Goal: Complete application form: Complete application form

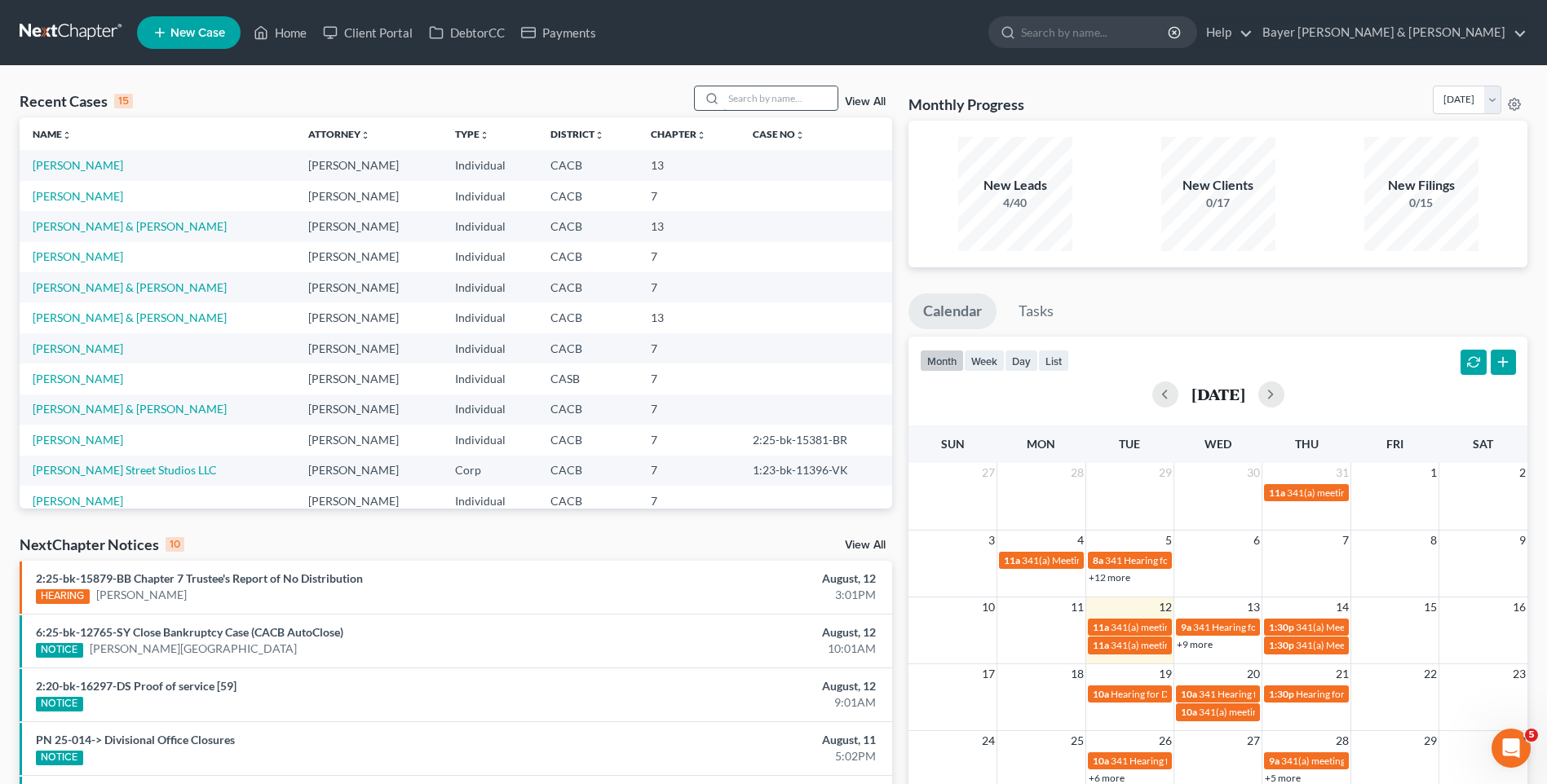
click at [740, 97] on input "search" at bounding box center [780, 97] width 114 height 23
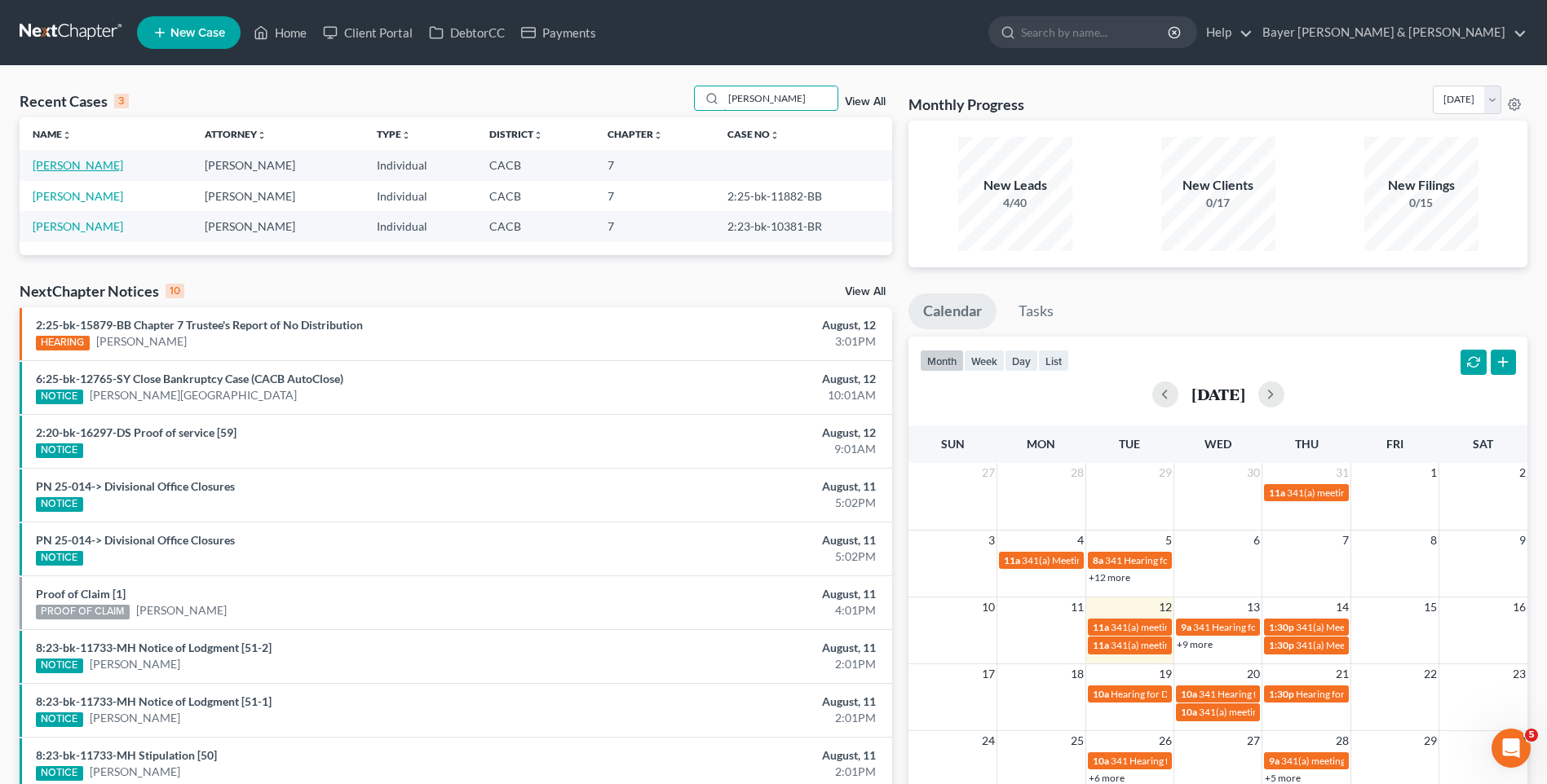
type input "[PERSON_NAME]"
click at [88, 171] on link "[PERSON_NAME]" at bounding box center [78, 165] width 90 height 14
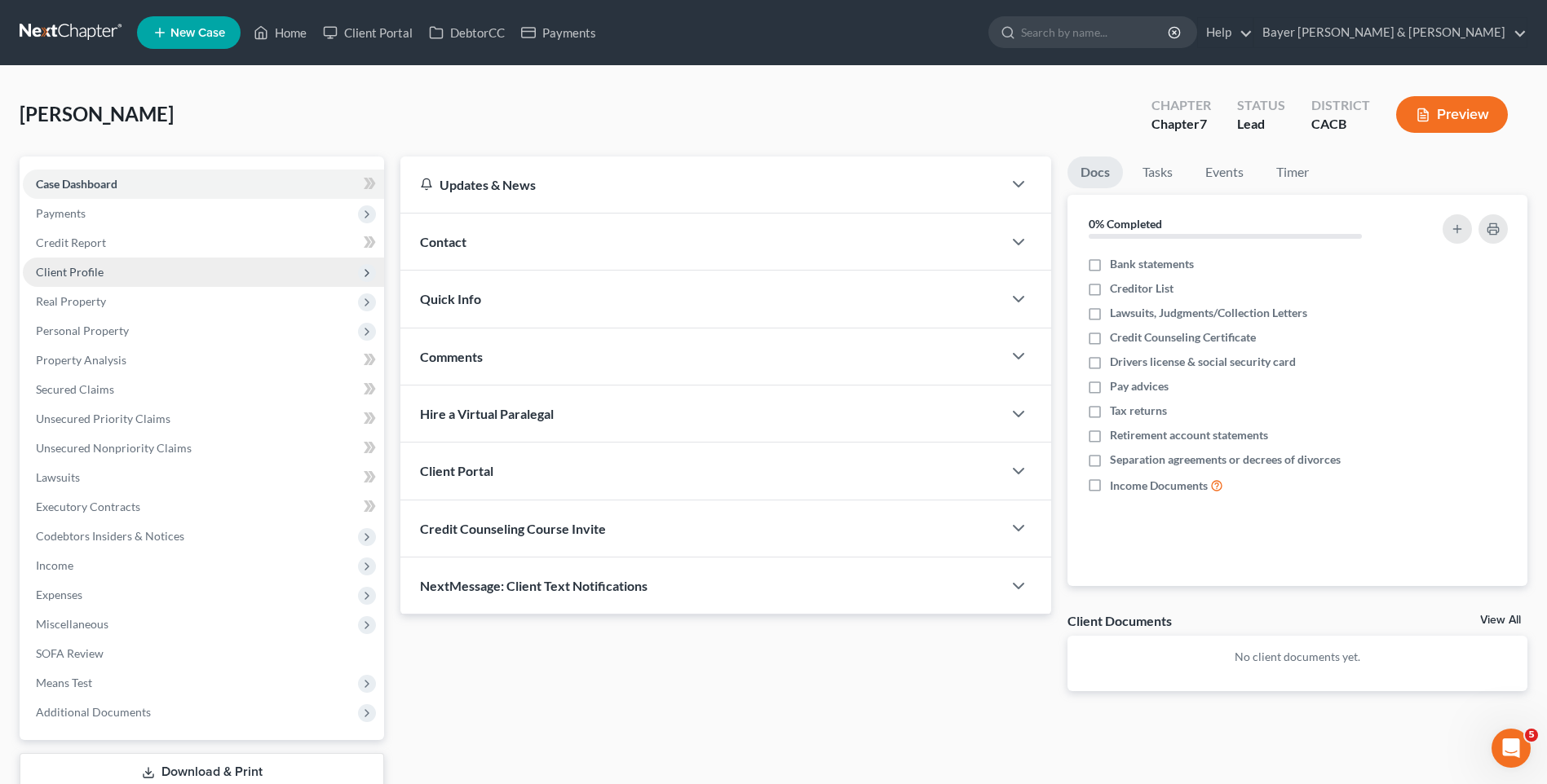
click at [138, 280] on span "Client Profile" at bounding box center [203, 272] width 362 height 30
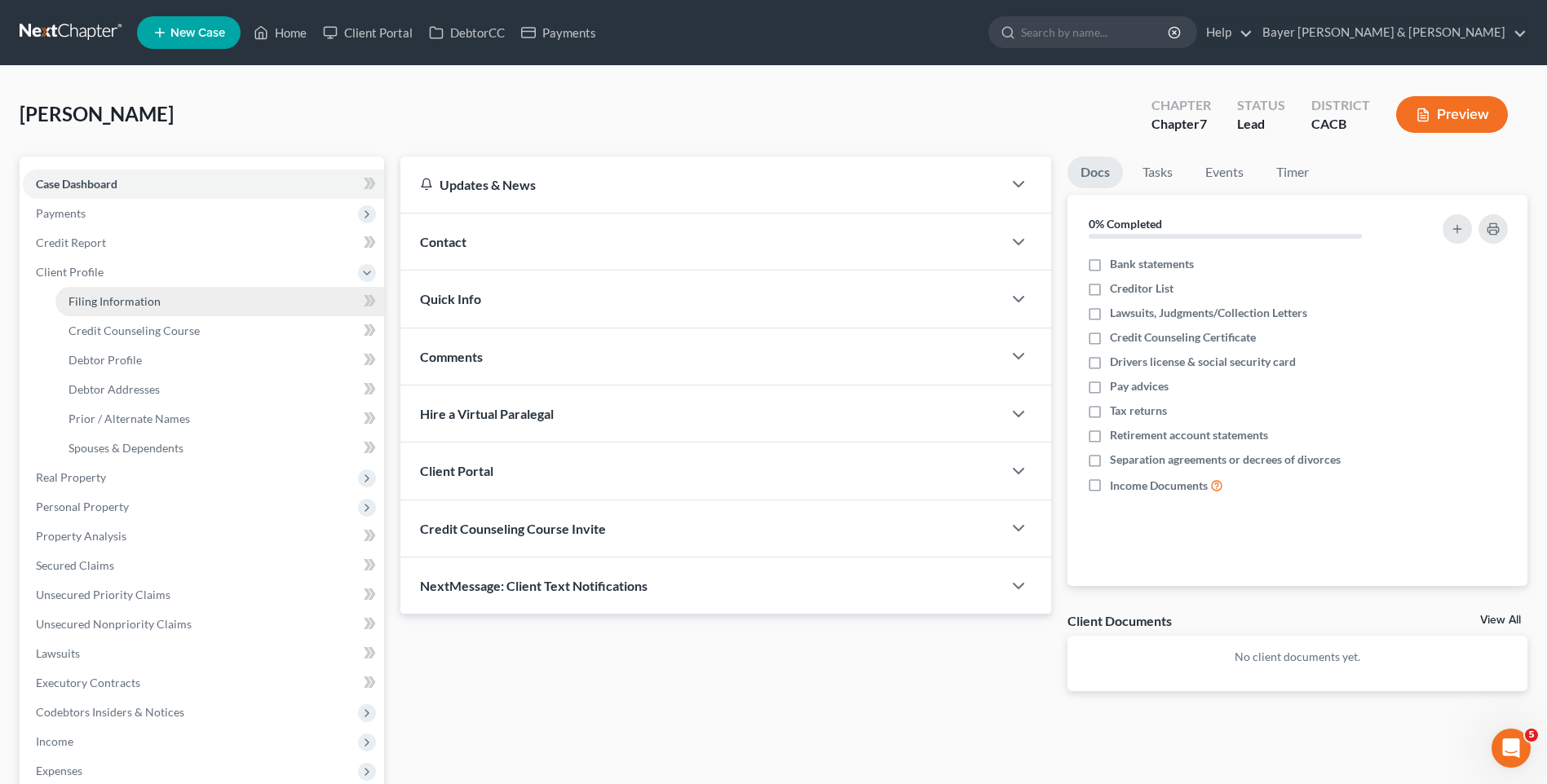
click at [158, 301] on link "Filing Information" at bounding box center [220, 302] width 329 height 30
select select "1"
select select "0"
select select "4"
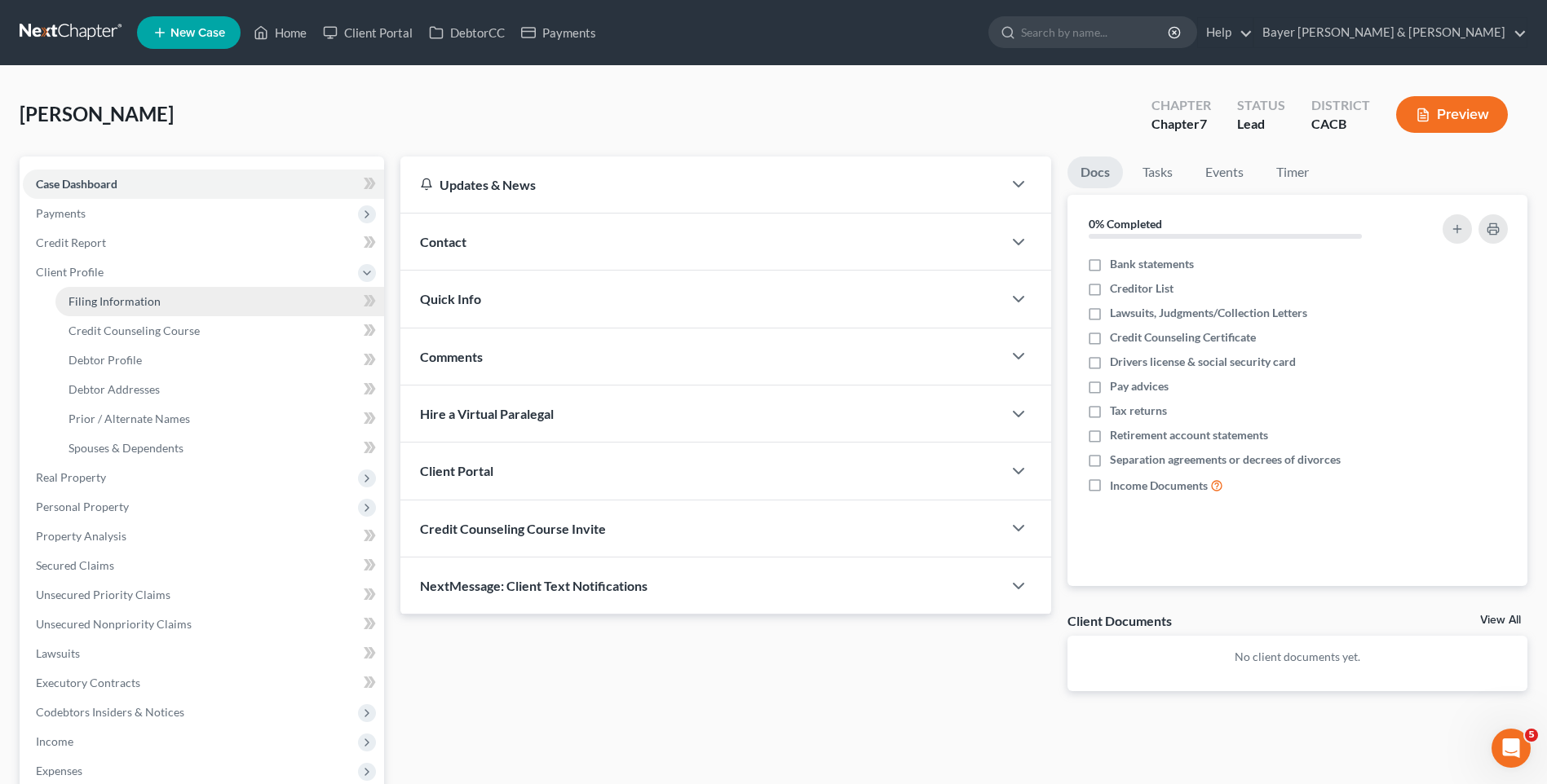
select select "0"
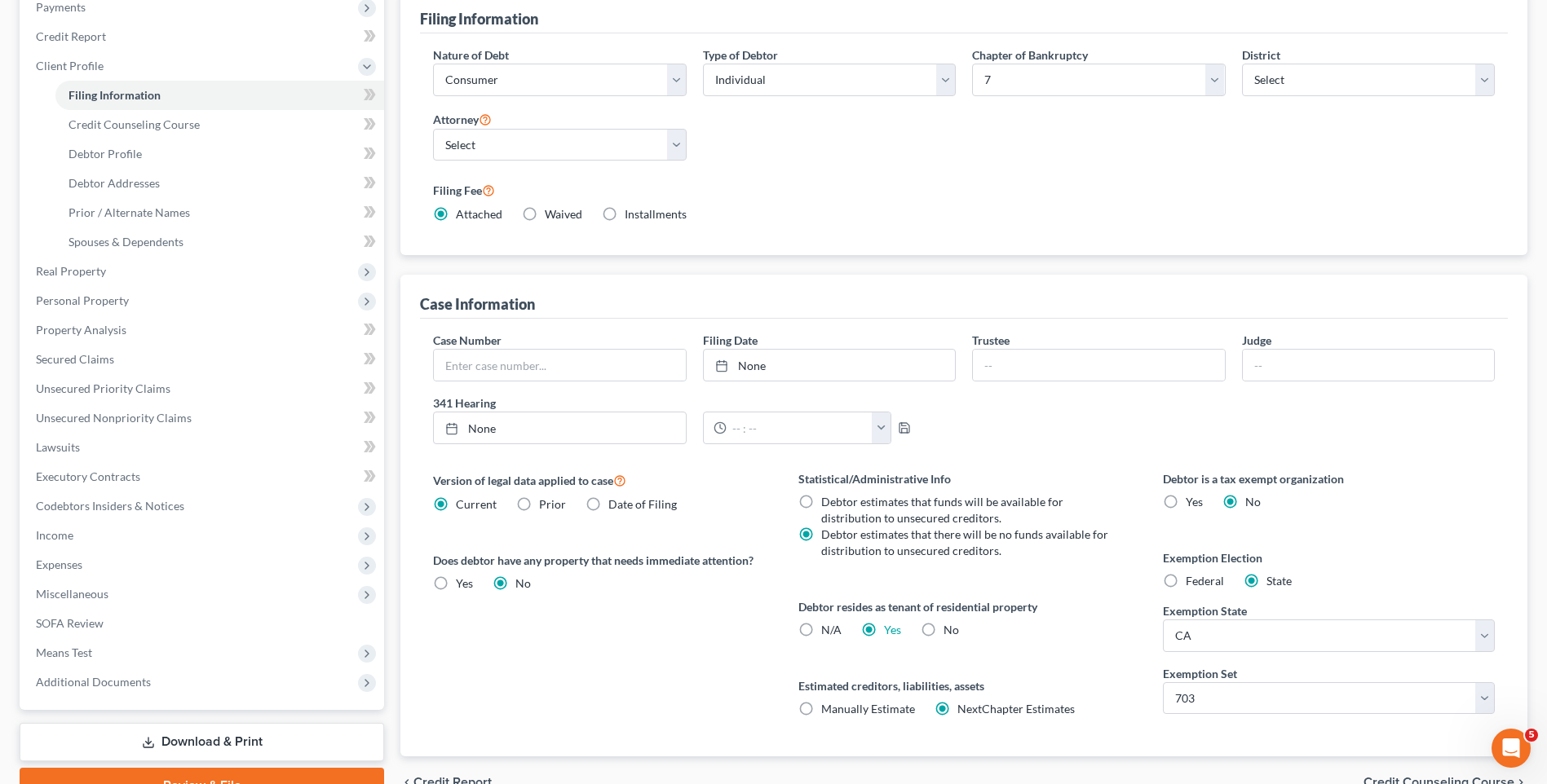
scroll to position [293, 0]
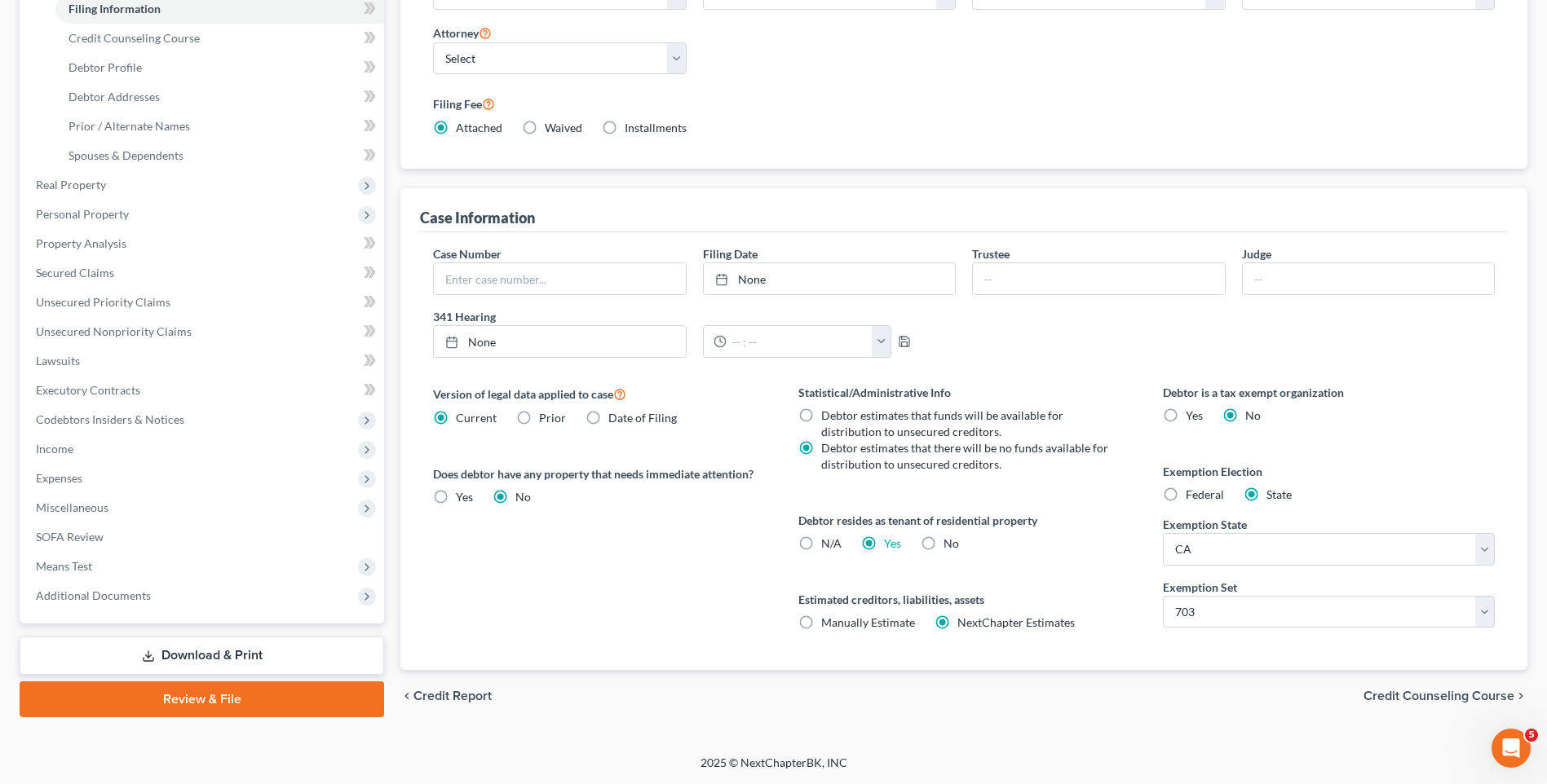
click at [1407, 690] on span "Credit Counseling Course" at bounding box center [1439, 696] width 151 height 13
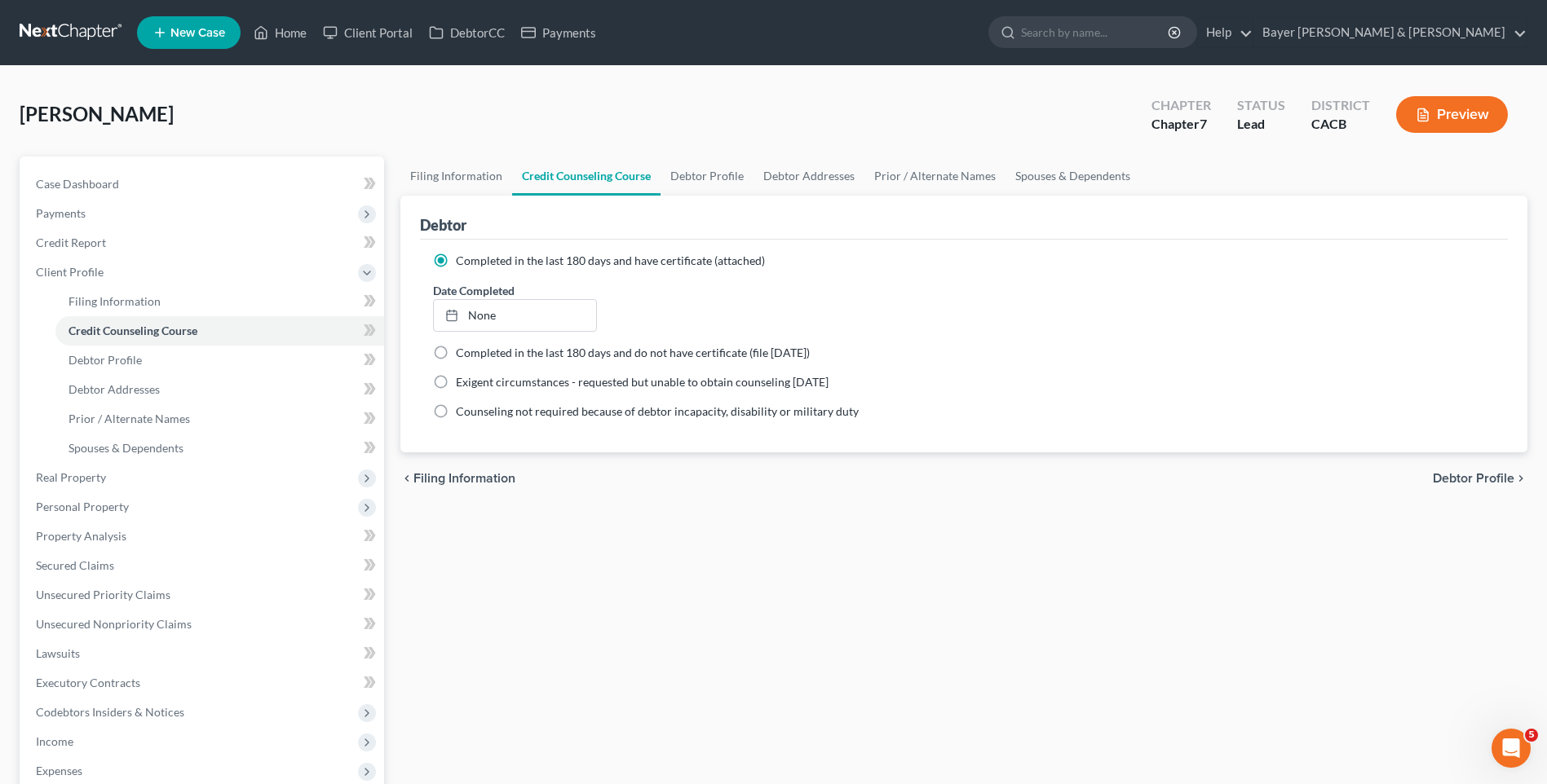
click at [1480, 473] on span "Debtor Profile" at bounding box center [1474, 478] width 82 height 13
select select "0"
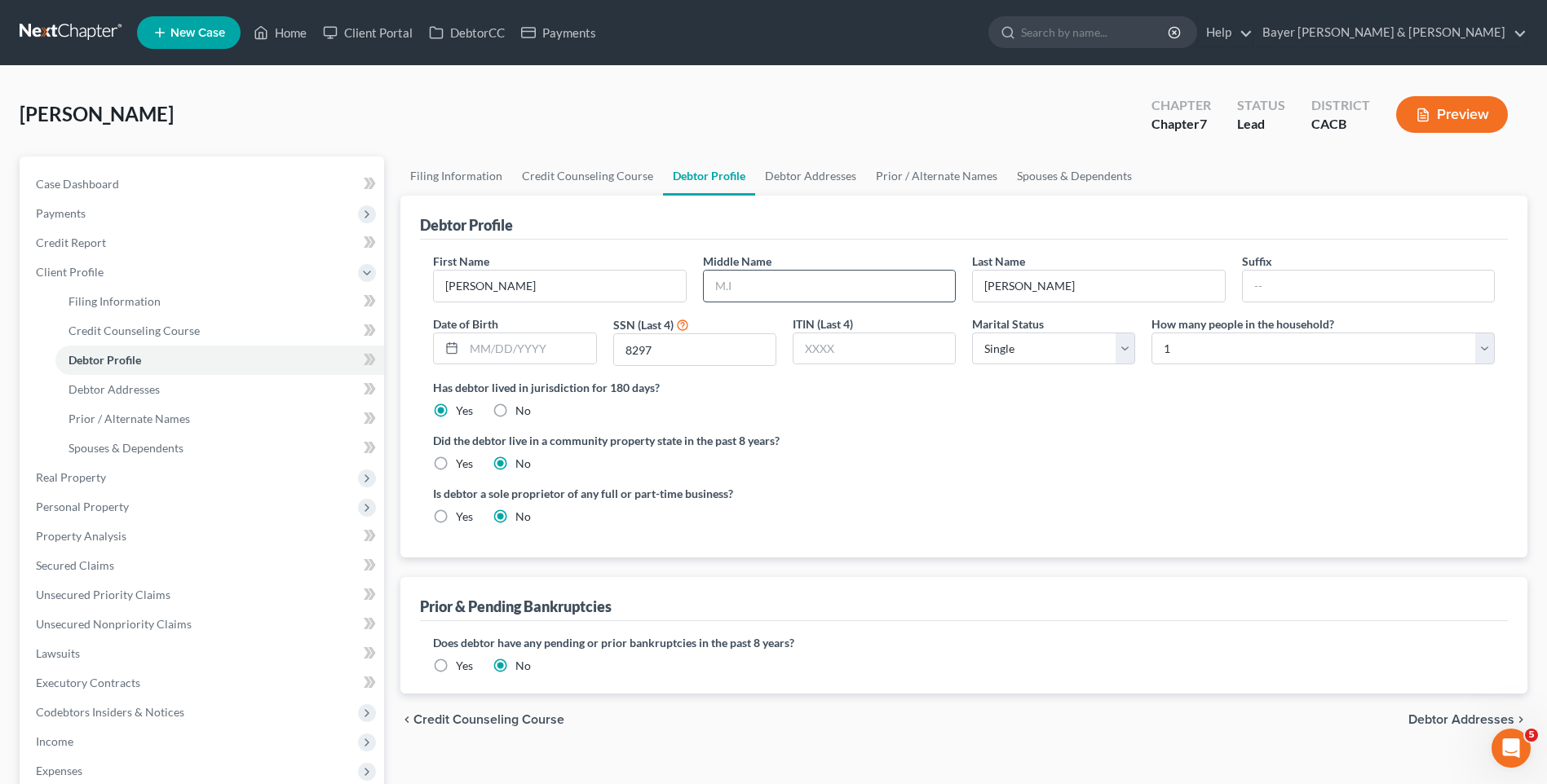
click at [788, 291] on input "text" at bounding box center [829, 286] width 251 height 31
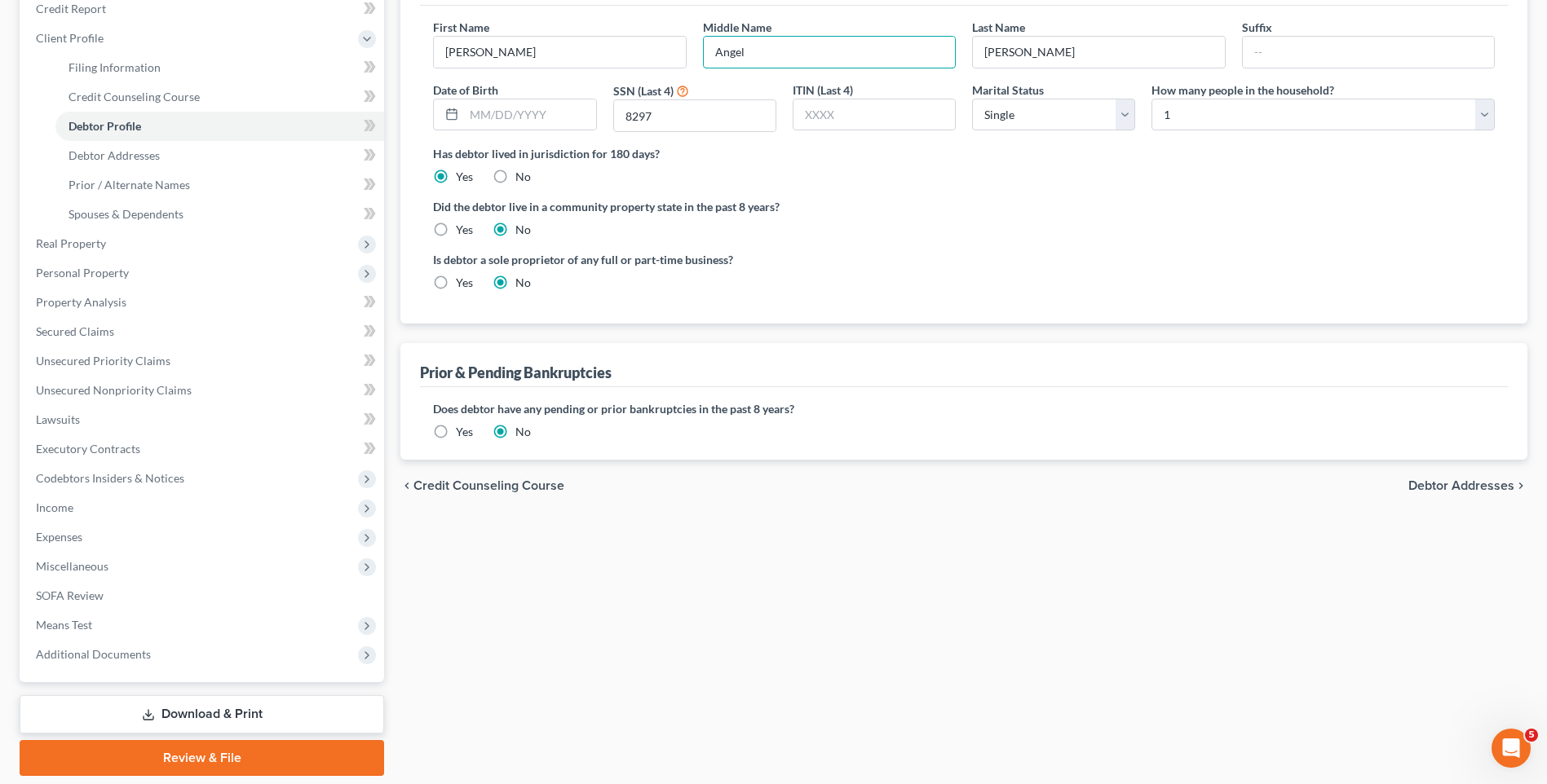
scroll to position [288, 0]
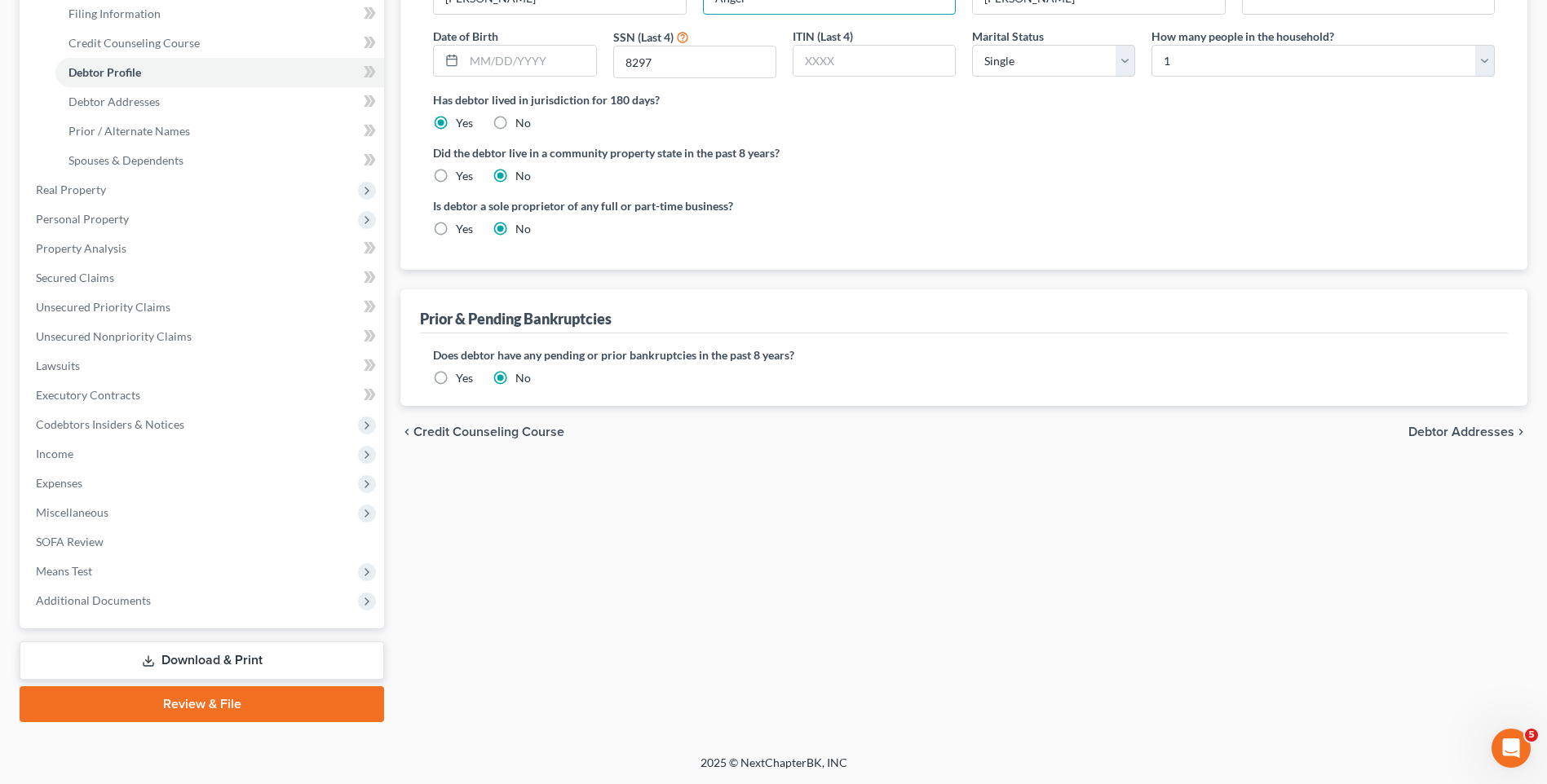
type input "Angel"
click at [1434, 435] on span "Debtor Addresses" at bounding box center [1462, 432] width 106 height 13
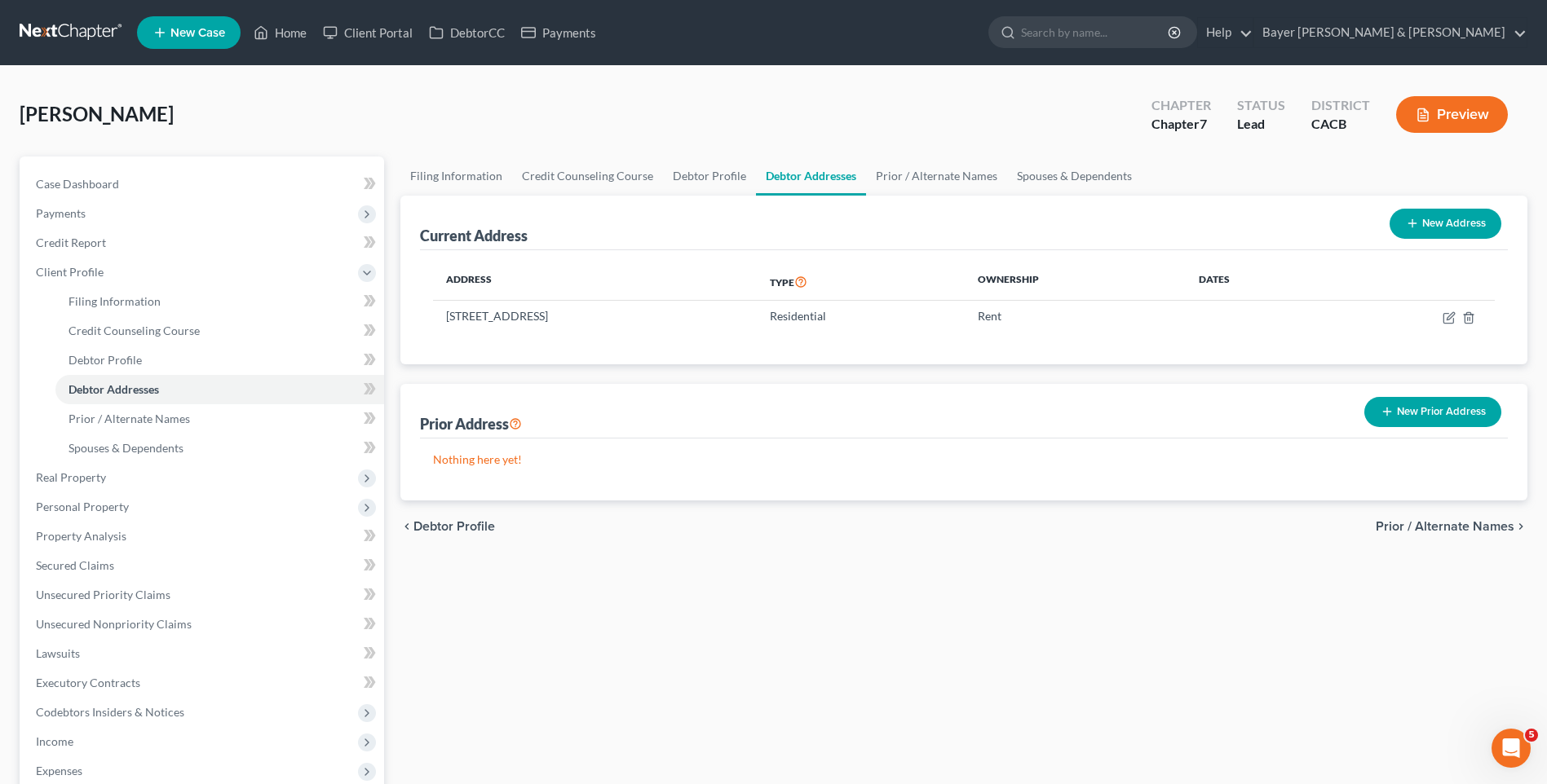
click at [1460, 527] on span "Prior / Alternate Names" at bounding box center [1444, 526] width 138 height 13
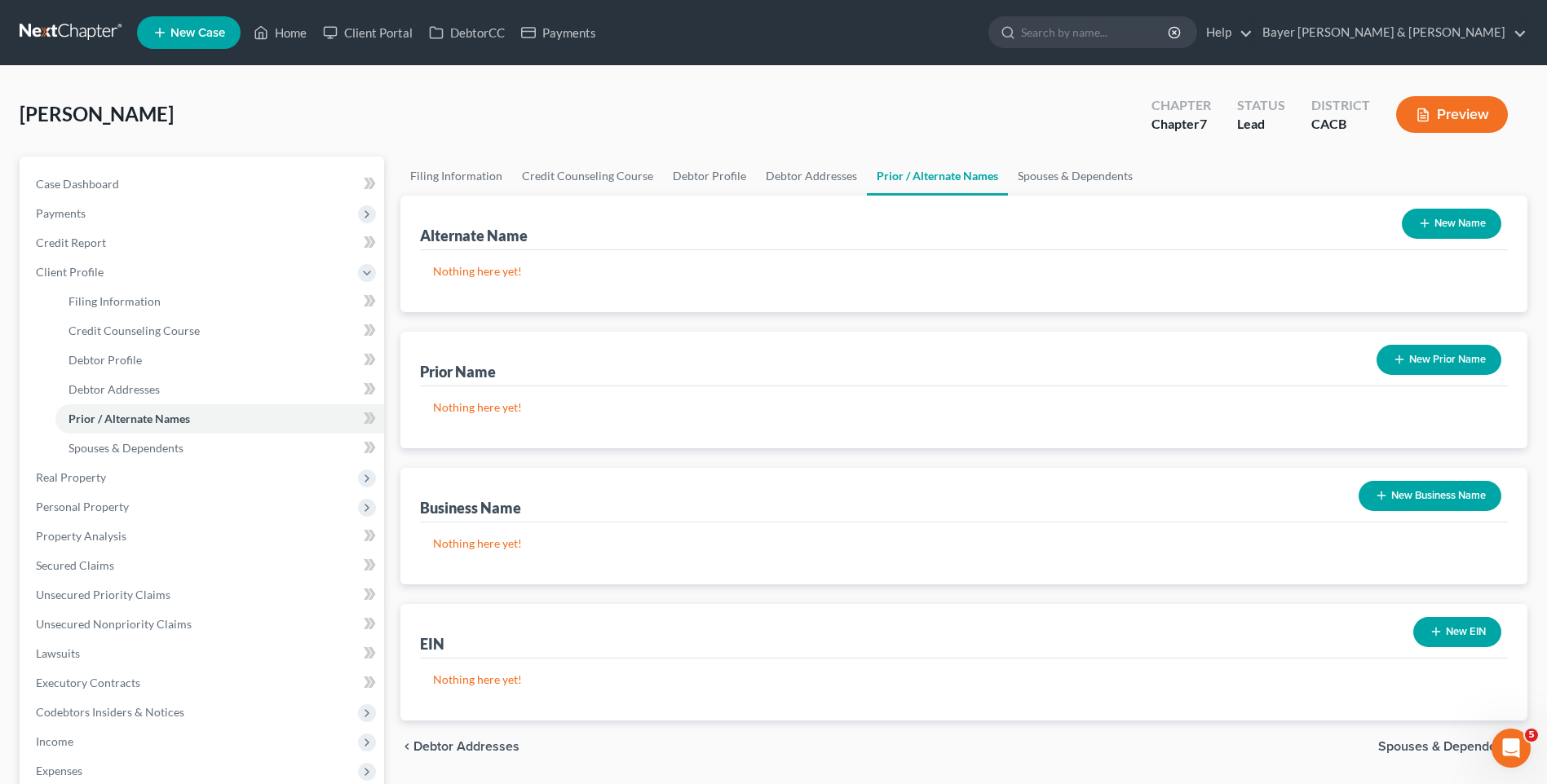
click at [1463, 750] on span "Spouses & Dependents" at bounding box center [1446, 747] width 137 height 13
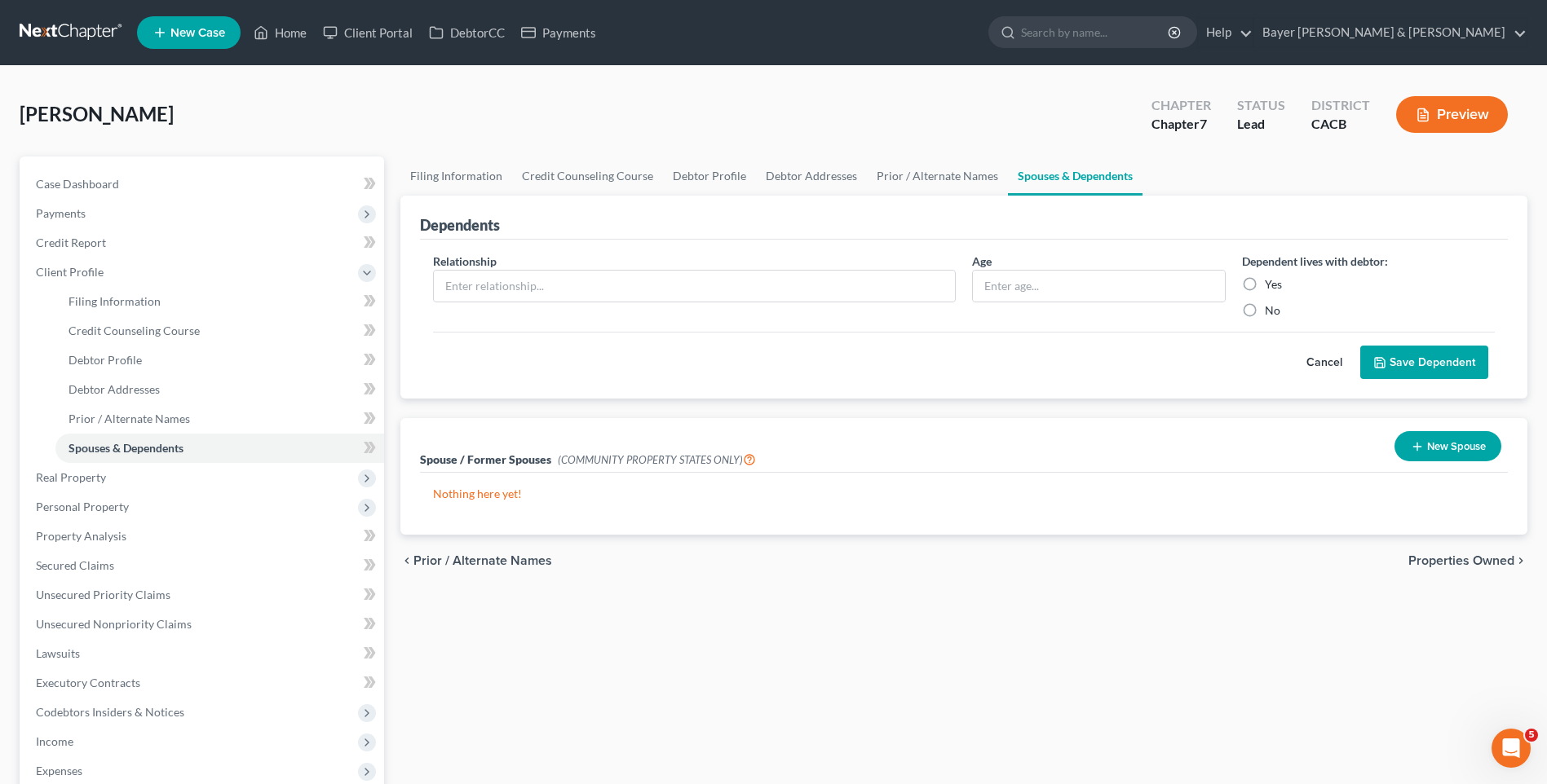
click at [1457, 557] on span "Properties Owned" at bounding box center [1462, 561] width 106 height 13
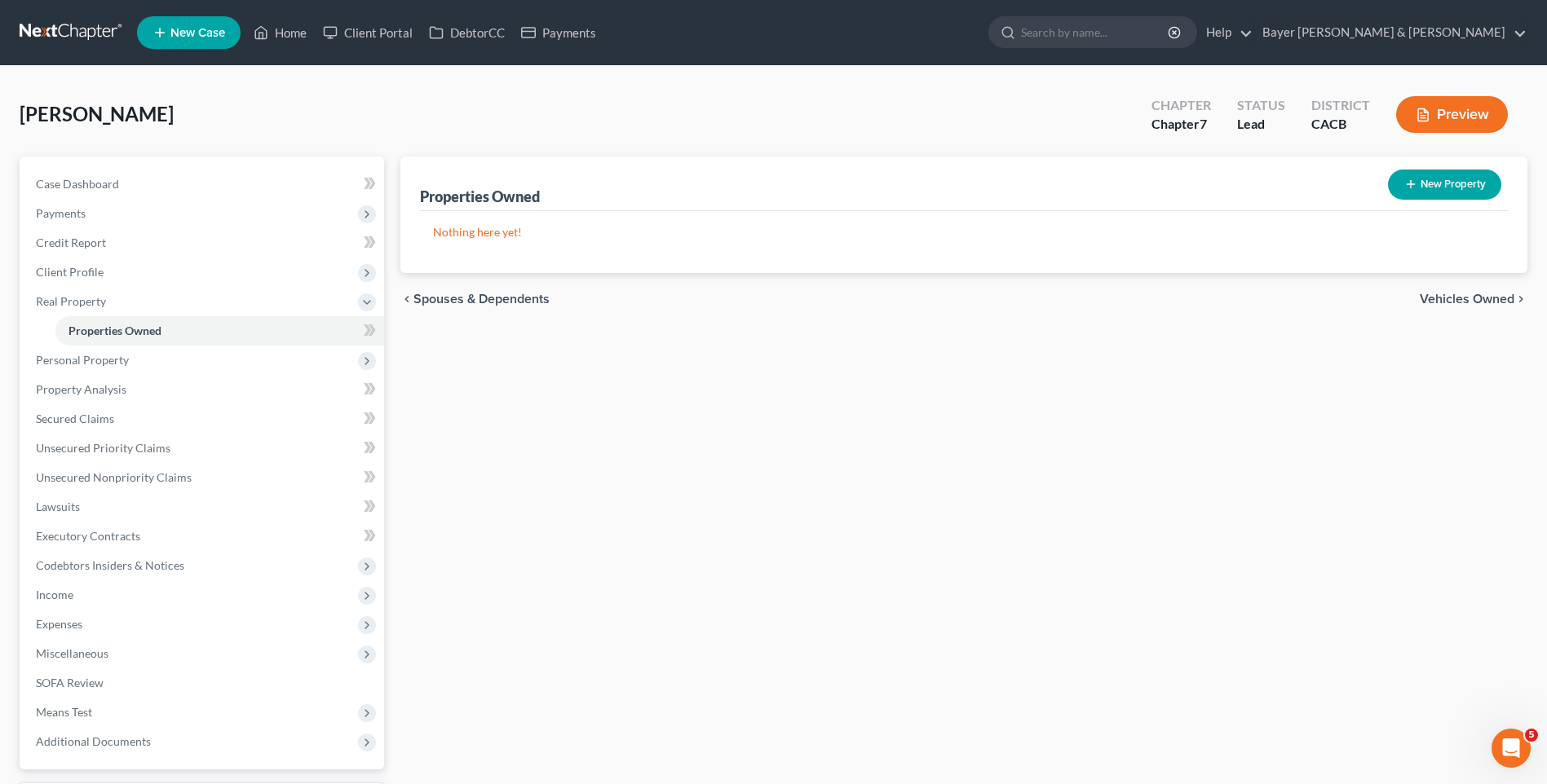
click at [1459, 298] on span "Vehicles Owned" at bounding box center [1467, 299] width 95 height 13
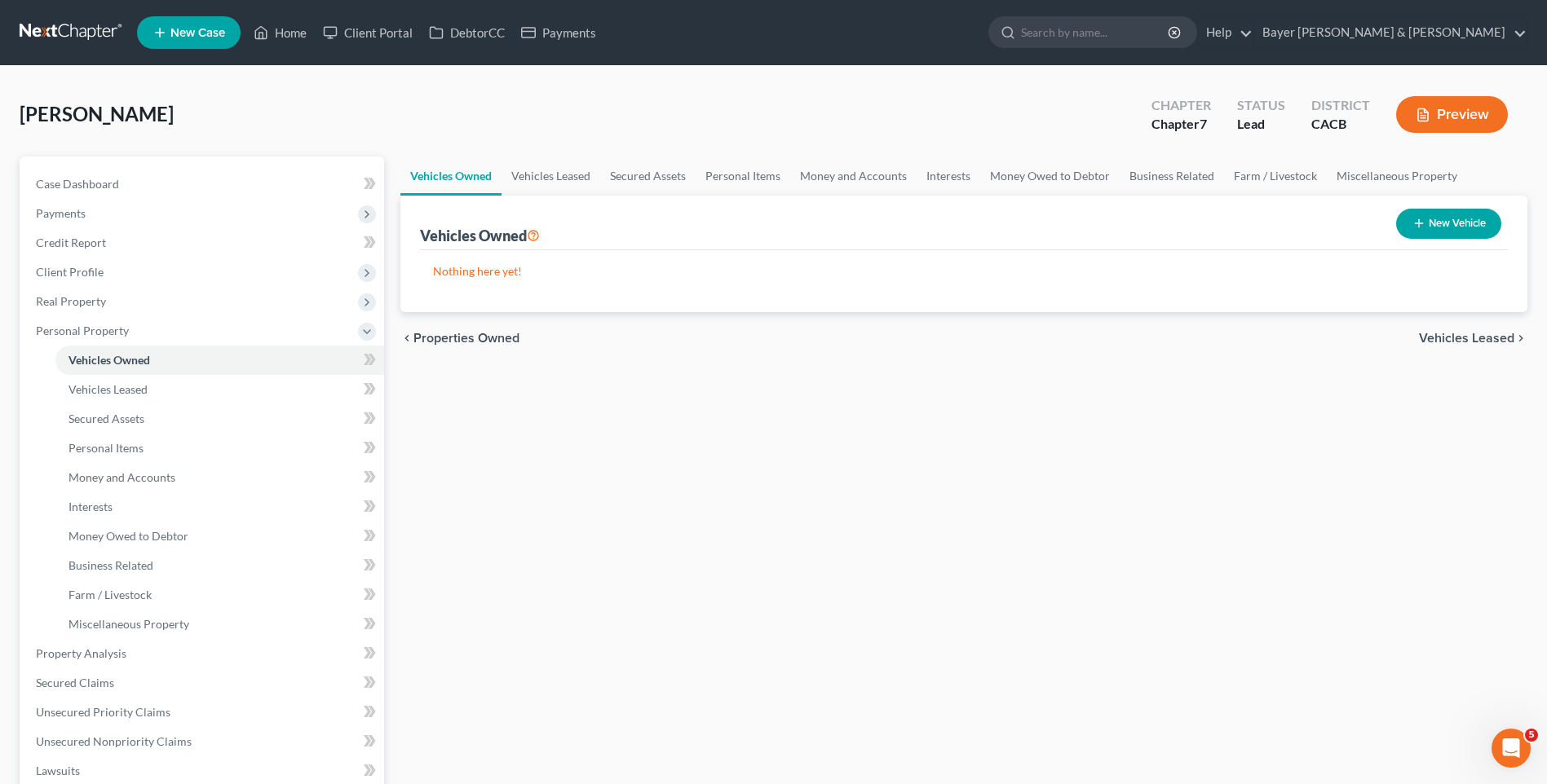
click at [1422, 228] on icon "button" at bounding box center [1419, 223] width 13 height 13
select select "0"
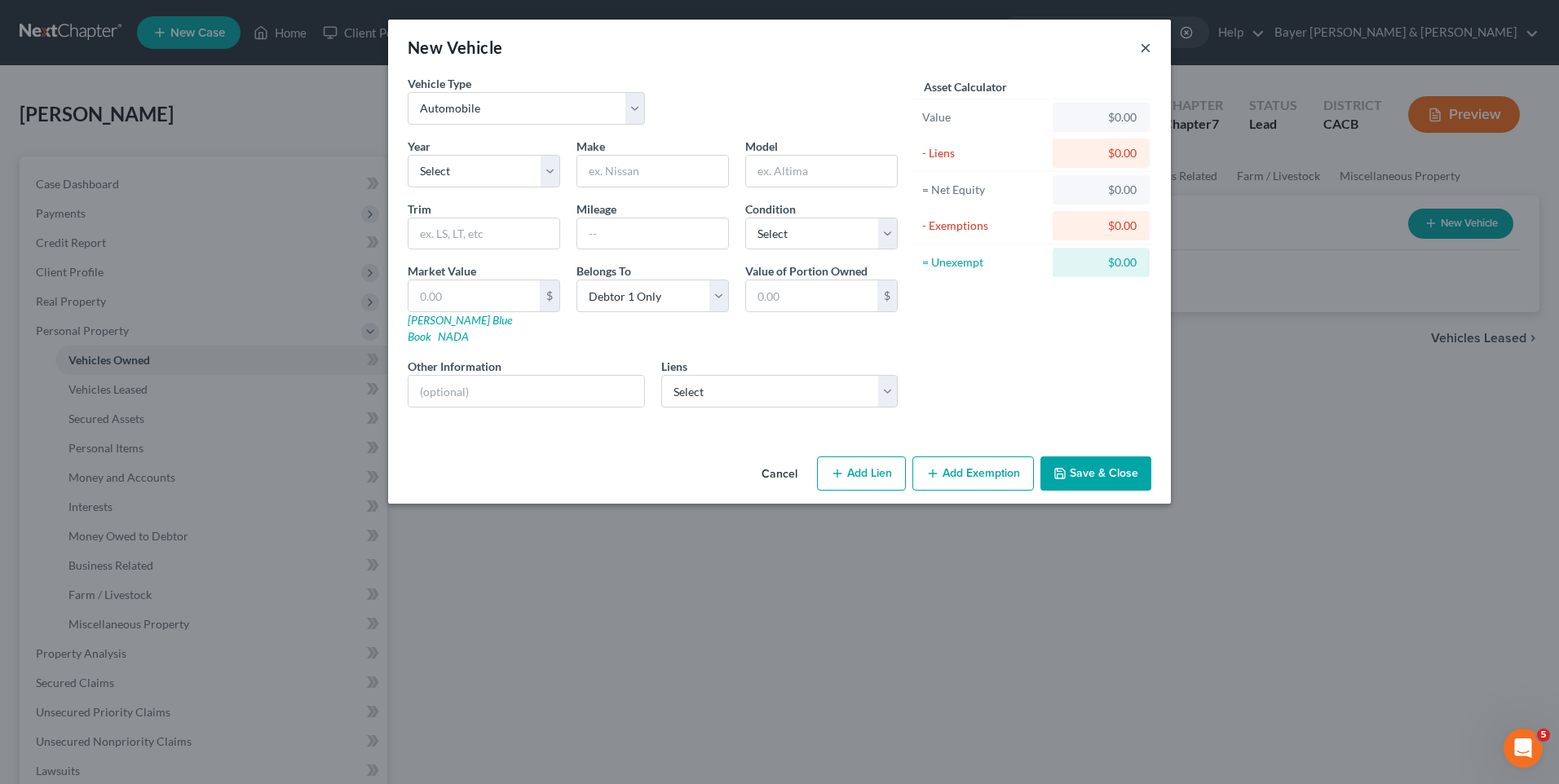
click at [1143, 43] on button "×" at bounding box center [1145, 47] width 11 height 20
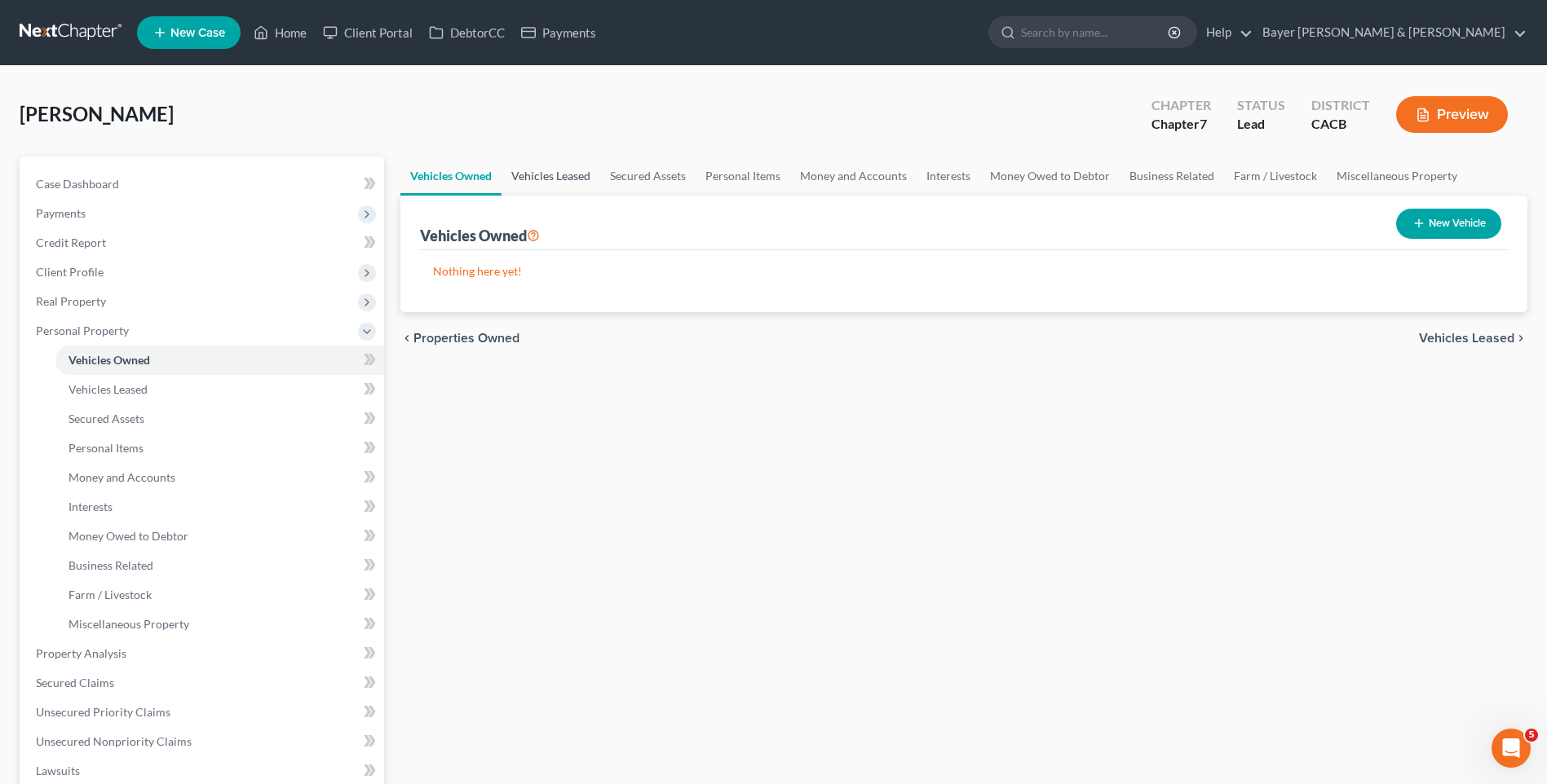
drag, startPoint x: 530, startPoint y: 174, endPoint x: 537, endPoint y: 169, distance: 8.6
click at [530, 174] on link "Vehicles Leased" at bounding box center [550, 176] width 98 height 39
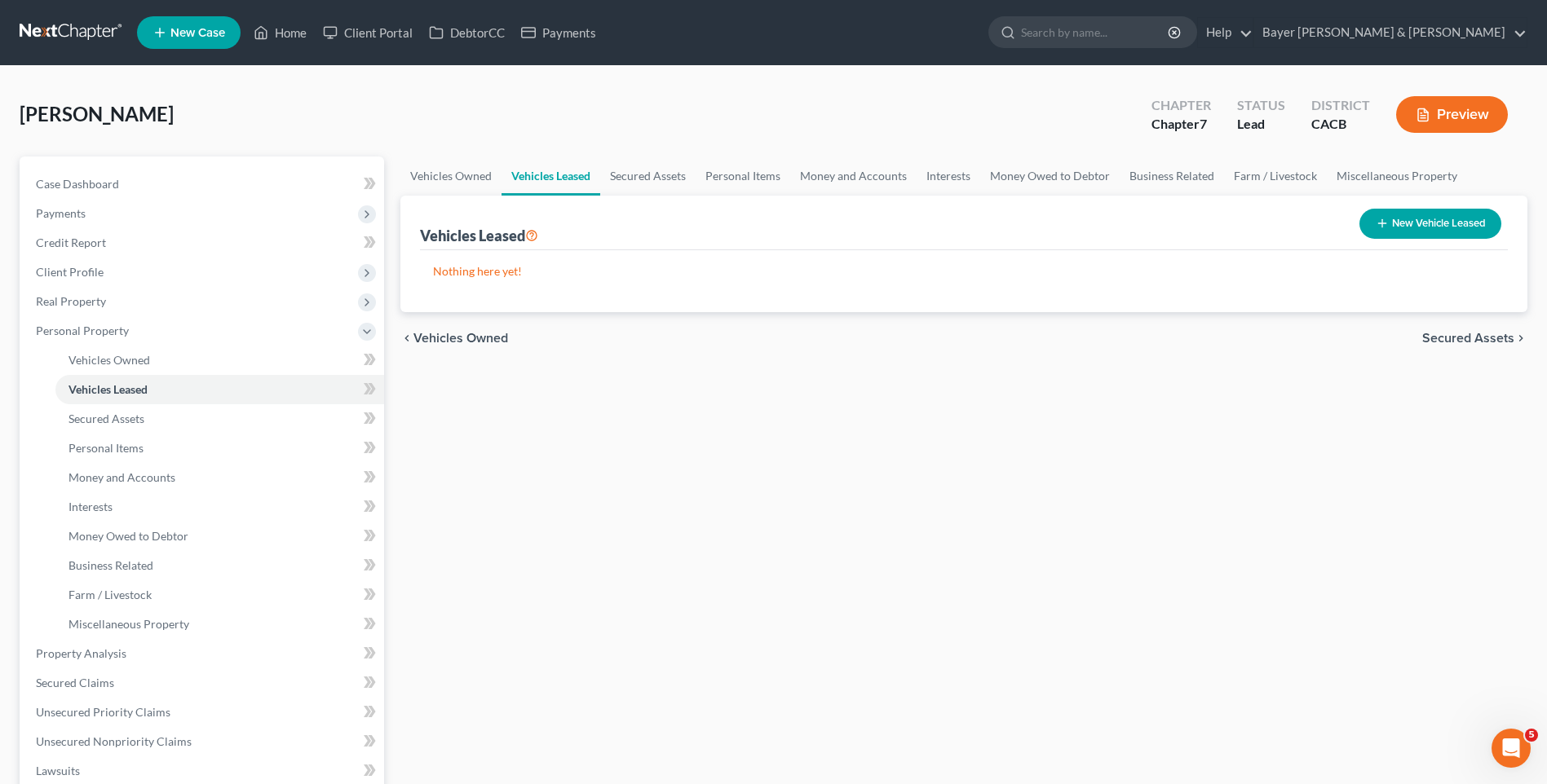
click at [1411, 214] on button "New Vehicle Leased" at bounding box center [1430, 223] width 142 height 30
select select "0"
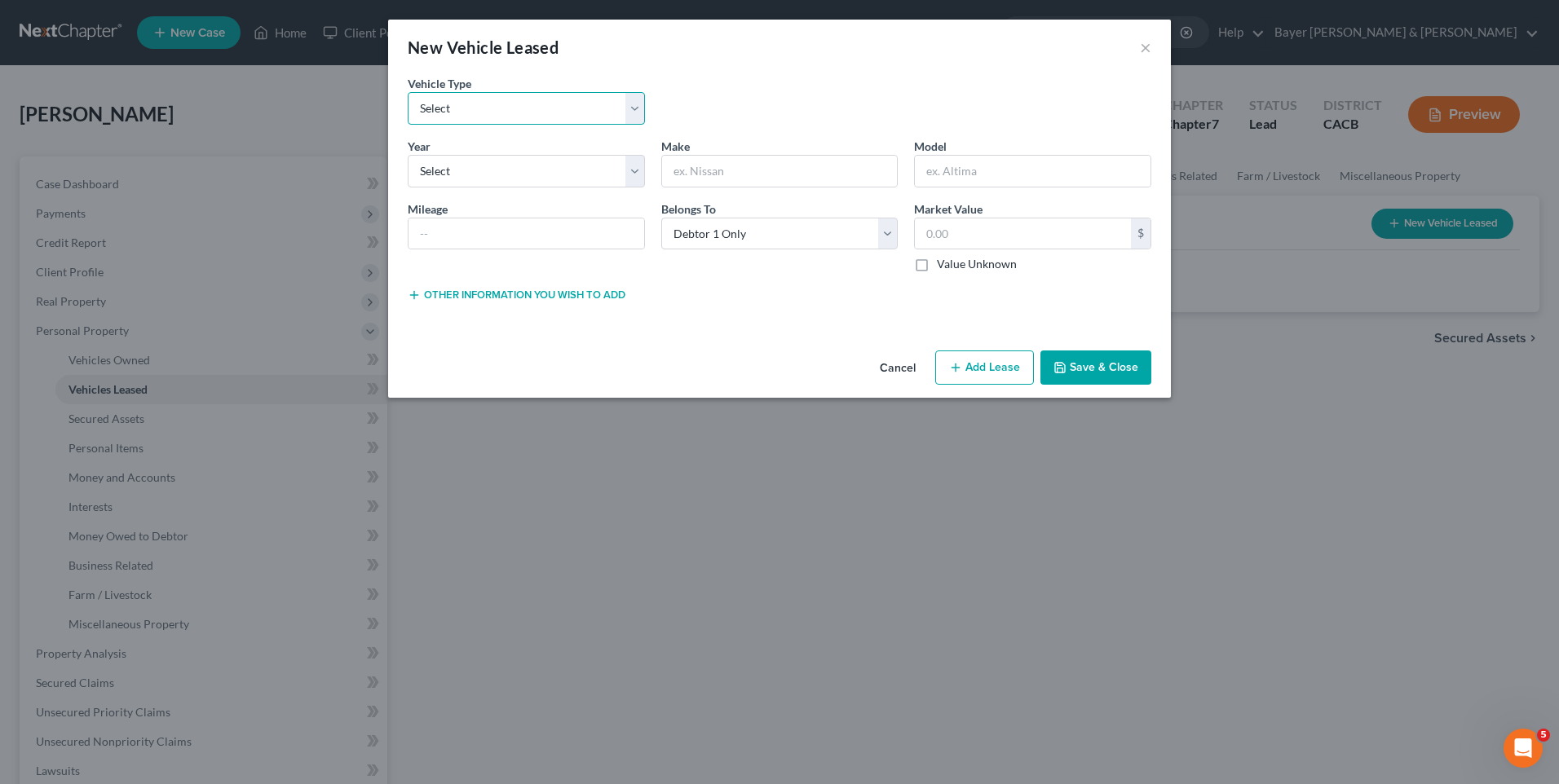
click at [516, 105] on select "Select Automobile Truck Trailer Watercraft Aircraft Motor Home Atv Other Vehicle" at bounding box center [526, 109] width 237 height 33
click at [408, 92] on select "Select Automobile Truck Trailer Watercraft Aircraft Motor Home Atv Other Vehicle" at bounding box center [526, 109] width 237 height 33
click at [439, 98] on select "Select Automobile Truck Trailer Watercraft Aircraft Motor Home Atv Other Vehicle" at bounding box center [526, 109] width 237 height 33
select select "0"
click at [408, 92] on select "Select Automobile Truck Trailer Watercraft Aircraft Motor Home Atv Other Vehicle" at bounding box center [526, 109] width 237 height 33
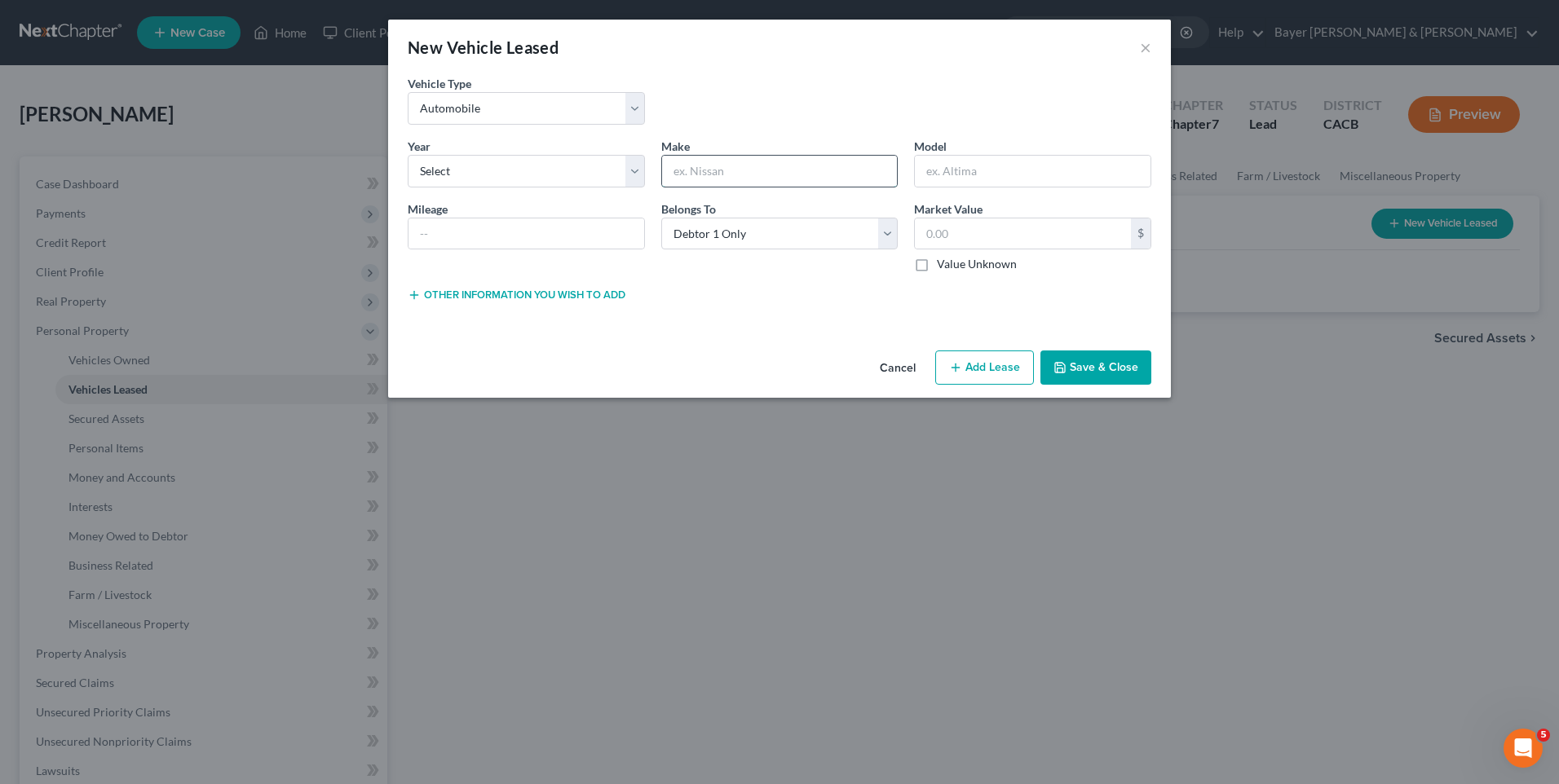
click at [712, 176] on input "text" at bounding box center [780, 171] width 236 height 31
type input "2022 Toyota"
click at [965, 175] on input "text" at bounding box center [1032, 171] width 236 height 31
type input "GR 86"
click at [463, 234] on input "text" at bounding box center [526, 234] width 236 height 31
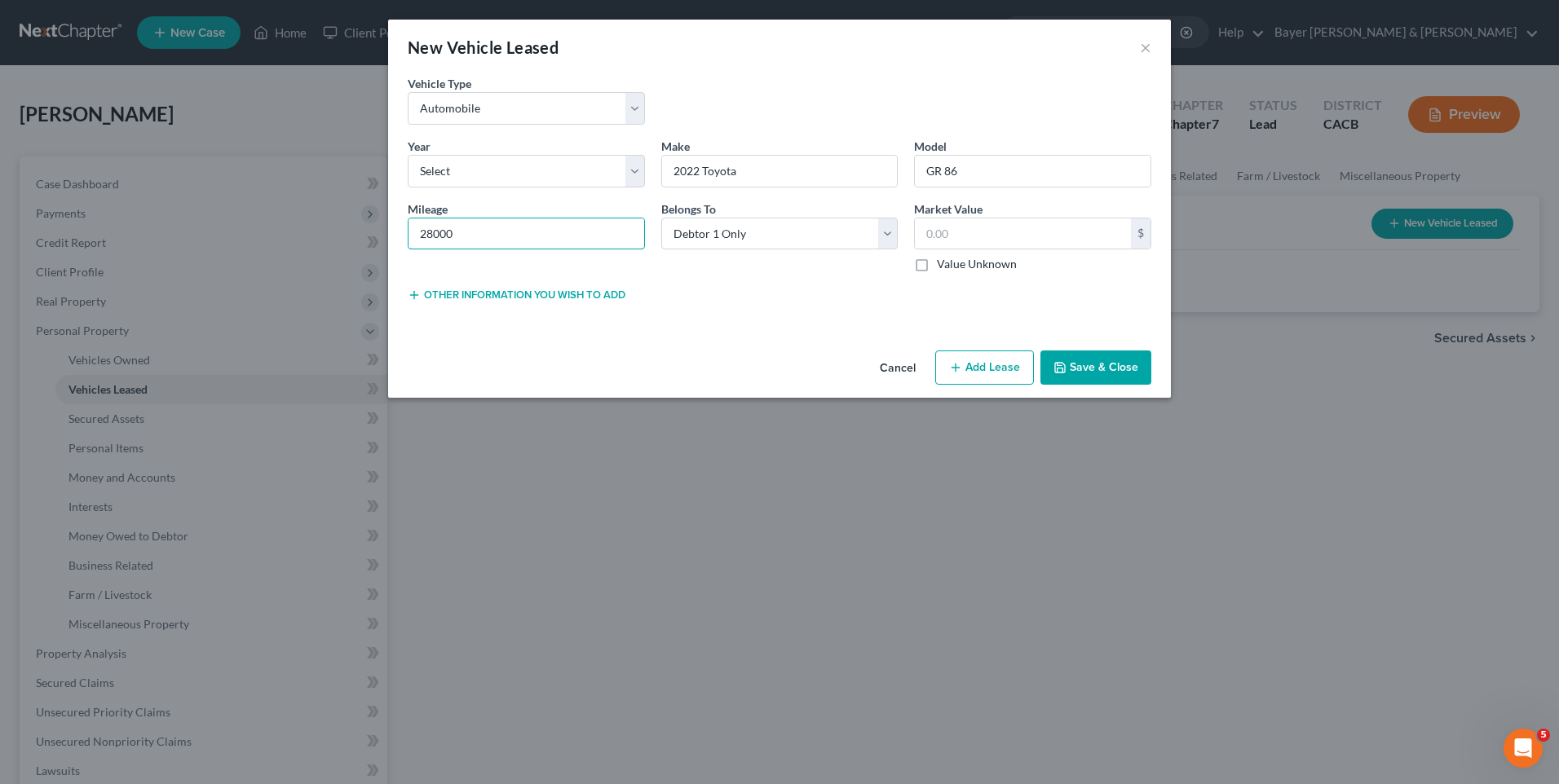
type input "28000"
click at [997, 371] on button "Add Lease" at bounding box center [984, 367] width 98 height 34
select select "0"
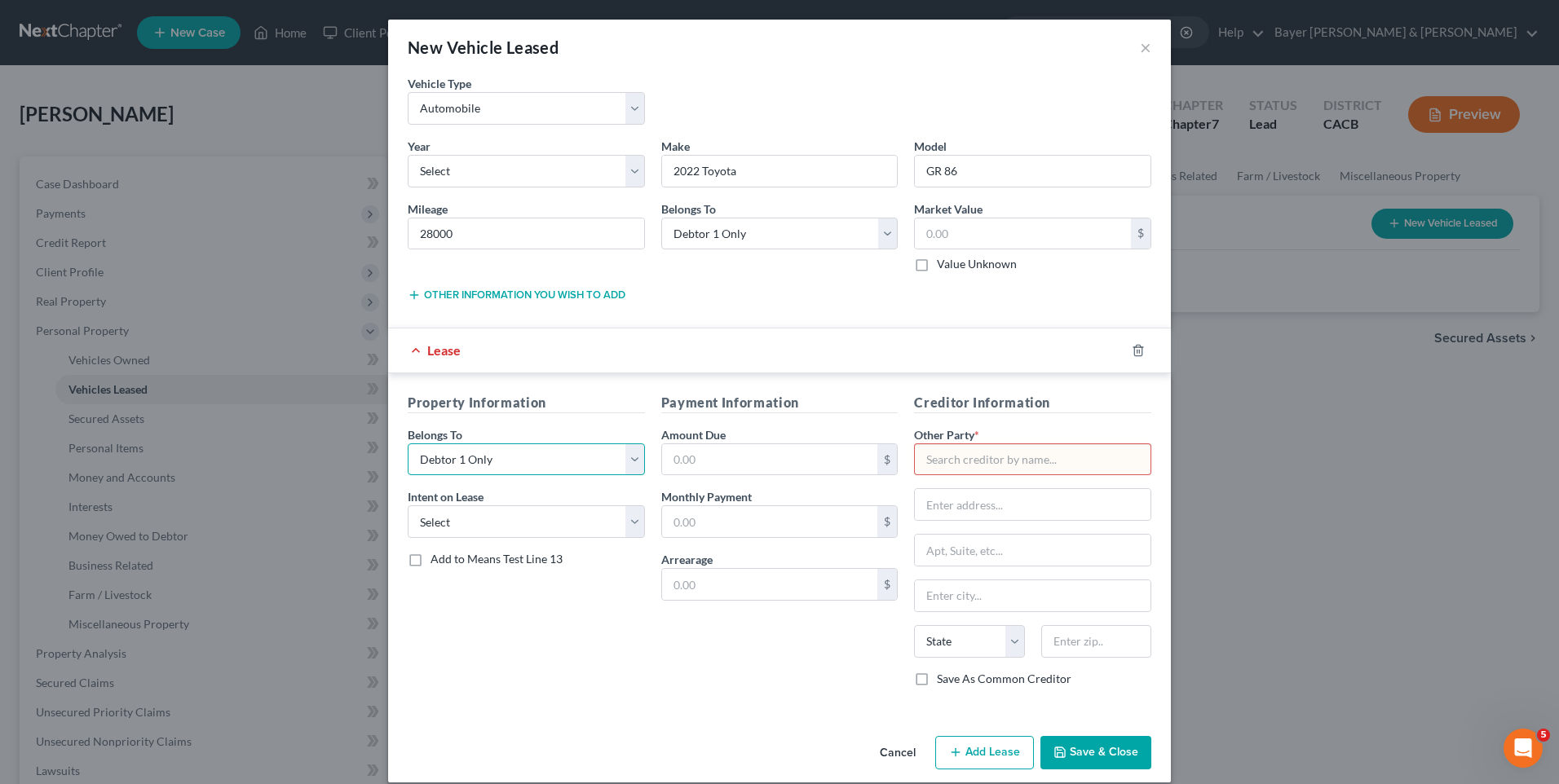
click at [633, 458] on select "Select Debtor 1 Only Debtor 2 Only Debtor 1 And Debtor 2 Only At Least One Of T…" at bounding box center [526, 460] width 237 height 33
click at [986, 467] on input "text" at bounding box center [1032, 460] width 237 height 33
type input "Schools First Credit Union"
click at [993, 493] on div "Schools First Credit Union" at bounding box center [1011, 488] width 170 height 17
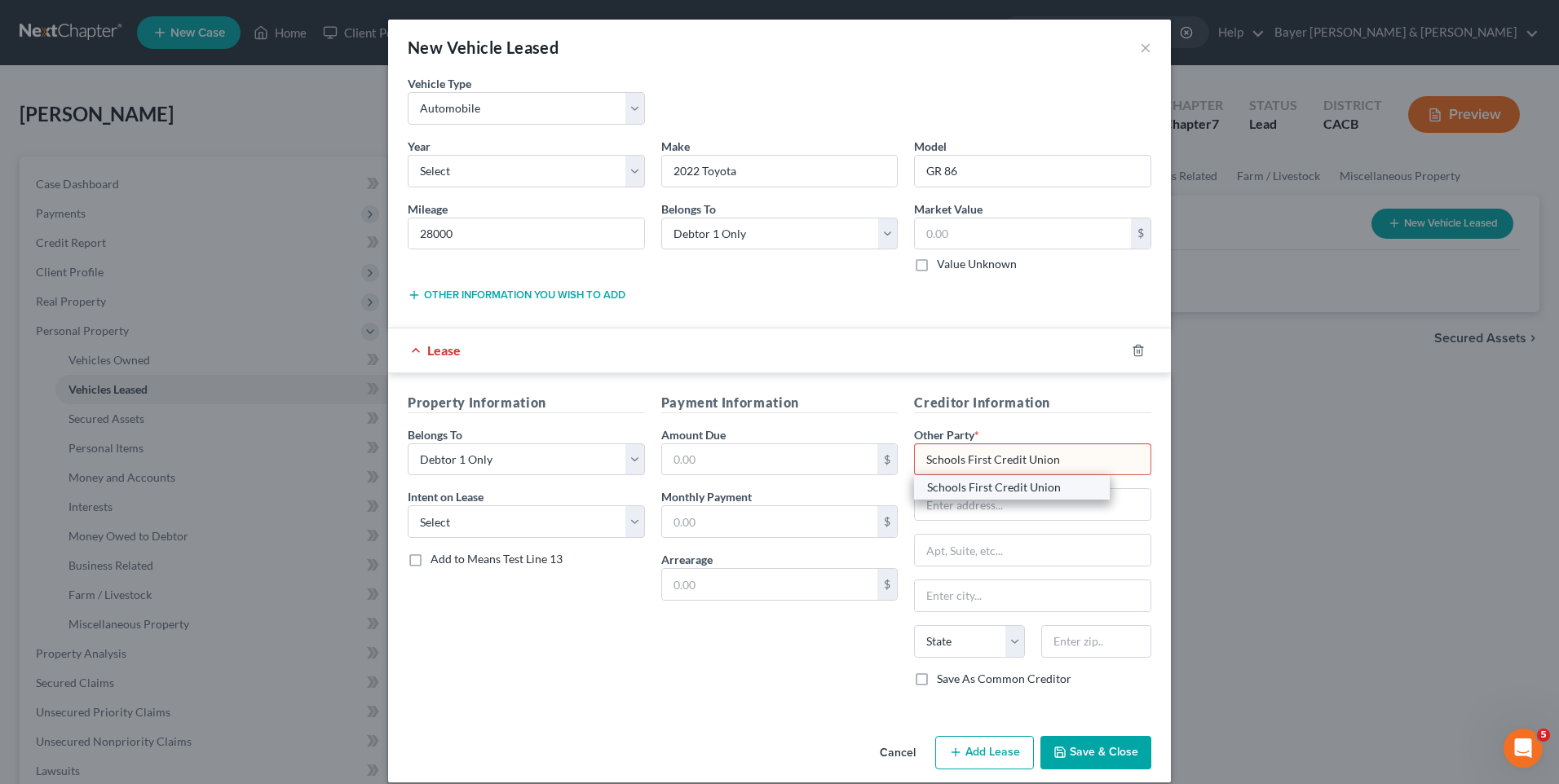
type input "PO Box 11547"
type input "Santa [PERSON_NAME]"
select select "4"
type input "92711-1547"
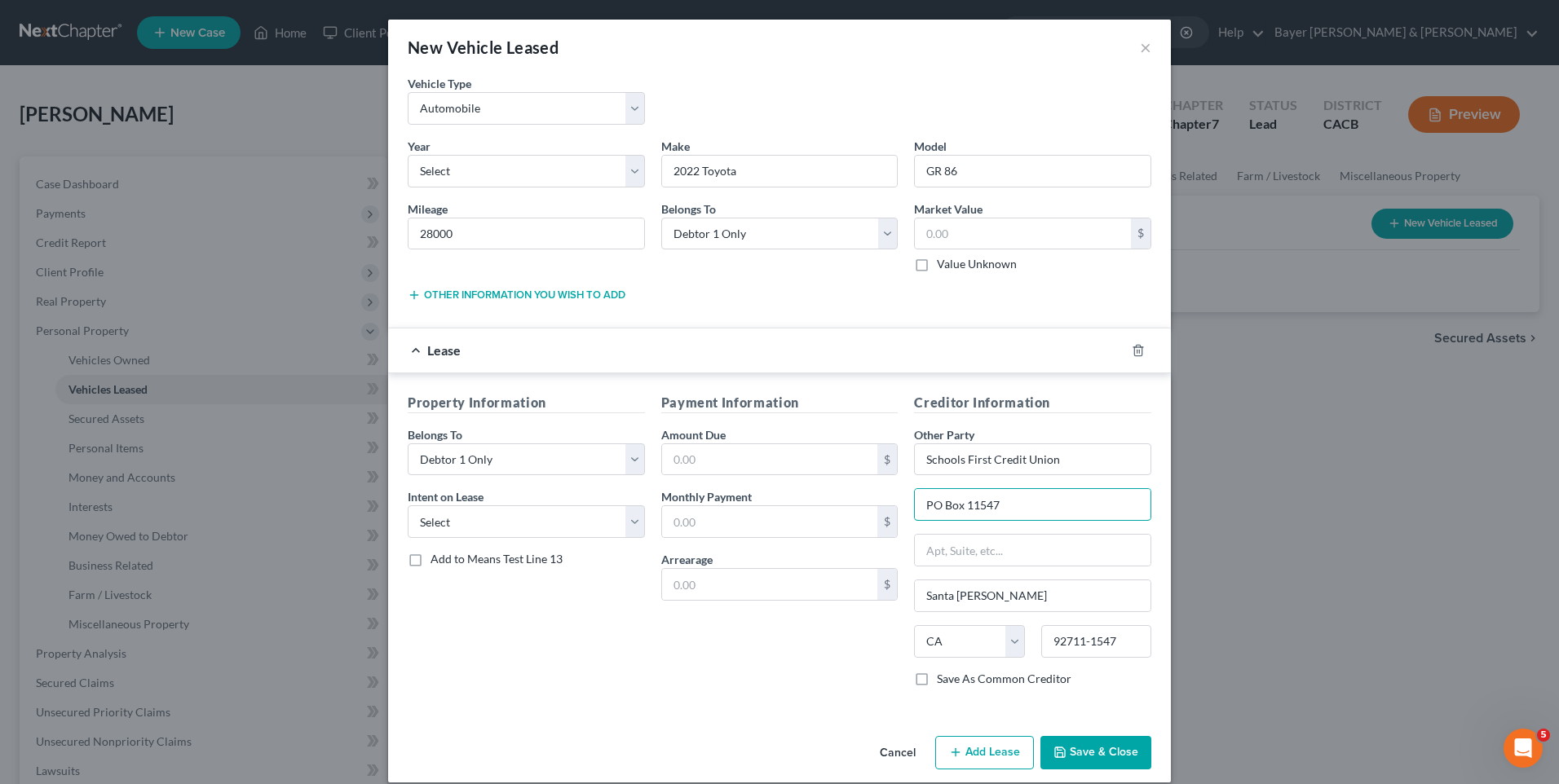
drag, startPoint x: 1021, startPoint y: 509, endPoint x: 869, endPoint y: 500, distance: 152.3
click at [869, 500] on div "Property Information Belongs To * Select Debtor 1 Only Debtor 2 Only Debtor 1 A…" at bounding box center [780, 547] width 760 height 308
type input "[STREET_ADDRESS]"
drag, startPoint x: 987, startPoint y: 598, endPoint x: 861, endPoint y: 603, distance: 126.1
click at [861, 604] on div "Property Information Belongs To * Select Debtor 1 Only Debtor 2 Only Debtor 1 A…" at bounding box center [780, 547] width 760 height 308
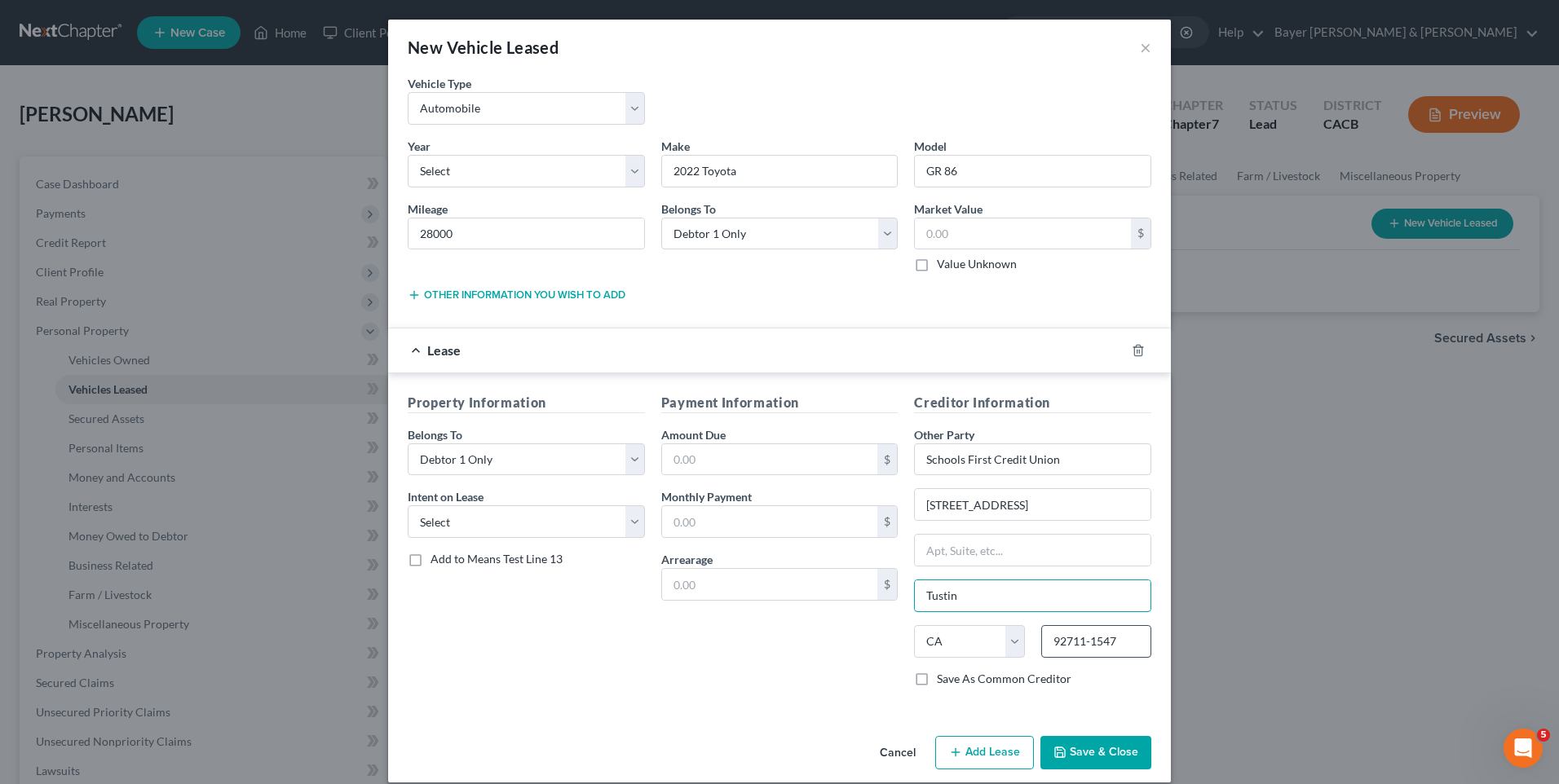
type input "Tustin"
drag, startPoint x: 1115, startPoint y: 644, endPoint x: 1025, endPoint y: 652, distance: 90.4
click at [1026, 652] on div "State [US_STATE] AK AR AZ CA CO CT DE DC [GEOGRAPHIC_DATA] [GEOGRAPHIC_DATA] GU…" at bounding box center [1033, 648] width 254 height 46
type input "92680"
click at [467, 515] on select "Select None Assume Reject" at bounding box center [526, 522] width 237 height 33
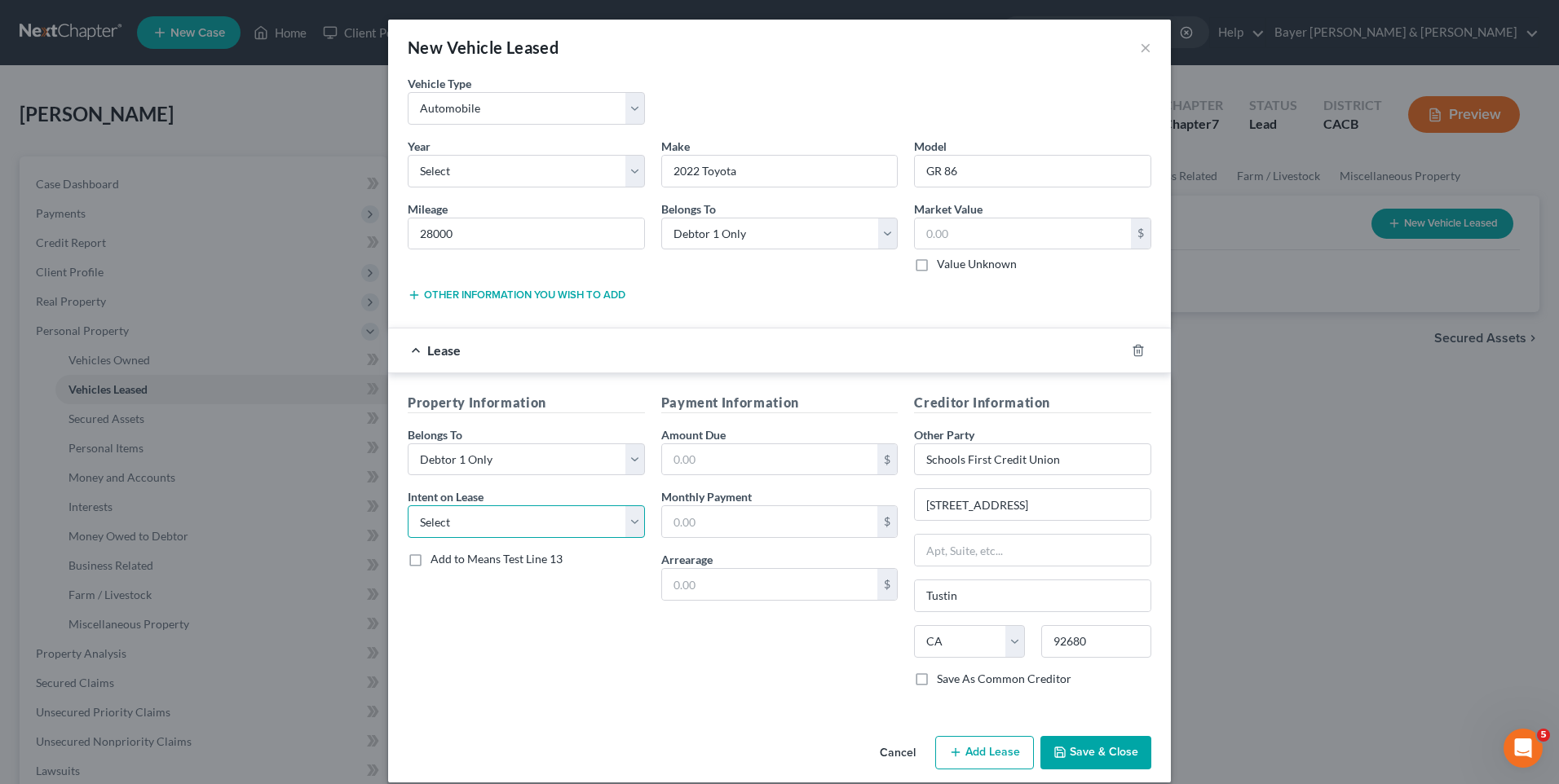
type input "[GEOGRAPHIC_DATA]"
select select "1"
click at [408, 506] on select "Select None Assume Reject" at bounding box center [526, 522] width 237 height 33
click at [1106, 746] on button "Save & Close" at bounding box center [1096, 753] width 111 height 34
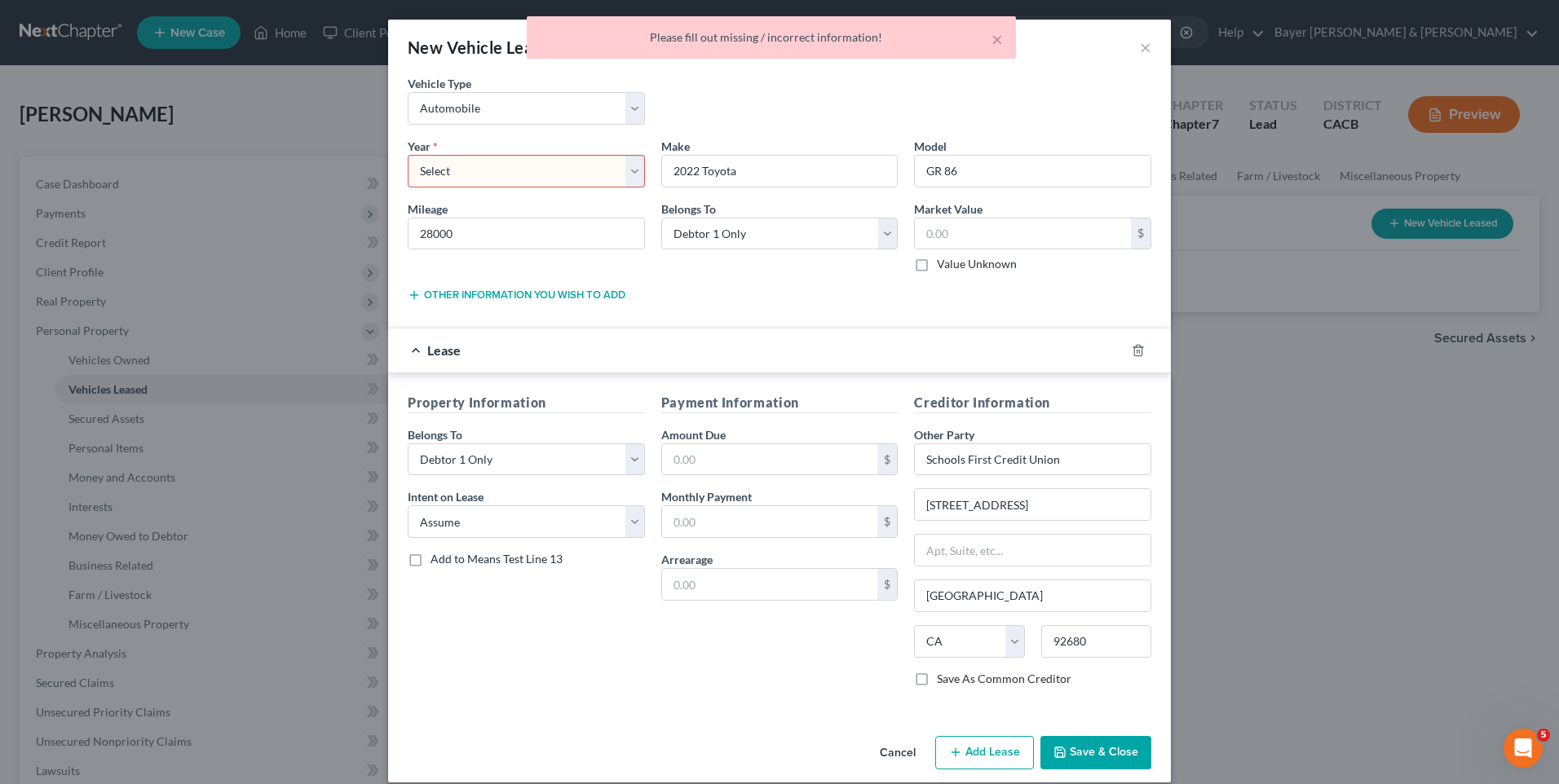
click at [408, 174] on select "Select 2026 2025 2024 2023 2022 2021 2020 2019 2018 2017 2016 2015 2014 2013 20…" at bounding box center [526, 171] width 237 height 33
select select "4"
click at [408, 155] on select "Select 2026 2025 2024 2023 2022 2021 2020 2019 2018 2017 2016 2015 2014 2013 20…" at bounding box center [526, 171] width 237 height 33
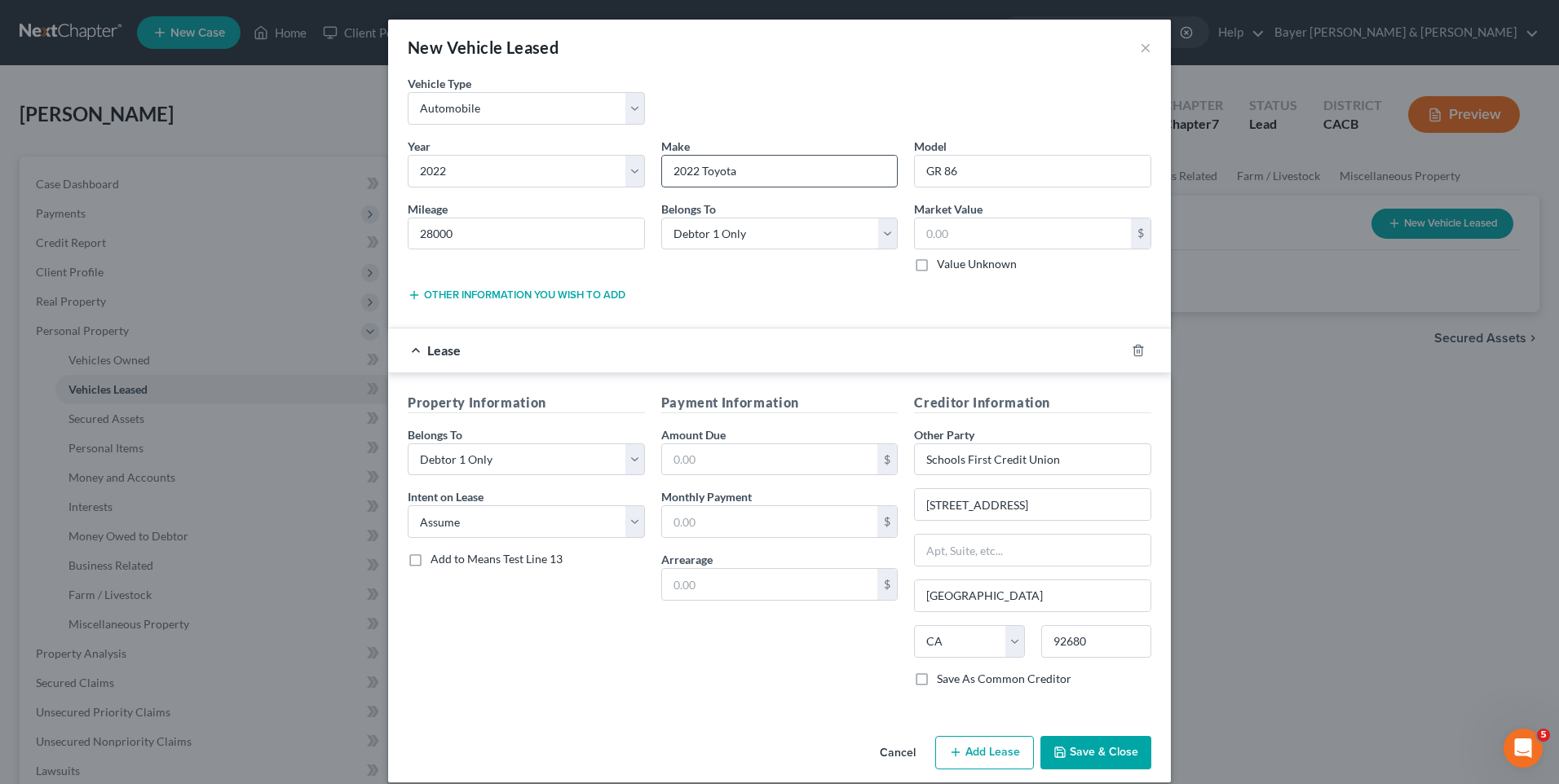
click at [696, 170] on input "2022 Toyota" at bounding box center [780, 171] width 236 height 31
type input "Toyota"
click at [1103, 754] on button "Save & Close" at bounding box center [1096, 753] width 111 height 34
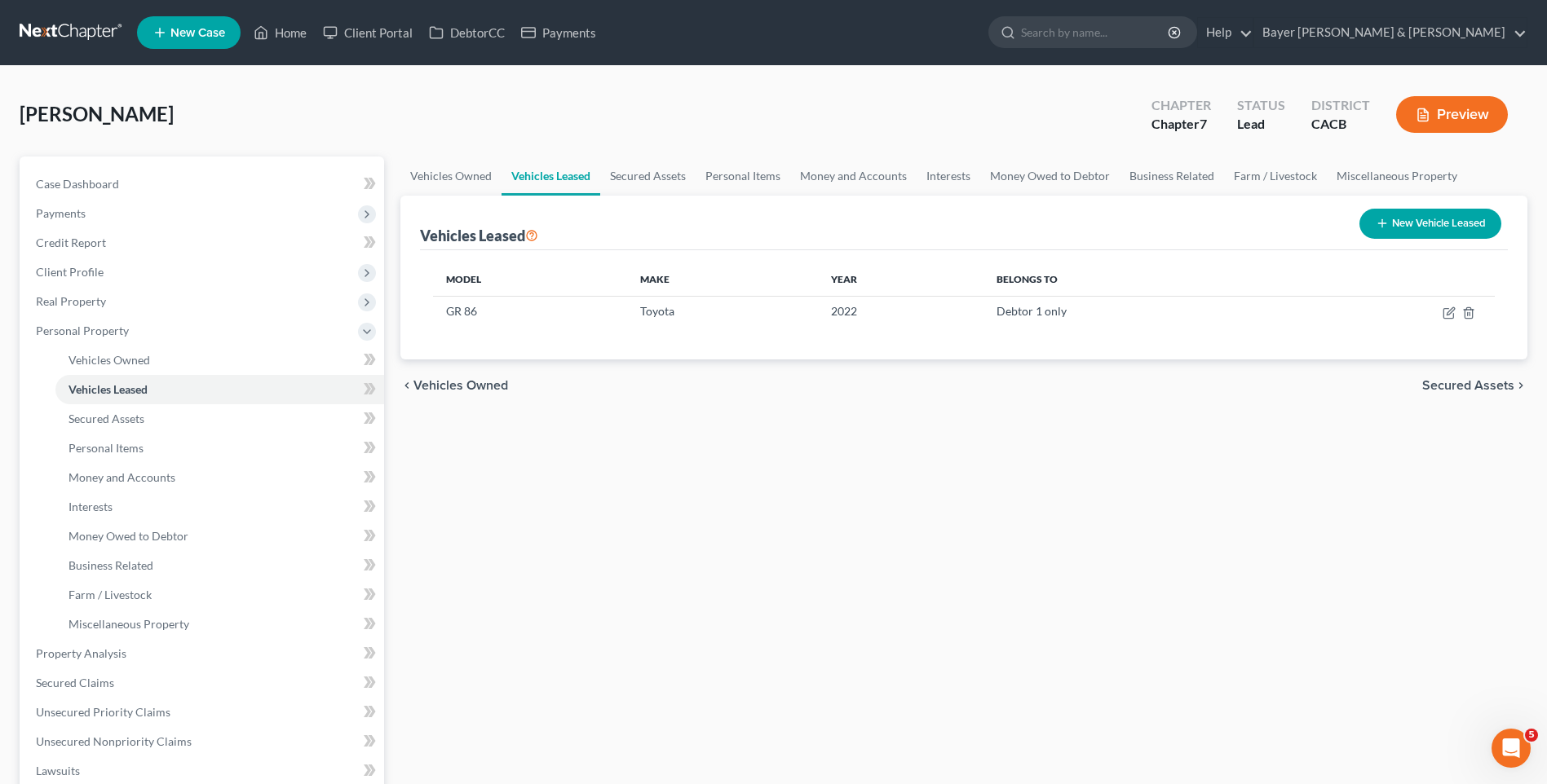
click at [1436, 383] on span "Secured Assets" at bounding box center [1469, 385] width 92 height 13
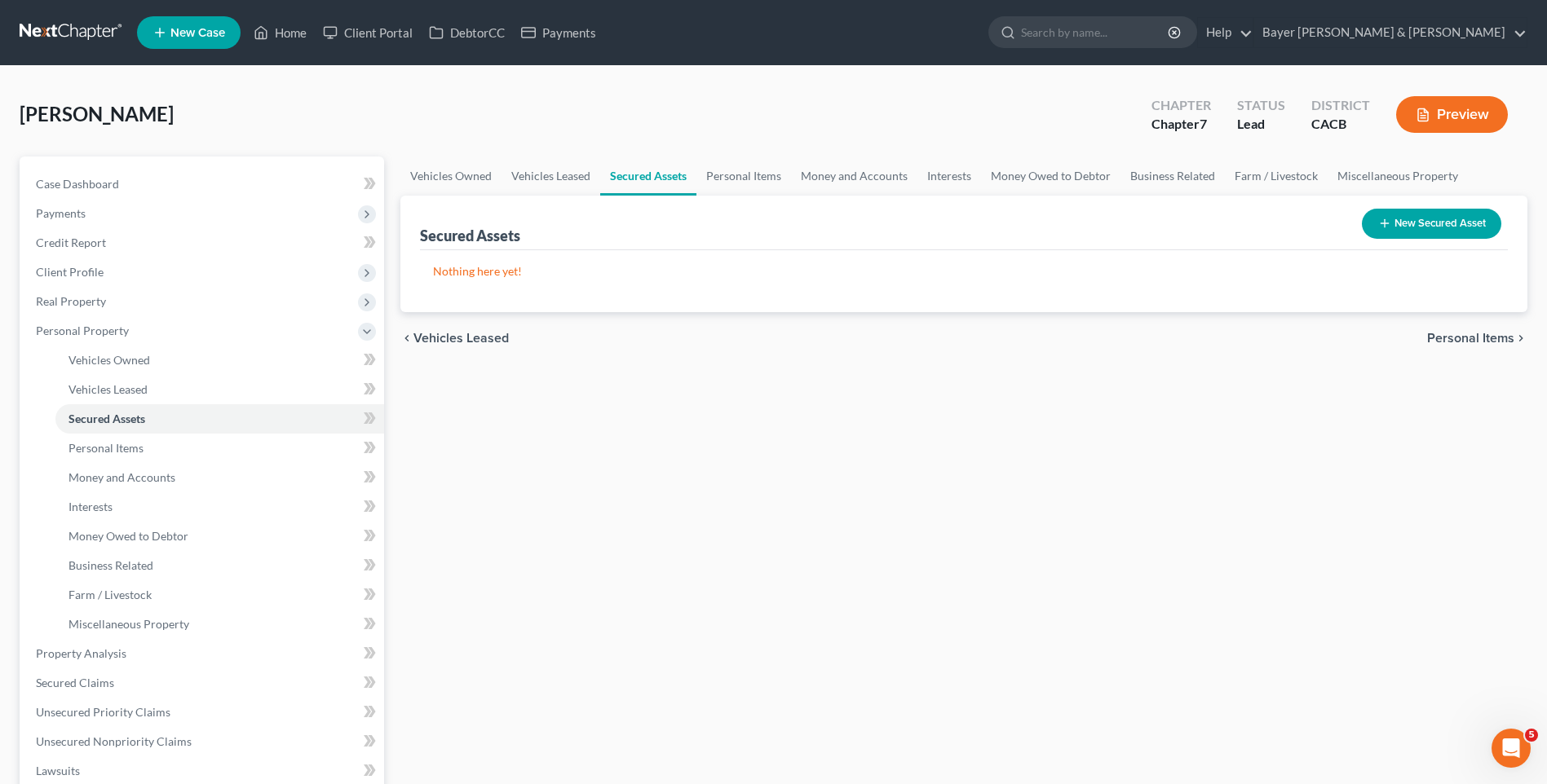
click at [1458, 342] on span "Personal Items" at bounding box center [1470, 338] width 87 height 13
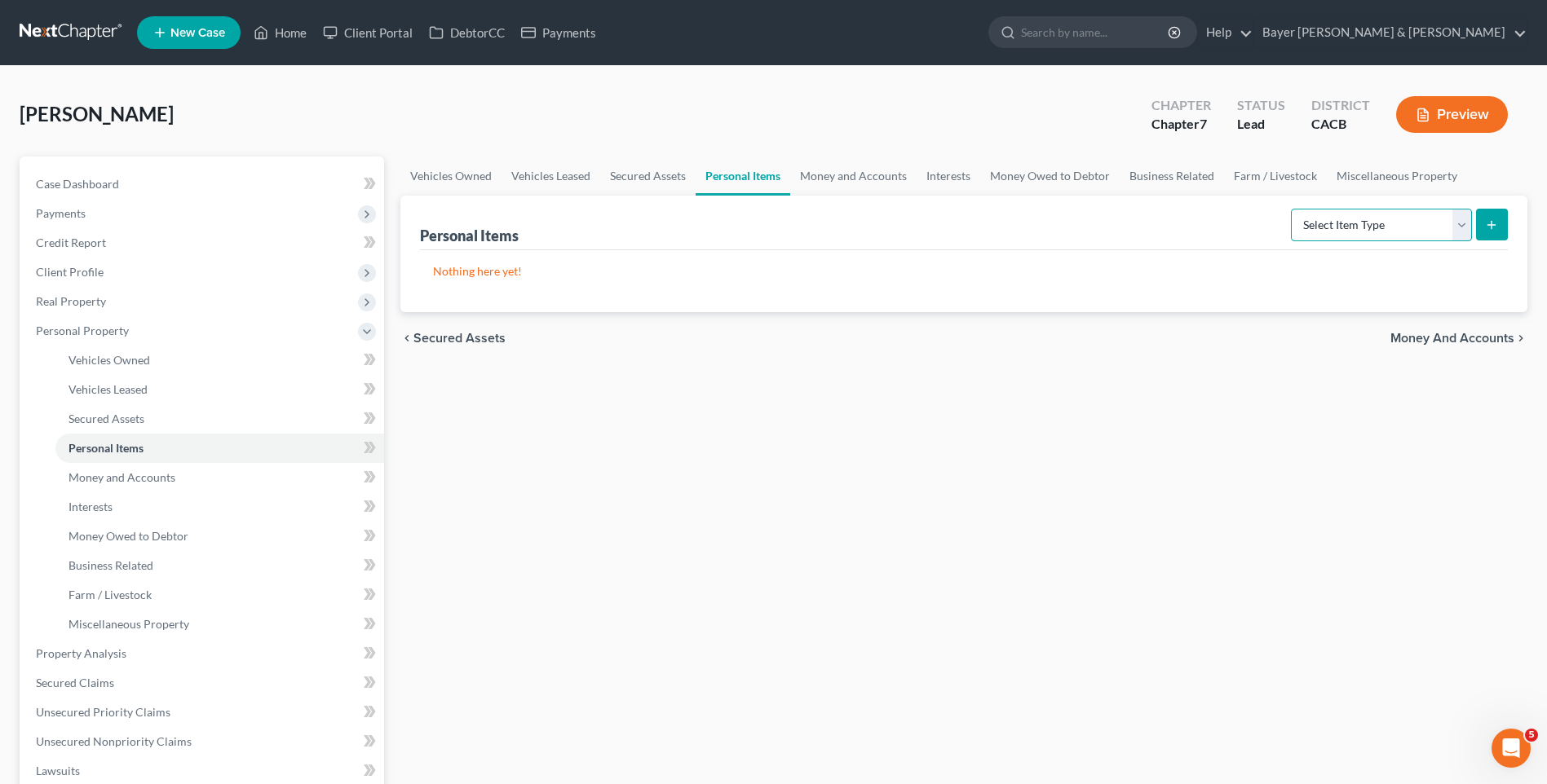
click at [1460, 225] on select "Select Item Type Clothing Collectibles Of Value Electronics Firearms Household …" at bounding box center [1382, 225] width 181 height 33
select select "clothing"
click at [1293, 209] on select "Select Item Type Clothing Collectibles Of Value Electronics Firearms Household …" at bounding box center [1382, 225] width 181 height 33
click at [1492, 229] on icon "submit" at bounding box center [1491, 224] width 13 height 13
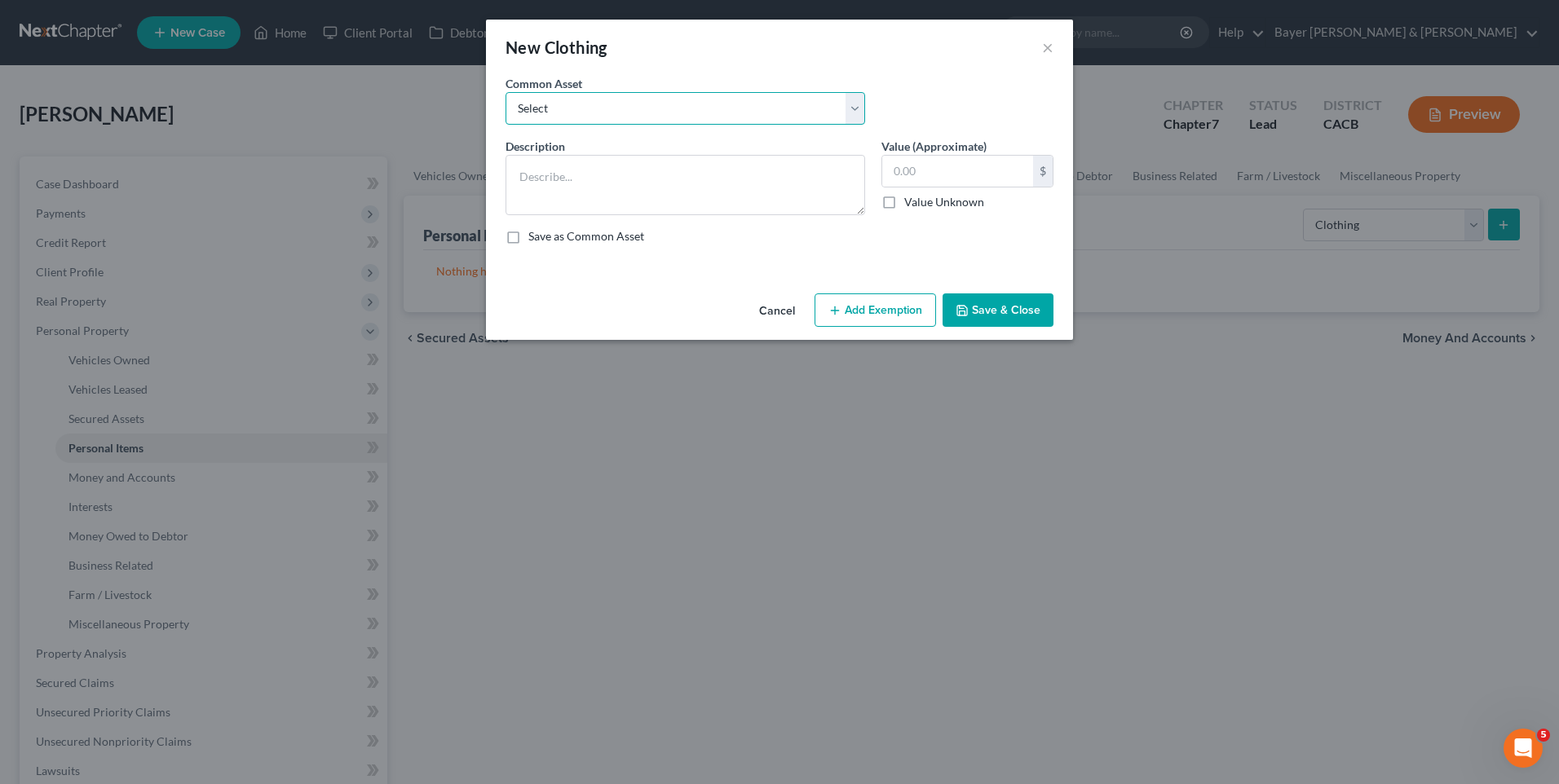
click at [569, 112] on select "Select Clothing" at bounding box center [686, 109] width 360 height 33
select select "0"
click at [506, 92] on select "Select Clothing" at bounding box center [686, 109] width 360 height 33
type textarea "Clothing"
type input "200"
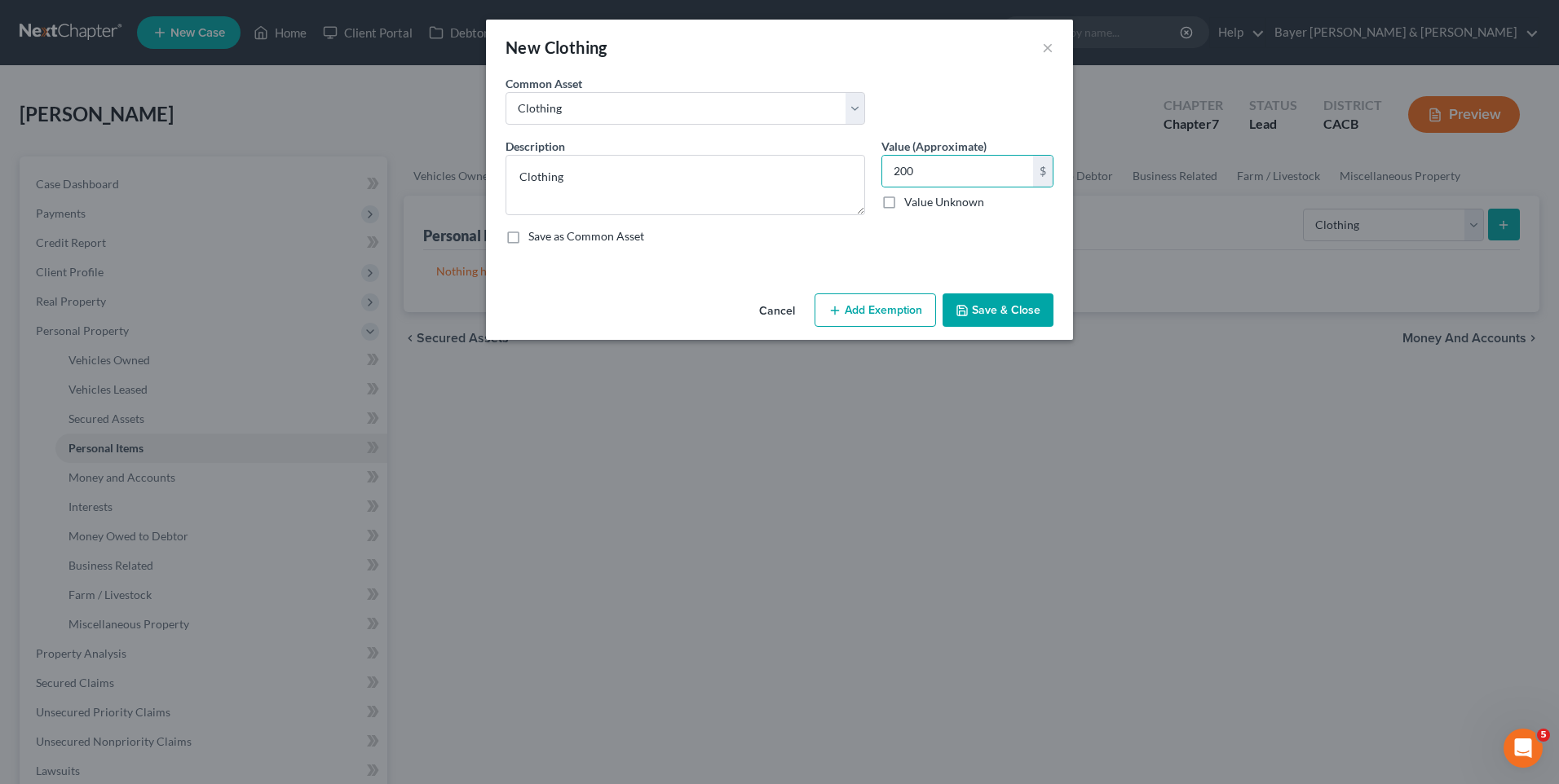
click at [886, 314] on button "Add Exemption" at bounding box center [876, 310] width 122 height 34
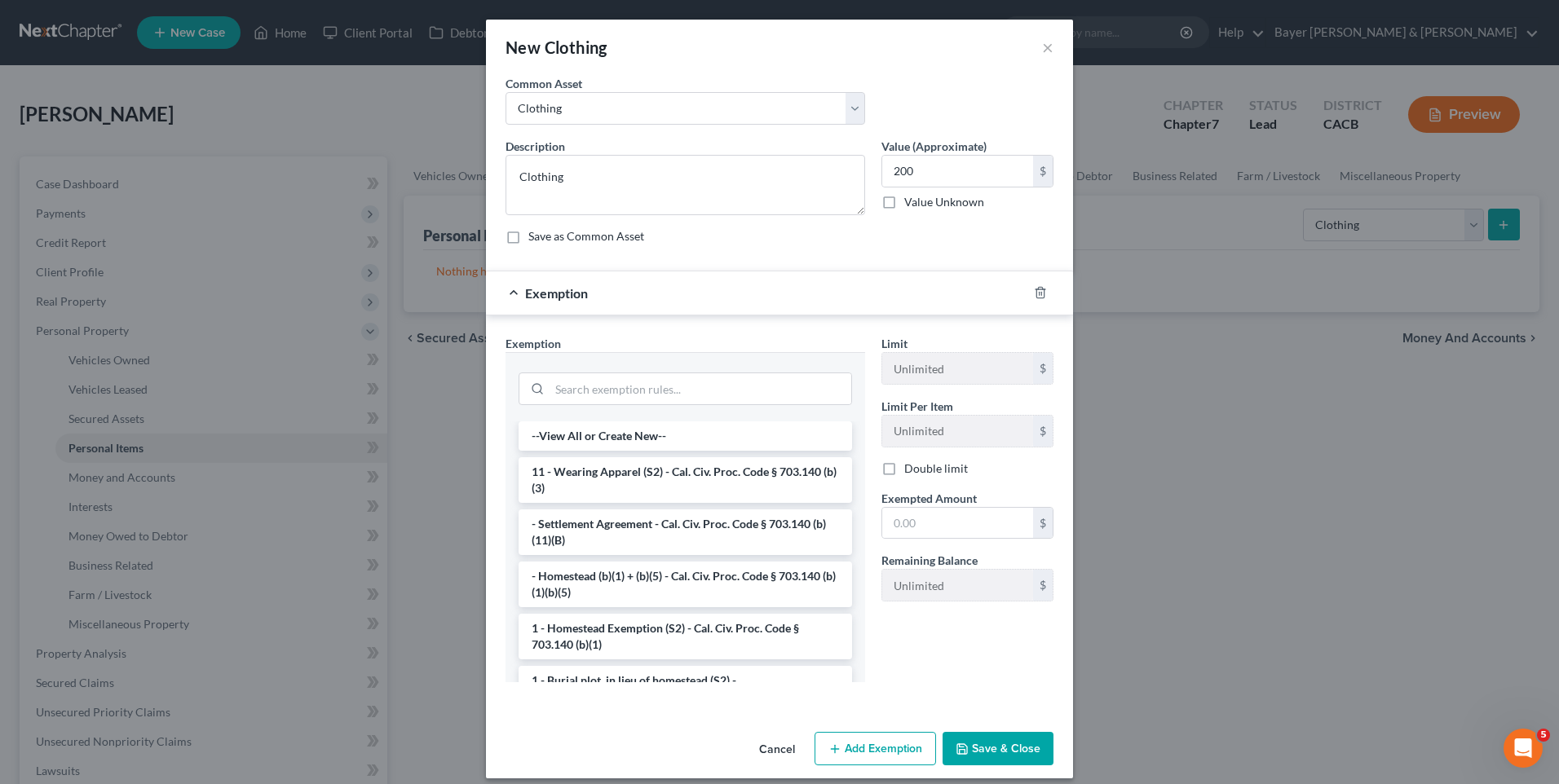
drag, startPoint x: 634, startPoint y: 481, endPoint x: 669, endPoint y: 475, distance: 35.5
click at [634, 480] on li "11 - Wearing Apparel (S2) - Cal. Civ. Proc. Code § 703.140 (b)(3)" at bounding box center [686, 480] width 334 height 46
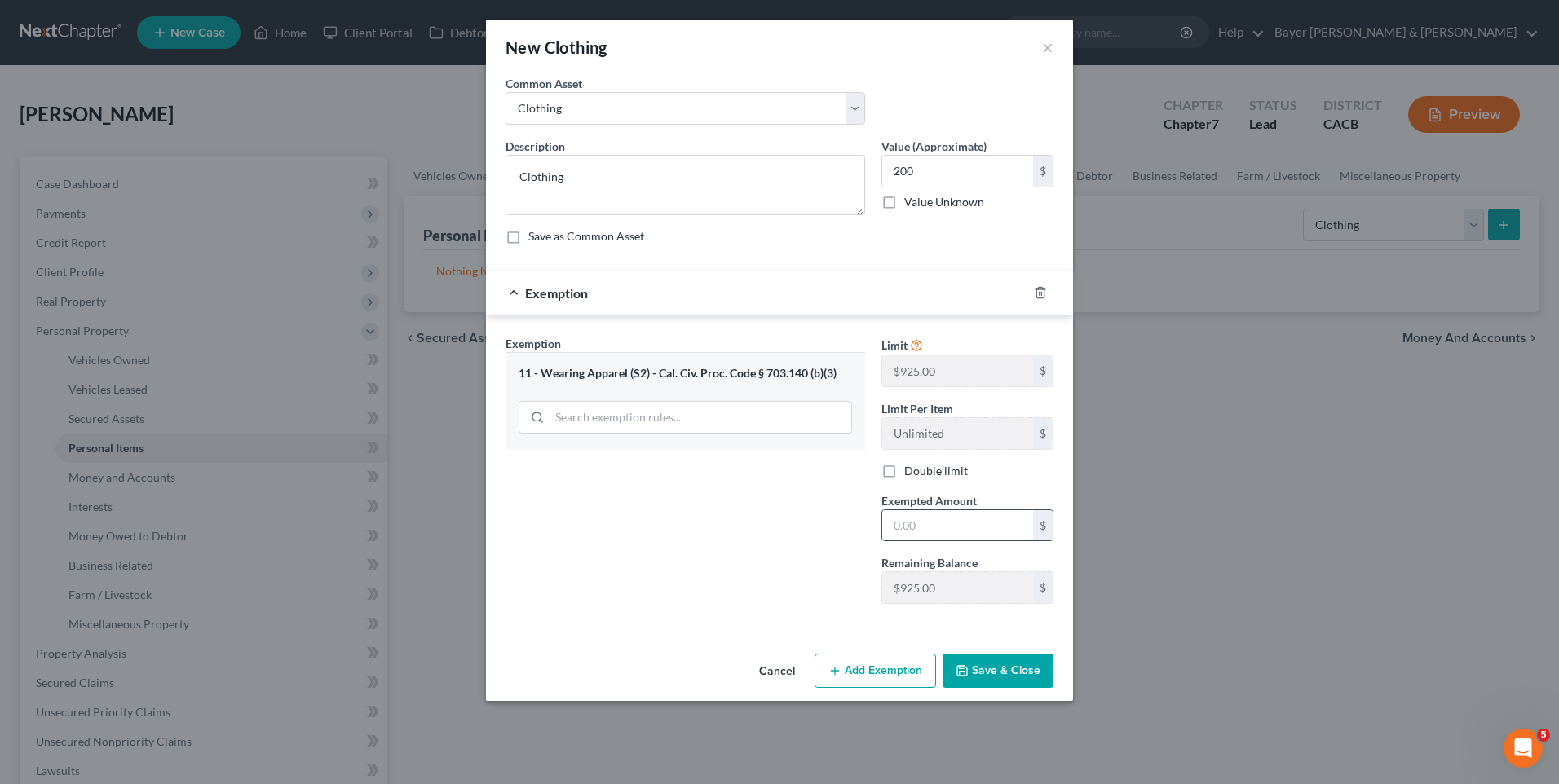
click at [921, 527] on input "text" at bounding box center [958, 526] width 151 height 31
type input "200"
drag, startPoint x: 996, startPoint y: 665, endPoint x: 970, endPoint y: 640, distance: 36.1
click at [993, 664] on button "Save & Close" at bounding box center [998, 670] width 111 height 34
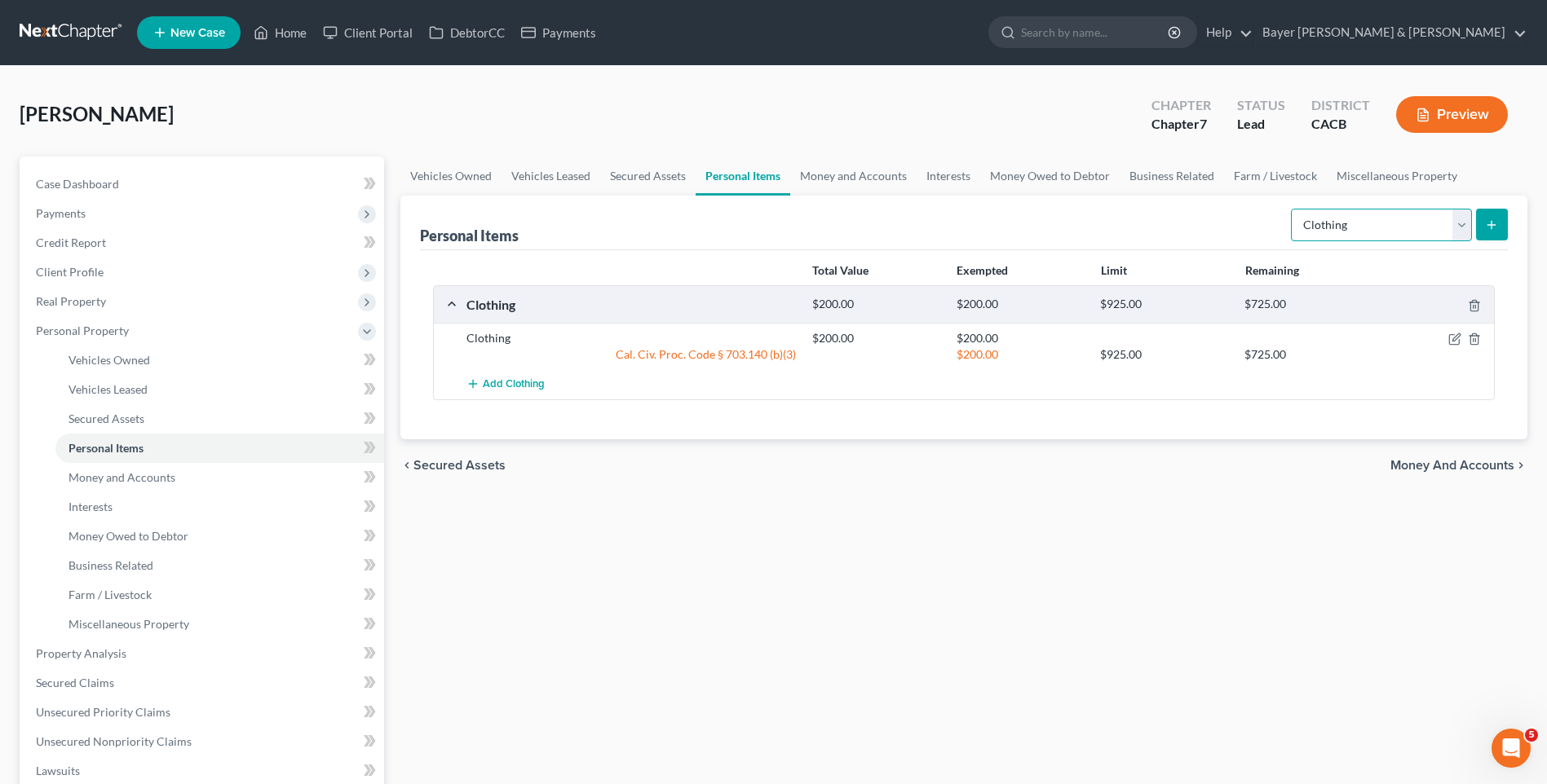
click at [1471, 227] on select "Select Item Type Clothing Collectibles Of Value Electronics Firearms Household …" at bounding box center [1382, 225] width 181 height 33
select select "household_goods"
click at [1293, 209] on select "Select Item Type Clothing Collectibles Of Value Electronics Firearms Household …" at bounding box center [1382, 225] width 181 height 33
click at [1488, 218] on icon "submit" at bounding box center [1491, 224] width 13 height 13
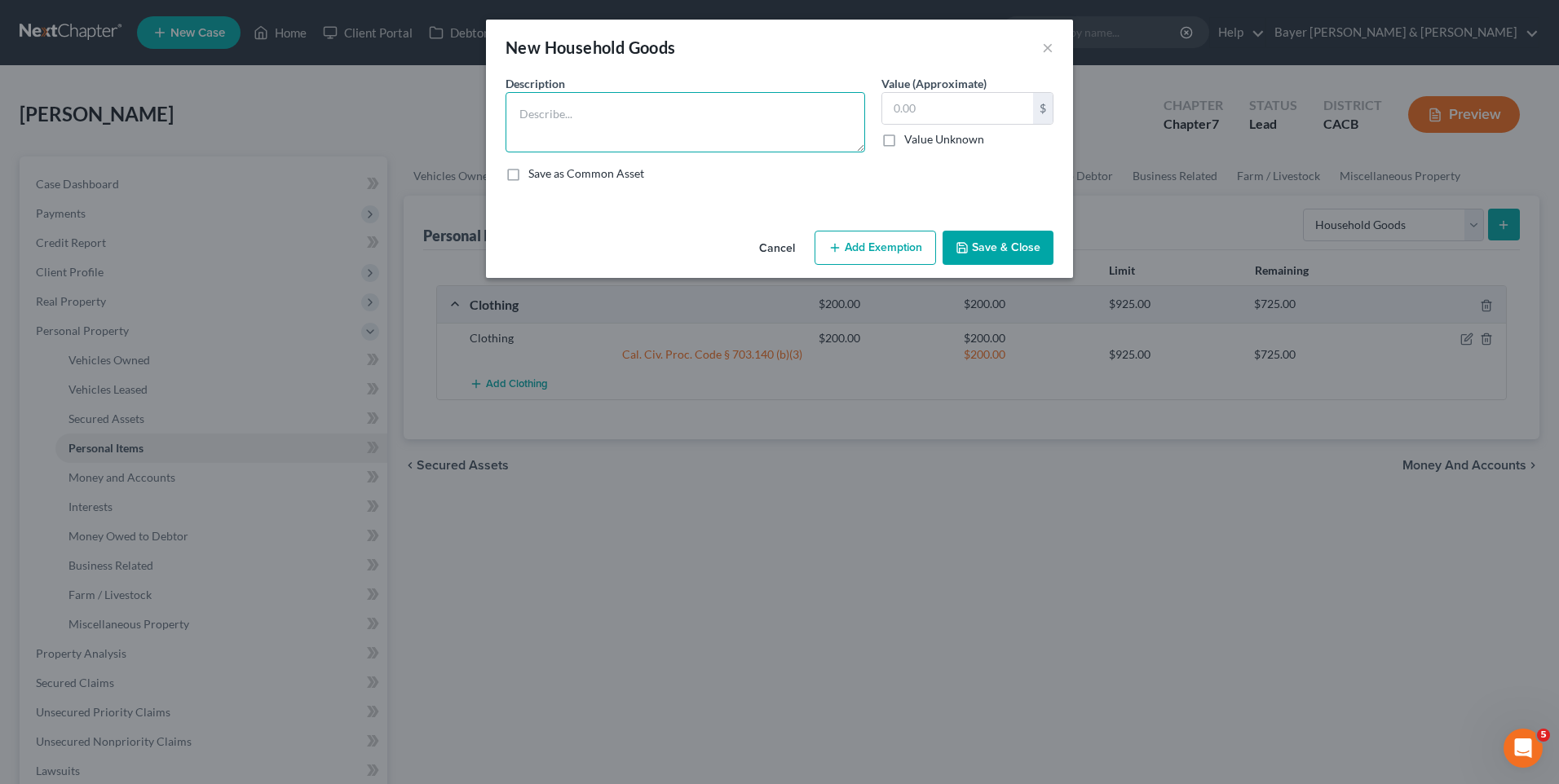
drag, startPoint x: 573, startPoint y: 116, endPoint x: 583, endPoint y: 112, distance: 10.8
click at [575, 116] on textarea at bounding box center [686, 122] width 360 height 60
type textarea "Household goods and furnishings"
click at [909, 105] on input "text" at bounding box center [958, 109] width 151 height 31
type input "200"
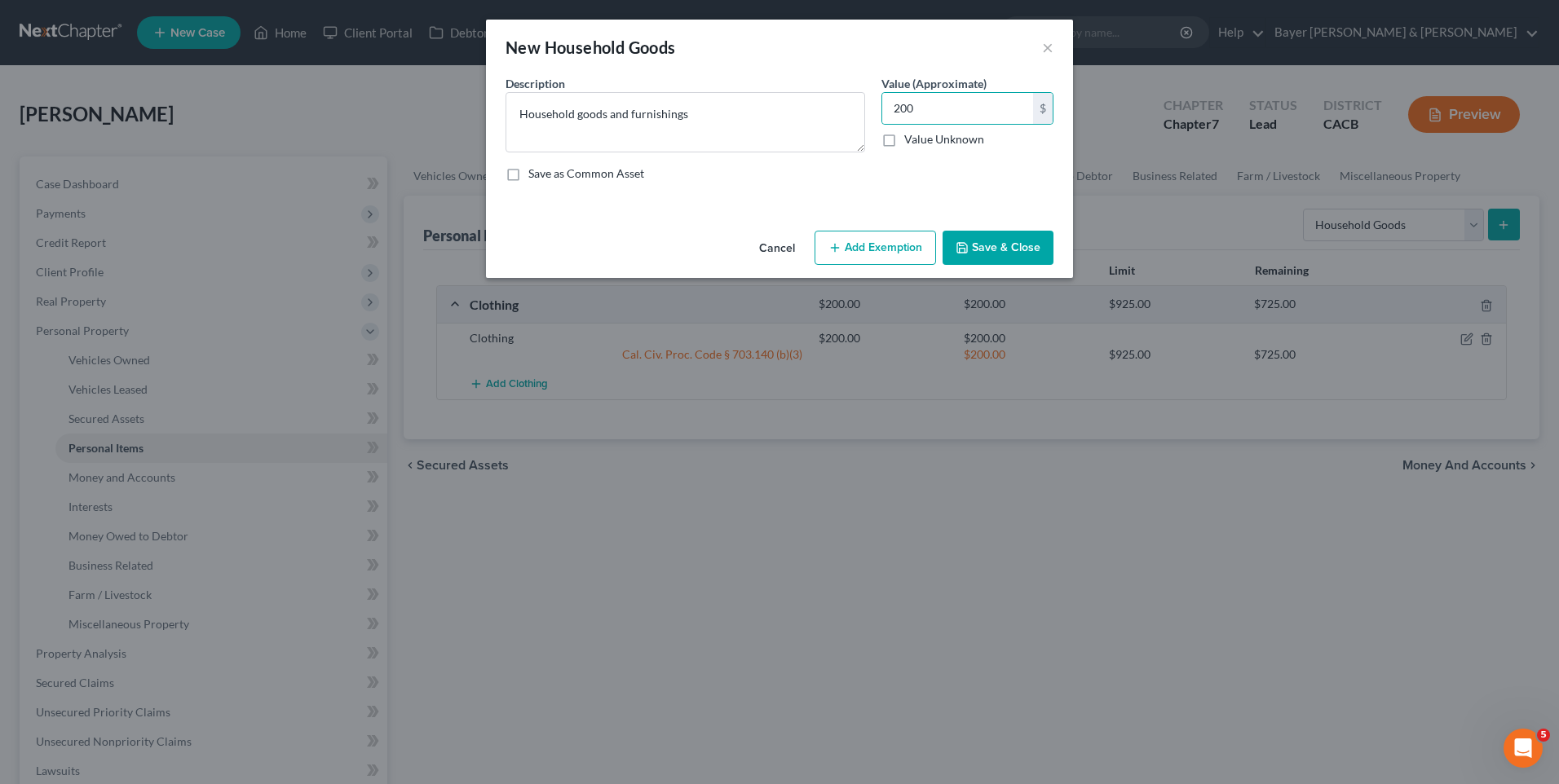
click at [891, 251] on button "Add Exemption" at bounding box center [876, 247] width 122 height 34
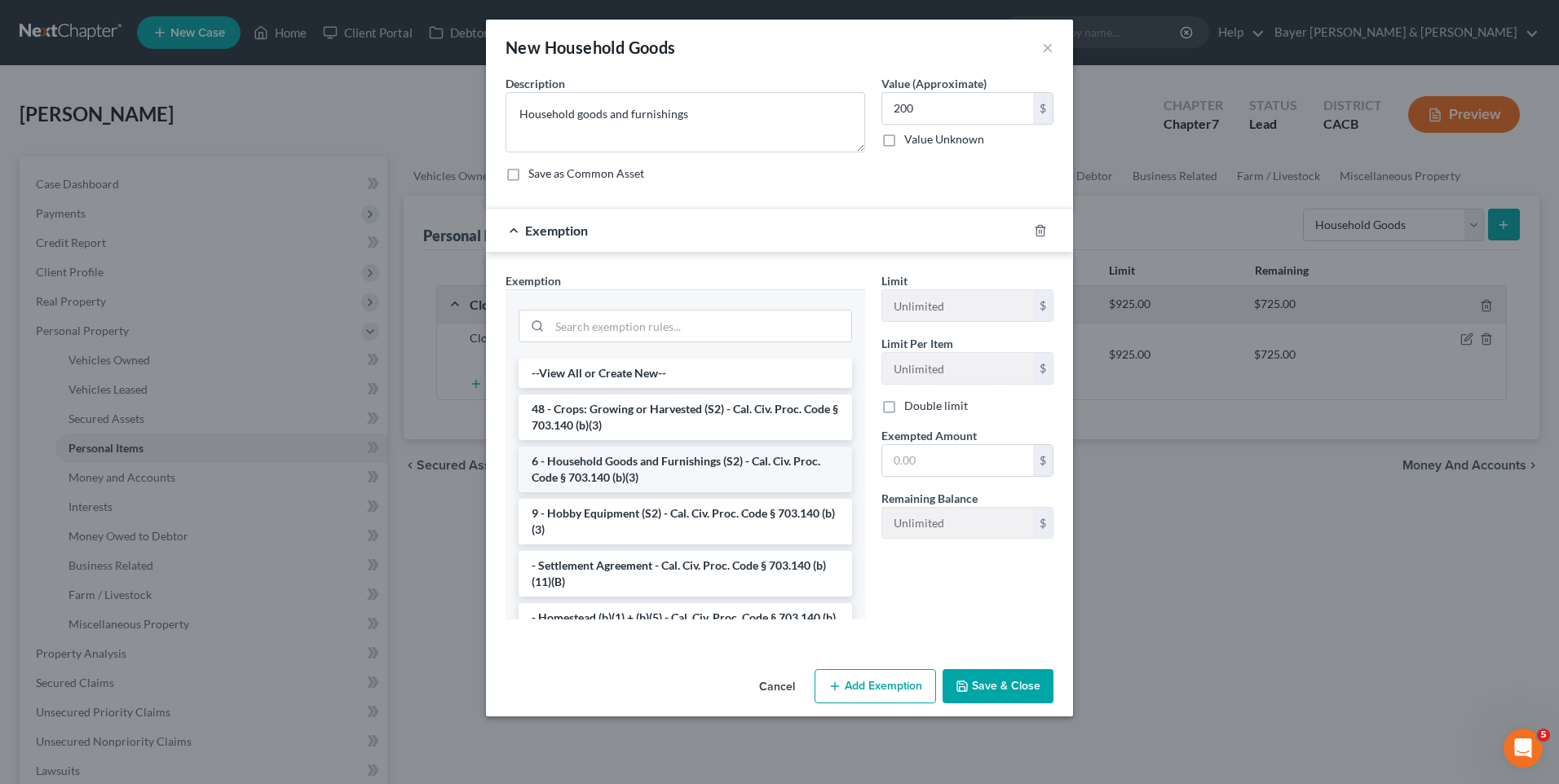
click at [644, 468] on li "6 - Household Goods and Furnishings (S2) - Cal. Civ. Proc. Code § 703.140 (b)(3)" at bounding box center [686, 469] width 334 height 46
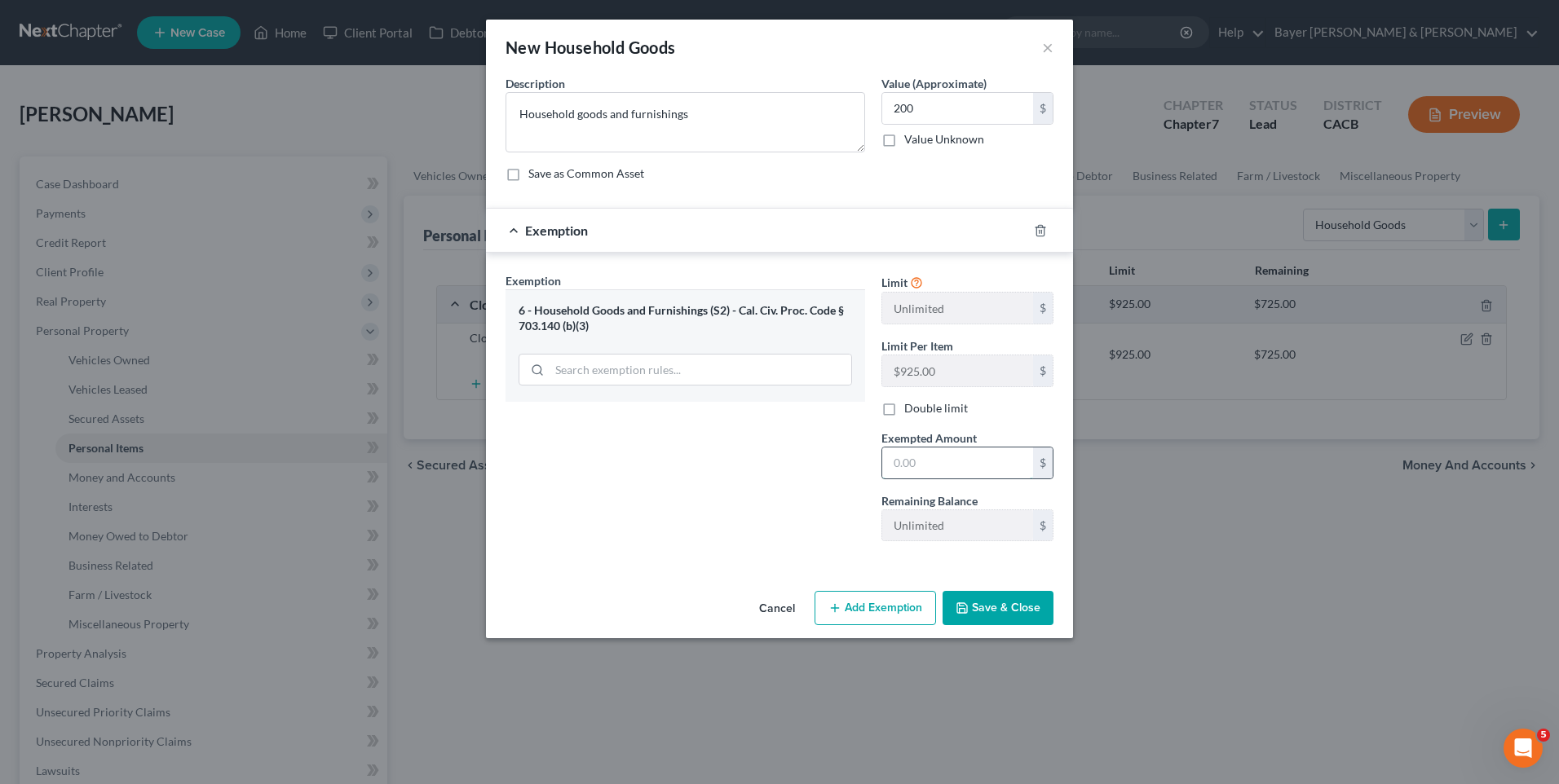
click at [923, 461] on input "text" at bounding box center [958, 463] width 151 height 31
type input "200"
click at [1014, 612] on button "Save & Close" at bounding box center [998, 608] width 111 height 34
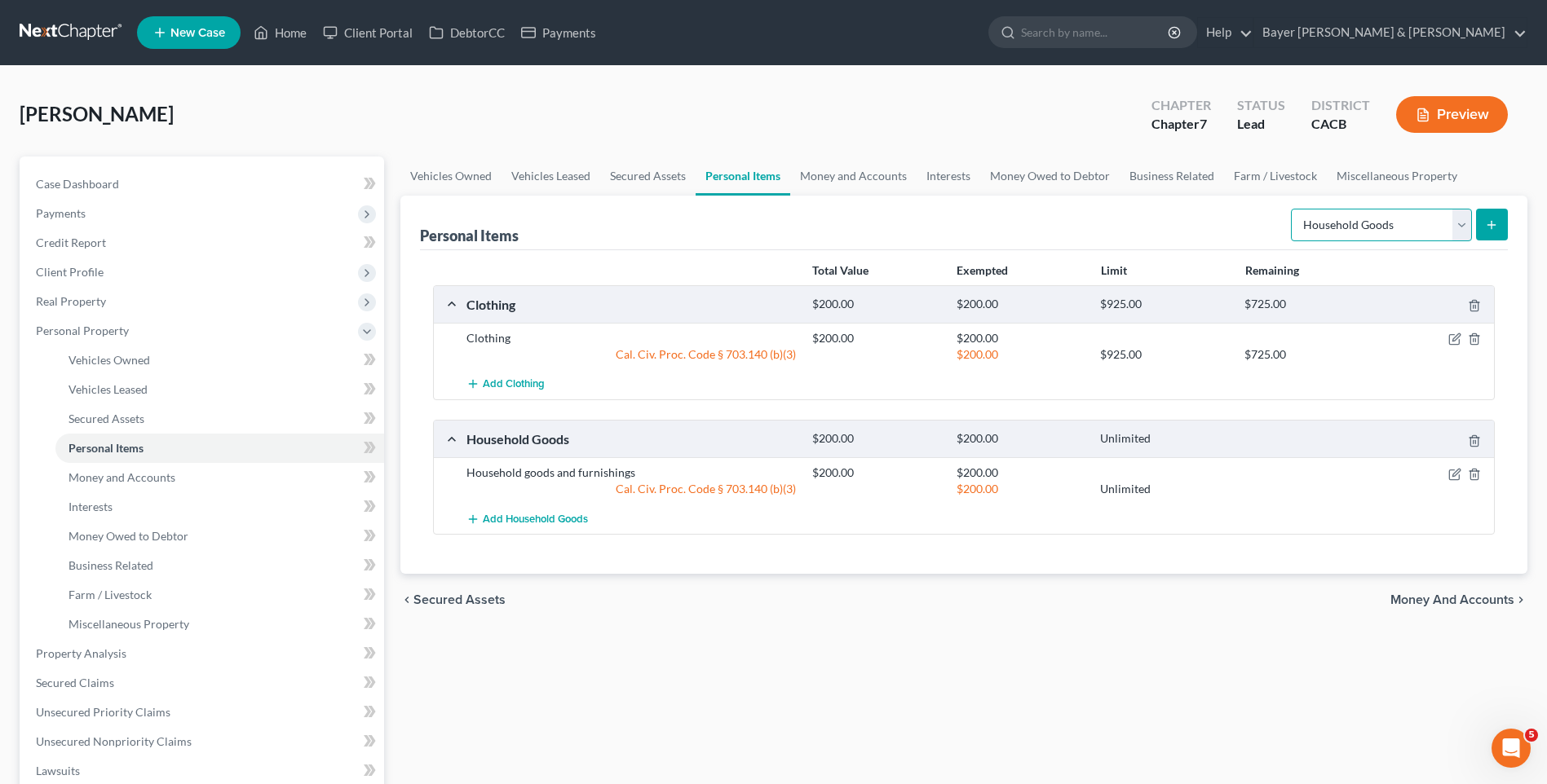
click at [1456, 226] on select "Select Item Type Clothing Collectibles Of Value Electronics Firearms Household …" at bounding box center [1382, 225] width 181 height 33
click at [1293, 209] on select "Select Item Type Clothing Collectibles Of Value Electronics Firearms Household …" at bounding box center [1382, 225] width 181 height 33
click at [1493, 229] on icon "submit" at bounding box center [1491, 224] width 13 height 13
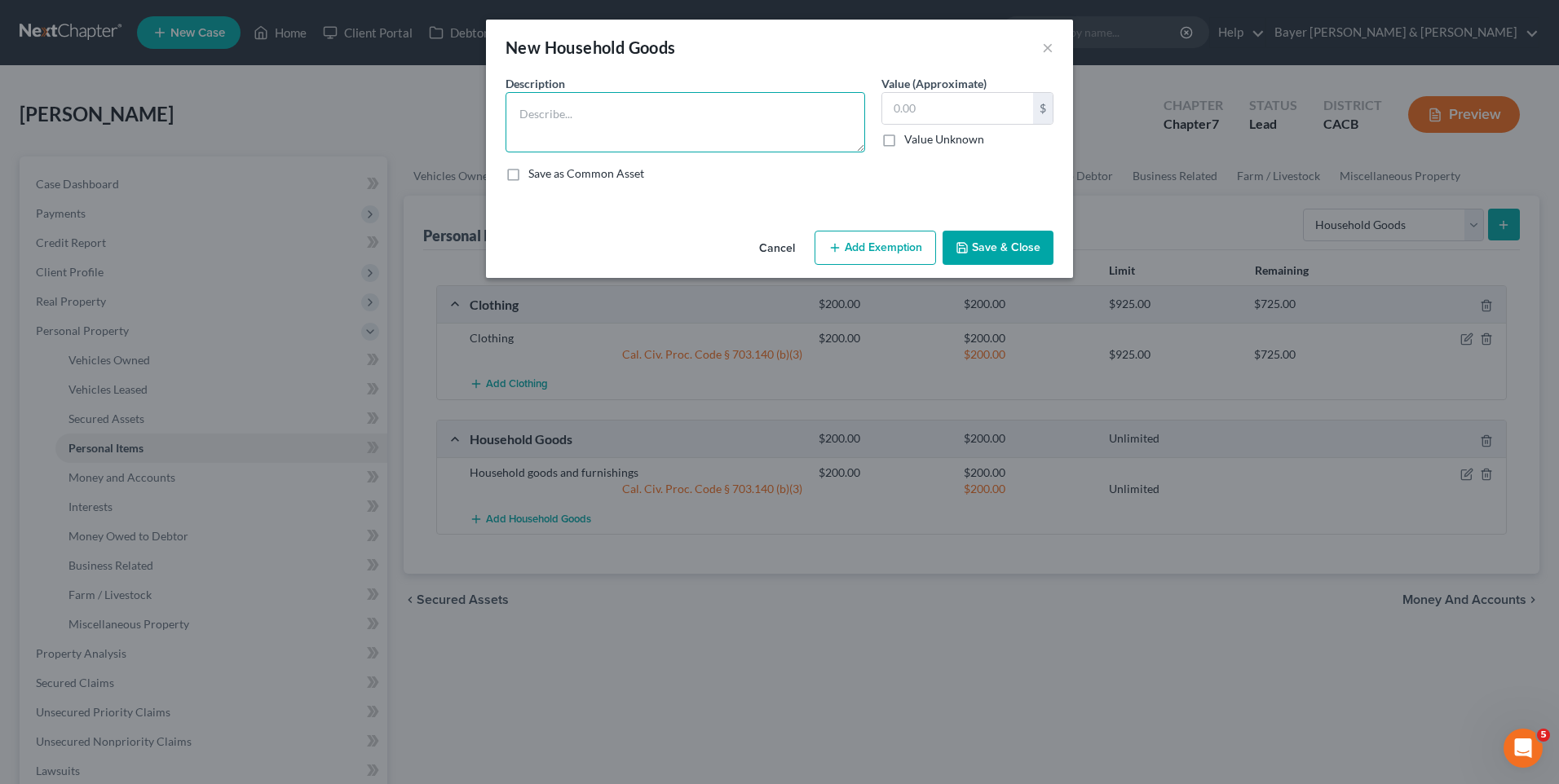
click at [637, 116] on textarea at bounding box center [686, 122] width 360 height 60
type textarea "TV $300 Cell phone $392 MacBook Air $500"
click at [927, 109] on input "text" at bounding box center [958, 109] width 151 height 31
type input "1,192"
click at [884, 244] on button "Add Exemption" at bounding box center [876, 247] width 122 height 34
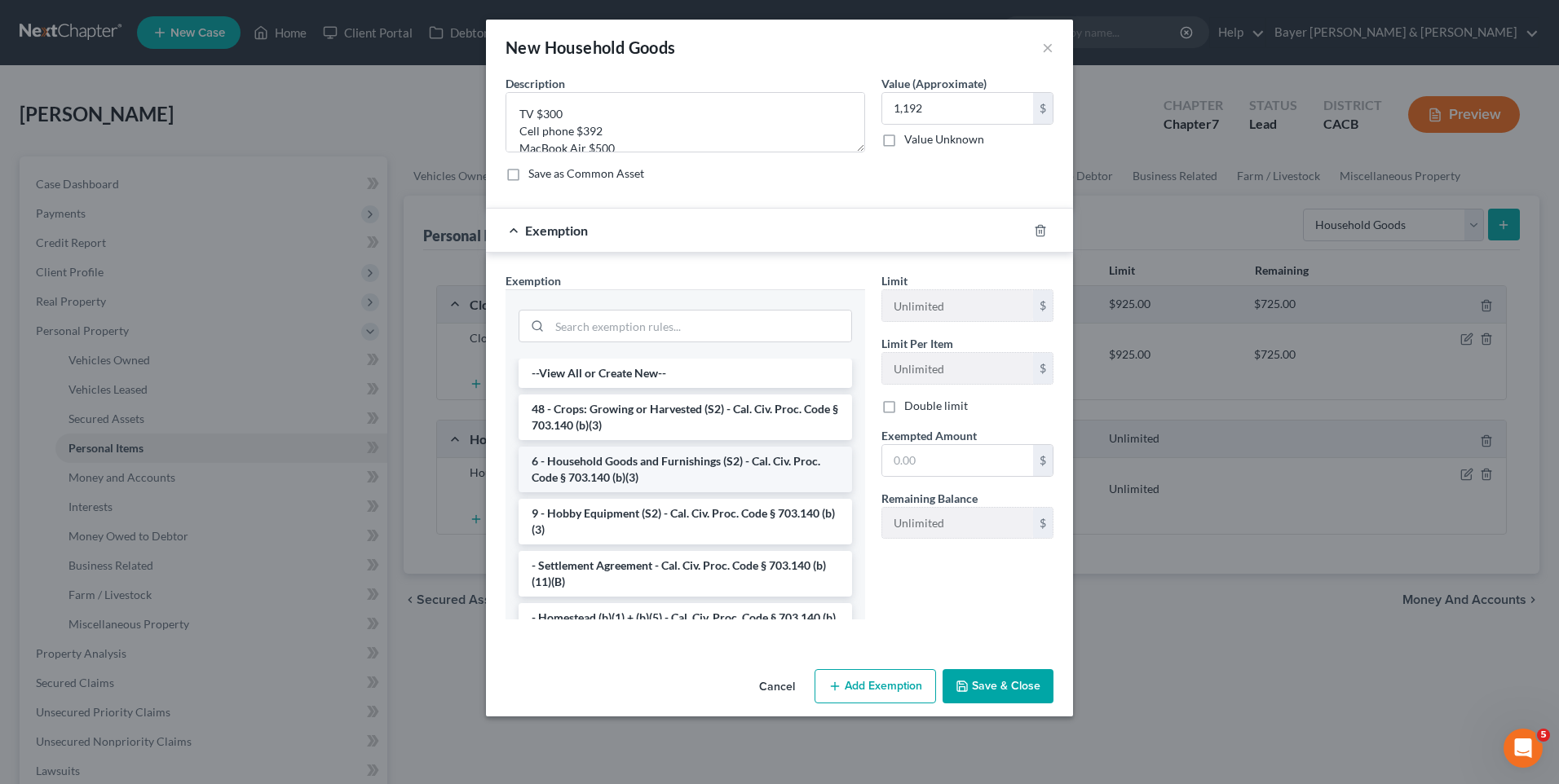
click at [656, 459] on li "6 - Household Goods and Furnishings (S2) - Cal. Civ. Proc. Code § 703.140 (b)(3)" at bounding box center [686, 469] width 334 height 46
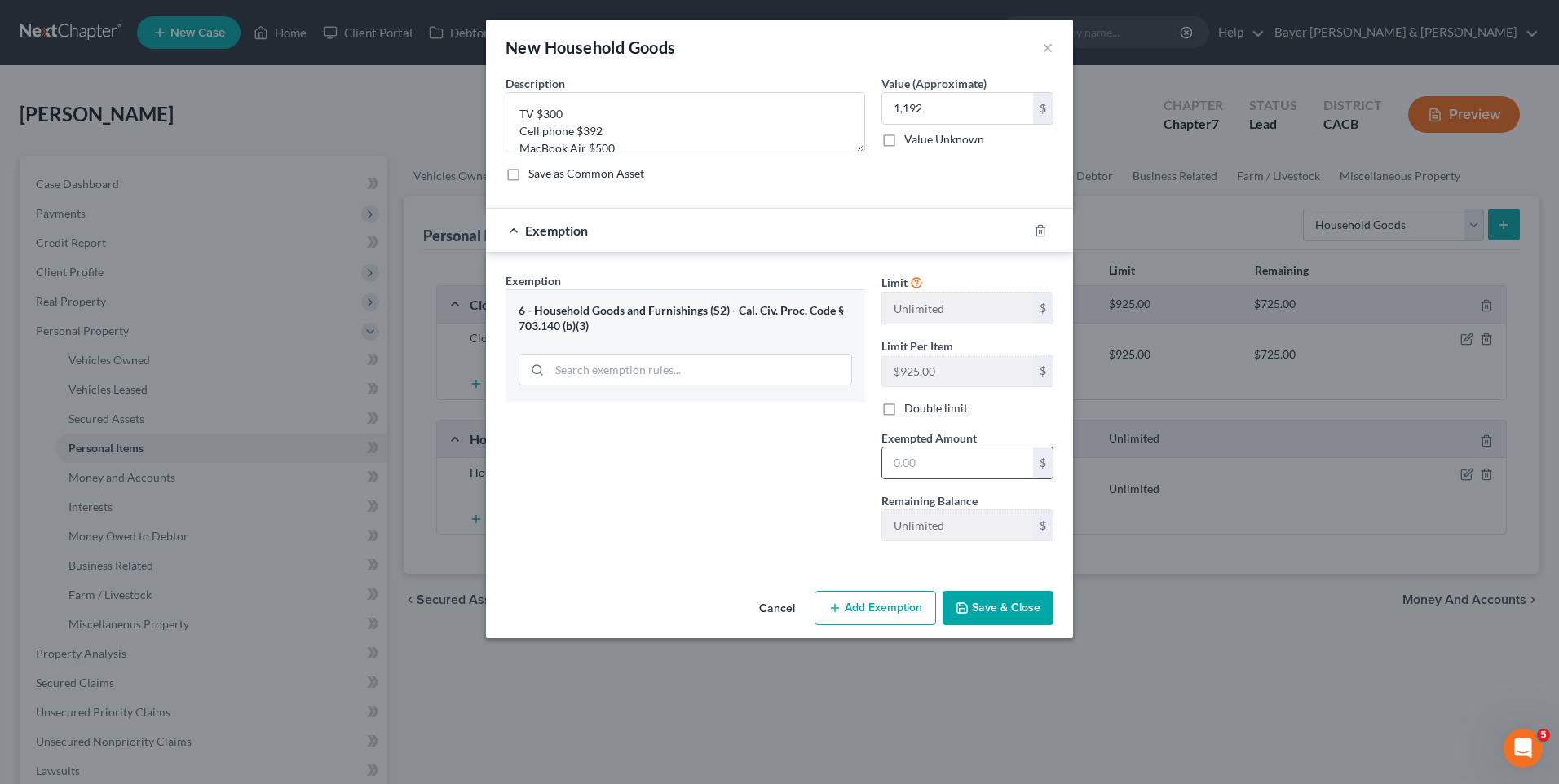
click at [919, 460] on input "text" at bounding box center [958, 463] width 151 height 31
type input "1,192"
click at [1038, 612] on button "Save & Close" at bounding box center [998, 608] width 111 height 34
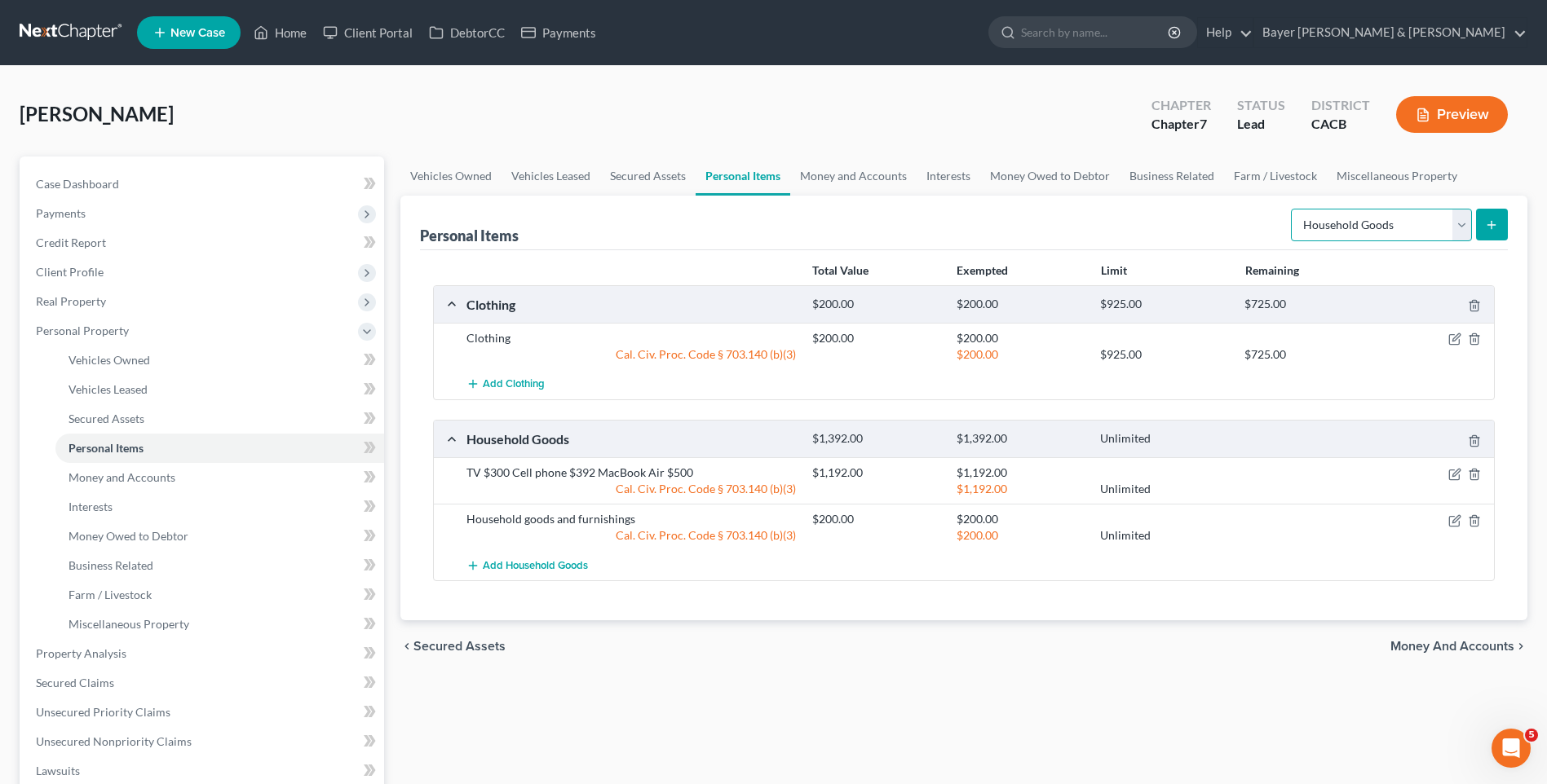
click at [1459, 235] on select "Select Item Type Clothing Collectibles Of Value Electronics Firearms Household …" at bounding box center [1382, 225] width 181 height 33
select select "sports_and_hobby_equipment"
click at [1293, 209] on select "Select Item Type Clothing Collectibles Of Value Electronics Firearms Household …" at bounding box center [1382, 225] width 181 height 33
click at [1487, 223] on icon "submit" at bounding box center [1491, 224] width 13 height 13
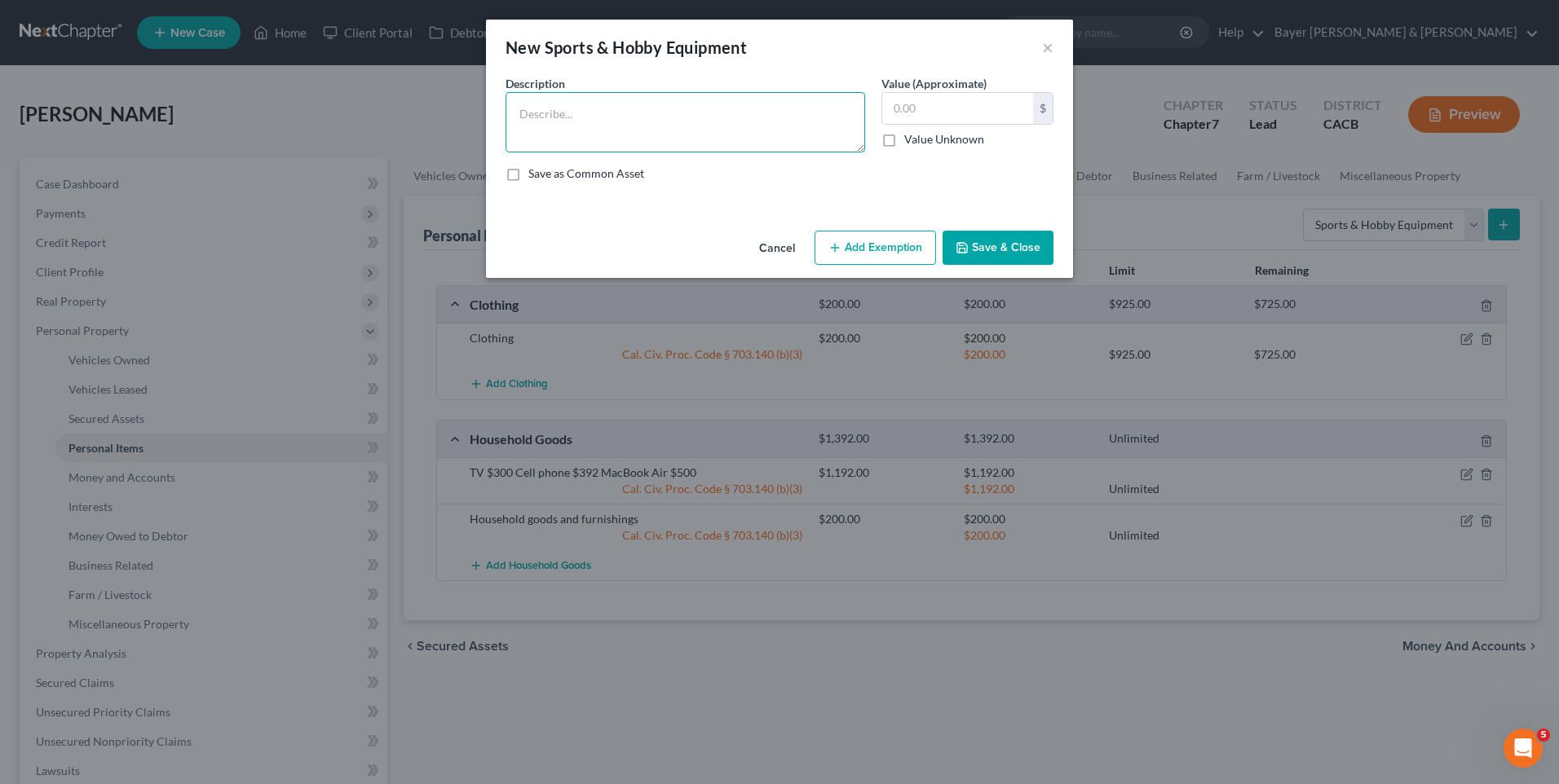
click at [566, 119] on textarea at bounding box center [686, 122] width 360 height 60
type textarea "Fishing poles $200 Rifle $1500 Pistol $500"
click at [945, 110] on input "text" at bounding box center [958, 109] width 151 height 31
type input "2,200"
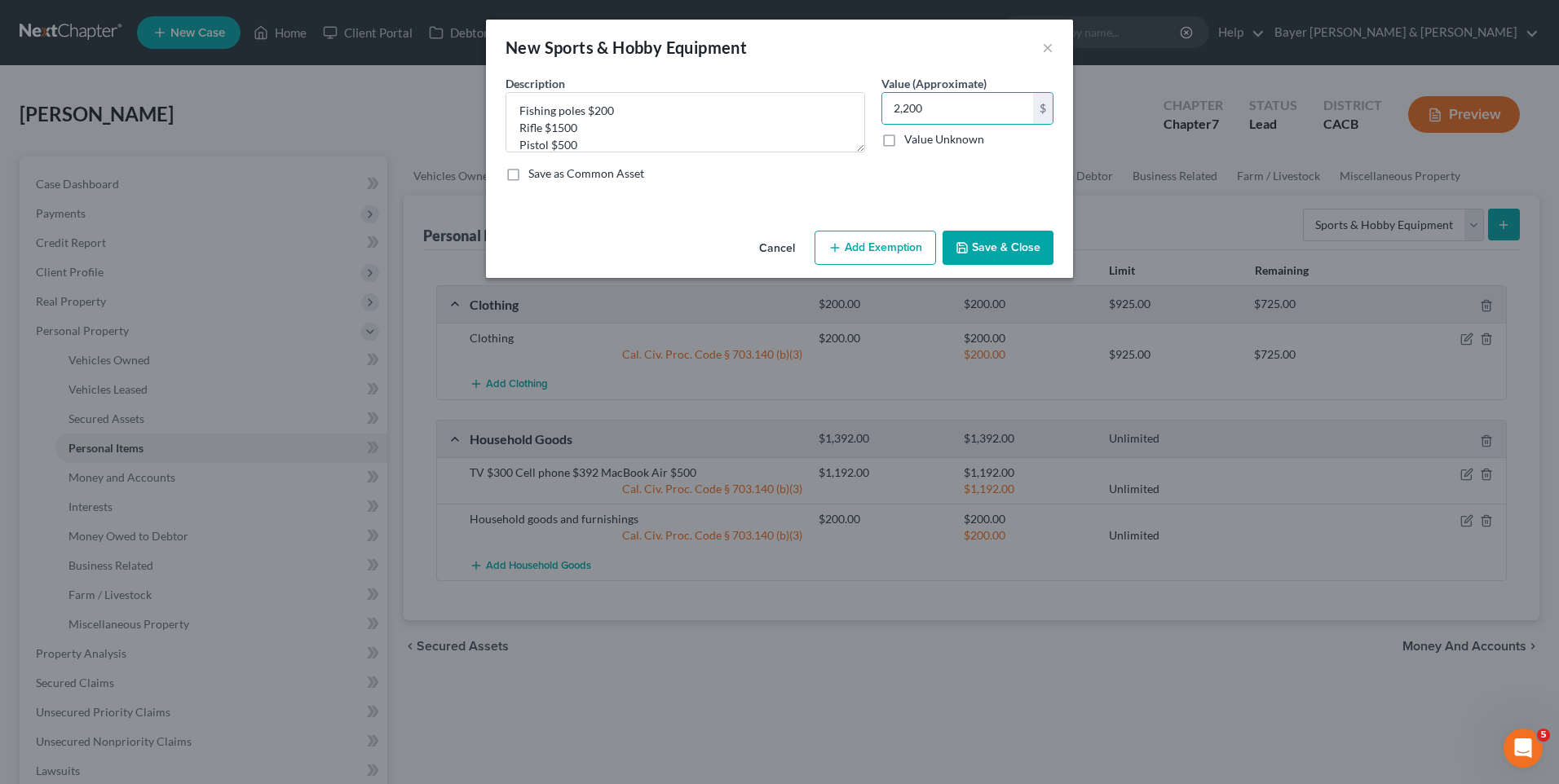
click at [869, 248] on button "Add Exemption" at bounding box center [876, 247] width 122 height 34
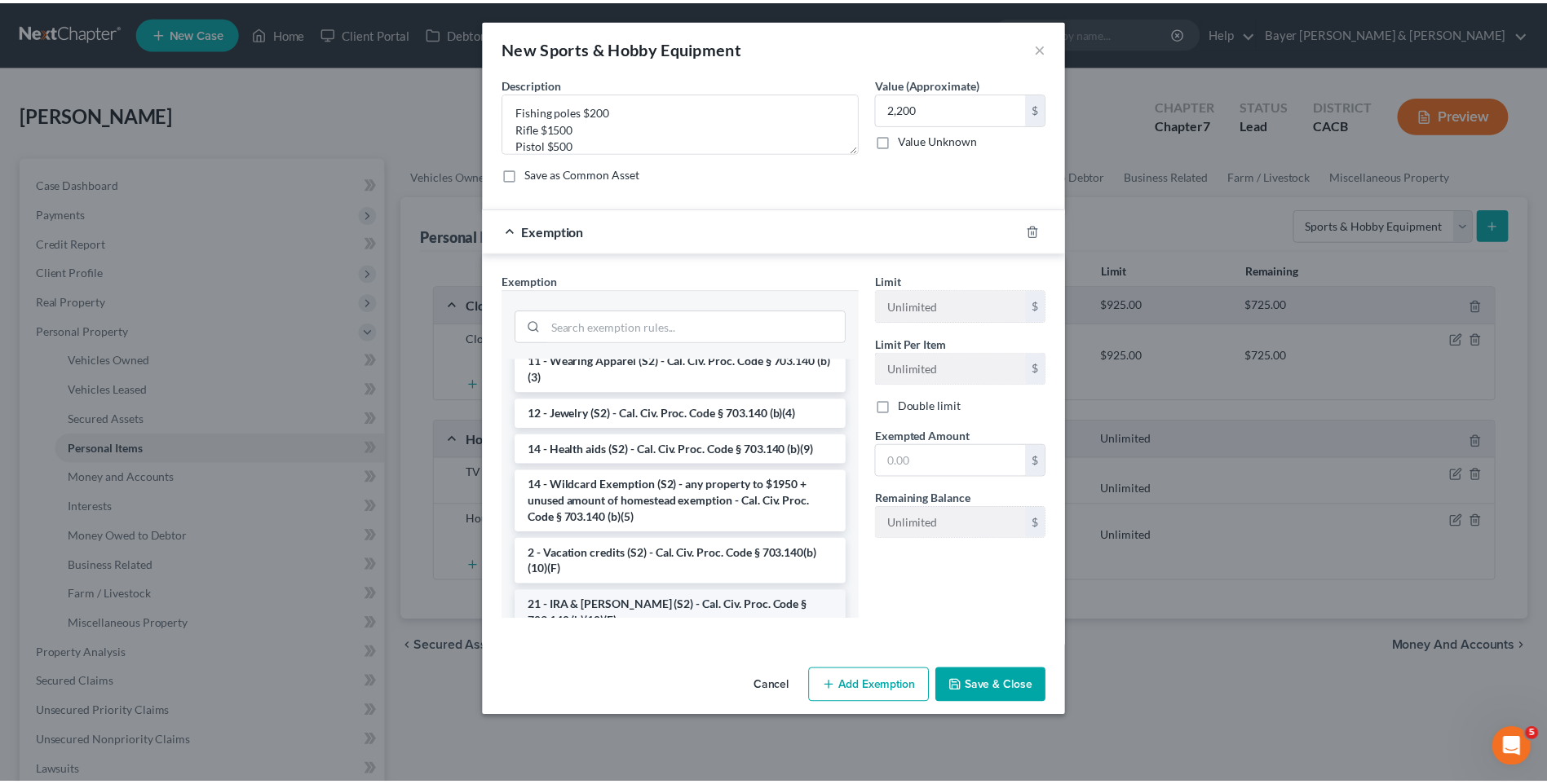
scroll to position [294, 0]
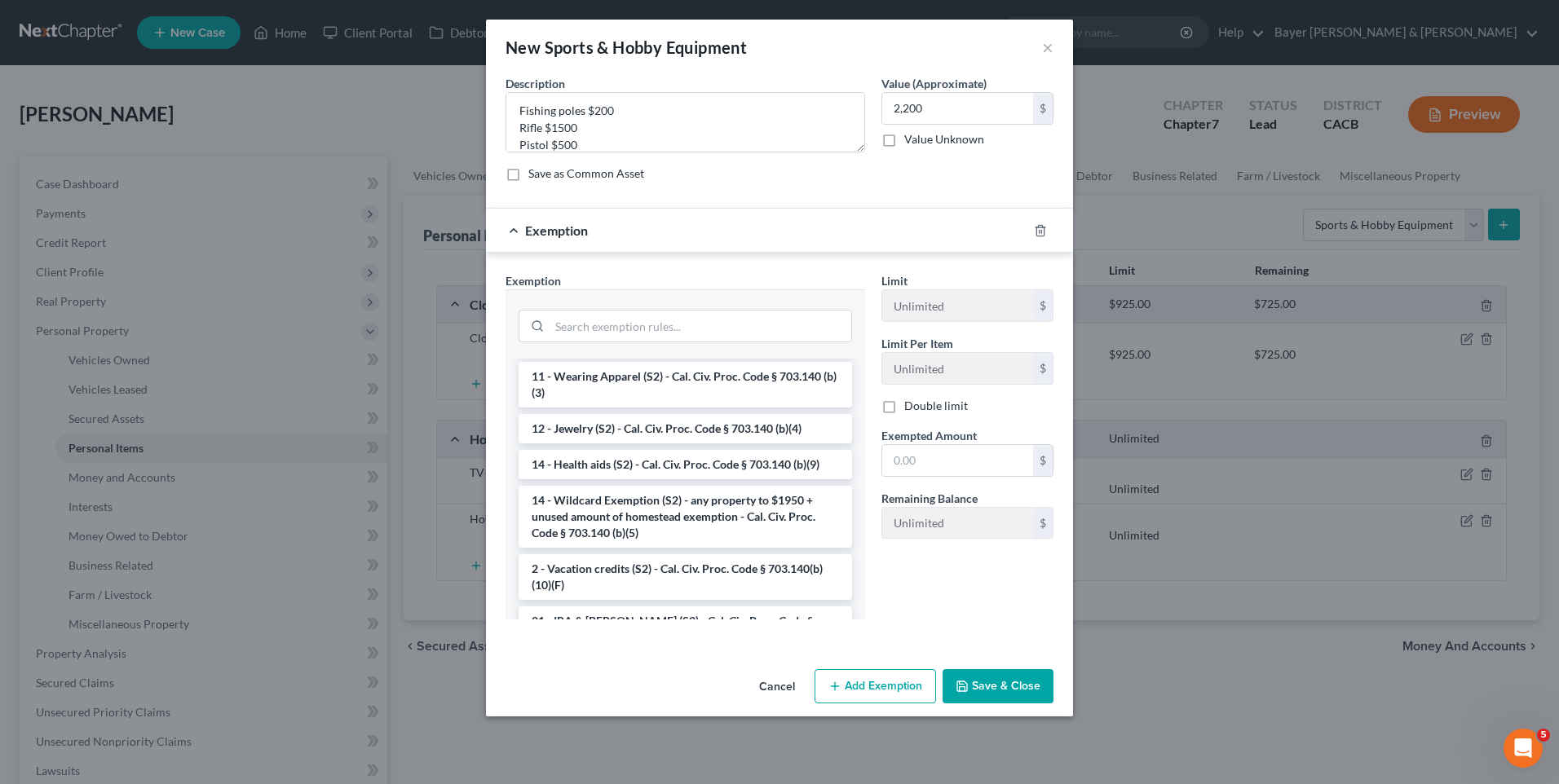
drag, startPoint x: 655, startPoint y: 513, endPoint x: 666, endPoint y: 508, distance: 12.1
click at [657, 512] on li "14 - Wildcard Exemption (S2) - any property to $1950 + unused amount of homeste…" at bounding box center [686, 516] width 334 height 62
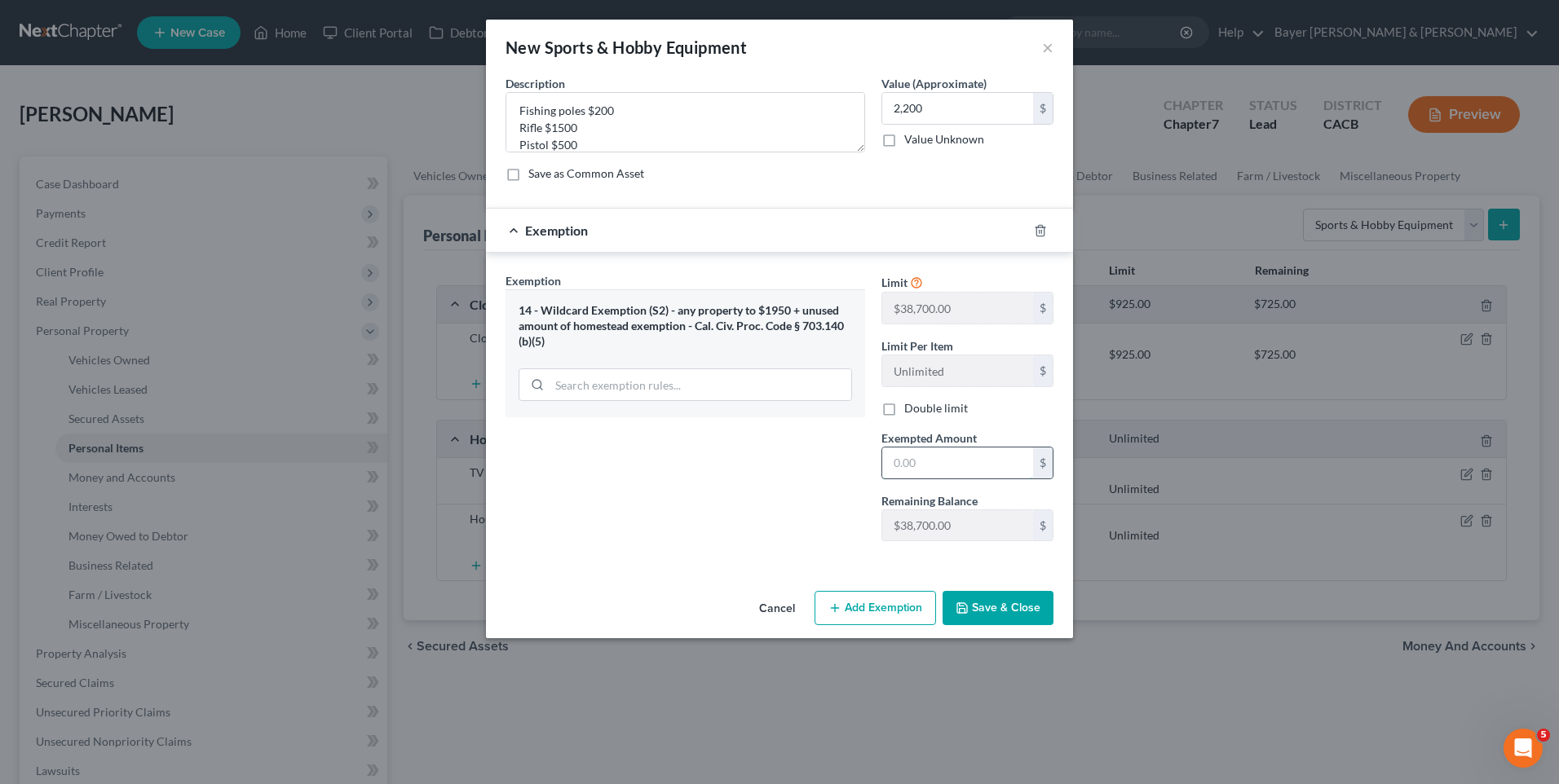
click at [914, 467] on input "text" at bounding box center [958, 463] width 151 height 31
type input "2,200"
click at [1032, 611] on button "Save & Close" at bounding box center [998, 608] width 111 height 34
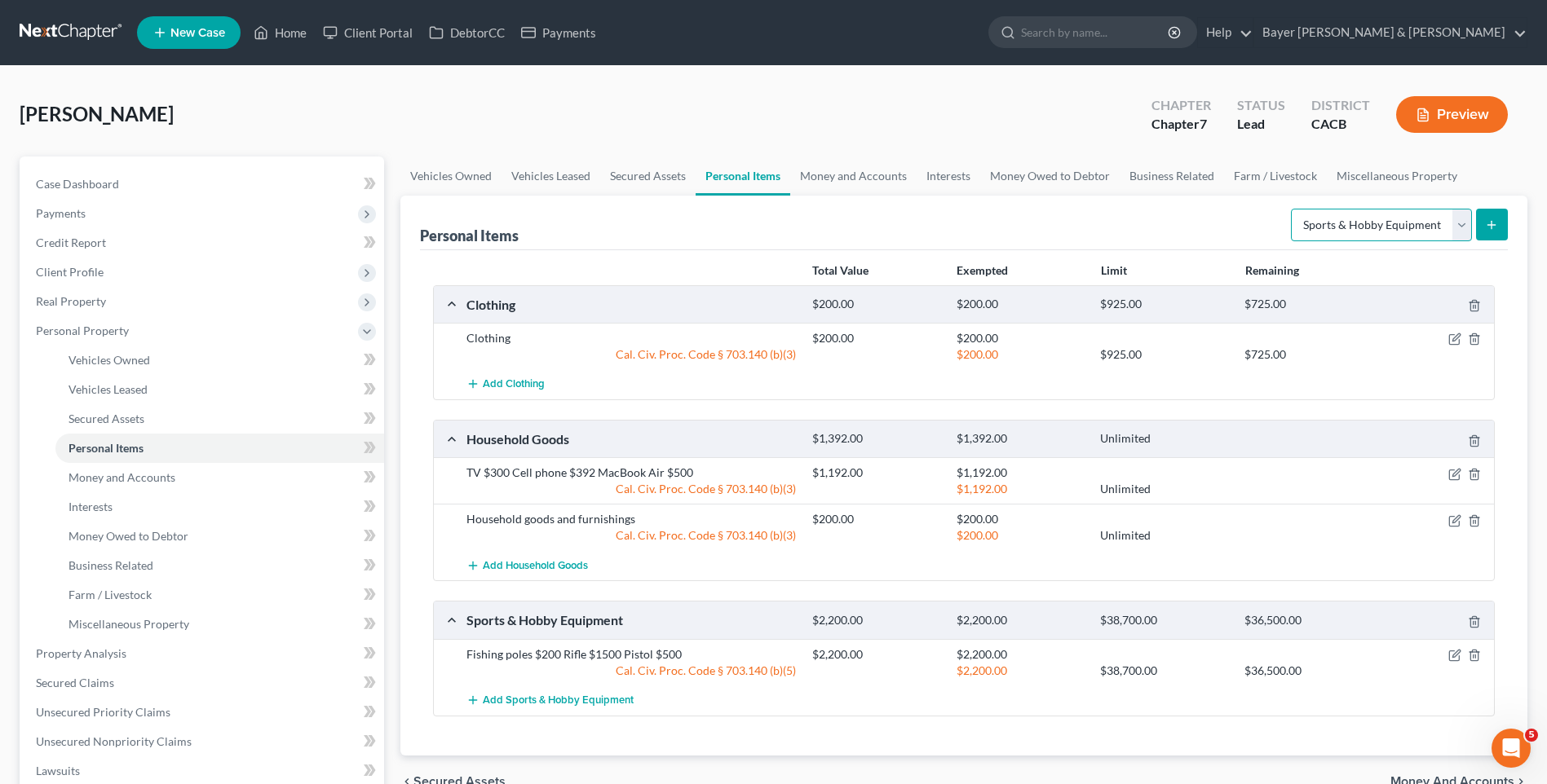
click at [1465, 230] on select "Select Item Type Clothing Collectibles Of Value Electronics Firearms Household …" at bounding box center [1382, 225] width 181 height 33
click at [1518, 256] on div "Personal Items Select Item Type Clothing Collectibles Of Value Electronics Fire…" at bounding box center [964, 475] width 1127 height 560
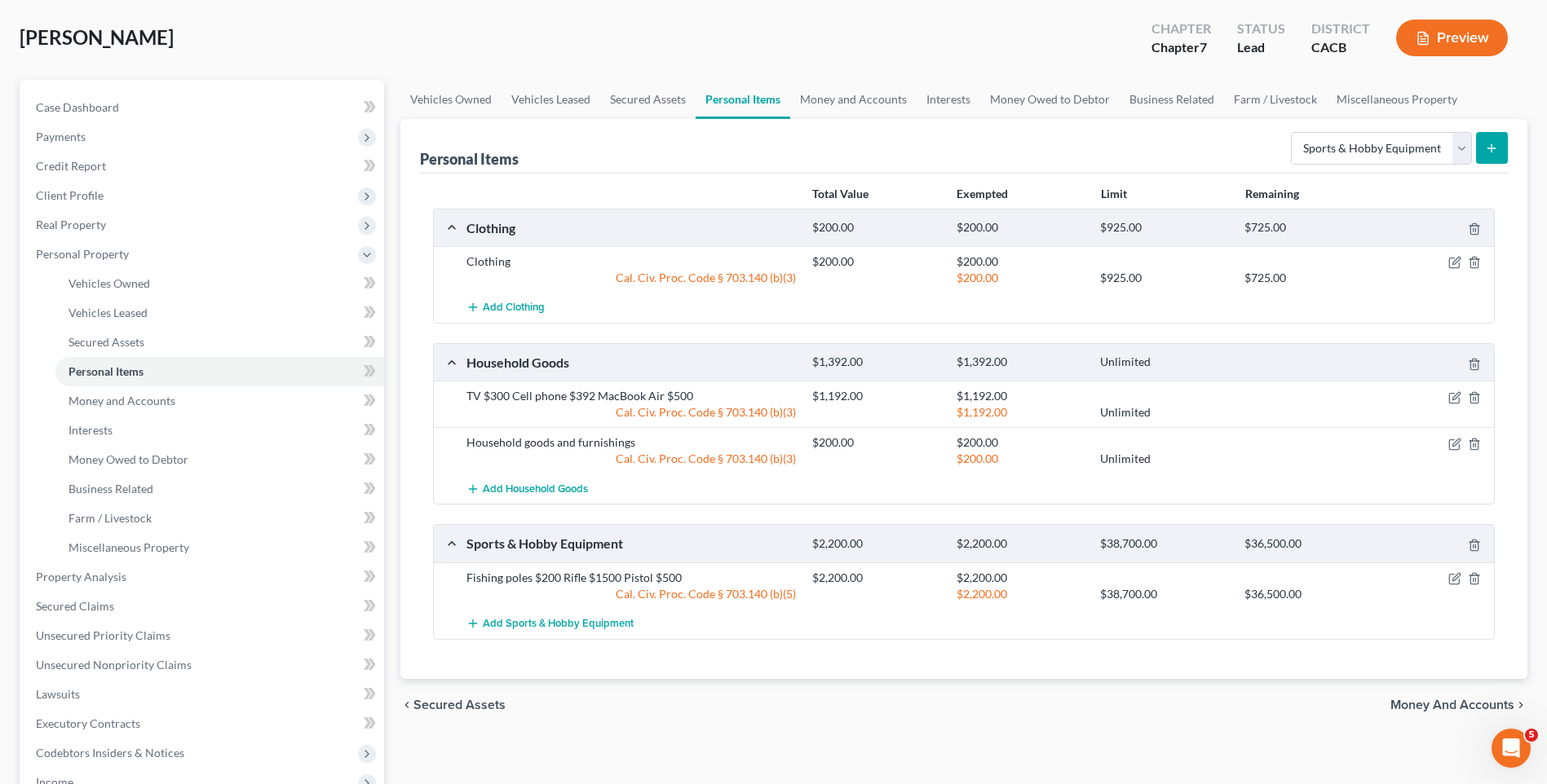
scroll to position [405, 0]
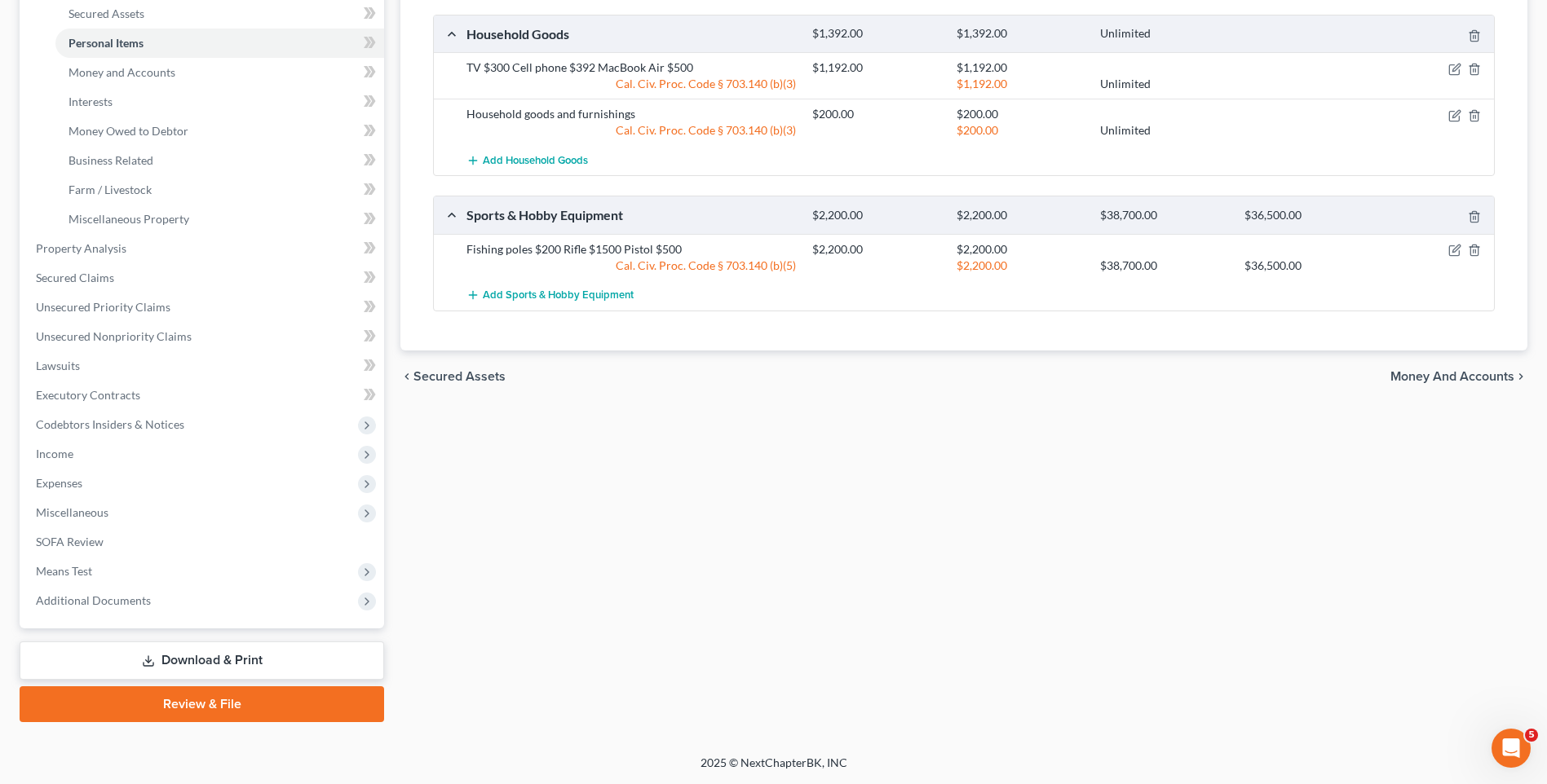
click at [1423, 375] on span "Money and Accounts" at bounding box center [1452, 376] width 124 height 13
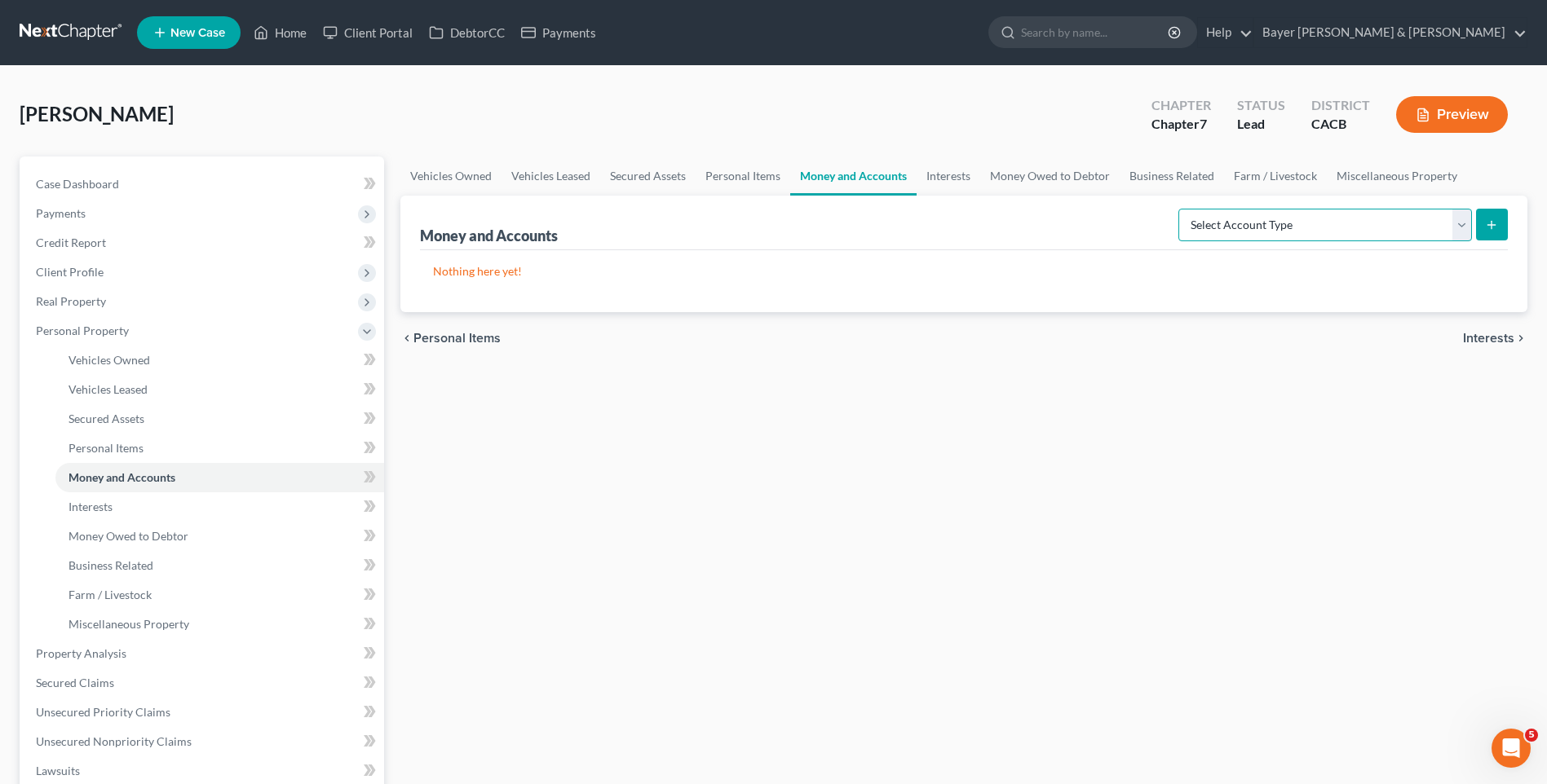
click at [1464, 223] on select "Select Account Type Brokerage Cash on Hand Certificates of Deposit Checking Acc…" at bounding box center [1325, 225] width 294 height 33
select select "checking"
click at [1182, 209] on select "Select Account Type Brokerage Cash on Hand Certificates of Deposit Checking Acc…" at bounding box center [1325, 225] width 294 height 33
click at [1501, 219] on button "submit" at bounding box center [1492, 224] width 32 height 32
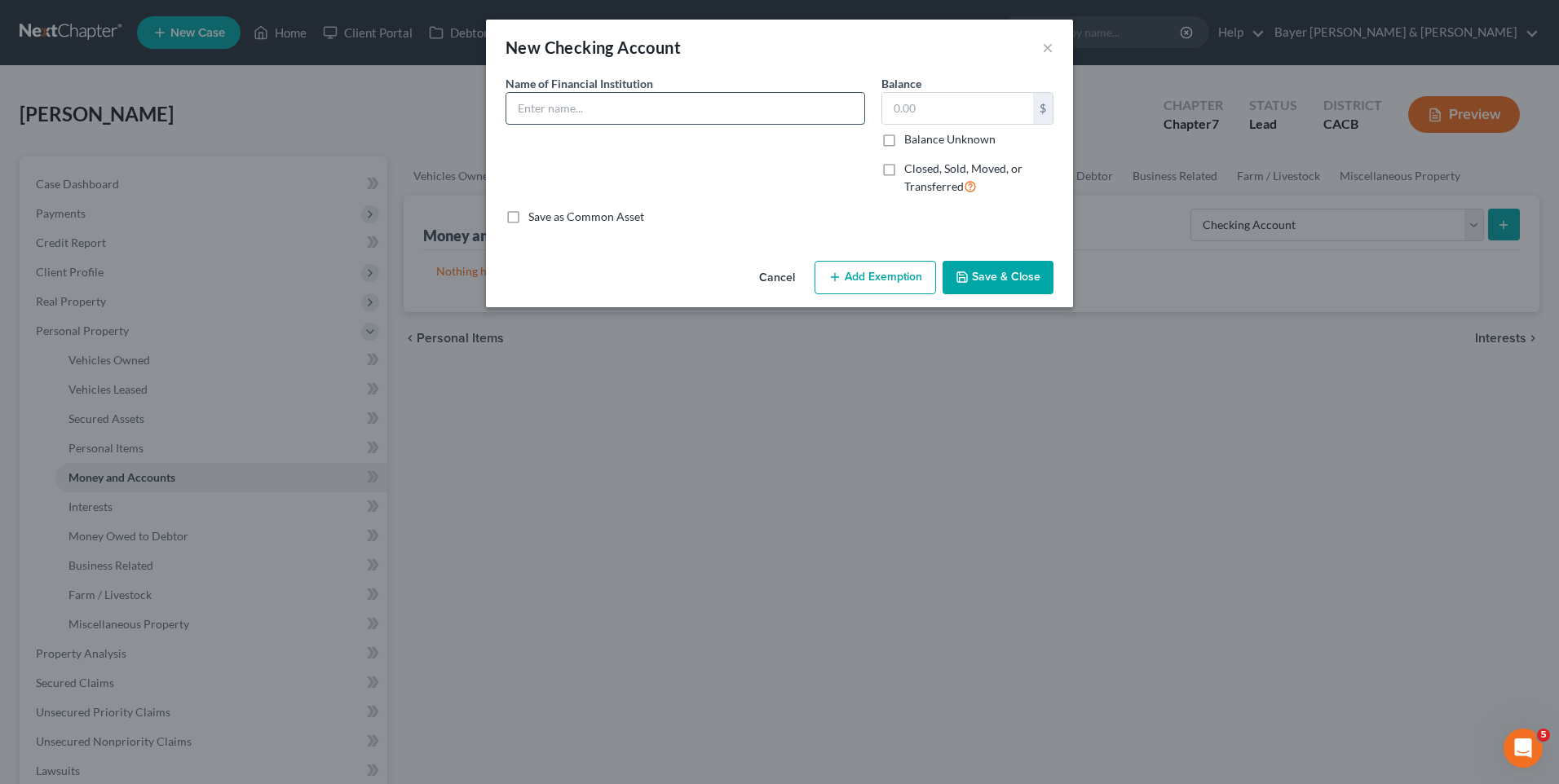
click at [560, 103] on input "text" at bounding box center [685, 109] width 358 height 31
type input "Schools First Credit Union"
click at [912, 107] on input "text" at bounding box center [958, 109] width 151 height 31
type input "200"
click at [891, 279] on button "Add Exemption" at bounding box center [876, 277] width 122 height 34
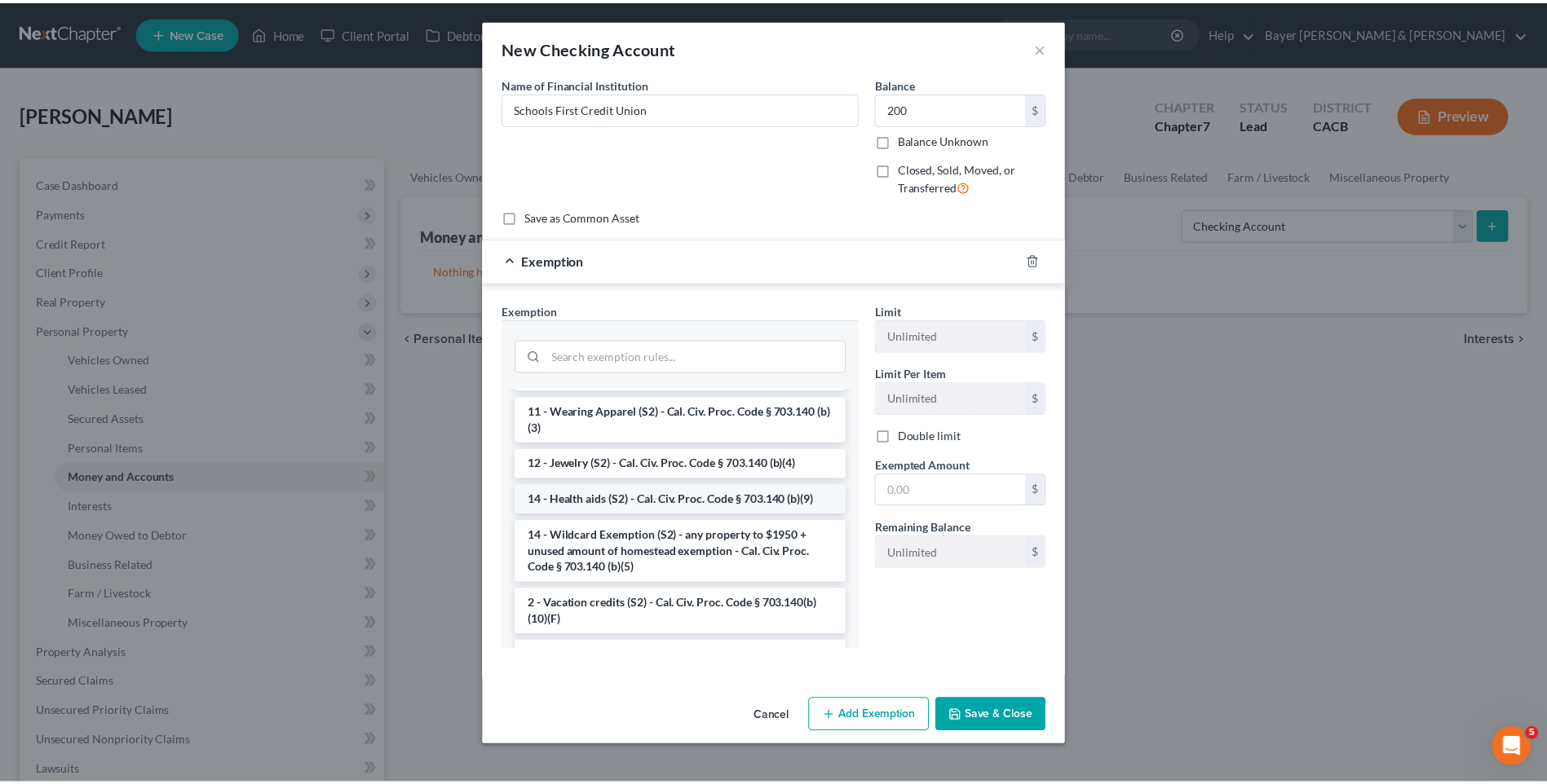
scroll to position [244, 0]
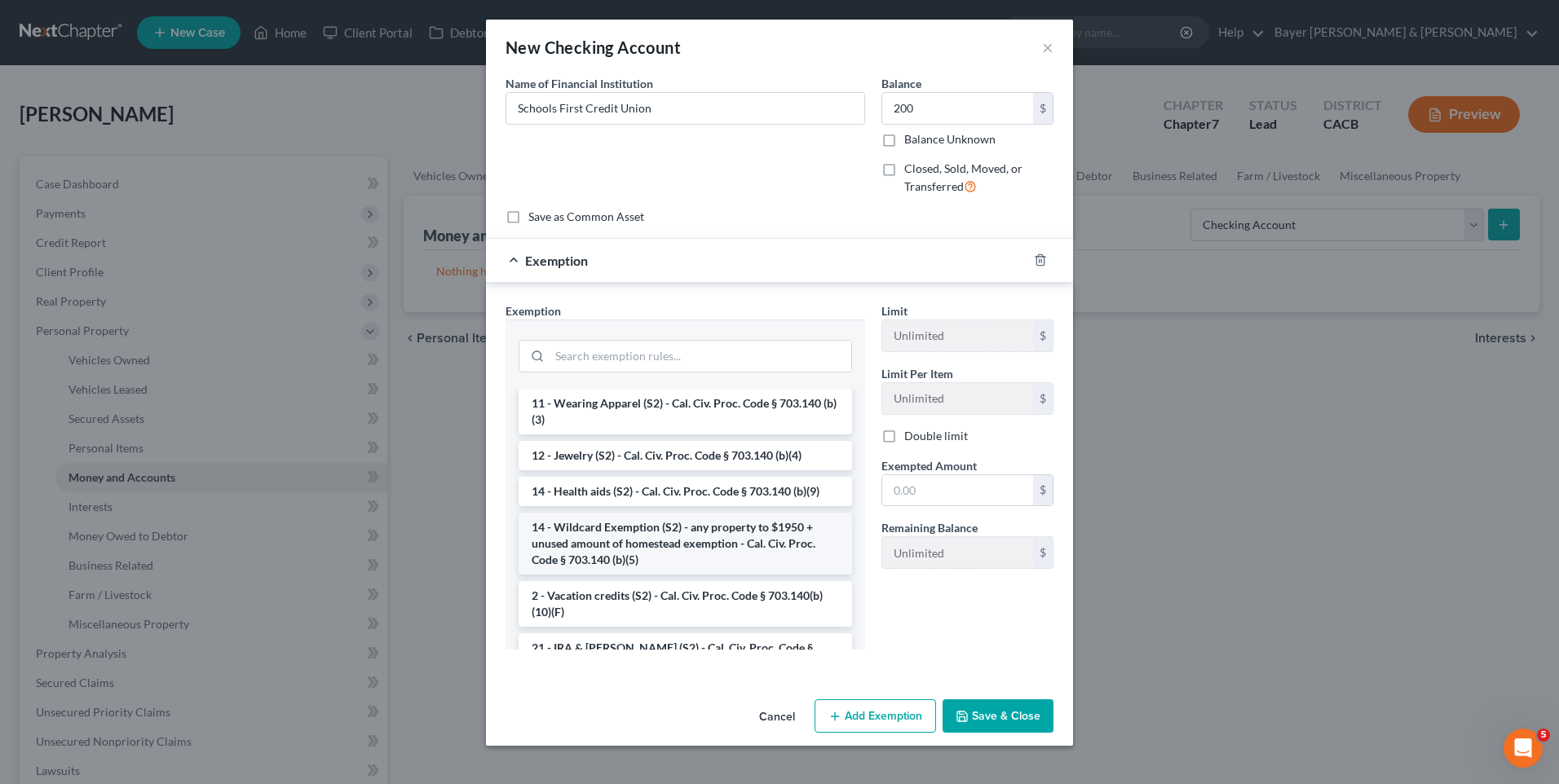
drag, startPoint x: 654, startPoint y: 542, endPoint x: 698, endPoint y: 534, distance: 44.7
click at [656, 542] on li "14 - Wildcard Exemption (S2) - any property to $1950 + unused amount of homeste…" at bounding box center [686, 543] width 334 height 62
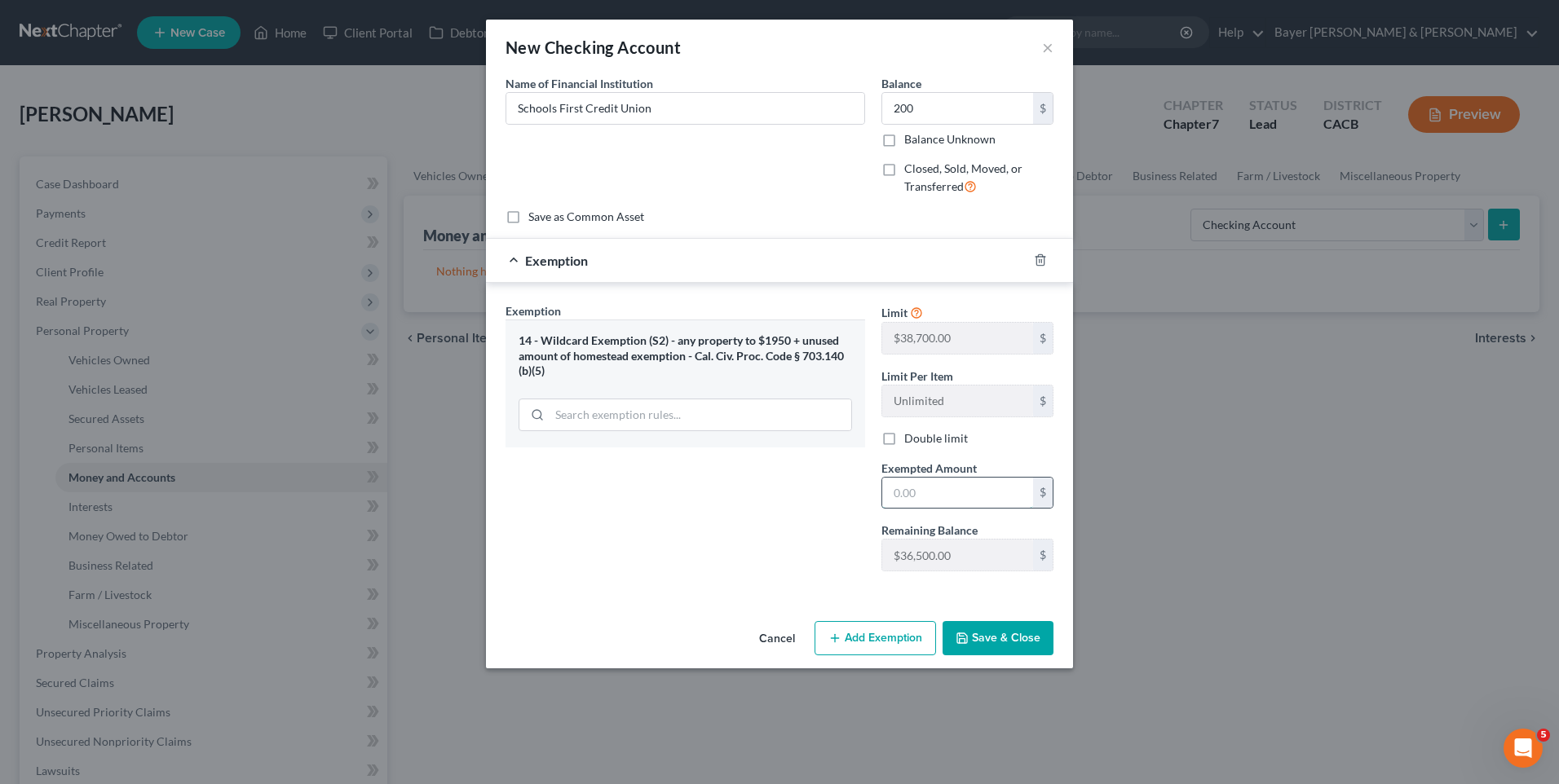
click at [913, 493] on input "text" at bounding box center [958, 494] width 151 height 31
type input "200"
drag, startPoint x: 986, startPoint y: 638, endPoint x: 993, endPoint y: 595, distance: 43.6
click at [986, 637] on button "Save & Close" at bounding box center [998, 638] width 111 height 34
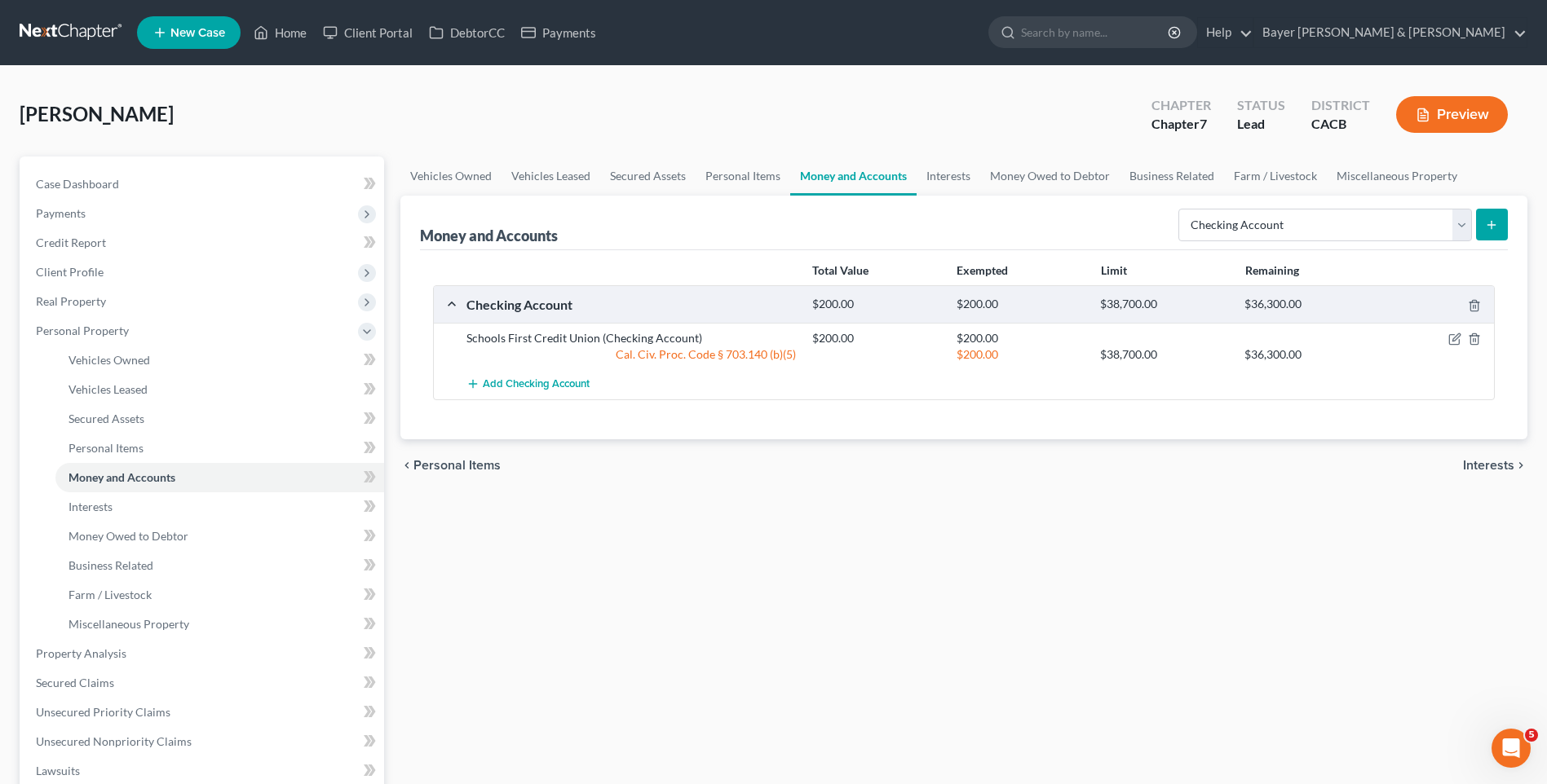
click at [1493, 218] on icon "submit" at bounding box center [1491, 224] width 13 height 13
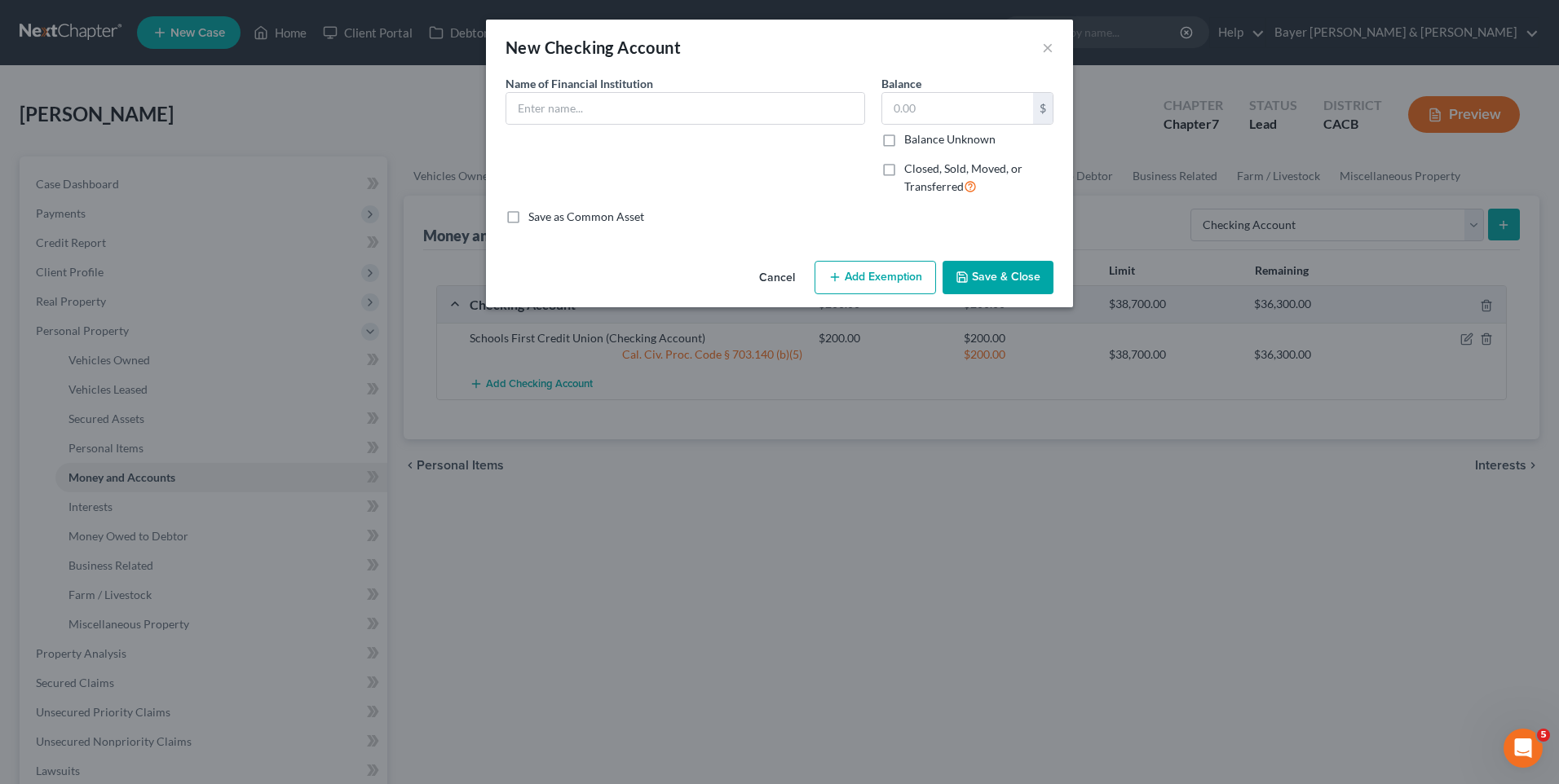
click at [1382, 212] on div "New Checking Account × An exemption set must first be selected from the Filing …" at bounding box center [779, 392] width 1559 height 784
drag, startPoint x: 1388, startPoint y: 198, endPoint x: 1268, endPoint y: 212, distance: 120.8
click at [1385, 199] on div "New Checking Account × An exemption set must first be selected from the Filing …" at bounding box center [779, 392] width 1559 height 784
drag, startPoint x: 985, startPoint y: 276, endPoint x: 1023, endPoint y: 264, distance: 39.8
click at [986, 276] on button "Save & Close" at bounding box center [998, 277] width 111 height 34
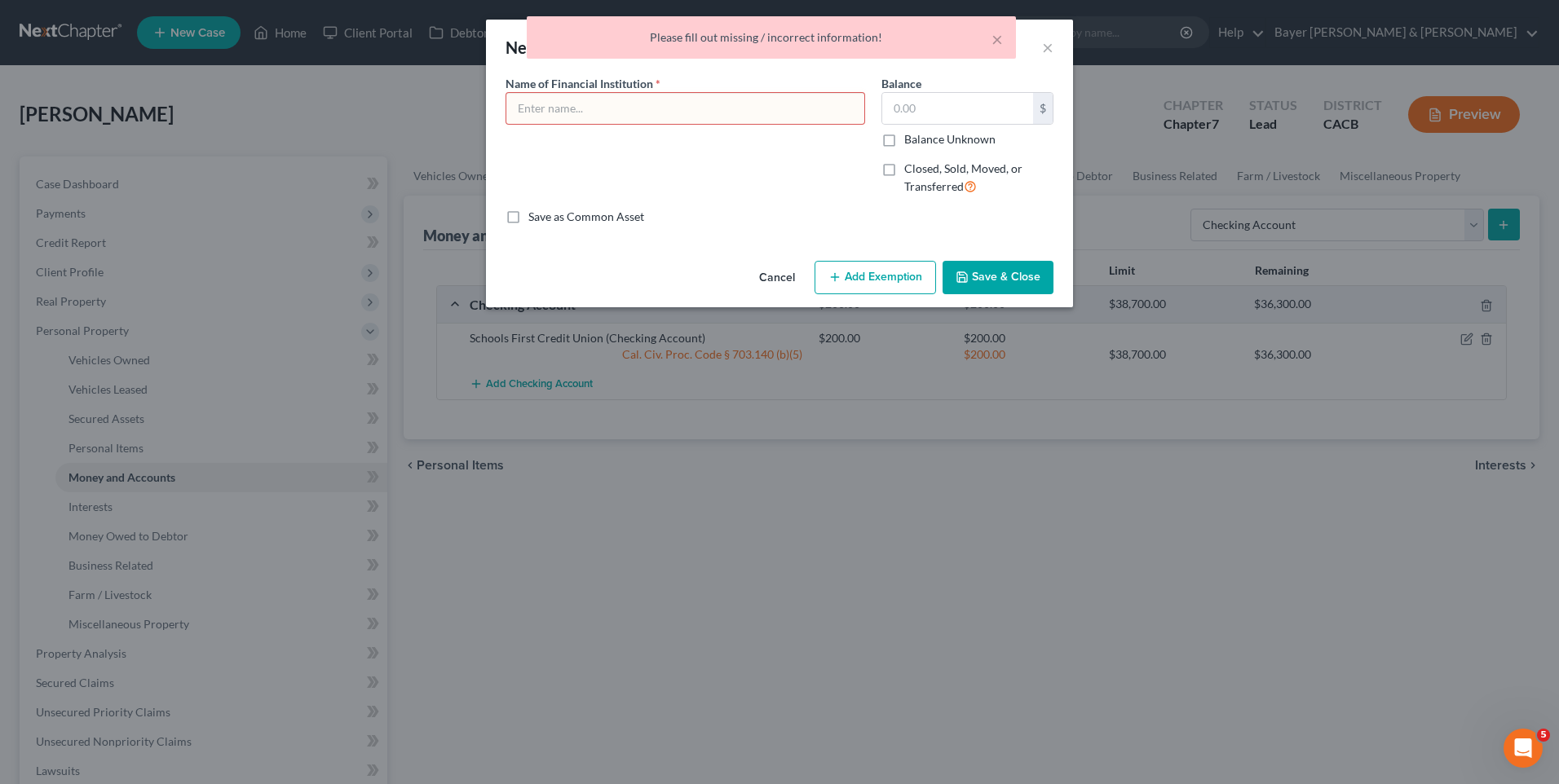
click at [1004, 65] on div "× Please fill out missing / incorrect information!" at bounding box center [771, 42] width 1559 height 50
click at [1047, 45] on body "Home New Case Client Portal DebtorCC Payments [PERSON_NAME] [PERSON_NAME] & [PE…" at bounding box center [779, 595] width 1559 height 1189
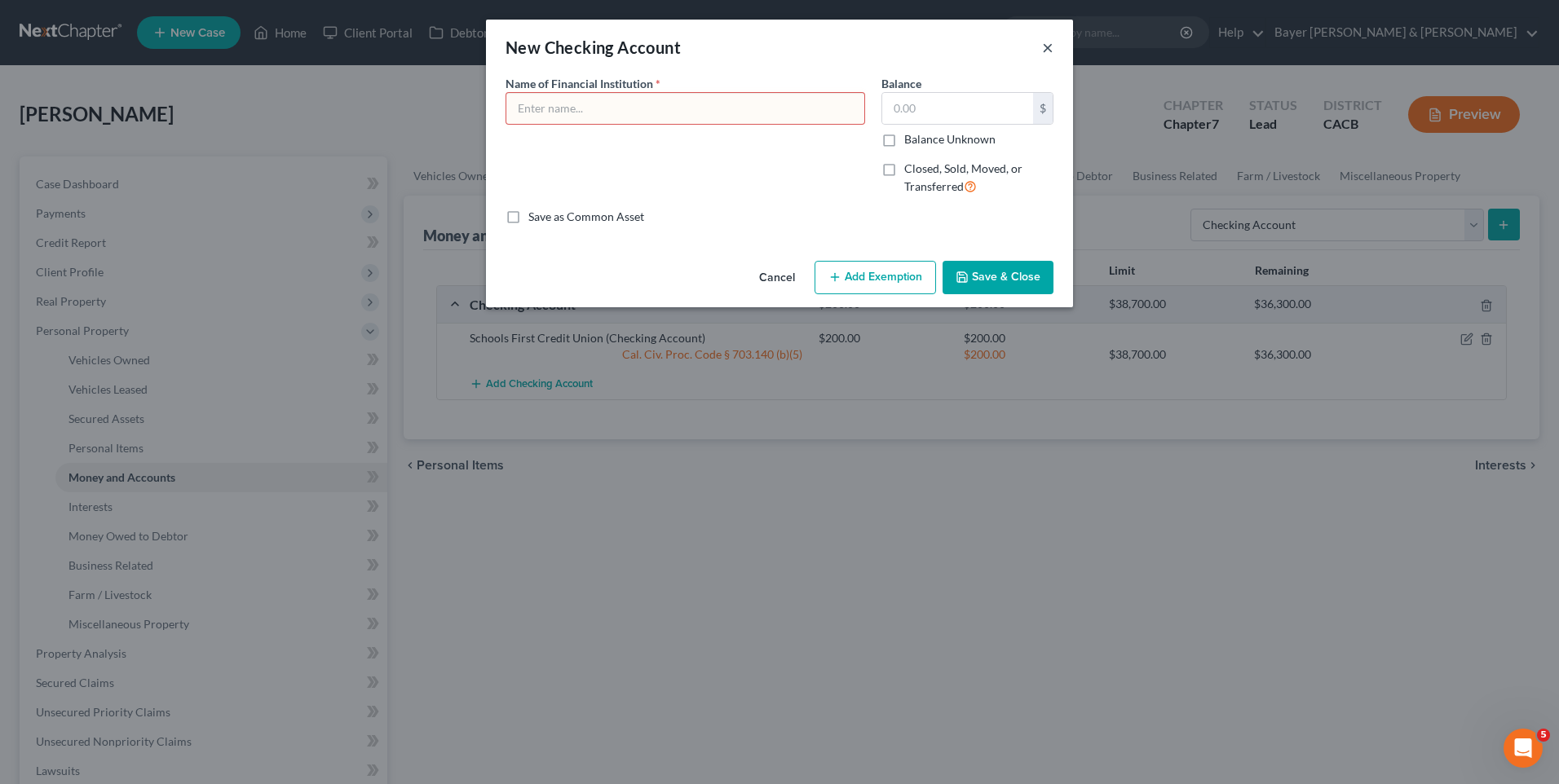
click at [1047, 44] on button "×" at bounding box center [1048, 47] width 11 height 20
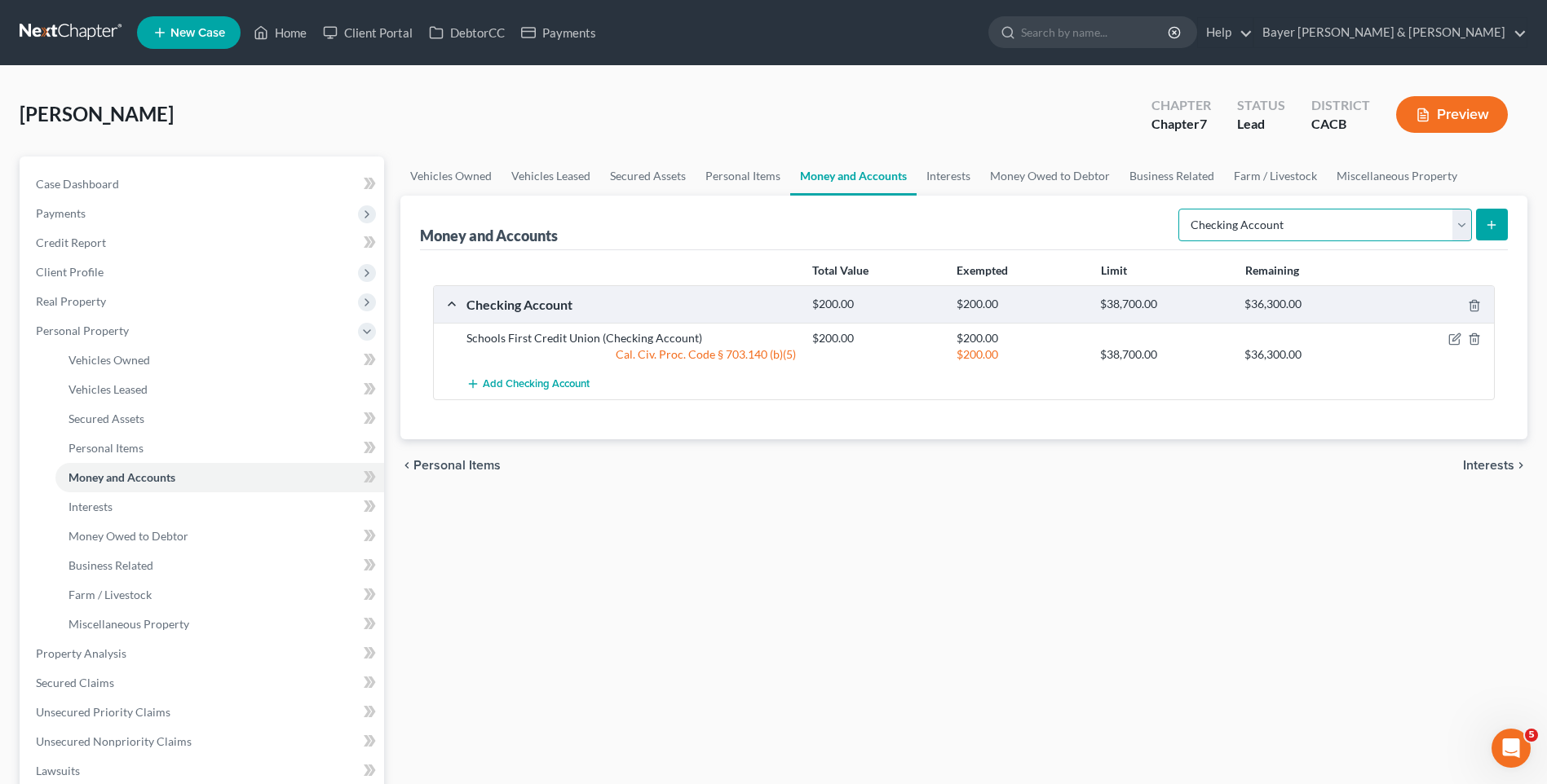
click at [1465, 222] on select "Select Account Type Brokerage Cash on Hand Certificates of Deposit Checking Acc…" at bounding box center [1325, 225] width 294 height 33
select select "savings"
click at [1182, 209] on select "Select Account Type Brokerage Cash on Hand Certificates of Deposit Checking Acc…" at bounding box center [1325, 225] width 294 height 33
click at [1497, 224] on icon "submit" at bounding box center [1491, 224] width 13 height 13
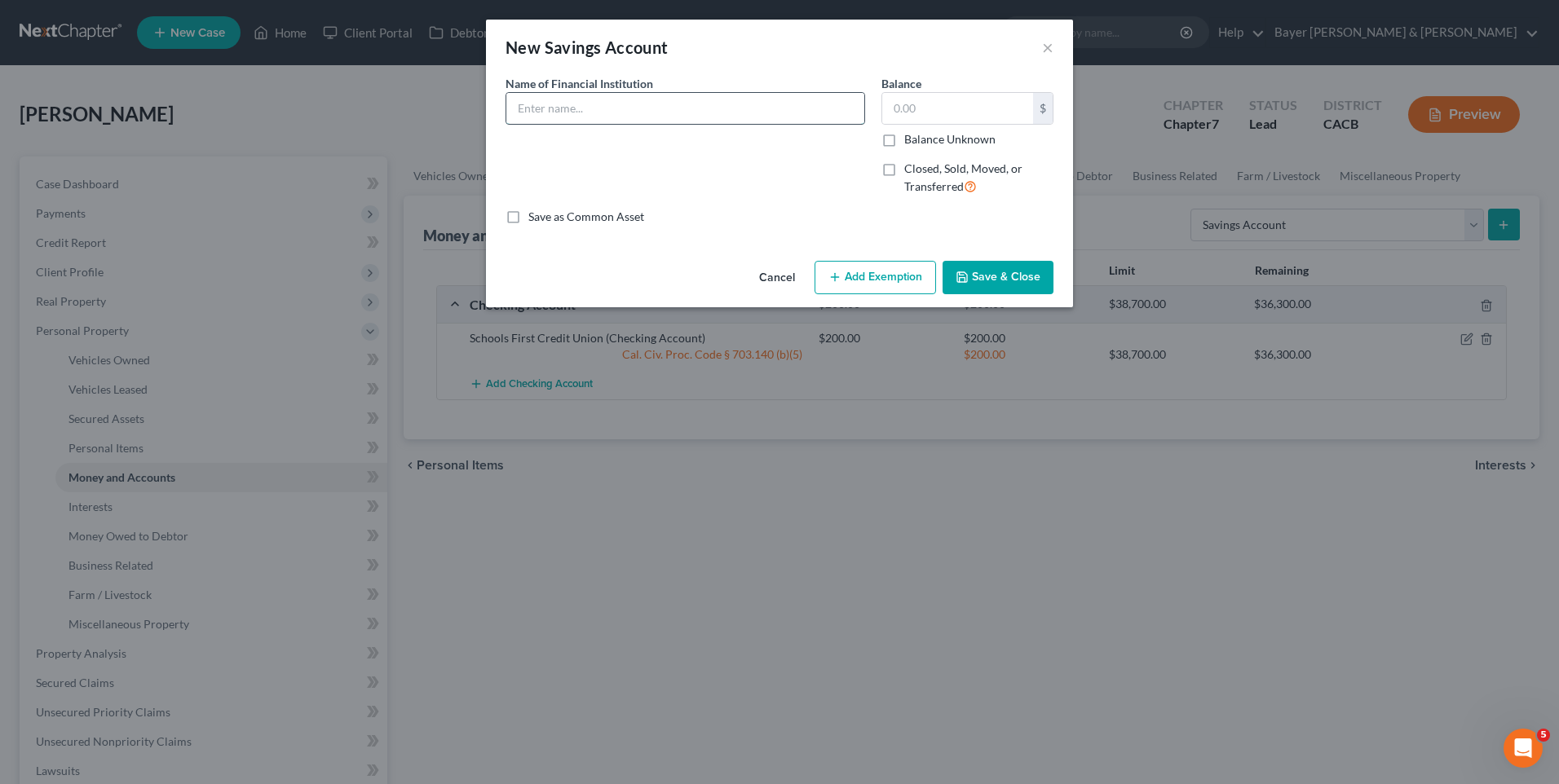
click at [581, 104] on input "text" at bounding box center [685, 109] width 358 height 31
type input "Schools First Credit Union"
click at [890, 105] on input "text" at bounding box center [958, 109] width 151 height 31
type input "0"
click at [993, 269] on button "Save & Close" at bounding box center [998, 277] width 111 height 34
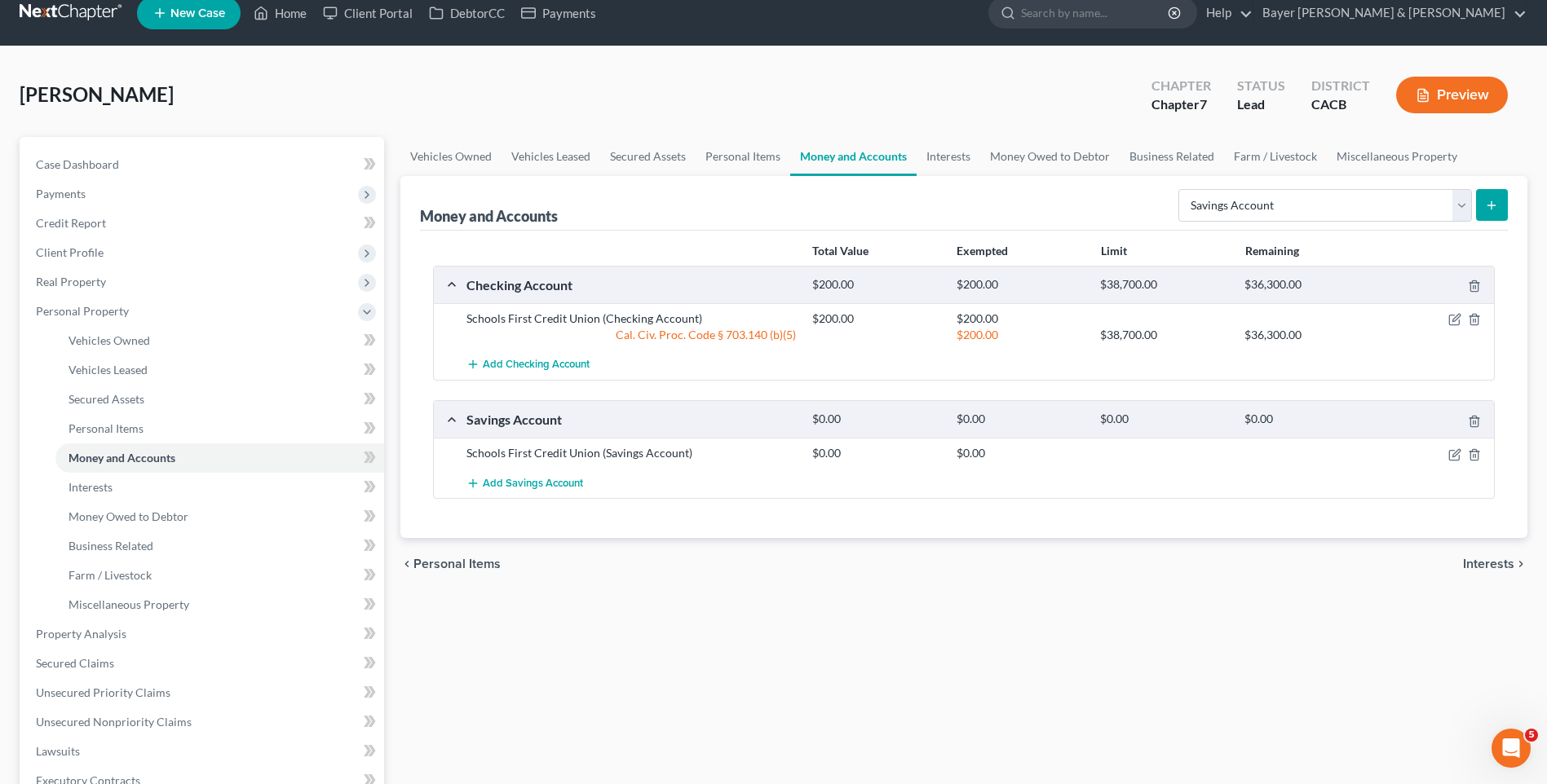
scroll to position [82, 0]
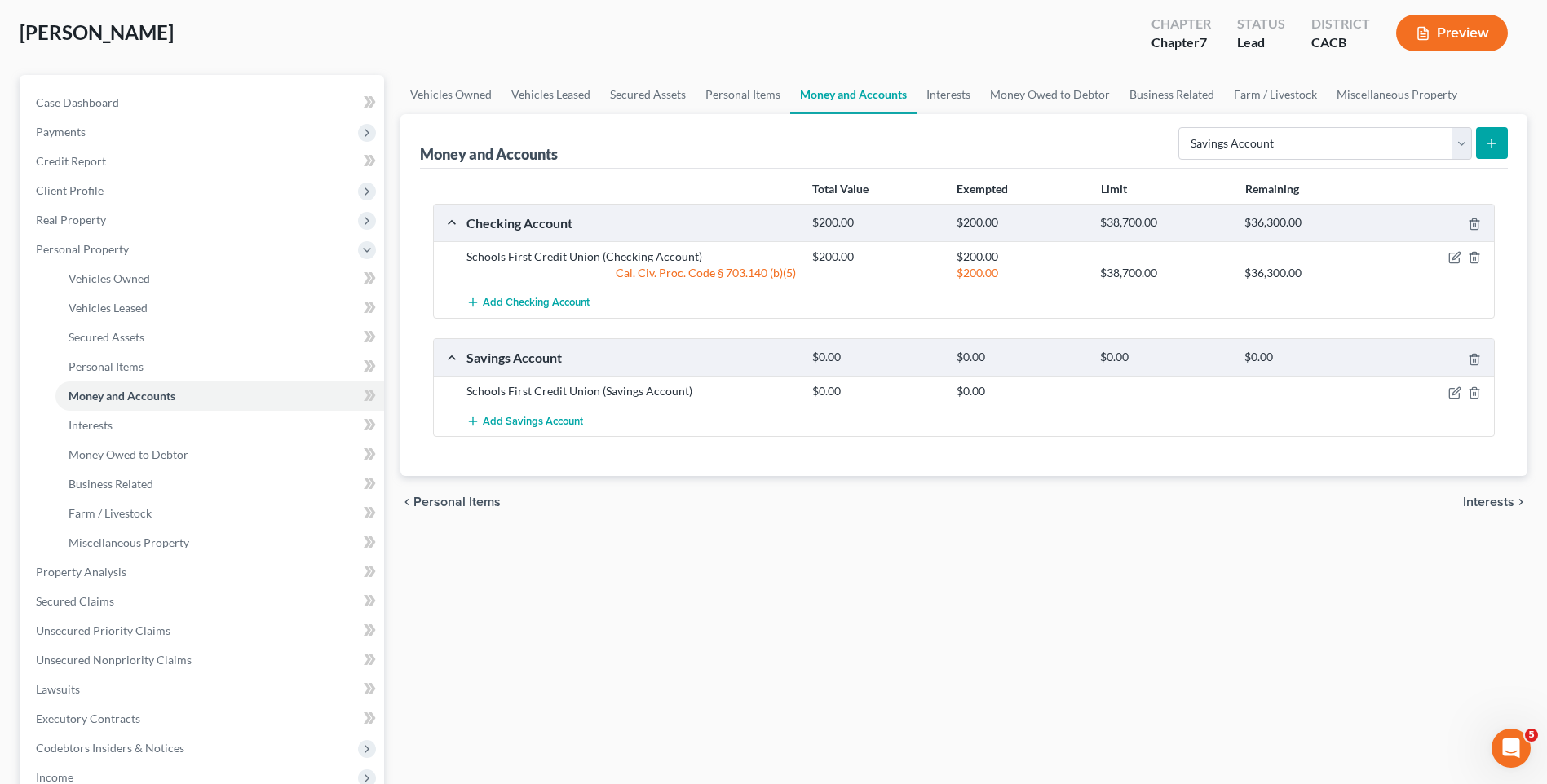
drag, startPoint x: 1469, startPoint y: 506, endPoint x: 1465, endPoint y: 483, distance: 23.3
click at [1469, 505] on span "Interests" at bounding box center [1489, 502] width 51 height 13
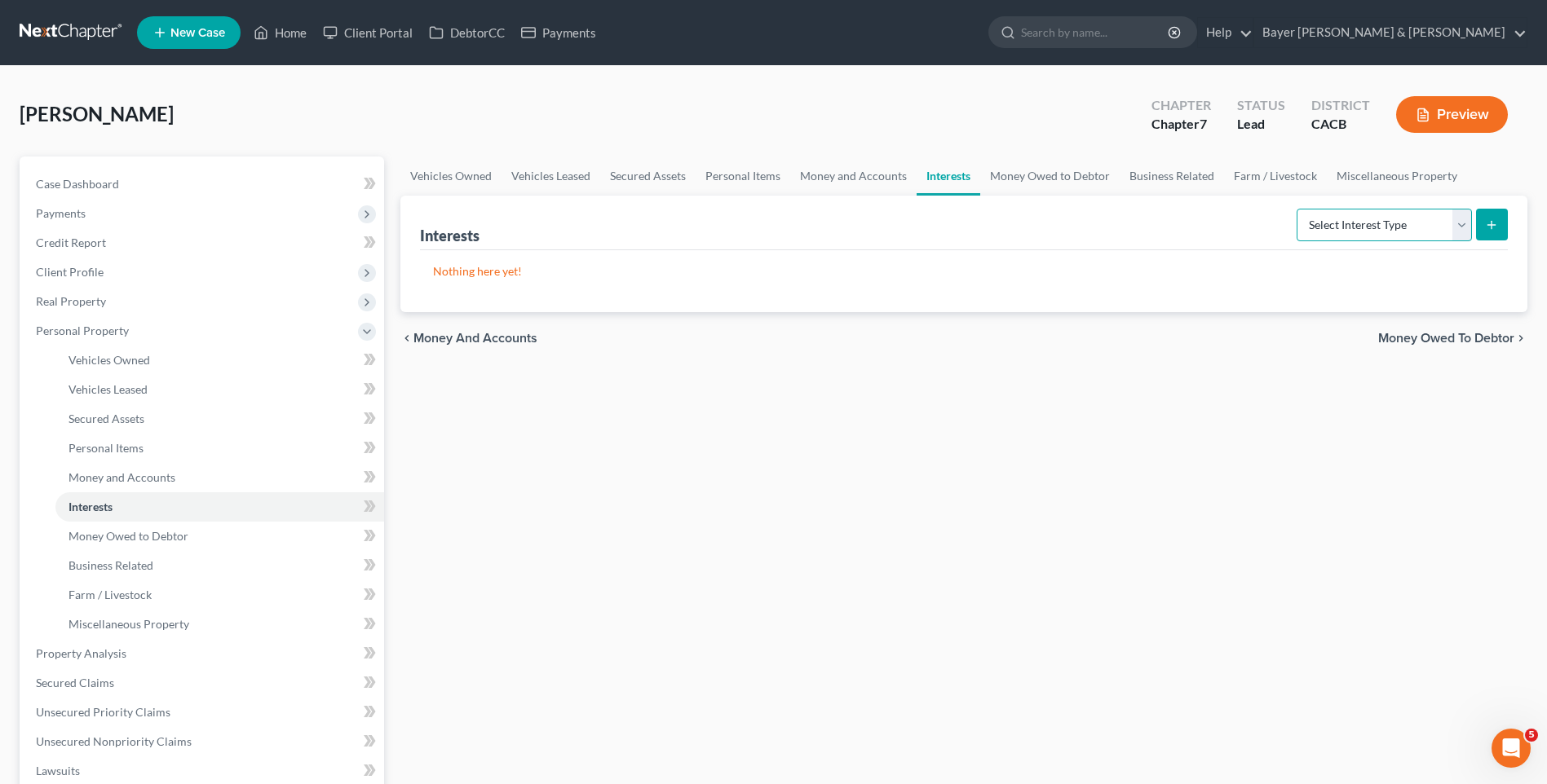
click at [1457, 222] on select "Select Interest Type 401K Annuity Bond Education IRA Government Bond Government…" at bounding box center [1384, 225] width 176 height 33
select select "term_life_insurance"
click at [1298, 209] on select "Select Interest Type 401K Annuity Bond Education IRA Government Bond Government…" at bounding box center [1384, 225] width 176 height 33
drag, startPoint x: 1492, startPoint y: 222, endPoint x: 1437, endPoint y: 262, distance: 68.0
click at [1437, 267] on div "Interests Select Interest Type 401K Annuity Bond Education IRA Government Bond …" at bounding box center [964, 254] width 1127 height 116
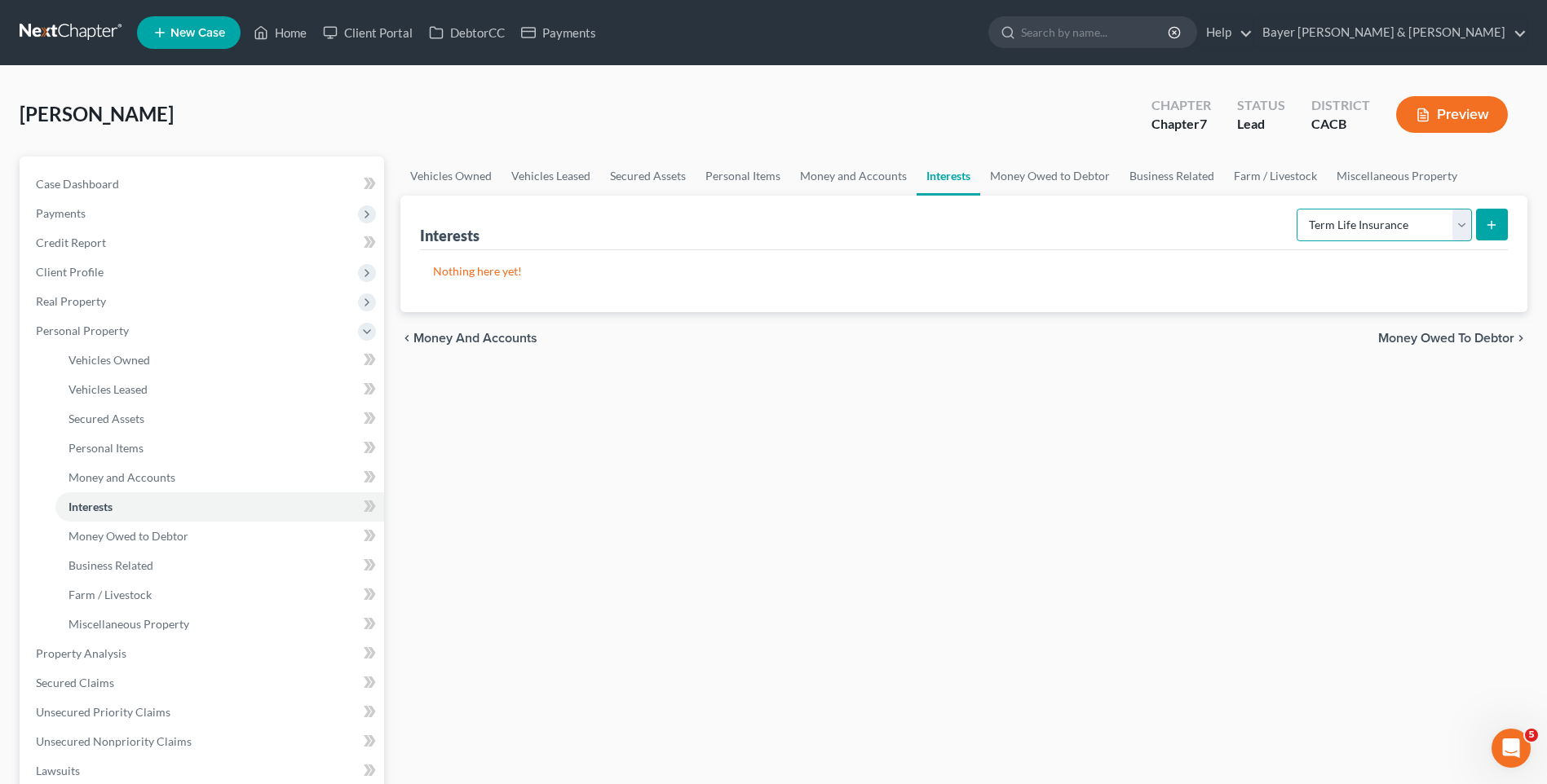
click at [1458, 225] on select "Select Interest Type 401K Annuity Bond Education IRA Government Bond Government…" at bounding box center [1384, 225] width 176 height 33
click at [1298, 209] on select "Select Interest Type 401K Annuity Bond Education IRA Government Bond Government…" at bounding box center [1384, 225] width 176 height 33
click at [1496, 227] on icon "submit" at bounding box center [1491, 224] width 13 height 13
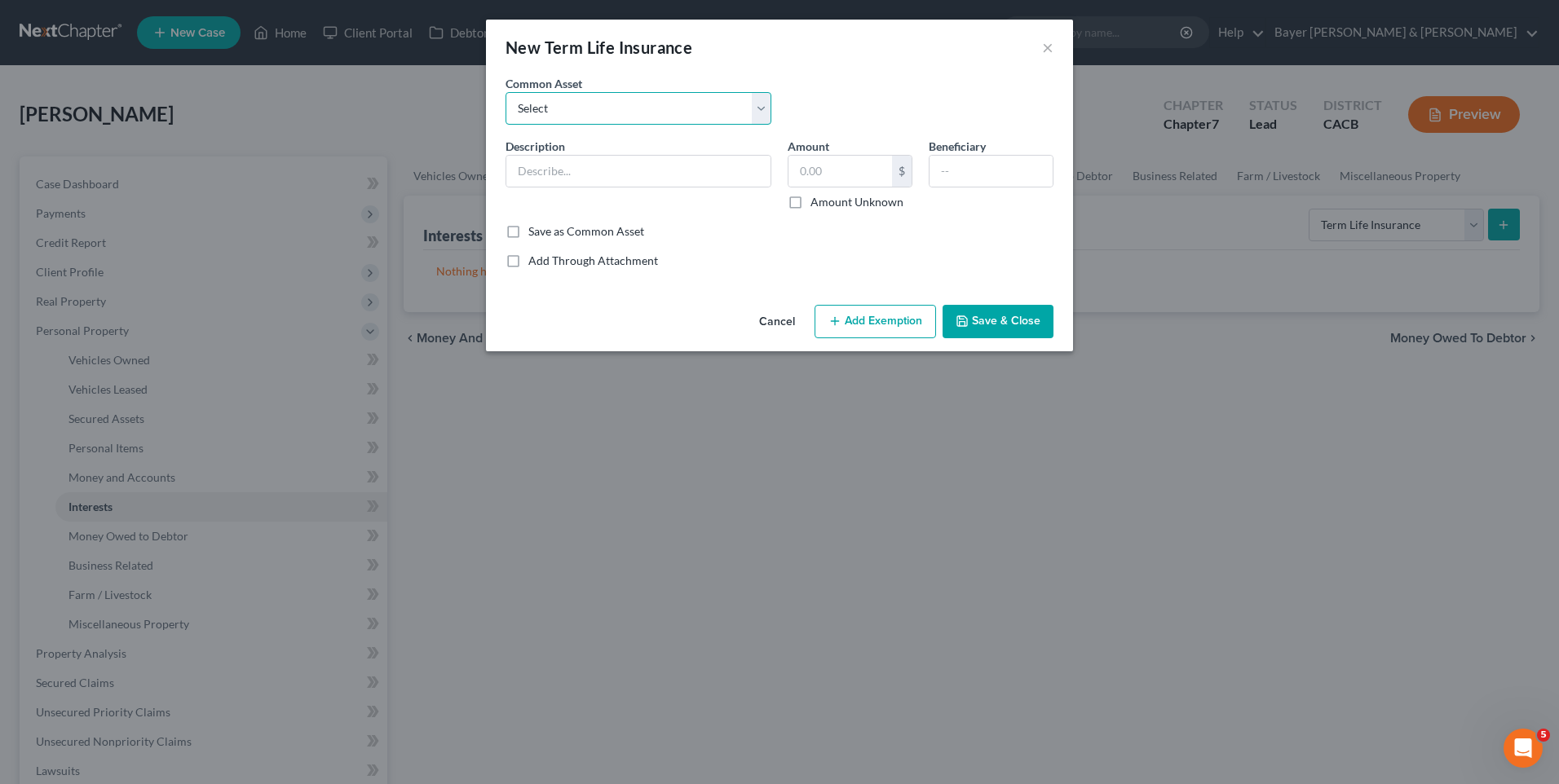
click at [707, 98] on select "Select Group life insurance" at bounding box center [639, 109] width 266 height 33
select select "0"
click at [506, 92] on select "Select Group life insurance" at bounding box center [639, 109] width 266 height 33
type input "Group life insurance"
type input "100,000.00"
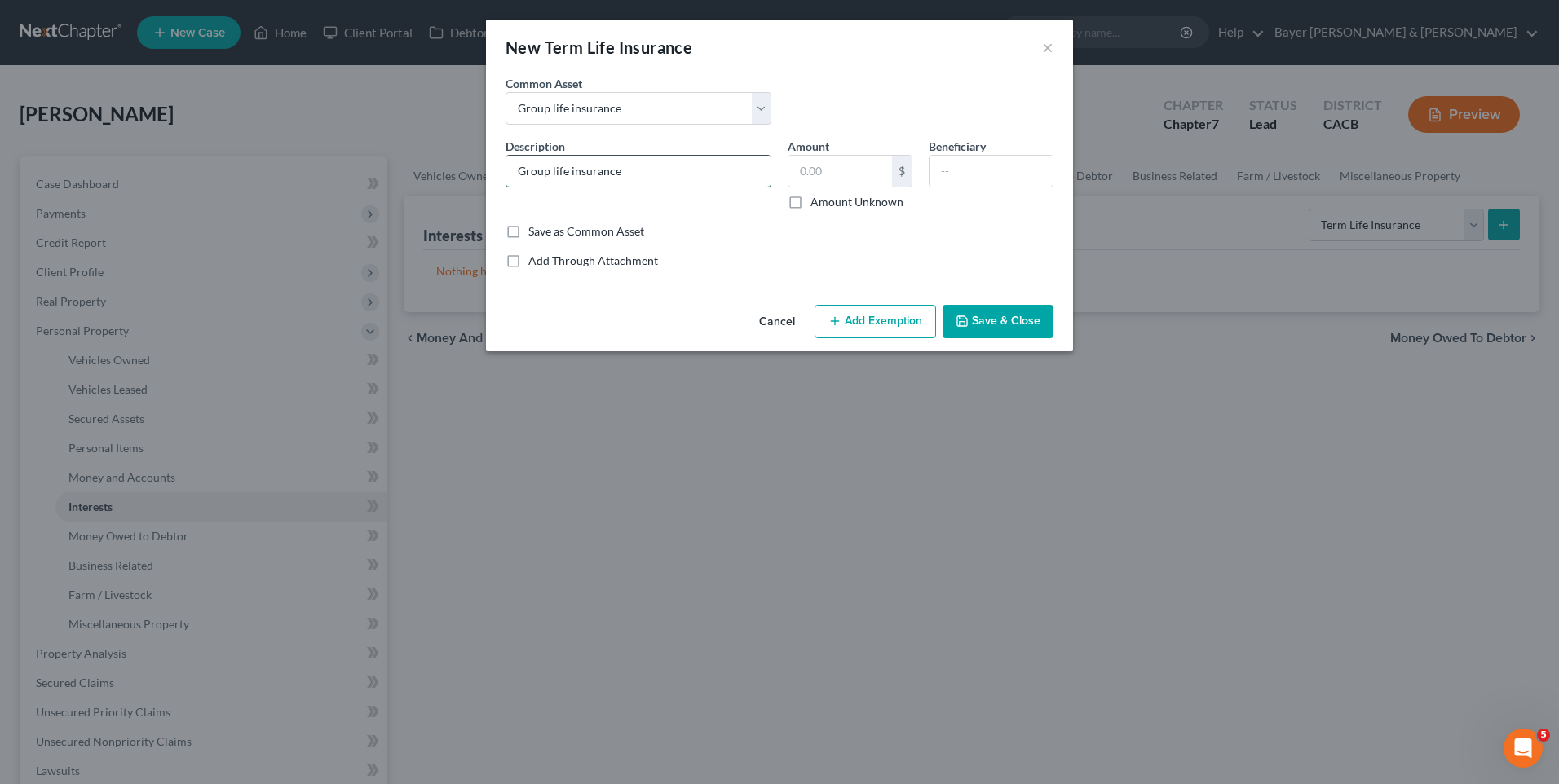
click at [656, 177] on input "Group life insurance" at bounding box center [638, 171] width 264 height 31
type input "Group life insurance $20,000"
click at [821, 172] on input "text" at bounding box center [840, 171] width 103 height 31
type input "0"
click at [1000, 167] on input "text" at bounding box center [991, 171] width 123 height 31
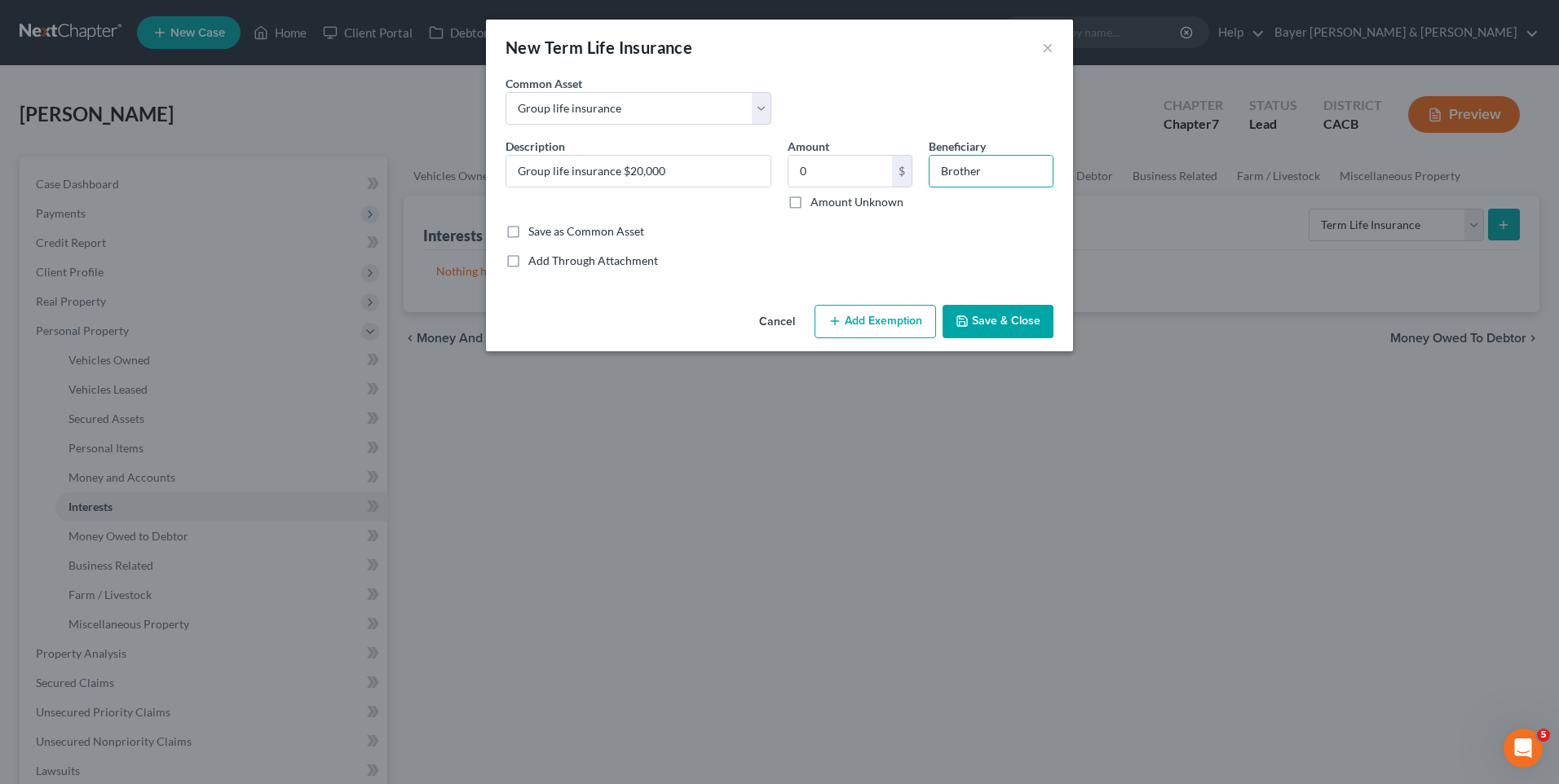
type input "Brother"
click at [1021, 307] on button "Save & Close" at bounding box center [998, 322] width 111 height 34
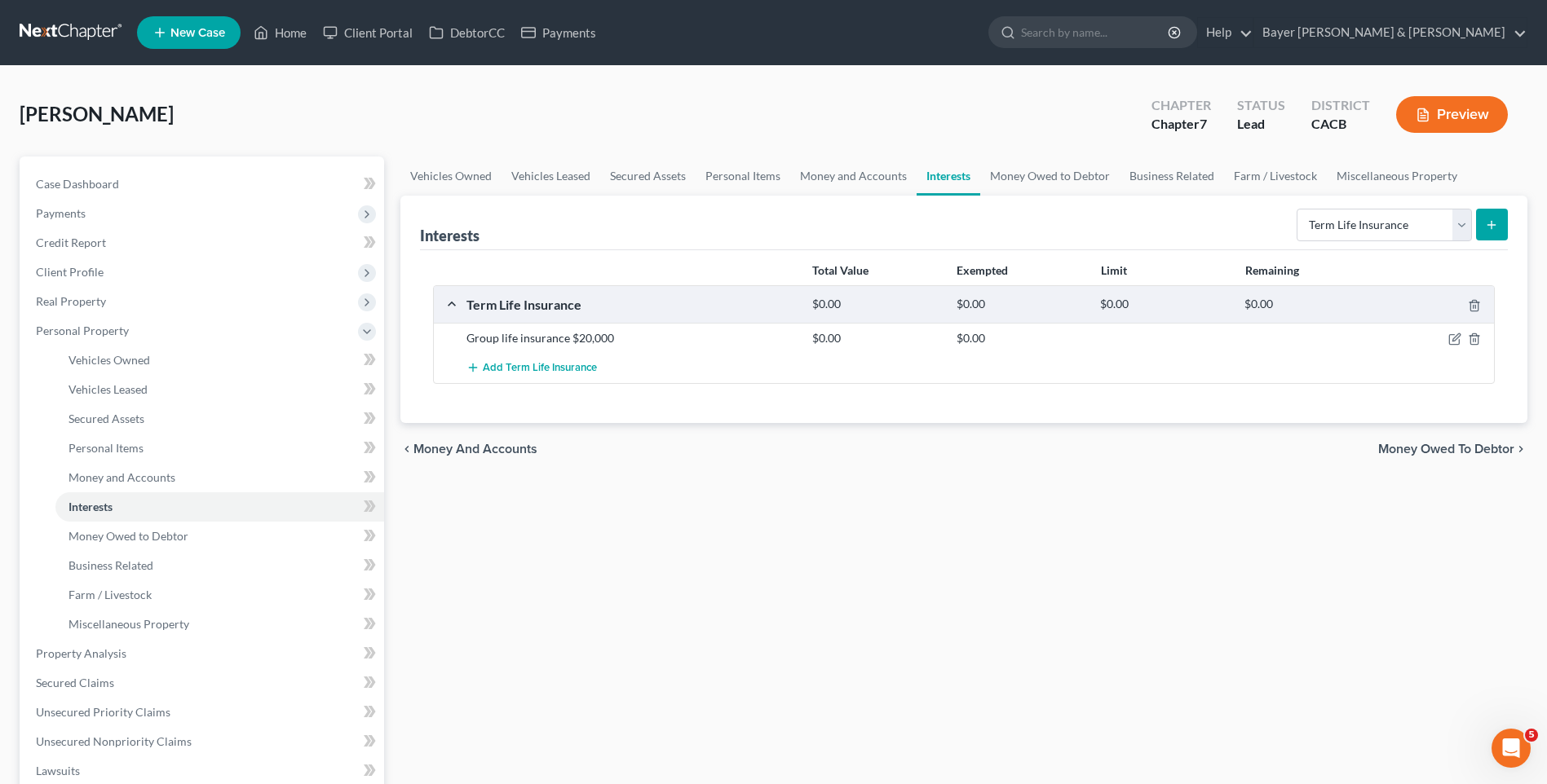
click at [1381, 447] on span "Money Owed to Debtor" at bounding box center [1446, 448] width 137 height 13
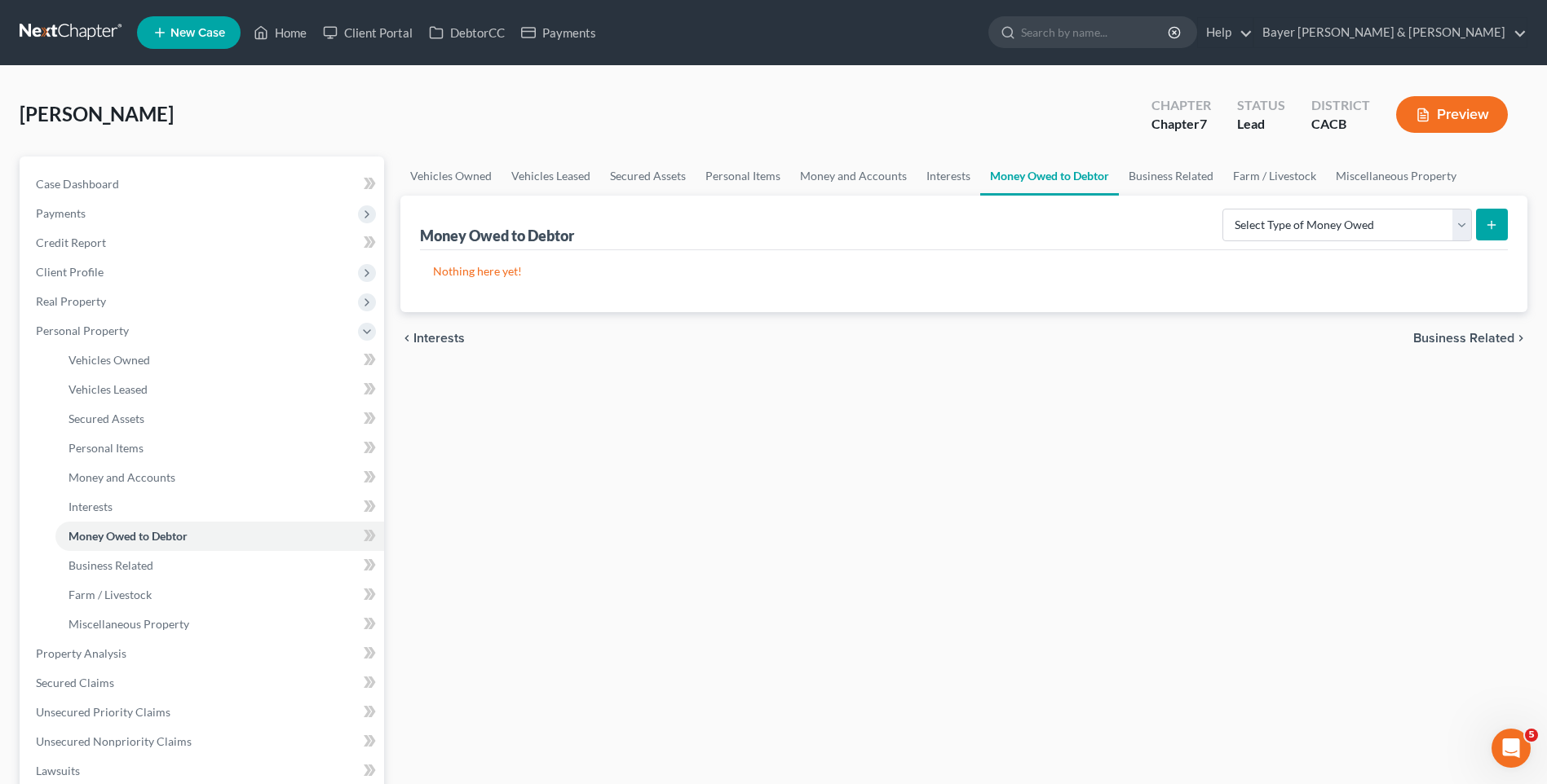
click at [1474, 337] on span "Business Related" at bounding box center [1464, 338] width 101 height 13
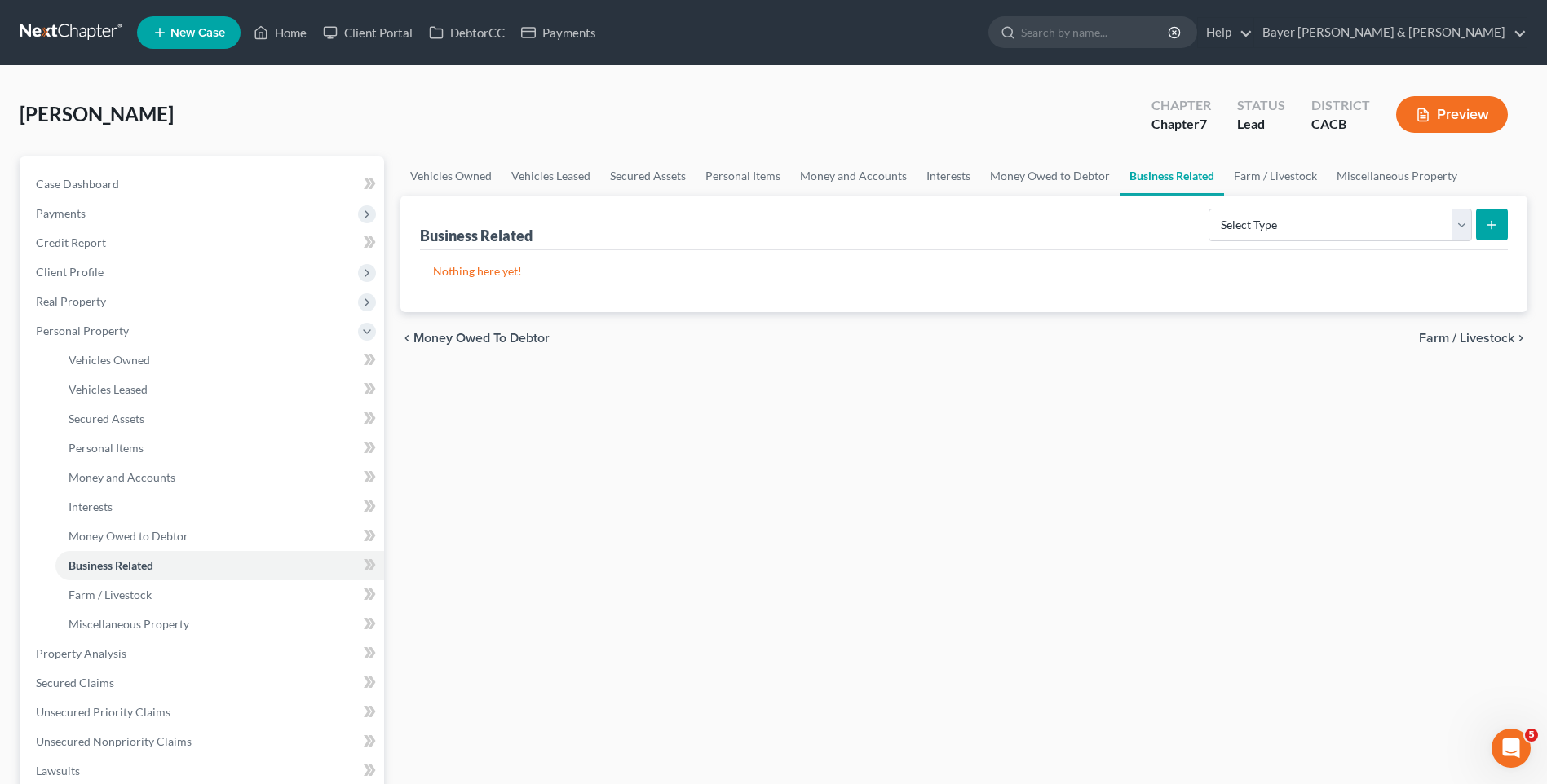
click at [1474, 338] on span "Farm / Livestock" at bounding box center [1467, 338] width 96 height 13
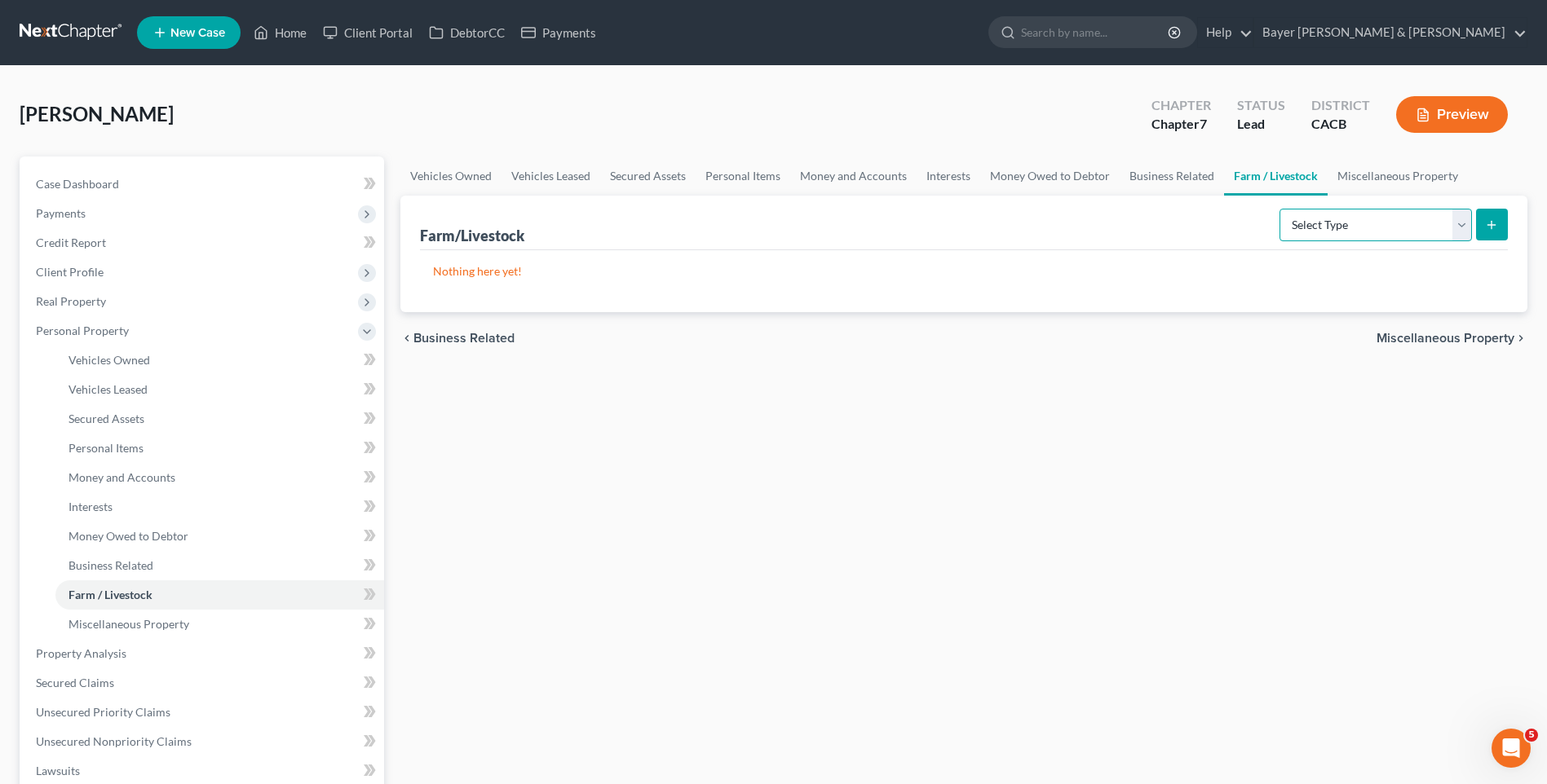
click at [1458, 213] on select "Select Type Animals & Livestock Crops: Growing or Harvested Farming Equipment F…" at bounding box center [1376, 225] width 192 height 33
drag, startPoint x: 941, startPoint y: 174, endPoint x: 964, endPoint y: 181, distance: 24.0
click at [942, 174] on link "Interests" at bounding box center [948, 176] width 63 height 39
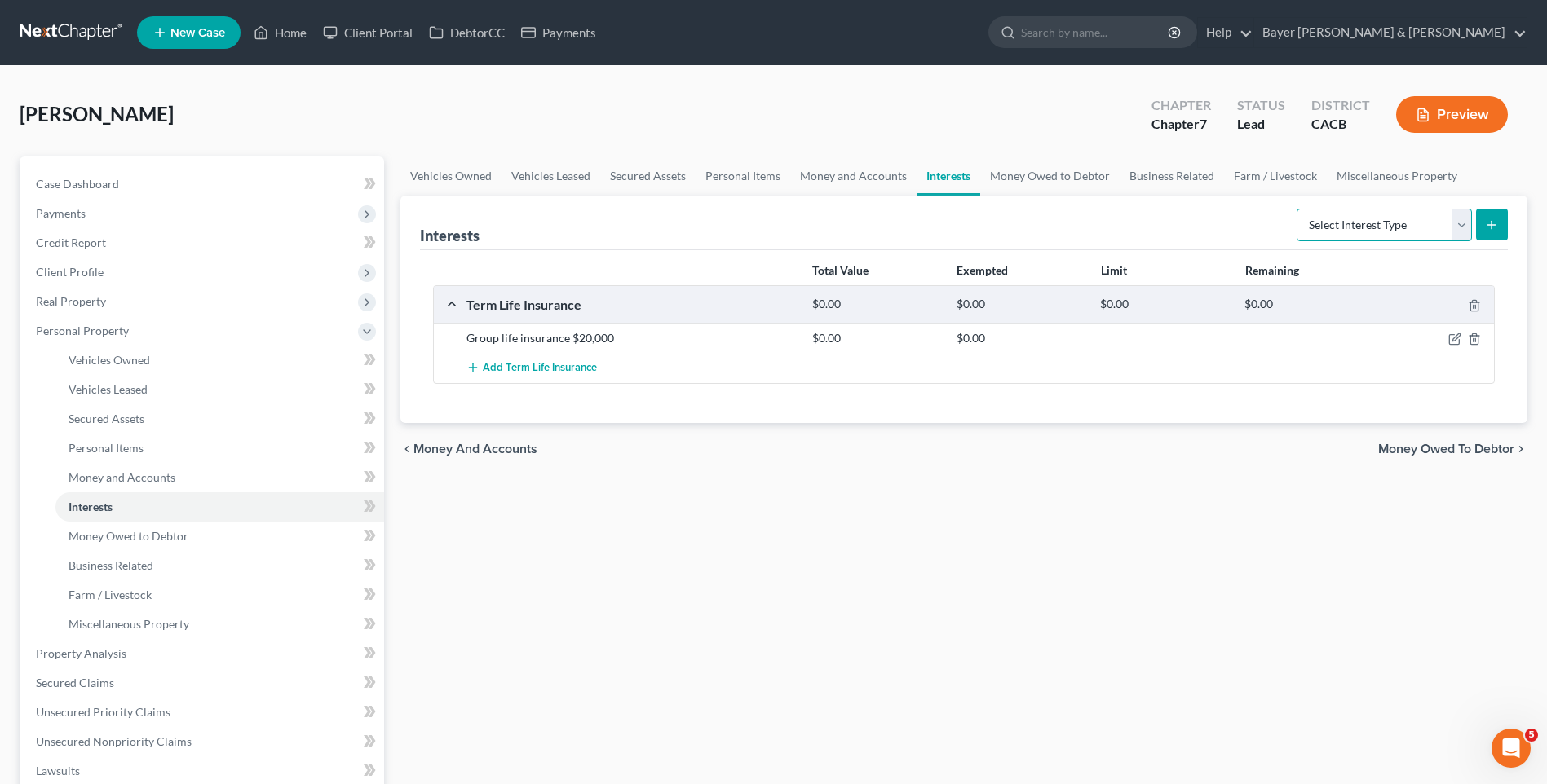
click at [1463, 223] on select "Select Interest Type 401K Annuity Bond Education IRA Government Bond Government…" at bounding box center [1384, 225] width 176 height 33
select select "pension_plan"
click at [1298, 209] on select "Select Interest Type 401K Annuity Bond Education IRA Government Bond Government…" at bounding box center [1384, 225] width 176 height 33
click at [1495, 218] on icon "submit" at bounding box center [1491, 224] width 13 height 13
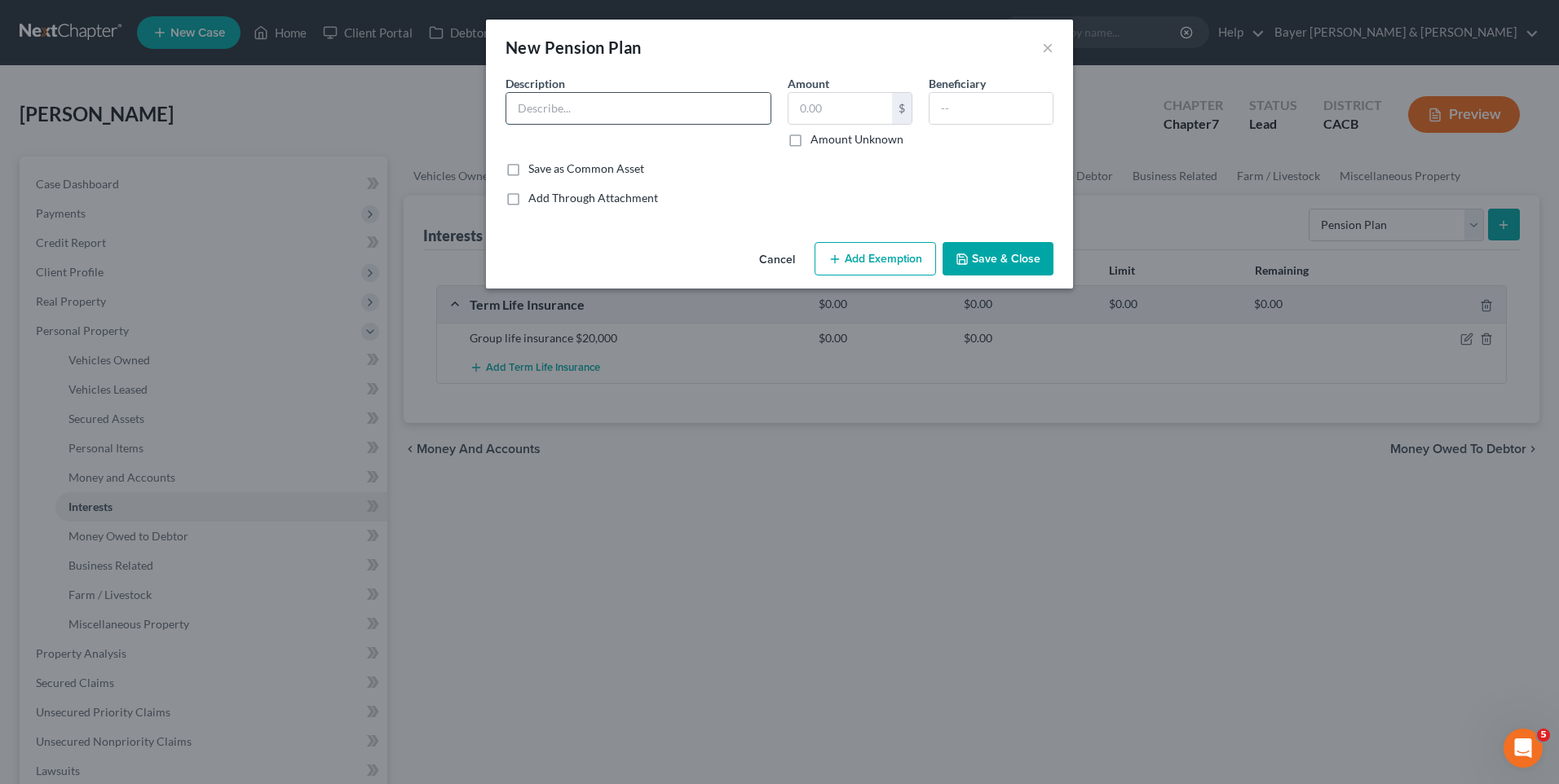
click at [611, 114] on input "text" at bounding box center [638, 109] width 264 height 31
type input "Pension plan"
click at [818, 106] on input "text" at bounding box center [840, 109] width 103 height 31
type input "49,000"
click at [871, 252] on button "Add Exemption" at bounding box center [876, 259] width 122 height 34
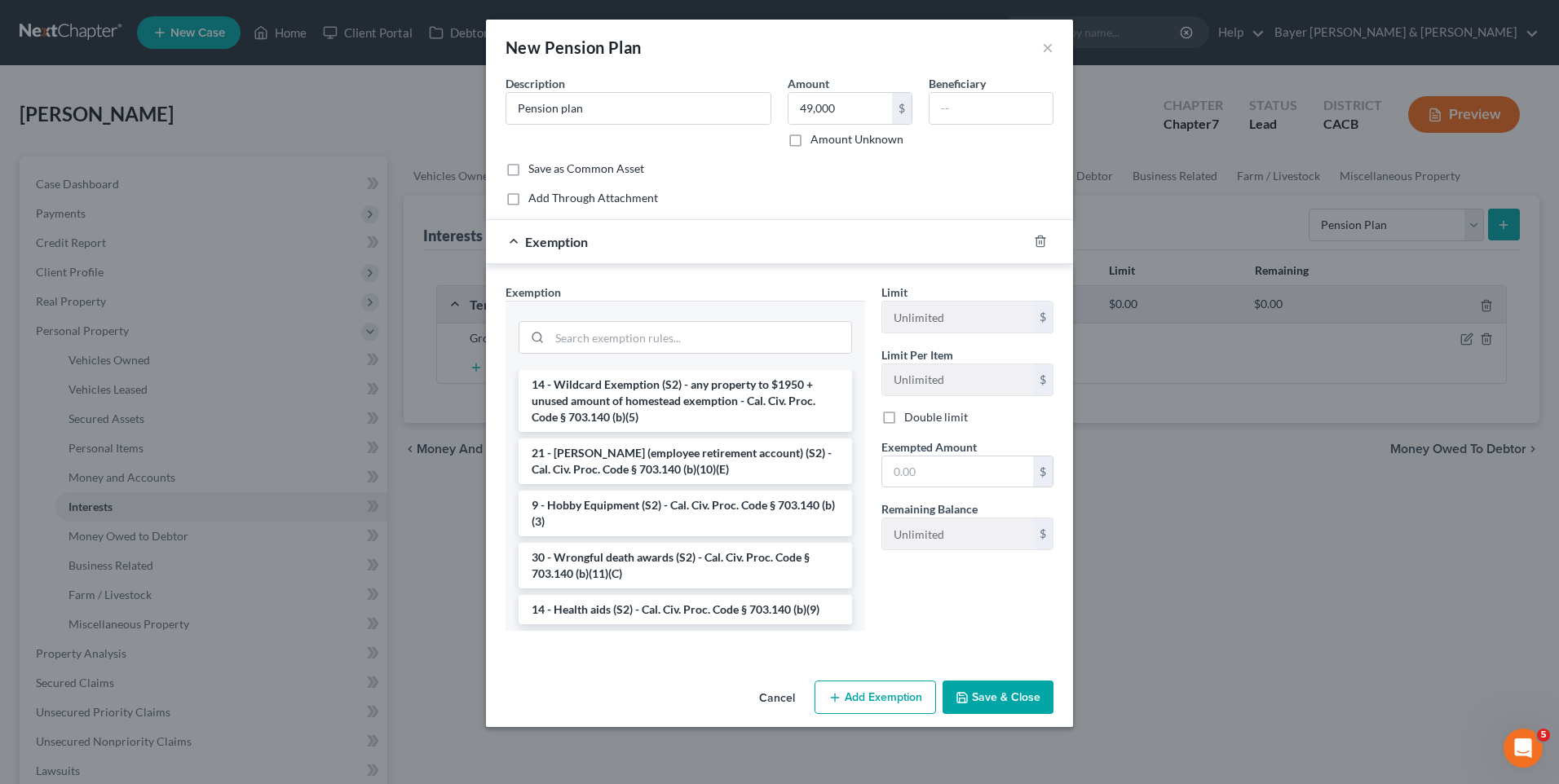
scroll to position [1060, 0]
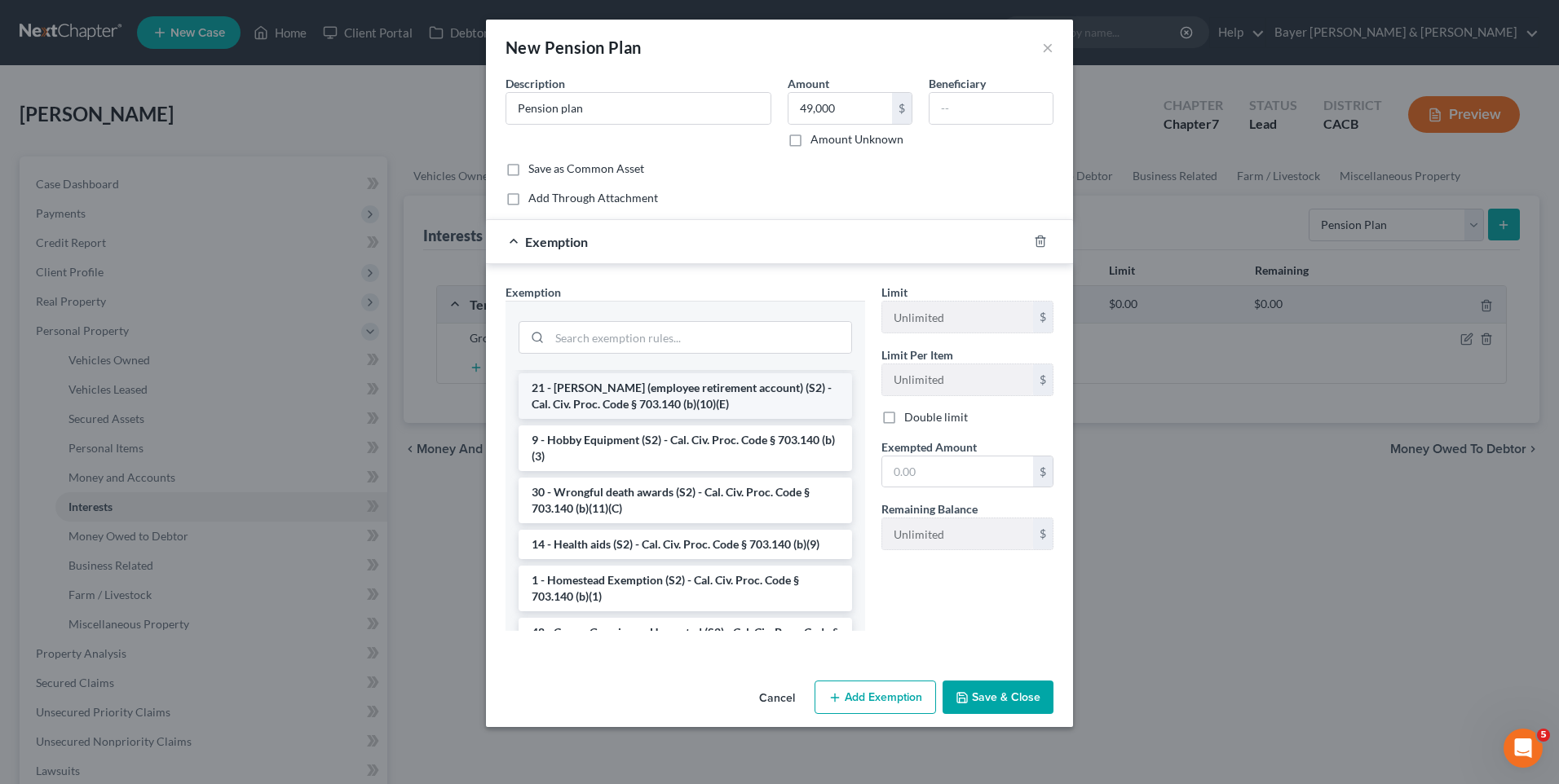
click at [694, 419] on li "21 - [PERSON_NAME] (employee retirement account) (S2) - Cal. Civ. Proc. Code § …" at bounding box center [686, 396] width 334 height 46
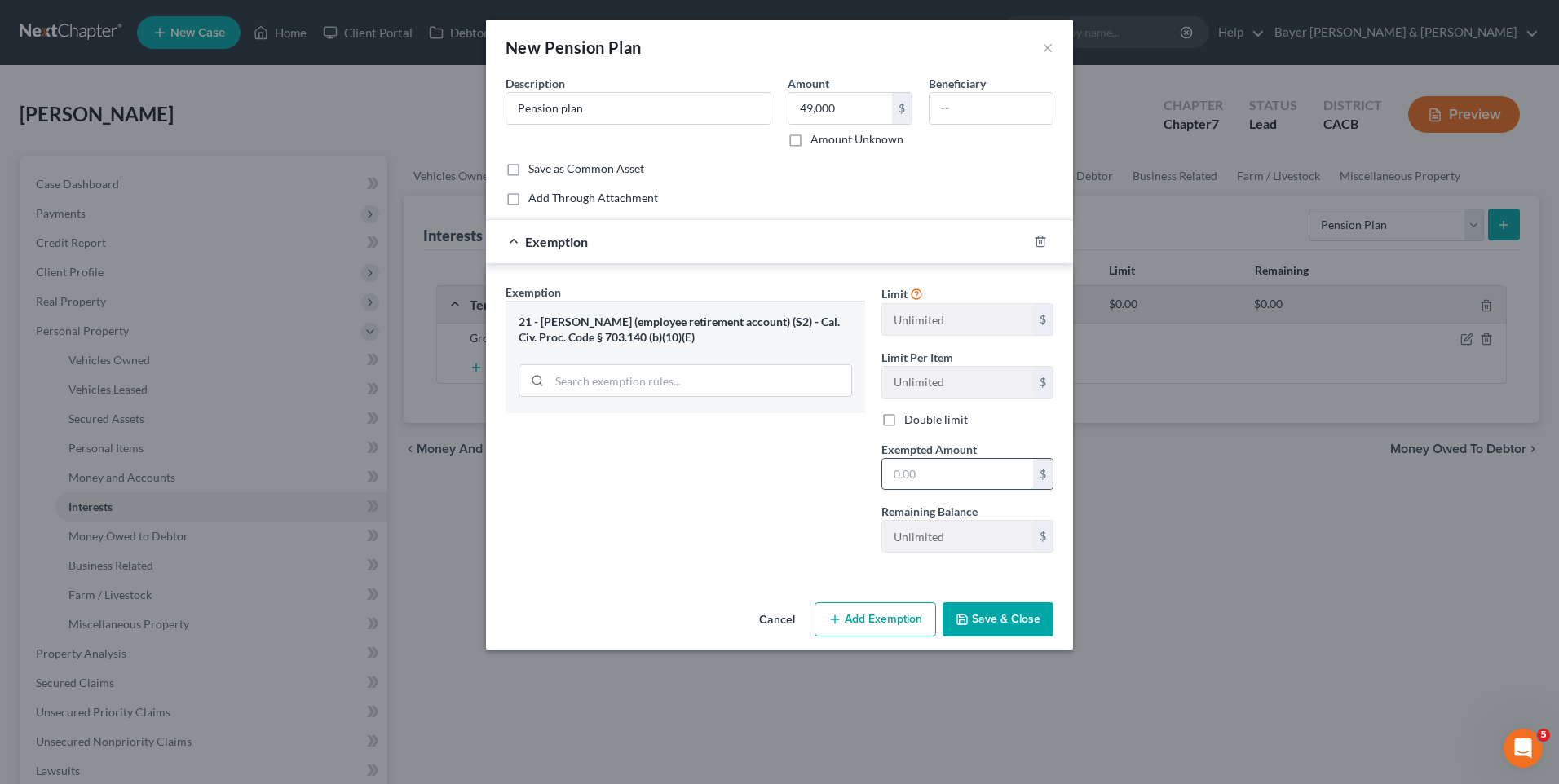
click at [963, 480] on input "text" at bounding box center [958, 475] width 151 height 31
type input "49,000"
click at [1011, 615] on button "Save & Close" at bounding box center [998, 619] width 111 height 34
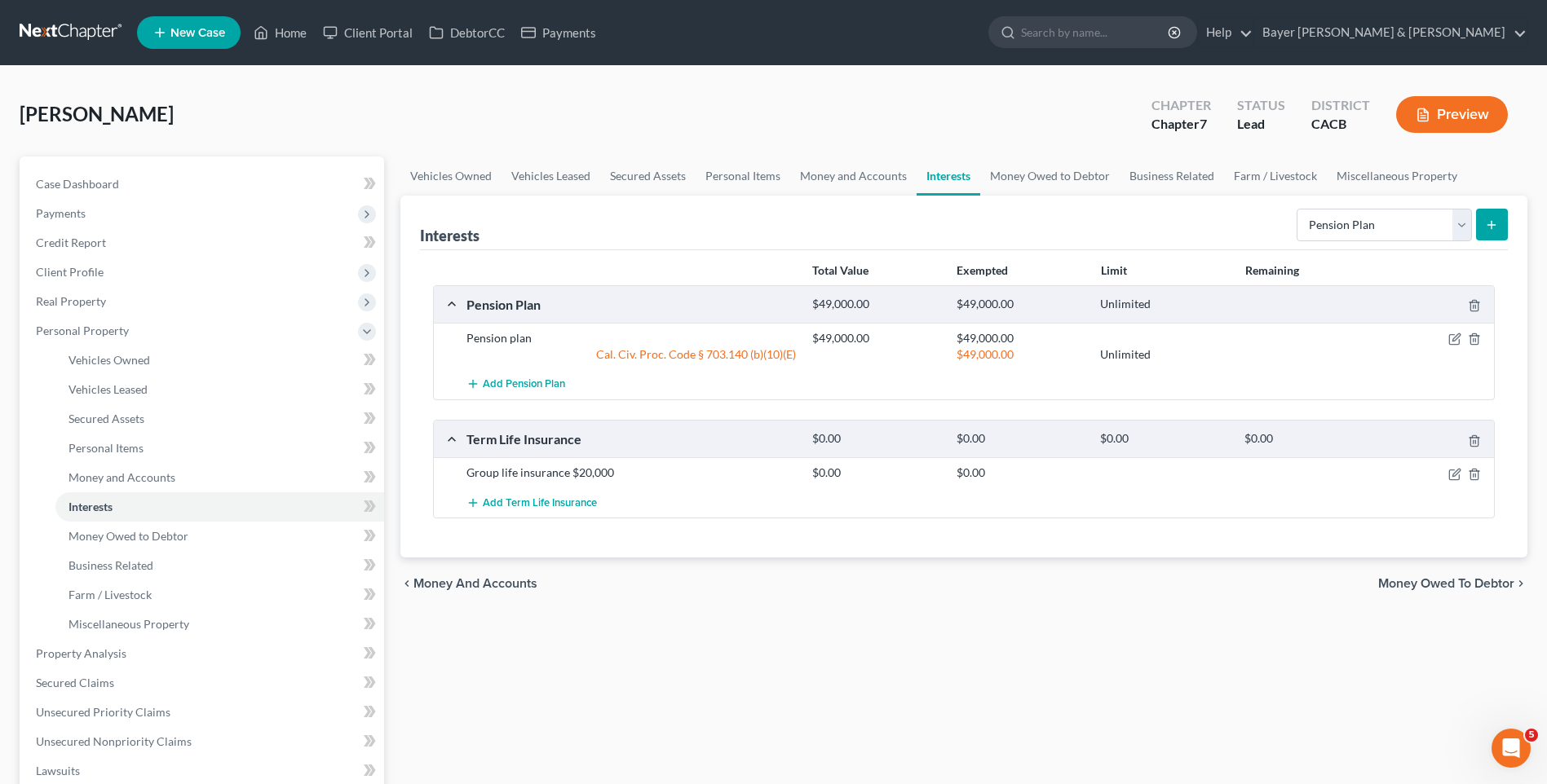
click at [1484, 223] on button "submit" at bounding box center [1492, 224] width 32 height 32
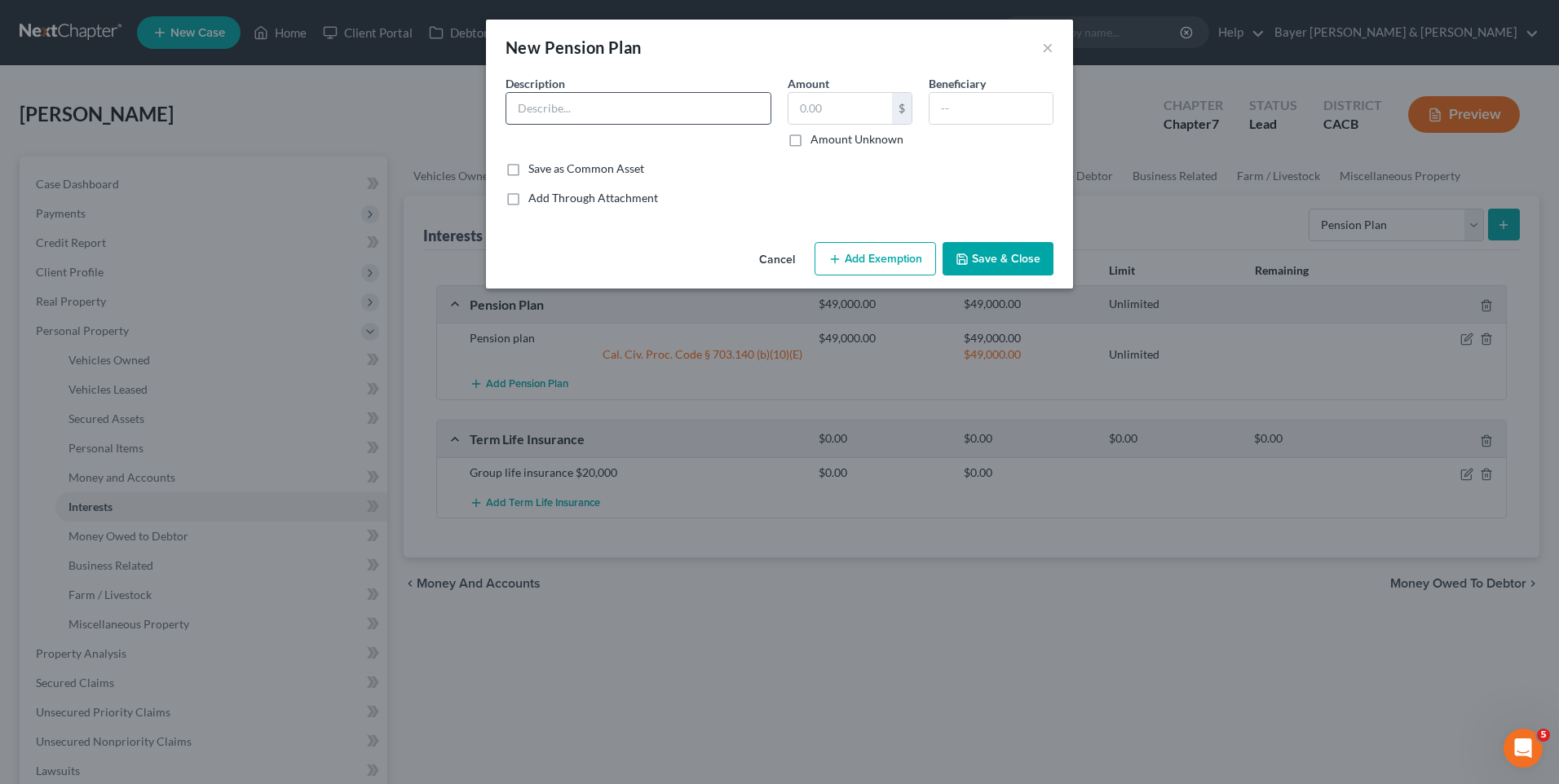
click at [536, 102] on input "text" at bounding box center [638, 109] width 264 height 31
type input "Pension plan 403B"
click at [863, 117] on input "text" at bounding box center [840, 109] width 103 height 31
type input "13,010"
click at [861, 258] on button "Add Exemption" at bounding box center [876, 259] width 122 height 34
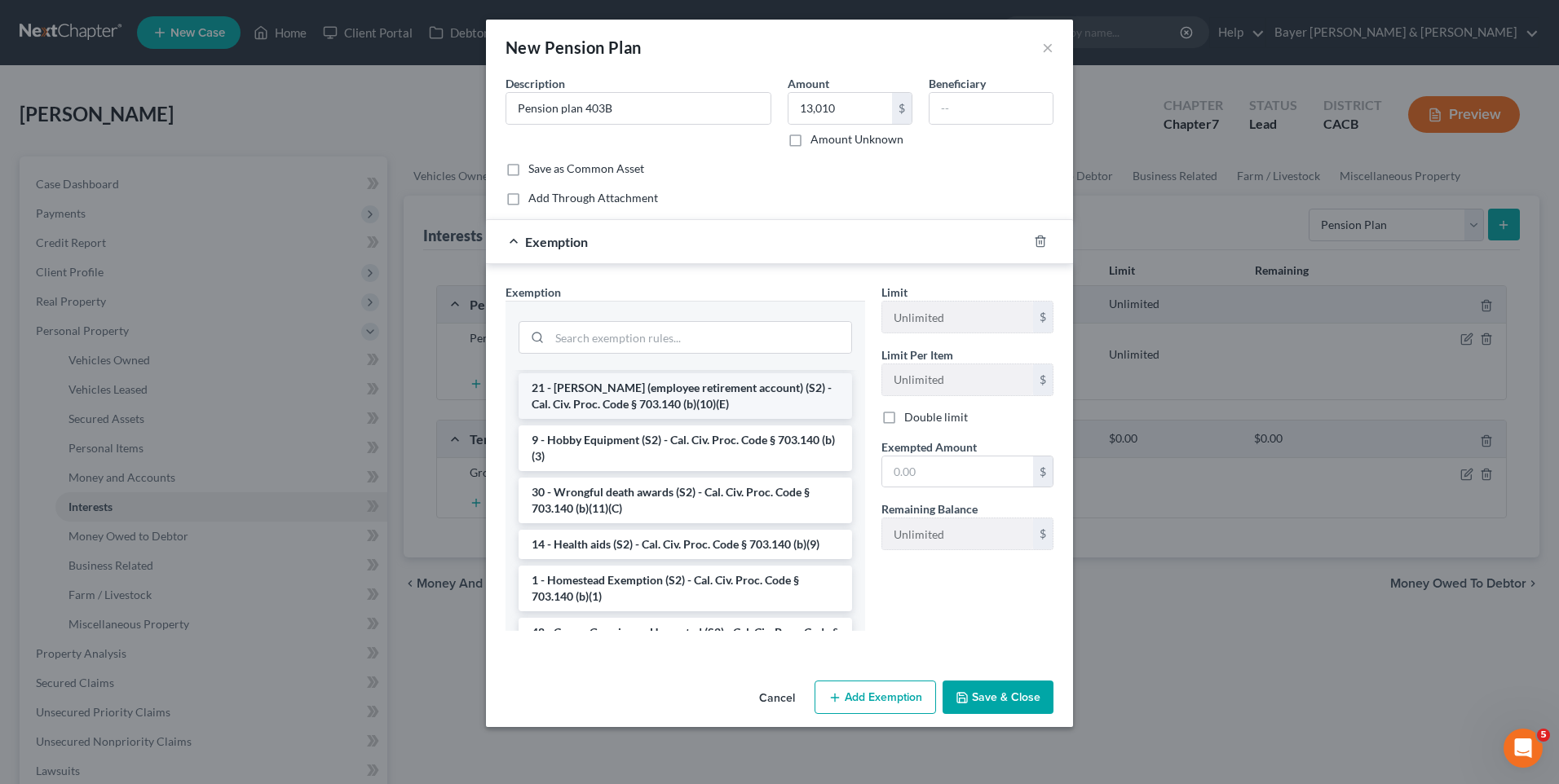
click at [650, 419] on li "21 - [PERSON_NAME] (employee retirement account) (S2) - Cal. Civ. Proc. Code § …" at bounding box center [686, 396] width 334 height 46
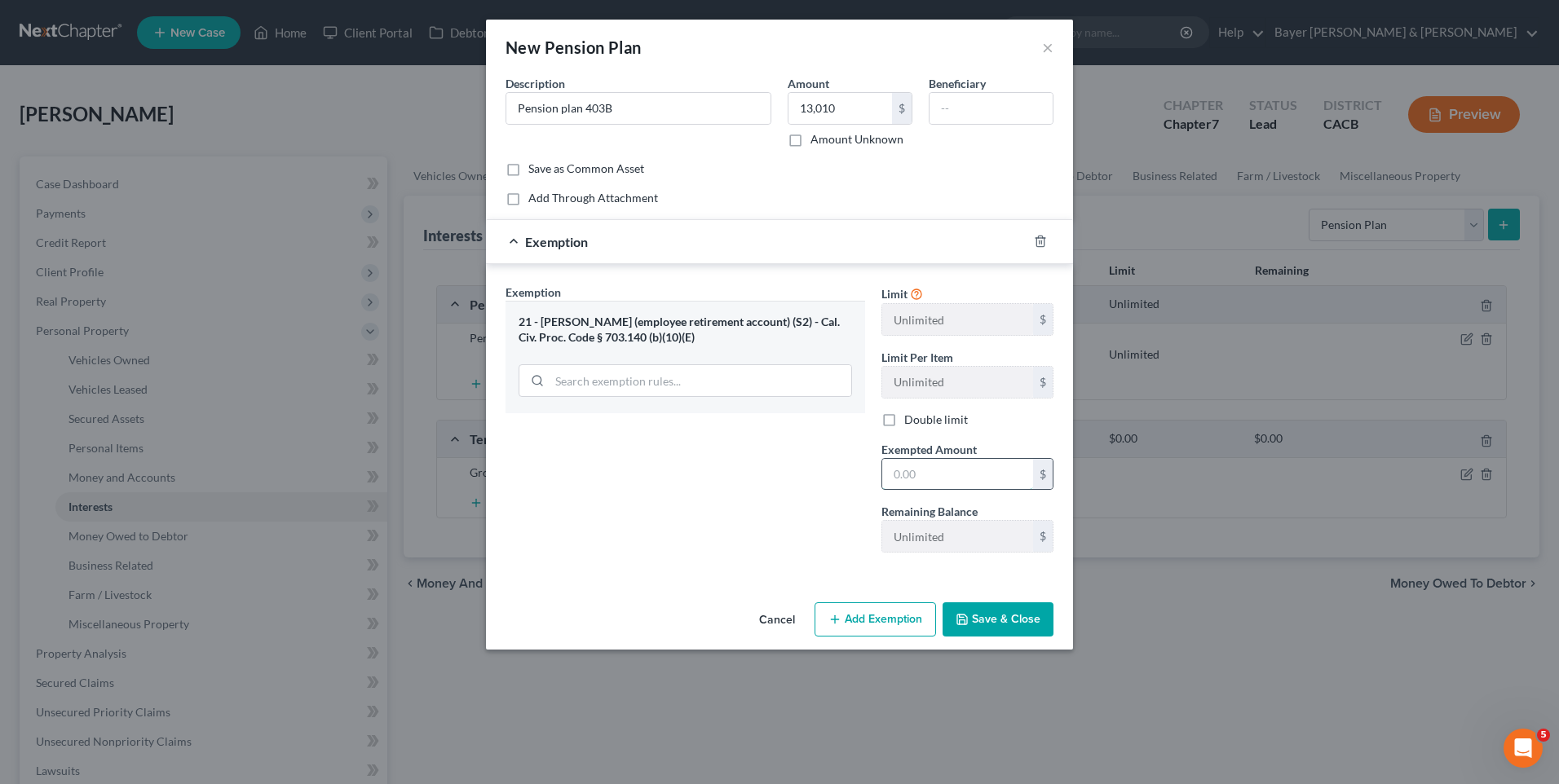
click at [948, 474] on input "text" at bounding box center [958, 475] width 151 height 31
type input "13,010"
click at [1017, 630] on button "Save & Close" at bounding box center [998, 619] width 111 height 34
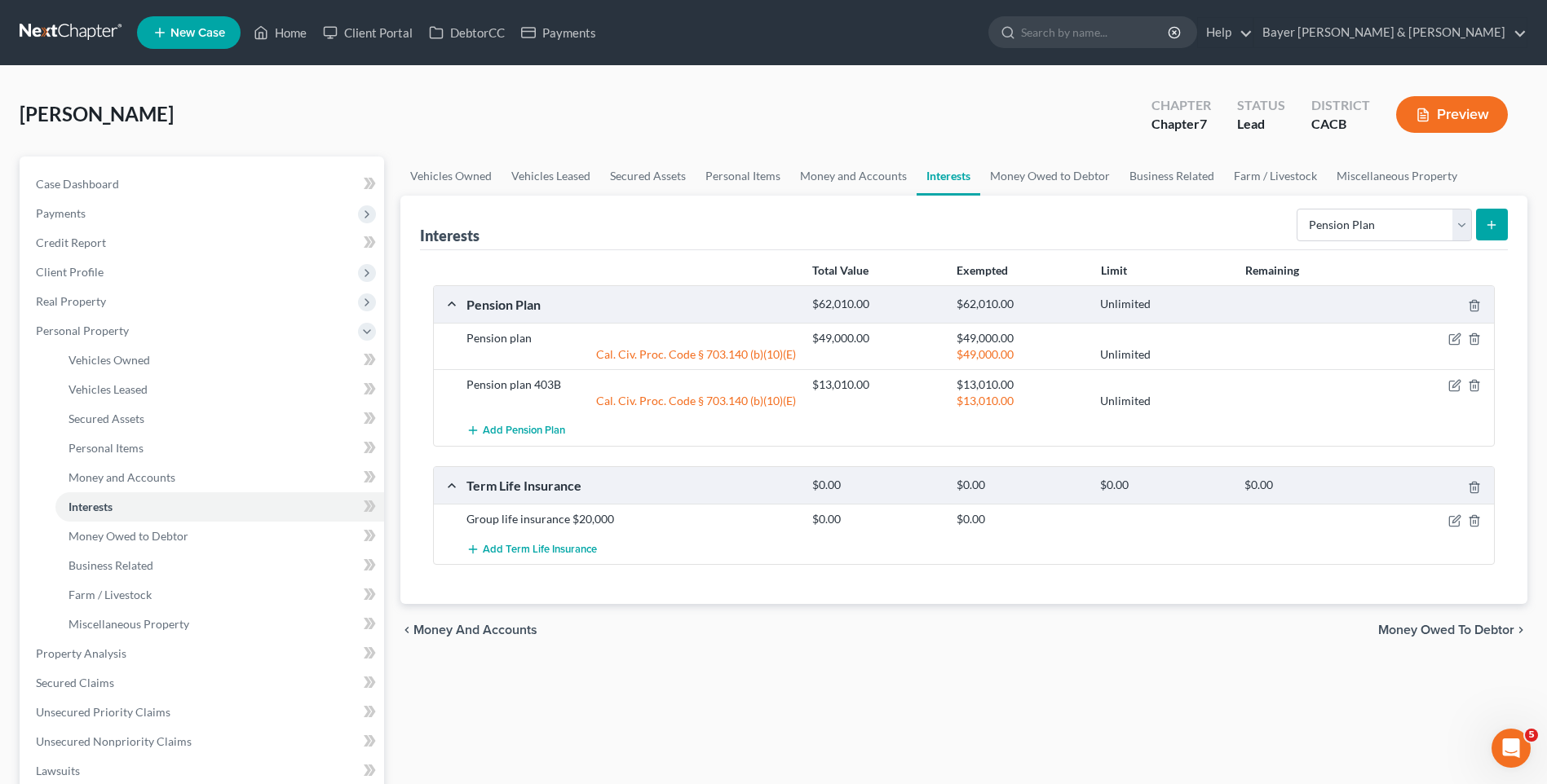
click at [1427, 628] on span "Money Owed to Debtor" at bounding box center [1446, 630] width 137 height 13
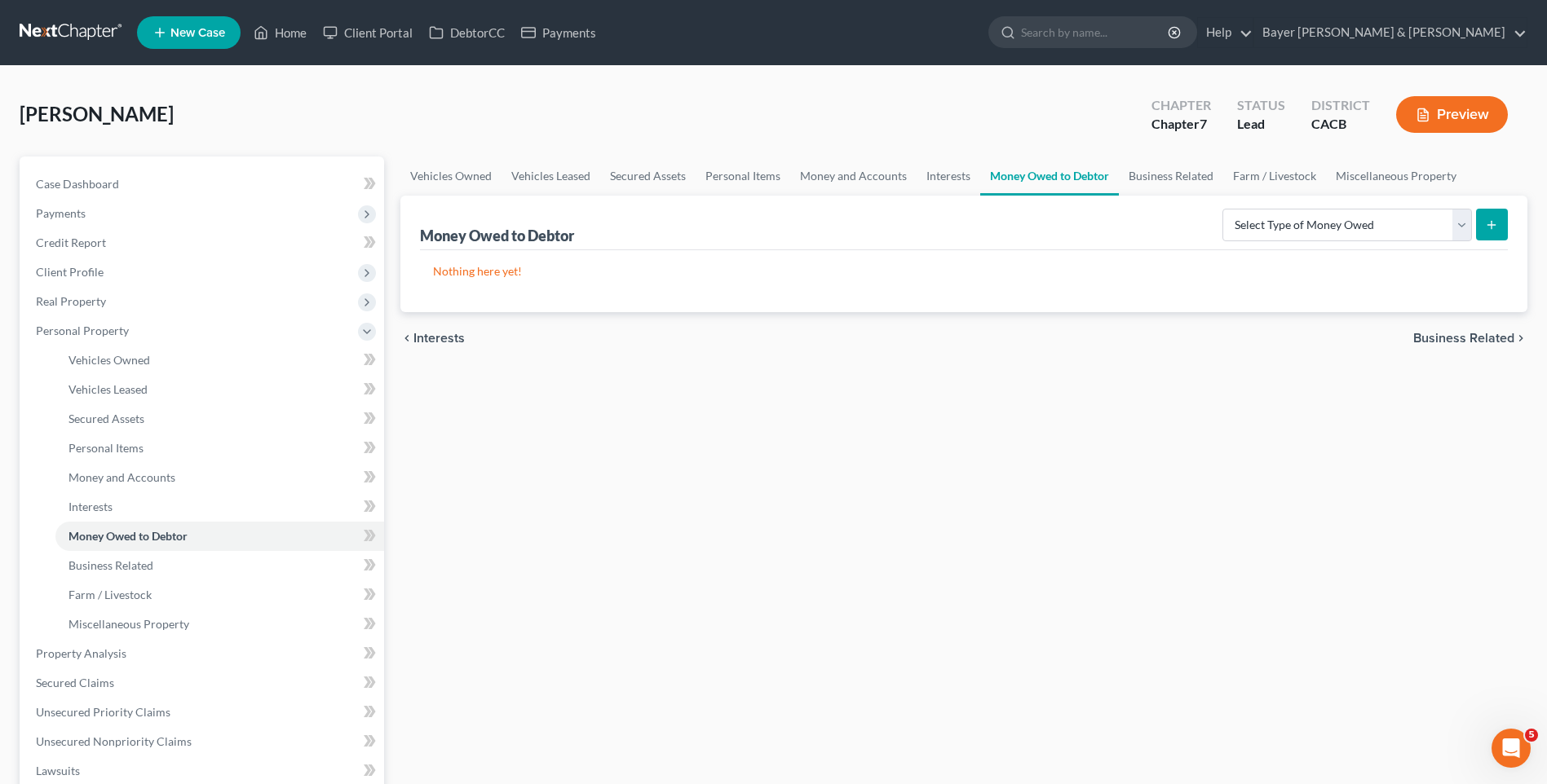
click at [1443, 339] on span "Business Related" at bounding box center [1464, 338] width 101 height 13
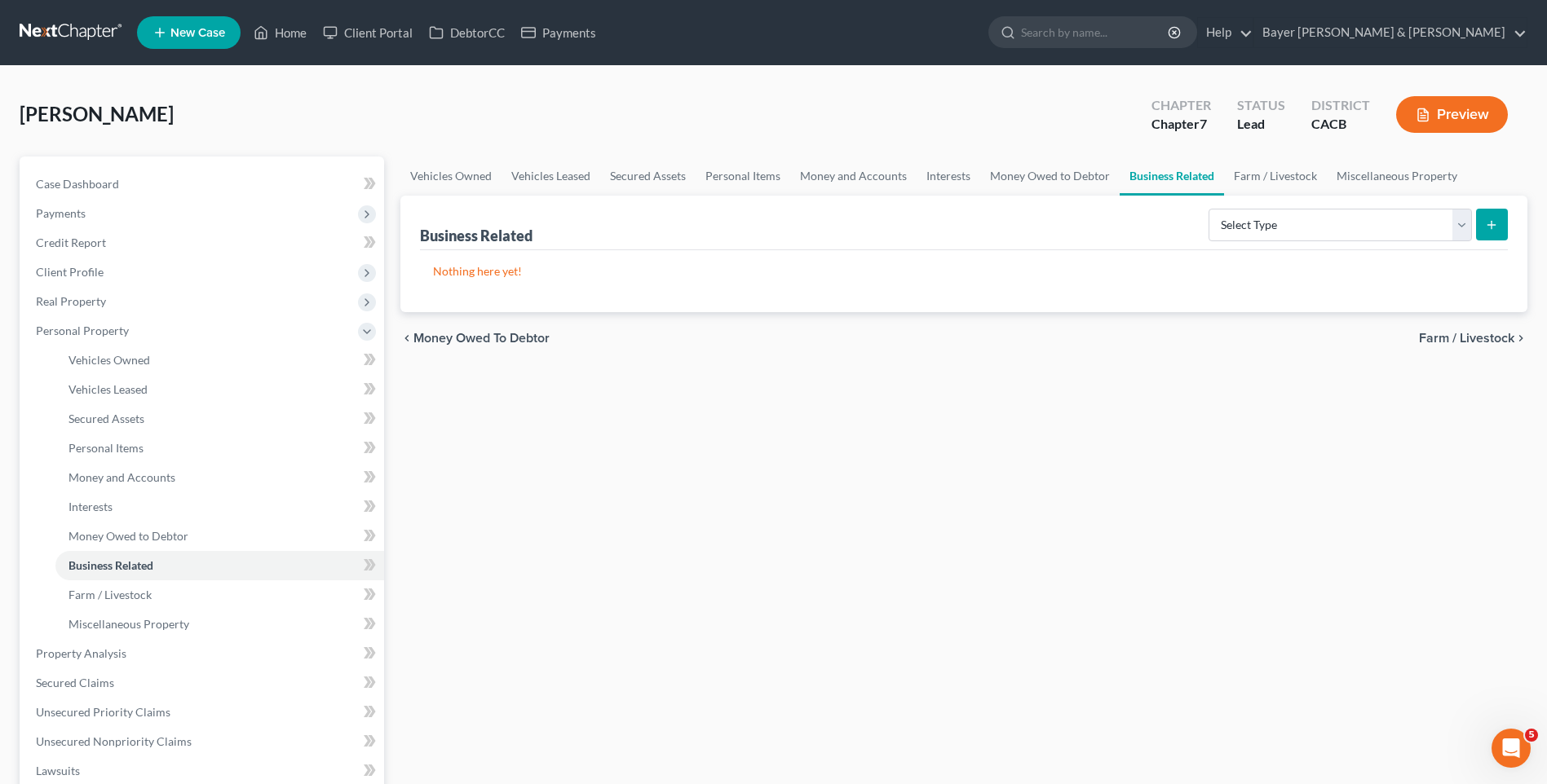
click at [1444, 338] on span "Farm / Livestock" at bounding box center [1467, 338] width 96 height 13
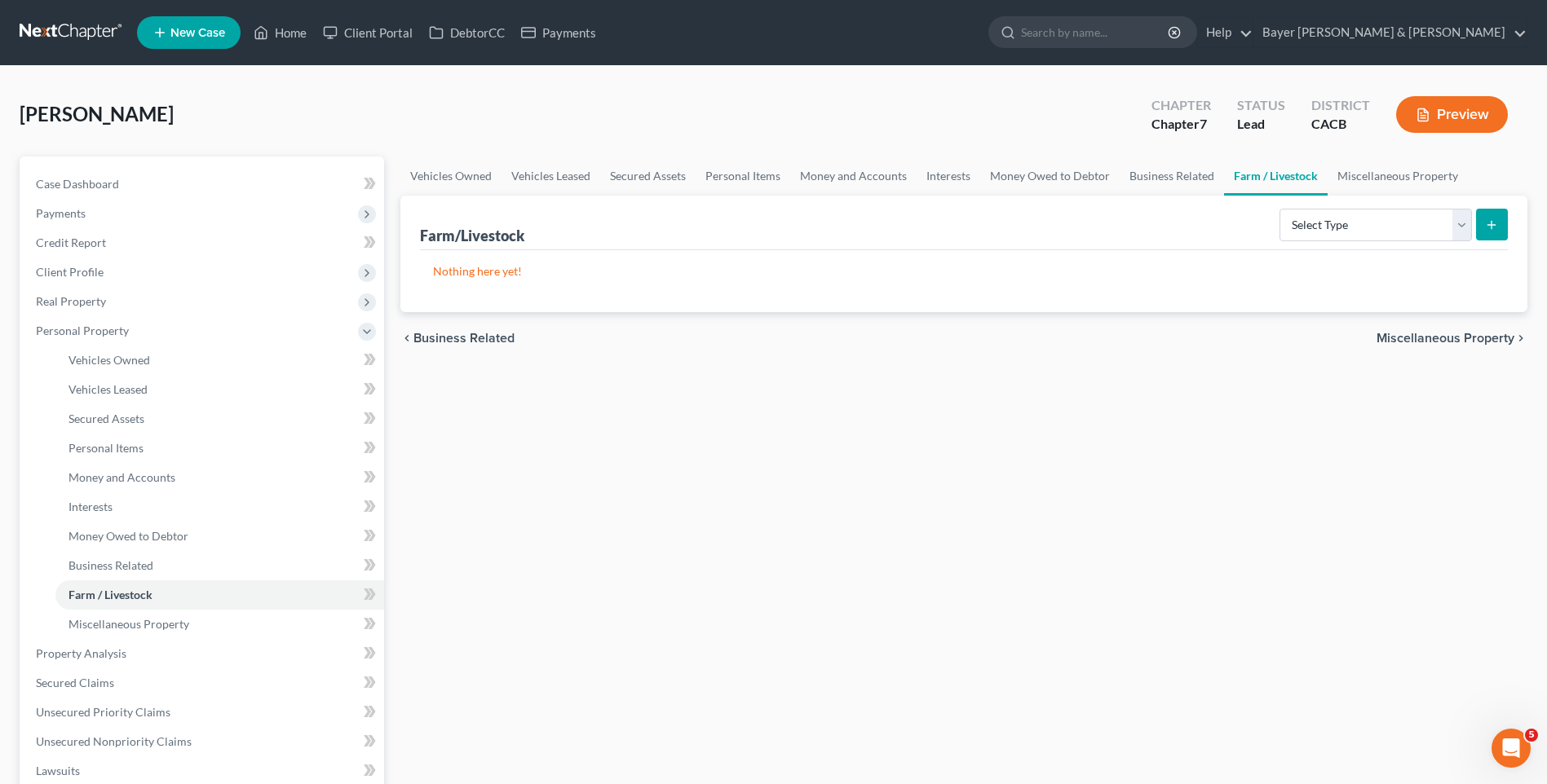
click at [1434, 336] on span "Miscellaneous Property" at bounding box center [1445, 338] width 138 height 13
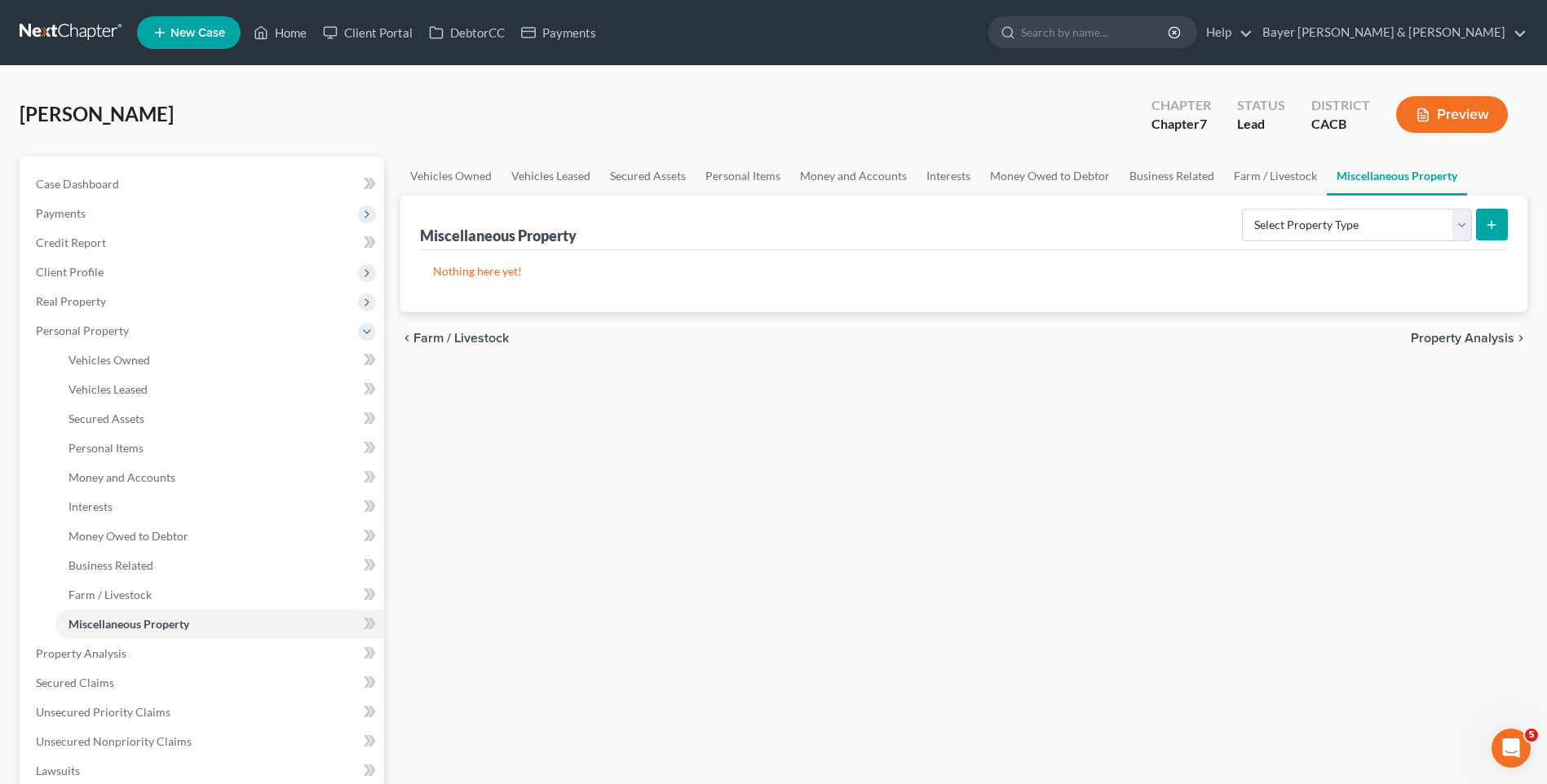
click at [1435, 339] on span "Property Analysis" at bounding box center [1463, 338] width 103 height 13
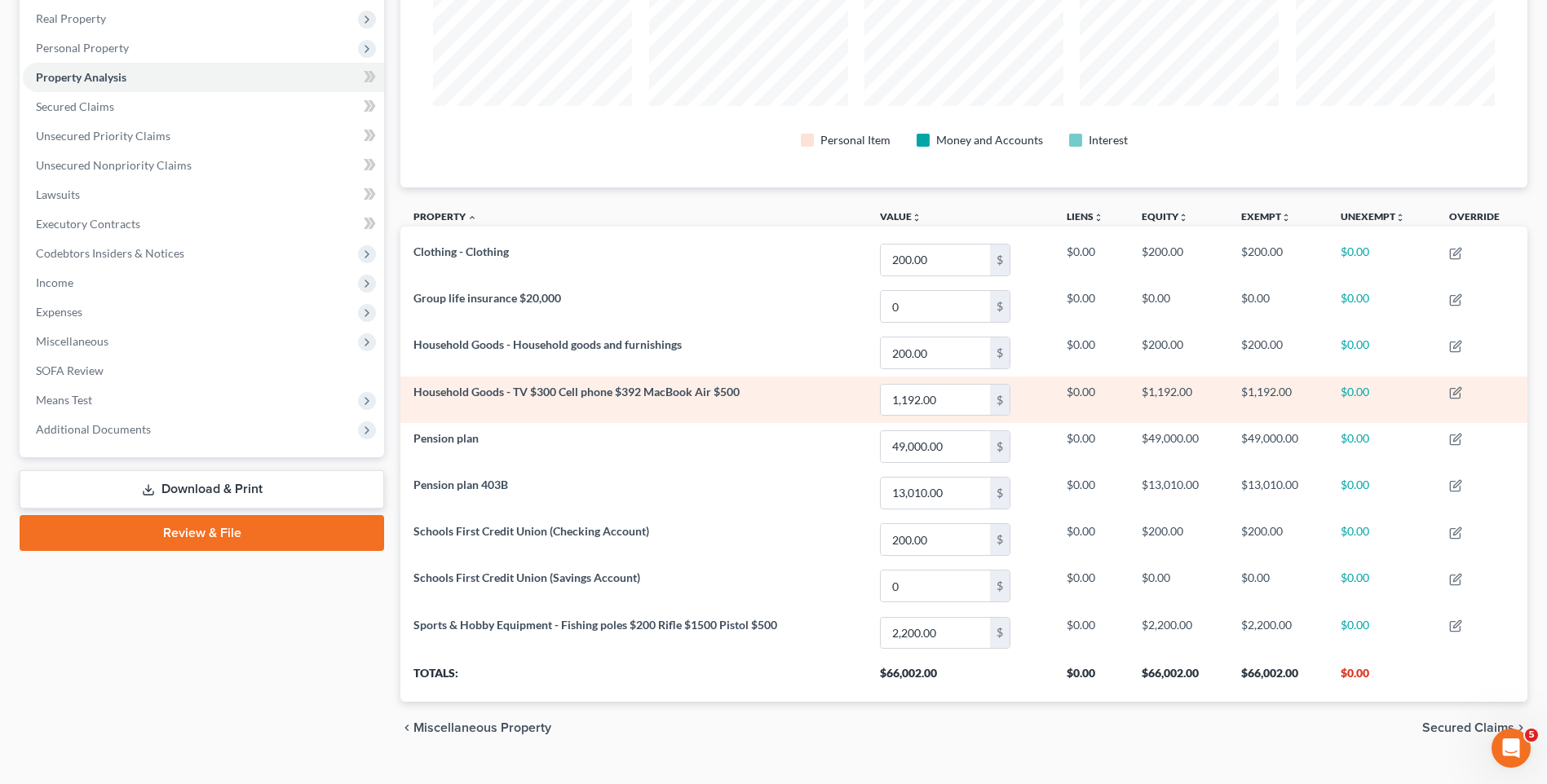
scroll to position [315, 0]
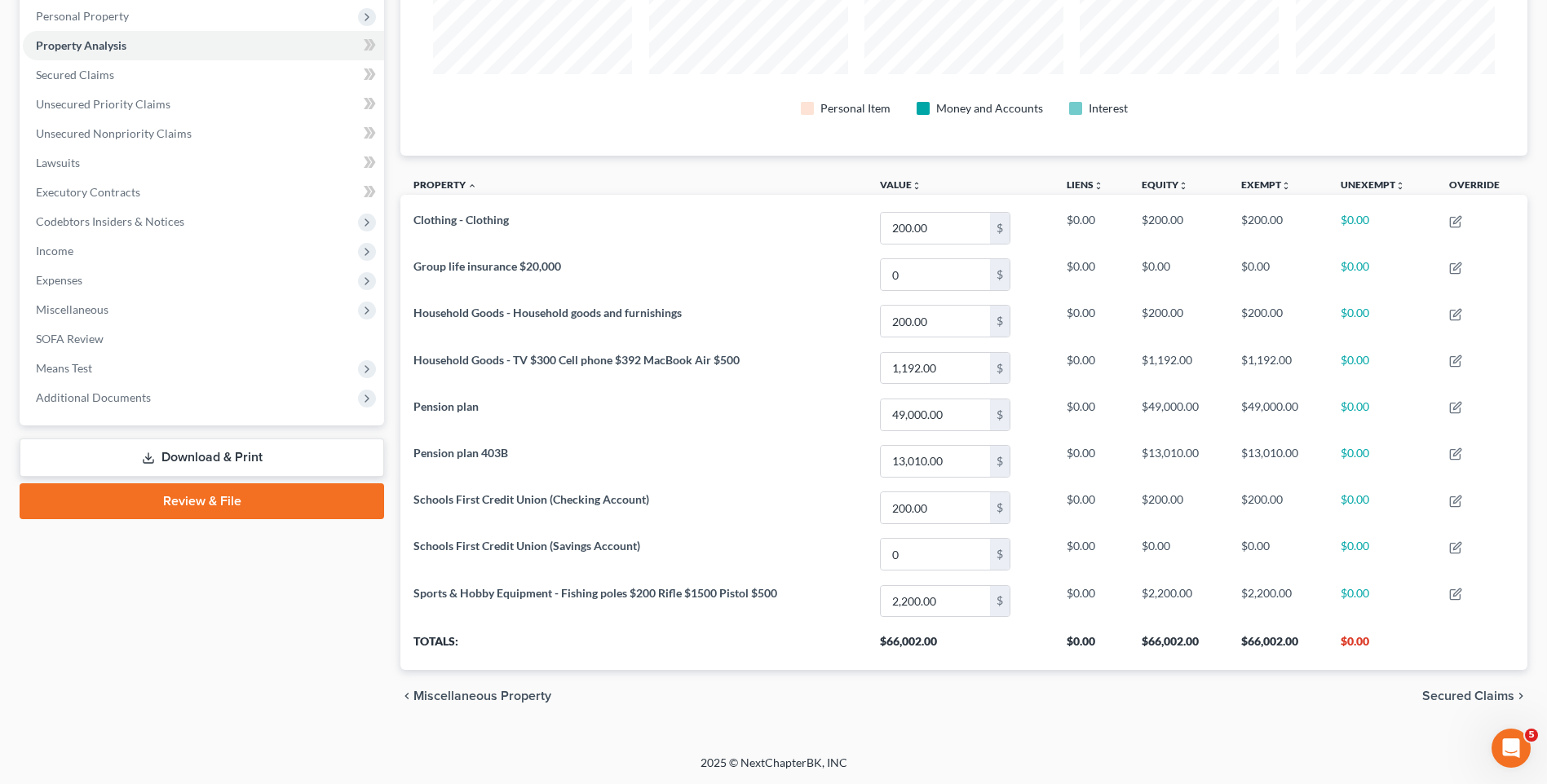
click at [1456, 692] on span "Secured Claims" at bounding box center [1469, 696] width 92 height 13
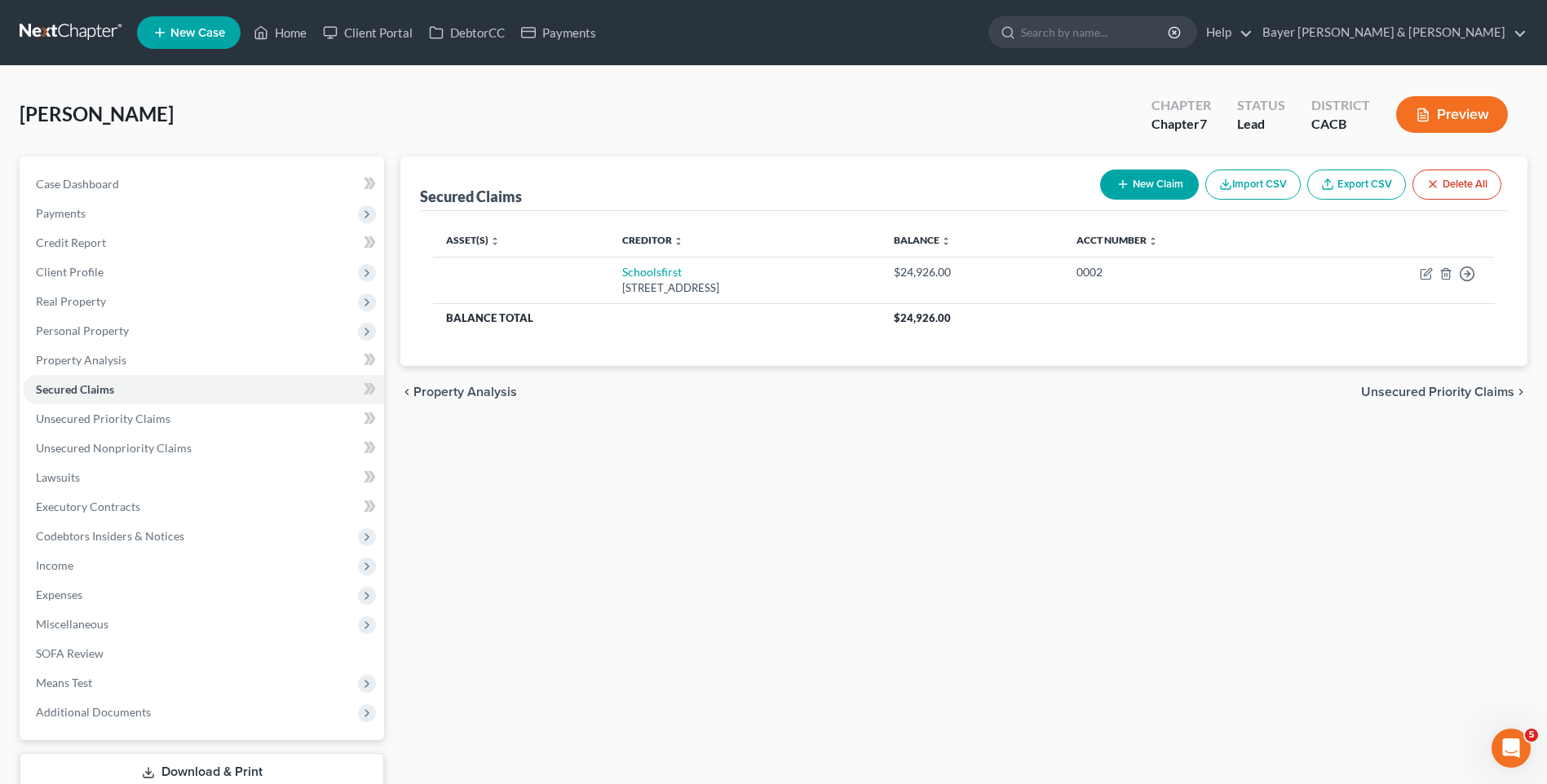
click at [1388, 388] on span "Unsecured Priority Claims" at bounding box center [1437, 392] width 153 height 13
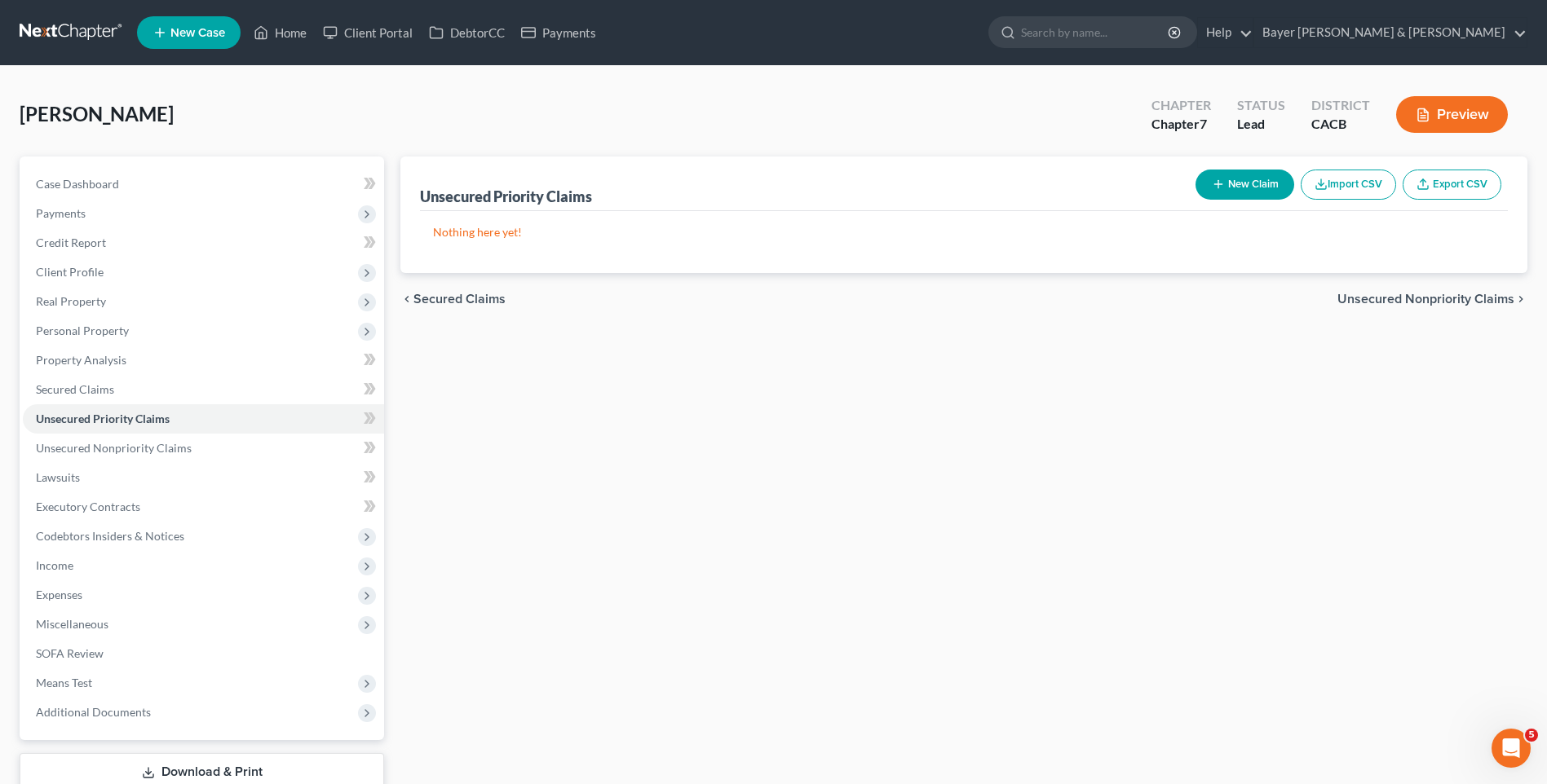
click at [1409, 297] on span "Unsecured Nonpriority Claims" at bounding box center [1426, 299] width 177 height 13
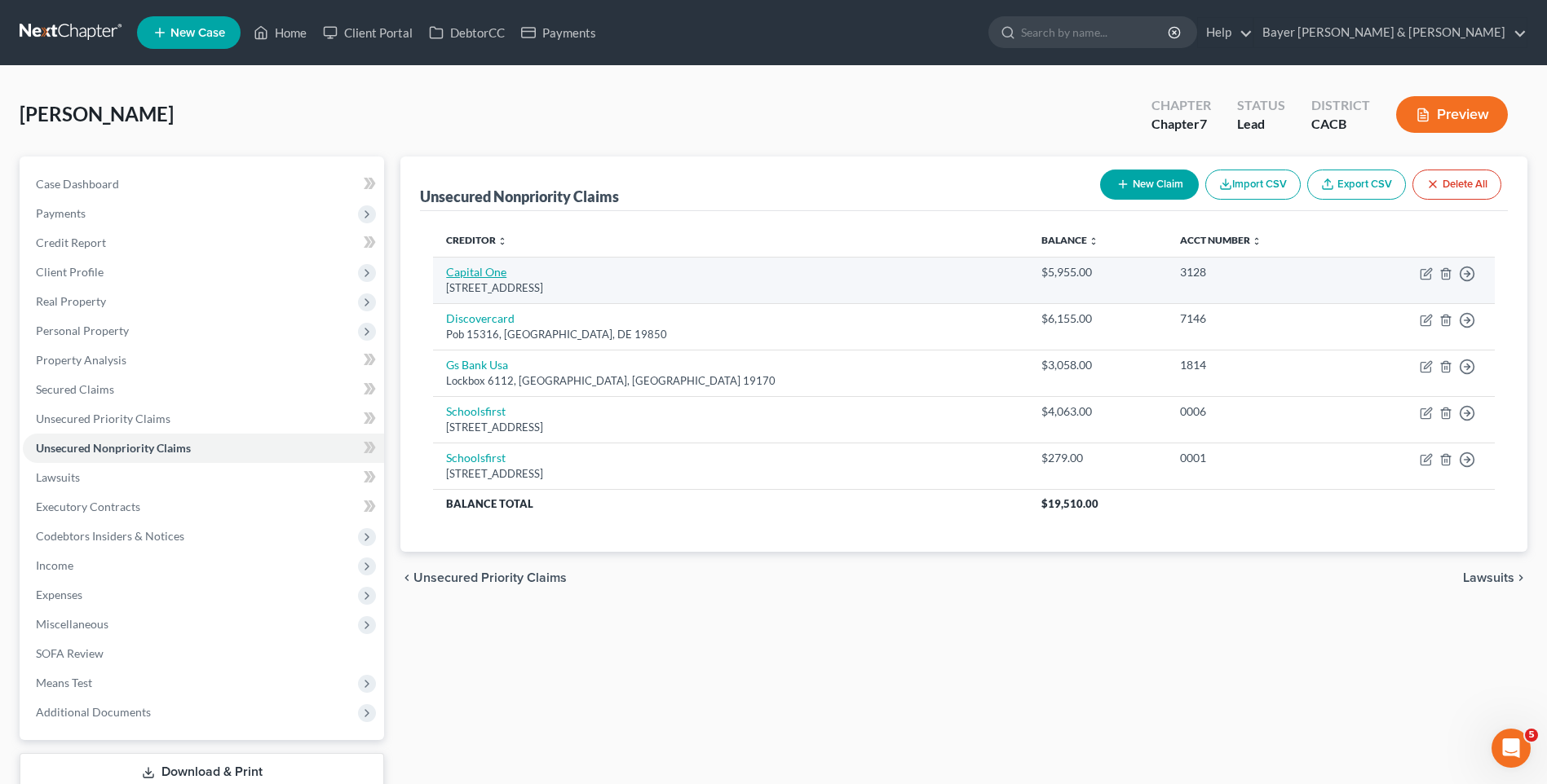
click at [471, 273] on link "Capital One" at bounding box center [476, 272] width 60 height 14
select select "46"
select select "2"
select select "0"
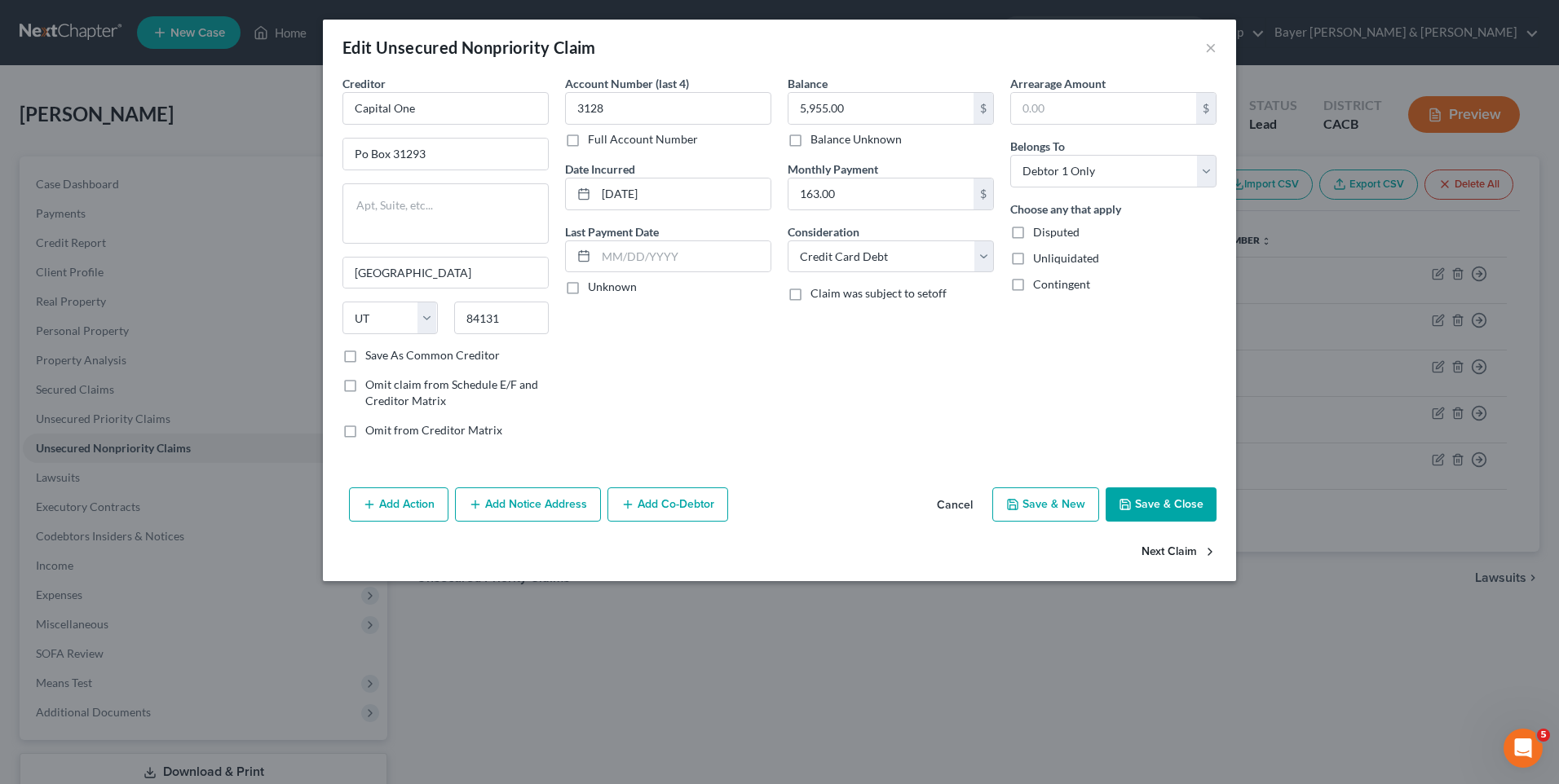
click at [1183, 554] on button "Next Claim" at bounding box center [1179, 551] width 75 height 34
select select "7"
select select "2"
select select "0"
click at [1178, 552] on button "Next Claim" at bounding box center [1179, 551] width 75 height 34
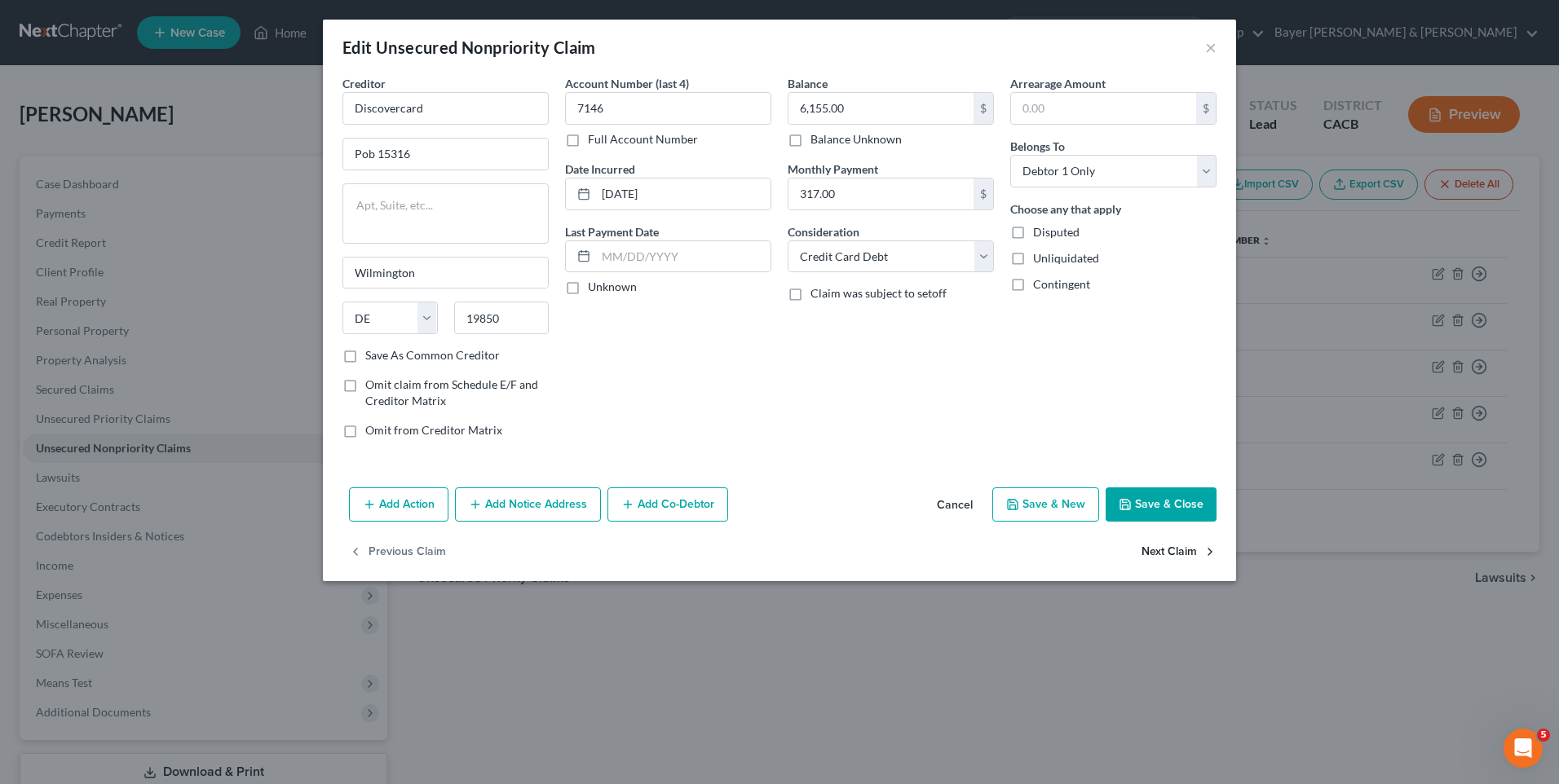
select select "39"
select select "2"
select select "0"
click at [1171, 550] on button "Next Claim" at bounding box center [1179, 551] width 75 height 34
select select "4"
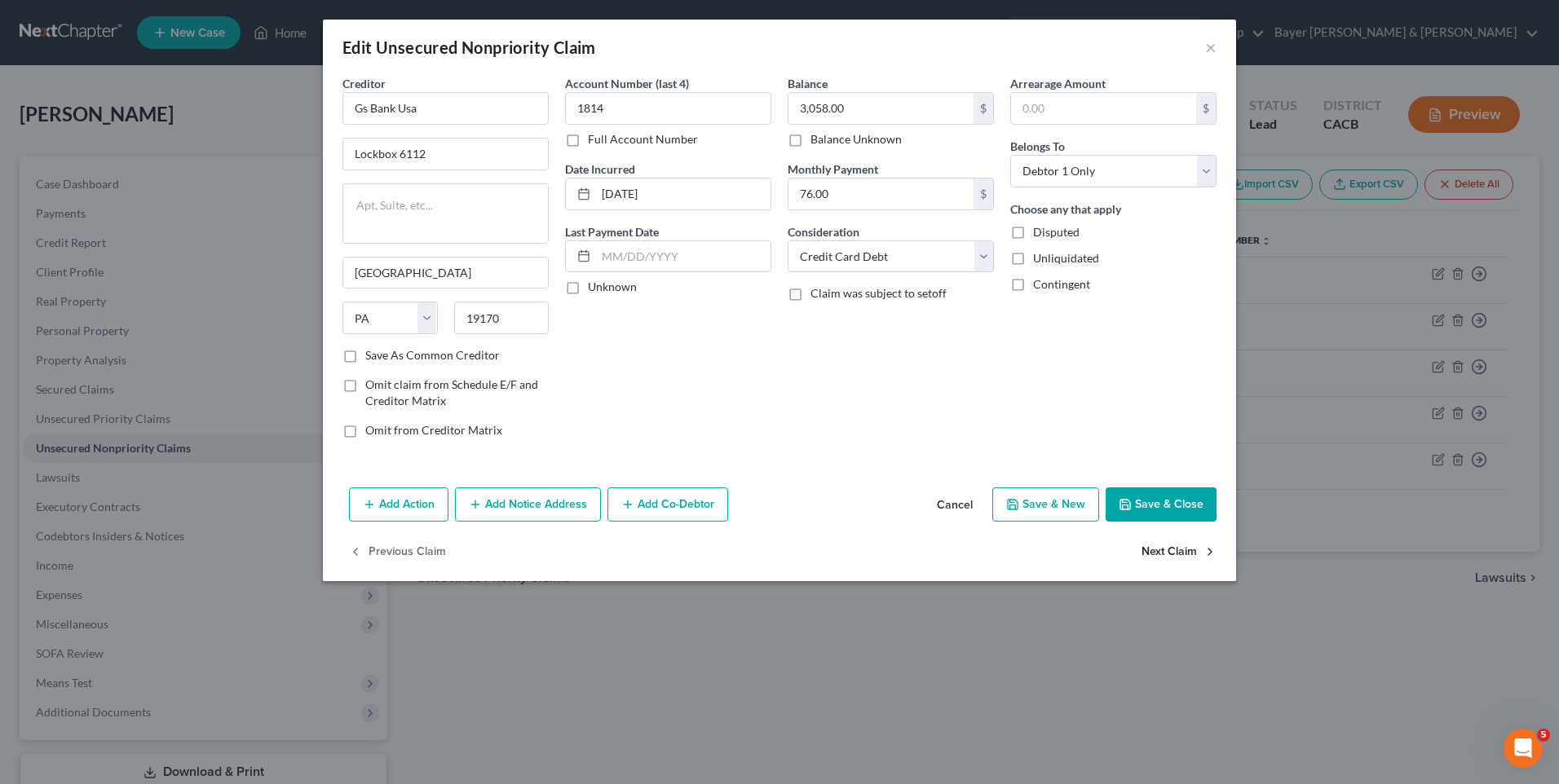
select select "0"
drag, startPoint x: 875, startPoint y: 256, endPoint x: 869, endPoint y: 262, distance: 8.5
click at [875, 256] on select "Select Cable / Satellite Services Collection Agency Credit Card Debt Debt Couns…" at bounding box center [890, 257] width 206 height 33
select select "14"
click at [788, 241] on select "Select Cable / Satellite Services Collection Agency Credit Card Debt Debt Couns…" at bounding box center [890, 257] width 206 height 33
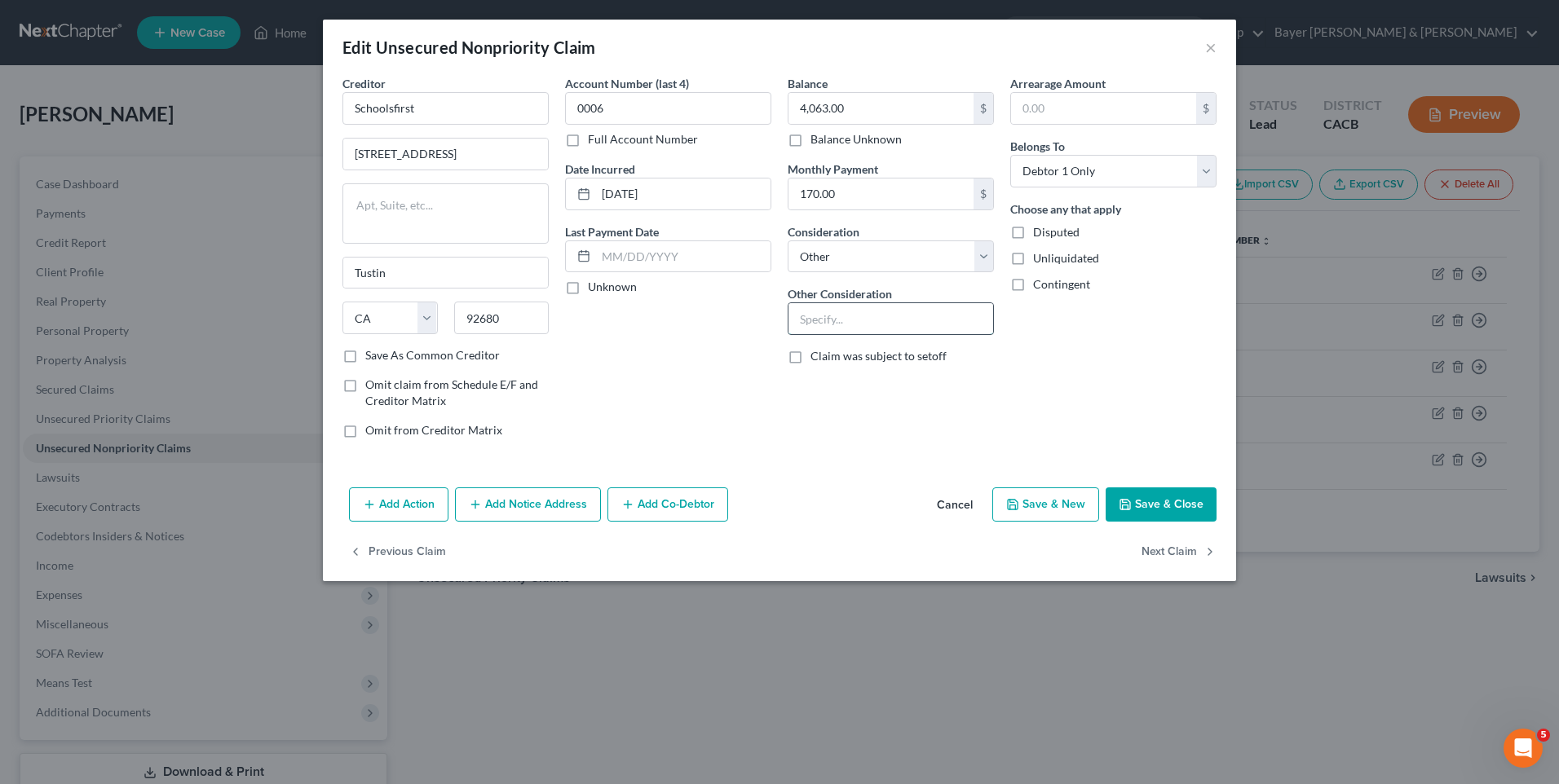
click at [825, 310] on input "text" at bounding box center [890, 319] width 204 height 31
type input "Loan"
click at [1185, 516] on button "Save & Close" at bounding box center [1162, 504] width 111 height 34
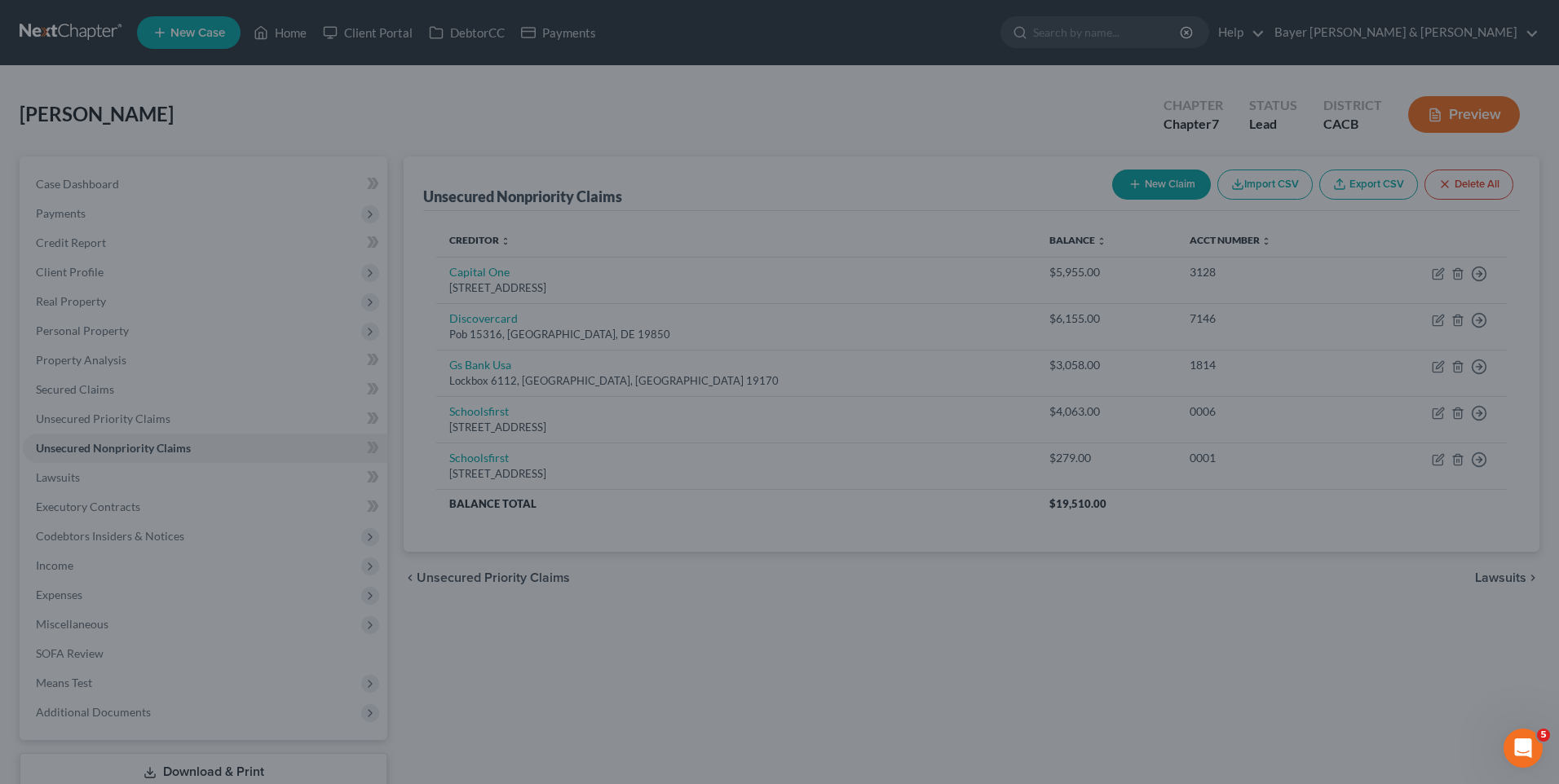
type input "0"
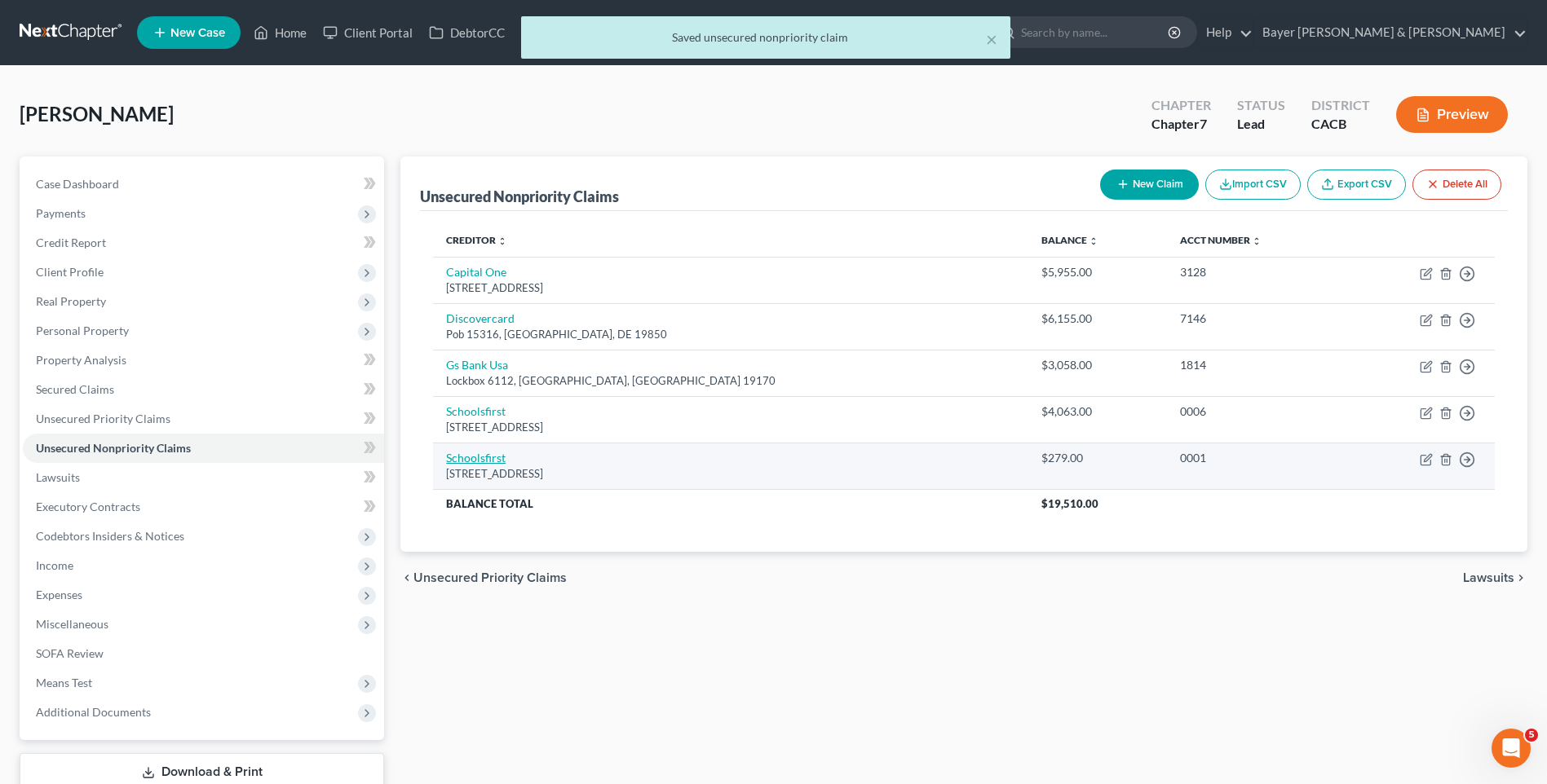
click at [485, 459] on link "Schoolsfirst" at bounding box center [476, 458] width 59 height 14
select select "4"
select select "2"
select select "0"
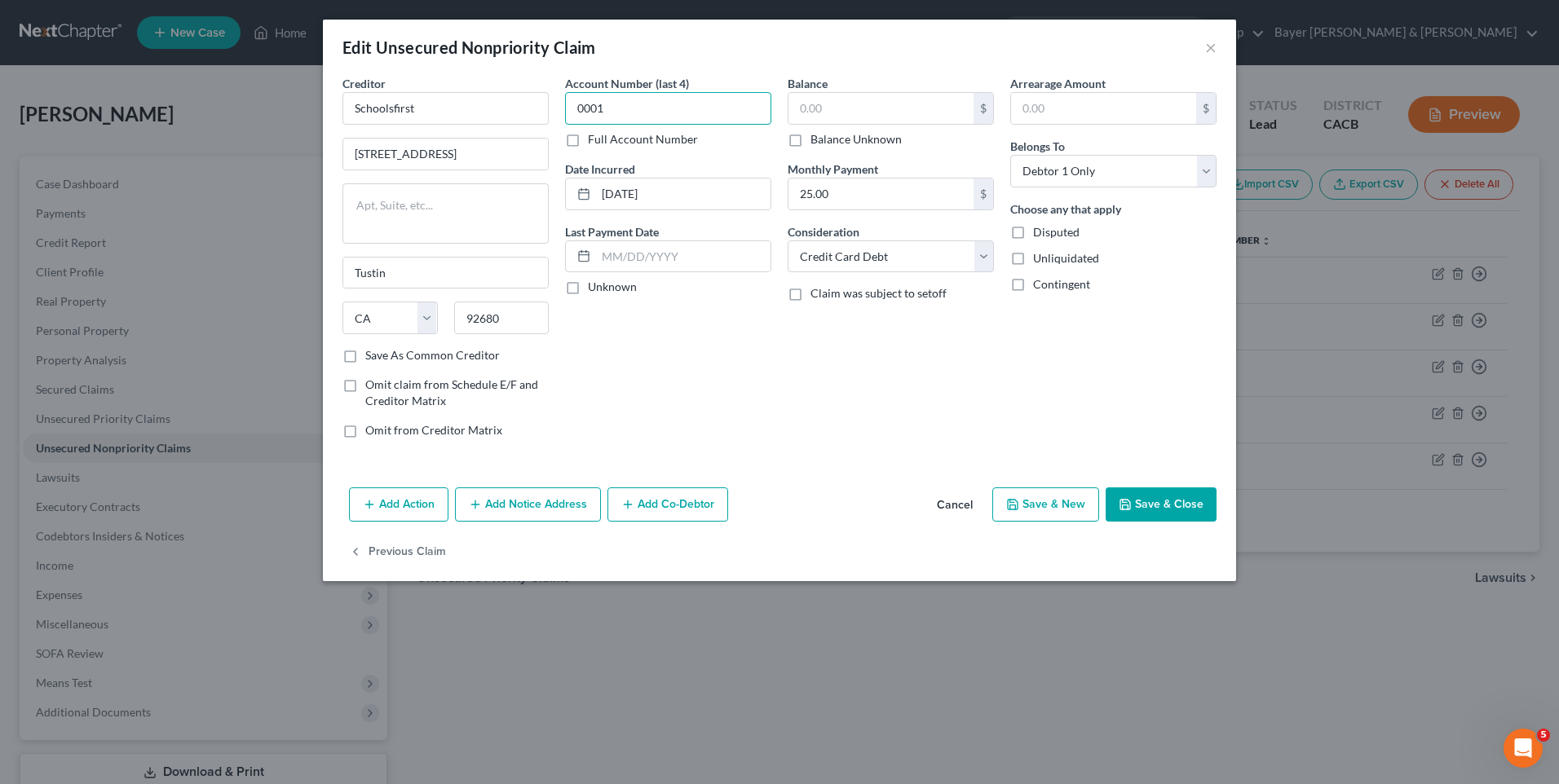
type input "0001"
click at [658, 113] on input "0001" at bounding box center [668, 109] width 206 height 33
drag, startPoint x: 575, startPoint y: 118, endPoint x: 551, endPoint y: 114, distance: 24.3
click at [553, 114] on div "Creditor * Schoolsfirst 15442 Del Amo Av Tustin State [US_STATE] AK AR AZ CA CO…" at bounding box center [780, 262] width 890 height 376
click at [817, 109] on input "text" at bounding box center [881, 109] width 185 height 31
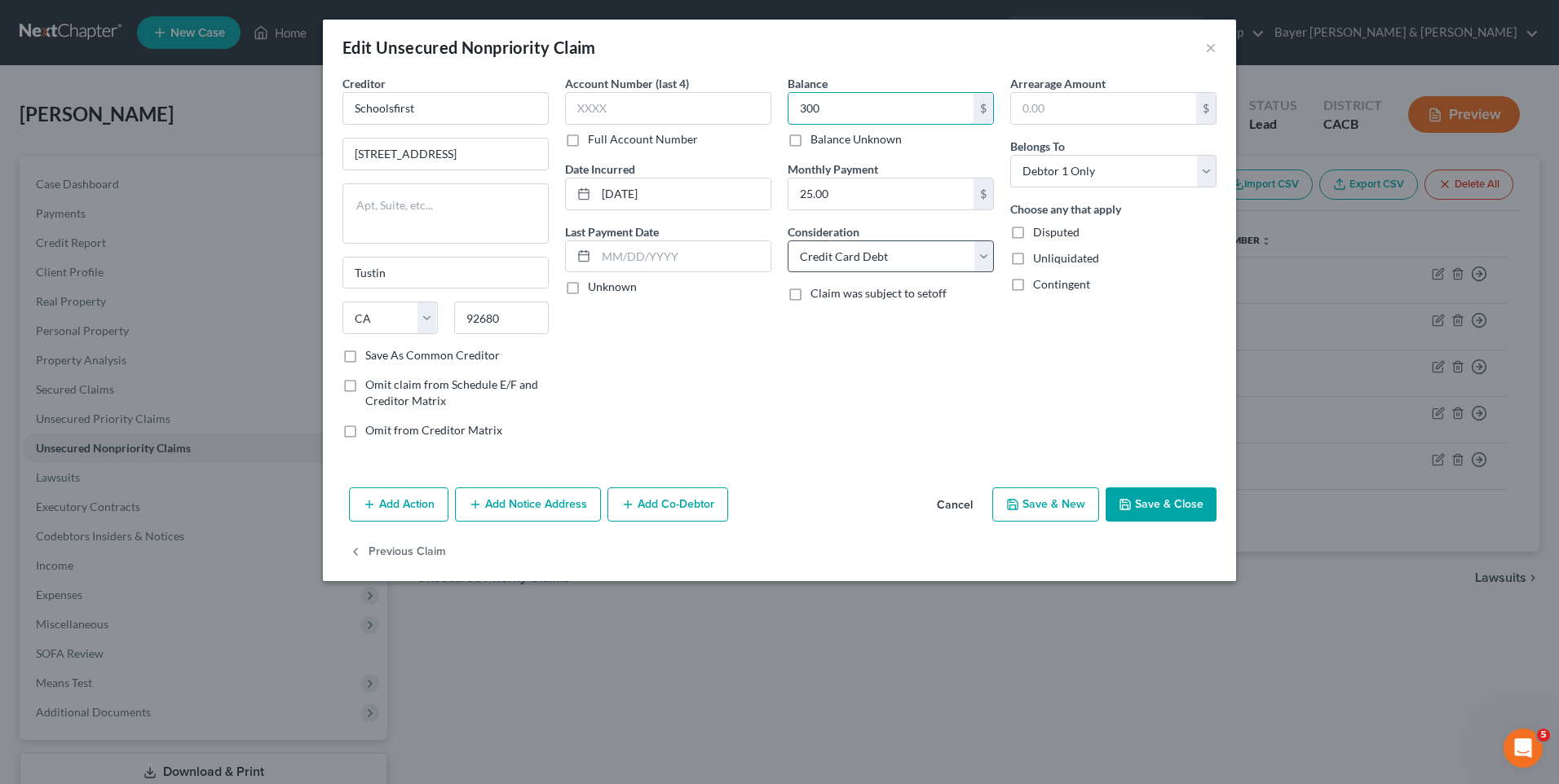
type input "300"
click at [981, 250] on select "Select Cable / Satellite Services Collection Agency Credit Card Debt Debt Couns…" at bounding box center [890, 257] width 206 height 33
select select "15"
click at [788, 241] on select "Select Cable / Satellite Services Collection Agency Credit Card Debt Debt Couns…" at bounding box center [890, 257] width 206 height 33
click at [427, 112] on input "Schoolsfirst" at bounding box center [445, 109] width 206 height 33
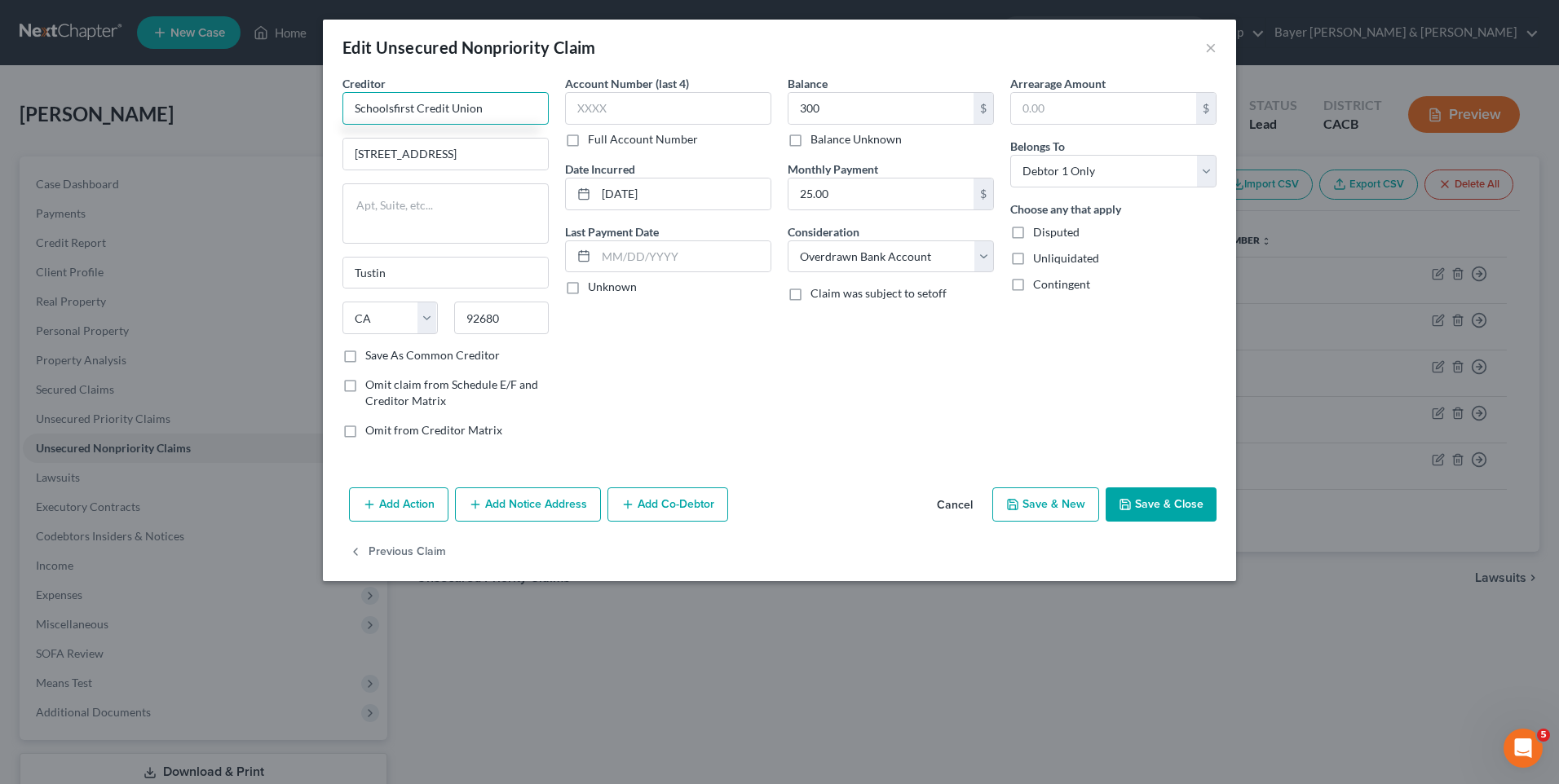
type input "Schoolsfirst Credit Union"
drag, startPoint x: 1152, startPoint y: 506, endPoint x: 1121, endPoint y: 496, distance: 32.6
click at [1150, 506] on button "Save & Close" at bounding box center [1162, 504] width 111 height 34
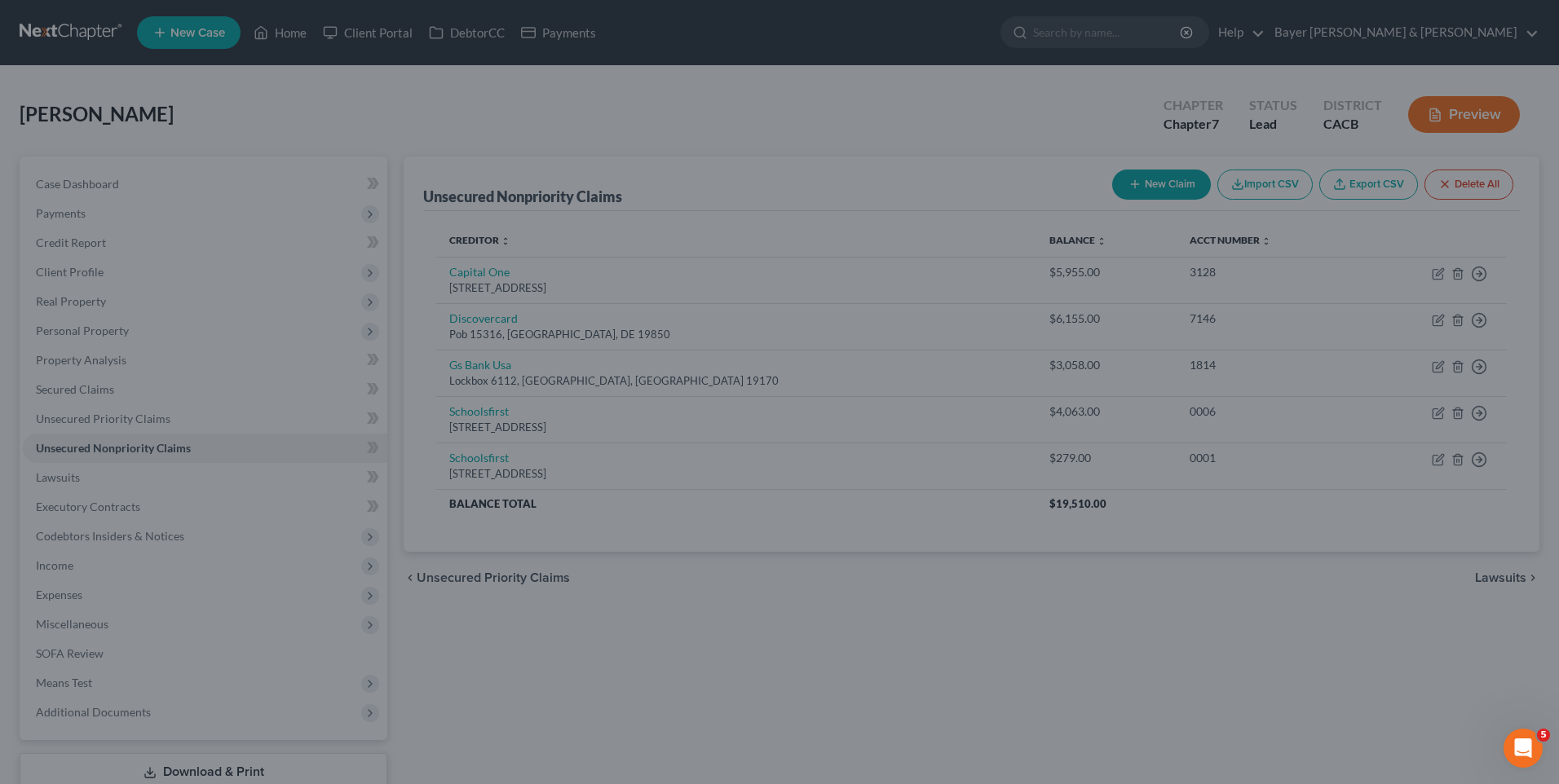
type input "300.00"
type input "0"
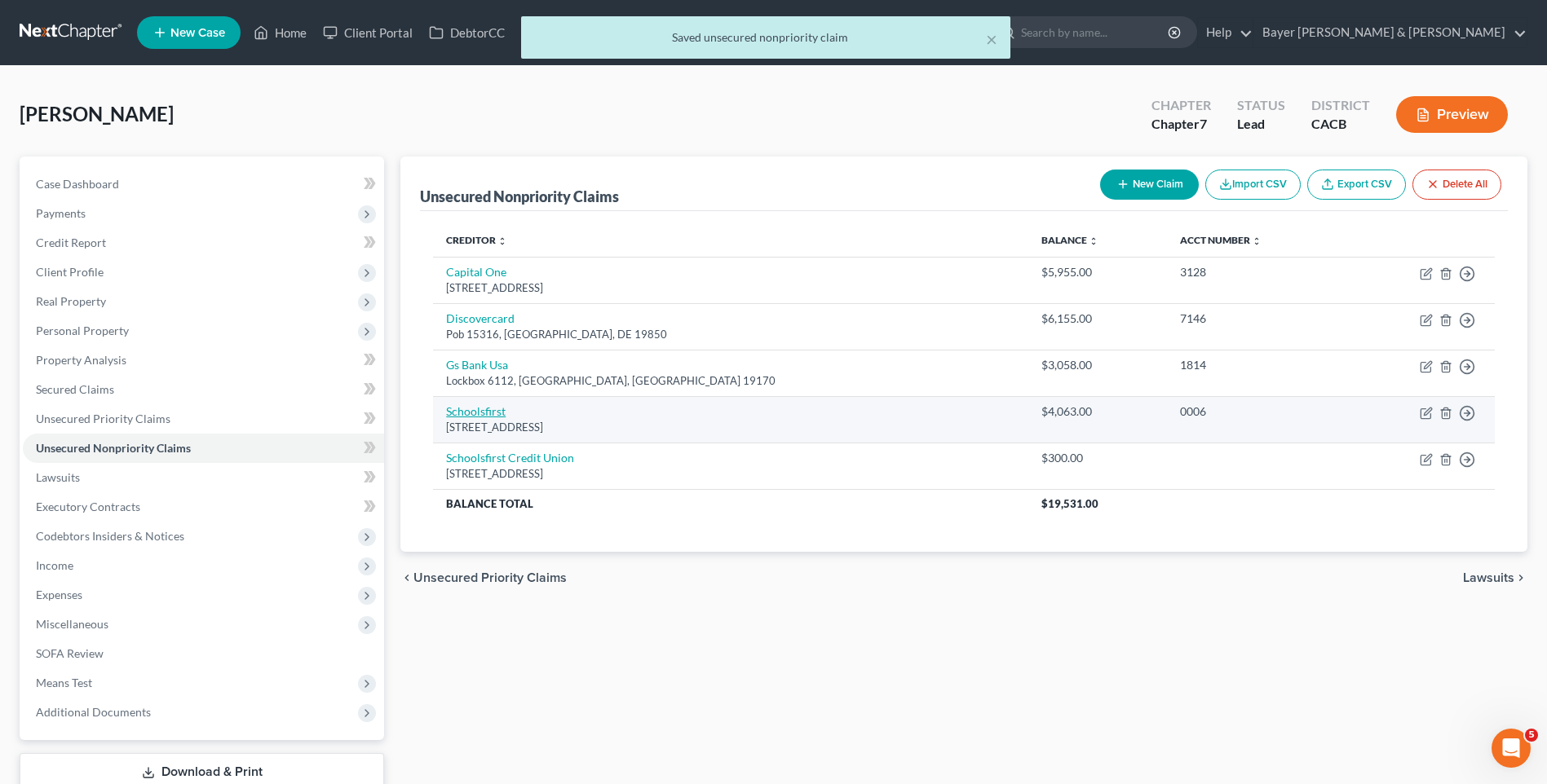
click at [483, 415] on link "Schoolsfirst" at bounding box center [476, 411] width 59 height 14
select select "4"
select select "14"
select select "0"
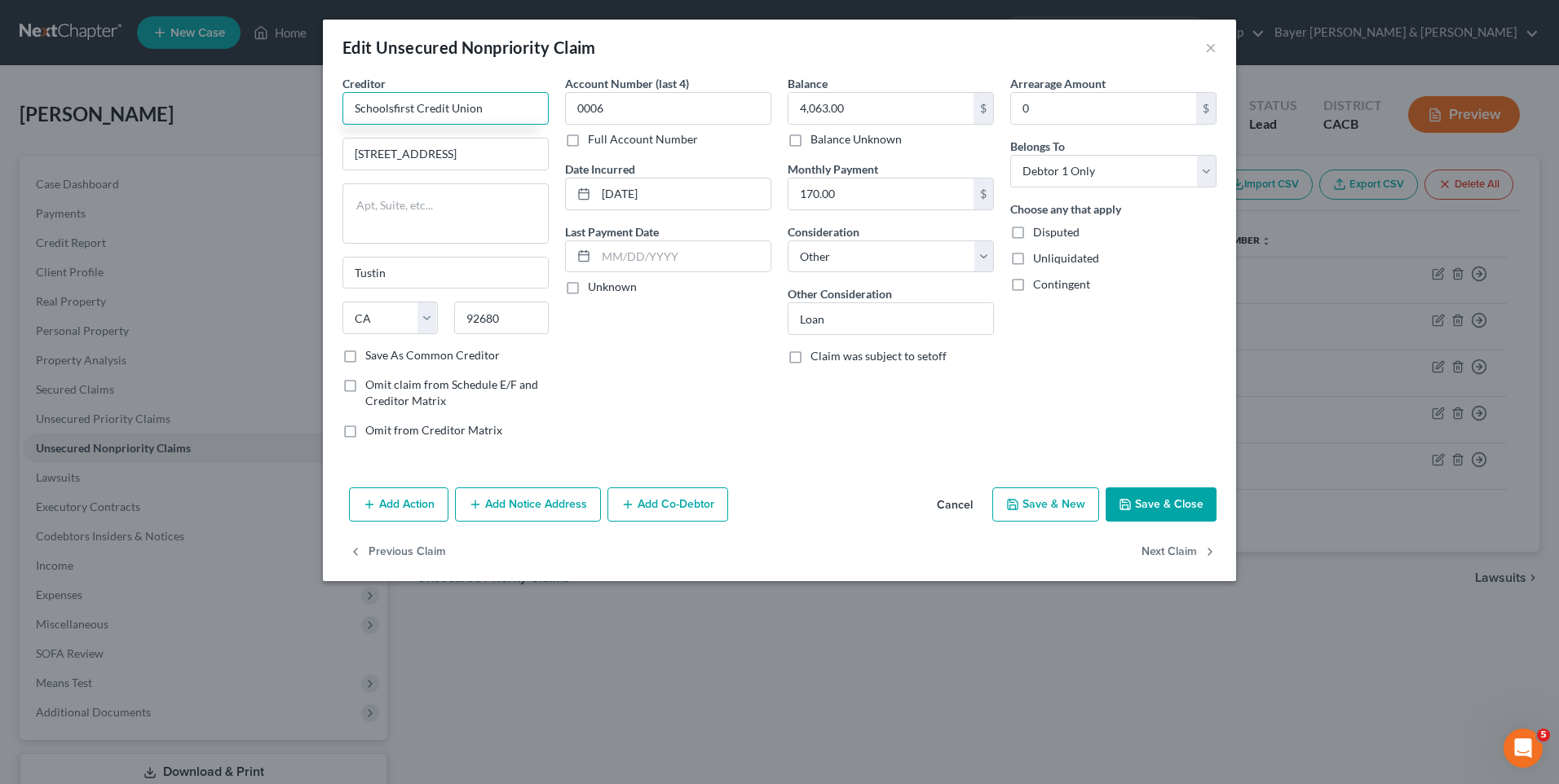
type input "Schoolsfirst Credit Union"
click at [715, 35] on div "Edit Unsecured Nonpriority Claim ×" at bounding box center [779, 48] width 914 height 56
click at [1168, 508] on button "Save & Close" at bounding box center [1162, 504] width 111 height 34
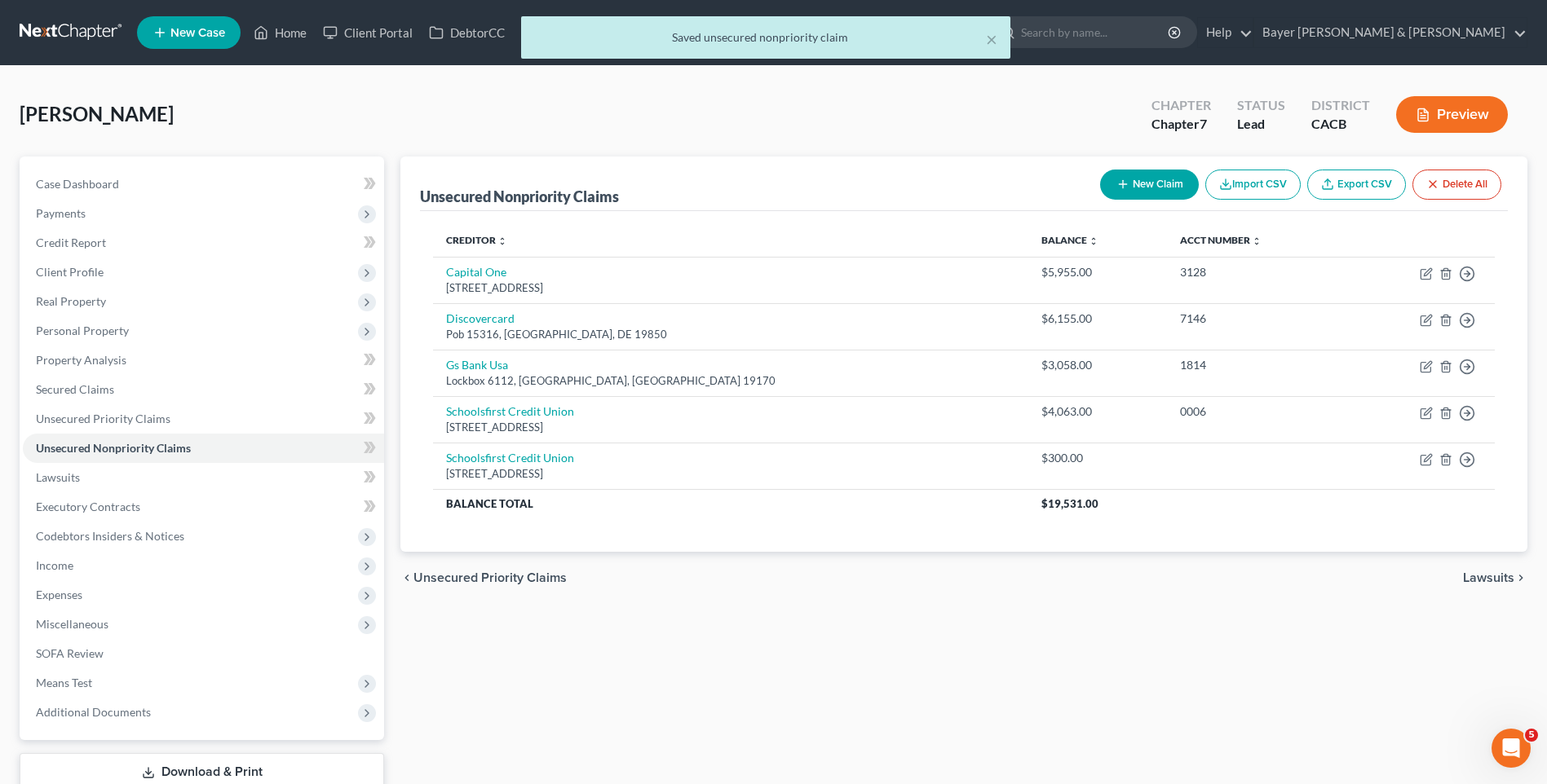
click at [1491, 574] on span "Lawsuits" at bounding box center [1489, 578] width 51 height 13
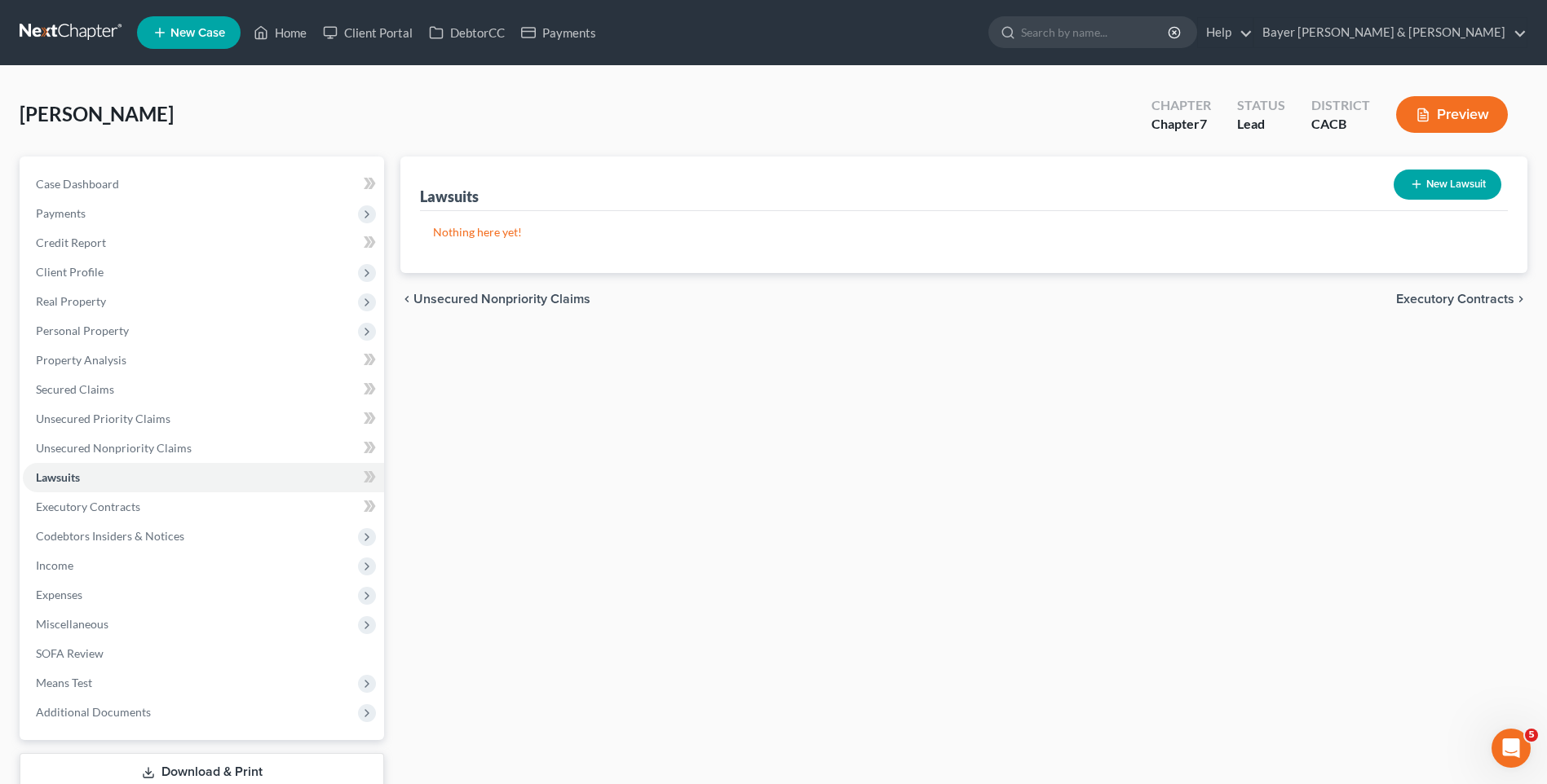
click at [1466, 296] on span "Executory Contracts" at bounding box center [1456, 299] width 118 height 13
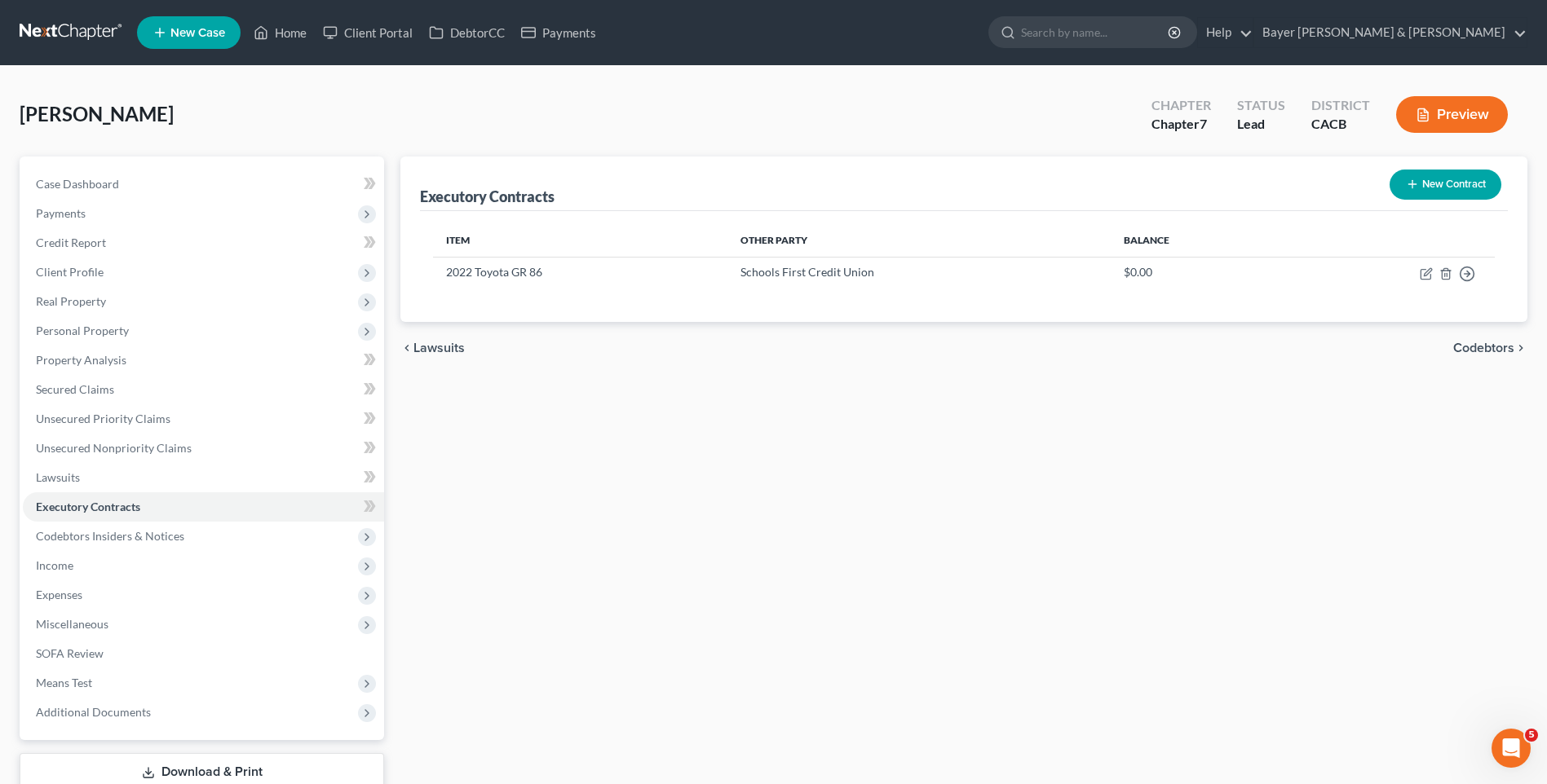
click at [1479, 343] on span "Codebtors" at bounding box center [1484, 348] width 61 height 13
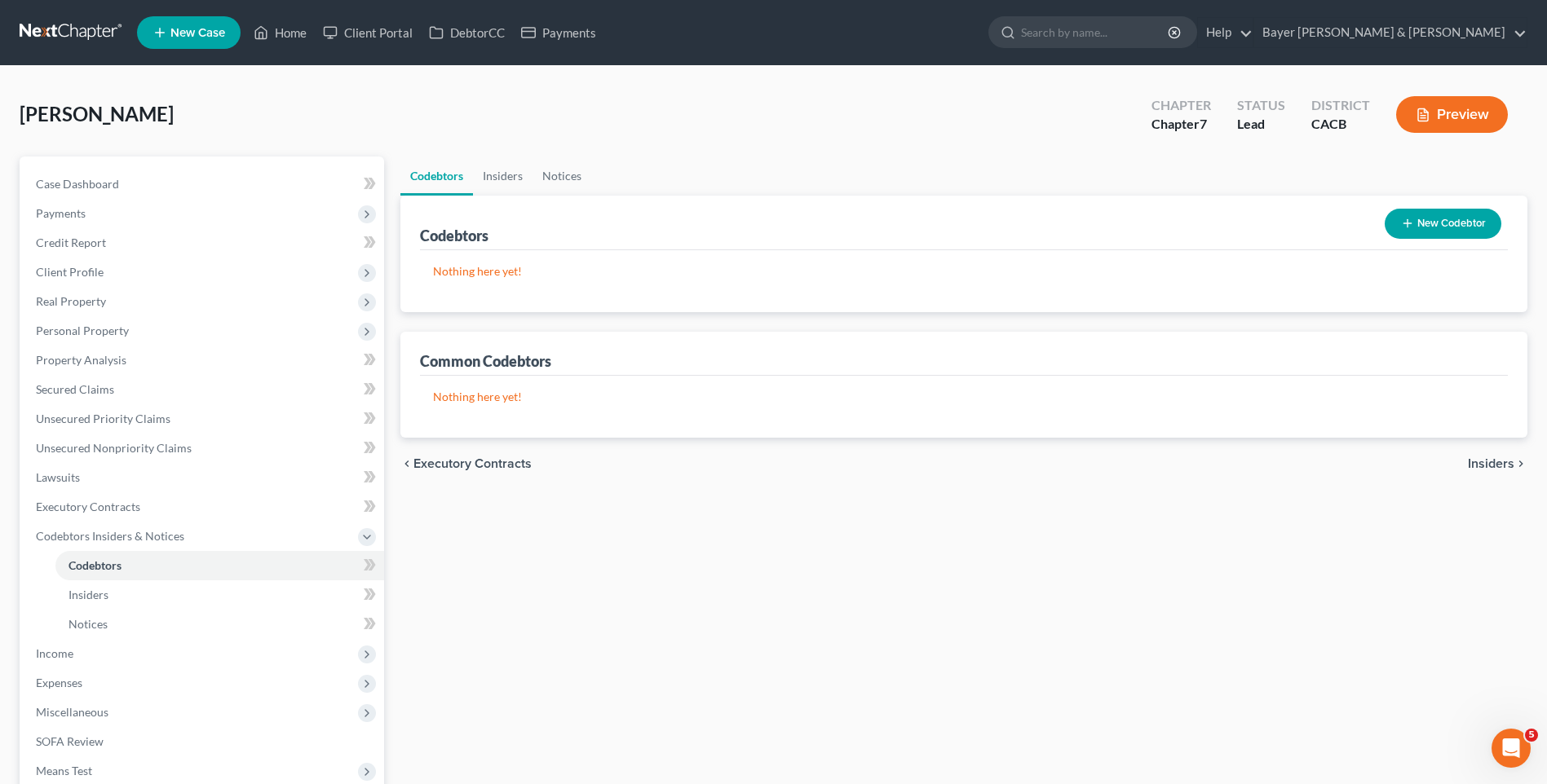
click at [1505, 462] on span "Insiders" at bounding box center [1490, 463] width 46 height 13
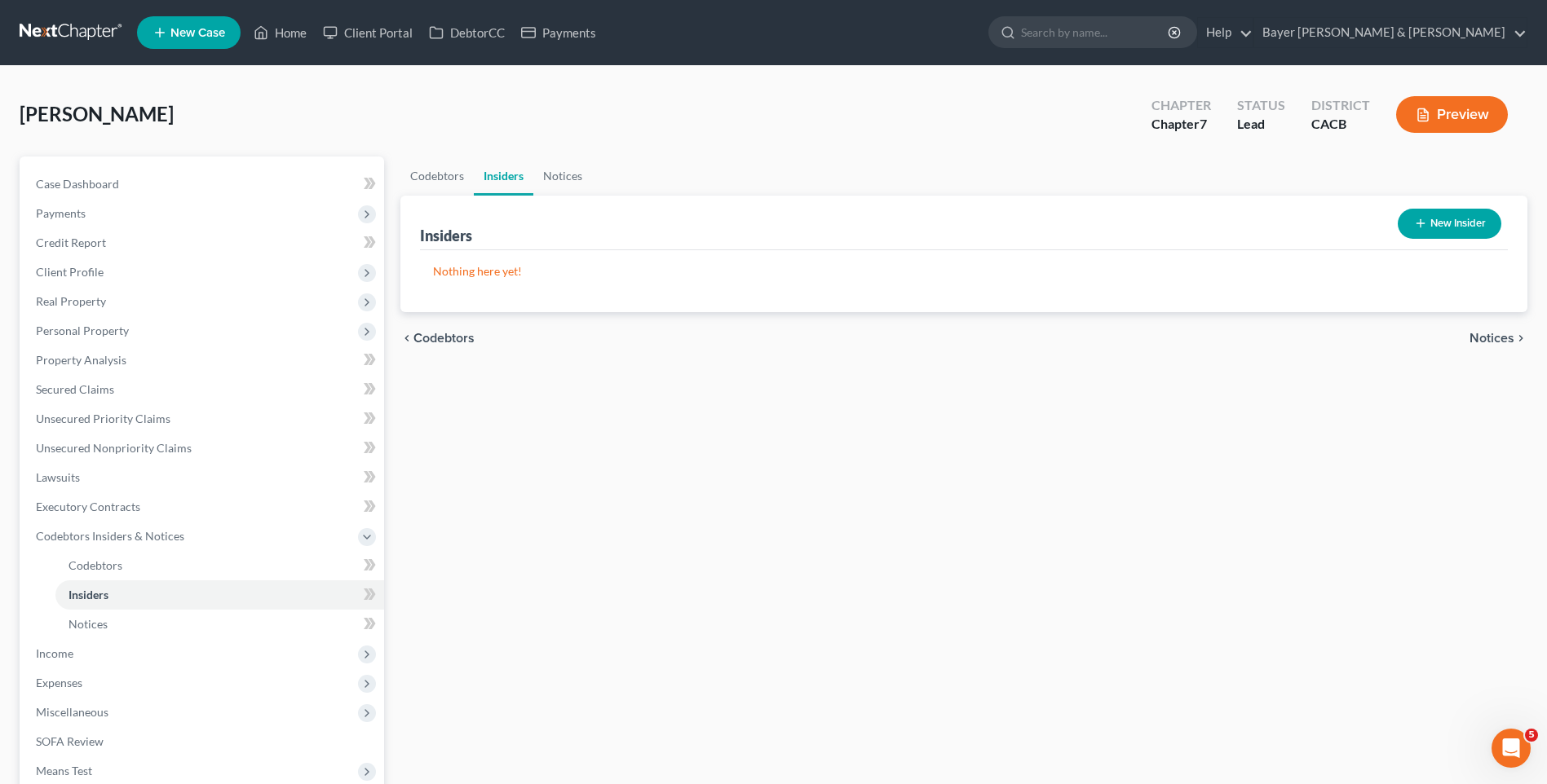
click at [1489, 336] on span "Notices" at bounding box center [1492, 338] width 45 height 13
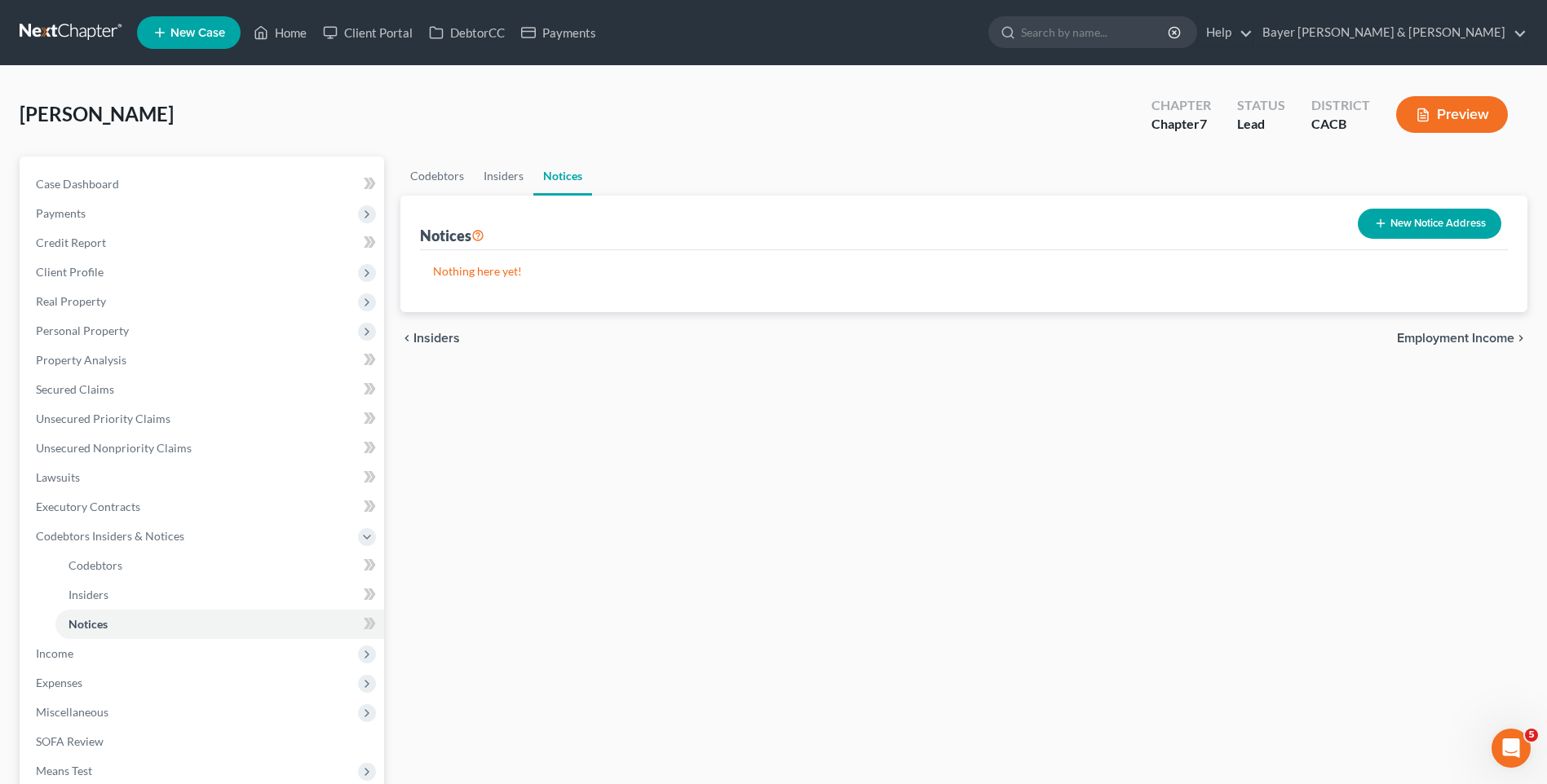
click at [1457, 333] on span "Employment Income" at bounding box center [1456, 338] width 117 height 13
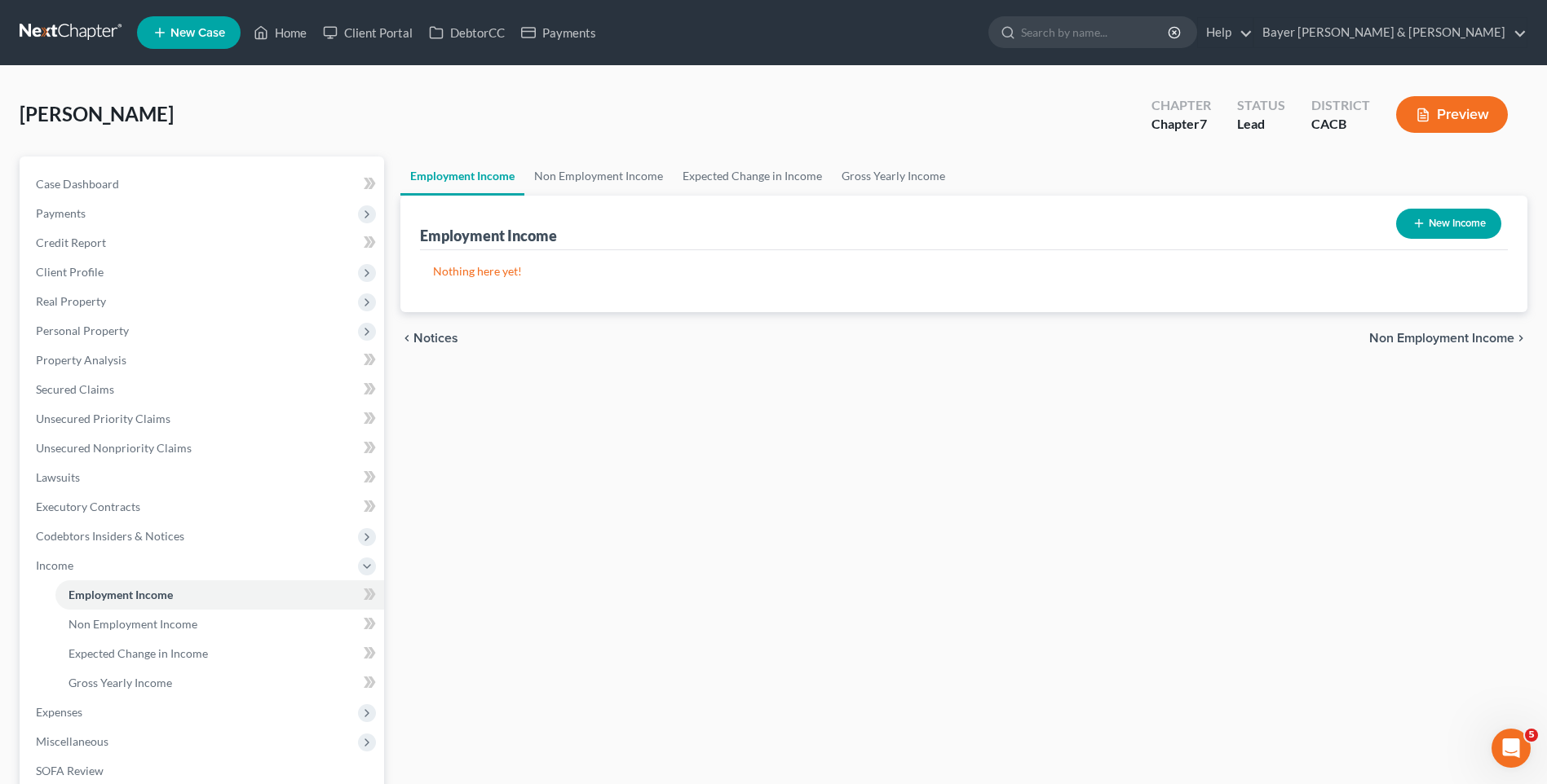
click at [1455, 228] on button "New Income" at bounding box center [1449, 223] width 105 height 30
select select "0"
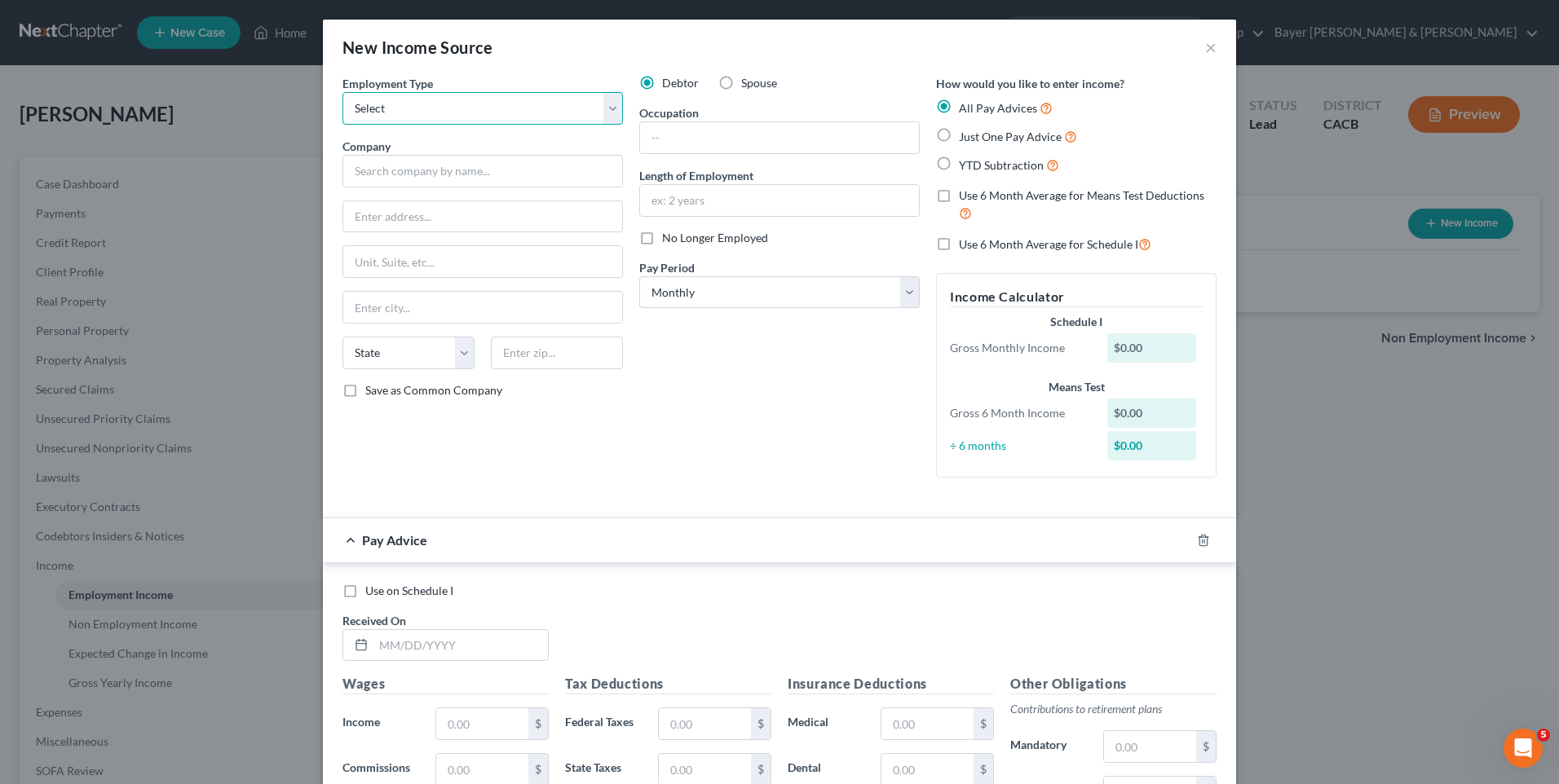
click at [606, 104] on select "Select Full or [DEMOGRAPHIC_DATA] Employment Self Employment" at bounding box center [483, 109] width 281 height 33
select select "0"
click at [343, 92] on select "Select Full or [DEMOGRAPHIC_DATA] Employment Self Employment" at bounding box center [483, 109] width 281 height 33
drag, startPoint x: 697, startPoint y: 129, endPoint x: 690, endPoint y: 126, distance: 7.6
click at [698, 129] on input "text" at bounding box center [779, 138] width 279 height 31
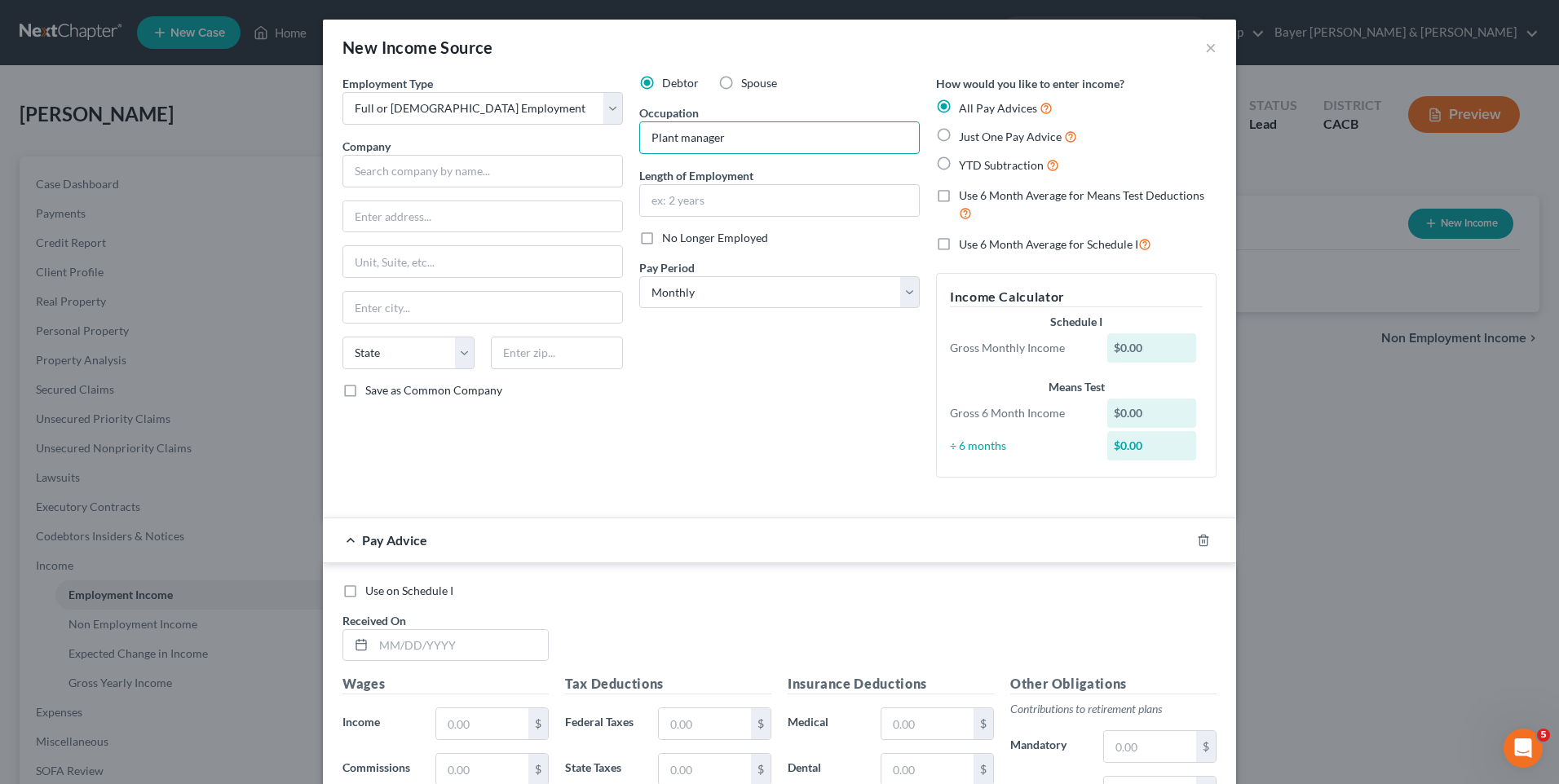
type input "Plant manager"
click at [515, 172] on input "text" at bounding box center [483, 171] width 281 height 33
type input "A"
type input "LAUSD"
click at [493, 218] on input "text" at bounding box center [483, 217] width 279 height 31
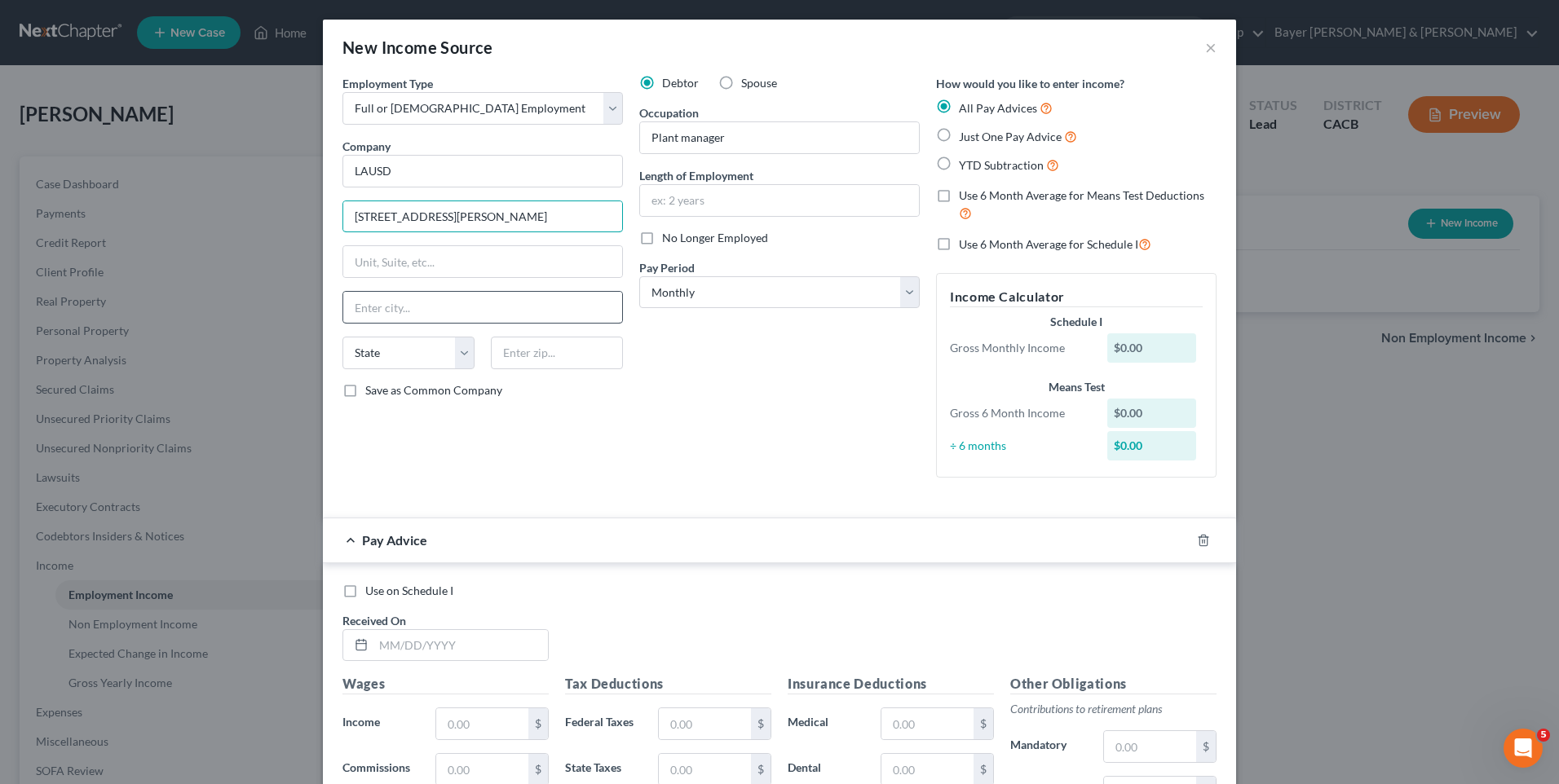
type input "[STREET_ADDRESS][PERSON_NAME]"
click at [408, 305] on input "text" at bounding box center [483, 308] width 279 height 31
type input "[GEOGRAPHIC_DATA]"
drag, startPoint x: 320, startPoint y: 454, endPoint x: 352, endPoint y: 432, distance: 38.8
click at [323, 454] on div "Employment Type * Select Full or [DEMOGRAPHIC_DATA] Employment Self Employment …" at bounding box center [779, 572] width 914 height 994
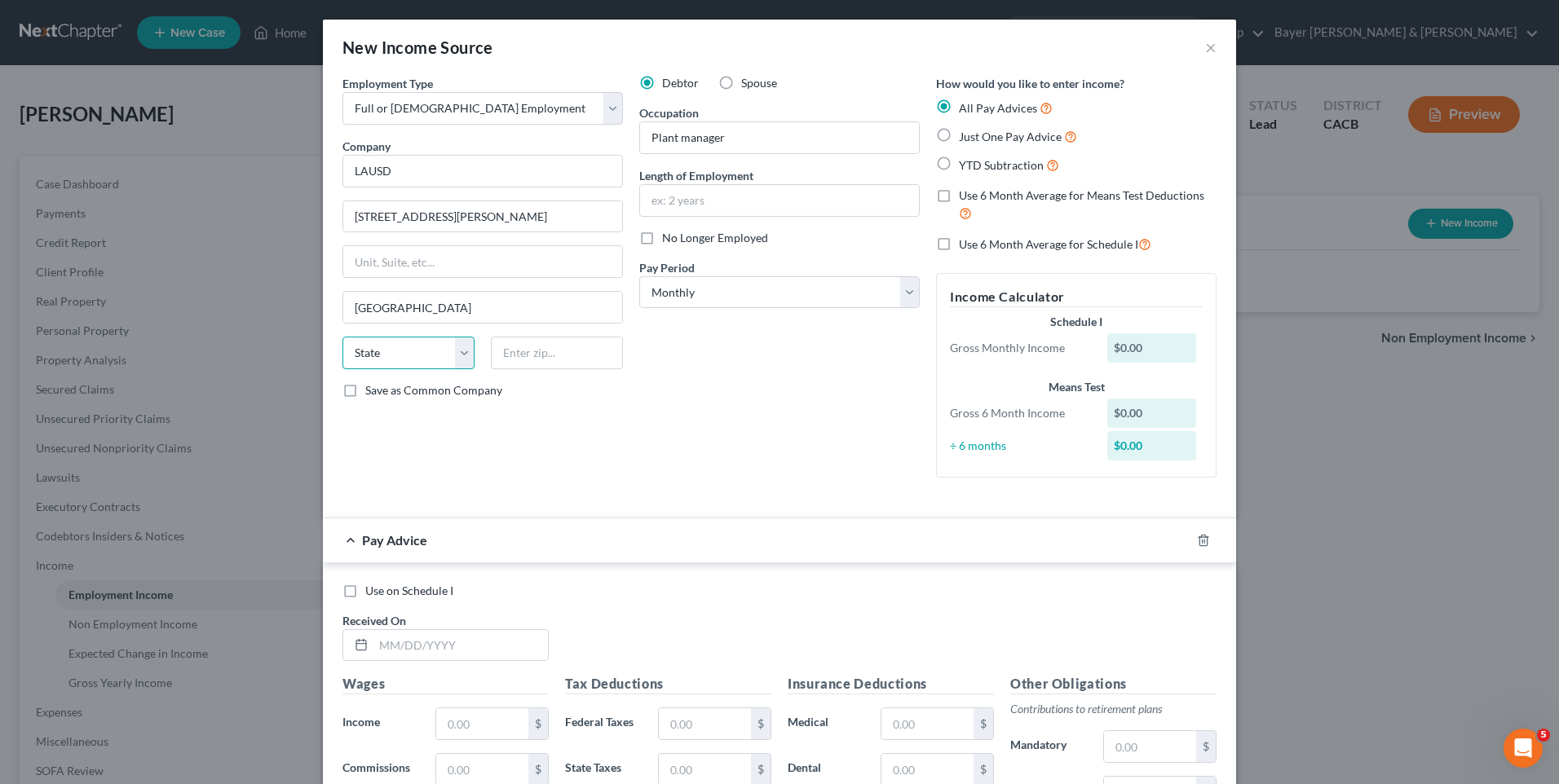
click at [389, 360] on select "State [US_STATE] AK AR AZ CA CO CT DE DC [GEOGRAPHIC_DATA] [GEOGRAPHIC_DATA] GU…" at bounding box center [409, 353] width 132 height 33
select select "4"
click at [343, 336] on select "State [US_STATE] AK AR AZ CA CO CT DE DC [GEOGRAPHIC_DATA] [GEOGRAPHIC_DATA] GU…" at bounding box center [409, 353] width 132 height 33
click at [531, 353] on input "text" at bounding box center [557, 353] width 132 height 33
type input "90017"
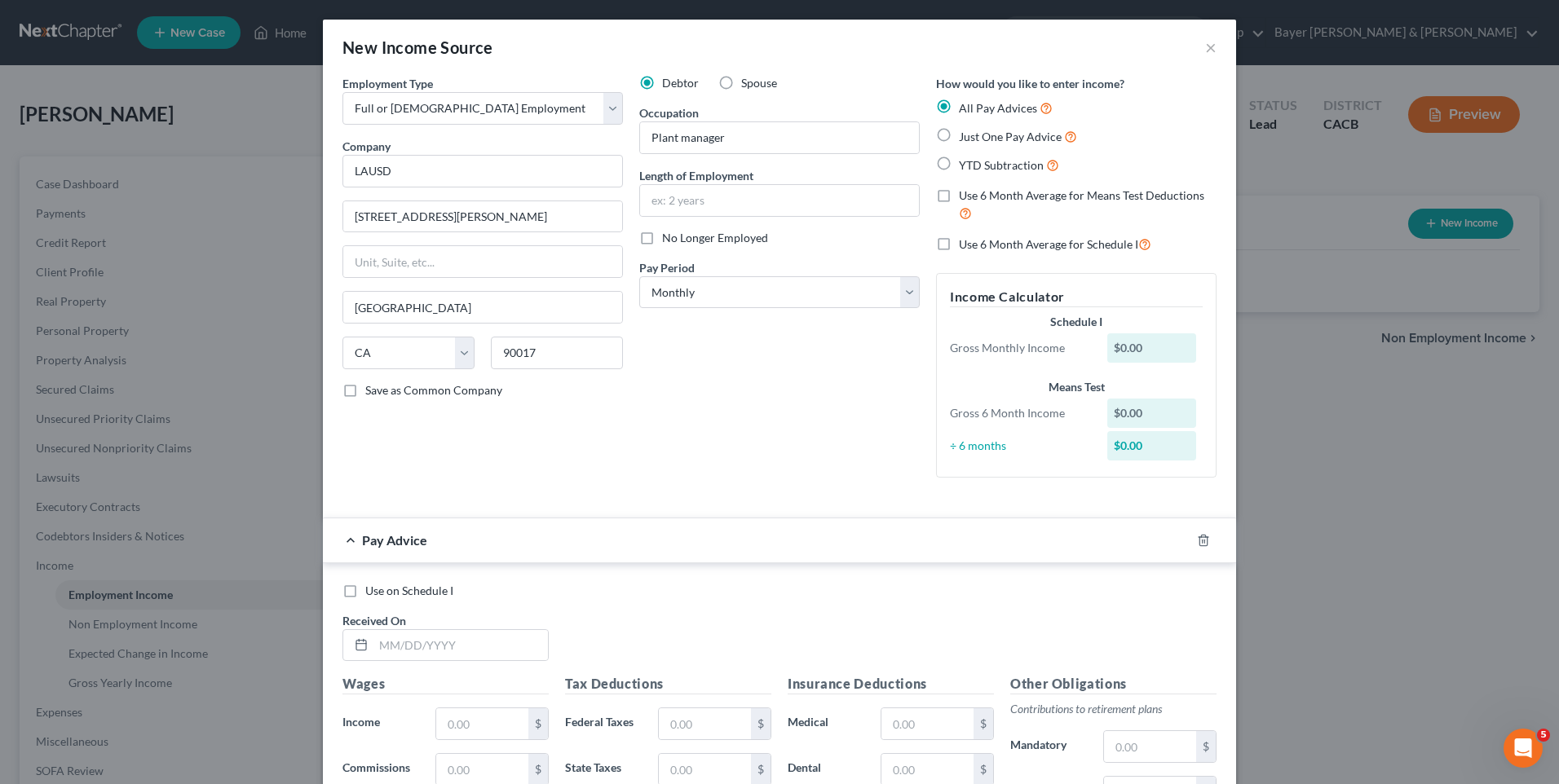
click at [375, 455] on div "Employment Type * Select Full or [DEMOGRAPHIC_DATA] Employment Self Employment …" at bounding box center [483, 282] width 296 height 415
click at [650, 208] on input "text" at bounding box center [779, 201] width 279 height 31
type input "11 years"
click at [703, 394] on div "Debtor Spouse Occupation Plant manager Length of Employment 11 years No Longer …" at bounding box center [779, 282] width 296 height 415
click at [959, 134] on label "Just One Pay Advice" at bounding box center [1018, 136] width 118 height 19
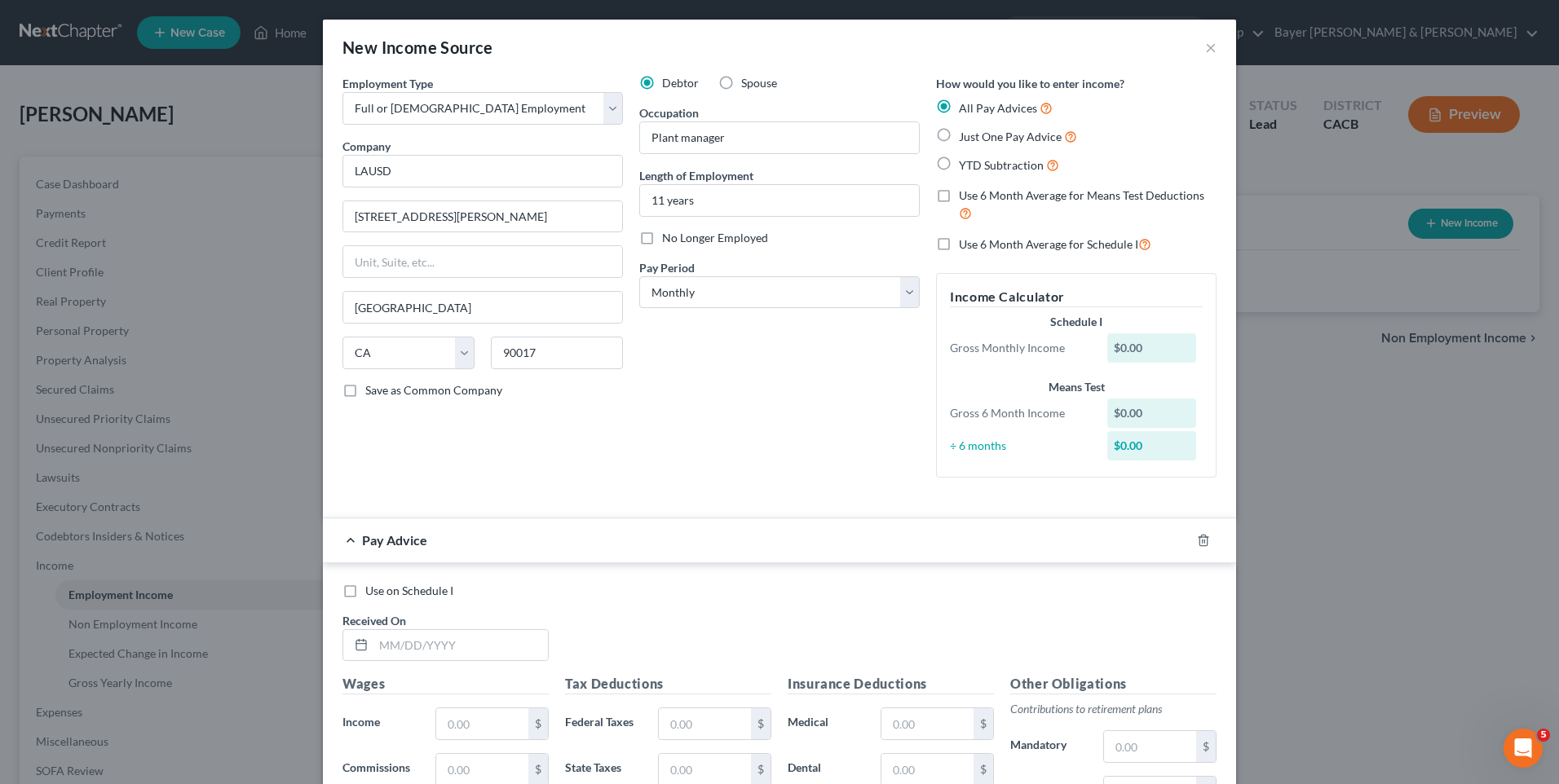
click at [966, 134] on input "Just One Pay Advice" at bounding box center [971, 132] width 10 height 10
radio input "true"
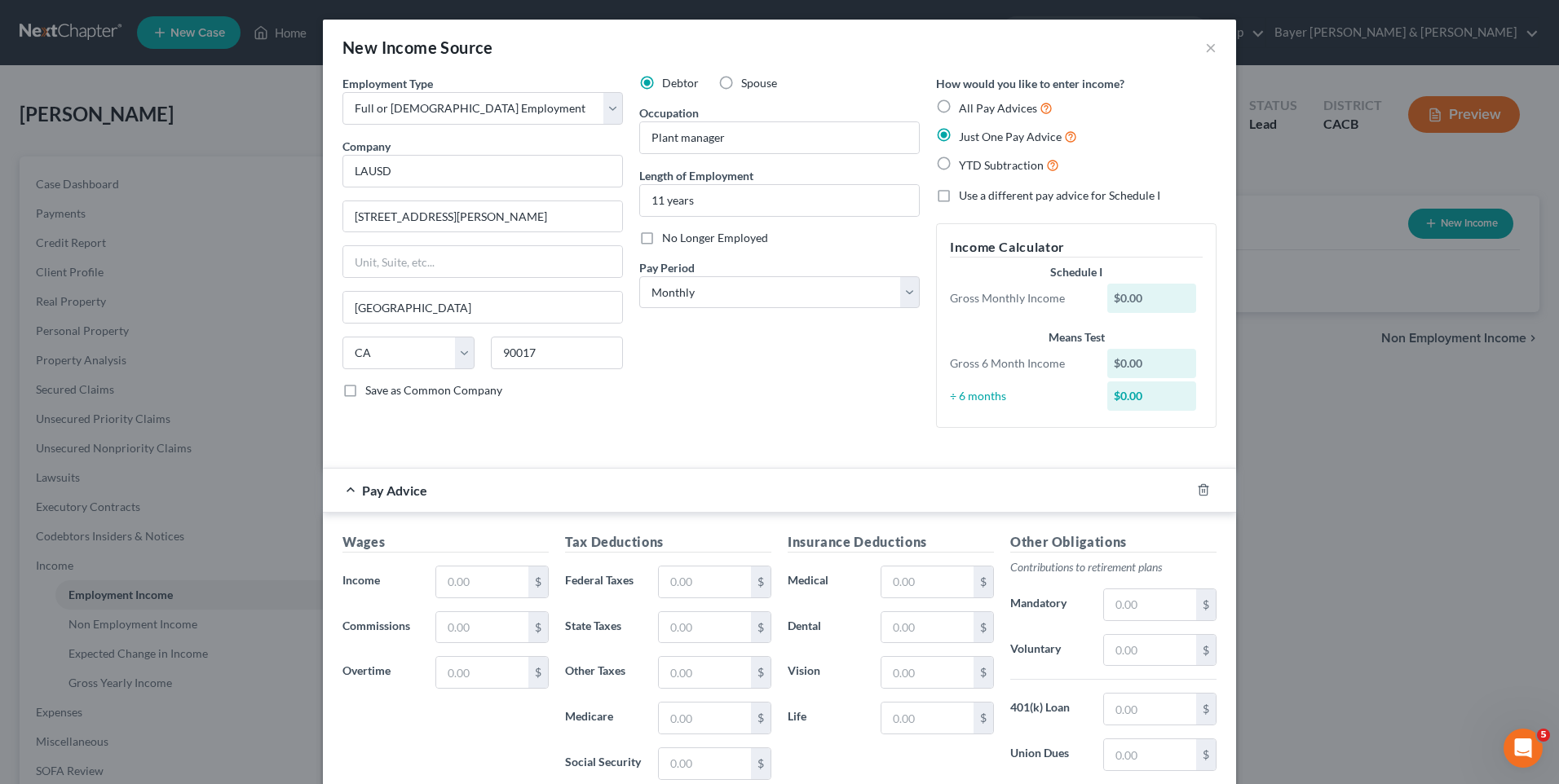
click at [959, 196] on label "Use a different pay advice for Schedule I" at bounding box center [1060, 196] width 202 height 17
click at [966, 196] on input "Use a different pay advice for Schedule I" at bounding box center [971, 193] width 10 height 10
checkbox input "true"
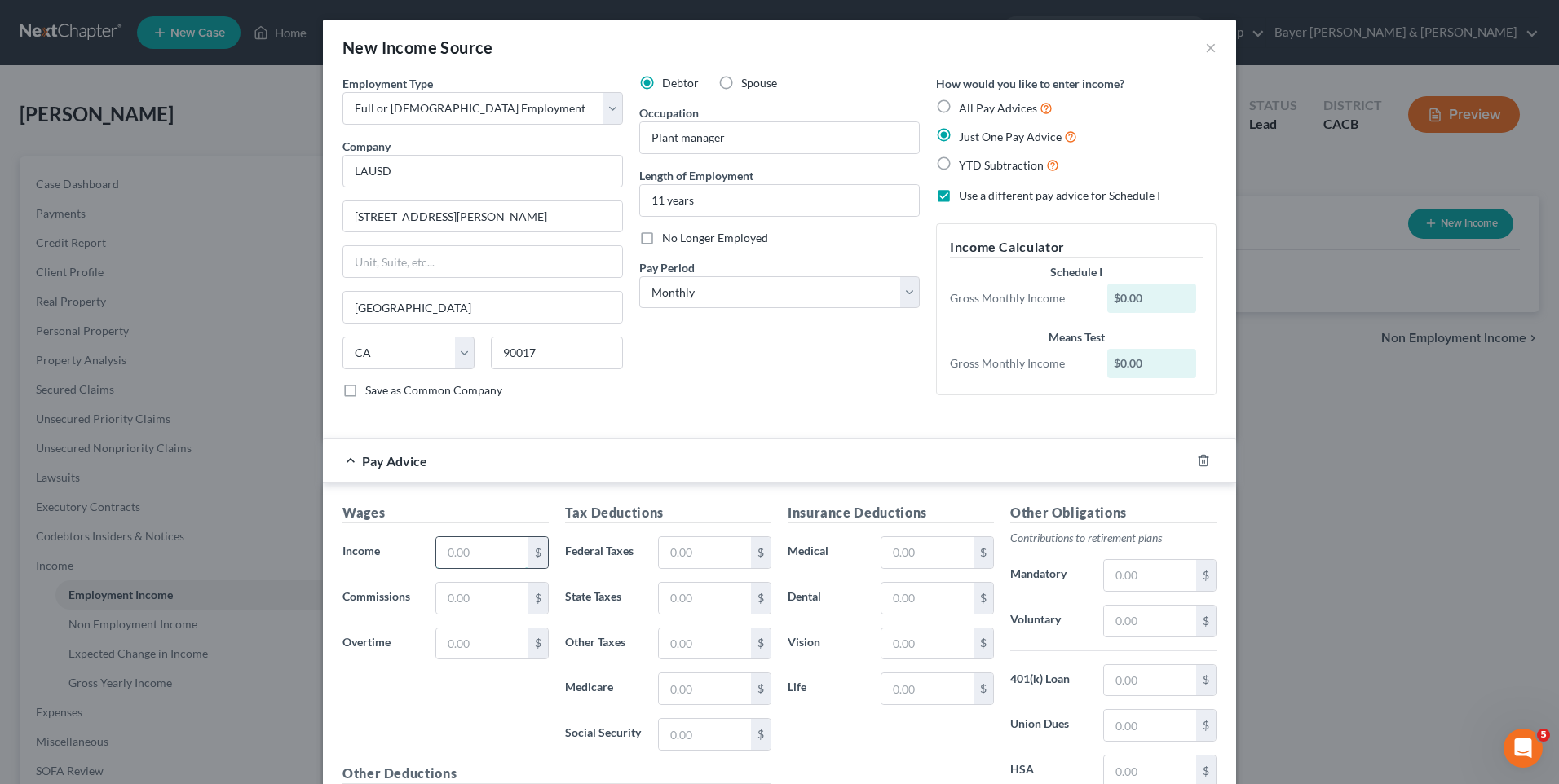
click at [456, 553] on input "text" at bounding box center [483, 553] width 92 height 31
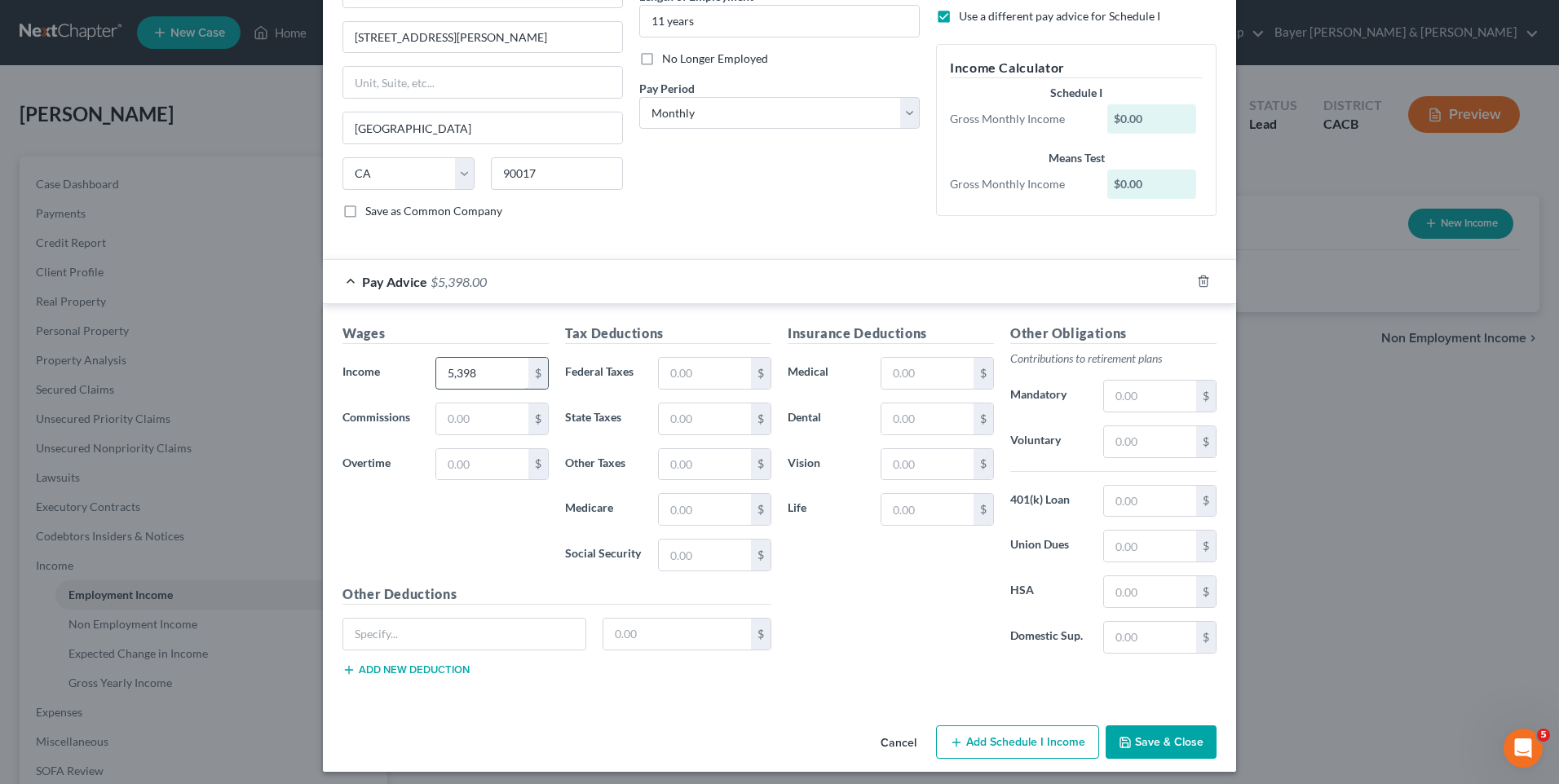
scroll to position [187, 0]
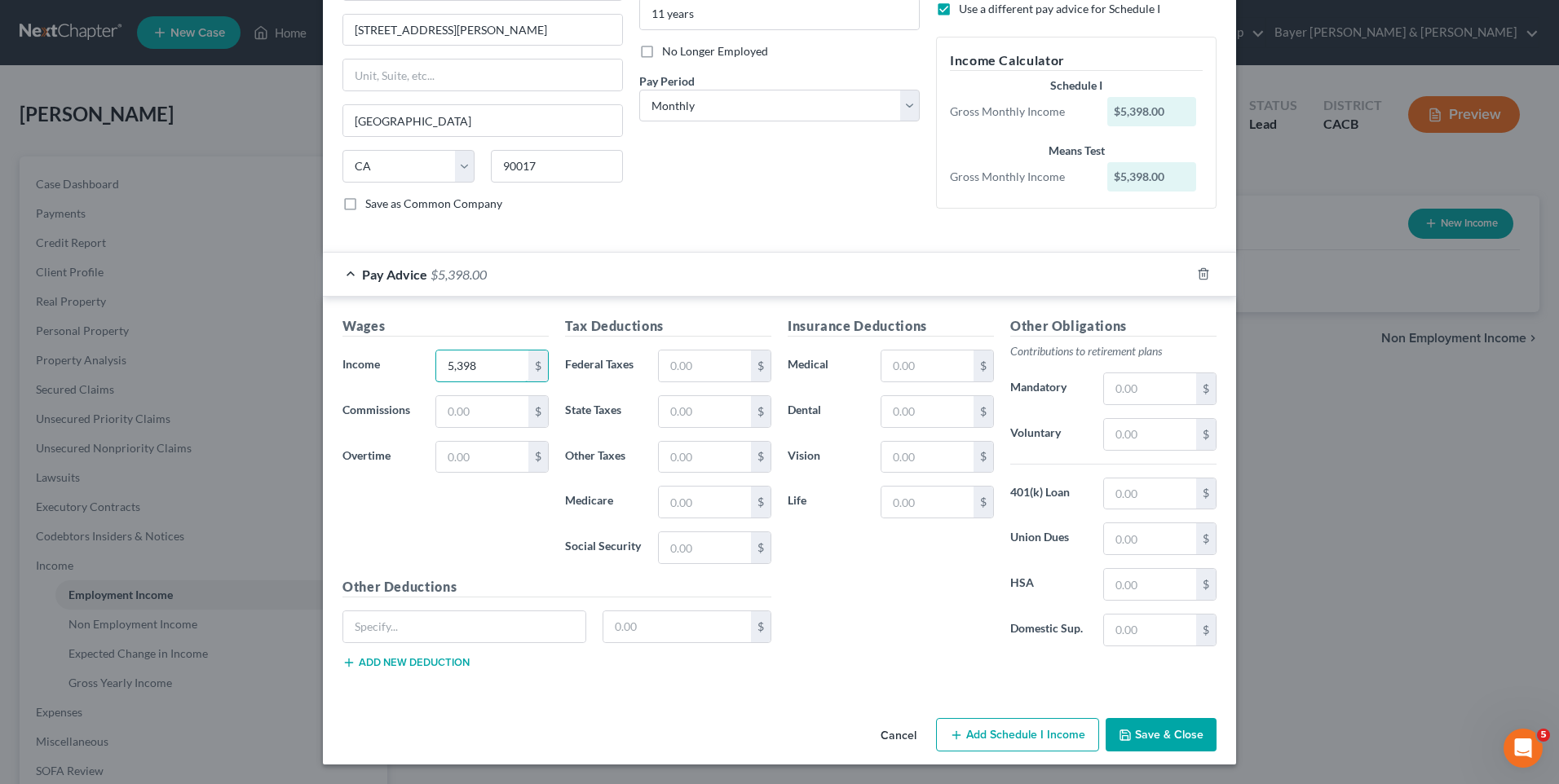
type input "5,398"
click at [1035, 739] on button "Add Schedule I Income" at bounding box center [1018, 734] width 163 height 34
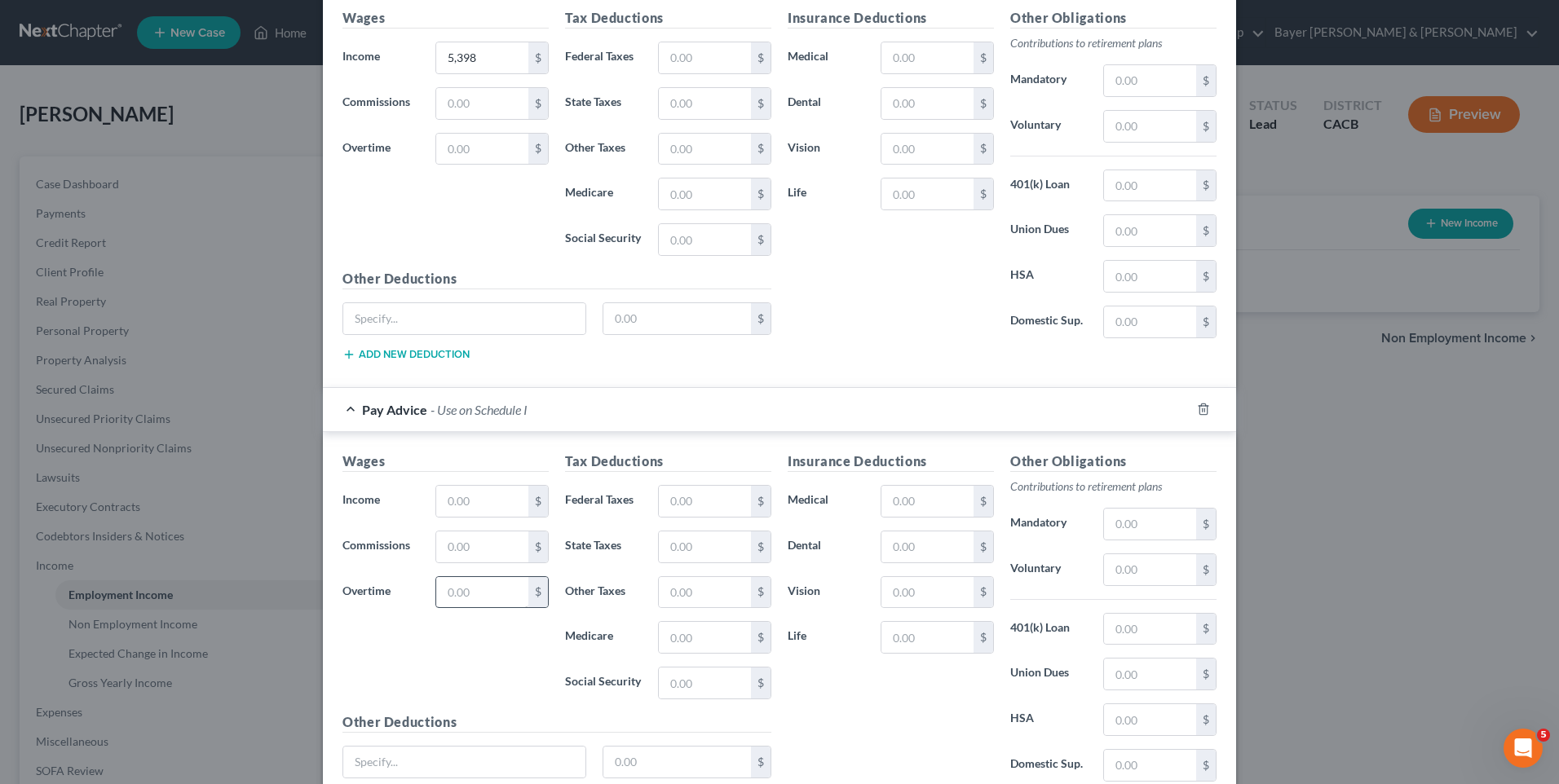
scroll to position [513, 0]
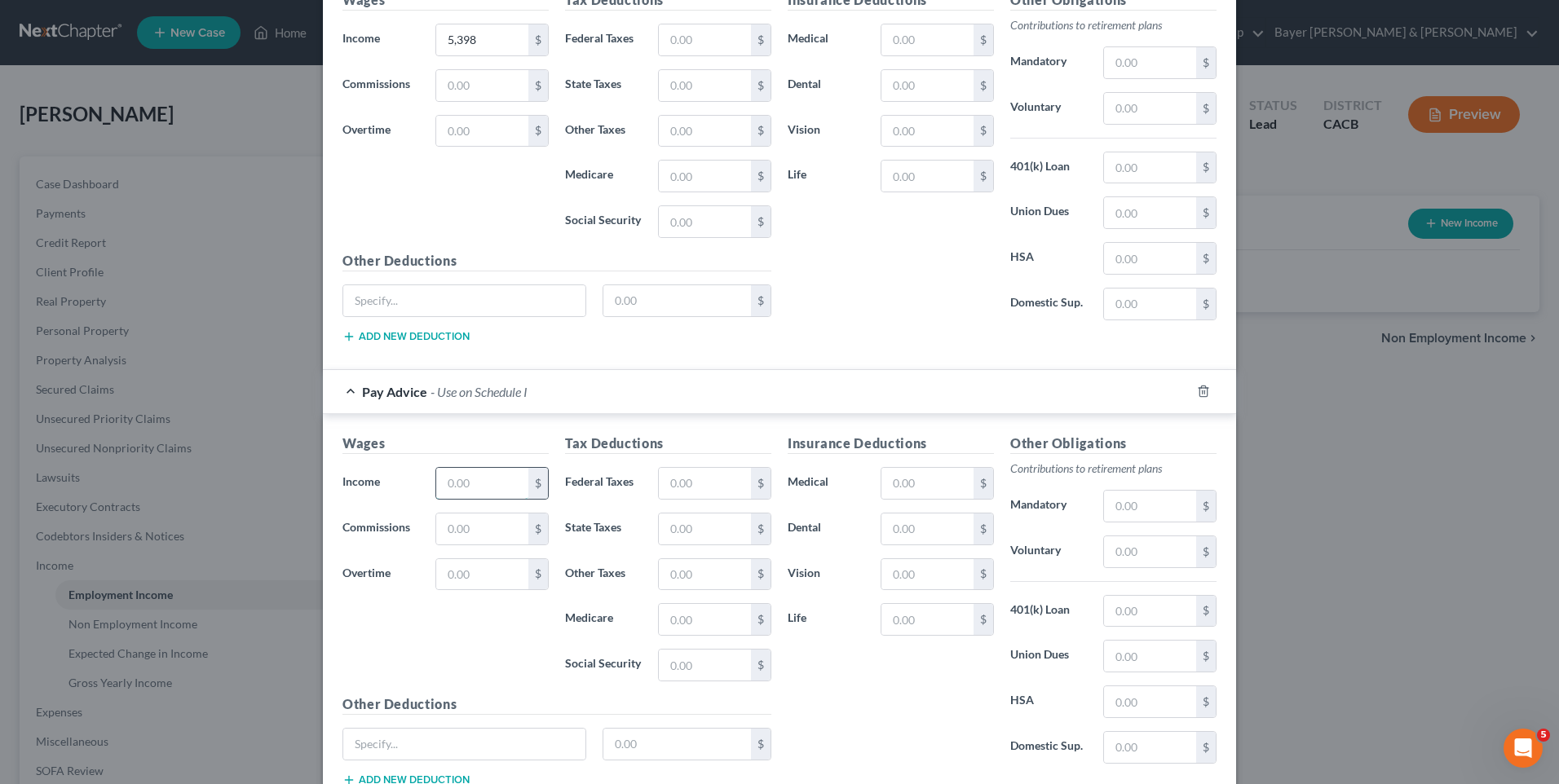
click at [476, 476] on input "text" at bounding box center [483, 483] width 92 height 31
type input "5,546"
click at [695, 481] on input "text" at bounding box center [705, 483] width 92 height 31
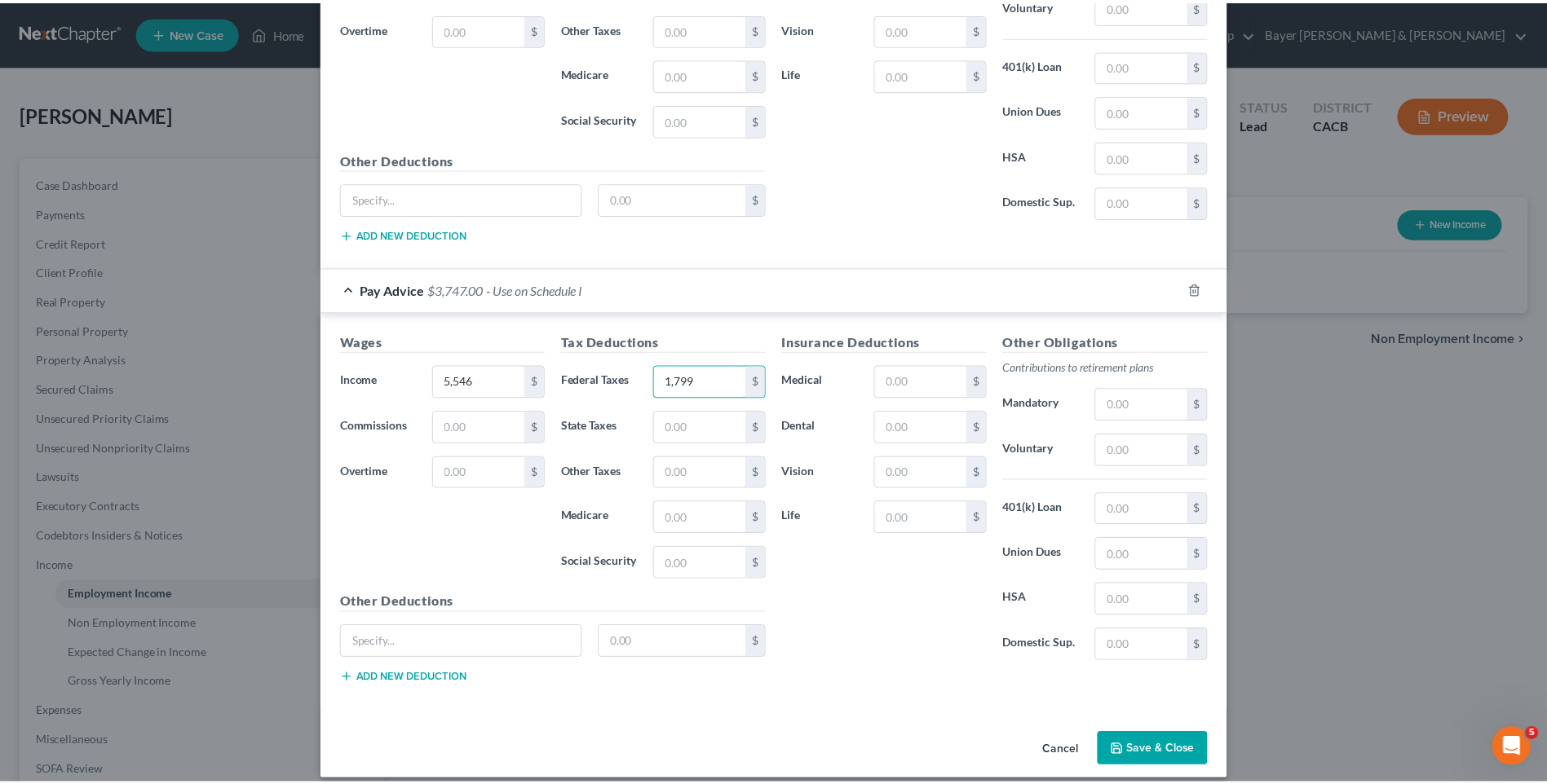
scroll to position [630, 0]
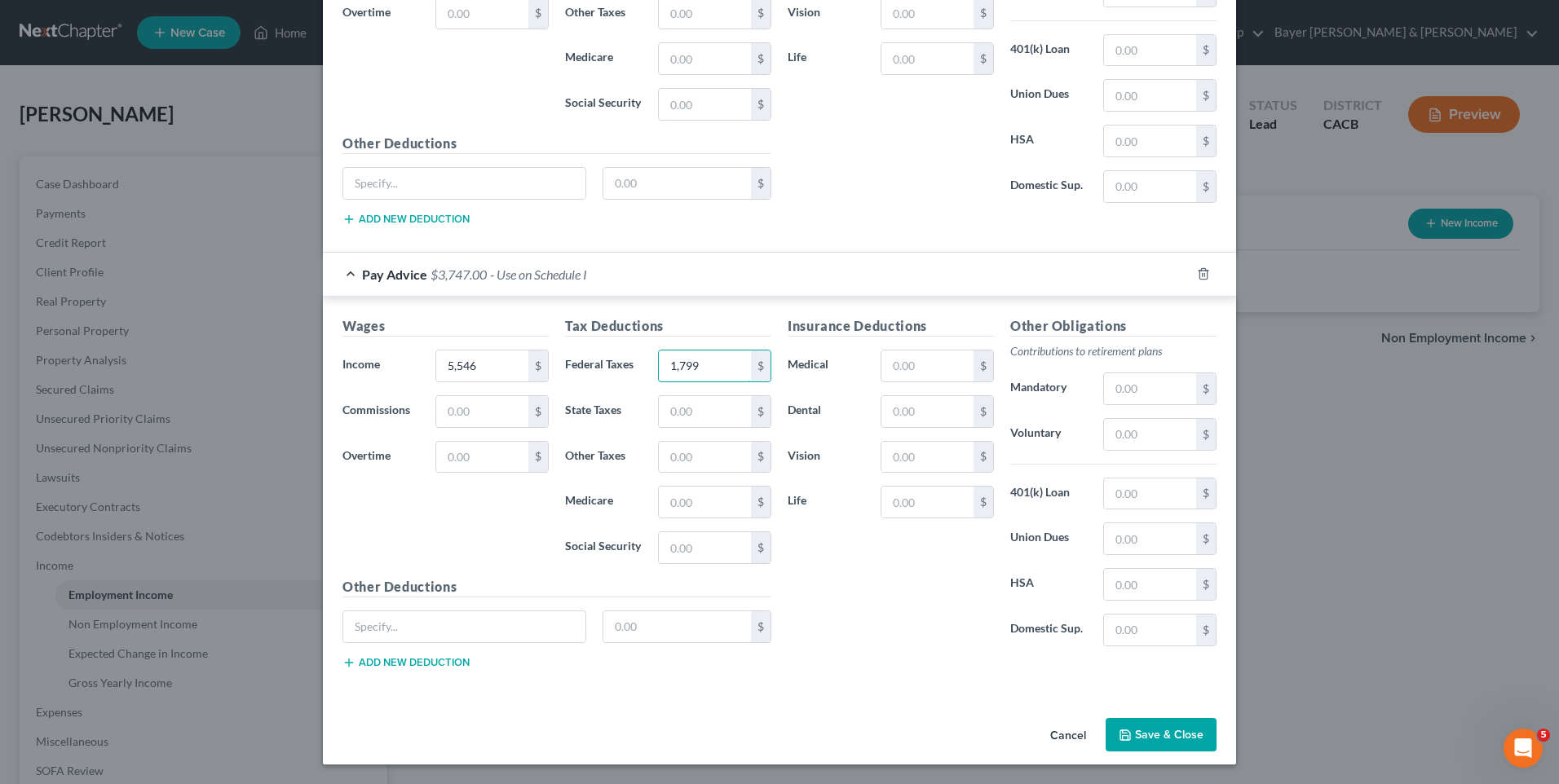
type input "1,799"
click at [1165, 738] on button "Save & Close" at bounding box center [1162, 734] width 111 height 34
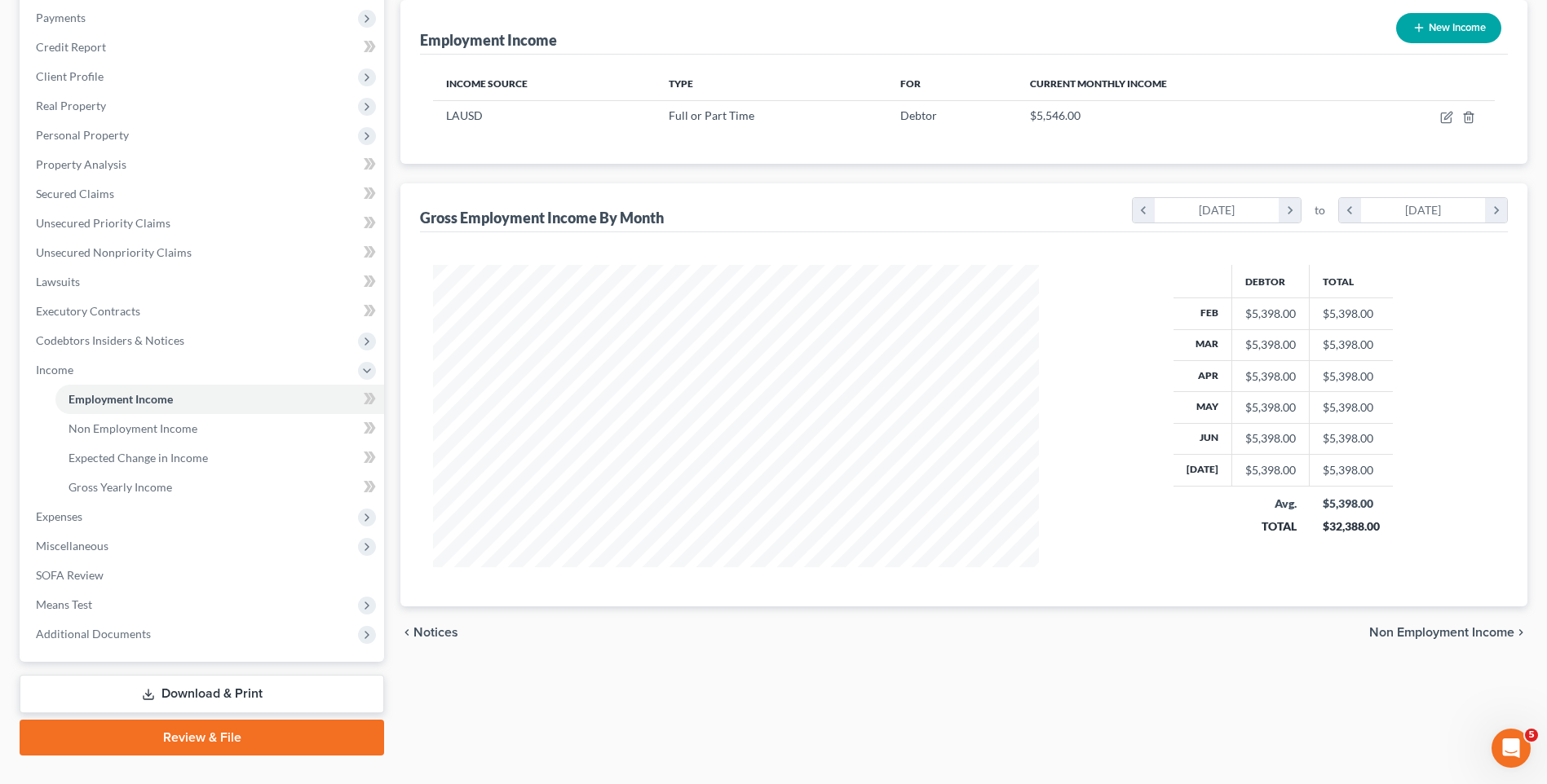
scroll to position [229, 0]
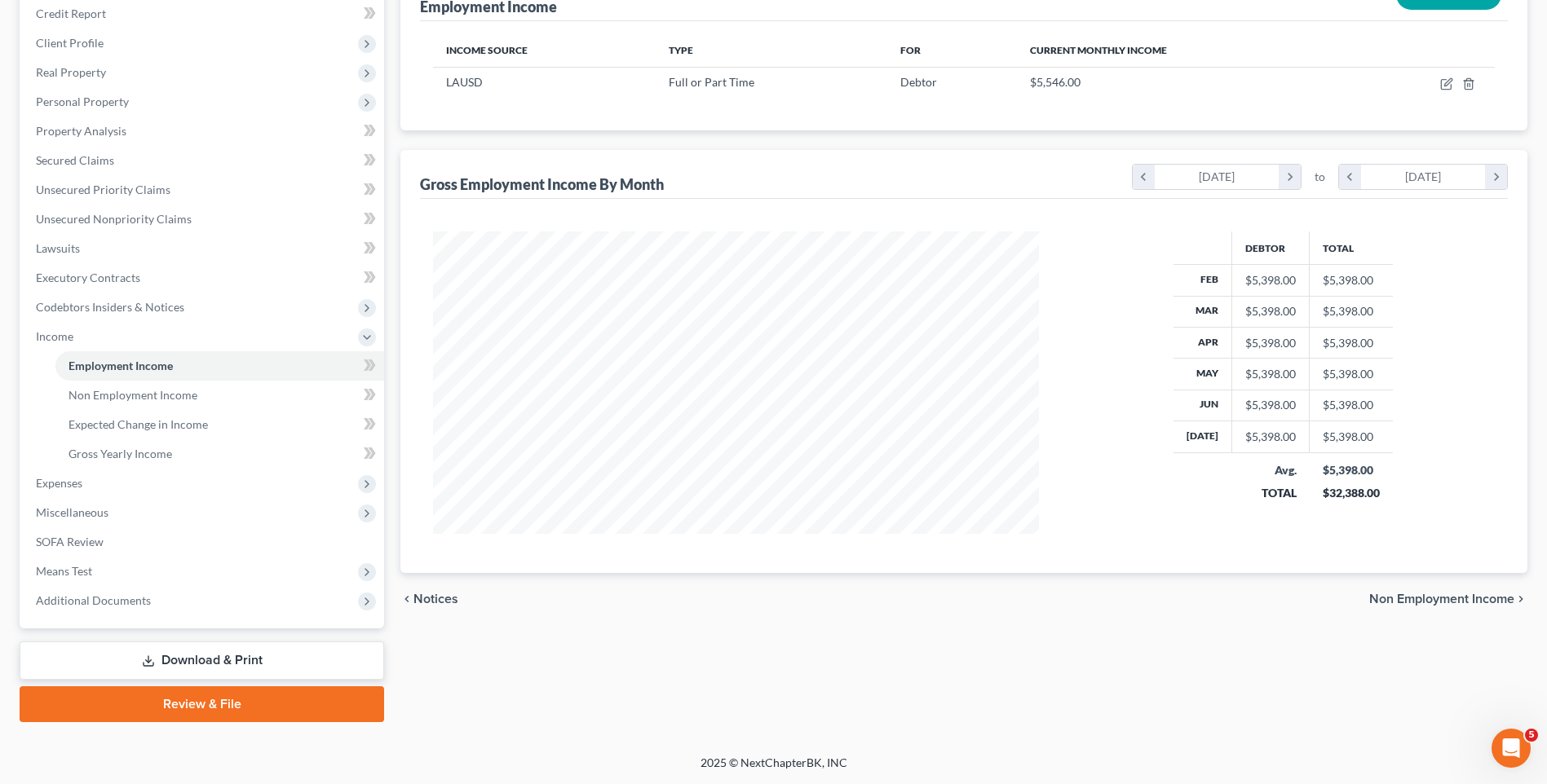
click at [1411, 597] on span "Non Employment Income" at bounding box center [1442, 599] width 145 height 13
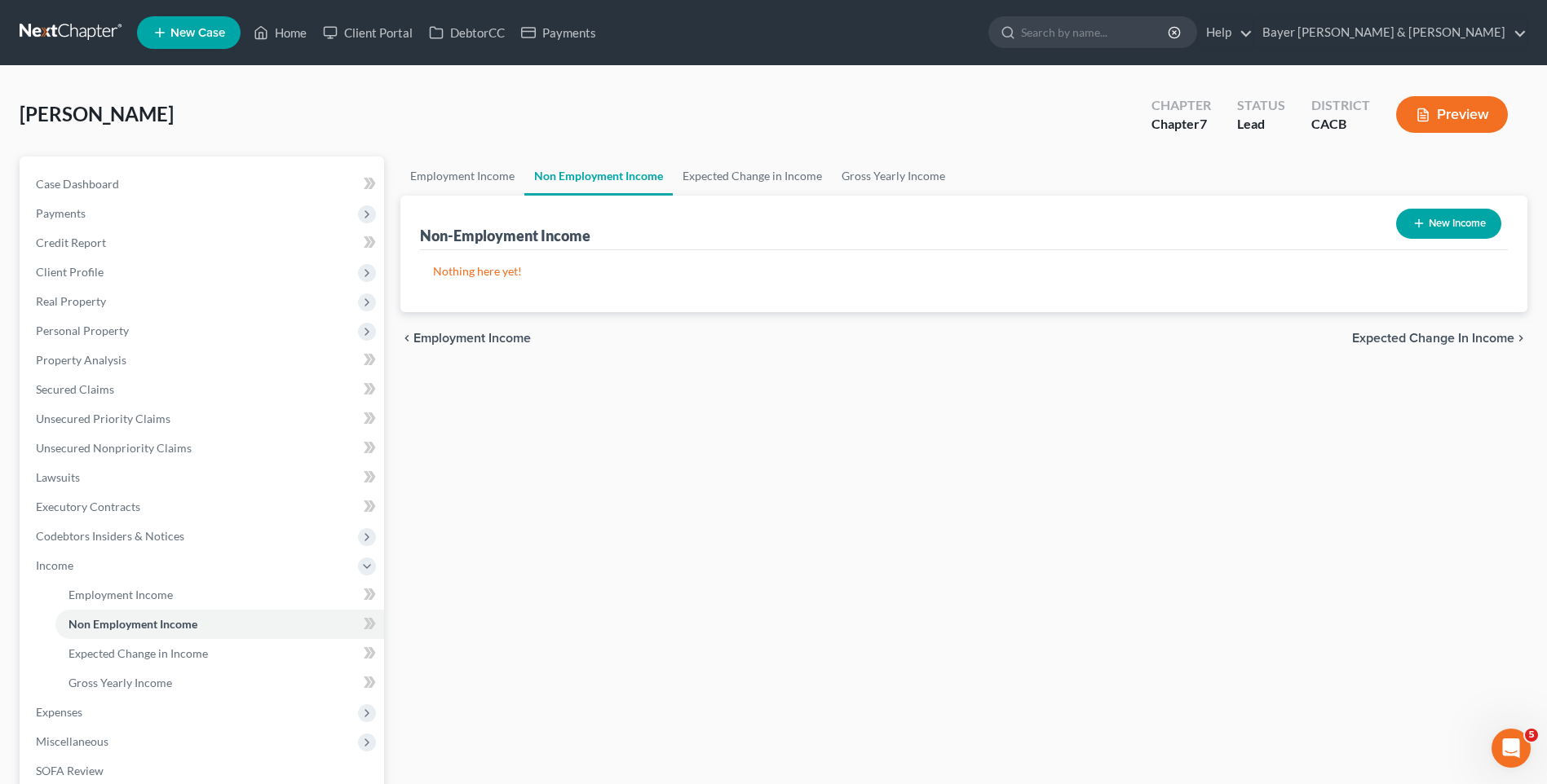
click at [1461, 337] on span "Expected Change in Income" at bounding box center [1433, 338] width 163 height 13
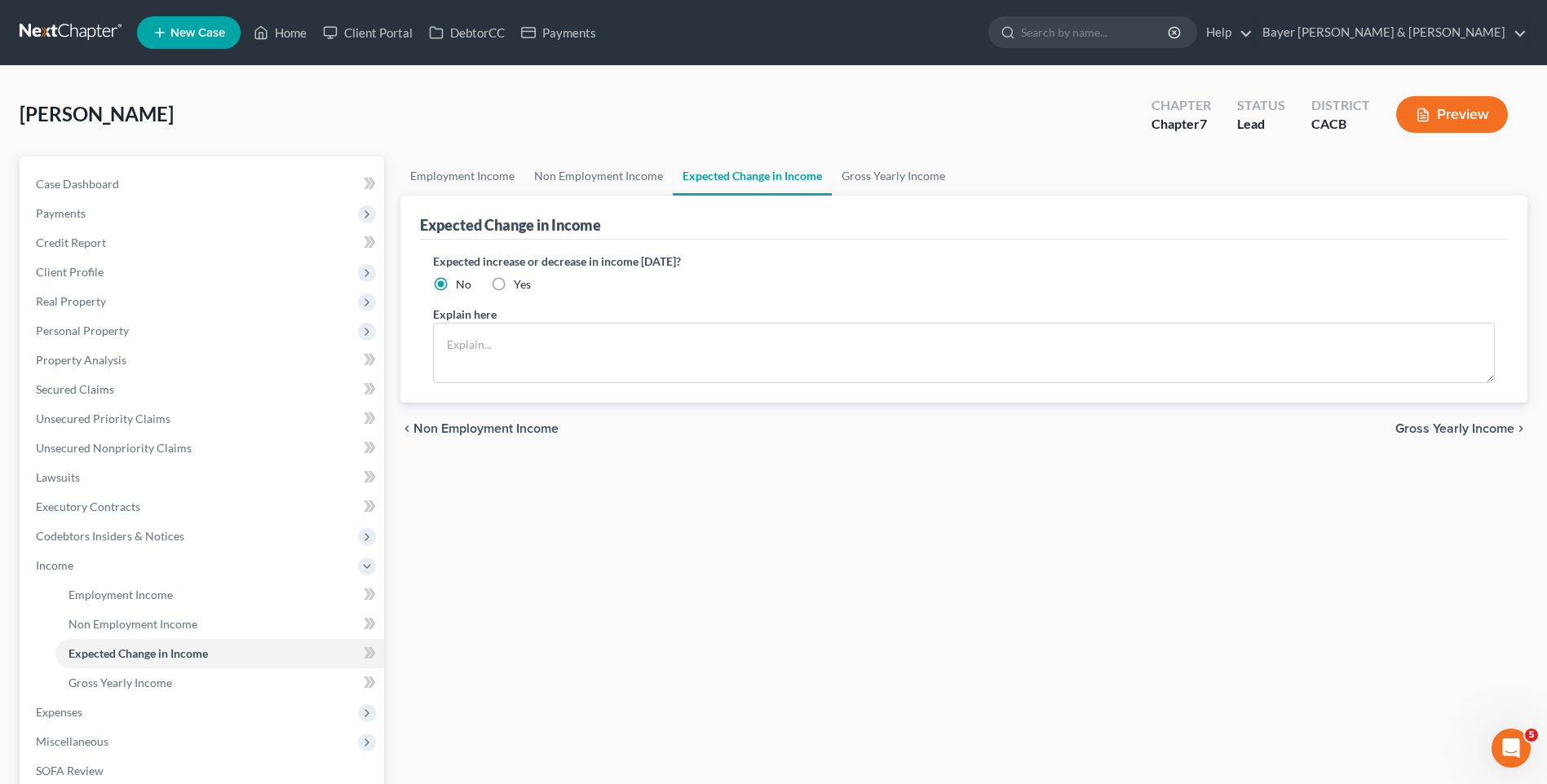
click at [1440, 427] on span "Gross Yearly Income" at bounding box center [1455, 429] width 119 height 13
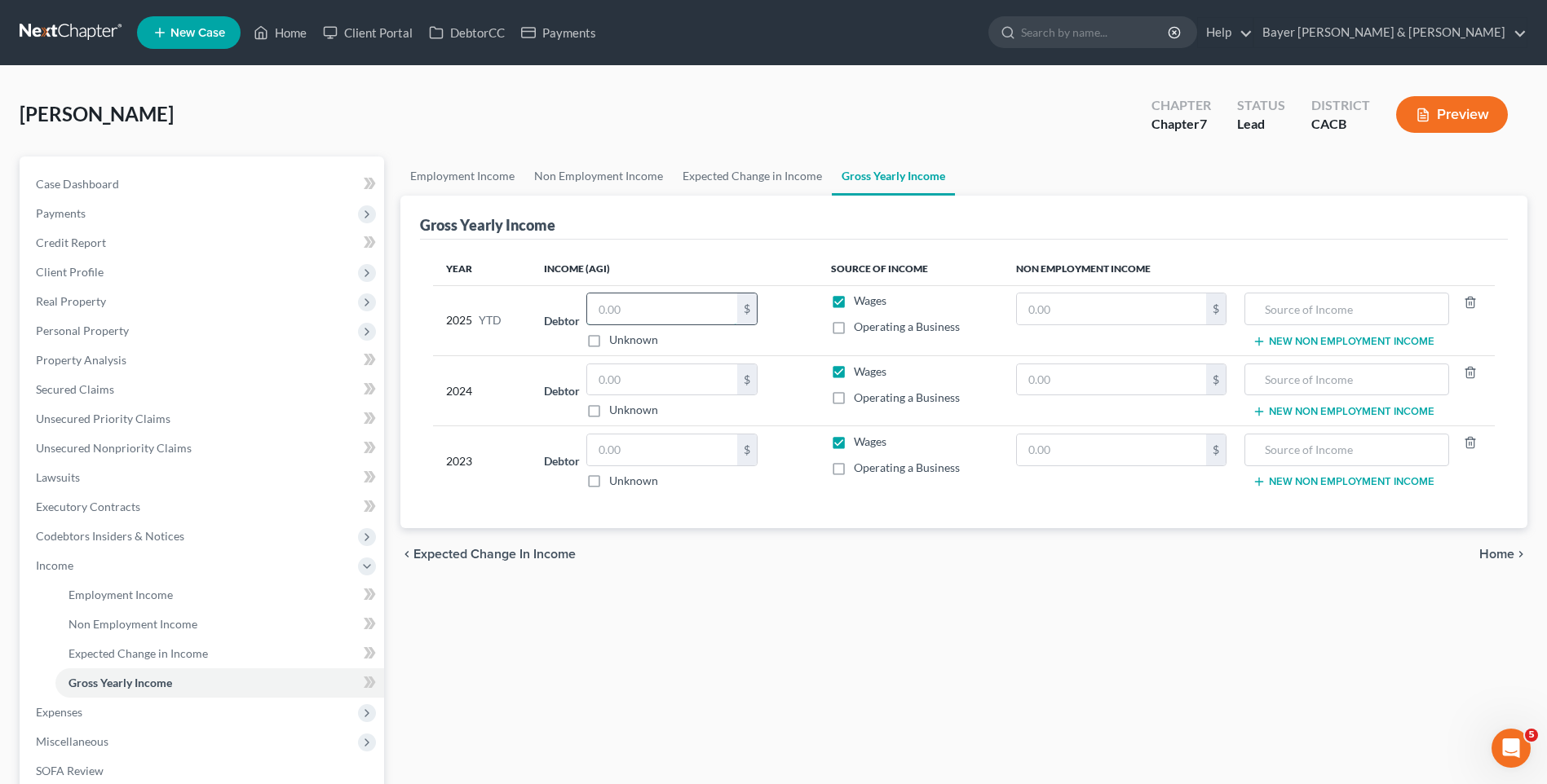
click at [677, 309] on input "text" at bounding box center [662, 309] width 150 height 31
type input "42,013"
click at [654, 384] on input "text" at bounding box center [662, 380] width 150 height 31
type input "50,000"
click at [637, 455] on input "text" at bounding box center [662, 450] width 150 height 31
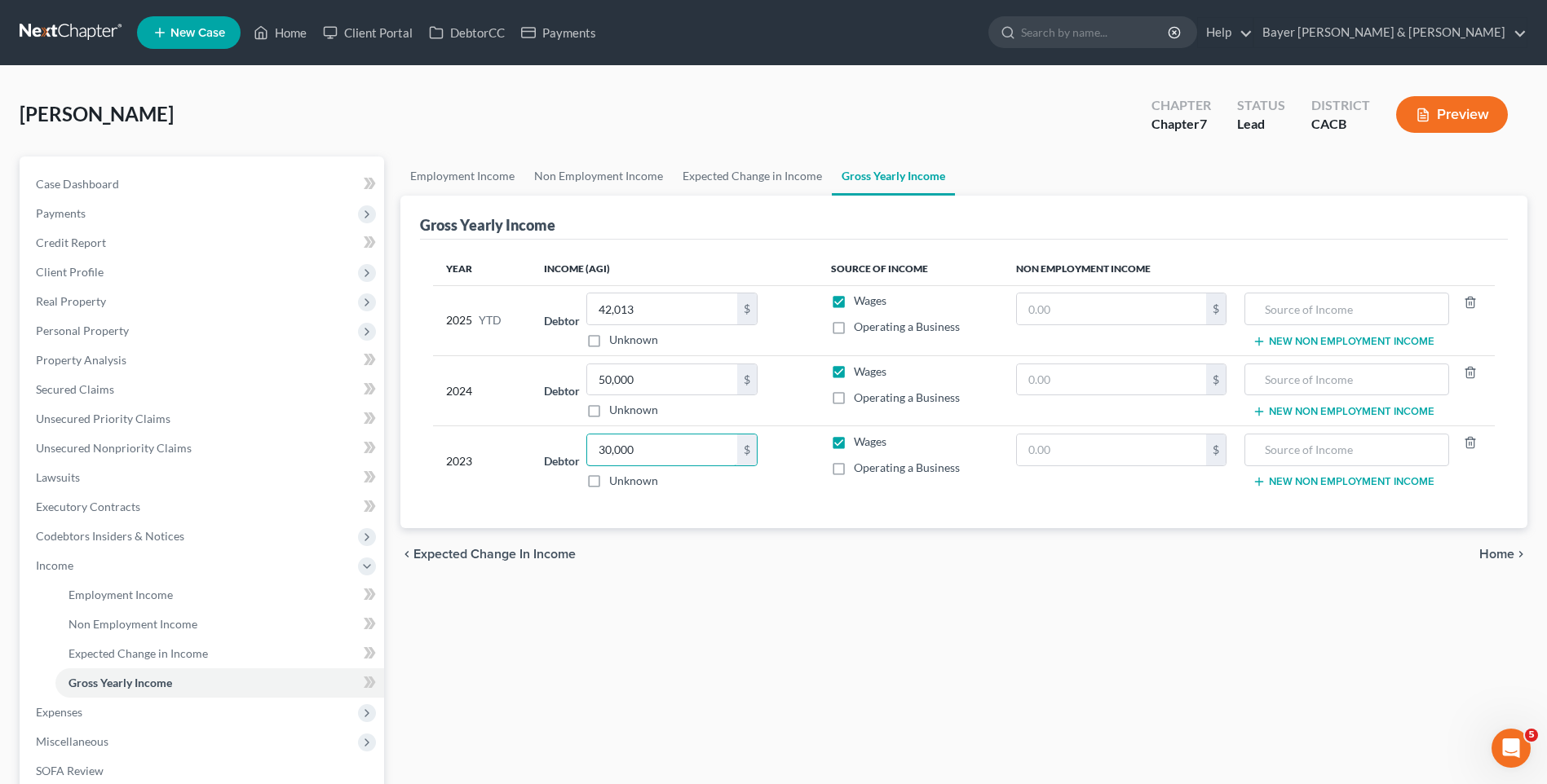
type input "30,000"
click at [1496, 555] on span "Home" at bounding box center [1497, 554] width 35 height 13
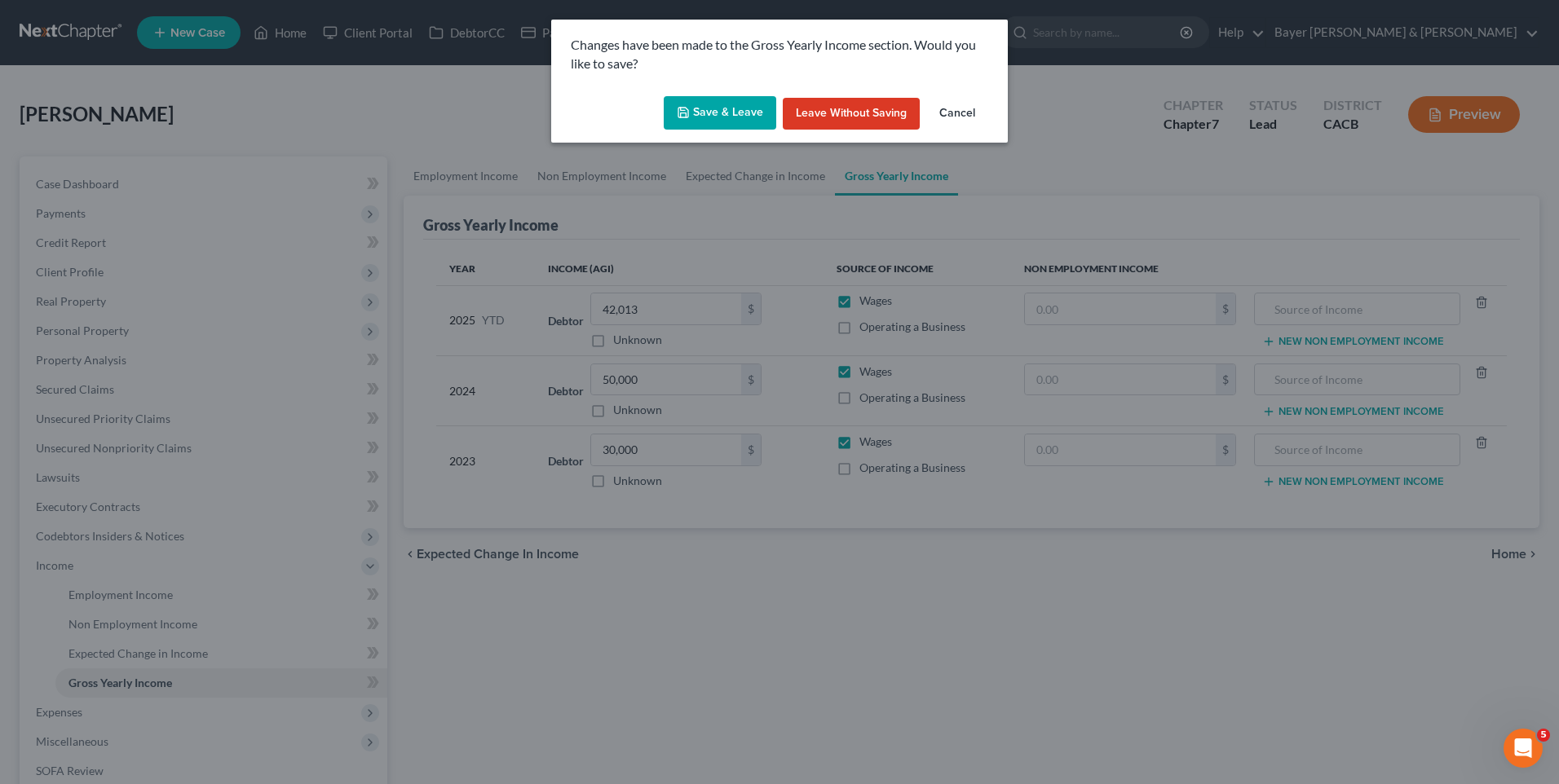
click at [718, 102] on button "Save & Leave" at bounding box center [720, 113] width 112 height 34
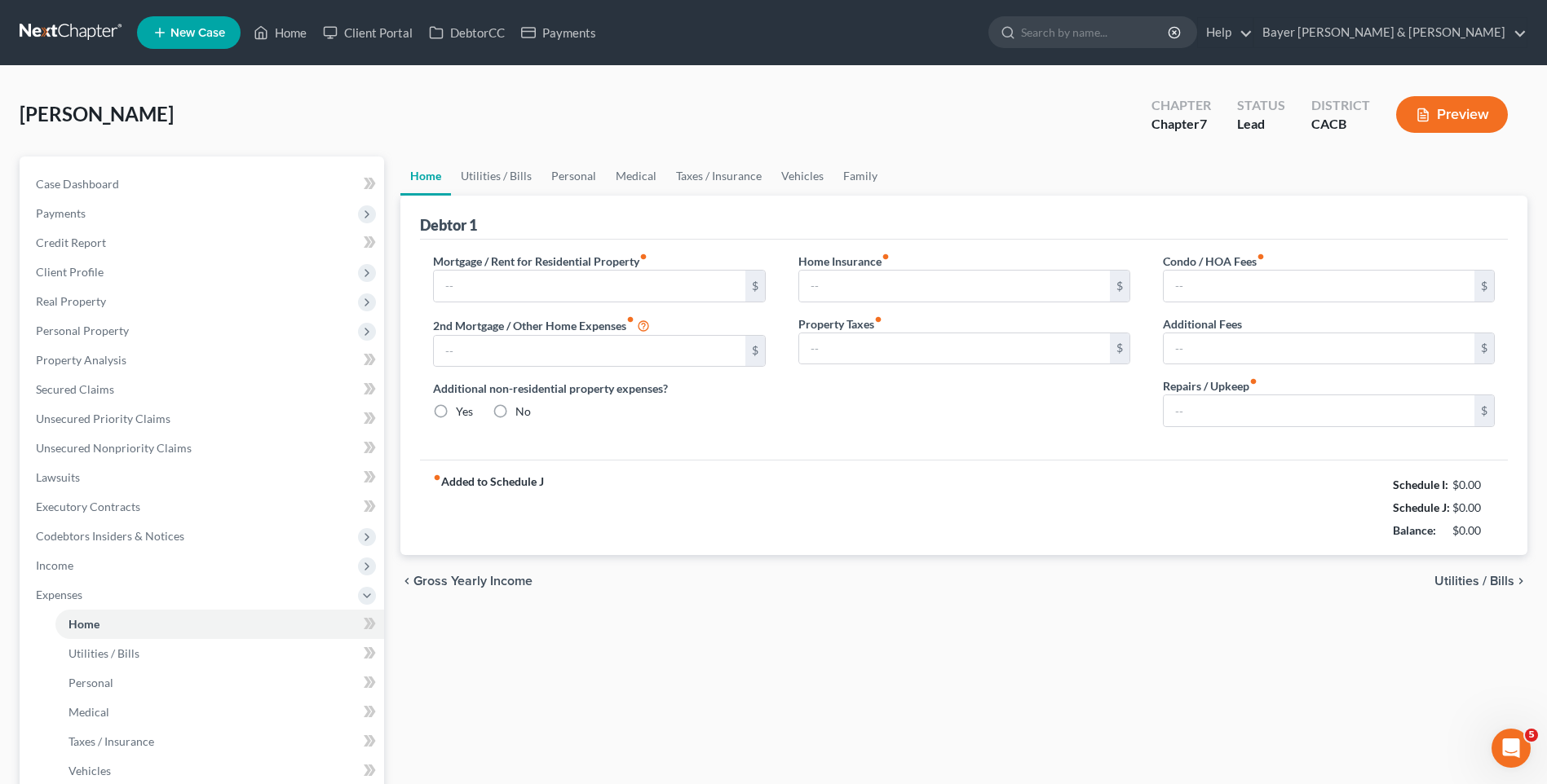
type input "0.00"
radio input "true"
type input "0.00"
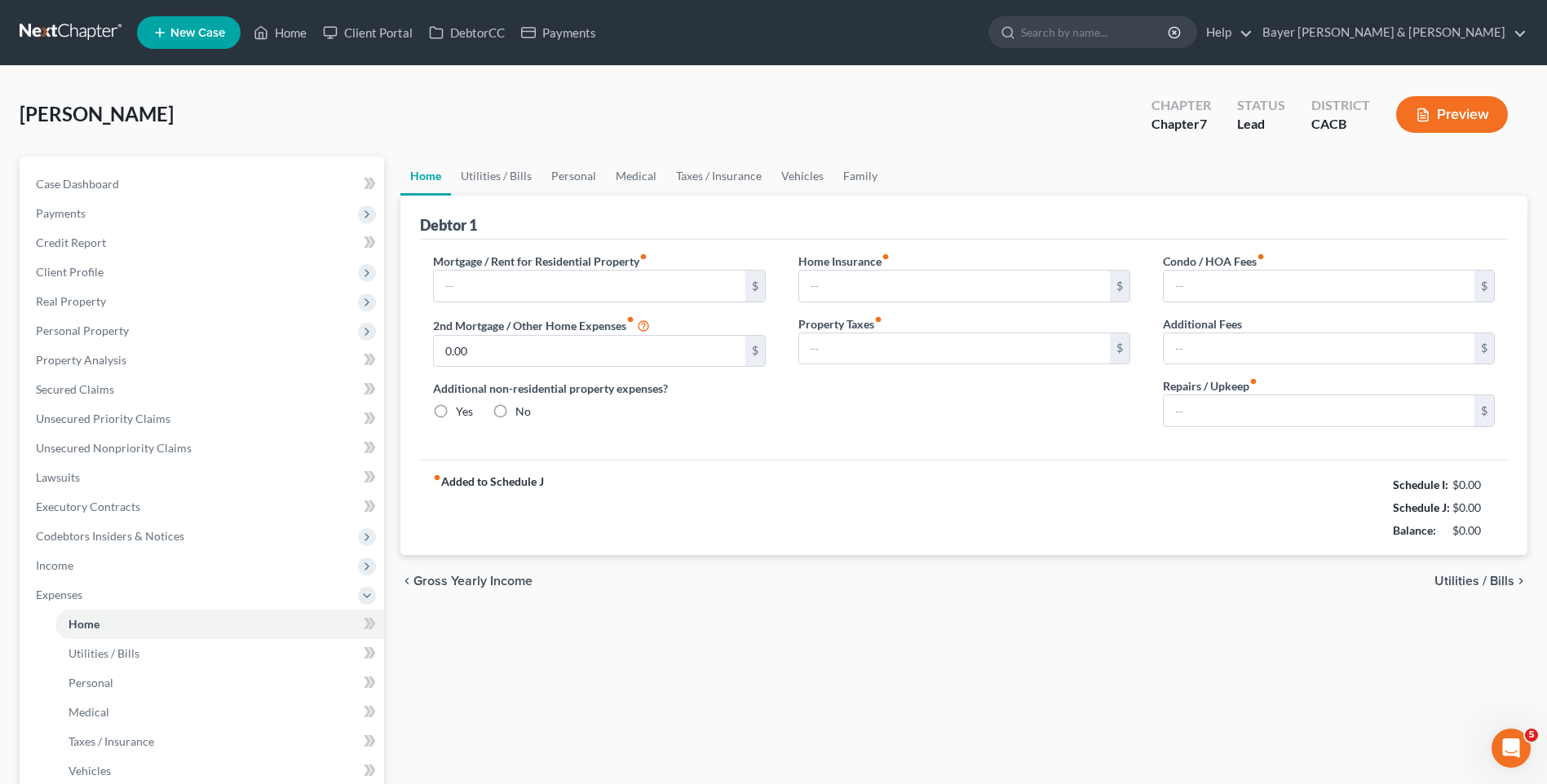
type input "0.00"
click at [538, 288] on input "text" at bounding box center [589, 286] width 310 height 31
type input "600"
click at [1202, 409] on input "0.00" at bounding box center [1318, 411] width 310 height 31
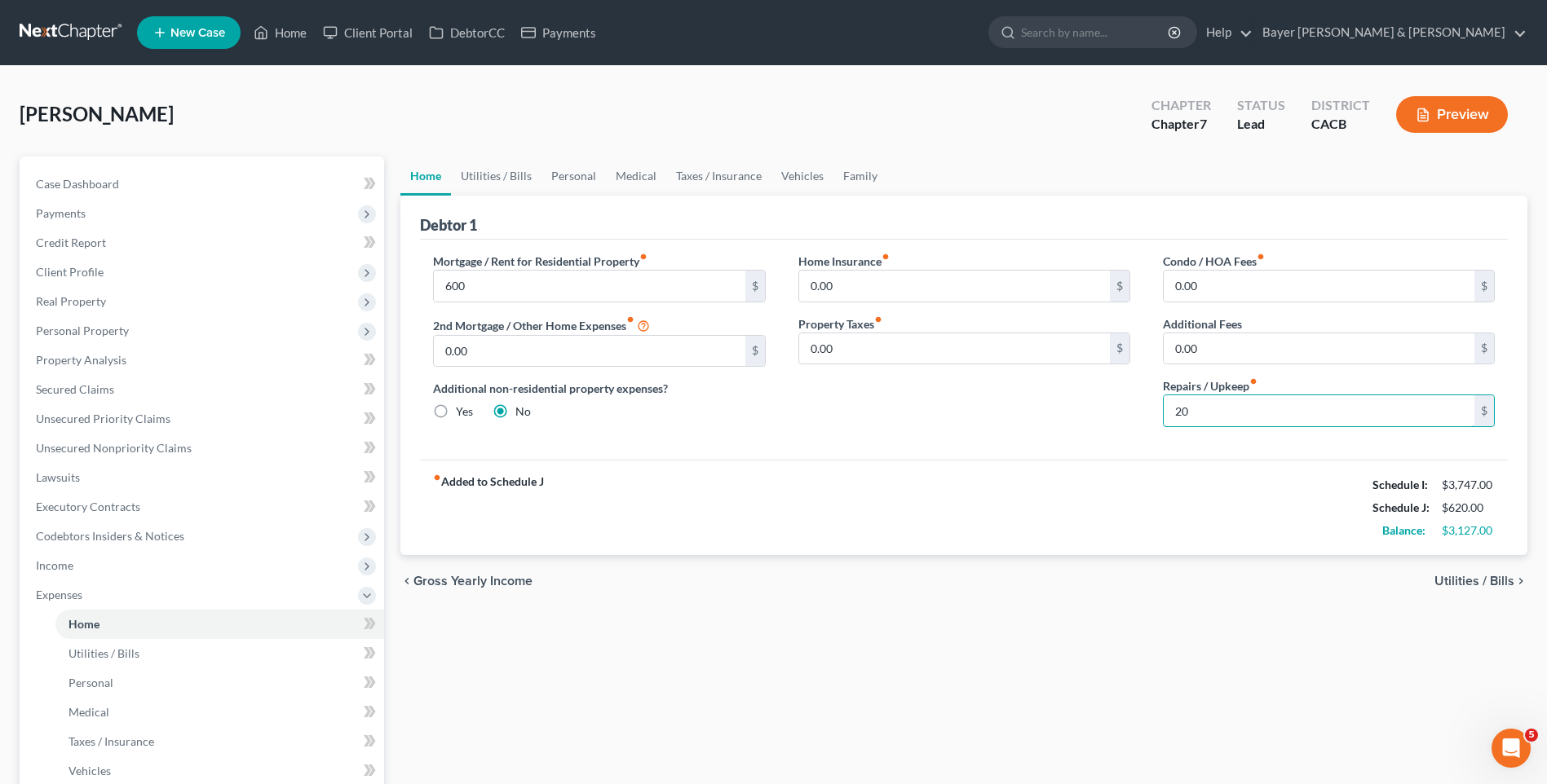
type input "20"
click at [1010, 397] on div "Home Insurance fiber_manual_record 0.00 $ Property Taxes fiber_manual_record 0.…" at bounding box center [964, 347] width 364 height 188
click at [1500, 581] on span "Utilities / Bills" at bounding box center [1475, 581] width 80 height 13
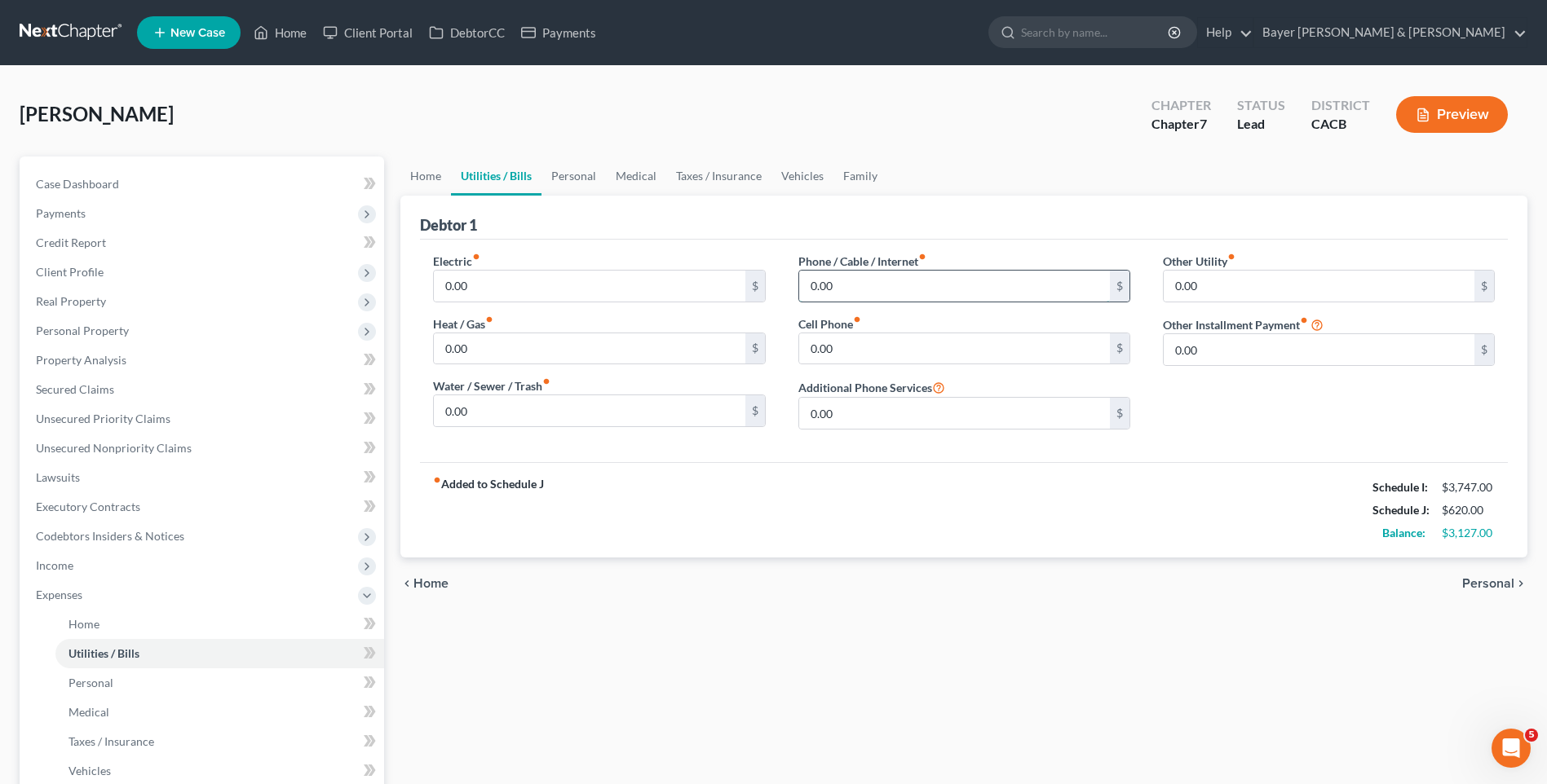
click at [855, 288] on input "0.00" at bounding box center [954, 286] width 310 height 31
type input "110"
click at [1495, 582] on span "Personal" at bounding box center [1489, 583] width 52 height 13
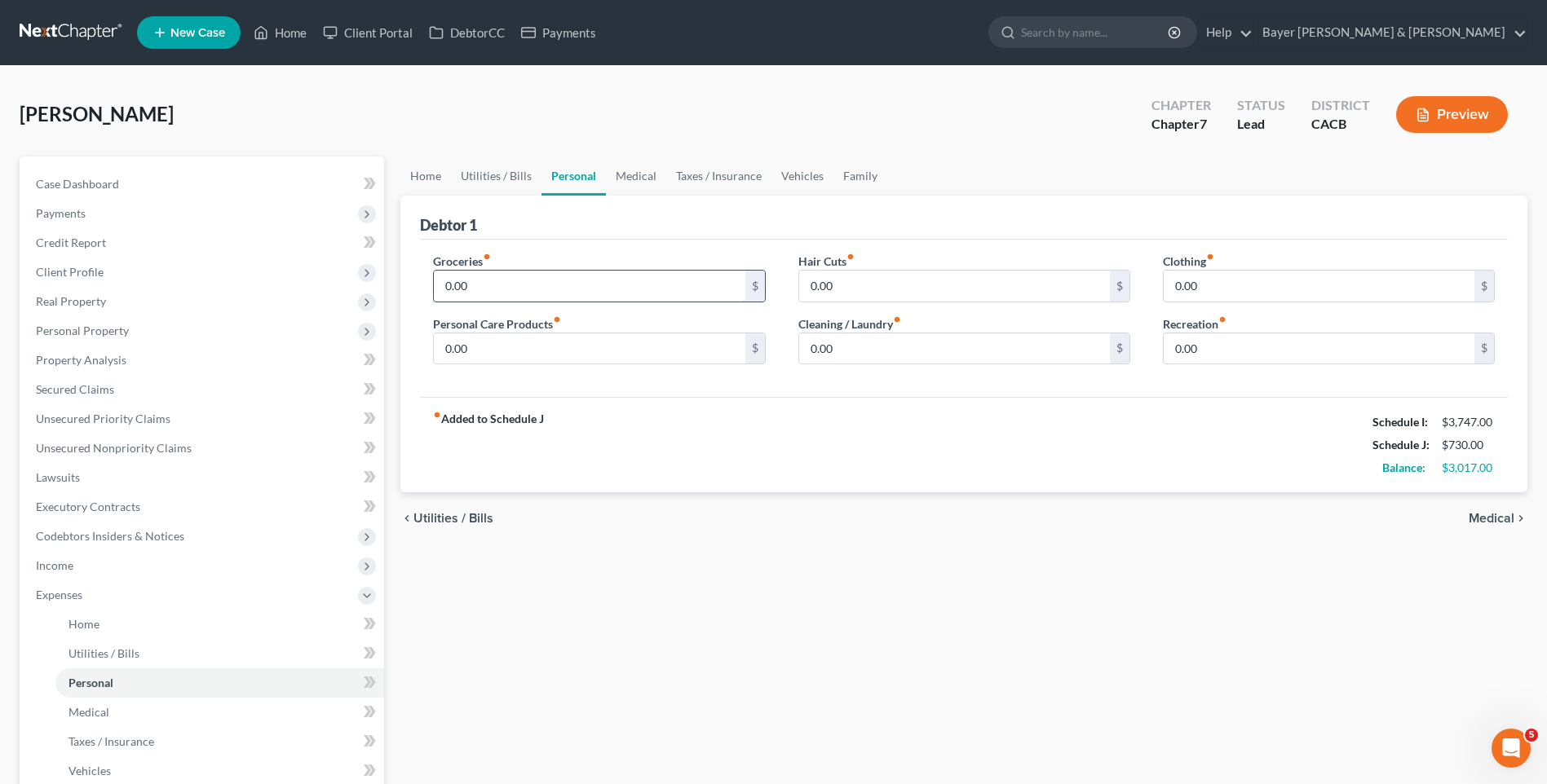
click at [460, 277] on input "0.00" at bounding box center [589, 286] width 310 height 31
type input "800"
click at [477, 344] on input "0.00" at bounding box center [589, 349] width 310 height 31
type input "125"
click at [1197, 282] on input "0.00" at bounding box center [1318, 286] width 310 height 31
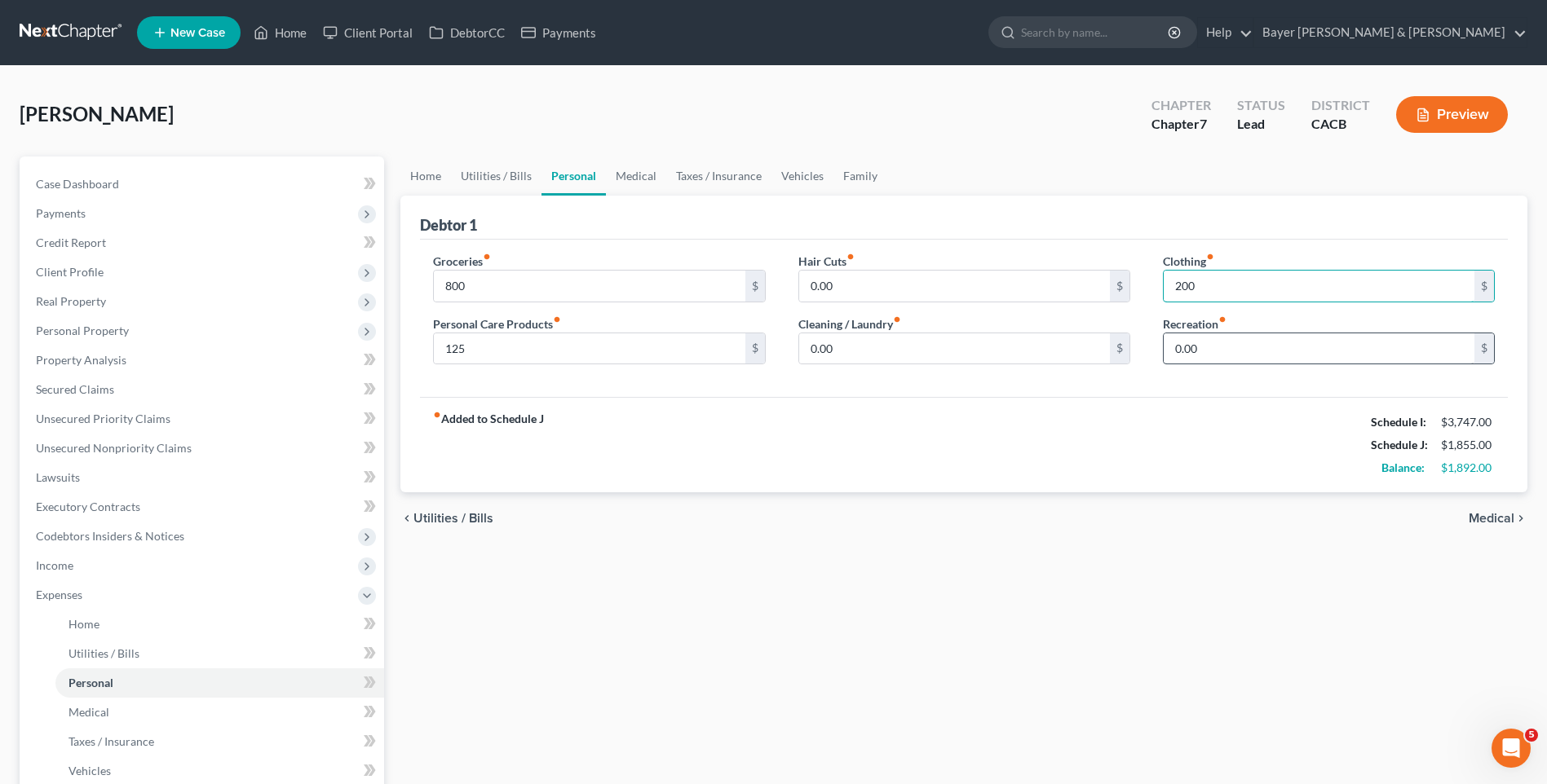
type input "200"
click at [1188, 346] on input "0.00" at bounding box center [1318, 349] width 310 height 31
type input "150"
click at [1487, 518] on span "Medical" at bounding box center [1491, 518] width 46 height 13
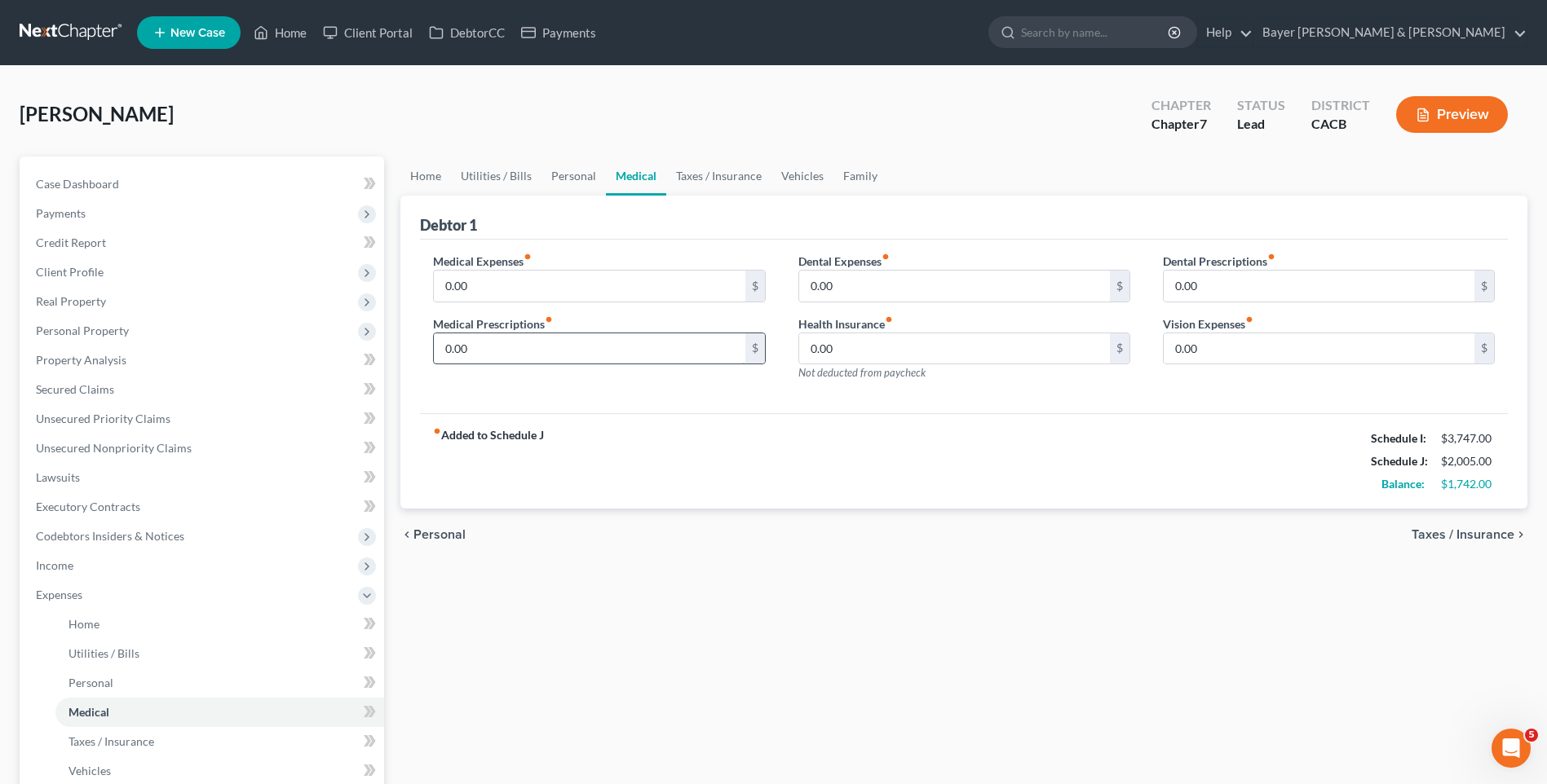
click at [490, 350] on input "0.00" at bounding box center [589, 349] width 310 height 31
type input "150"
click at [1445, 535] on span "Taxes / Insurance" at bounding box center [1464, 535] width 103 height 13
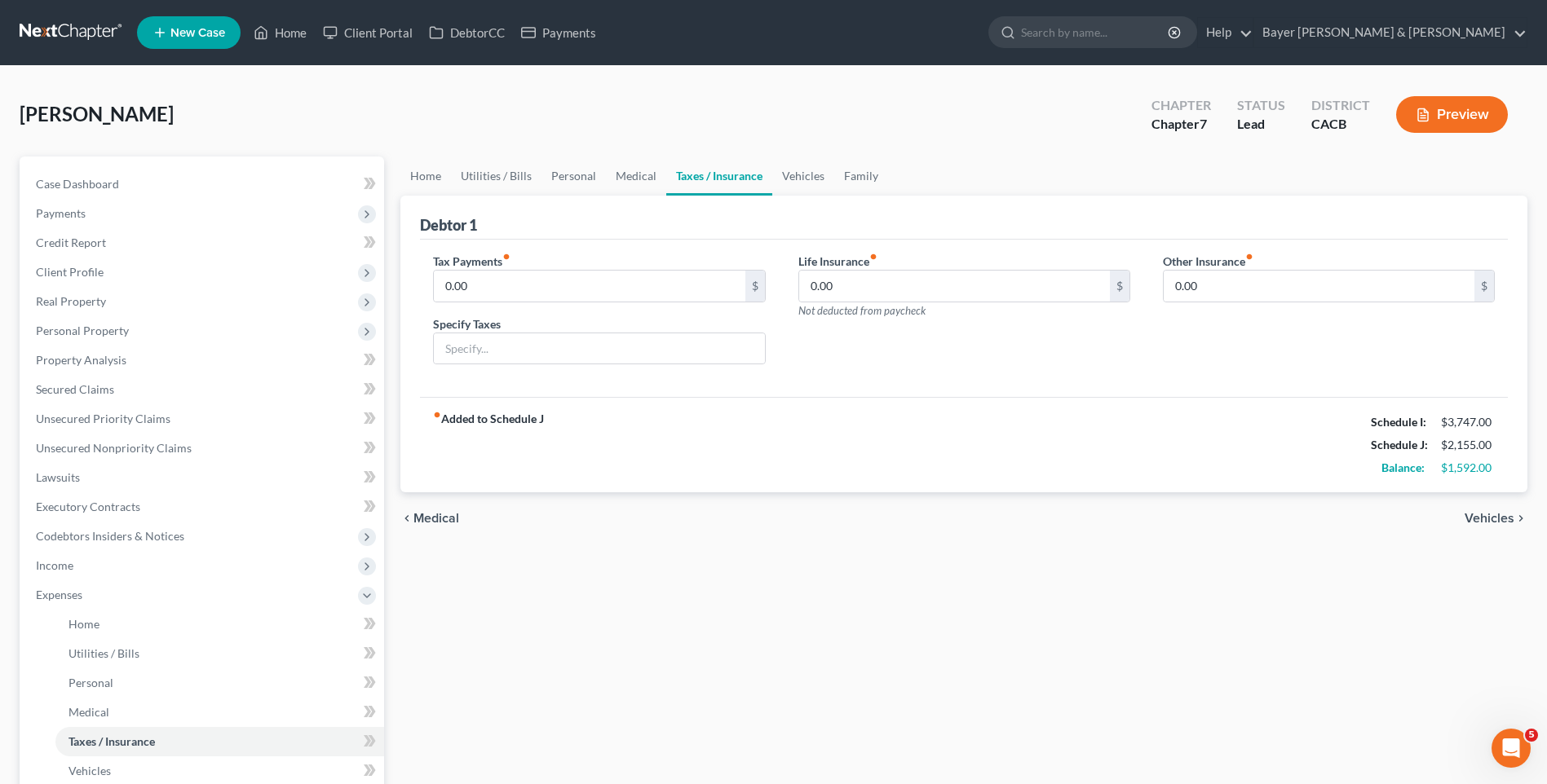
click at [1477, 516] on span "Vehicles" at bounding box center [1490, 518] width 50 height 13
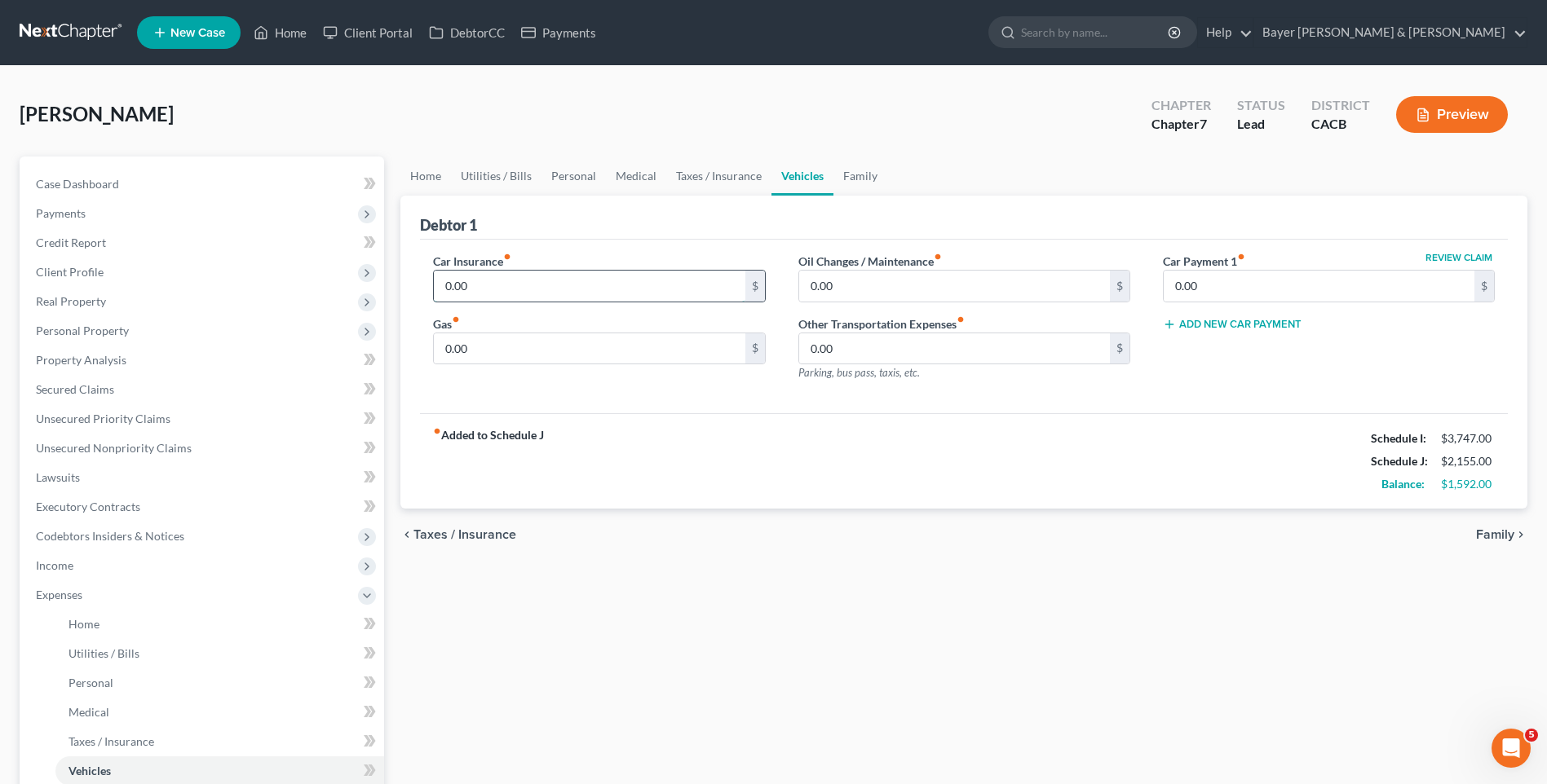
click at [481, 286] on input "0.00" at bounding box center [589, 286] width 310 height 31
type input "455"
type input "536"
type input "425"
click at [1492, 532] on span "Family" at bounding box center [1496, 535] width 38 height 13
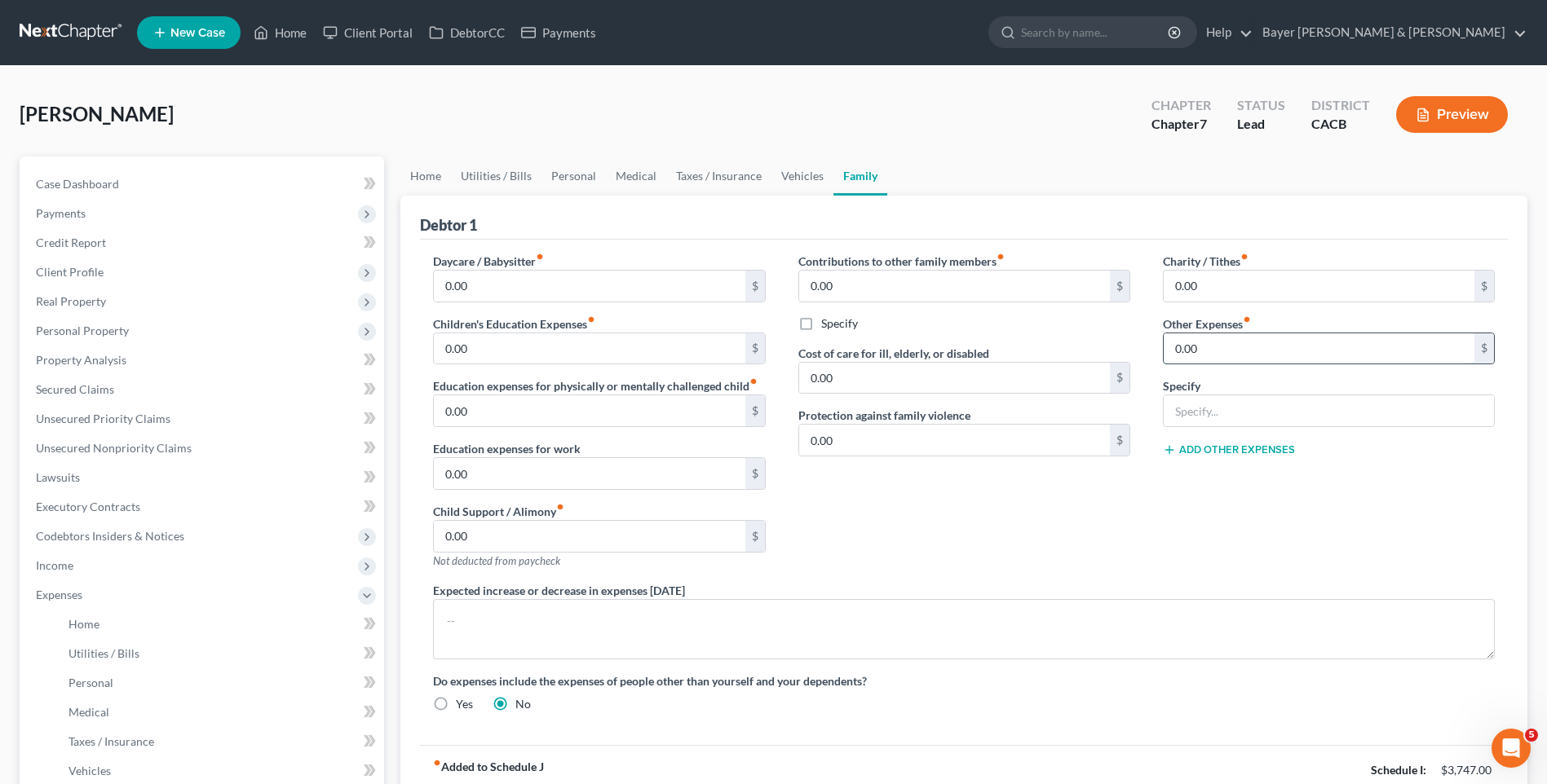
click at [1231, 348] on input "0.00" at bounding box center [1318, 349] width 310 height 31
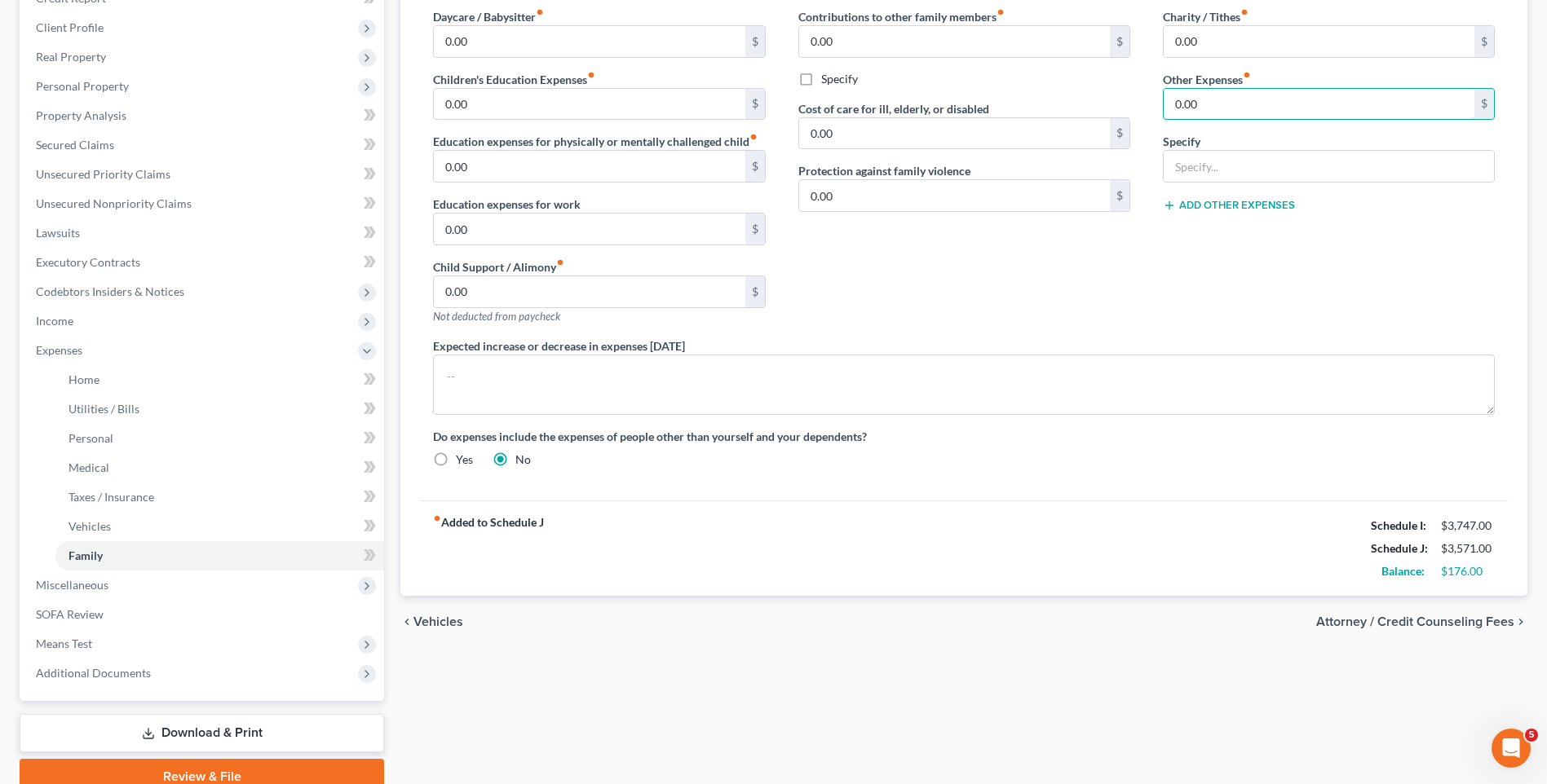
scroll to position [163, 0]
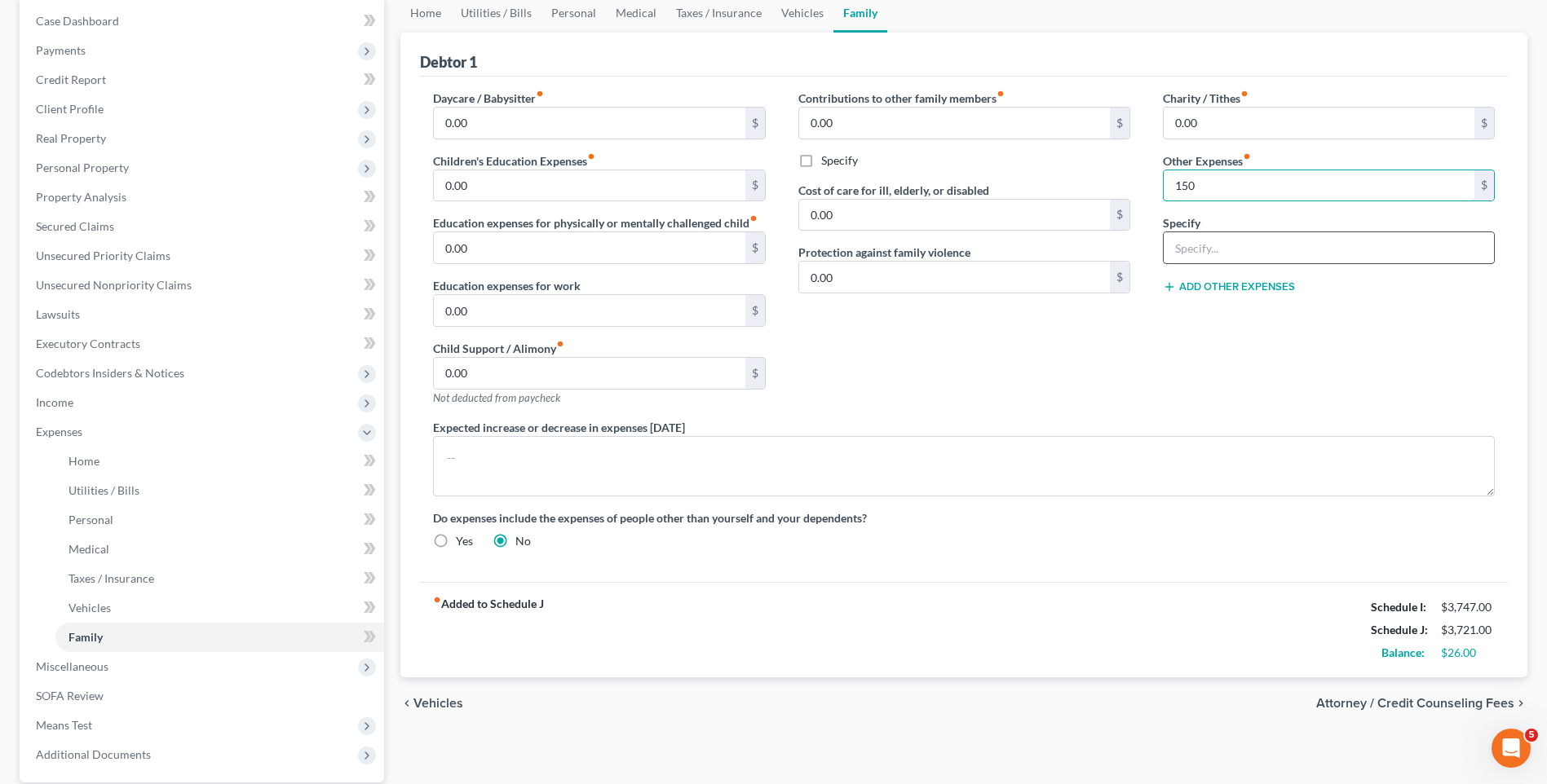
type input "150"
click at [1235, 255] on input "text" at bounding box center [1329, 248] width 330 height 31
type input "Unforeseen expenses"
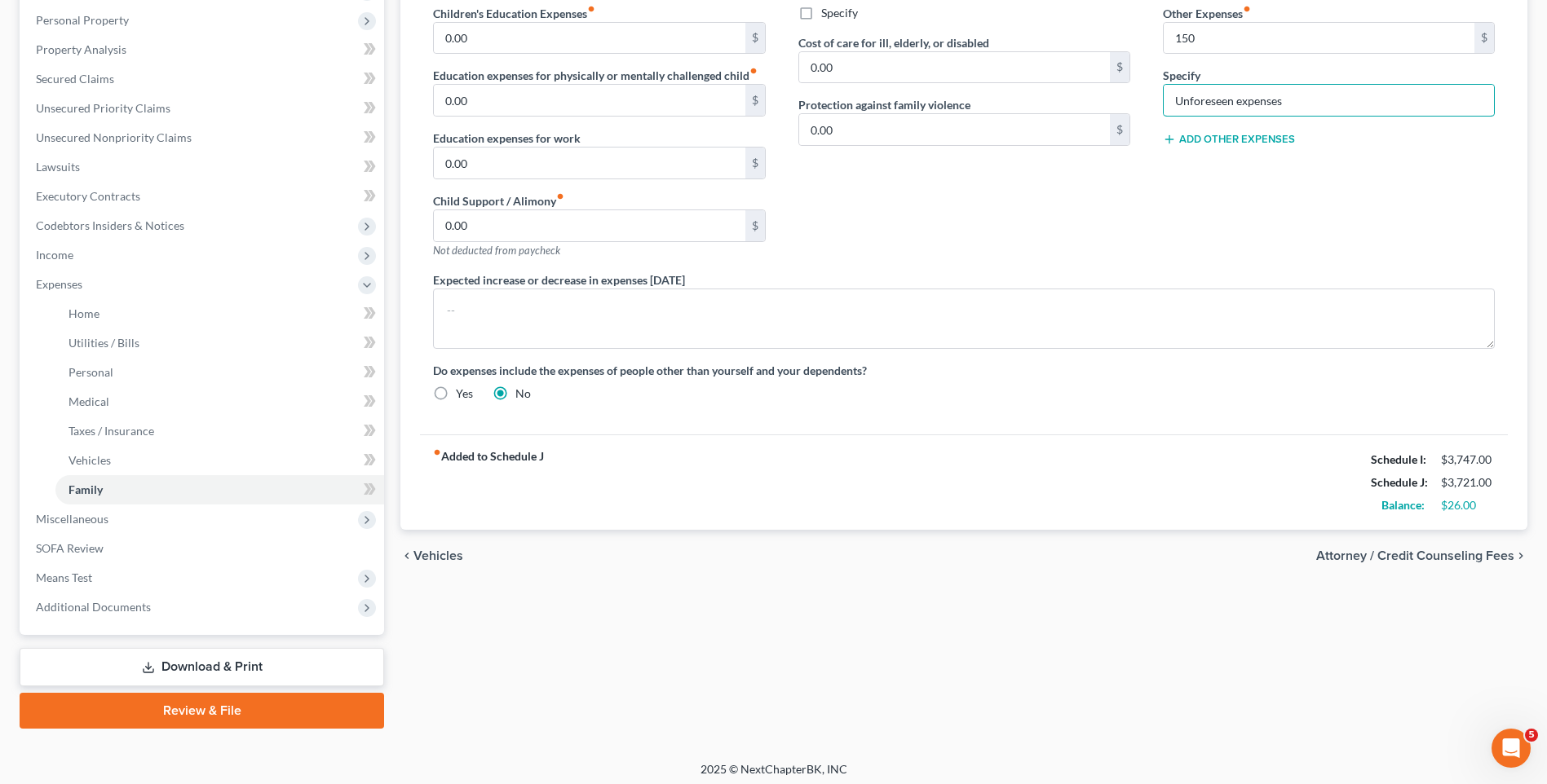
scroll to position [317, 0]
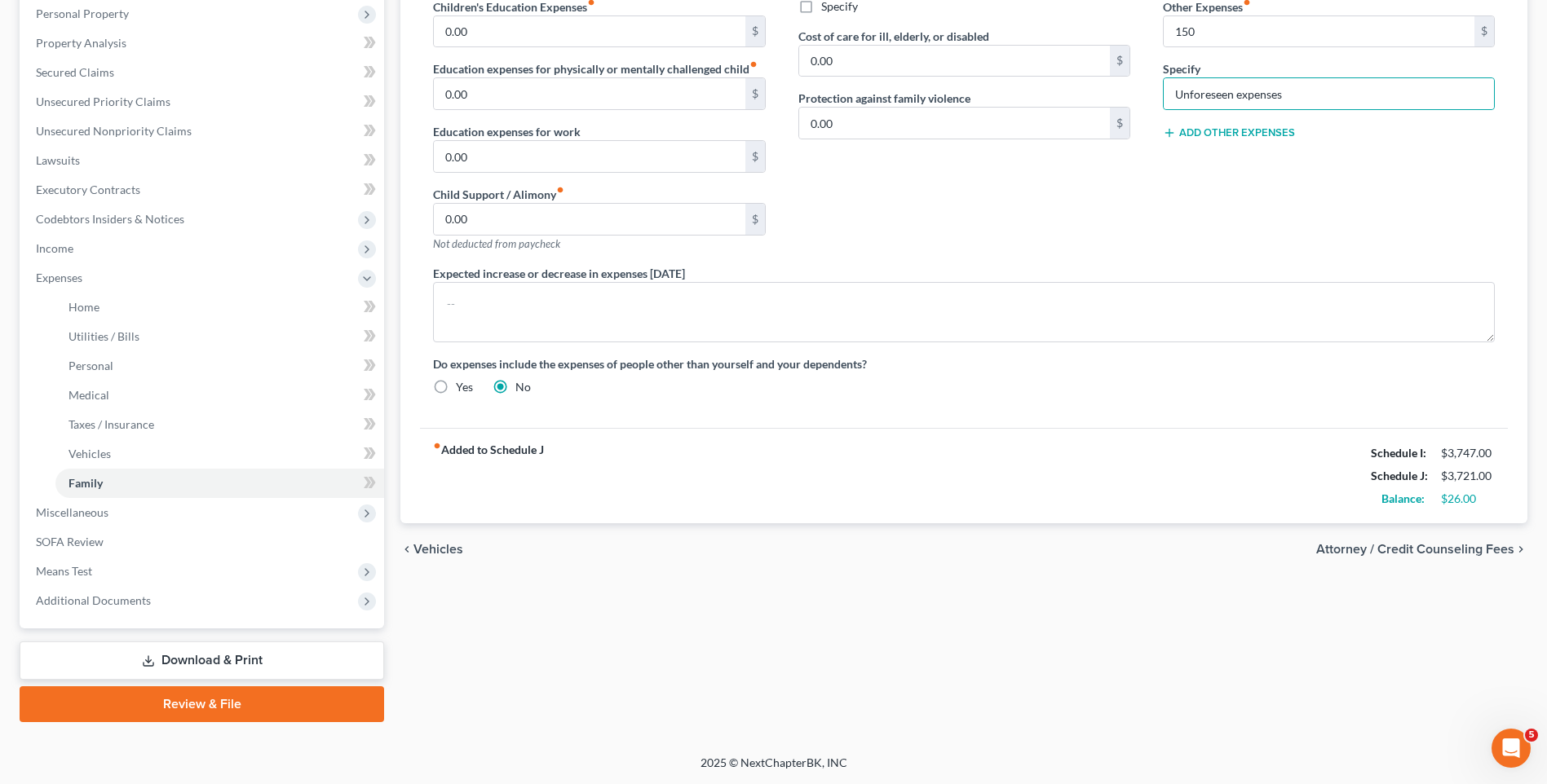
click at [443, 551] on span "Vehicles" at bounding box center [438, 549] width 50 height 13
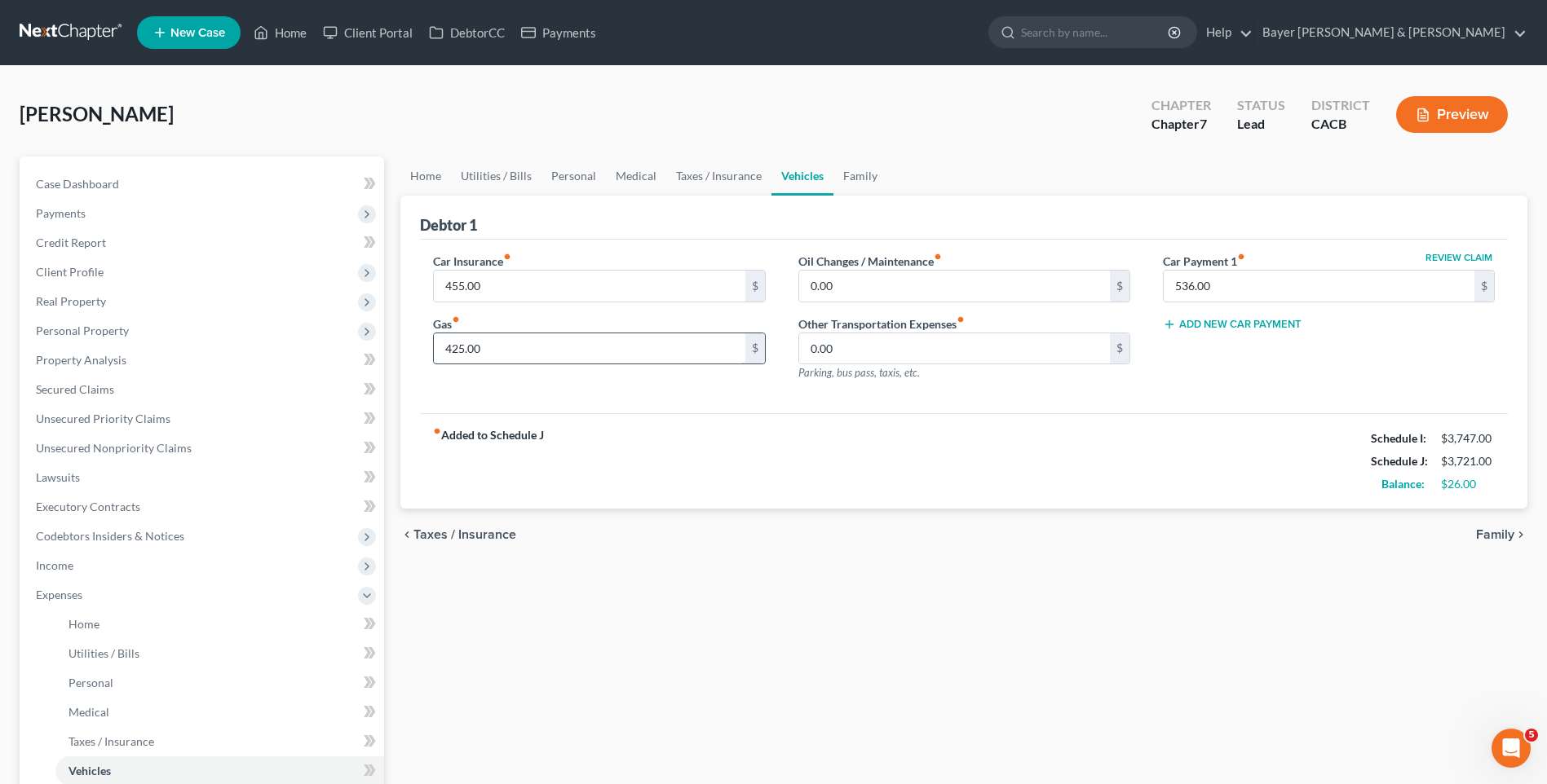
click at [491, 349] on input "425.00" at bounding box center [589, 349] width 310 height 31
type input "450"
click at [498, 535] on span "Taxes / Insurance" at bounding box center [465, 535] width 103 height 13
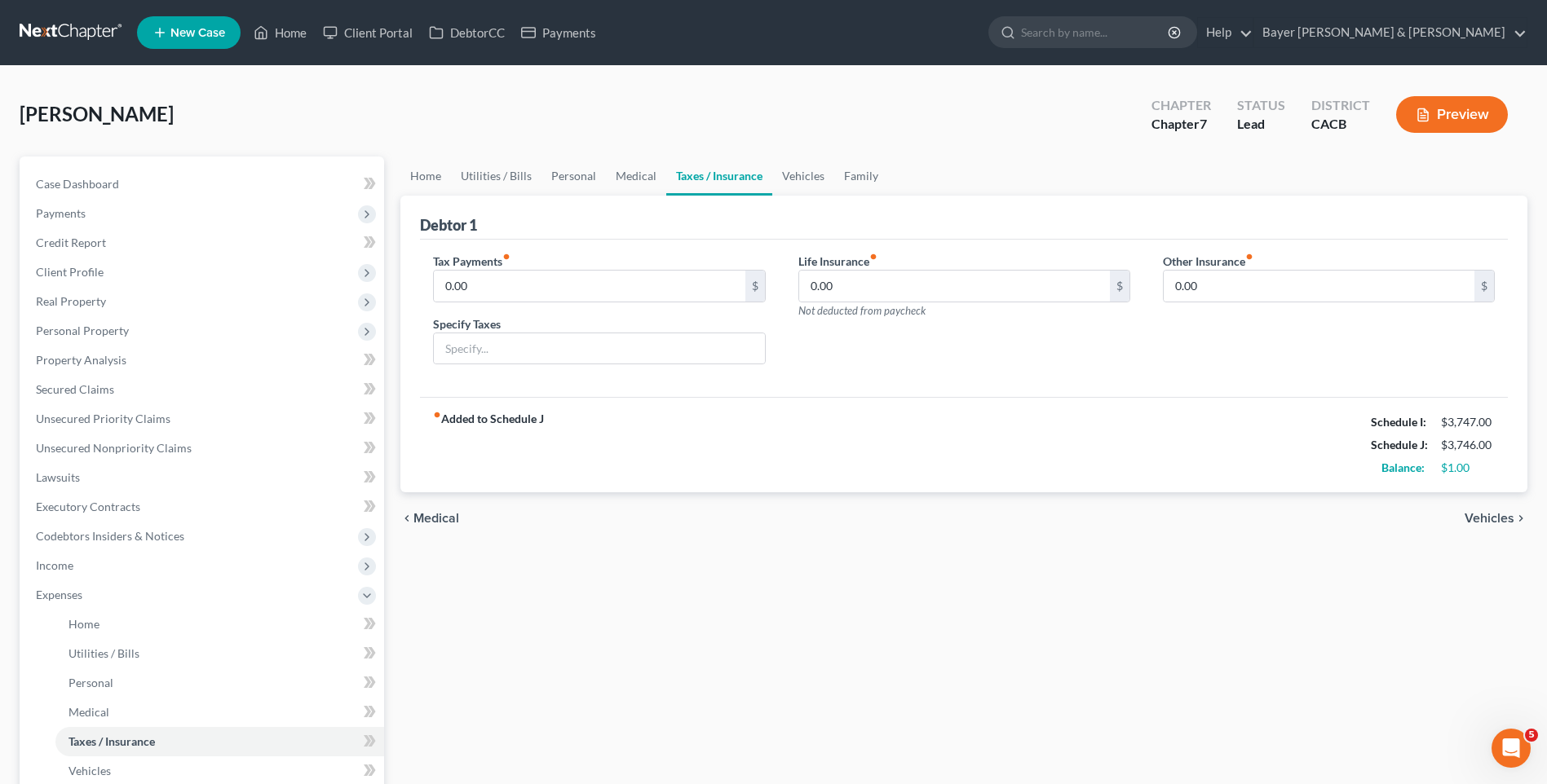
click at [444, 515] on span "Medical" at bounding box center [437, 518] width 46 height 13
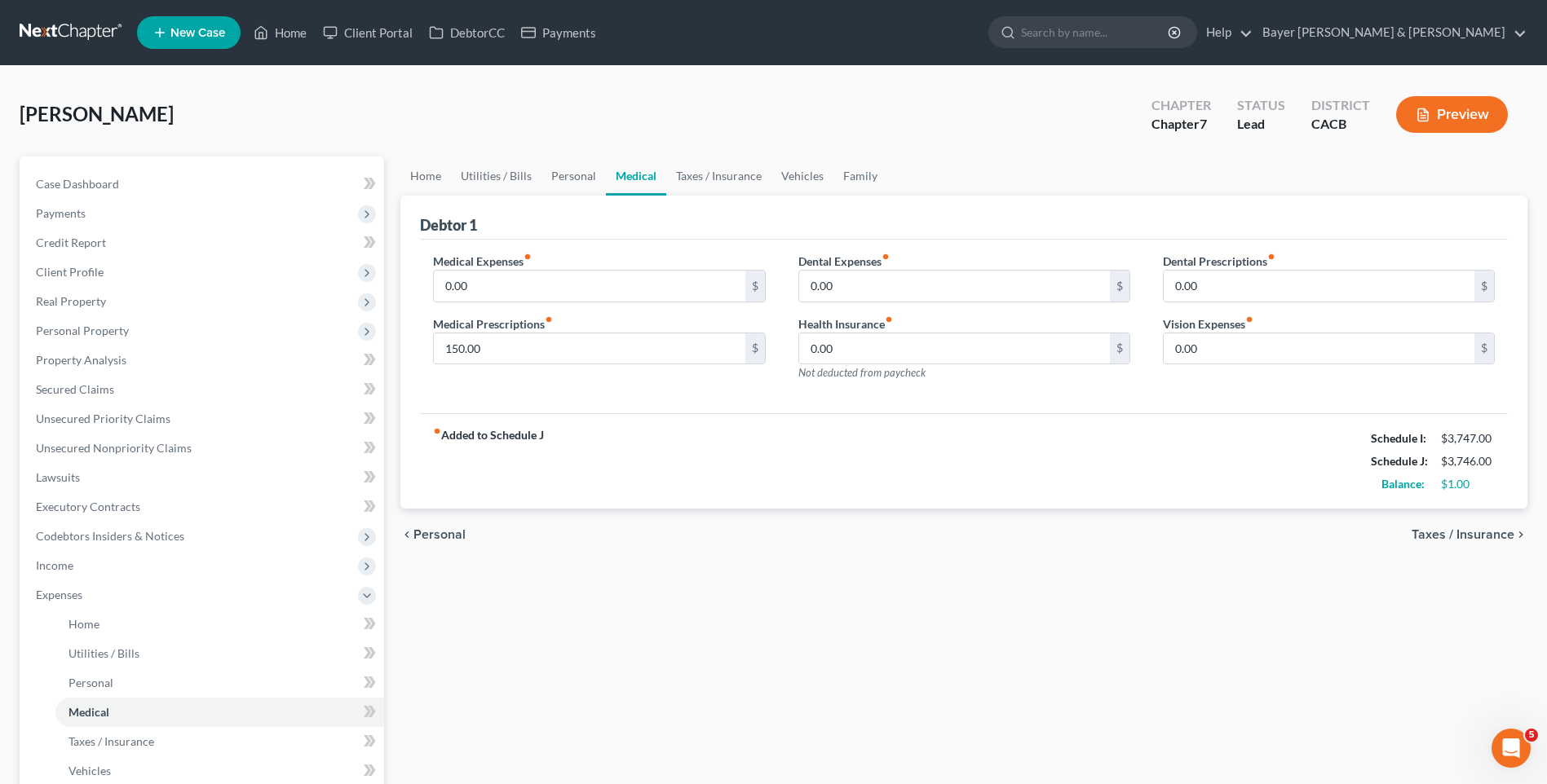
click at [443, 538] on span "Personal" at bounding box center [440, 535] width 52 height 13
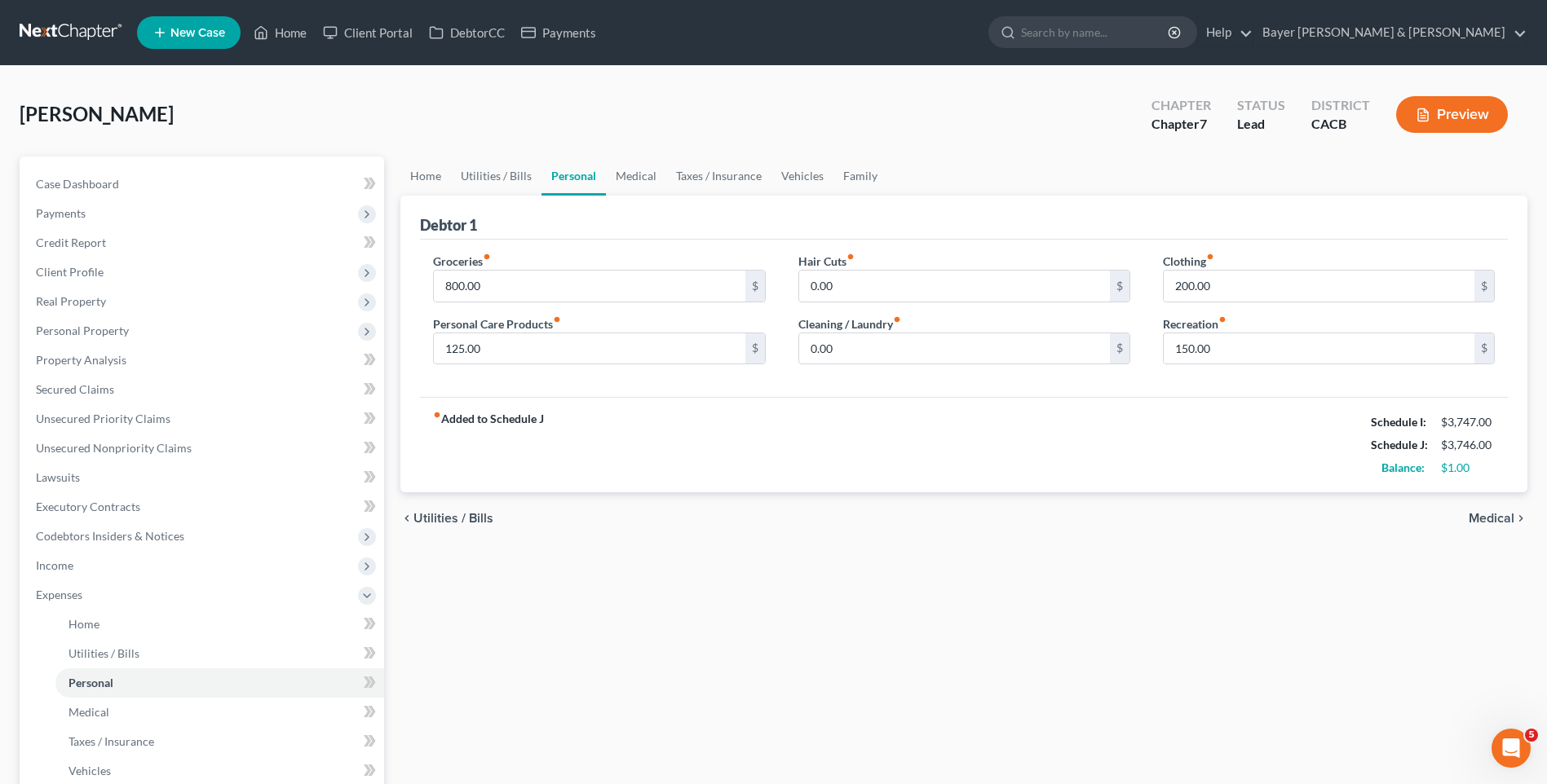
click at [457, 515] on span "Utilities / Bills" at bounding box center [454, 518] width 80 height 13
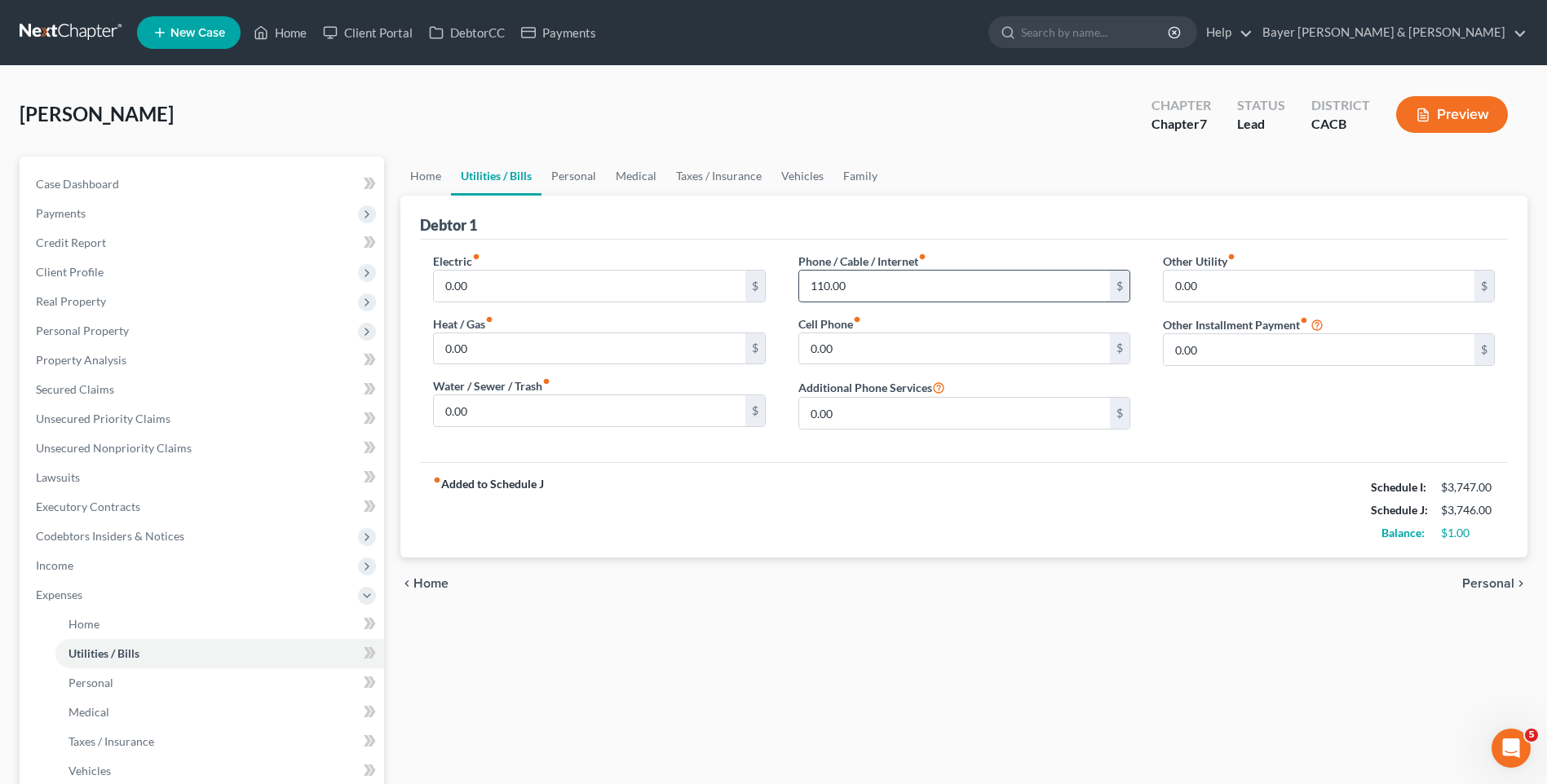
click at [830, 287] on input "110.00" at bounding box center [954, 286] width 310 height 31
type input "120"
click at [1441, 532] on div "-$9.00" at bounding box center [1468, 533] width 54 height 17
click at [1488, 584] on span "Personal" at bounding box center [1489, 583] width 52 height 13
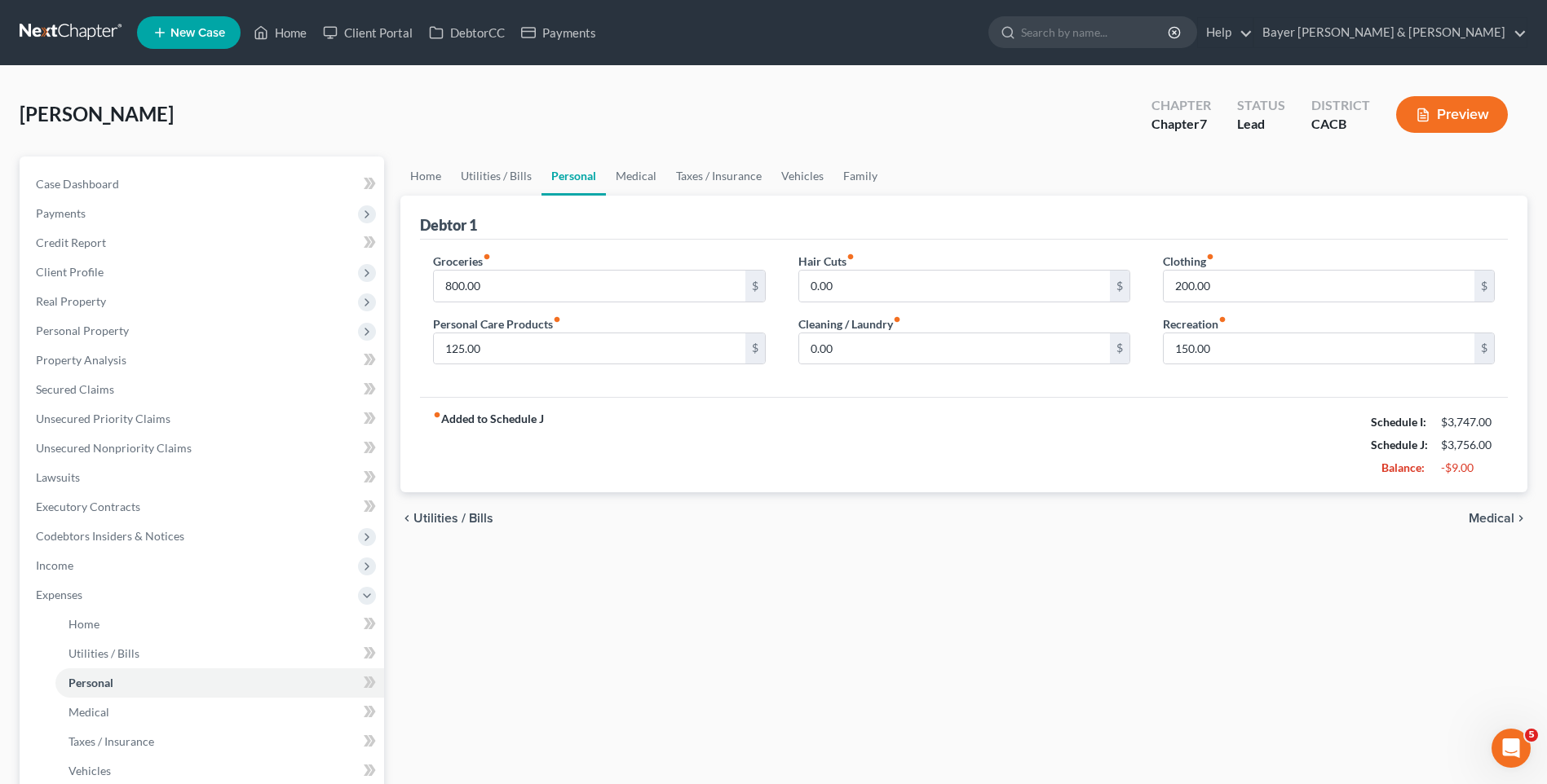
click at [1492, 518] on span "Medical" at bounding box center [1491, 518] width 46 height 13
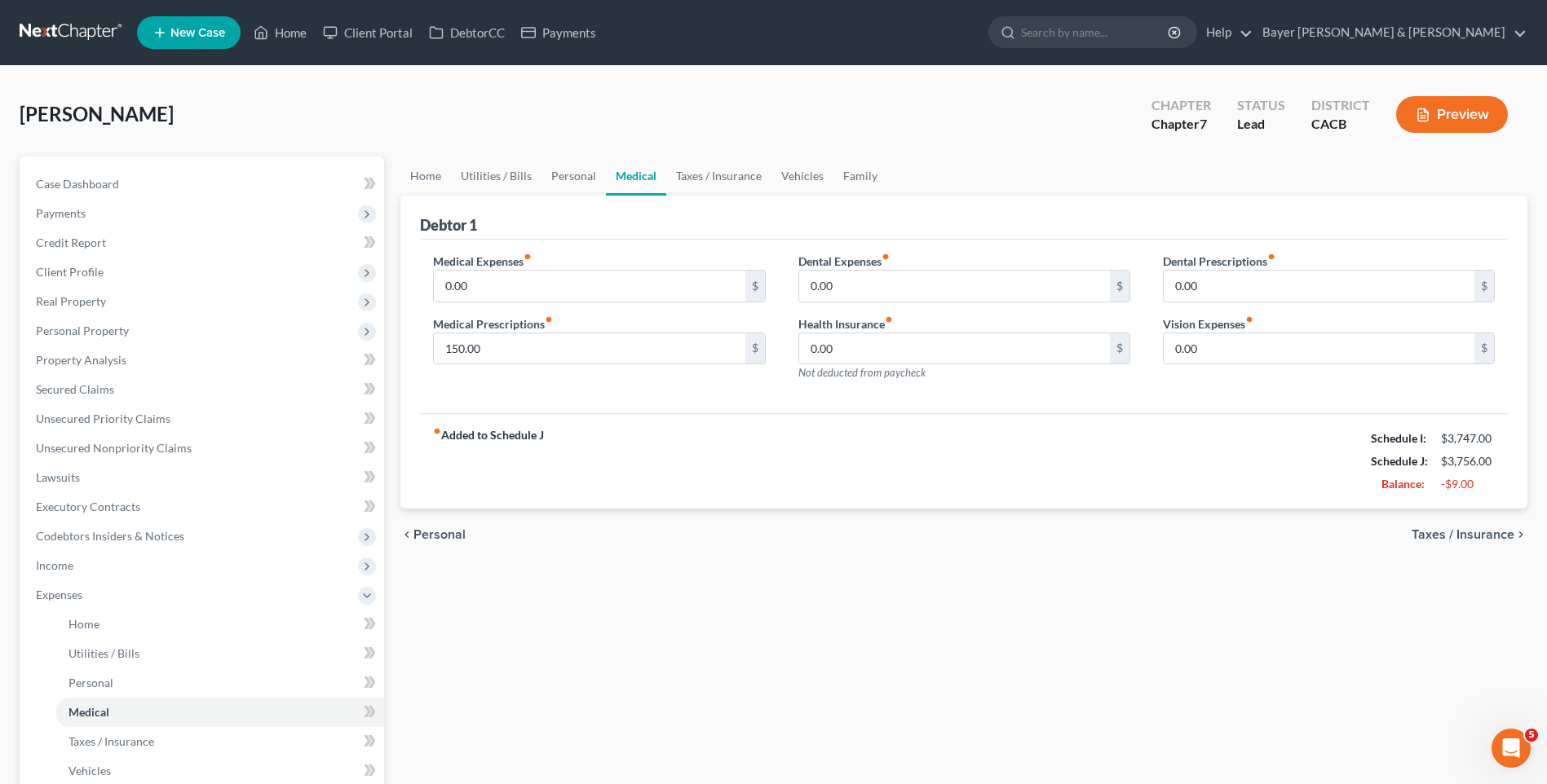
click at [1489, 531] on span "Taxes / Insurance" at bounding box center [1464, 535] width 103 height 13
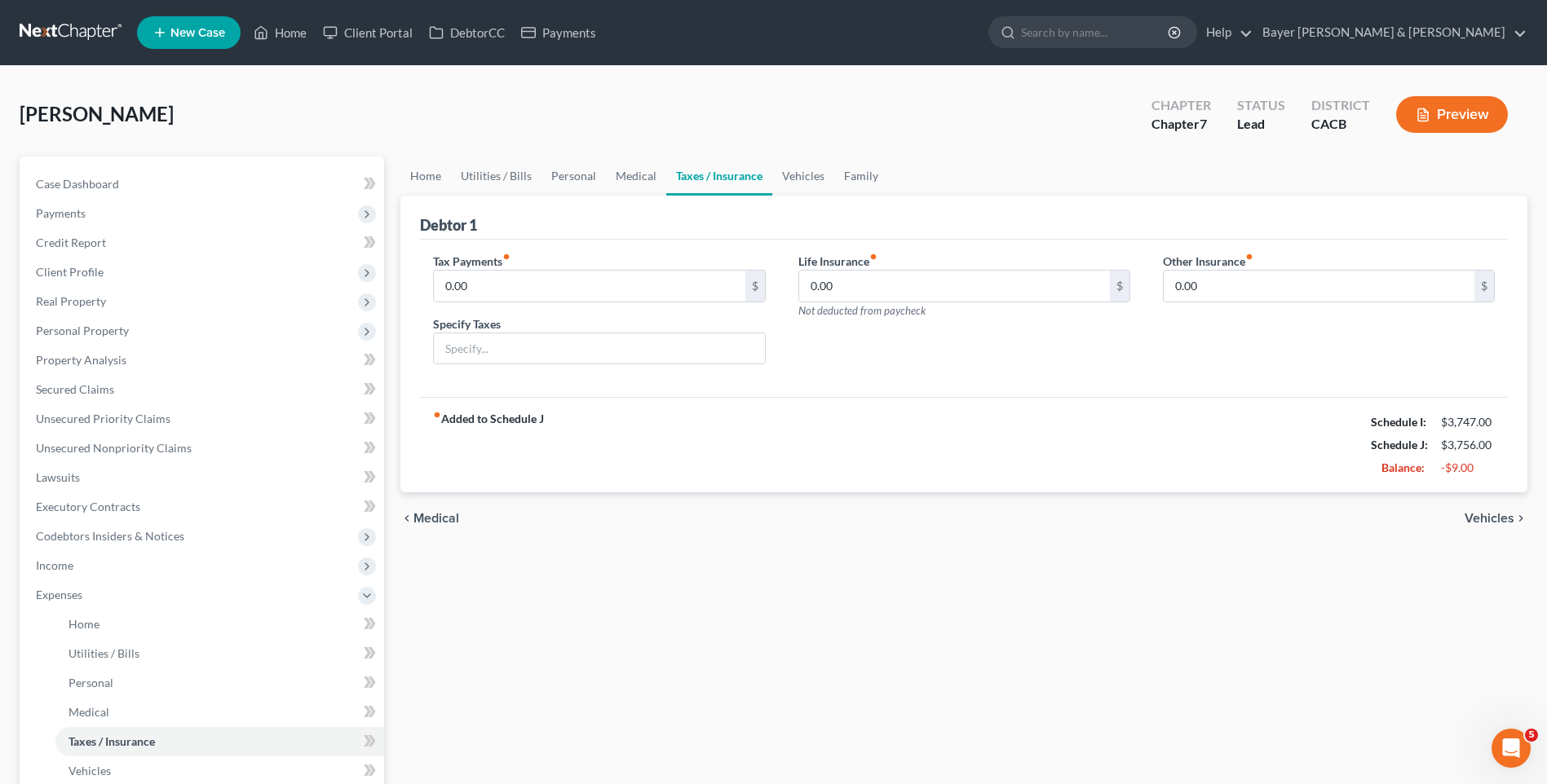
click at [1489, 519] on span "Vehicles" at bounding box center [1490, 518] width 50 height 13
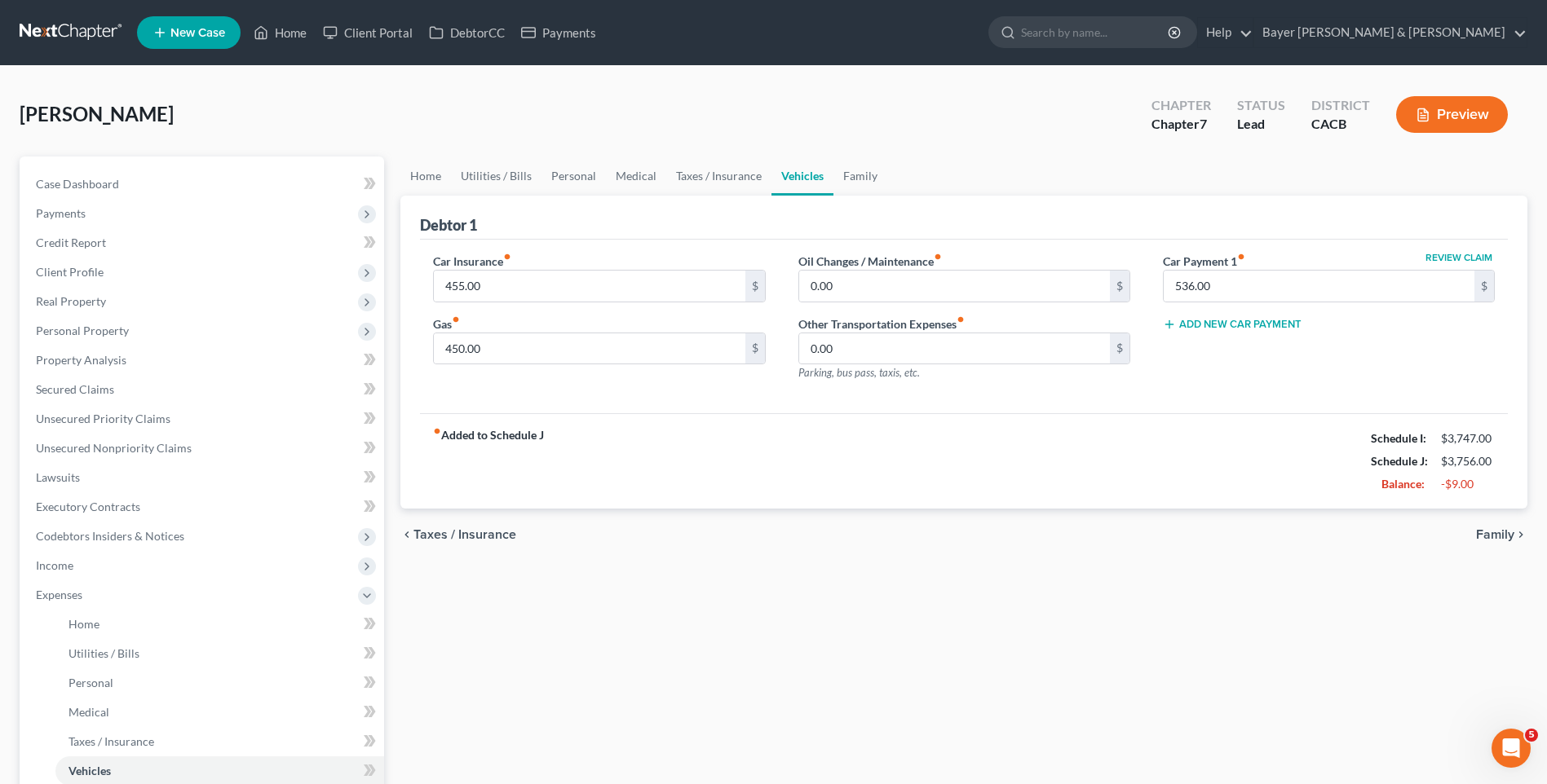
click at [1489, 519] on div "chevron_left Taxes / Insurance Family chevron_right" at bounding box center [964, 535] width 1127 height 52
click at [1489, 530] on span "Family" at bounding box center [1496, 535] width 38 height 13
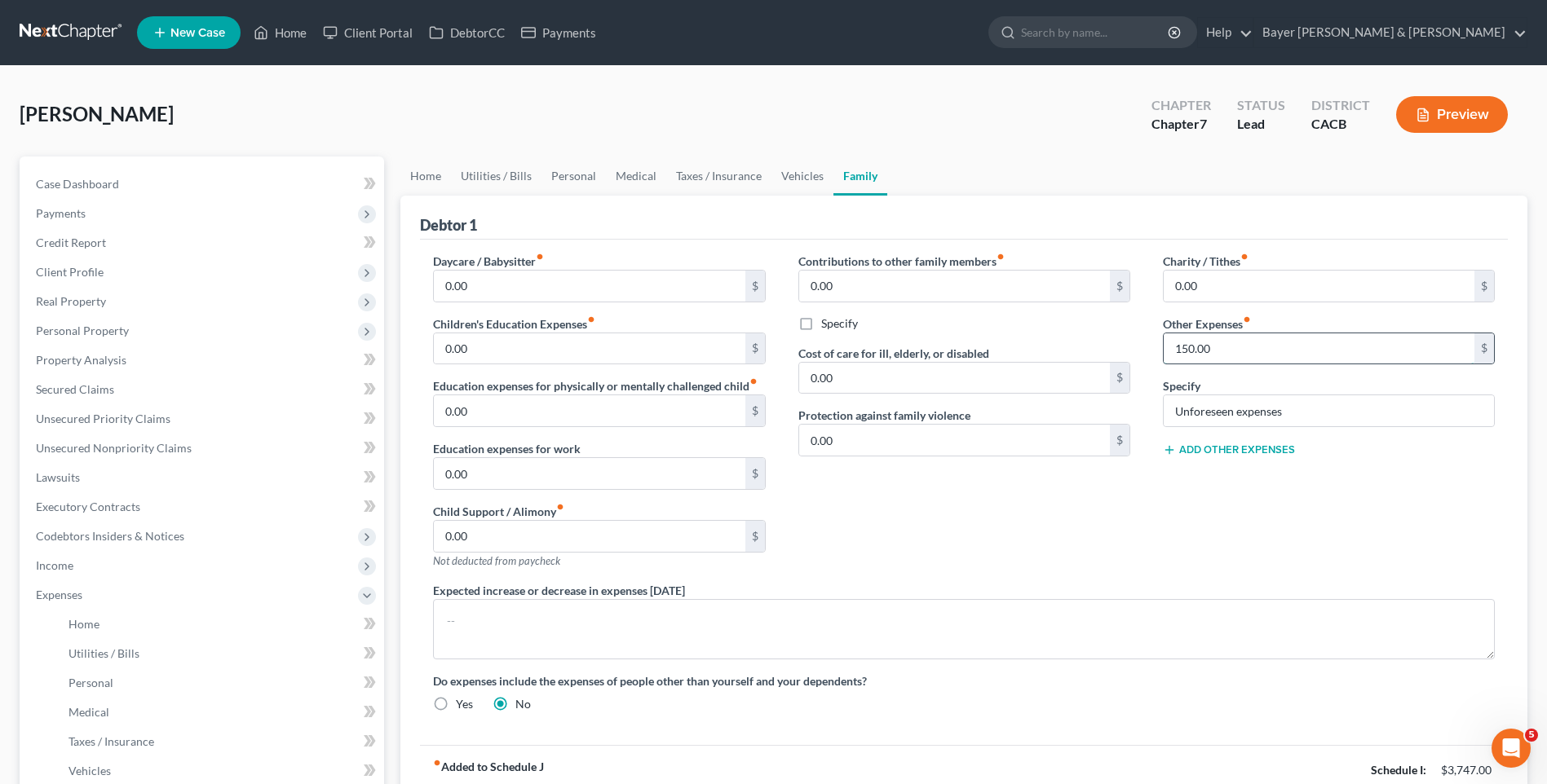
click at [1188, 349] on input "150.00" at bounding box center [1318, 349] width 310 height 31
type input "140"
click at [1264, 594] on div "Expected increase or decrease in expenses [DATE]" at bounding box center [964, 621] width 1095 height 77
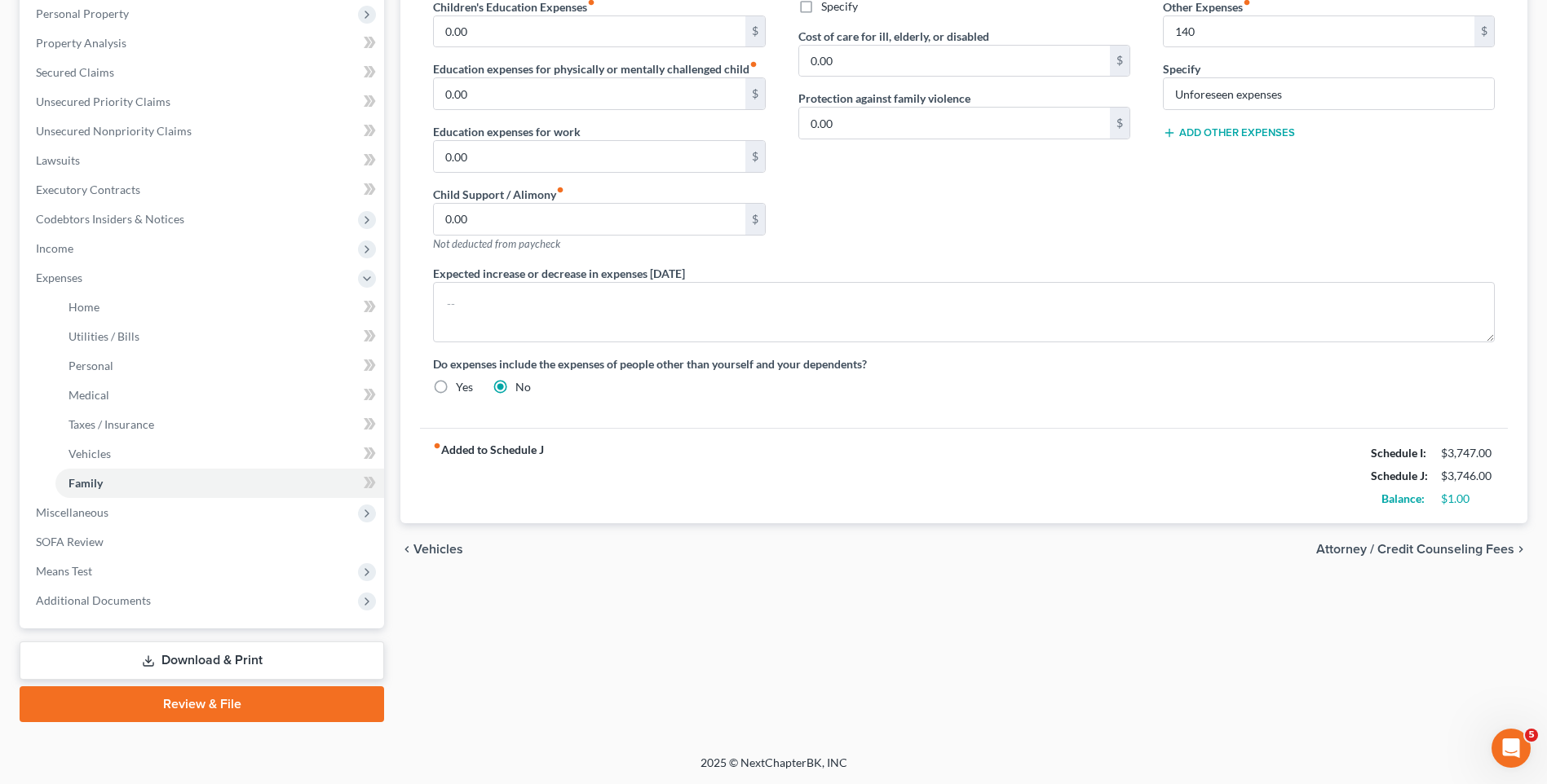
scroll to position [236, 0]
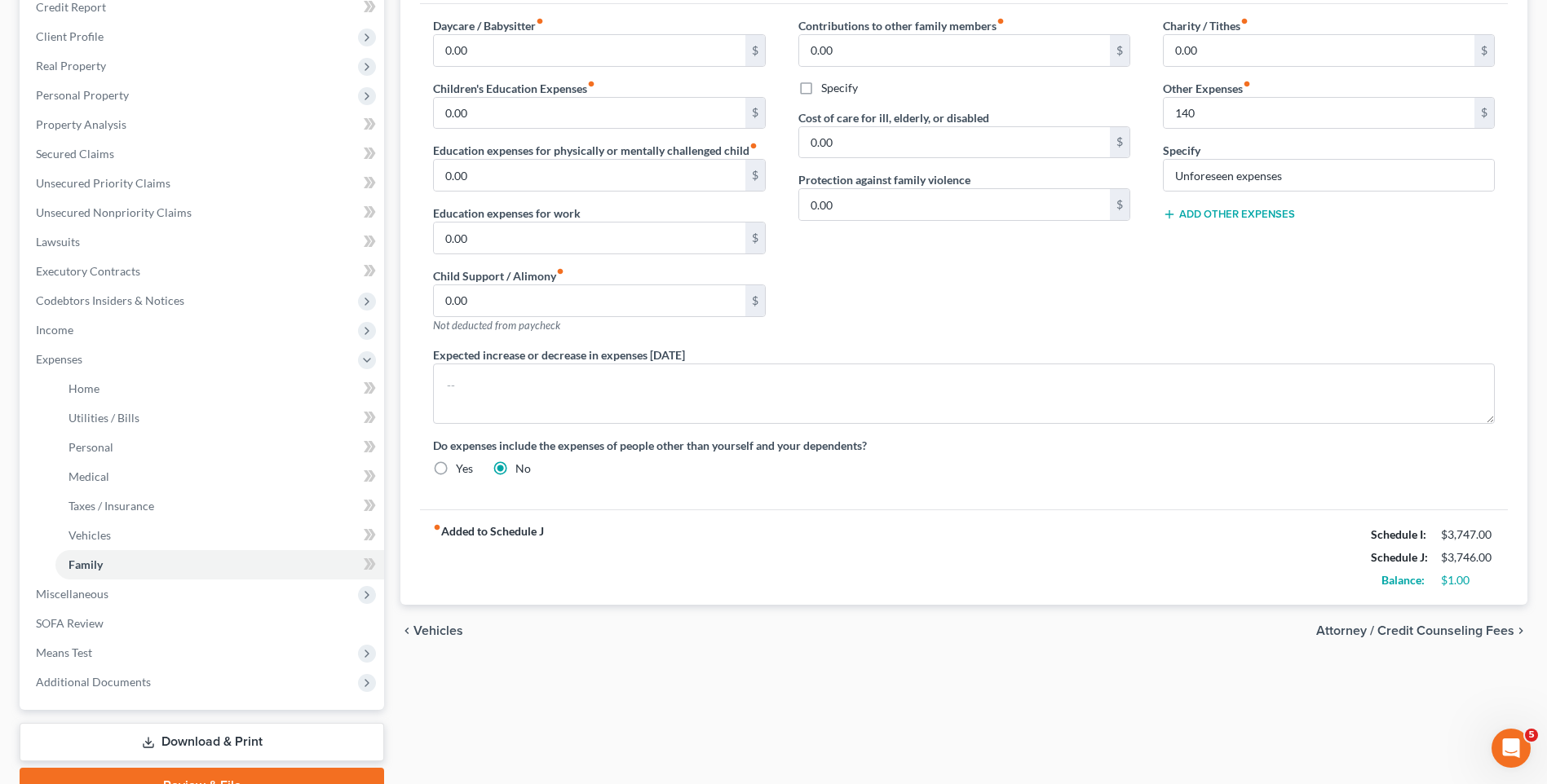
click at [449, 628] on span "Vehicles" at bounding box center [438, 630] width 50 height 13
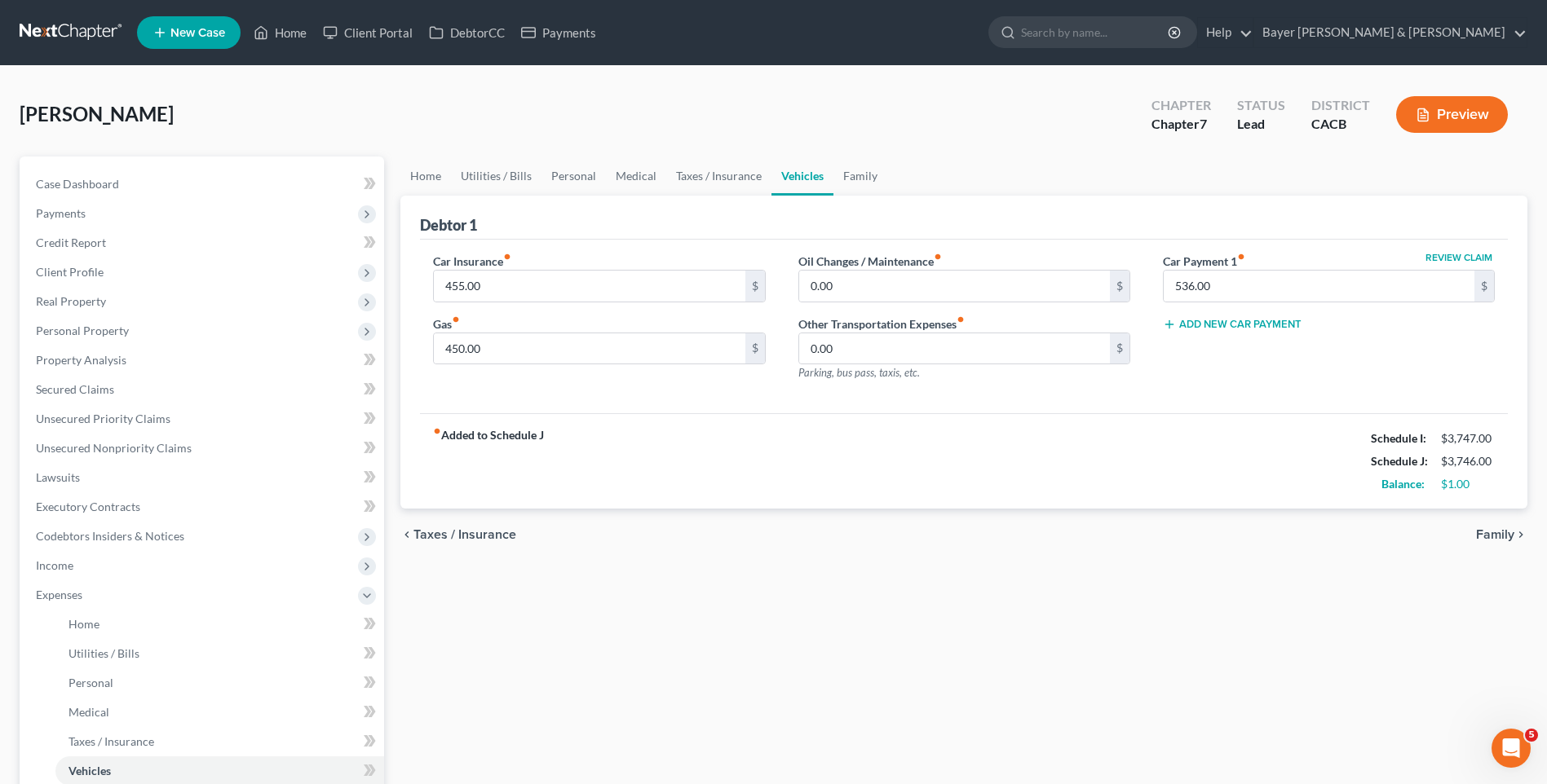
click at [450, 532] on span "Taxes / Insurance" at bounding box center [465, 535] width 103 height 13
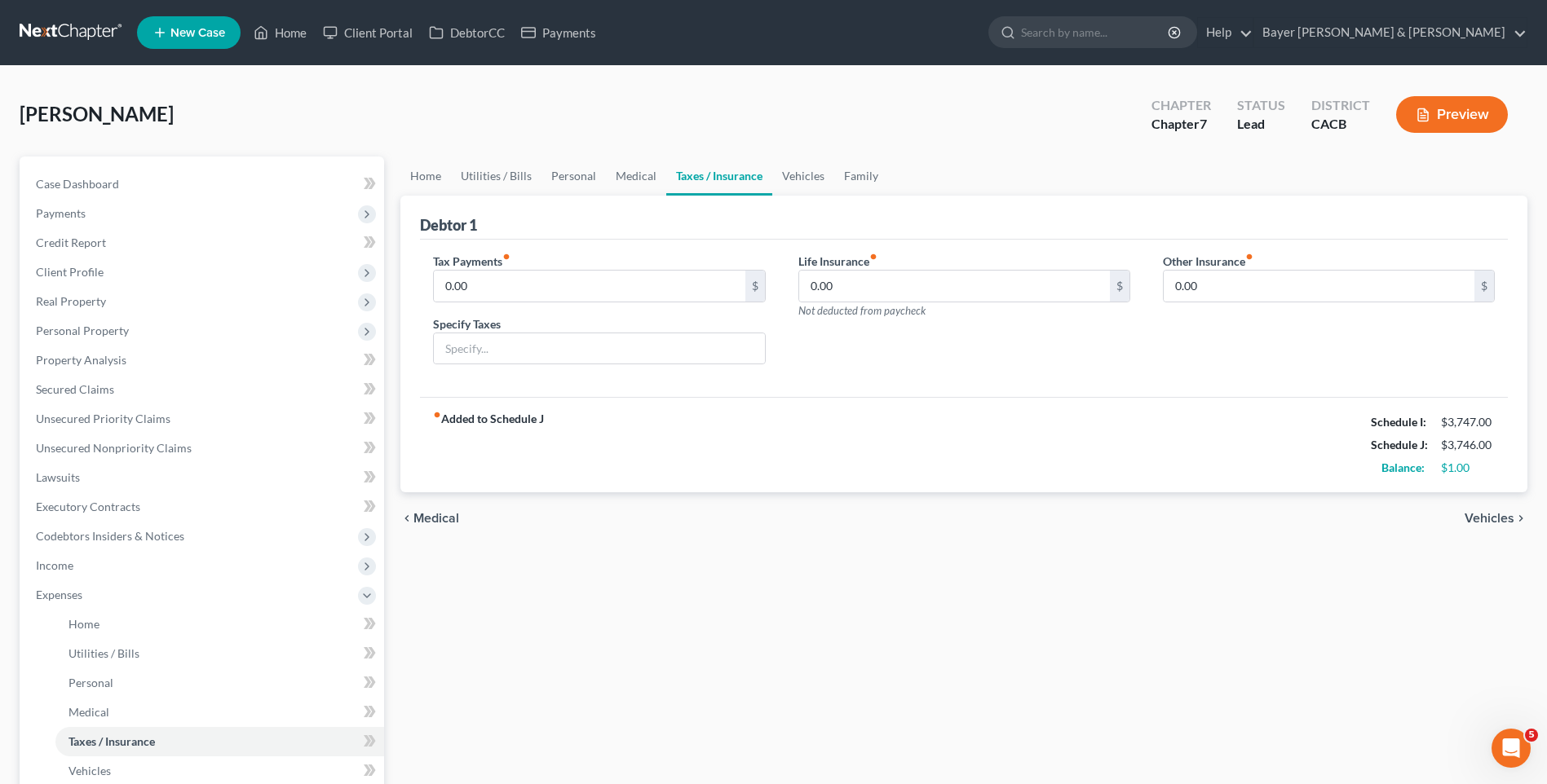
click at [441, 519] on span "Medical" at bounding box center [437, 518] width 46 height 13
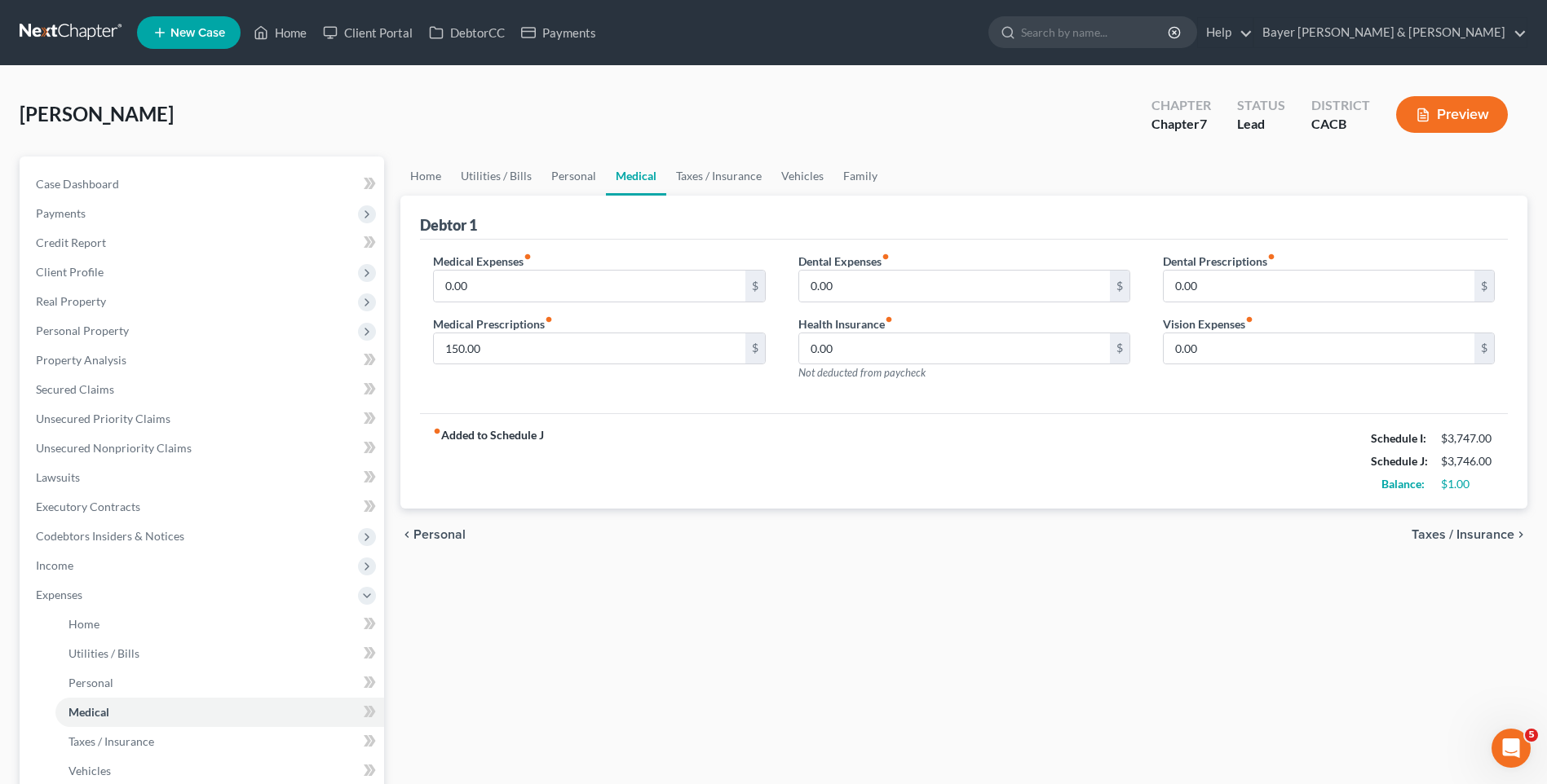
click at [440, 533] on span "Personal" at bounding box center [440, 535] width 52 height 13
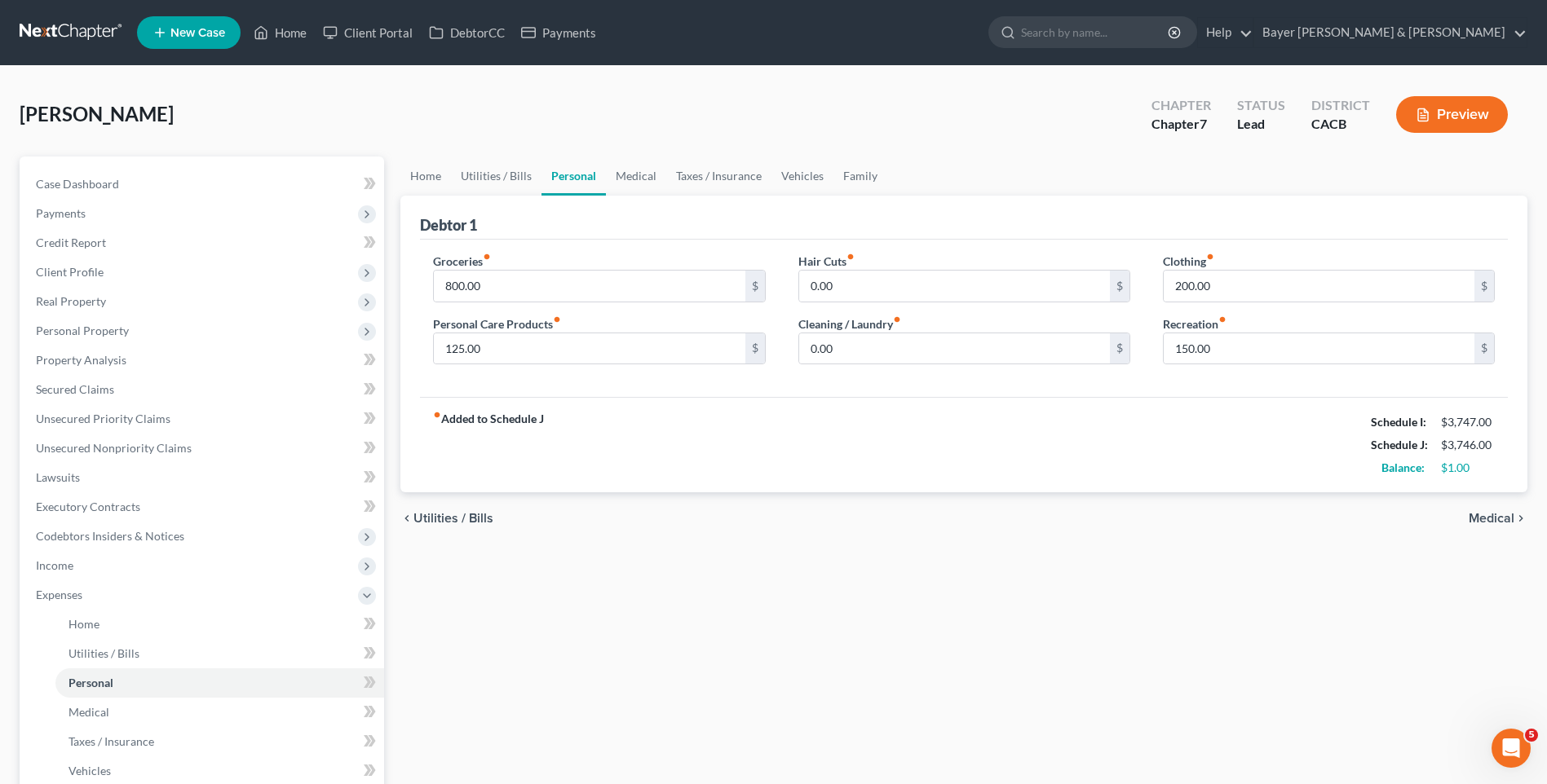
click at [437, 522] on span "Utilities / Bills" at bounding box center [454, 518] width 80 height 13
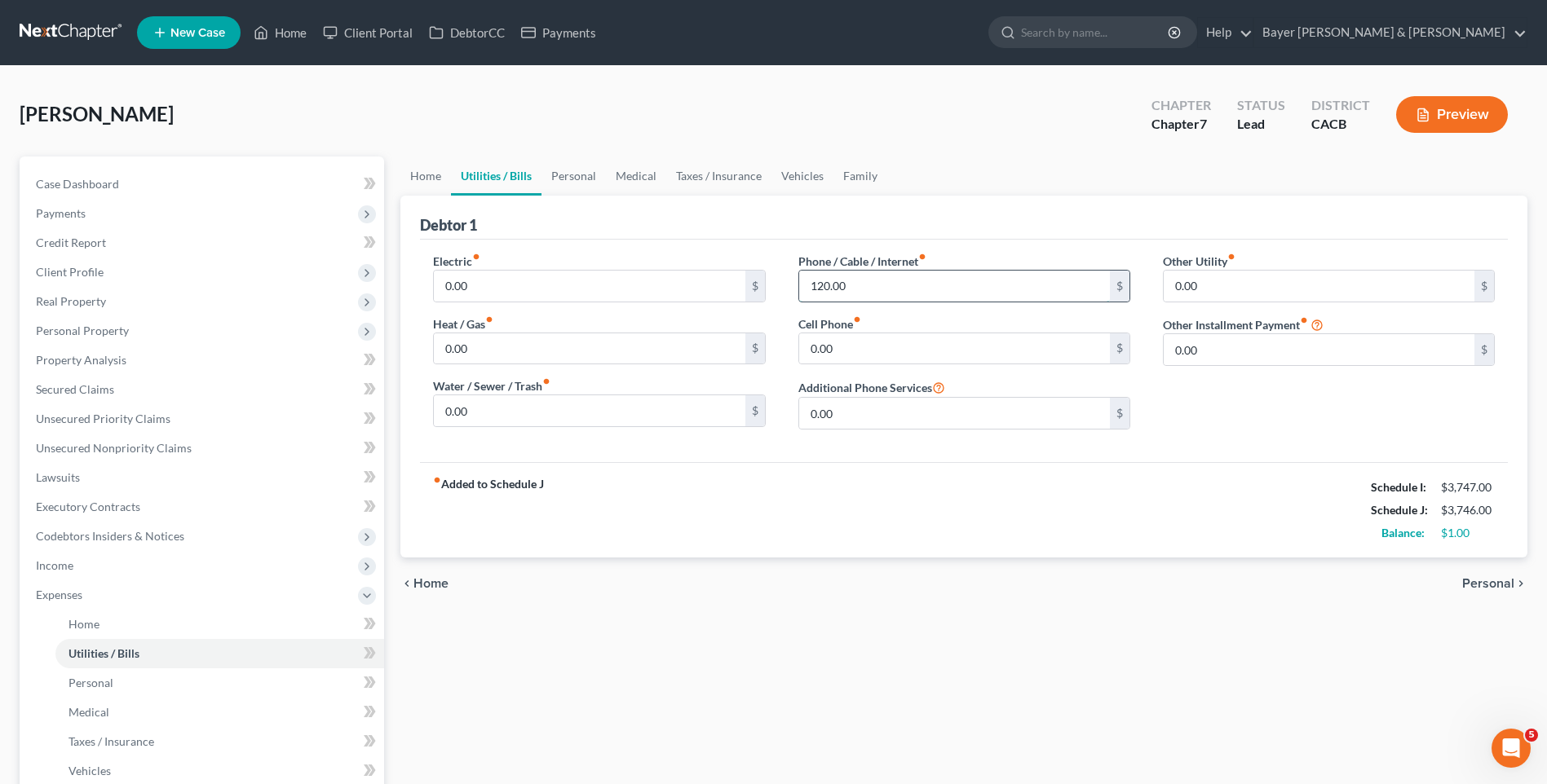
click at [828, 285] on input "120.00" at bounding box center [954, 286] width 310 height 31
type input "121"
drag, startPoint x: 1098, startPoint y: 669, endPoint x: 1144, endPoint y: 634, distance: 57.8
click at [1101, 666] on div "Home Utilities / Bills Personal Medical Taxes / Insurance Vehicles Family Debto…" at bounding box center [964, 598] width 1144 height 883
click at [1510, 582] on span "Personal" at bounding box center [1489, 583] width 52 height 13
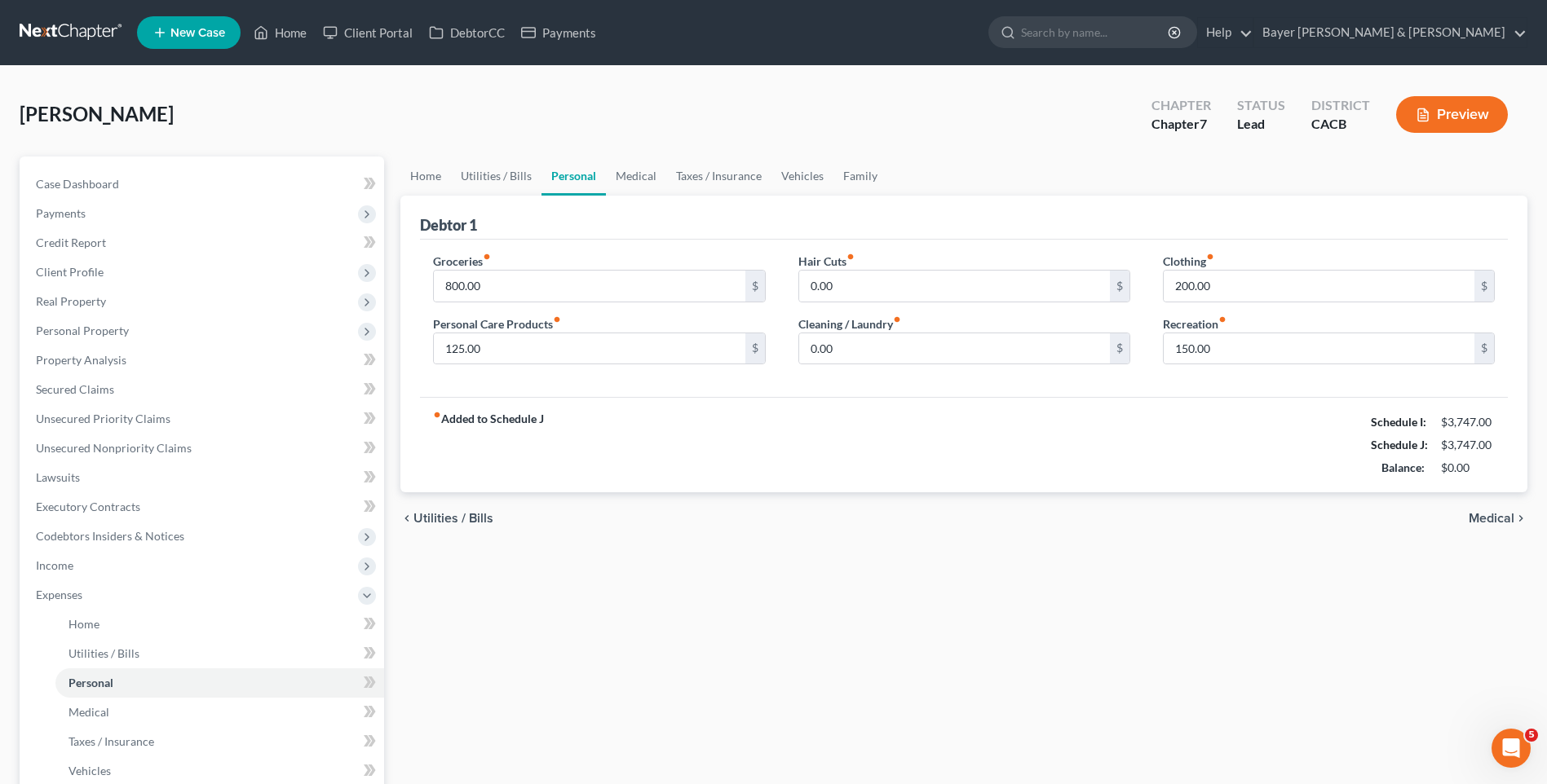
click at [1482, 519] on span "Medical" at bounding box center [1491, 518] width 46 height 13
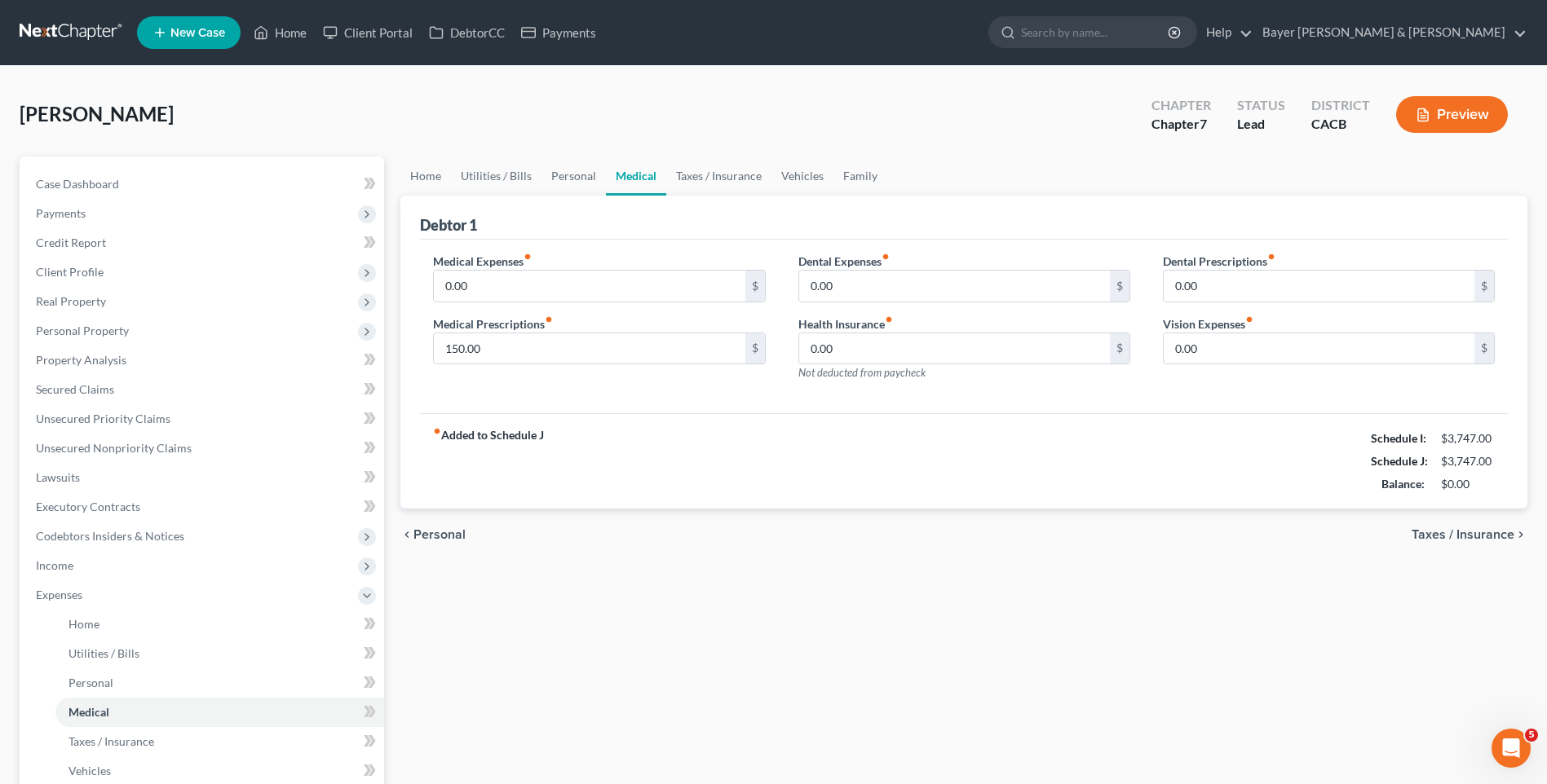
click at [1470, 537] on span "Taxes / Insurance" at bounding box center [1464, 535] width 103 height 13
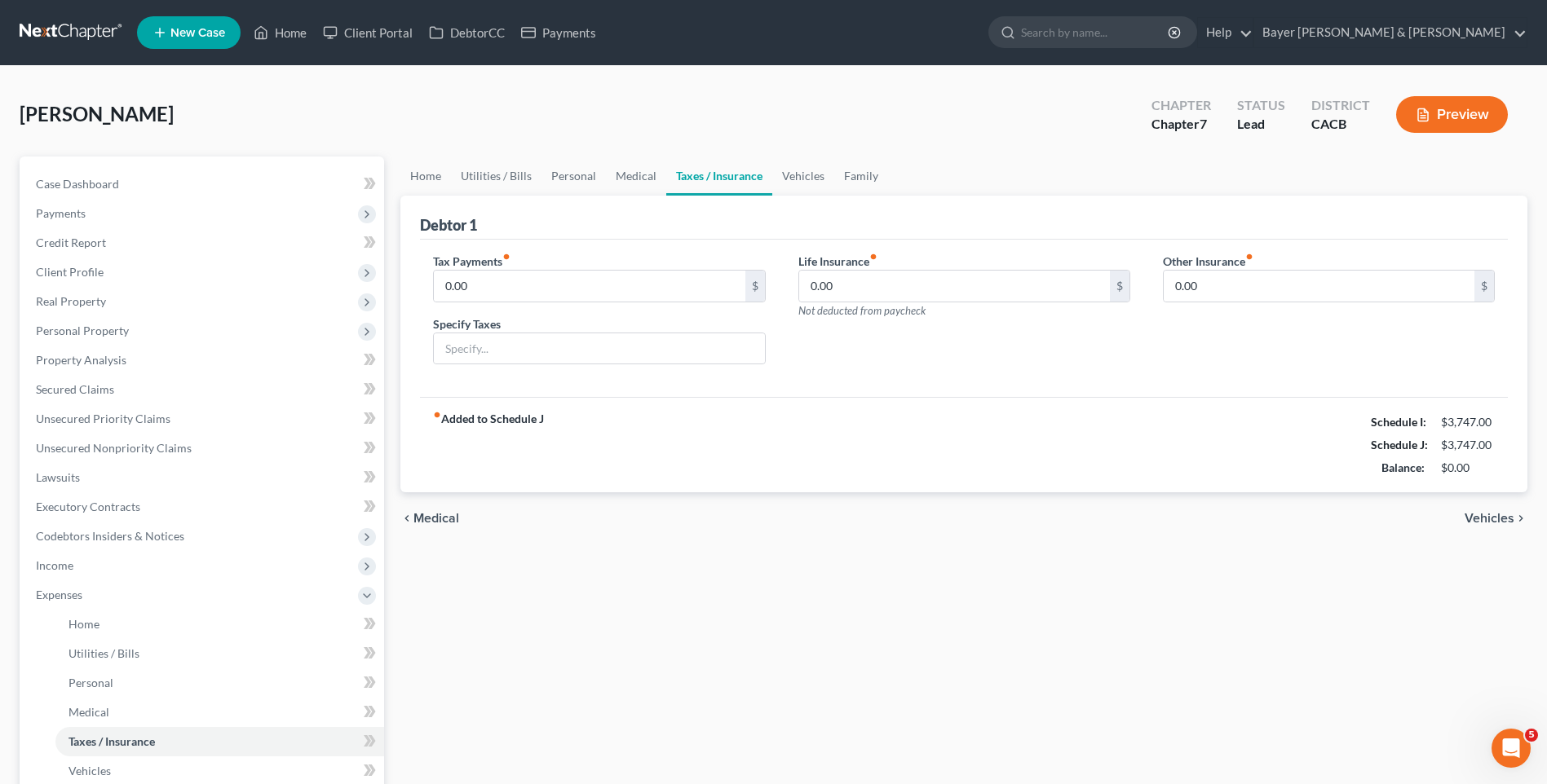
click at [1482, 514] on span "Vehicles" at bounding box center [1490, 518] width 50 height 13
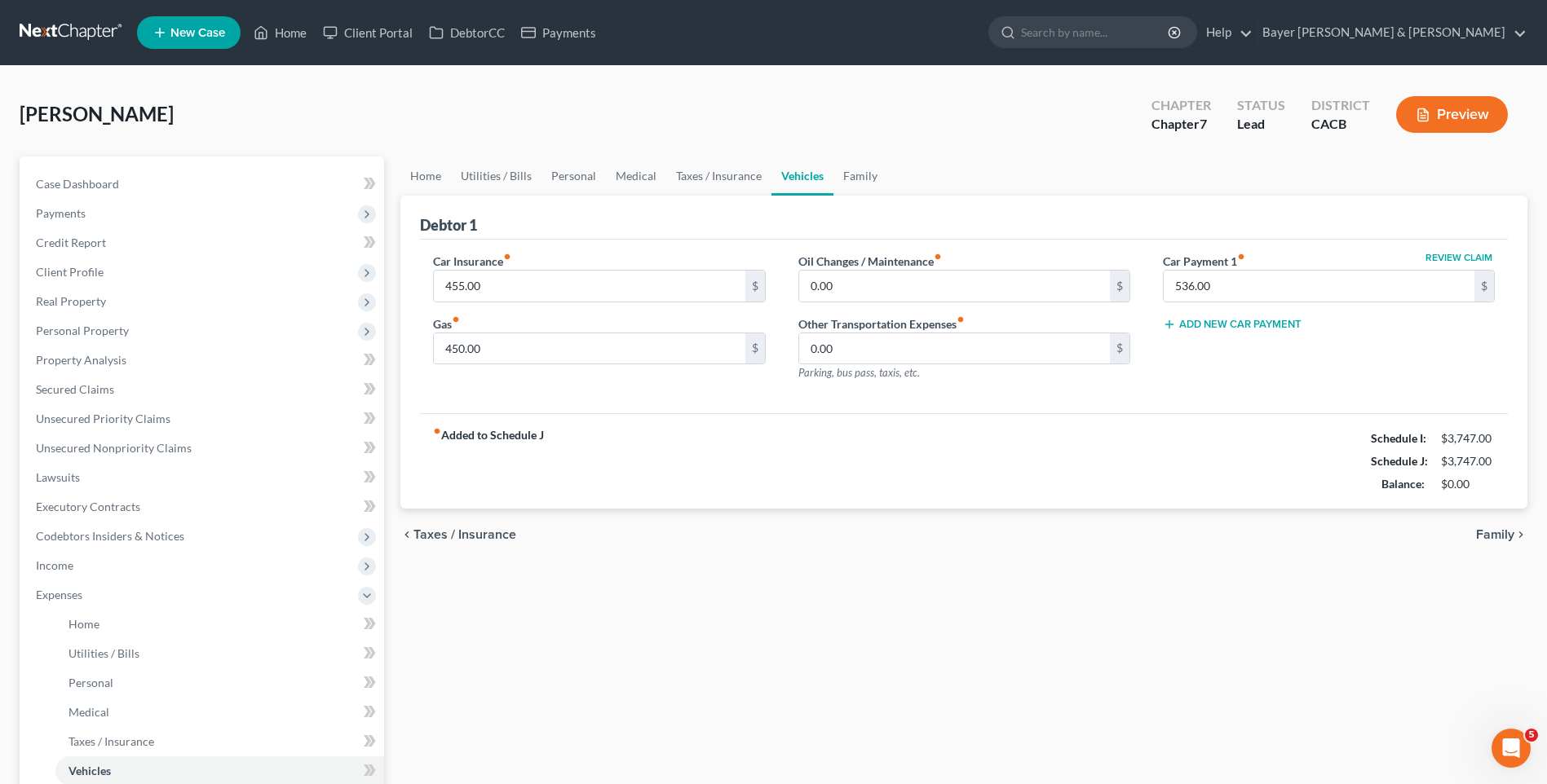
click at [1490, 532] on span "Family" at bounding box center [1496, 535] width 38 height 13
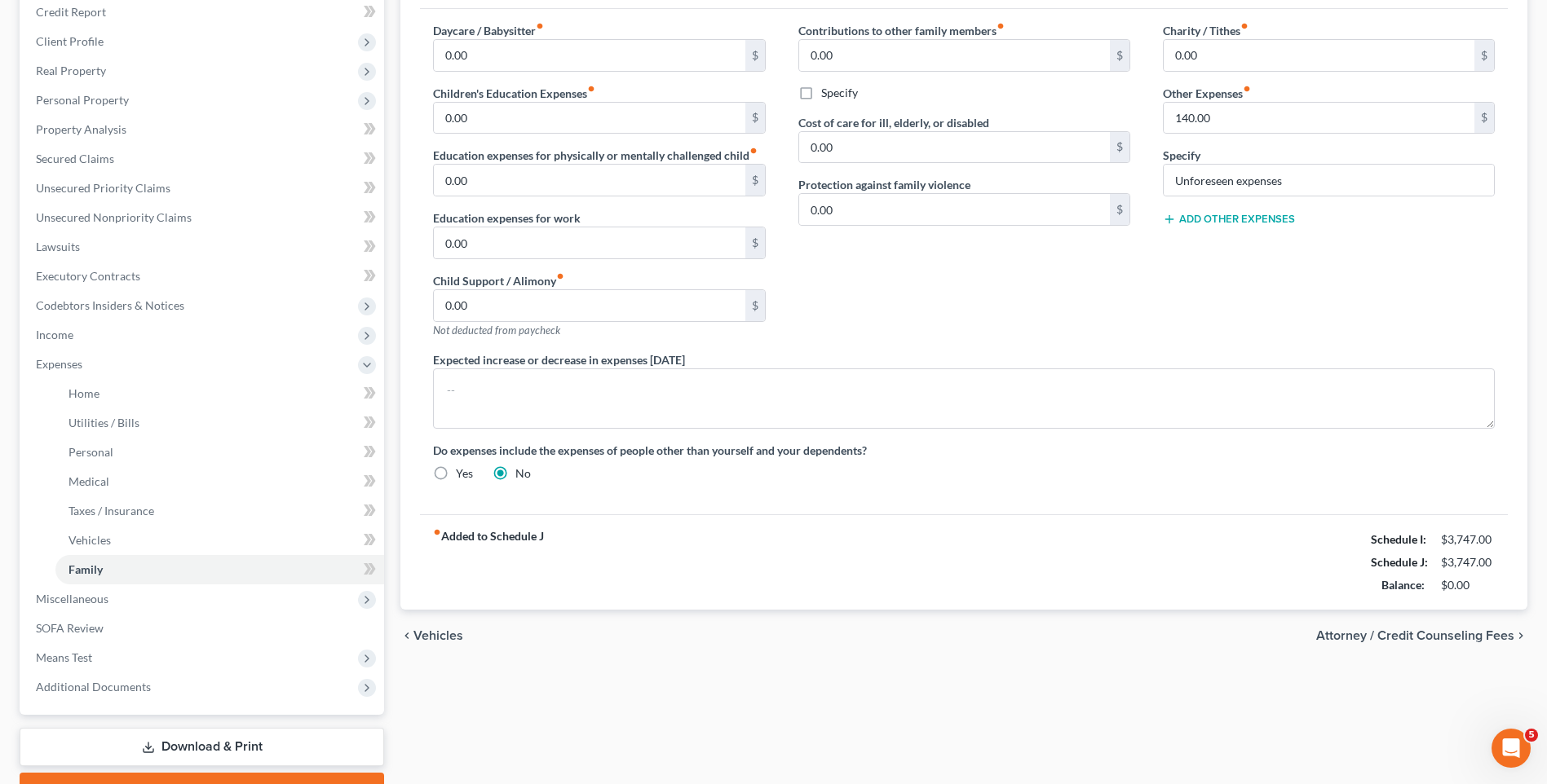
scroll to position [317, 0]
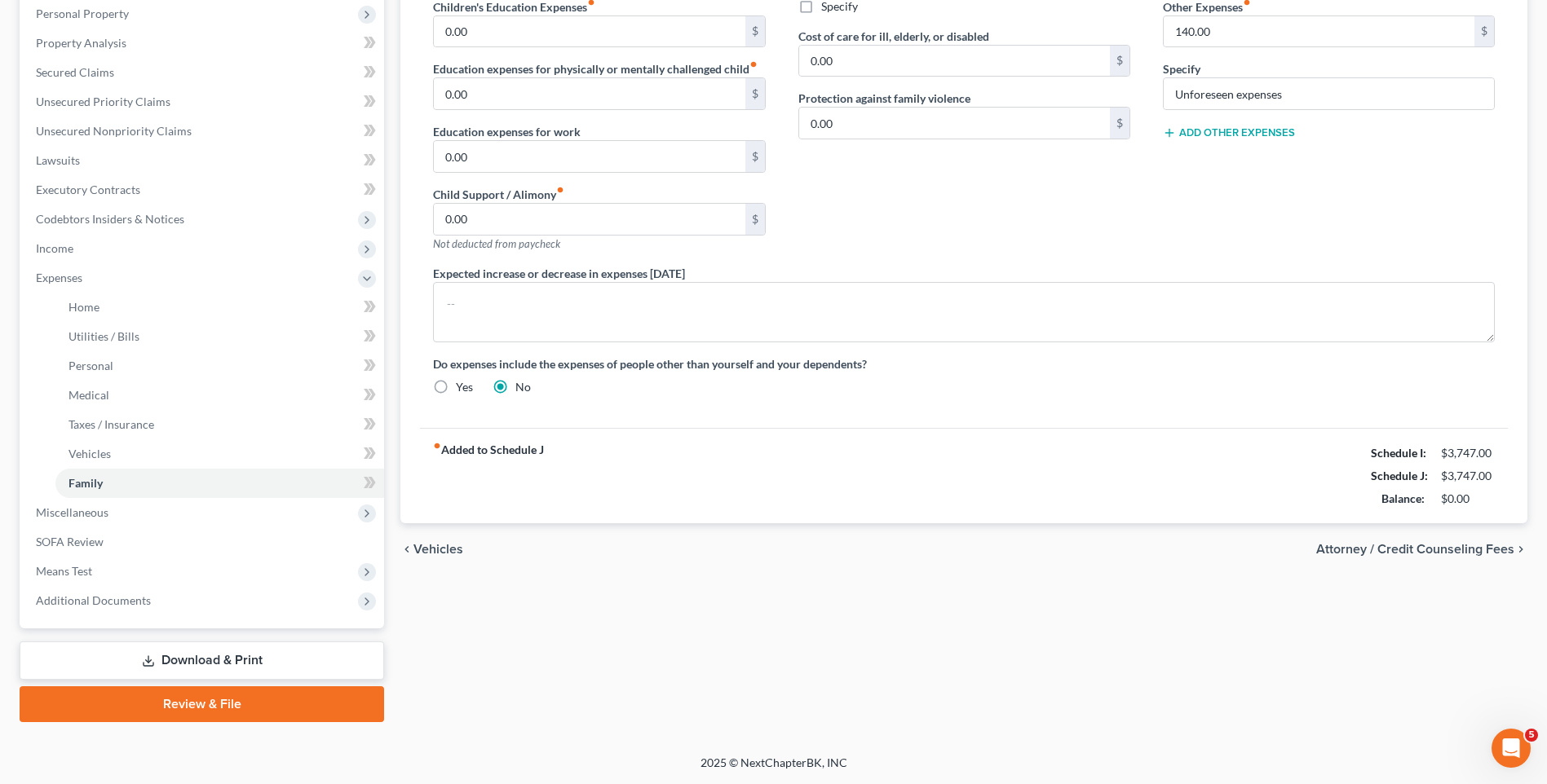
click at [1430, 548] on span "Attorney / Credit Counseling Fees" at bounding box center [1416, 549] width 198 height 13
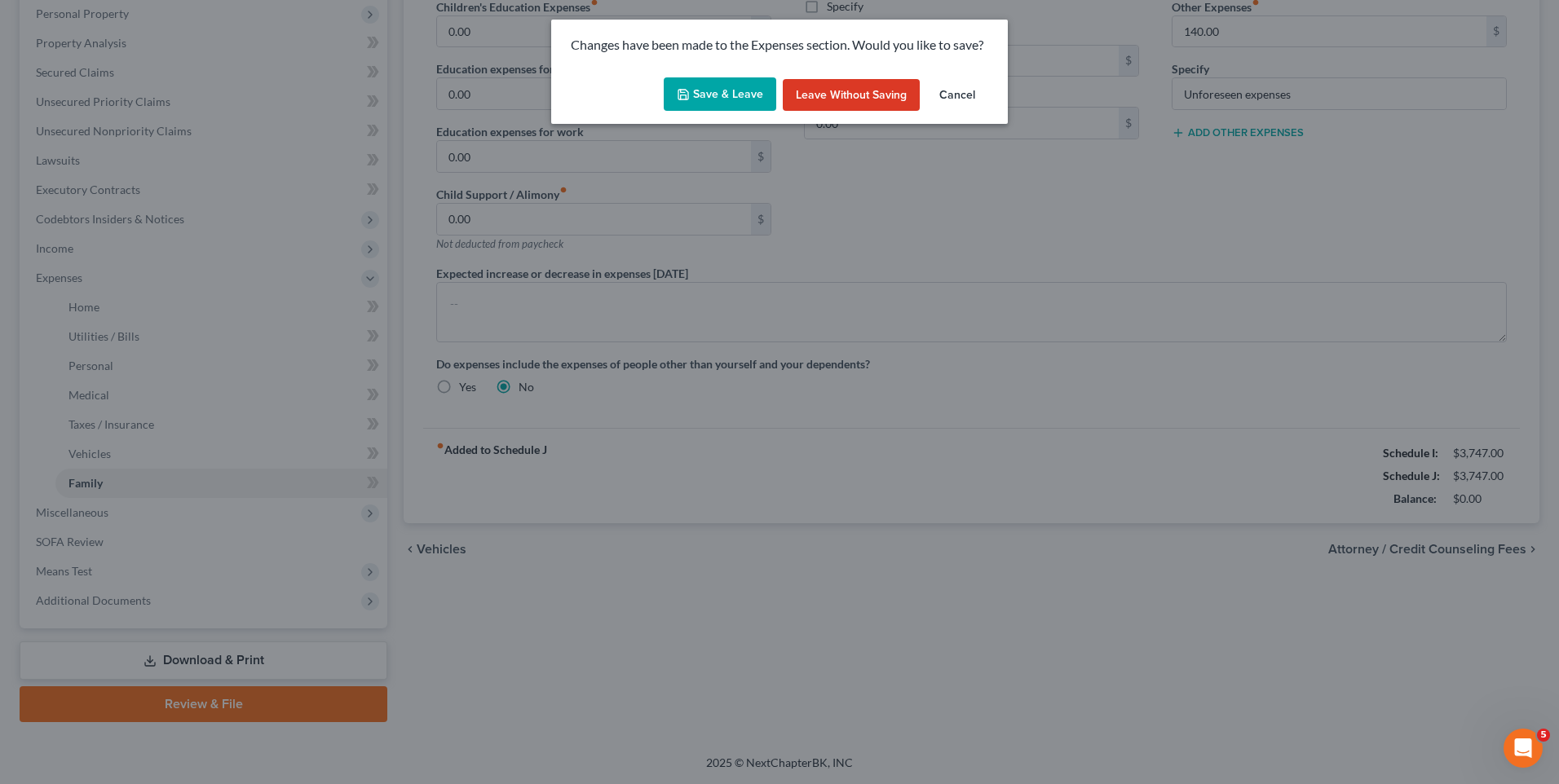
click at [687, 95] on polyline "button" at bounding box center [683, 96] width 6 height 4
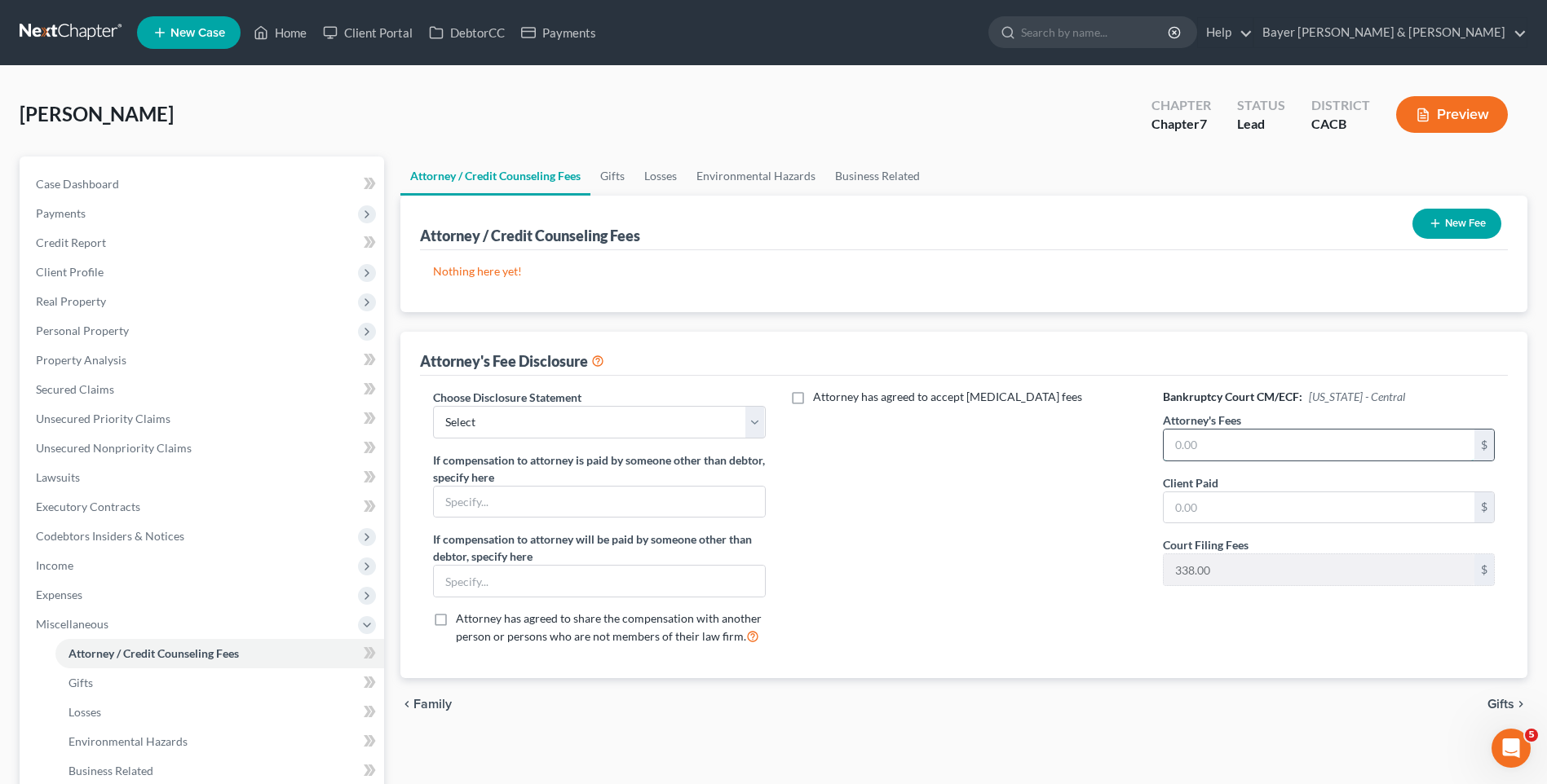
click at [1213, 444] on input "text" at bounding box center [1318, 445] width 310 height 31
type input "2,000"
click at [1196, 509] on input "text" at bounding box center [1318, 508] width 310 height 31
type input "0"
click at [560, 428] on select "Select Substitution in Ch 7 (when UST requests docs) Chapter 11 Standard Ch7 Fe…" at bounding box center [599, 422] width 332 height 33
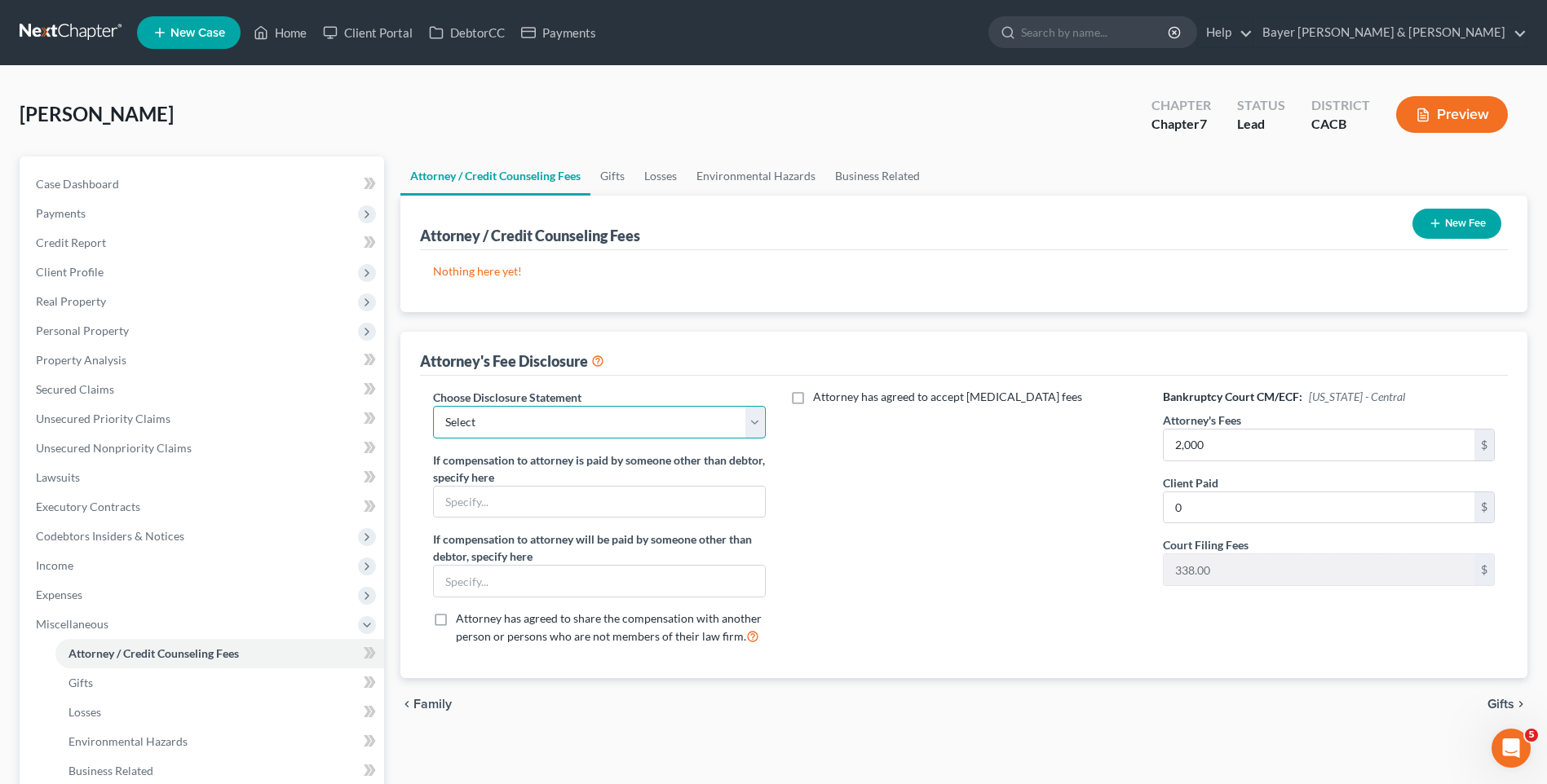
select select "2"
click at [433, 406] on select "Select Substitution in Ch 7 (when UST requests docs) Chapter 11 Standard Ch7 Fe…" at bounding box center [599, 422] width 332 height 33
click at [534, 500] on input "text" at bounding box center [599, 502] width 330 height 31
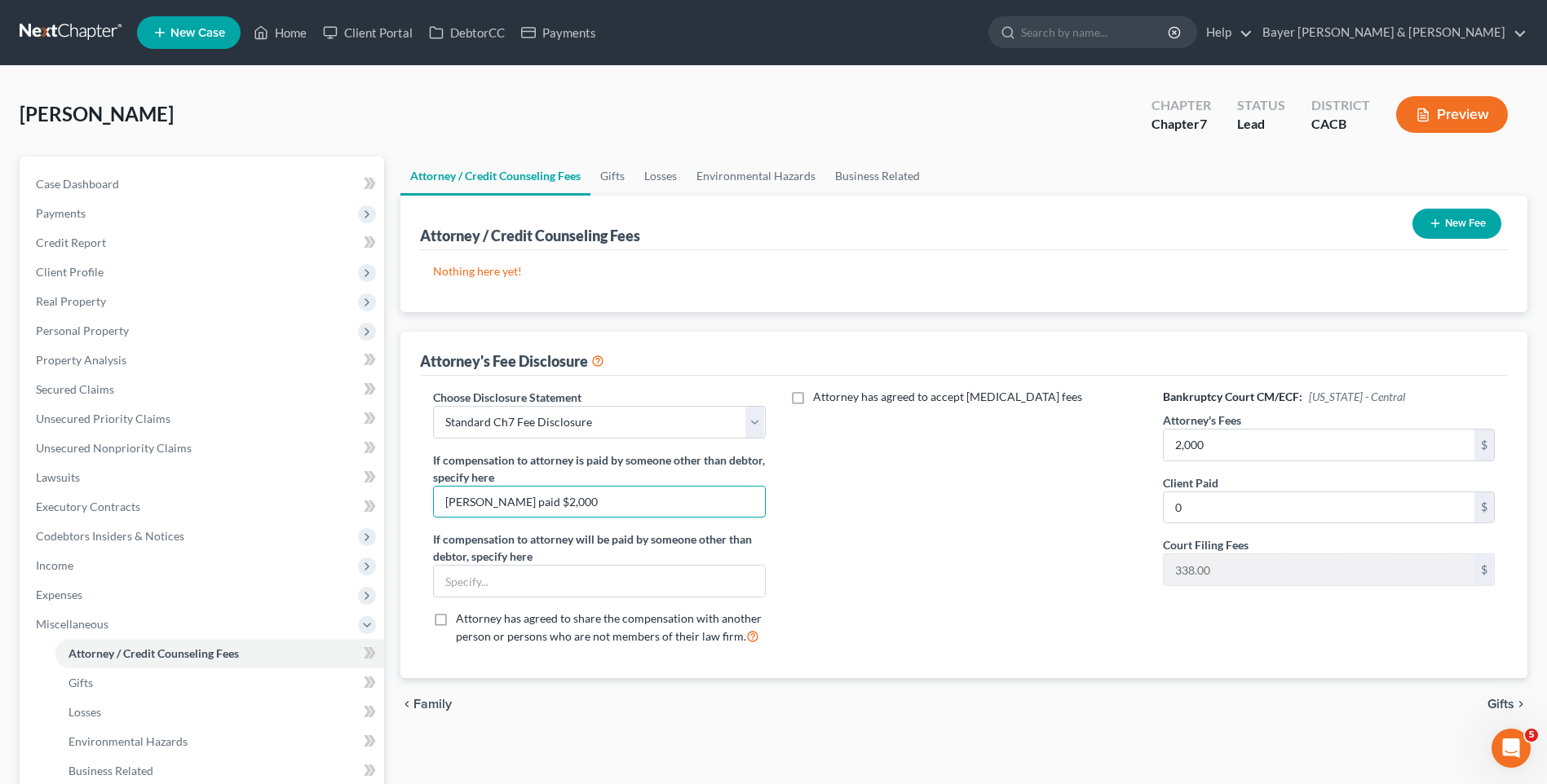
type input "[PERSON_NAME] paid $2,000"
click at [1046, 551] on div "Attorney has agreed to accept [MEDICAL_DATA] fees" at bounding box center [964, 523] width 364 height 269
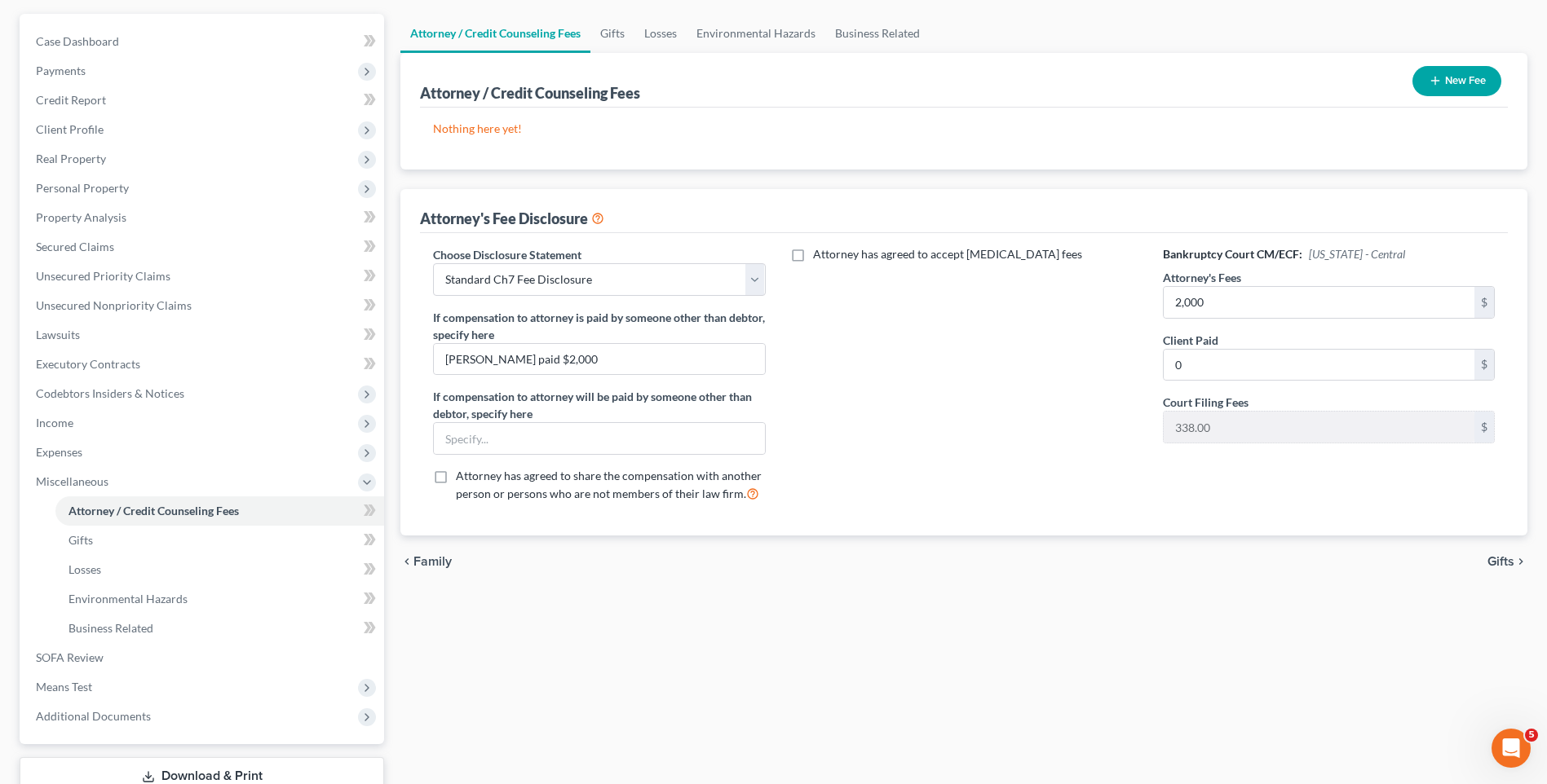
scroll to position [163, 0]
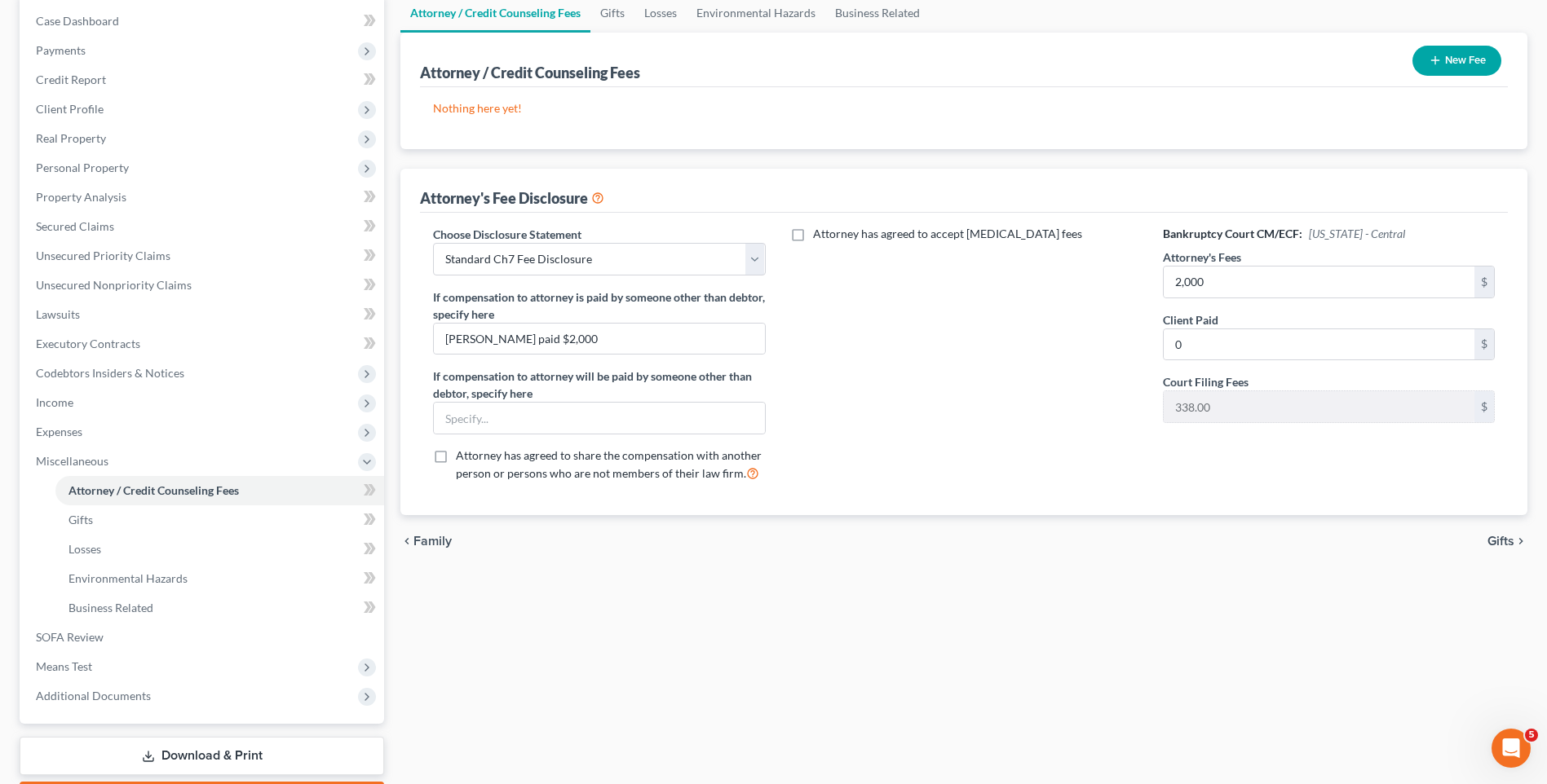
click at [1507, 542] on span "Gifts" at bounding box center [1501, 541] width 27 height 13
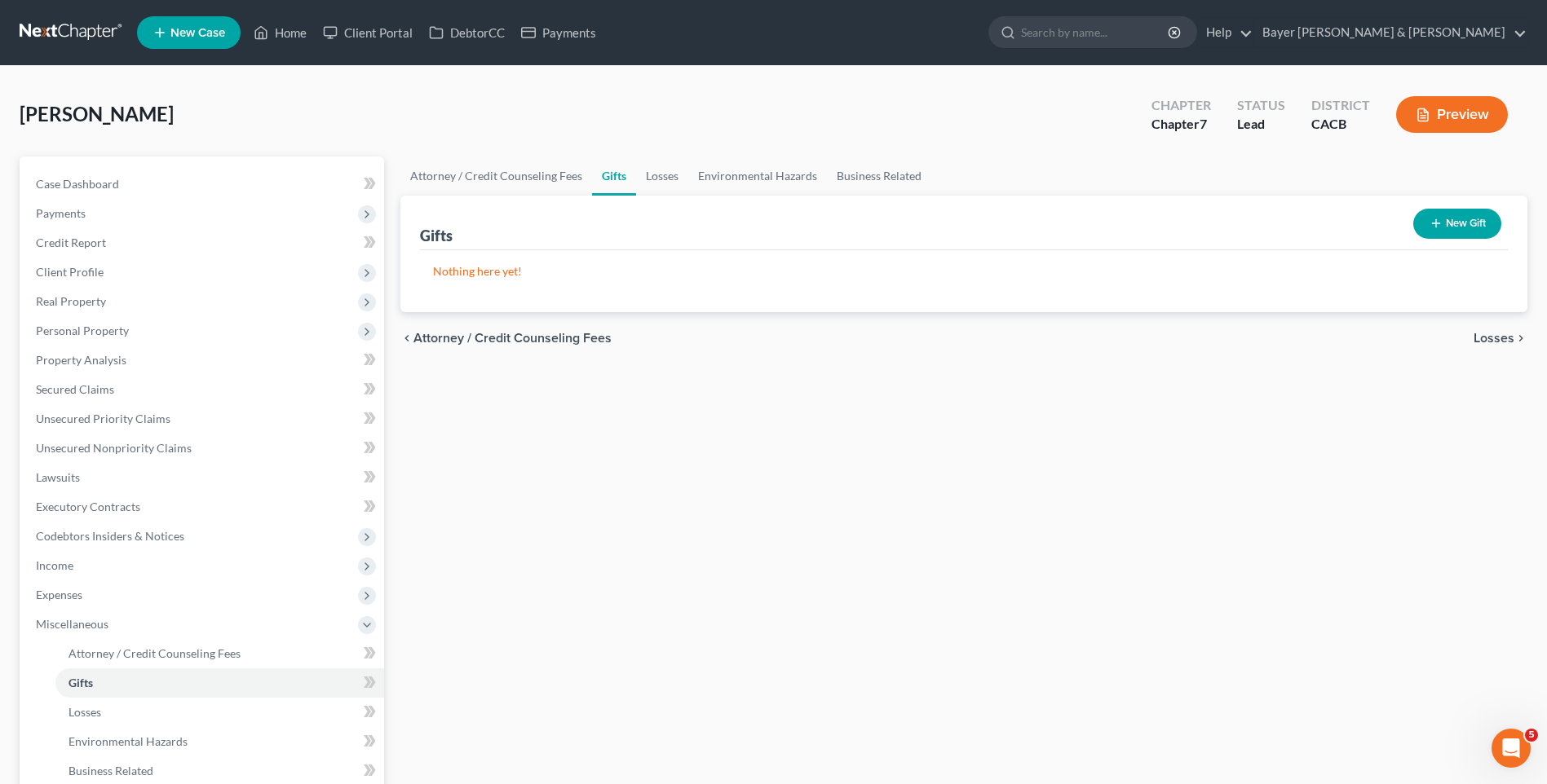
click at [1512, 338] on span "Losses" at bounding box center [1494, 338] width 41 height 13
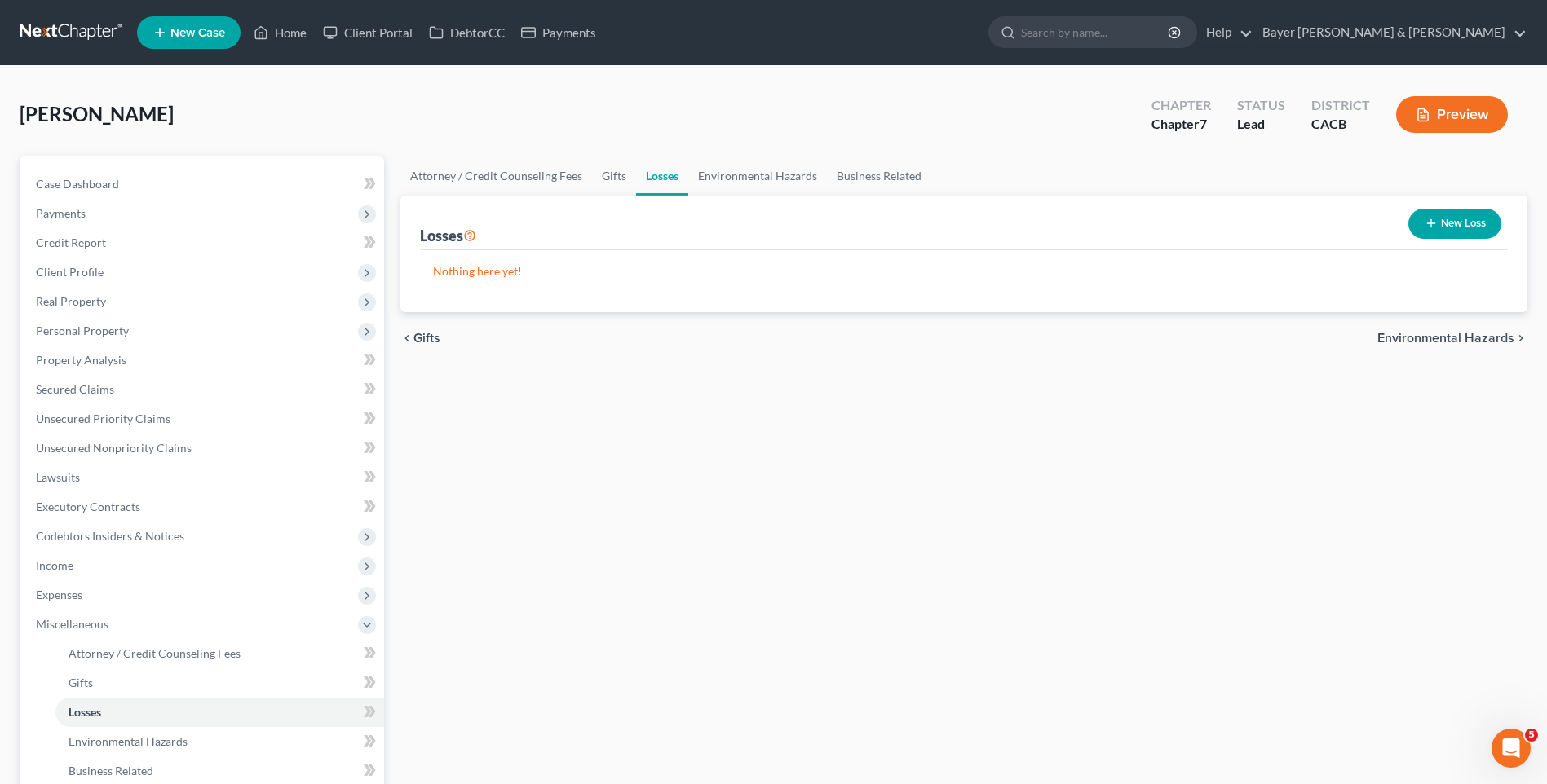
click at [1494, 337] on span "Environmental Hazards" at bounding box center [1446, 338] width 137 height 13
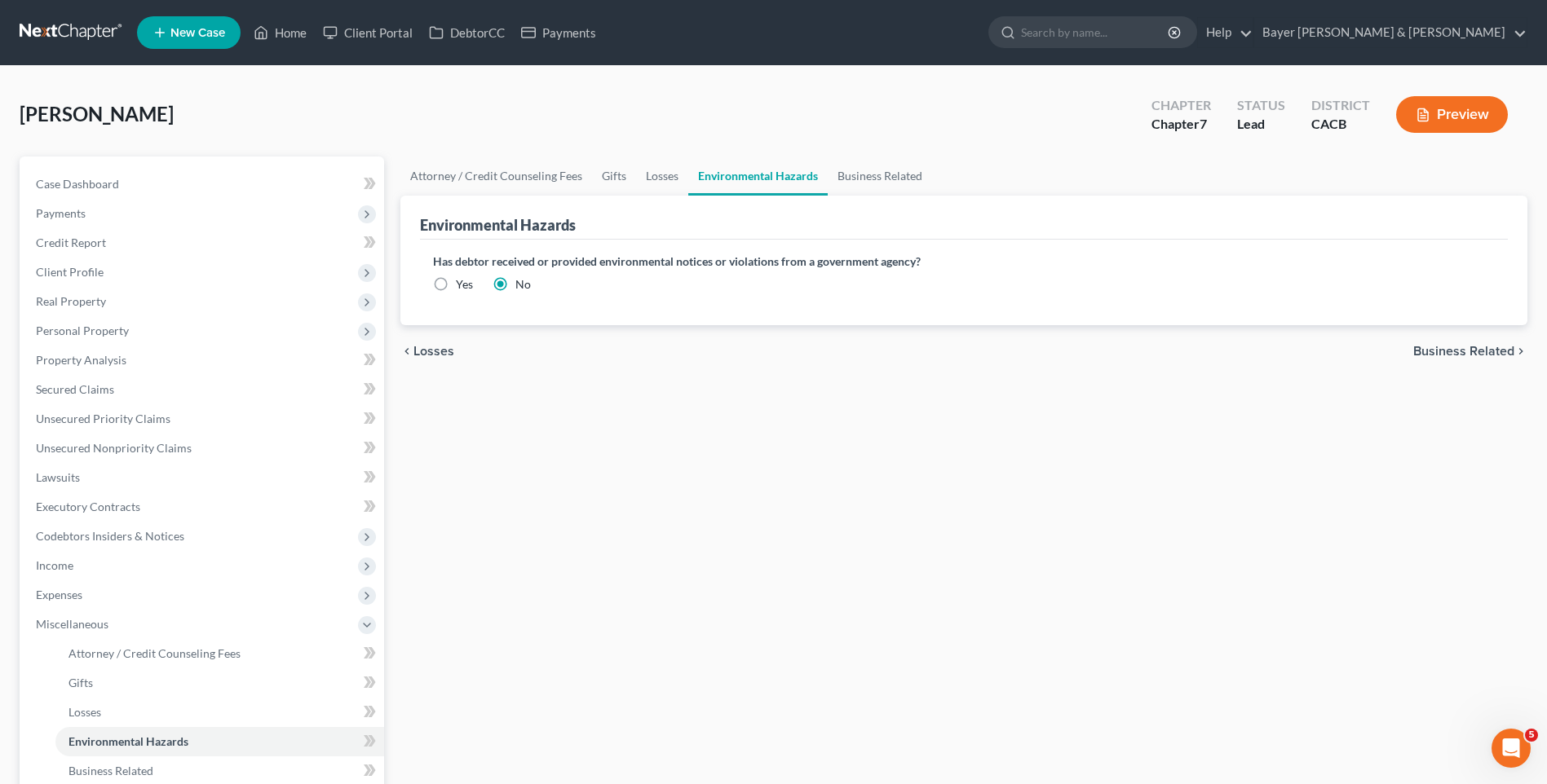
click at [1478, 349] on span "Business Related" at bounding box center [1464, 351] width 101 height 13
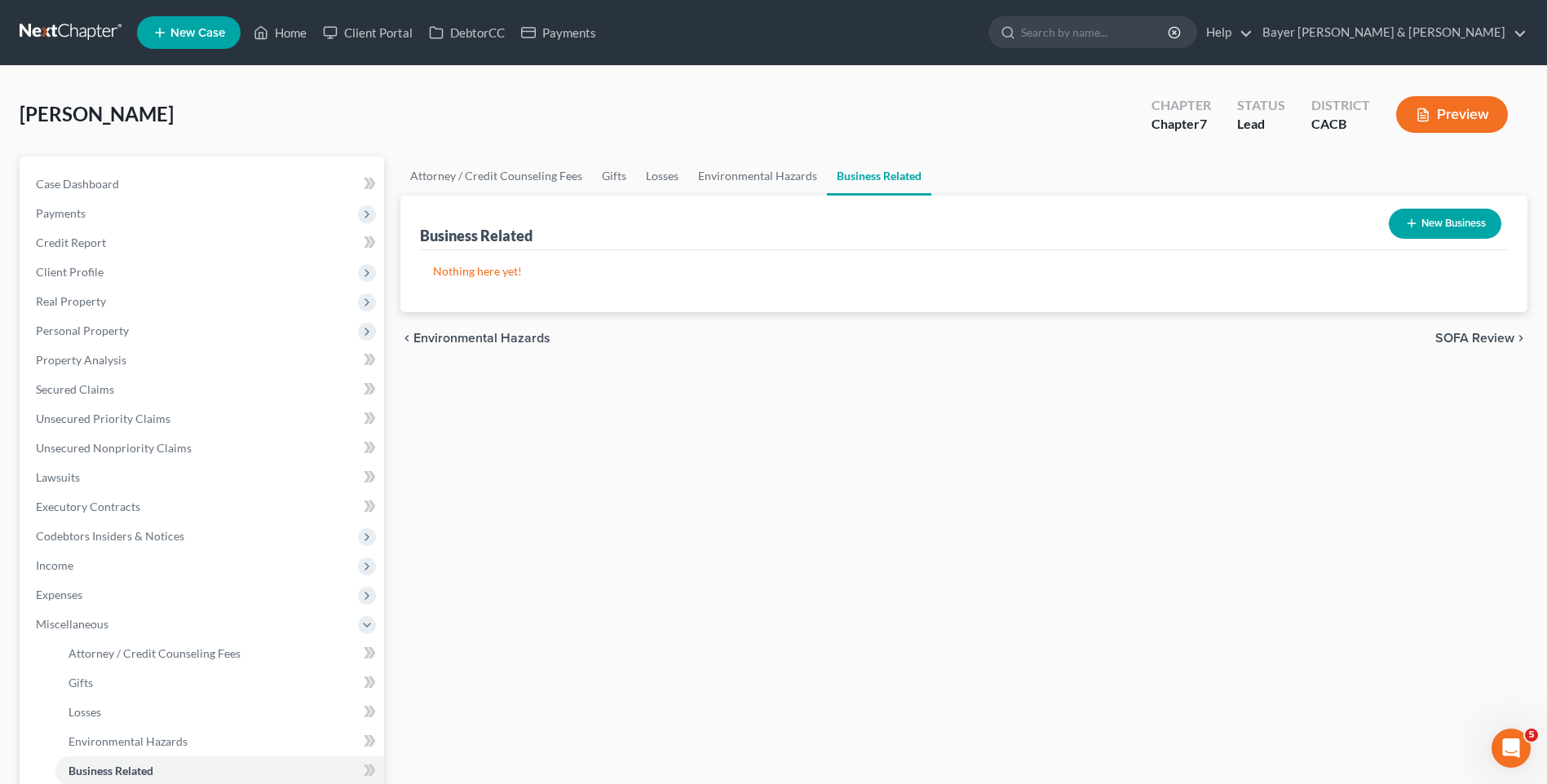
click at [1478, 340] on span "SOFA Review" at bounding box center [1475, 338] width 79 height 13
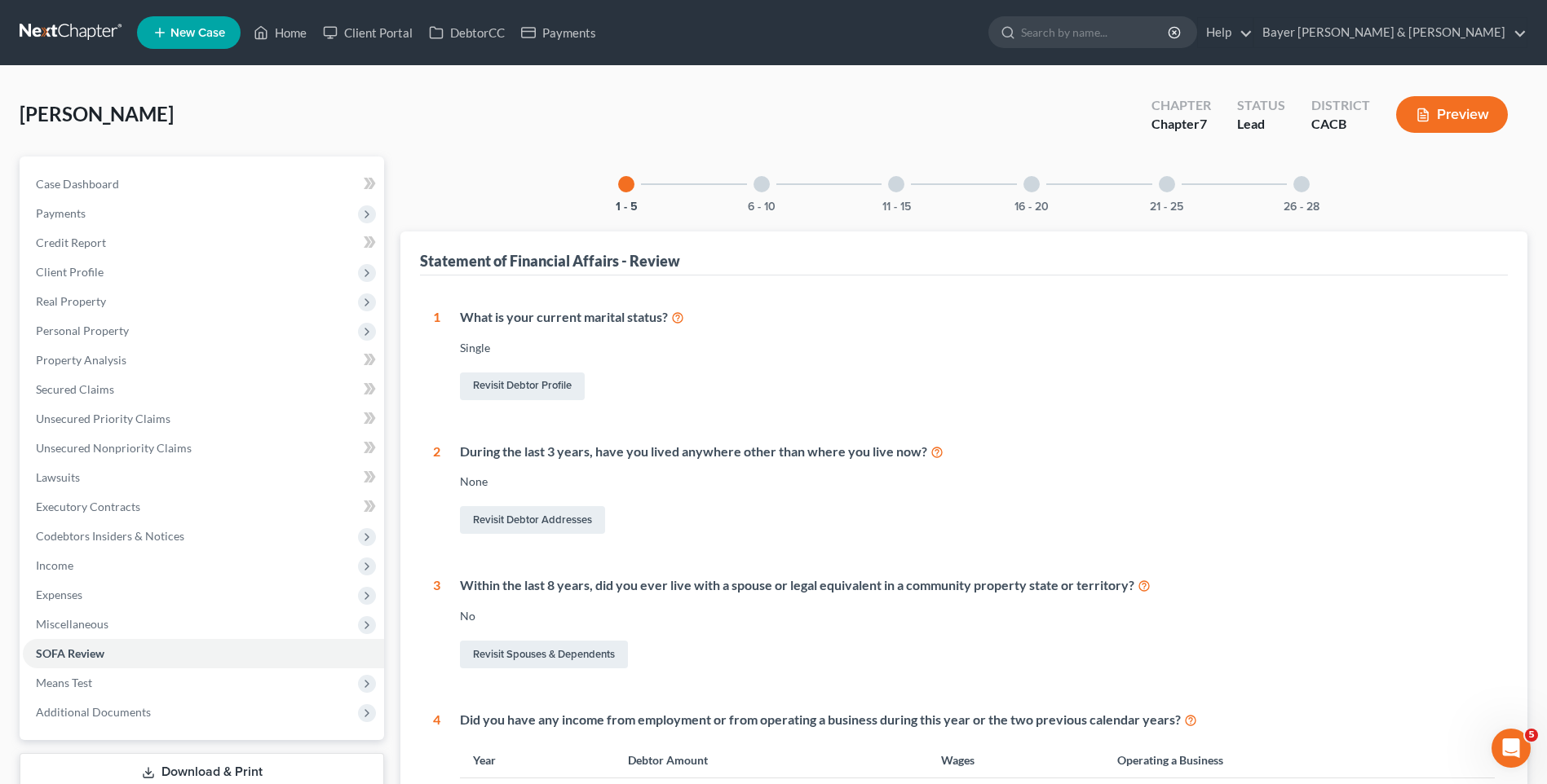
click at [765, 180] on div at bounding box center [762, 184] width 17 height 17
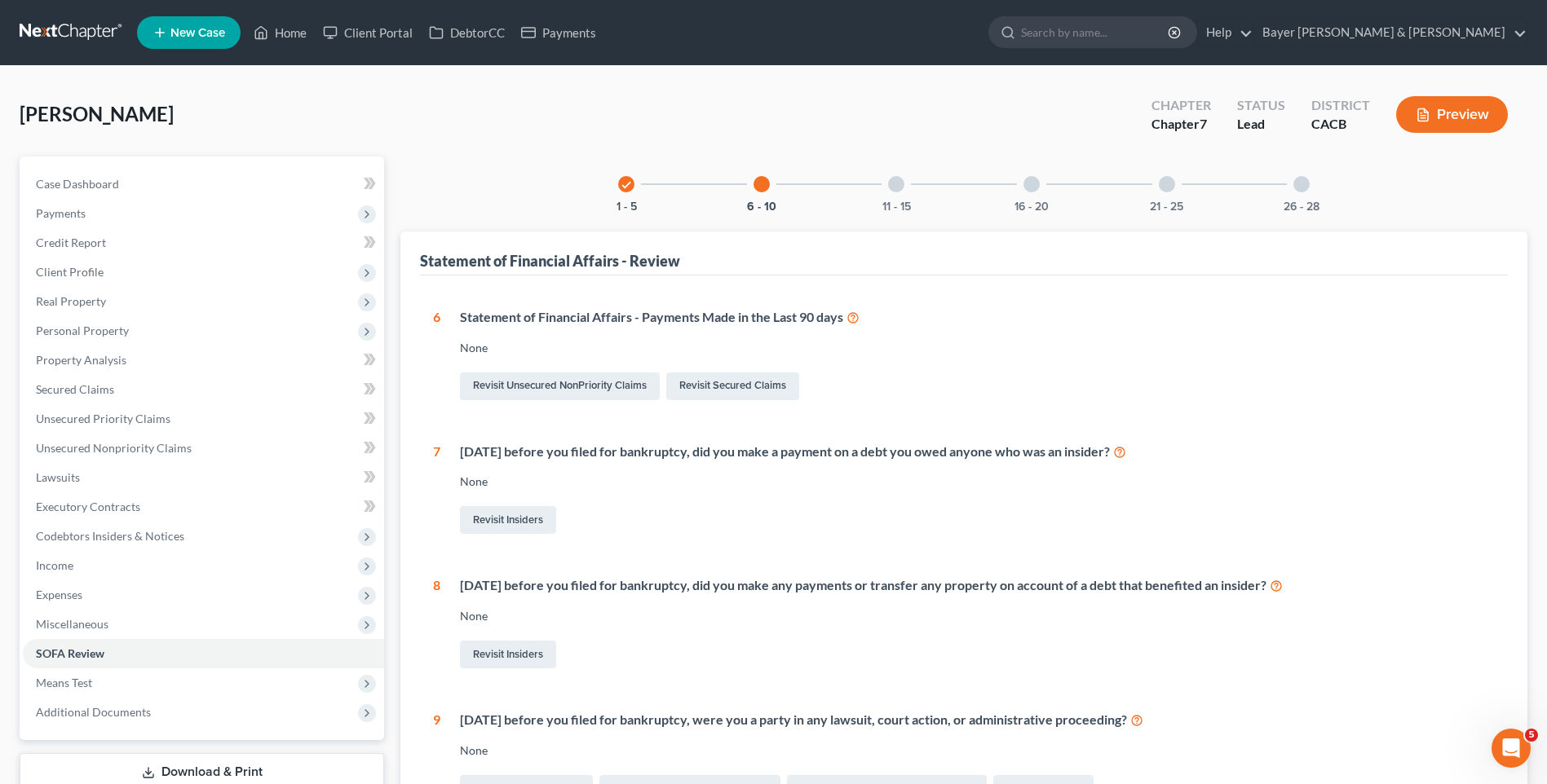
click at [896, 186] on div at bounding box center [896, 184] width 17 height 17
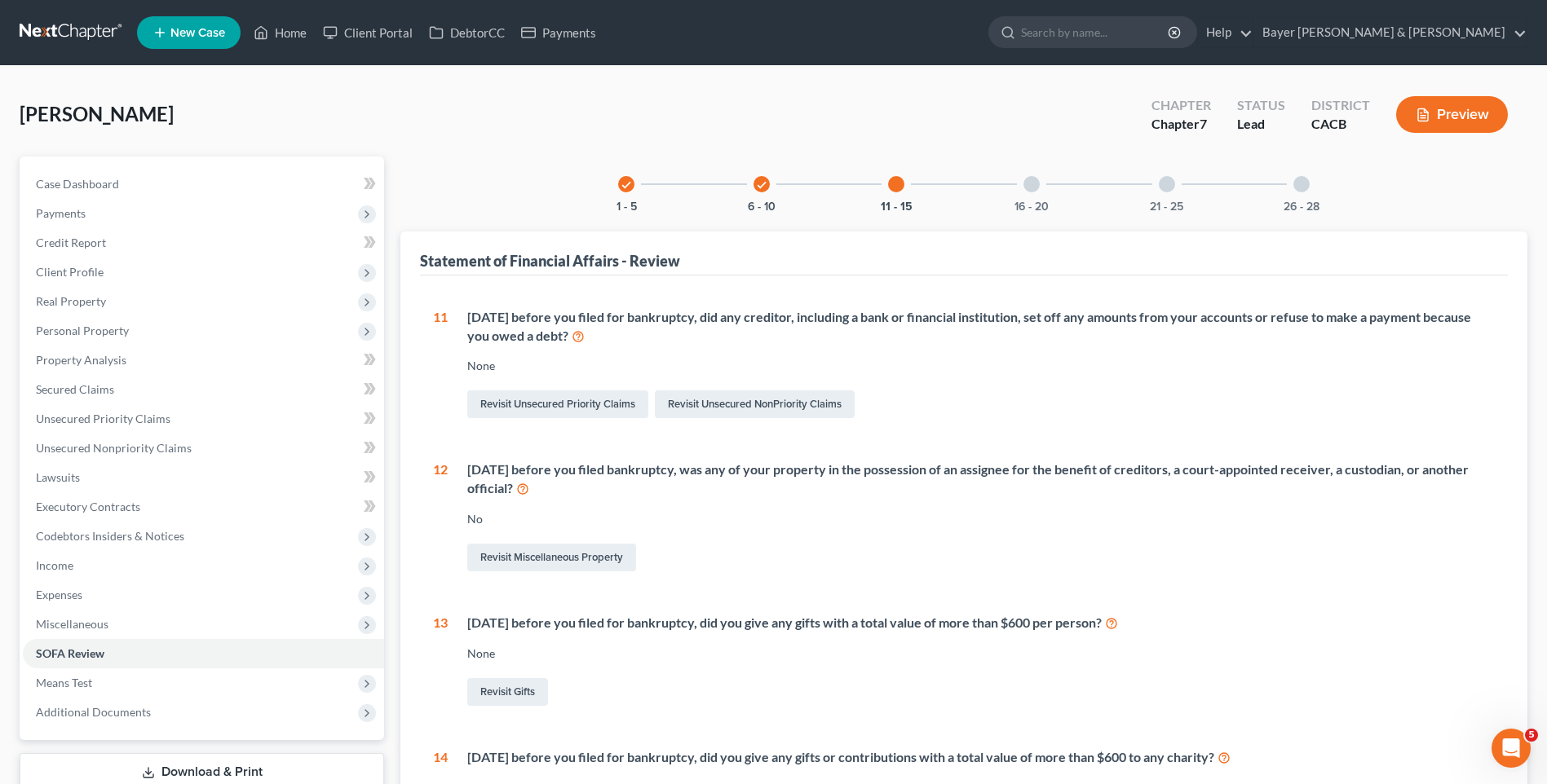
click at [1032, 183] on div at bounding box center [1031, 184] width 17 height 17
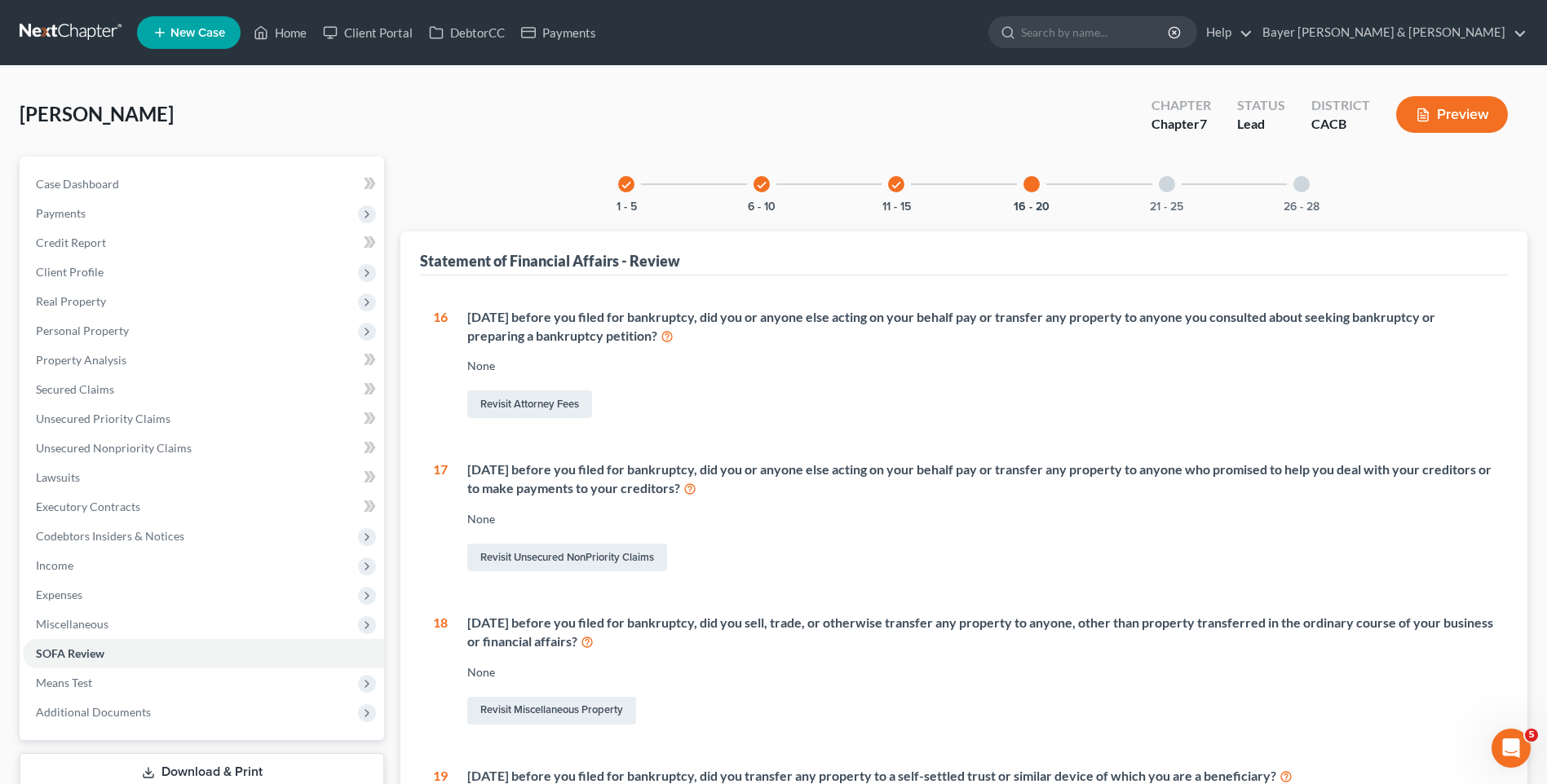
click at [1170, 183] on div at bounding box center [1167, 184] width 17 height 17
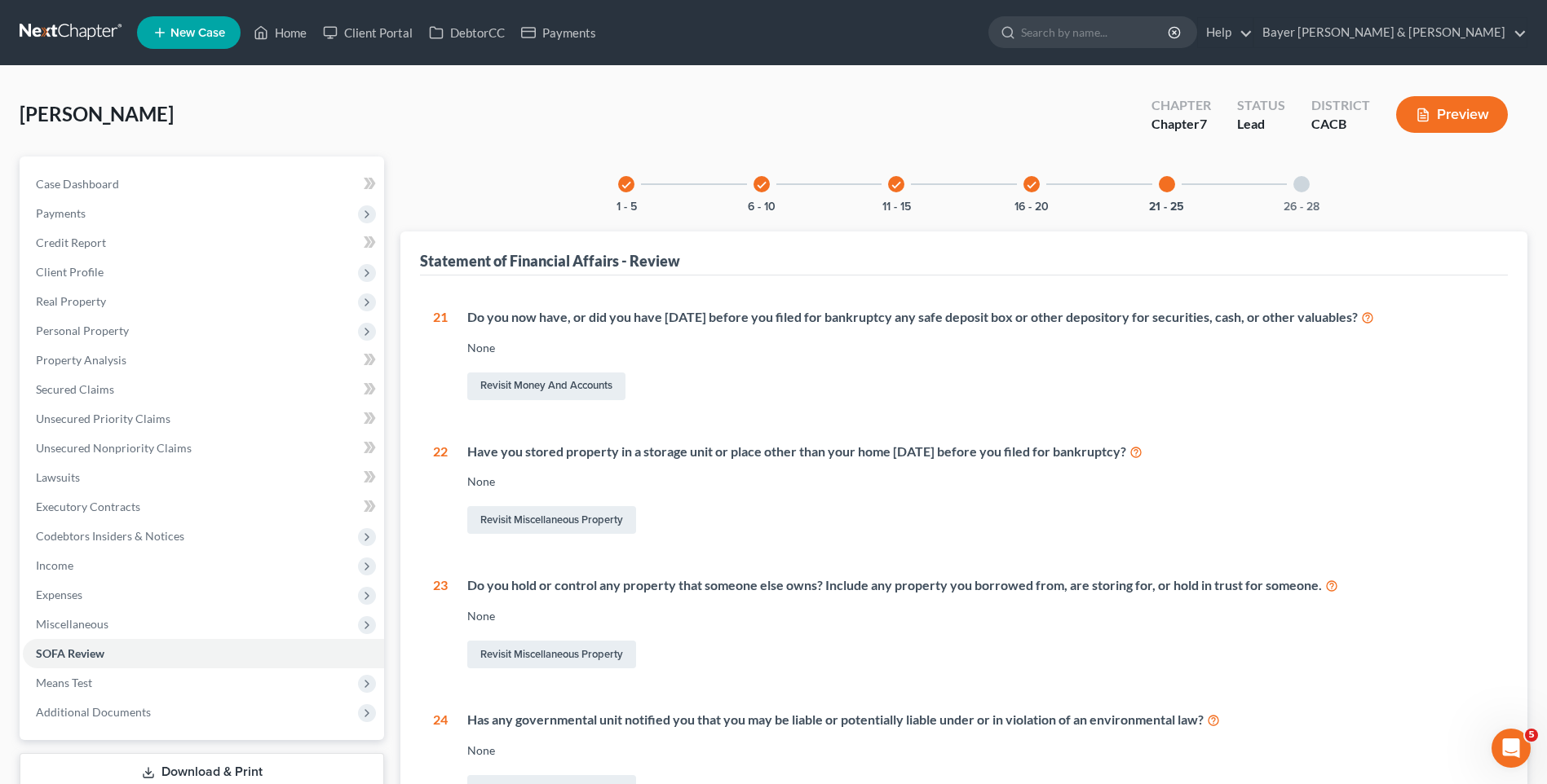
click at [1298, 185] on div at bounding box center [1302, 184] width 17 height 17
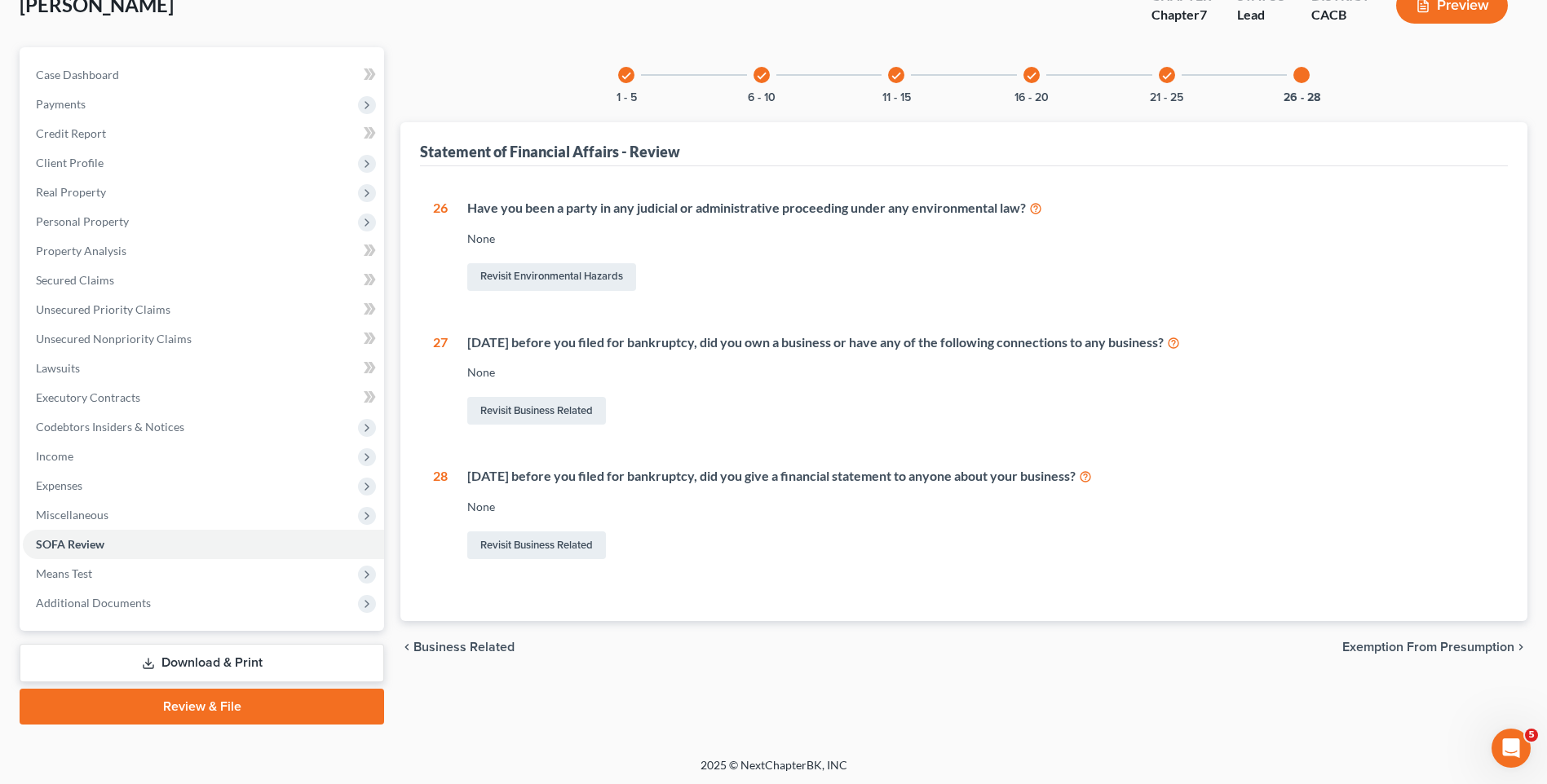
scroll to position [112, 0]
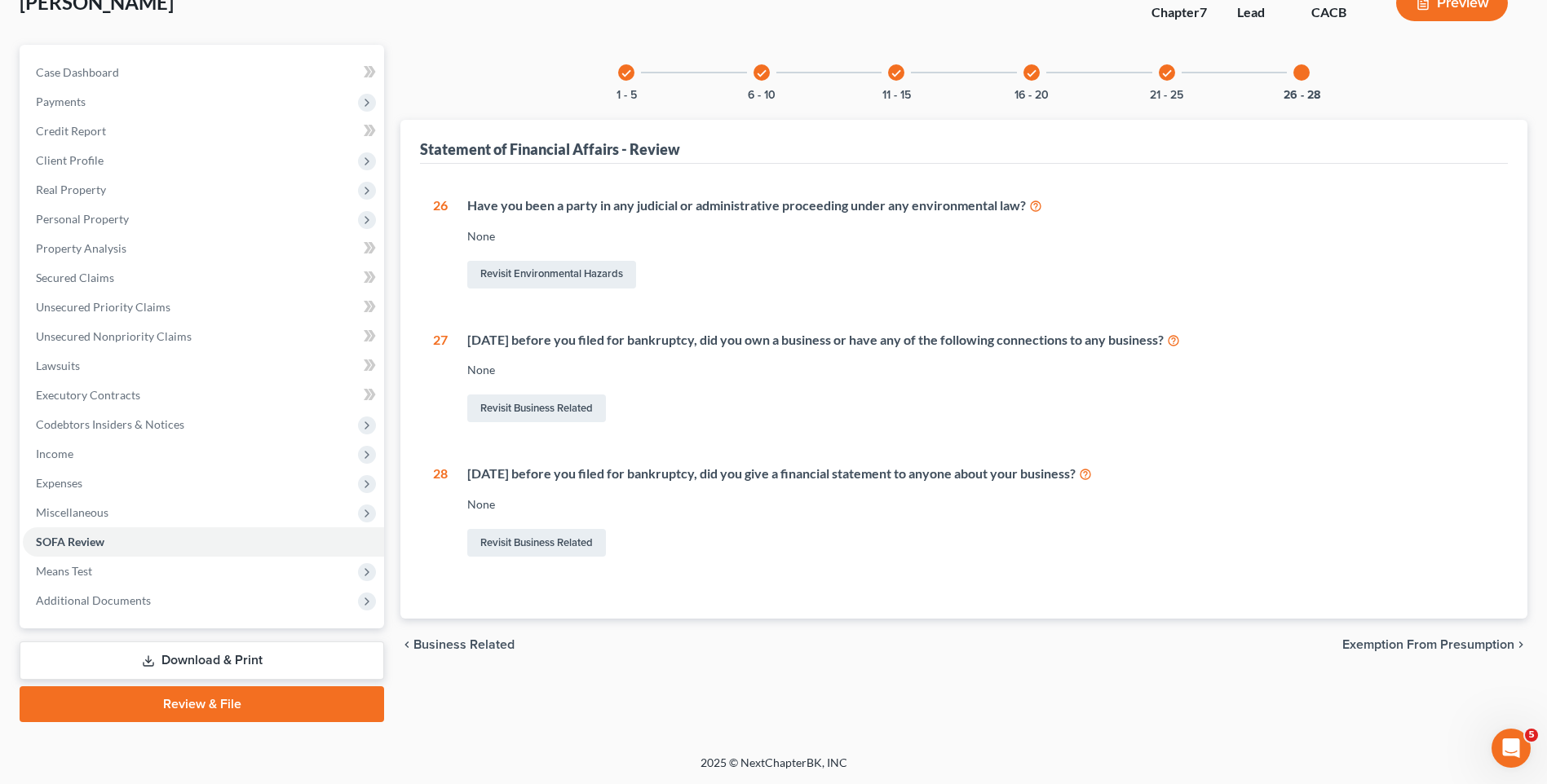
click at [1384, 641] on span "Exemption from Presumption" at bounding box center [1429, 644] width 172 height 13
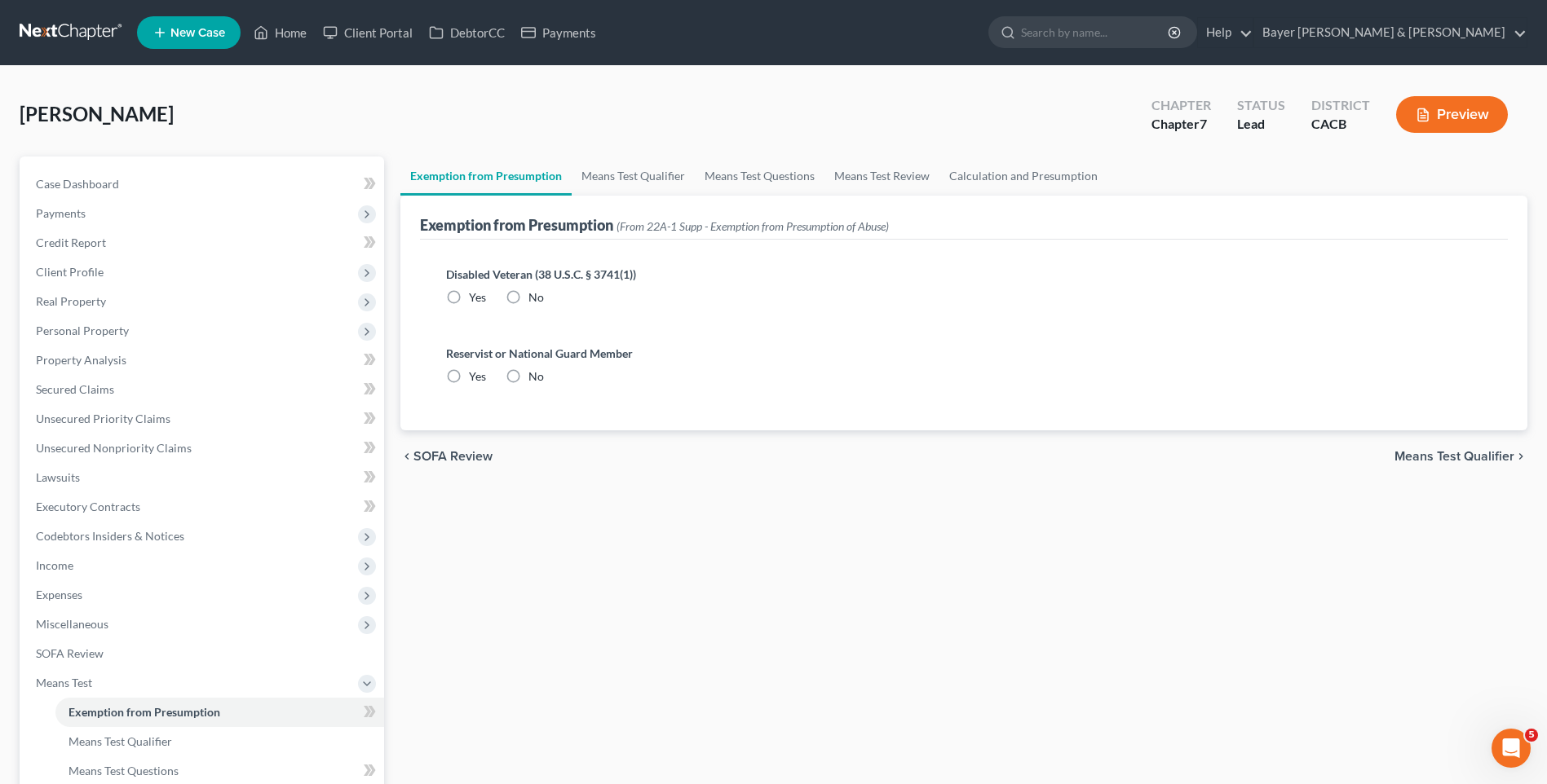
click at [529, 295] on label "No" at bounding box center [537, 297] width 16 height 17
click at [535, 295] on input "No" at bounding box center [540, 295] width 10 height 10
radio input "true"
click at [529, 372] on label "No" at bounding box center [537, 376] width 16 height 17
click at [535, 372] on input "No" at bounding box center [540, 374] width 10 height 10
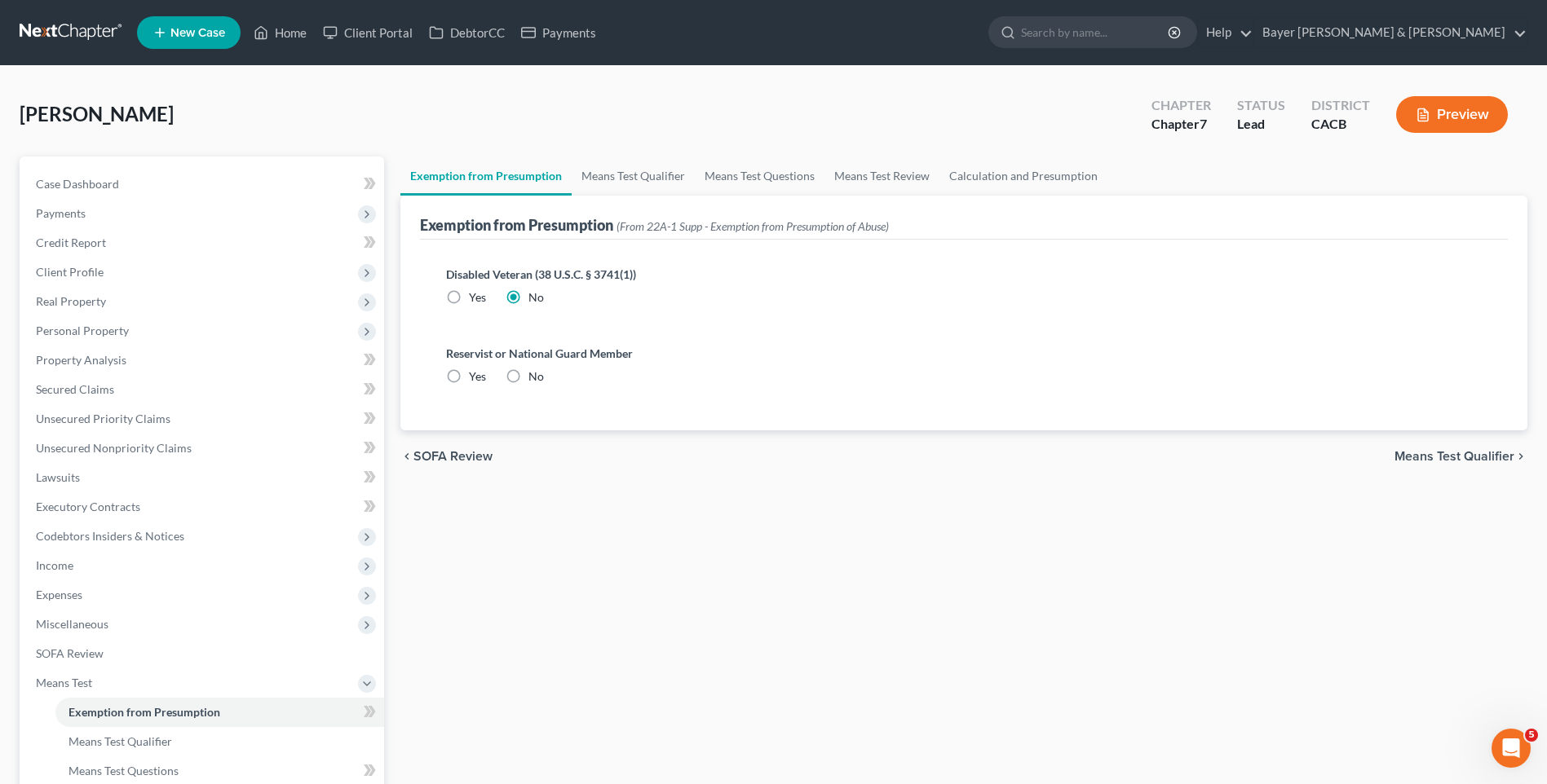
radio input "true"
click at [1453, 454] on span "Means Test Qualifier" at bounding box center [1455, 456] width 120 height 13
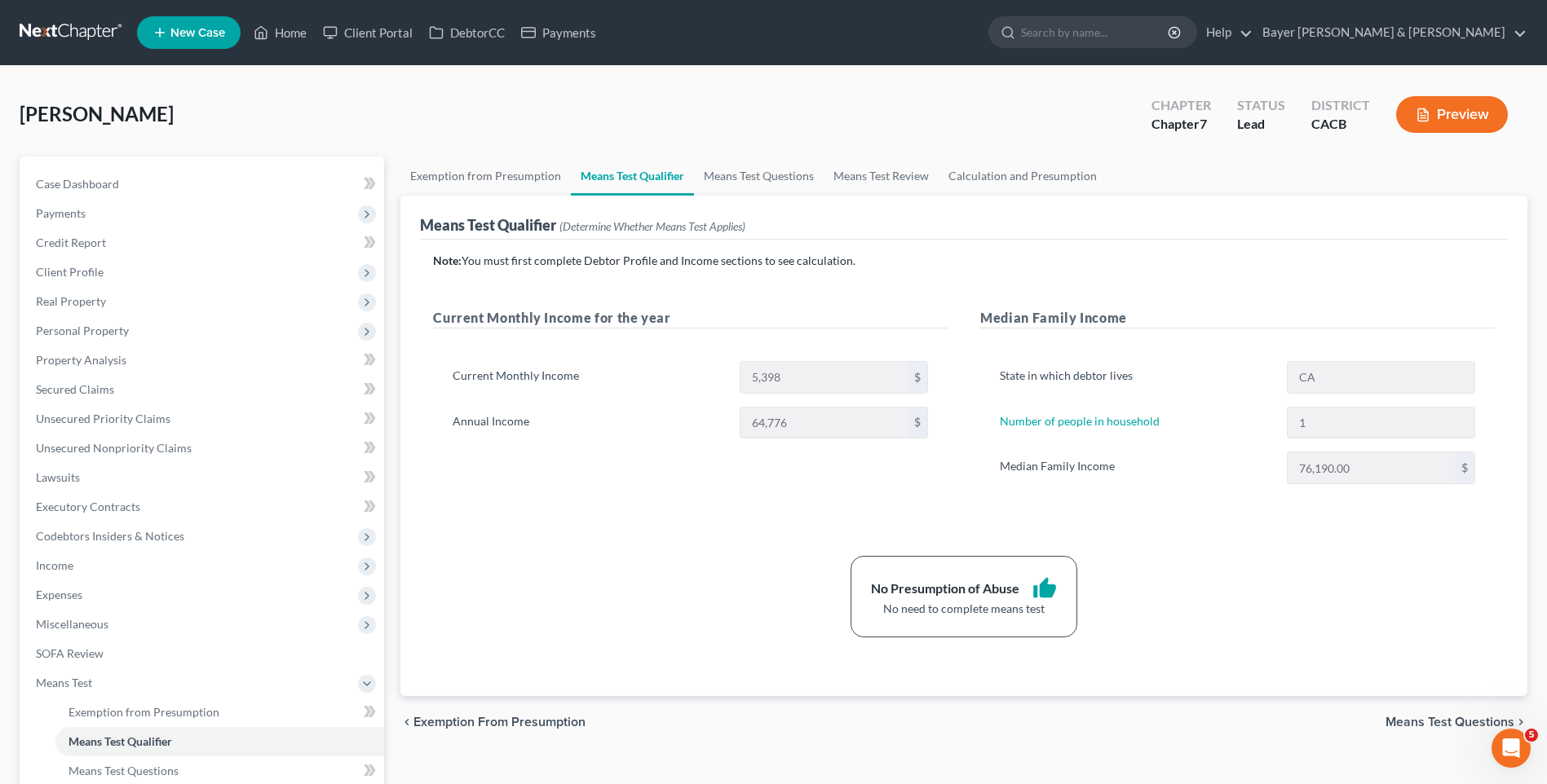
click at [1453, 724] on span "Means Test Questions" at bounding box center [1450, 722] width 129 height 13
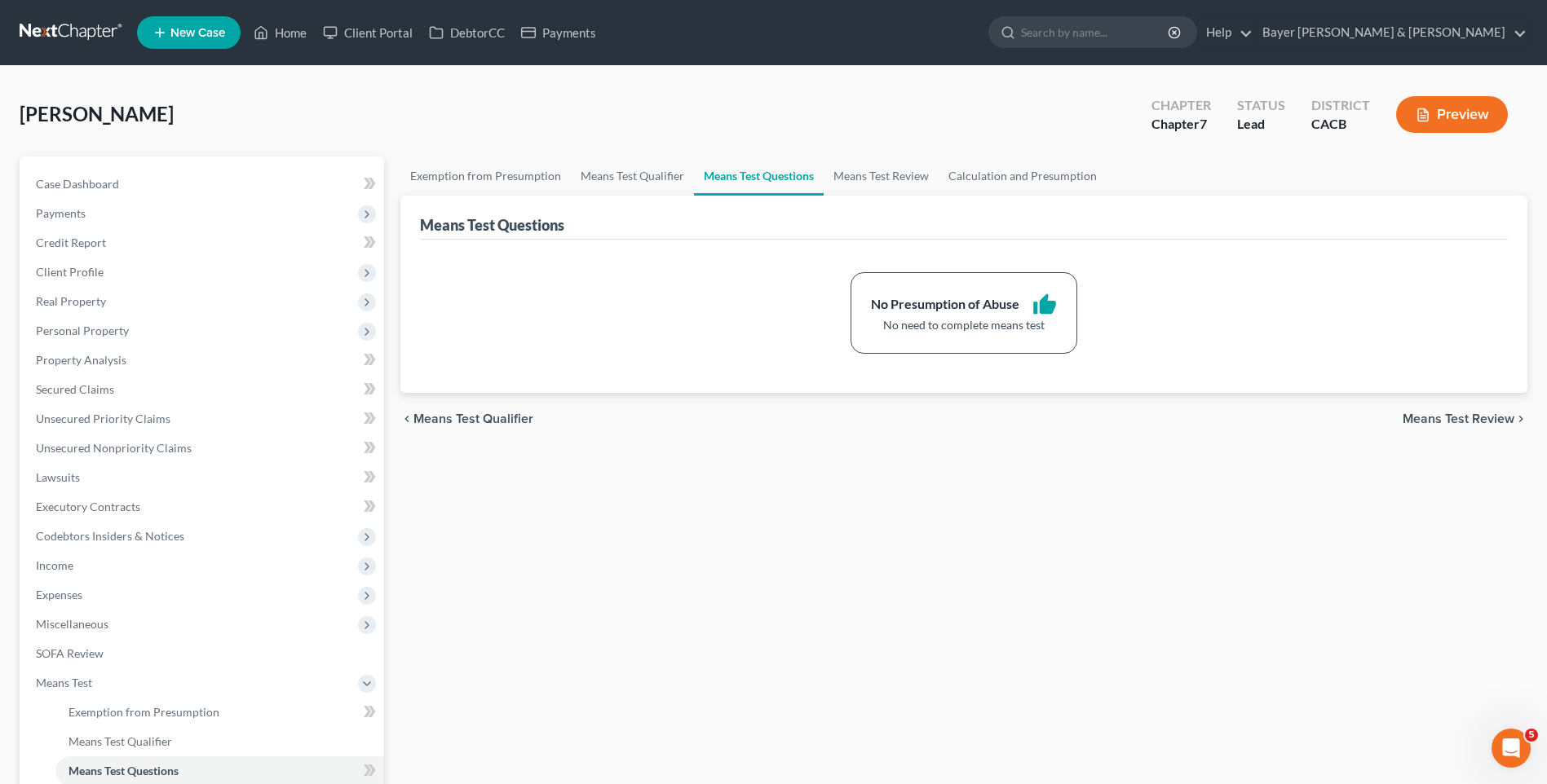
click at [1466, 119] on button "Preview" at bounding box center [1452, 115] width 112 height 37
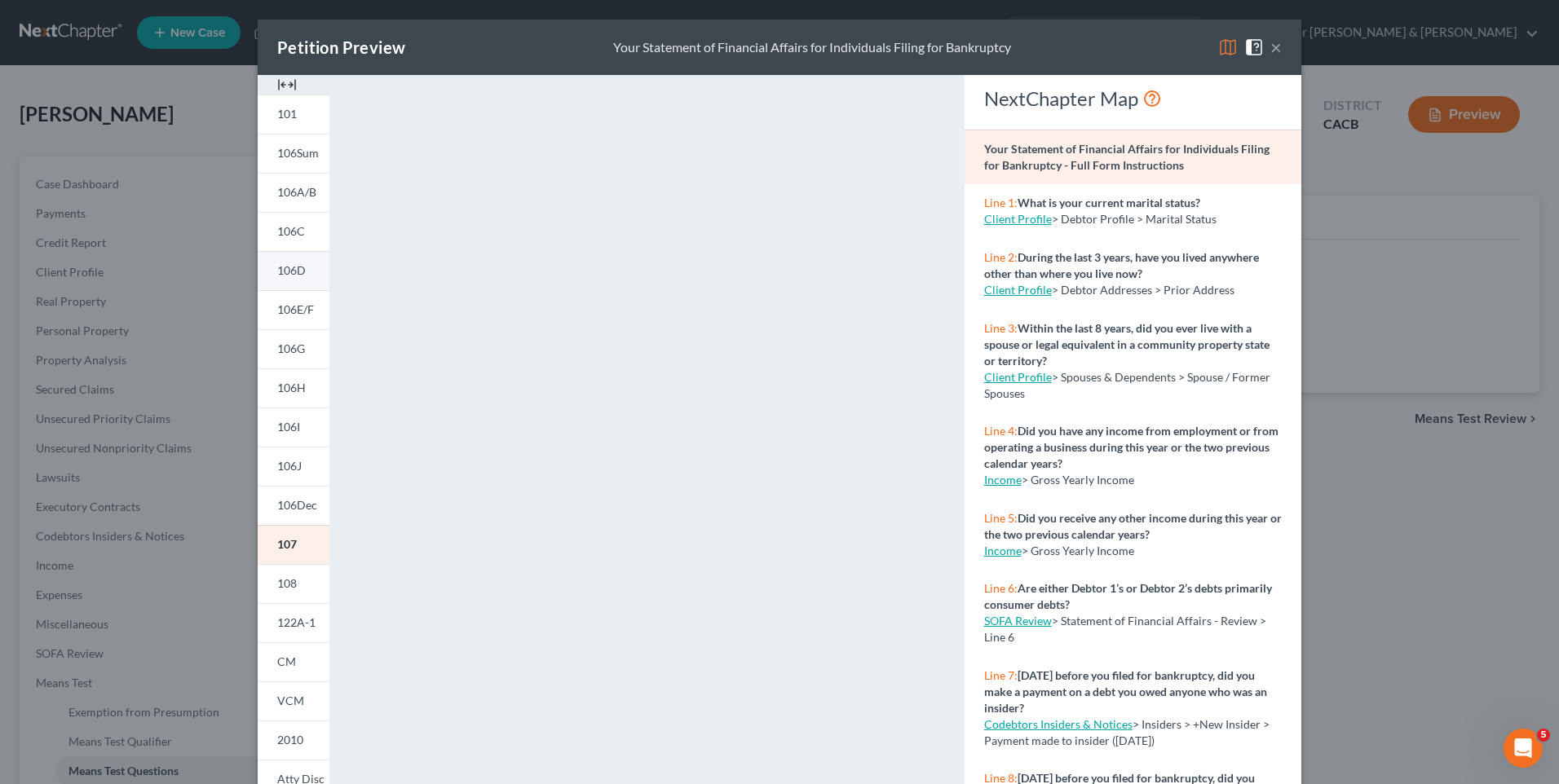
click at [297, 269] on span "106D" at bounding box center [291, 270] width 29 height 14
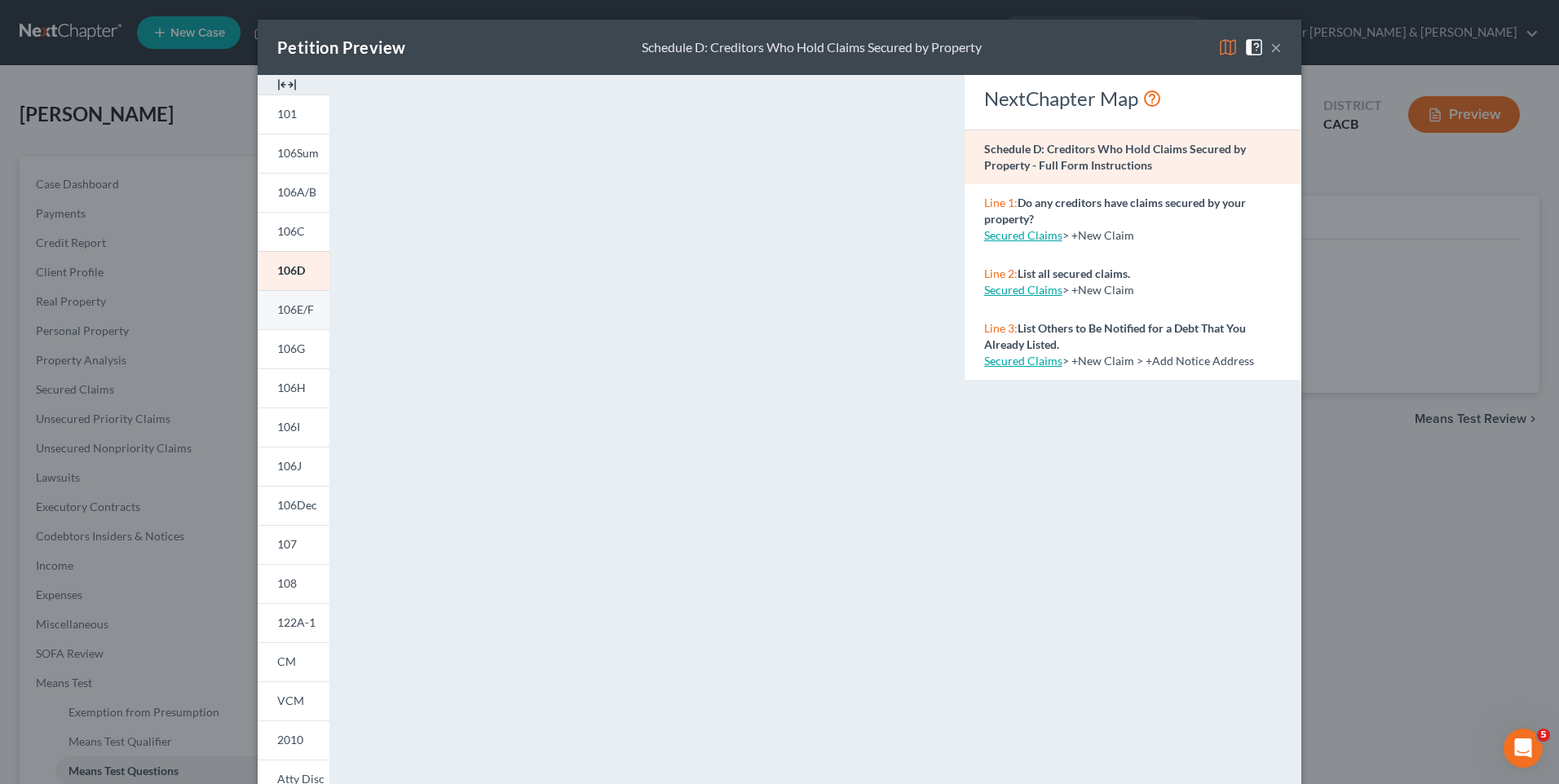
click at [304, 304] on span "106E/F" at bounding box center [296, 309] width 37 height 14
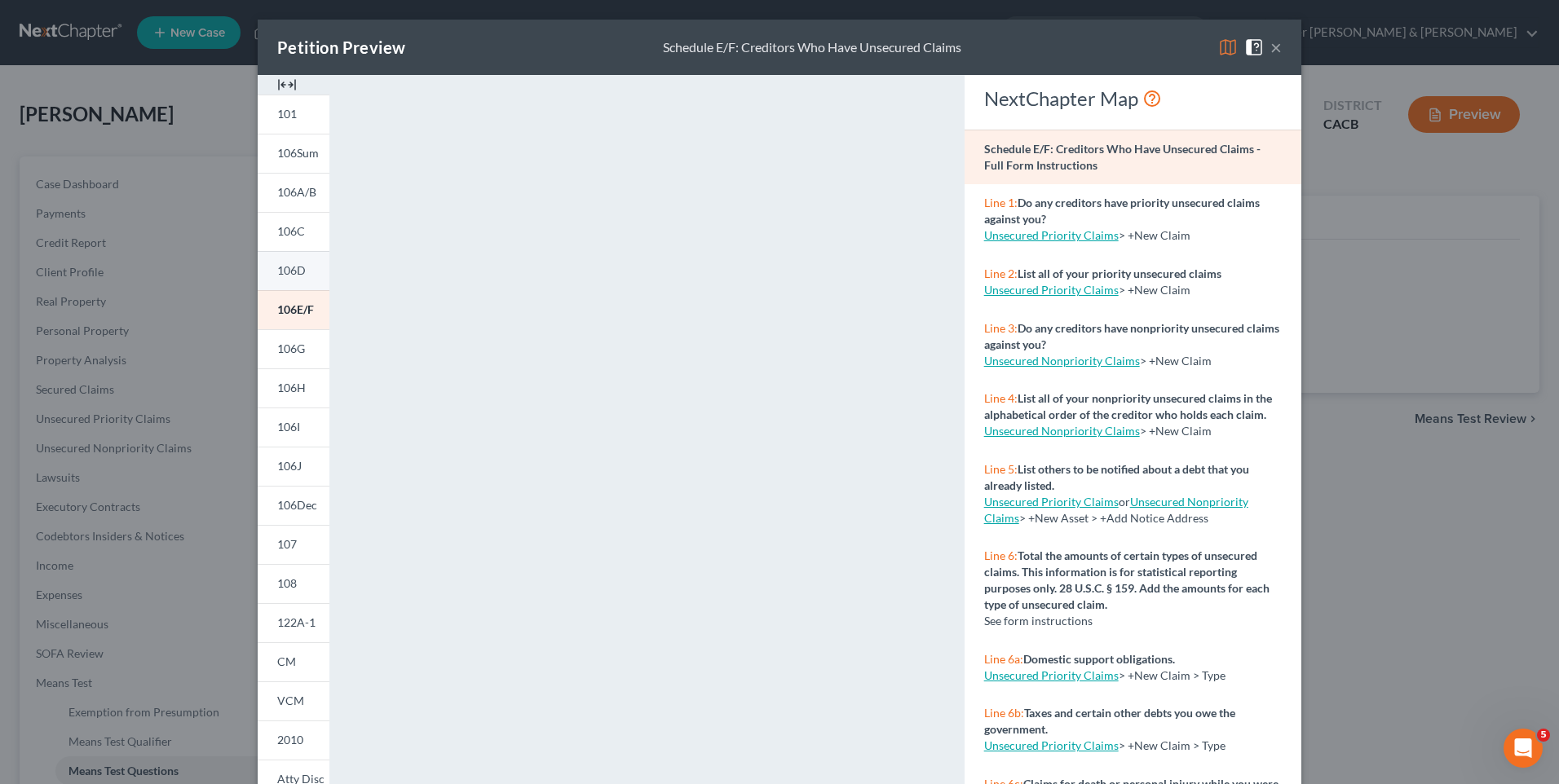
click at [295, 270] on span "106D" at bounding box center [291, 270] width 29 height 14
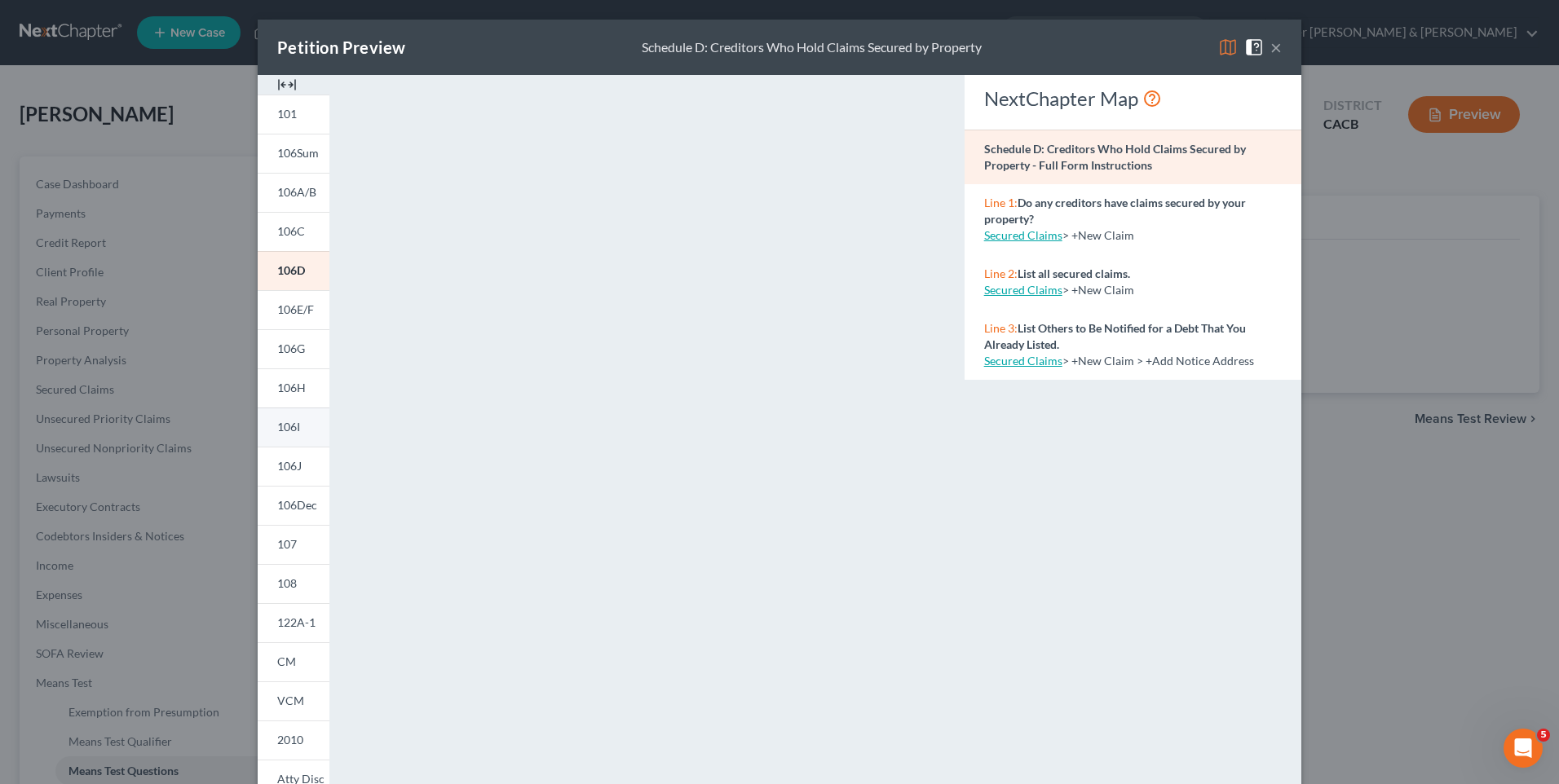
click at [290, 429] on span "106I" at bounding box center [289, 427] width 23 height 14
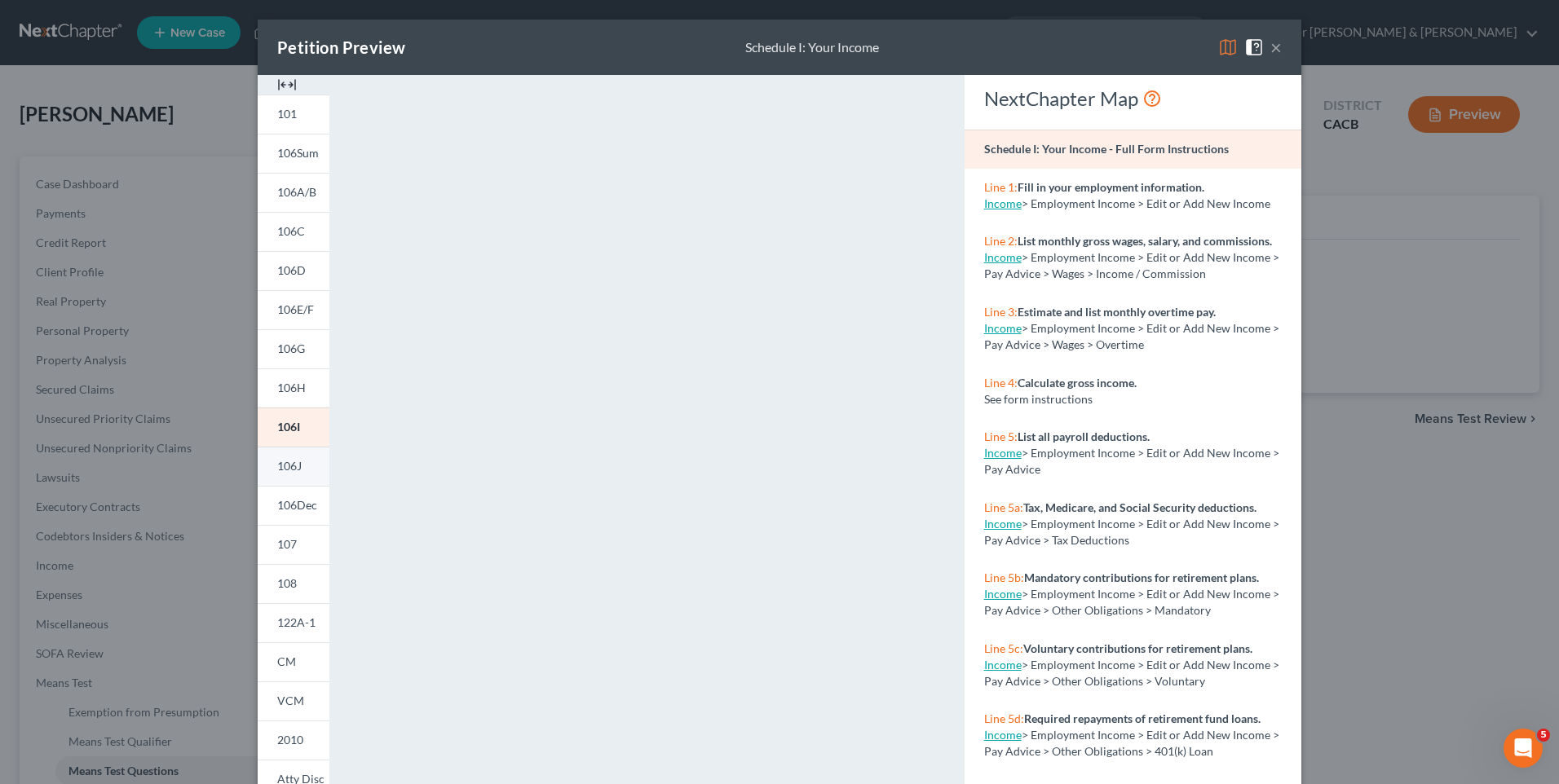
click at [288, 463] on span "106J" at bounding box center [290, 466] width 24 height 14
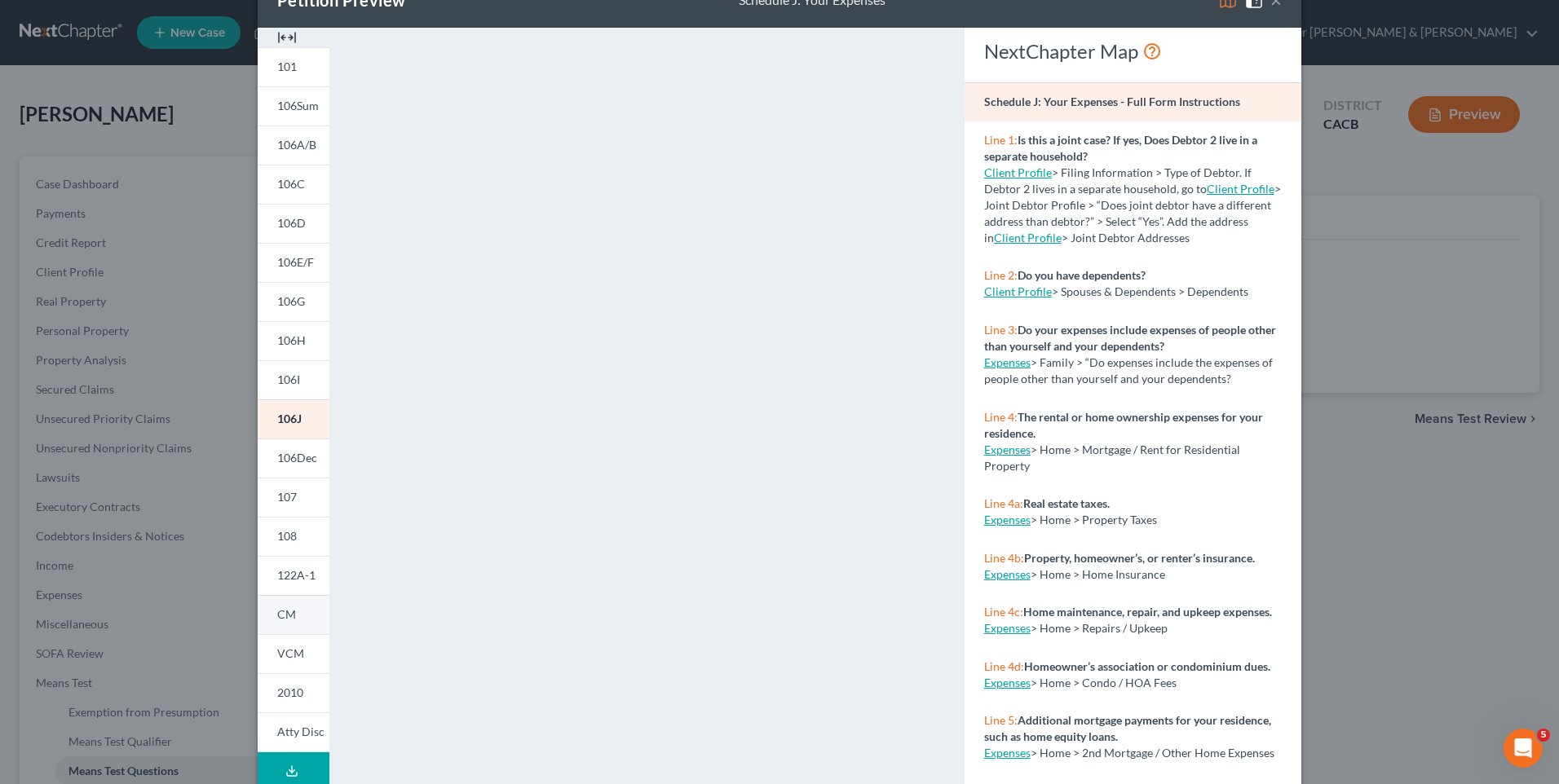
scroll to position [136, 0]
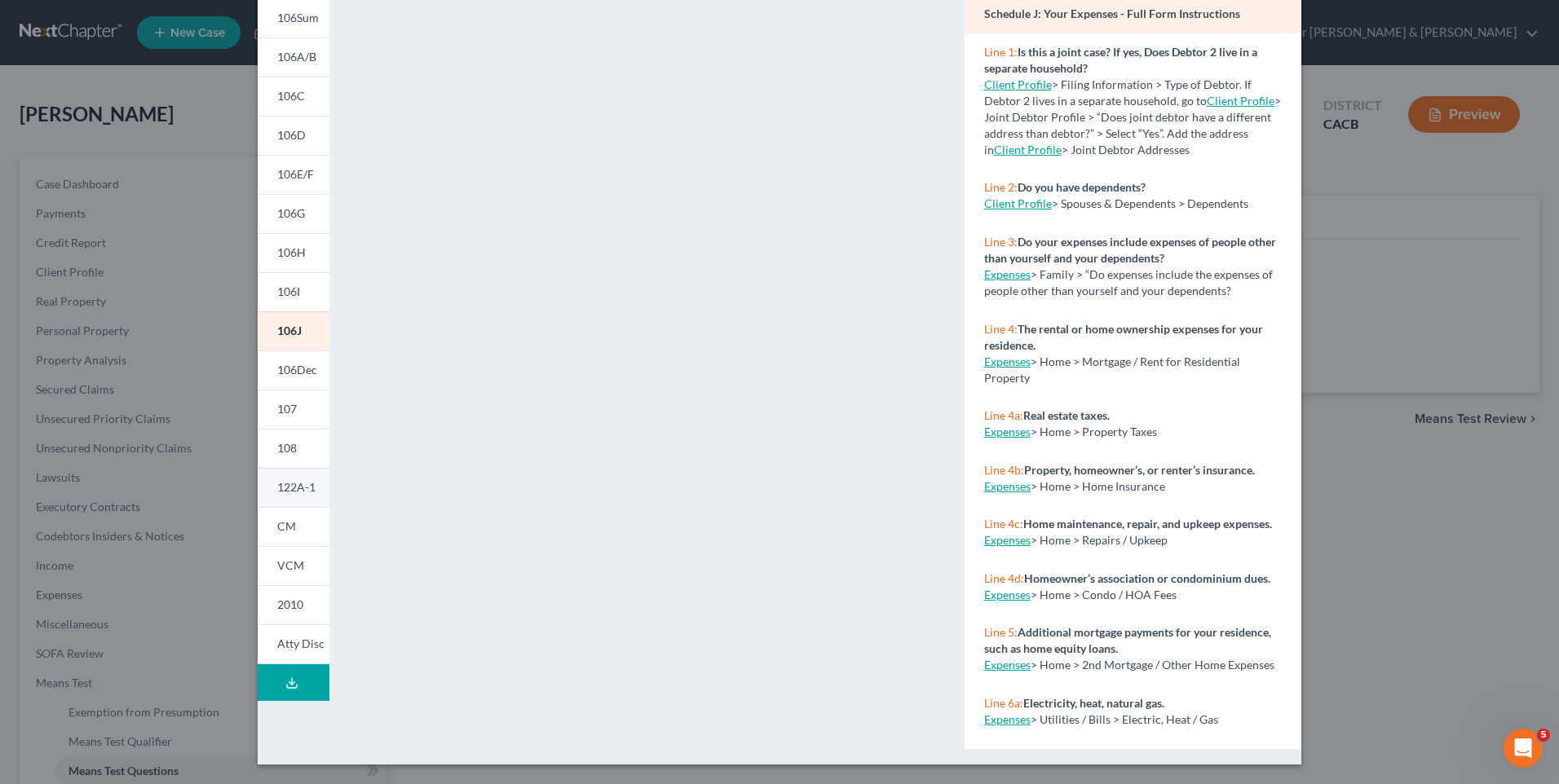
click at [296, 490] on span "122A-1" at bounding box center [296, 487] width 38 height 14
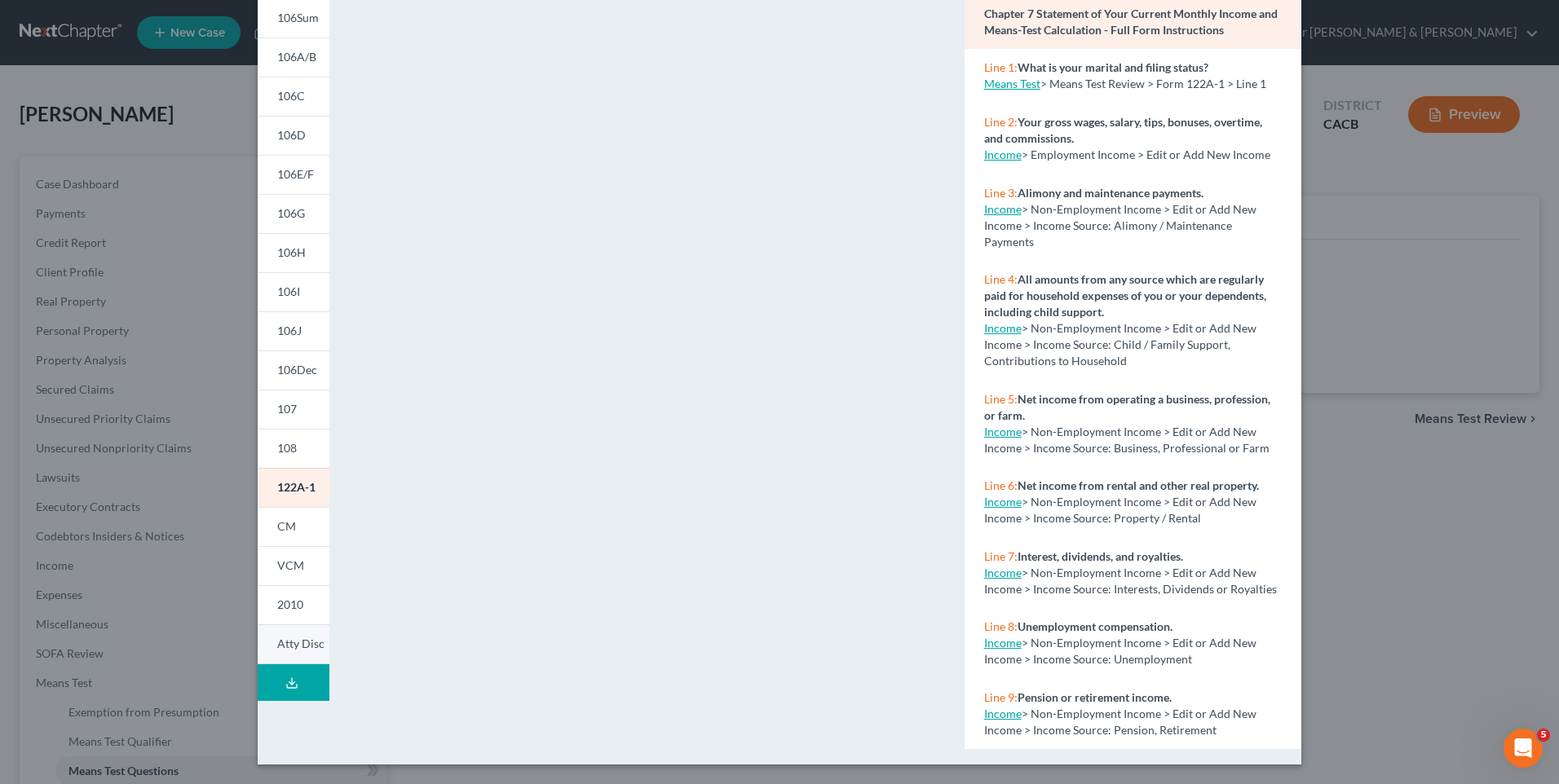
click at [296, 644] on span "Atty Disc" at bounding box center [301, 644] width 47 height 14
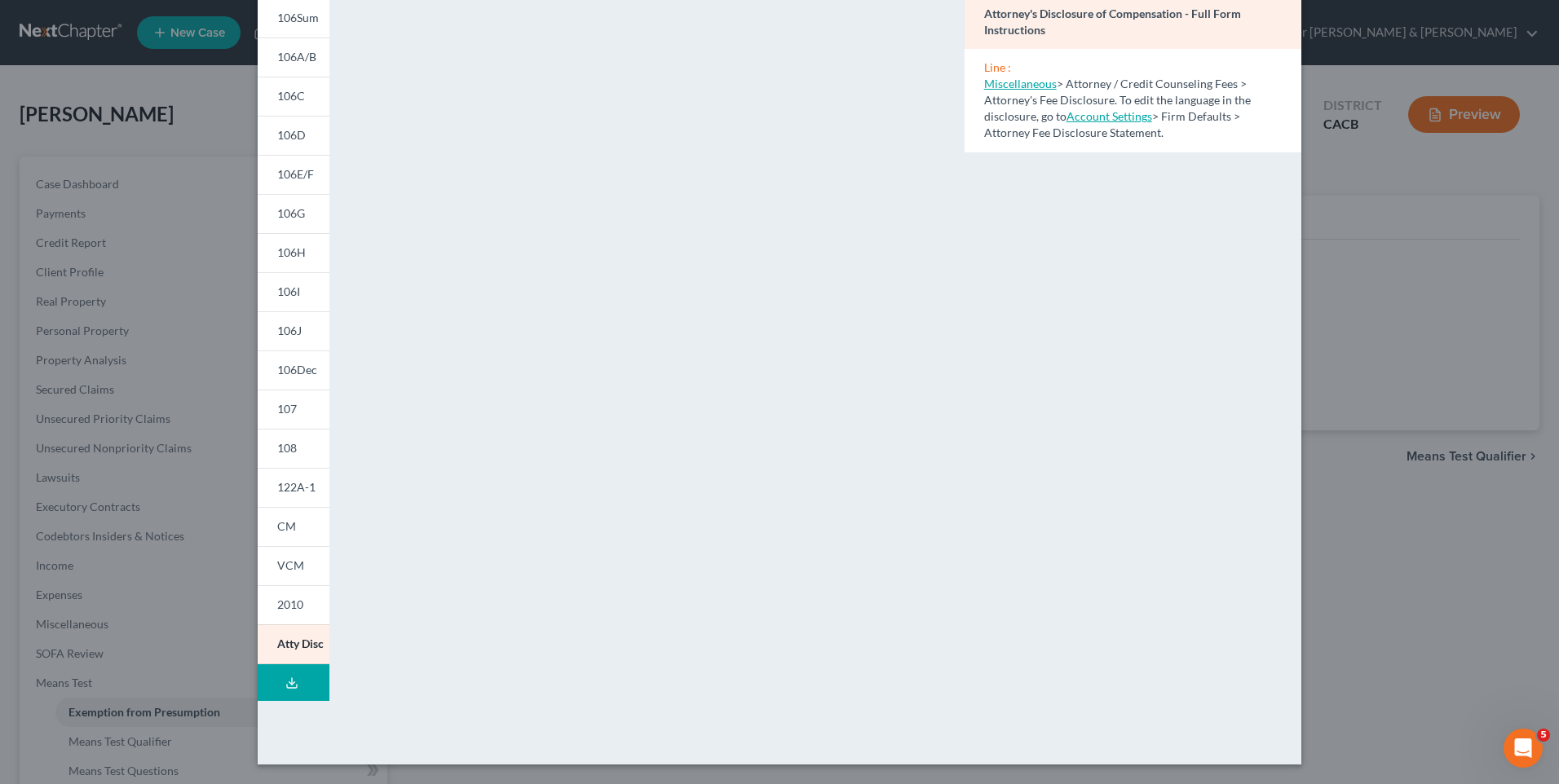
radio input "true"
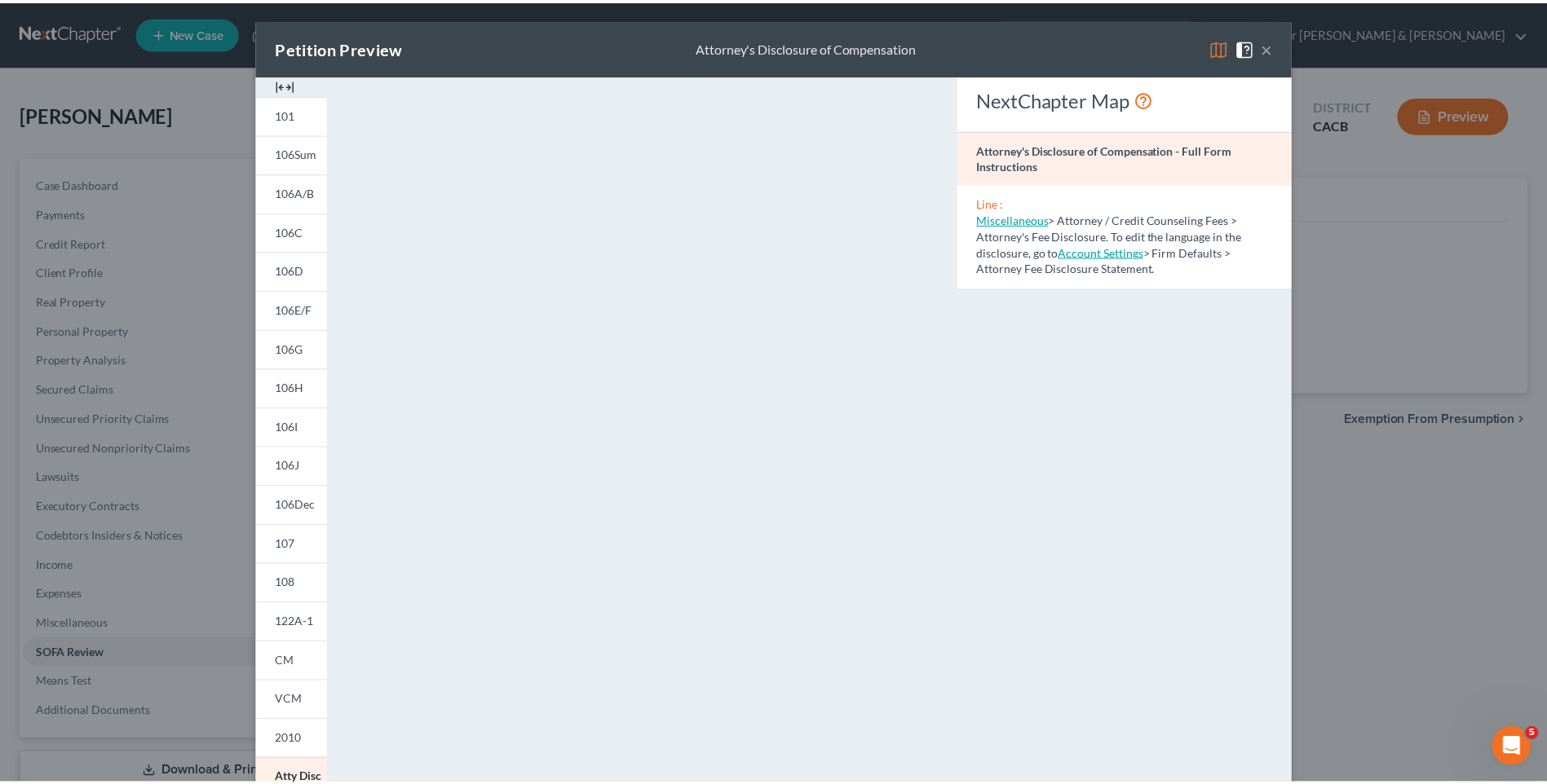
scroll to position [112, 0]
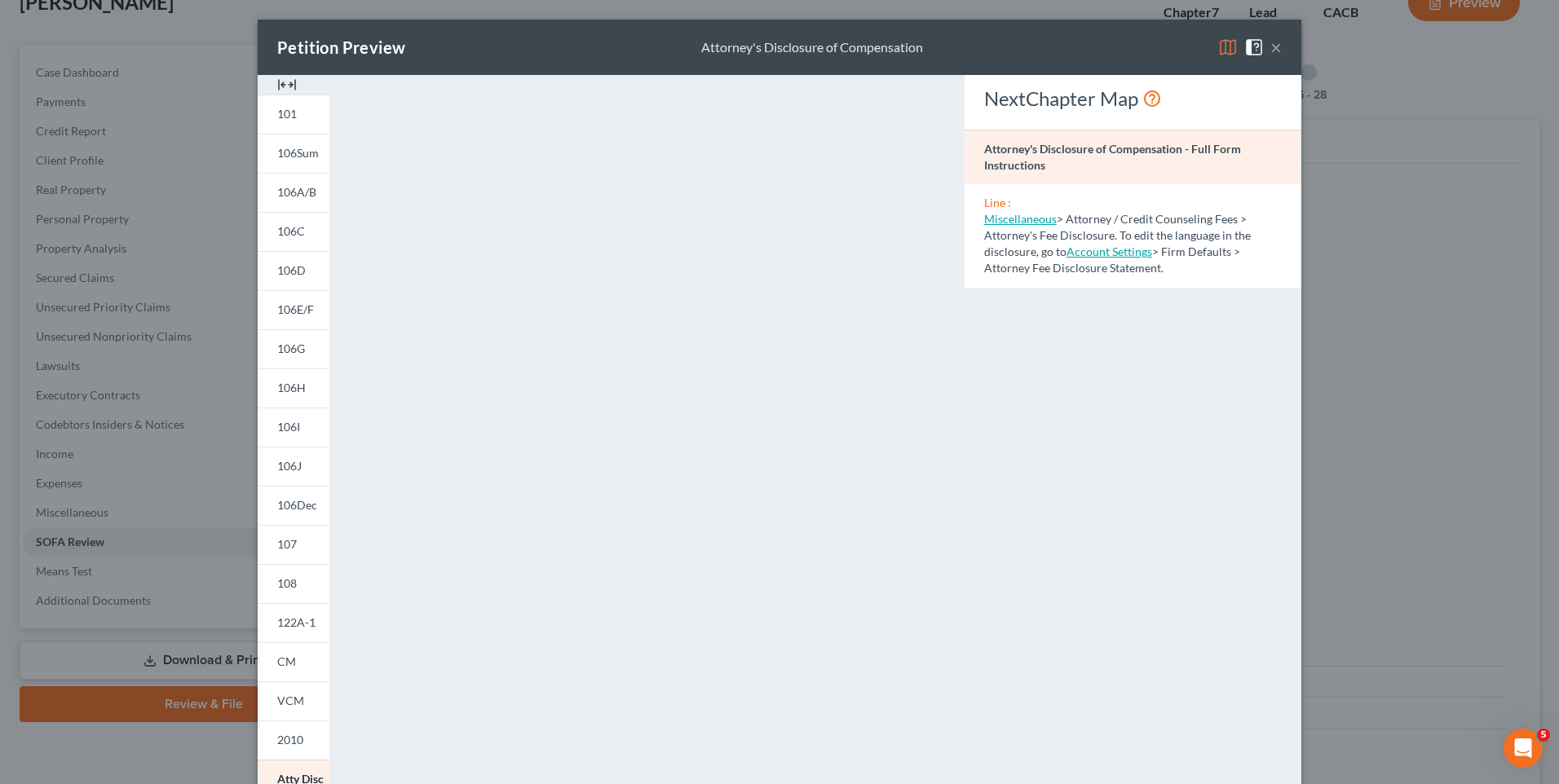
click at [1270, 50] on button "×" at bounding box center [1276, 47] width 11 height 20
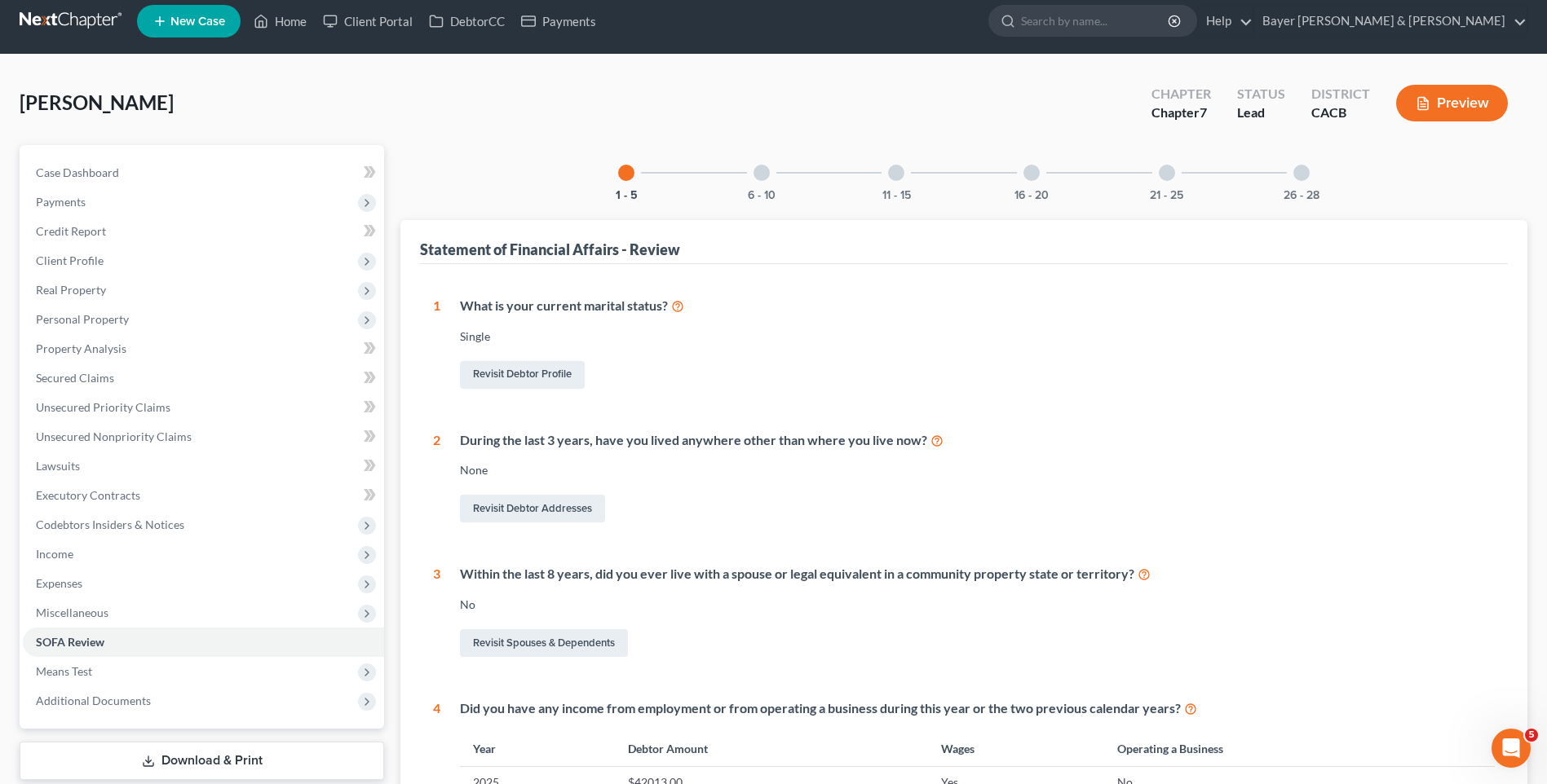
scroll to position [0, 0]
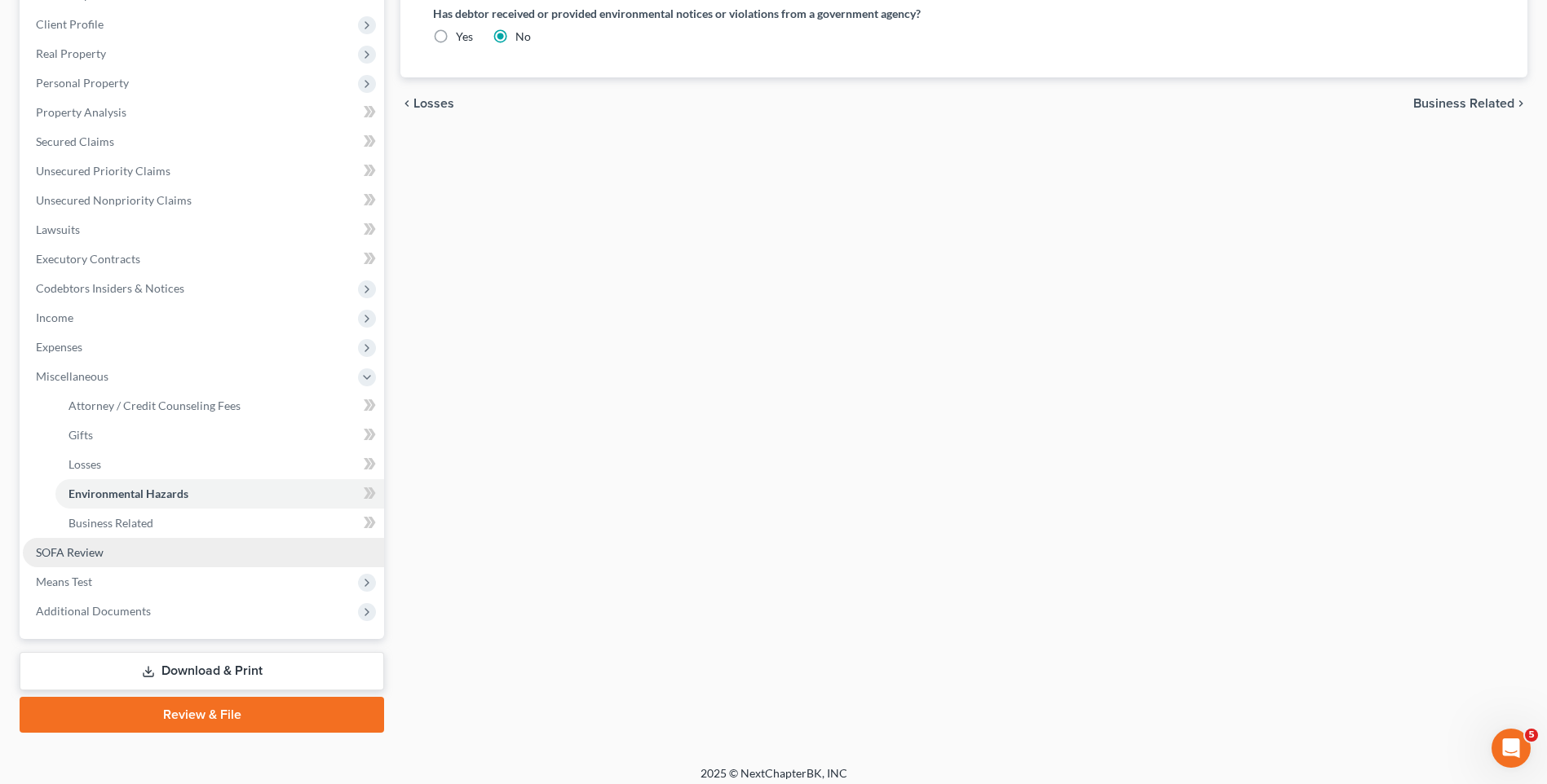
scroll to position [258, 0]
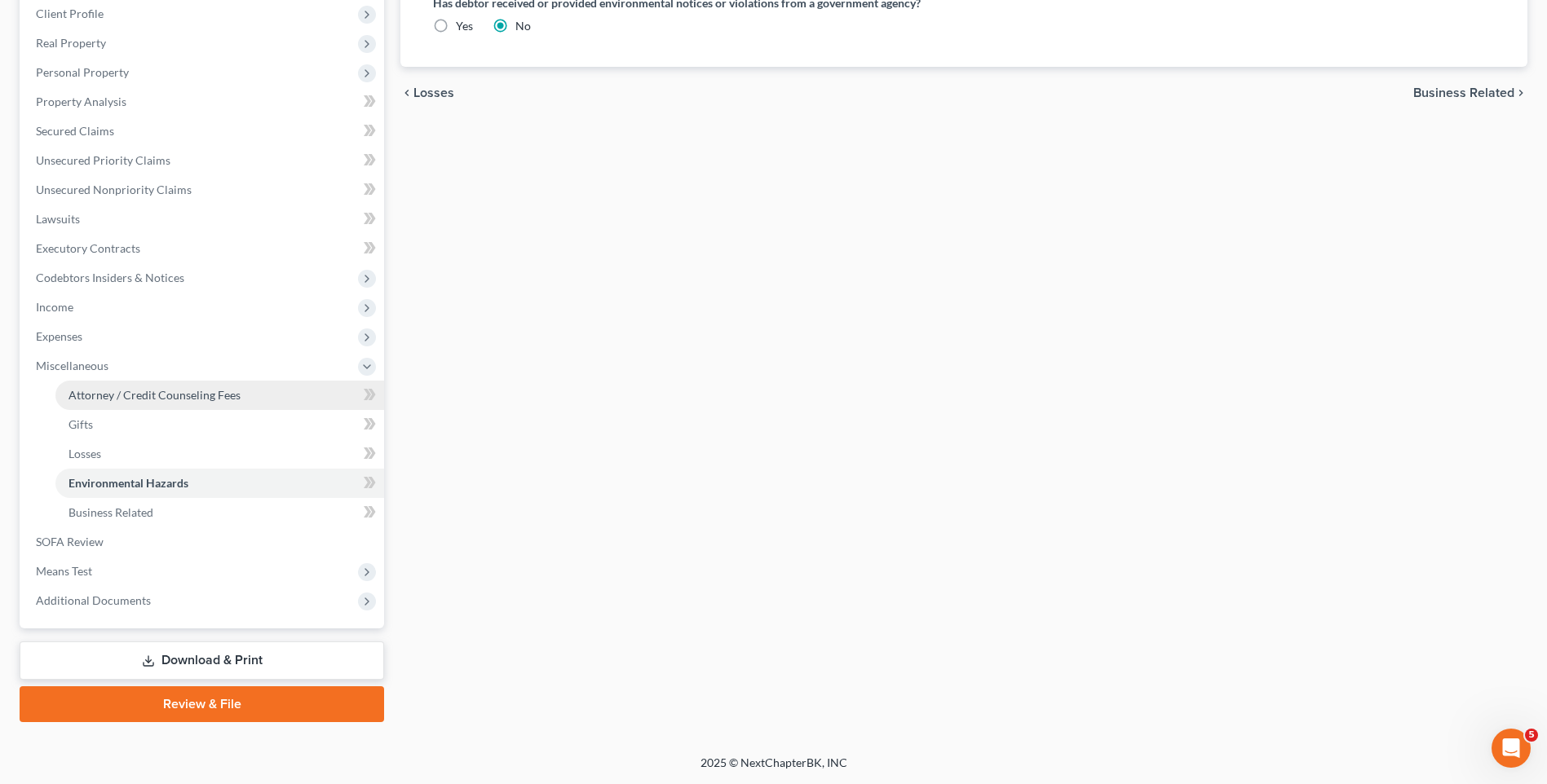
click at [195, 400] on span "Attorney / Credit Counseling Fees" at bounding box center [155, 395] width 172 height 14
select select "2"
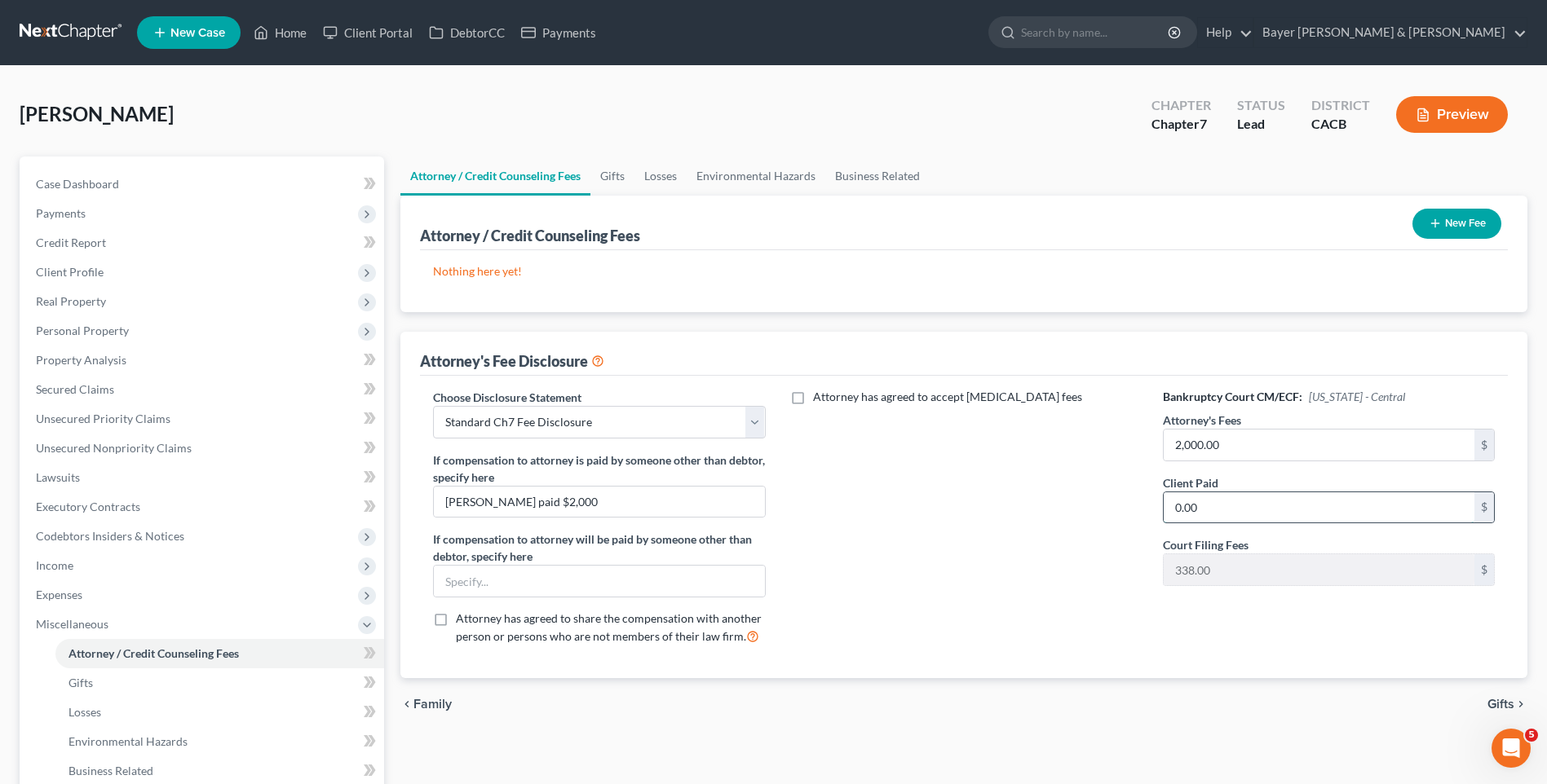
click at [1227, 516] on input "0.00" at bounding box center [1318, 508] width 310 height 31
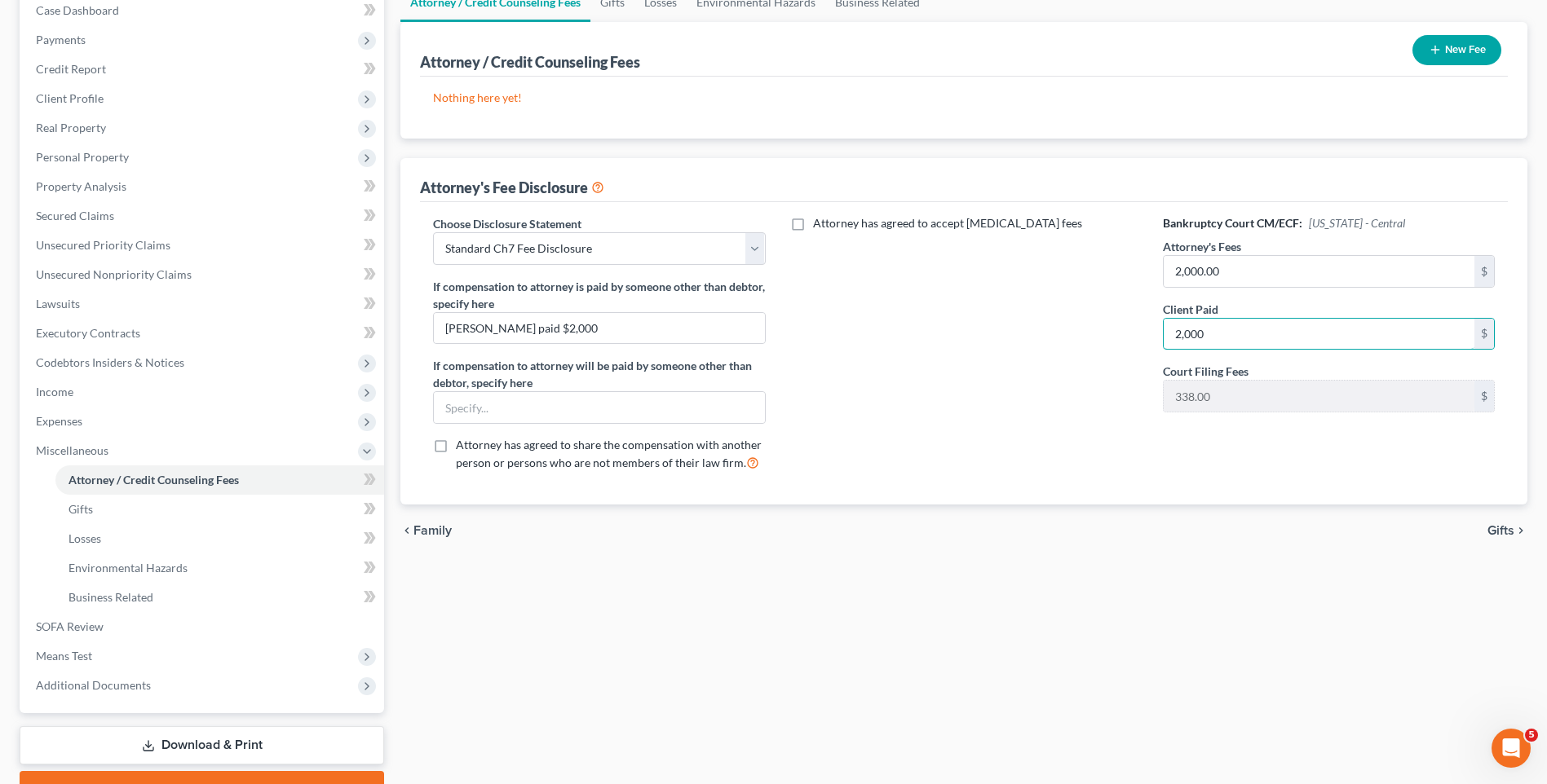
scroll to position [244, 0]
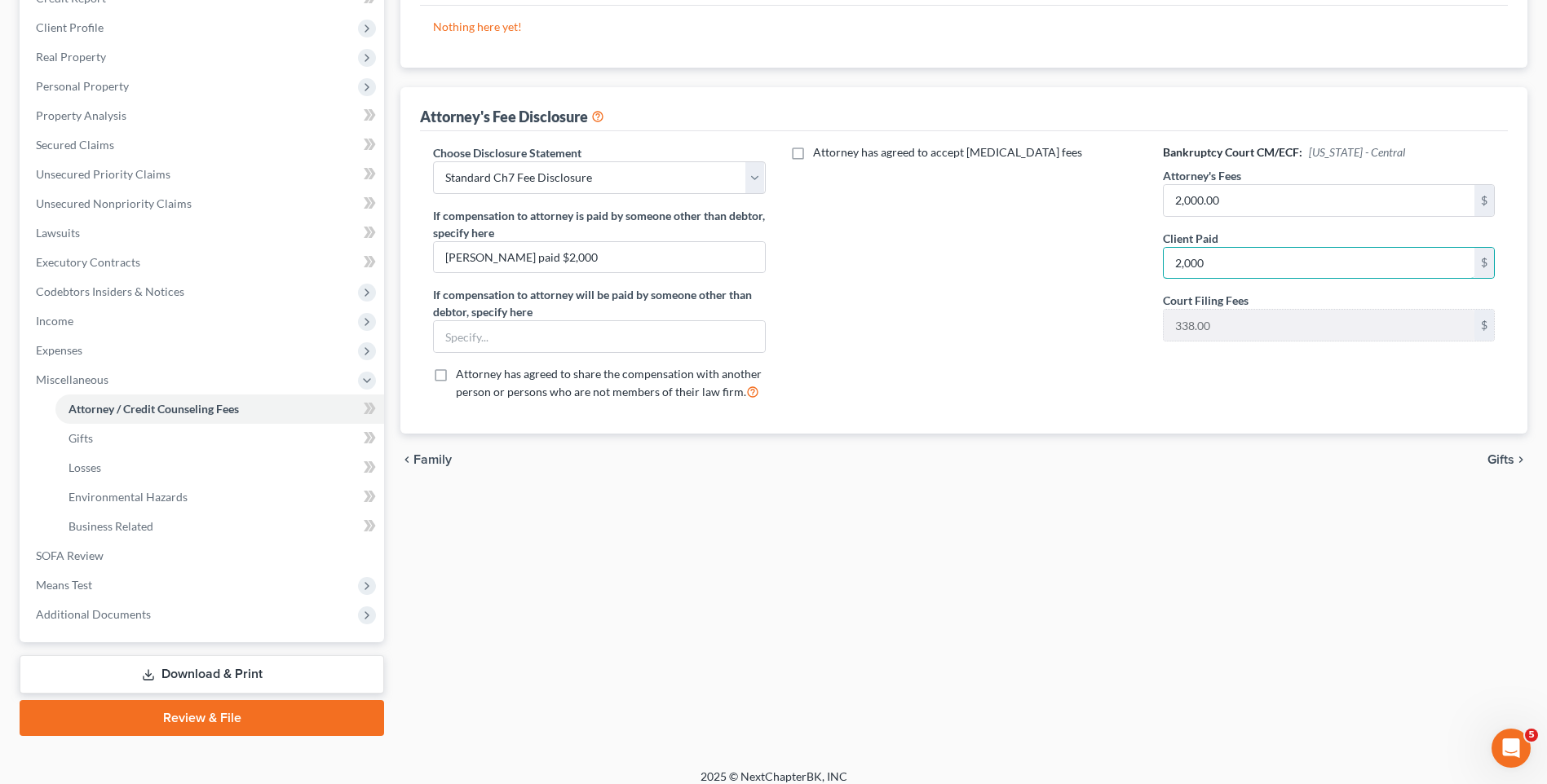
type input "2,000"
drag, startPoint x: 1513, startPoint y: 460, endPoint x: 1506, endPoint y: 442, distance: 19.3
click at [1513, 459] on span "Gifts" at bounding box center [1501, 460] width 27 height 13
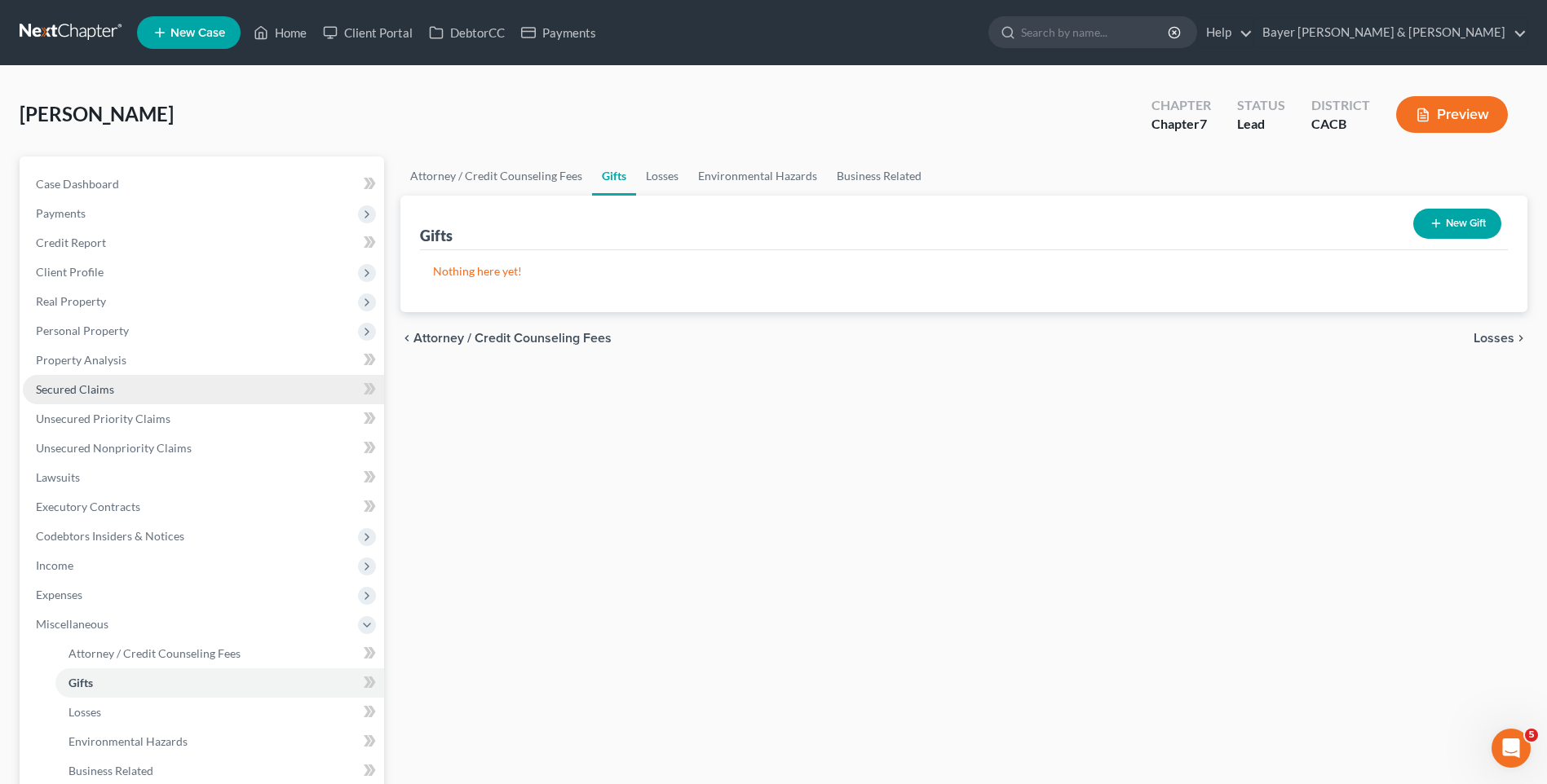
click at [107, 393] on span "Secured Claims" at bounding box center [75, 389] width 78 height 14
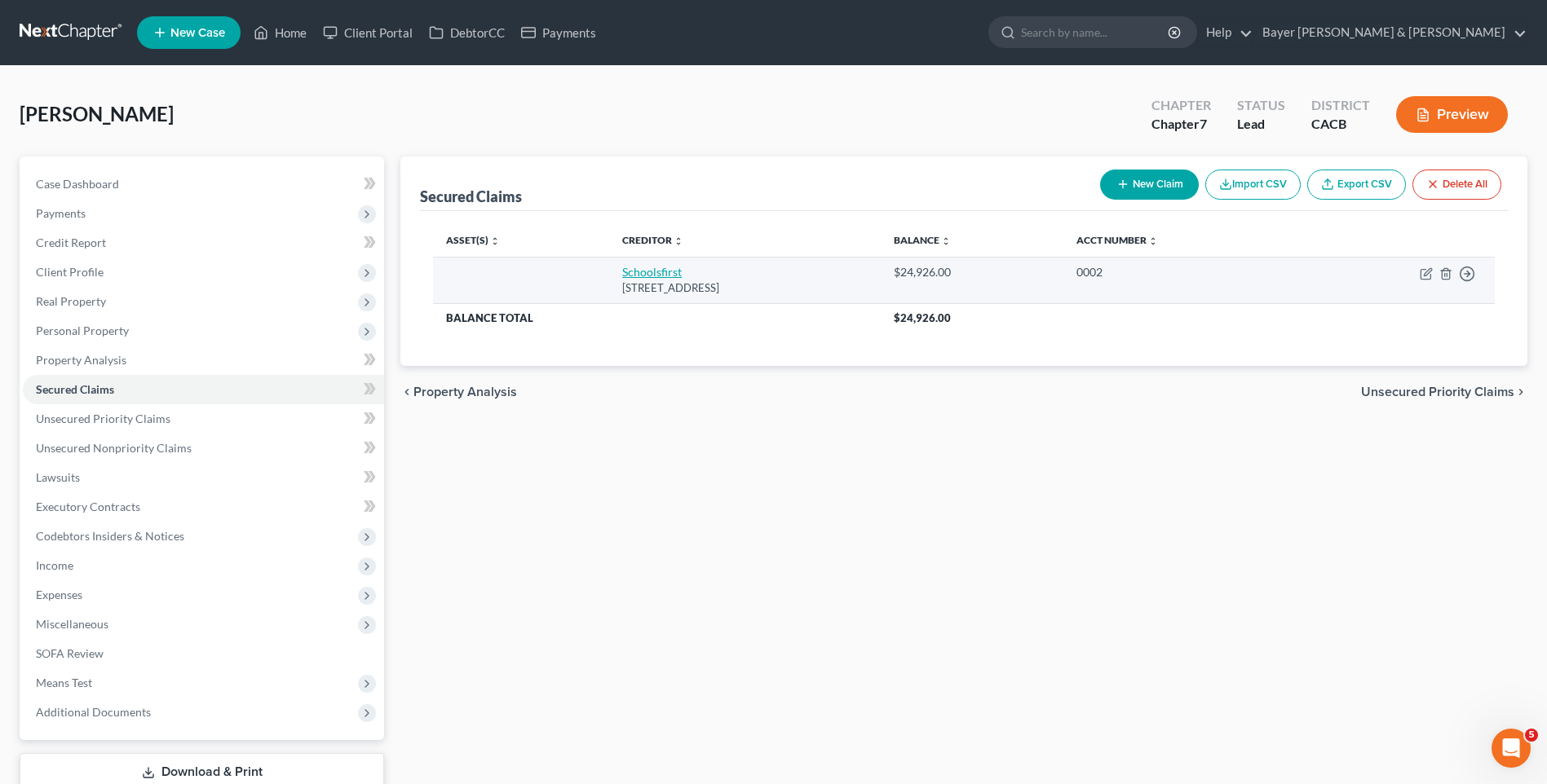
click at [623, 269] on link "Schoolsfirst" at bounding box center [652, 272] width 59 height 14
select select "4"
select select "0"
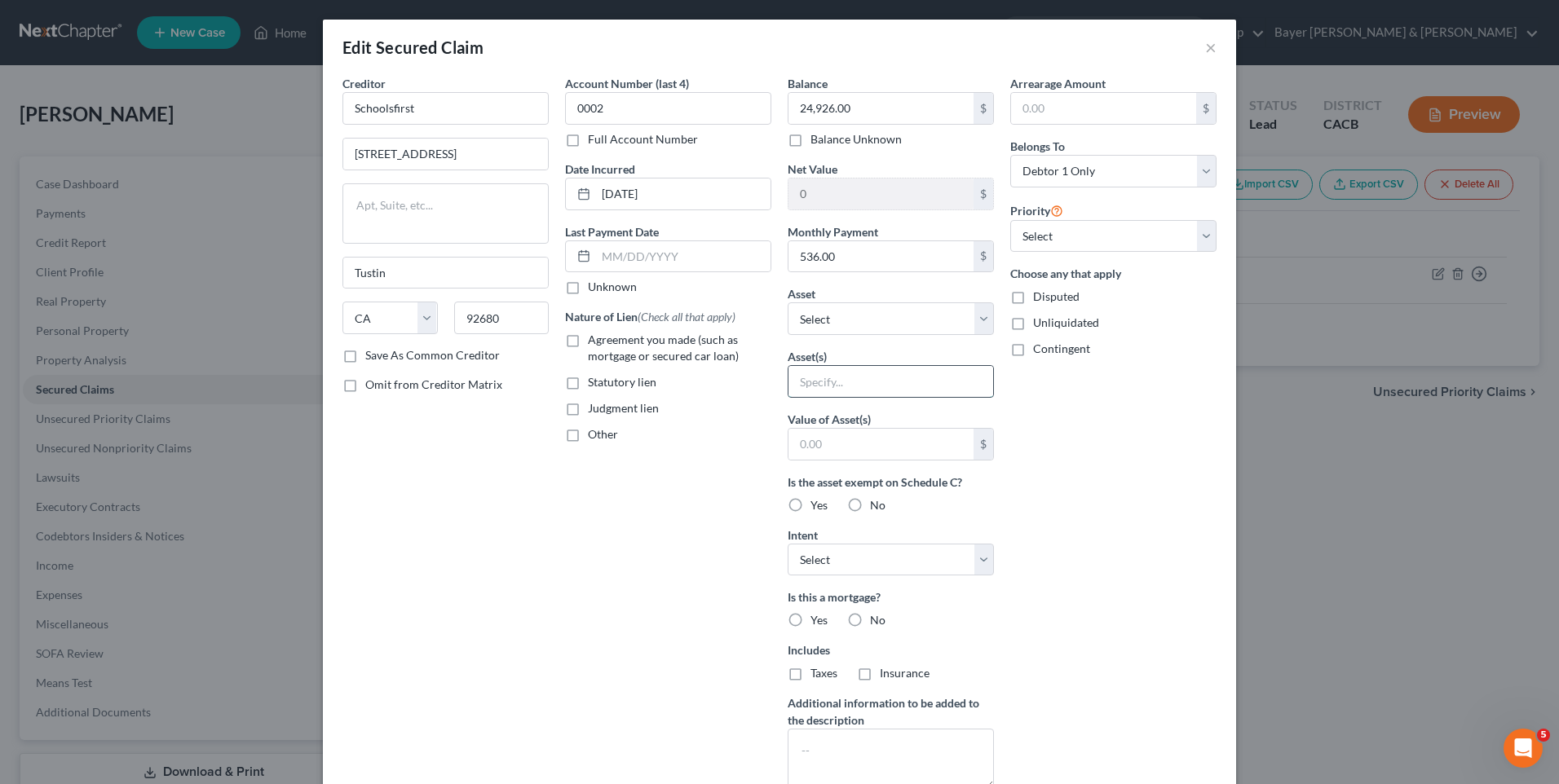
click at [823, 381] on input "text" at bounding box center [890, 382] width 204 height 31
type input "2022 Toyota GR 86 lease"
click at [836, 559] on select "Select Surrender Redeem Reaffirm Avoid Other" at bounding box center [890, 561] width 206 height 33
click at [637, 541] on div "Account Number (last 4) 0002 Full Account Number Date Incurred [DATE] Last Paym…" at bounding box center [669, 438] width 223 height 728
drag, startPoint x: 1054, startPoint y: 237, endPoint x: 1054, endPoint y: 254, distance: 17.0
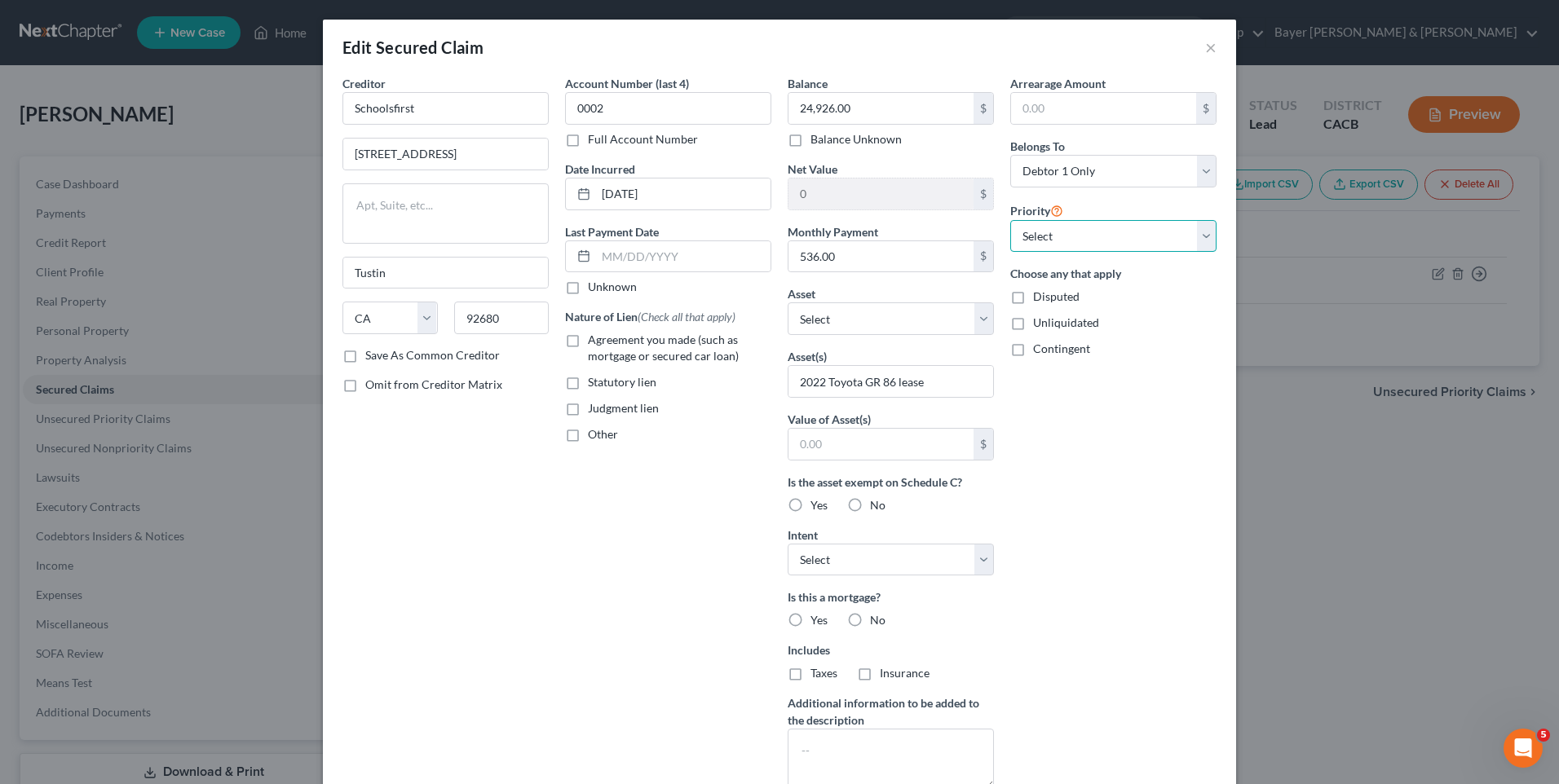
click at [1054, 237] on select "Select 1st 2nd 3rd 4th 5th 6th 7th 8th 9th 10th 11th 12th 13th 14th 15th 16th 1…" at bounding box center [1113, 236] width 206 height 33
select select "0"
click at [1010, 220] on select "Select 1st 2nd 3rd 4th 5th 6th 7th 8th 9th 10th 11th 12th 13th 14th 15th 16th 1…" at bounding box center [1113, 236] width 206 height 33
click at [1210, 46] on button "×" at bounding box center [1210, 47] width 11 height 20
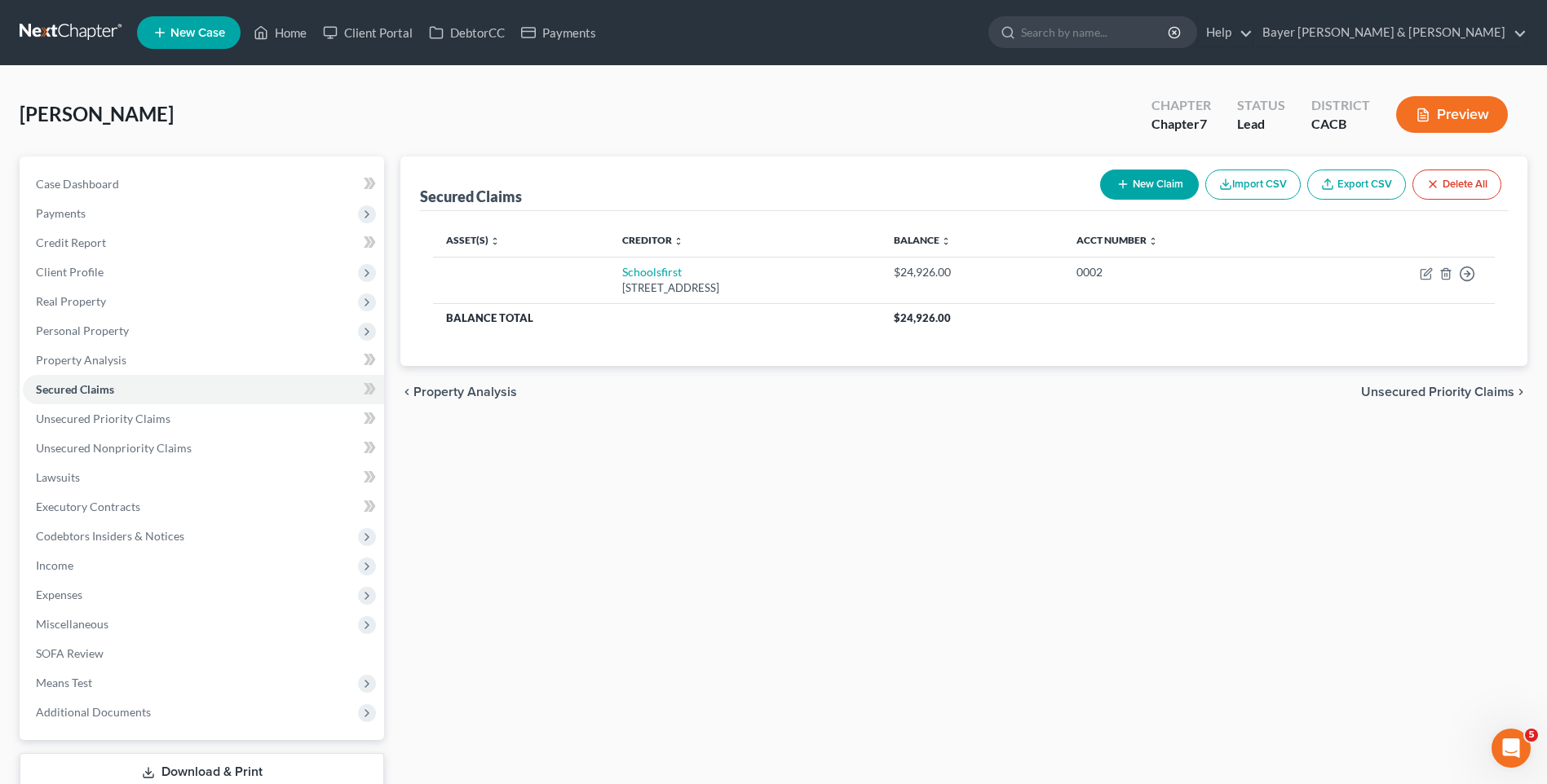
click at [1492, 112] on button "Preview" at bounding box center [1452, 115] width 112 height 37
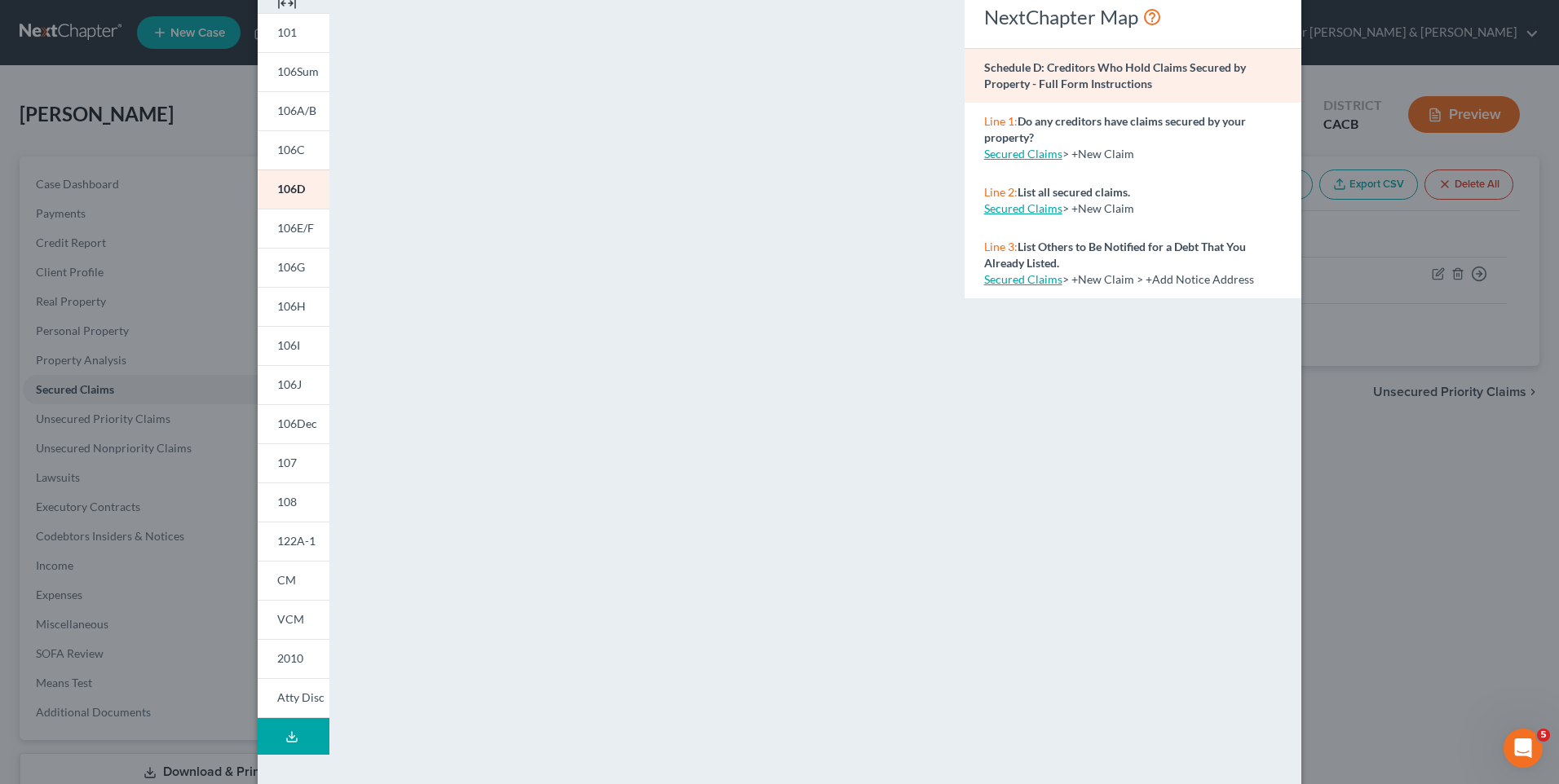
scroll to position [136, 0]
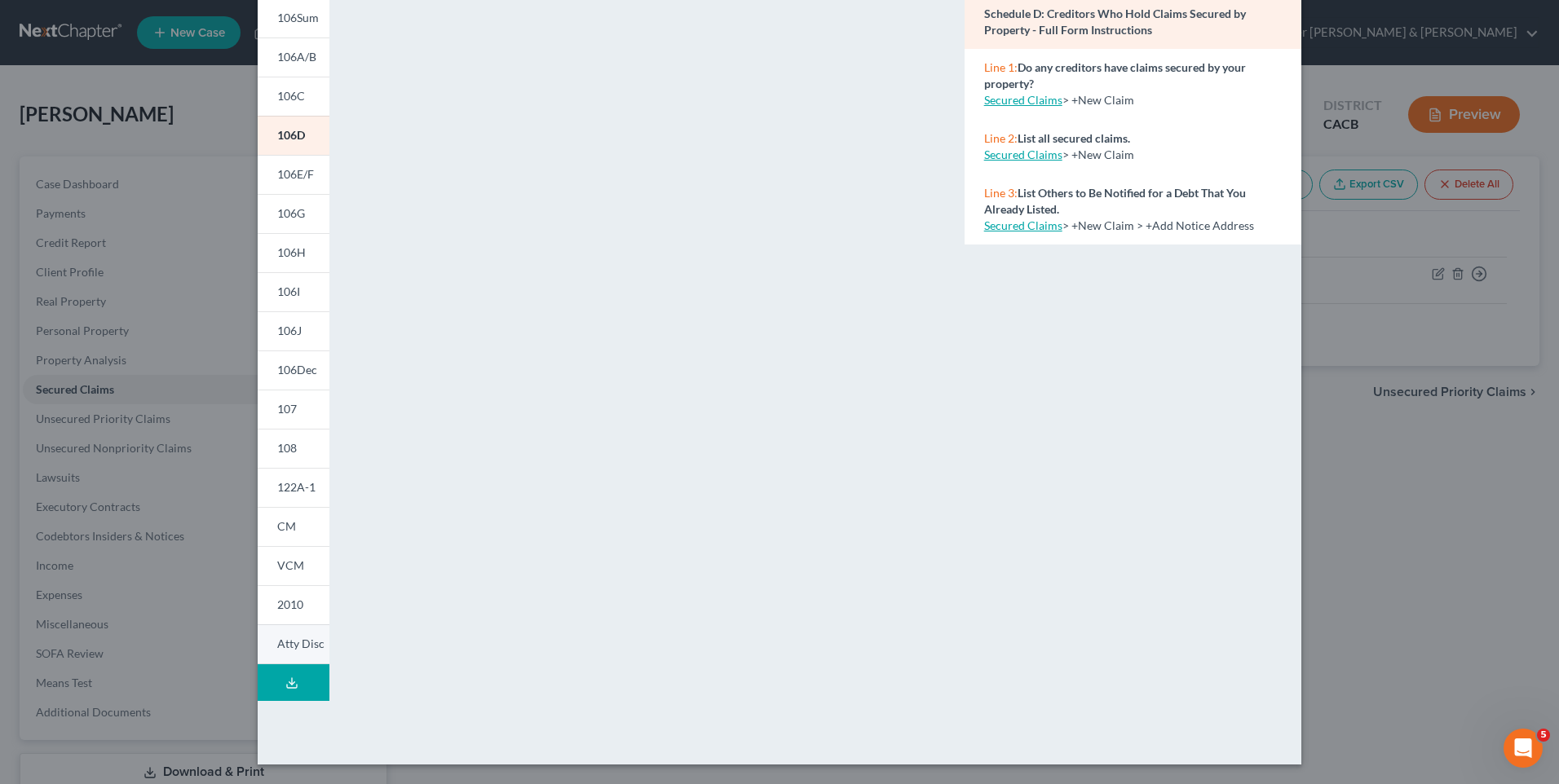
click at [303, 642] on span "Atty Disc" at bounding box center [301, 644] width 47 height 14
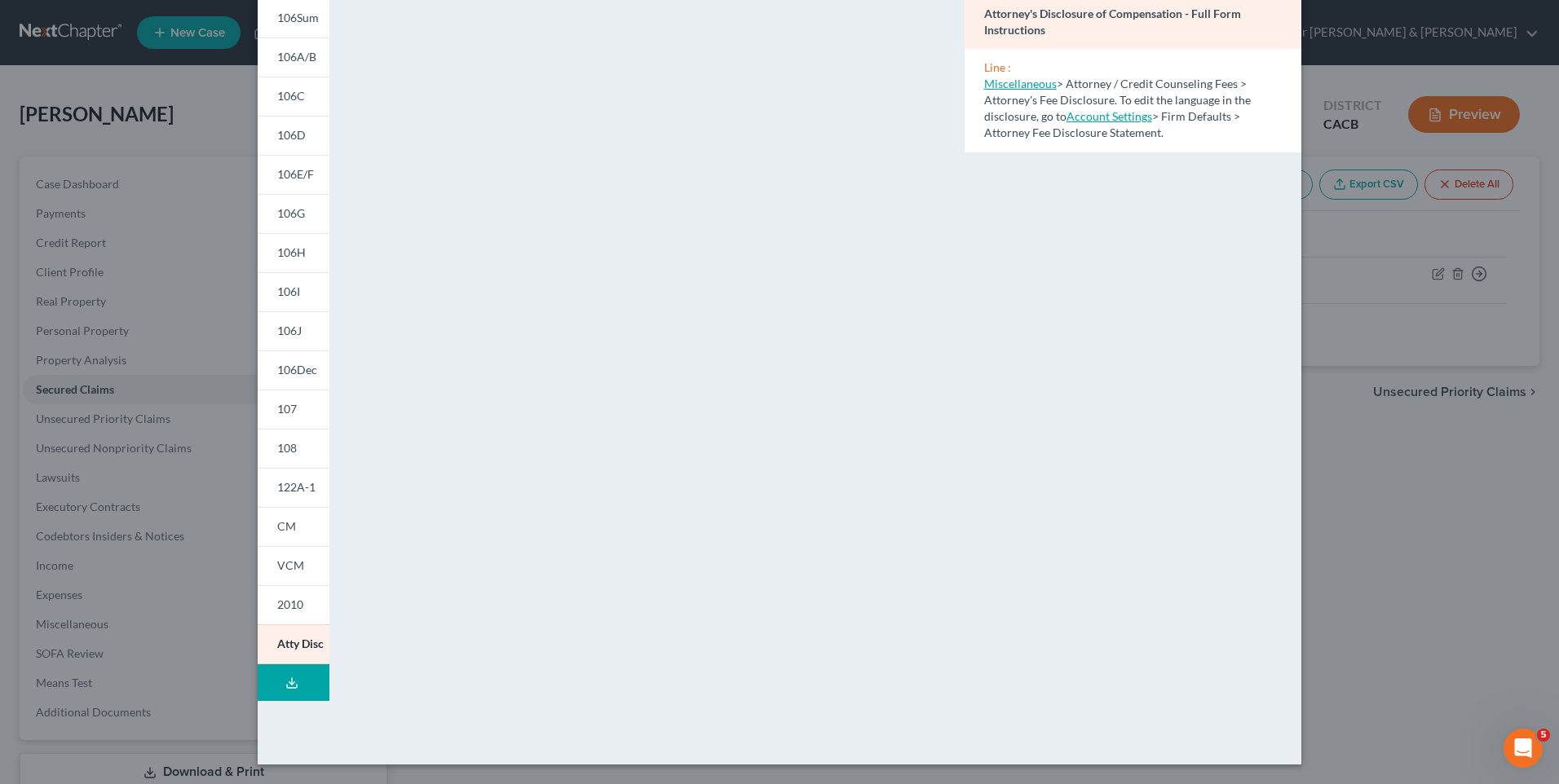
scroll to position [54, 0]
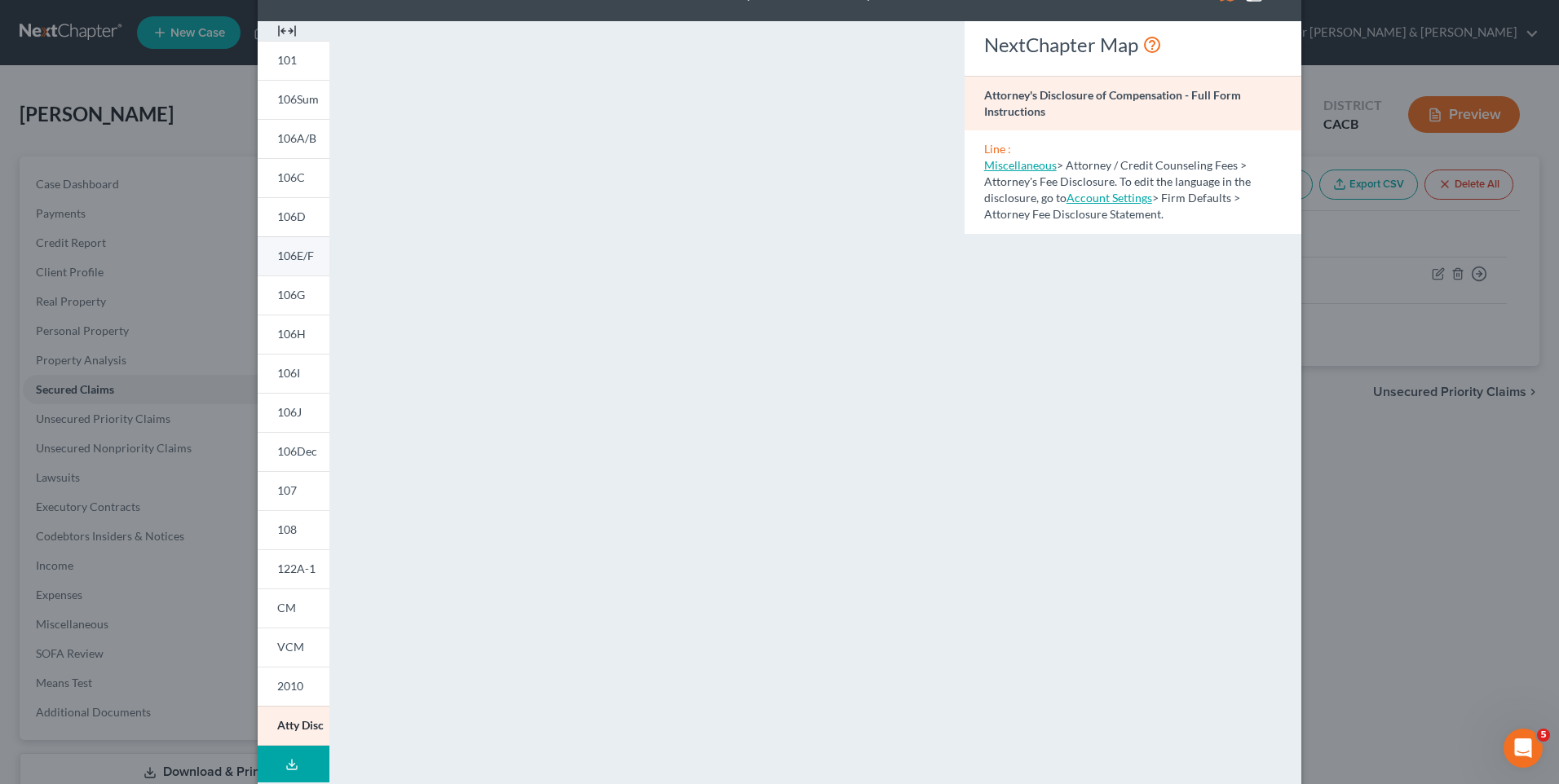
click at [298, 256] on span "106E/F" at bounding box center [296, 256] width 37 height 14
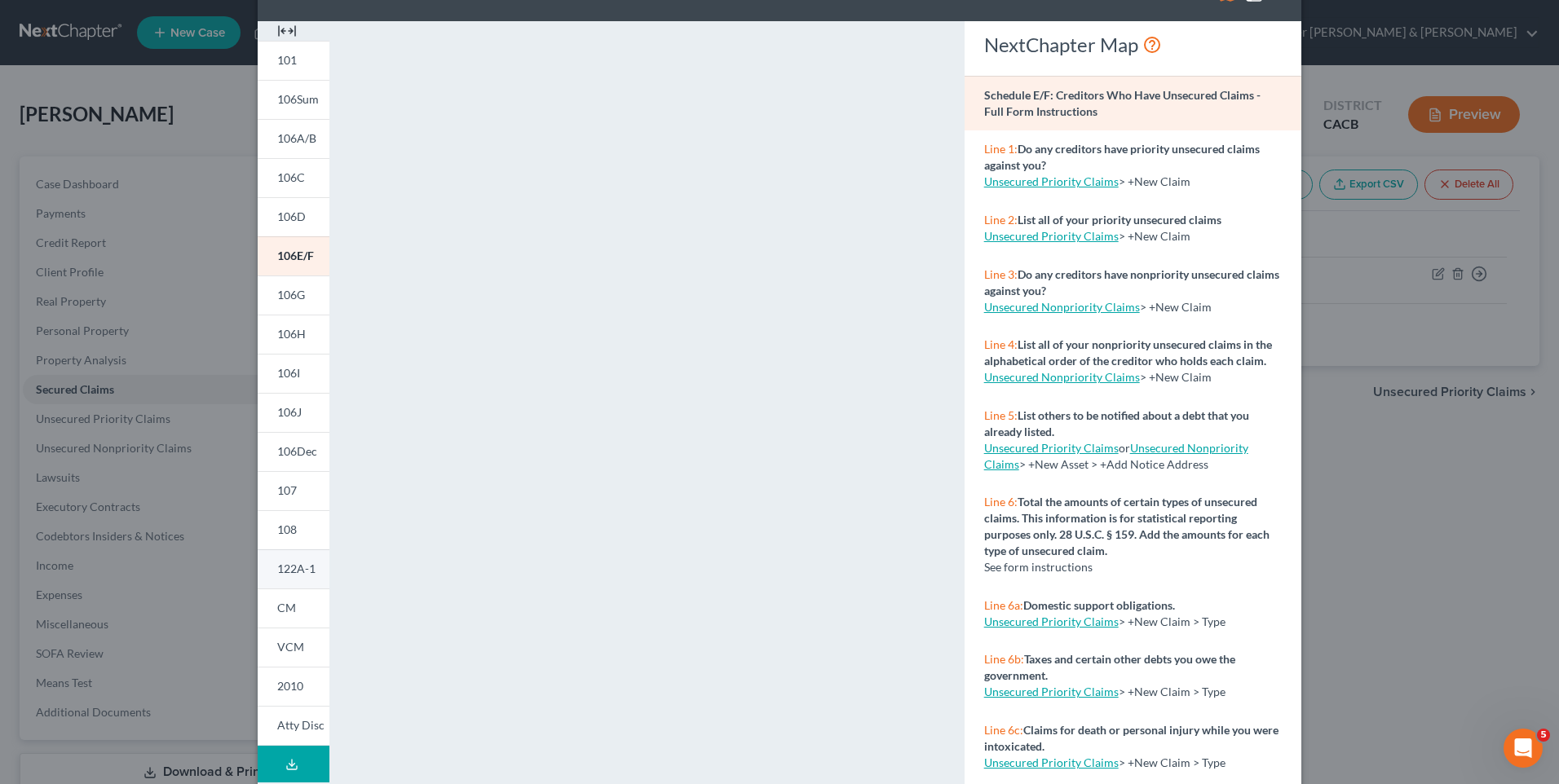
click at [304, 568] on span "122A-1" at bounding box center [296, 568] width 38 height 14
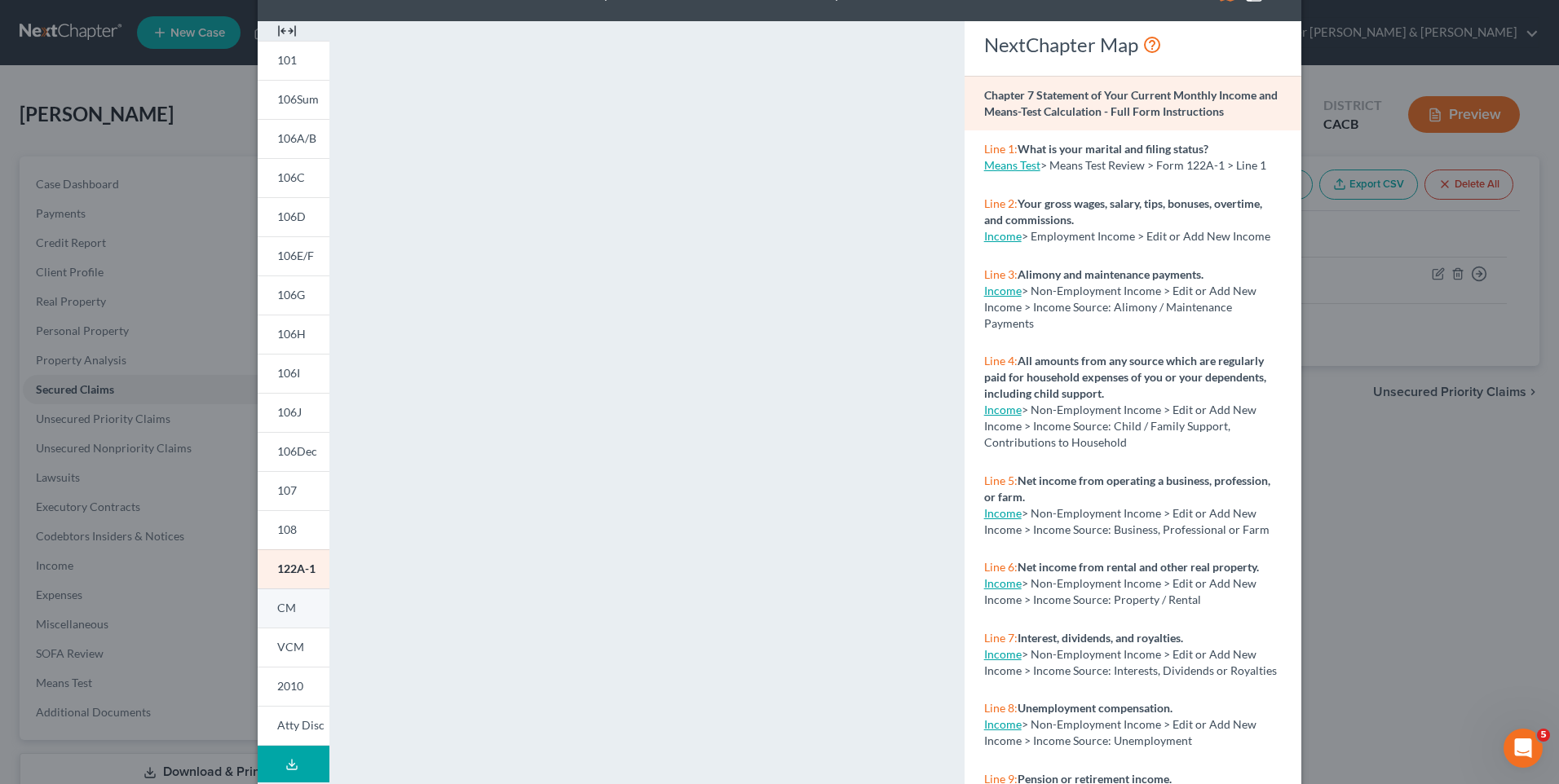
click at [292, 607] on link "CM" at bounding box center [293, 608] width 72 height 39
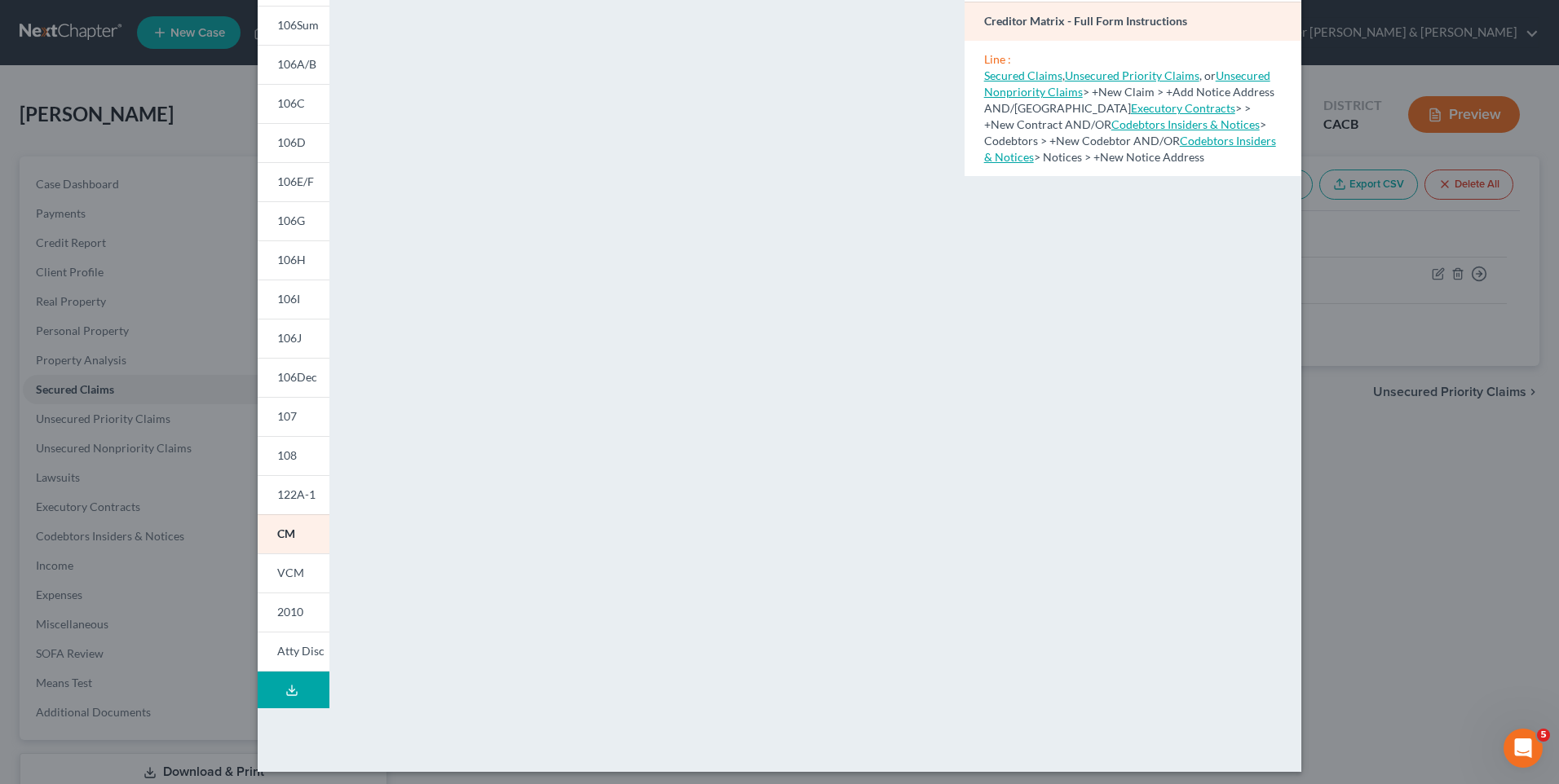
scroll to position [136, 0]
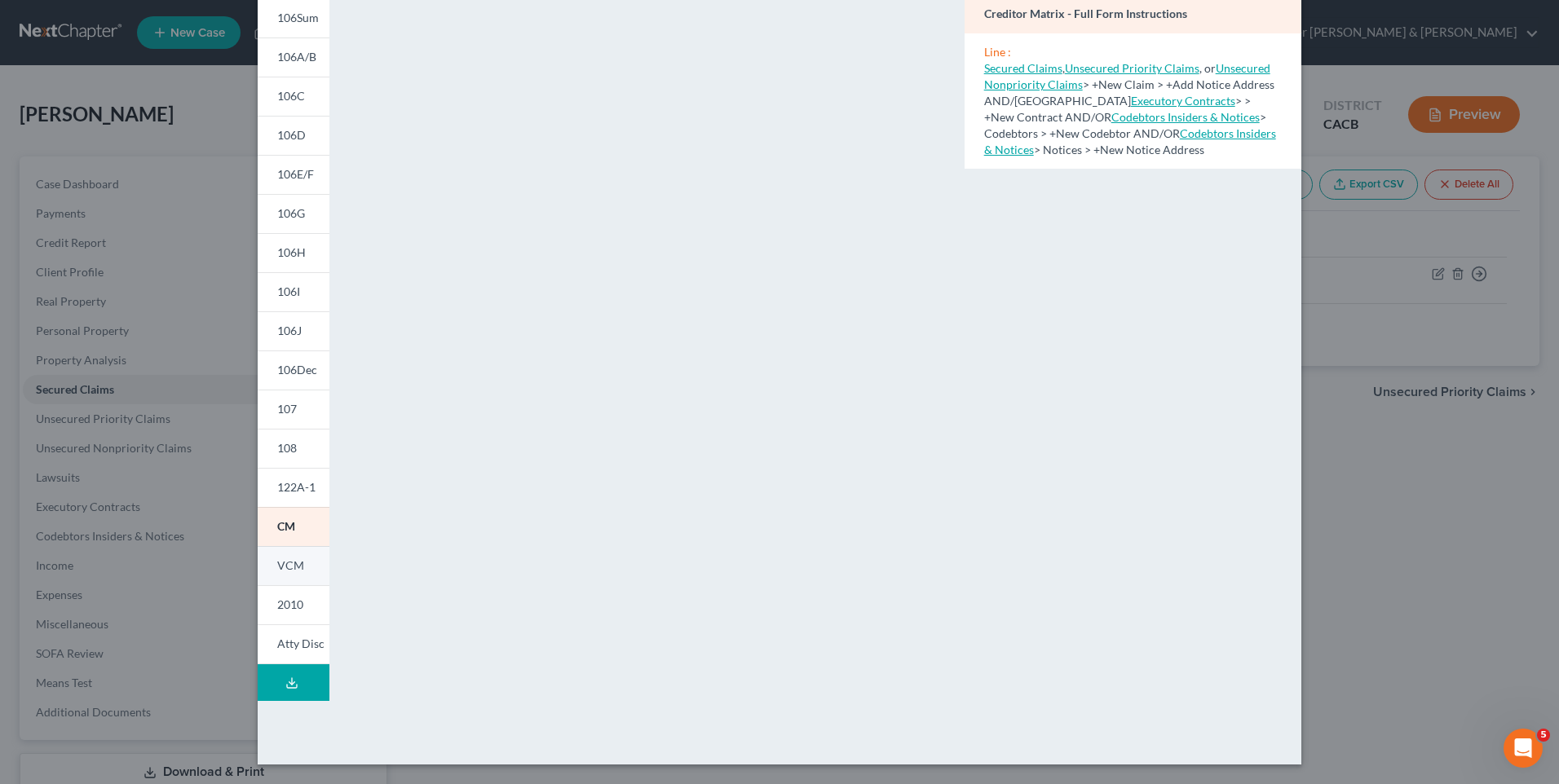
click at [283, 572] on span "VCM" at bounding box center [290, 566] width 27 height 14
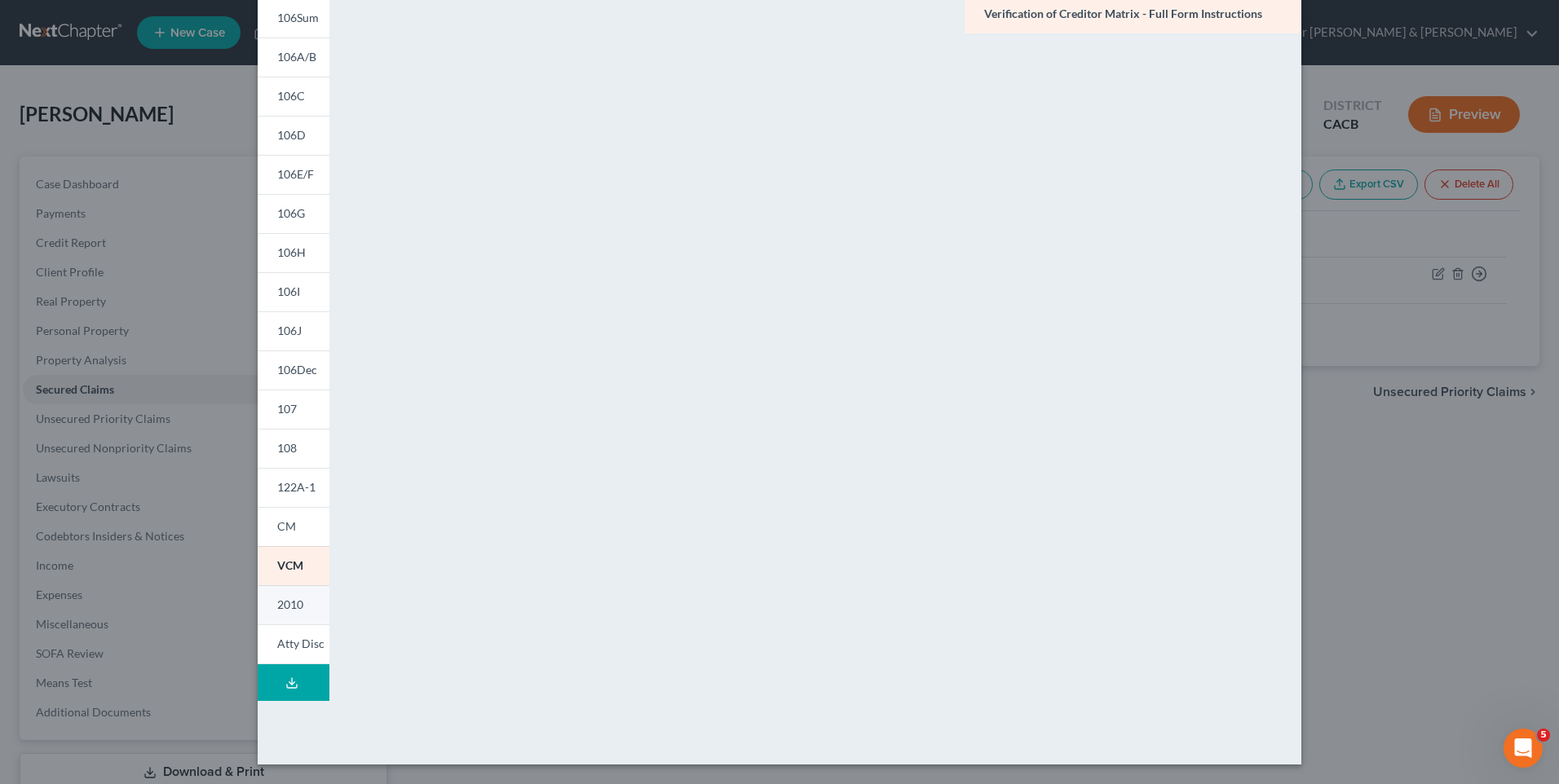
click at [290, 608] on span "2010" at bounding box center [290, 605] width 26 height 14
click at [283, 368] on span "106Dec" at bounding box center [297, 369] width 40 height 14
click at [286, 409] on span "107" at bounding box center [287, 409] width 20 height 14
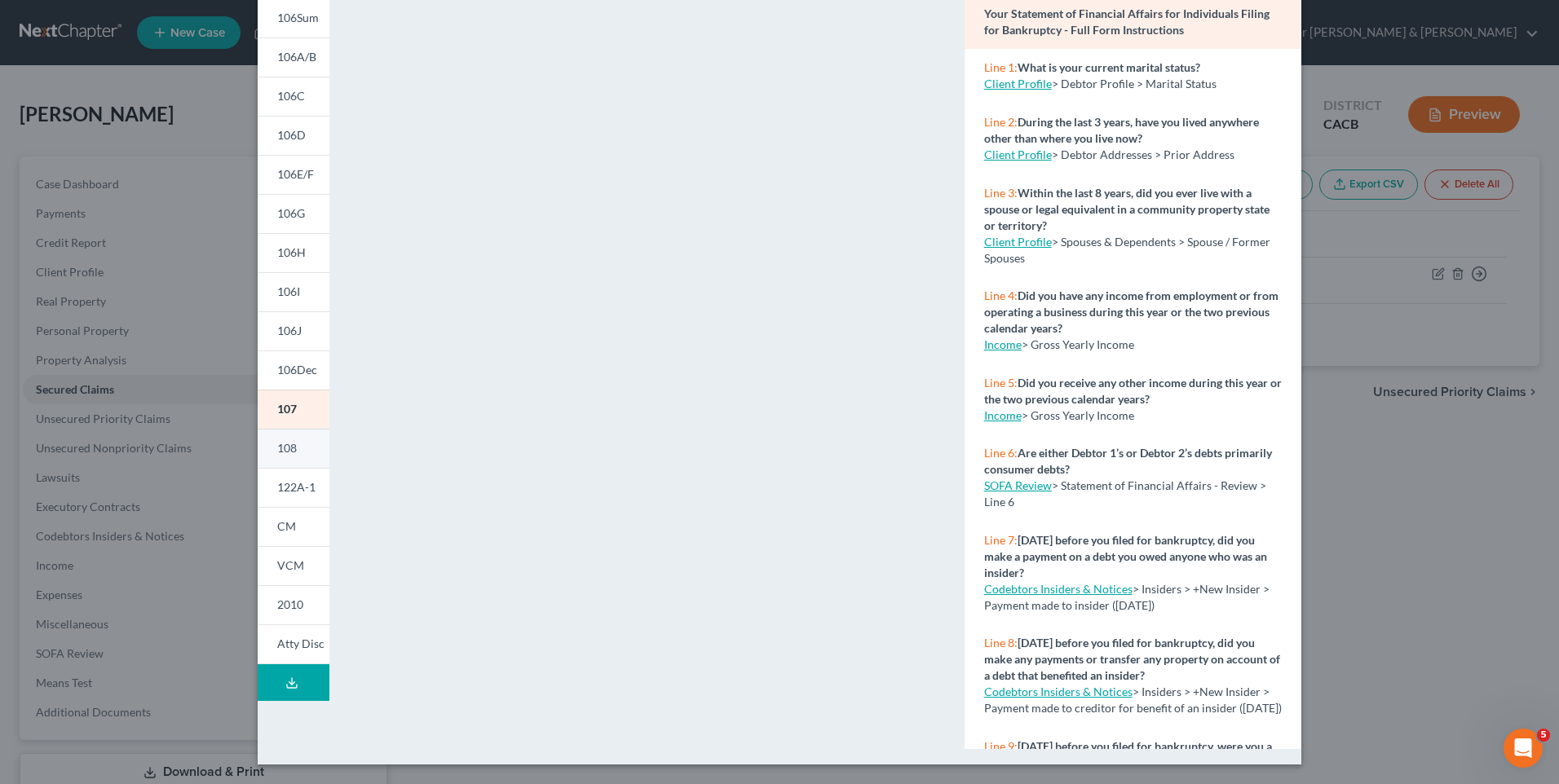
click at [277, 445] on span "108" at bounding box center [287, 448] width 20 height 14
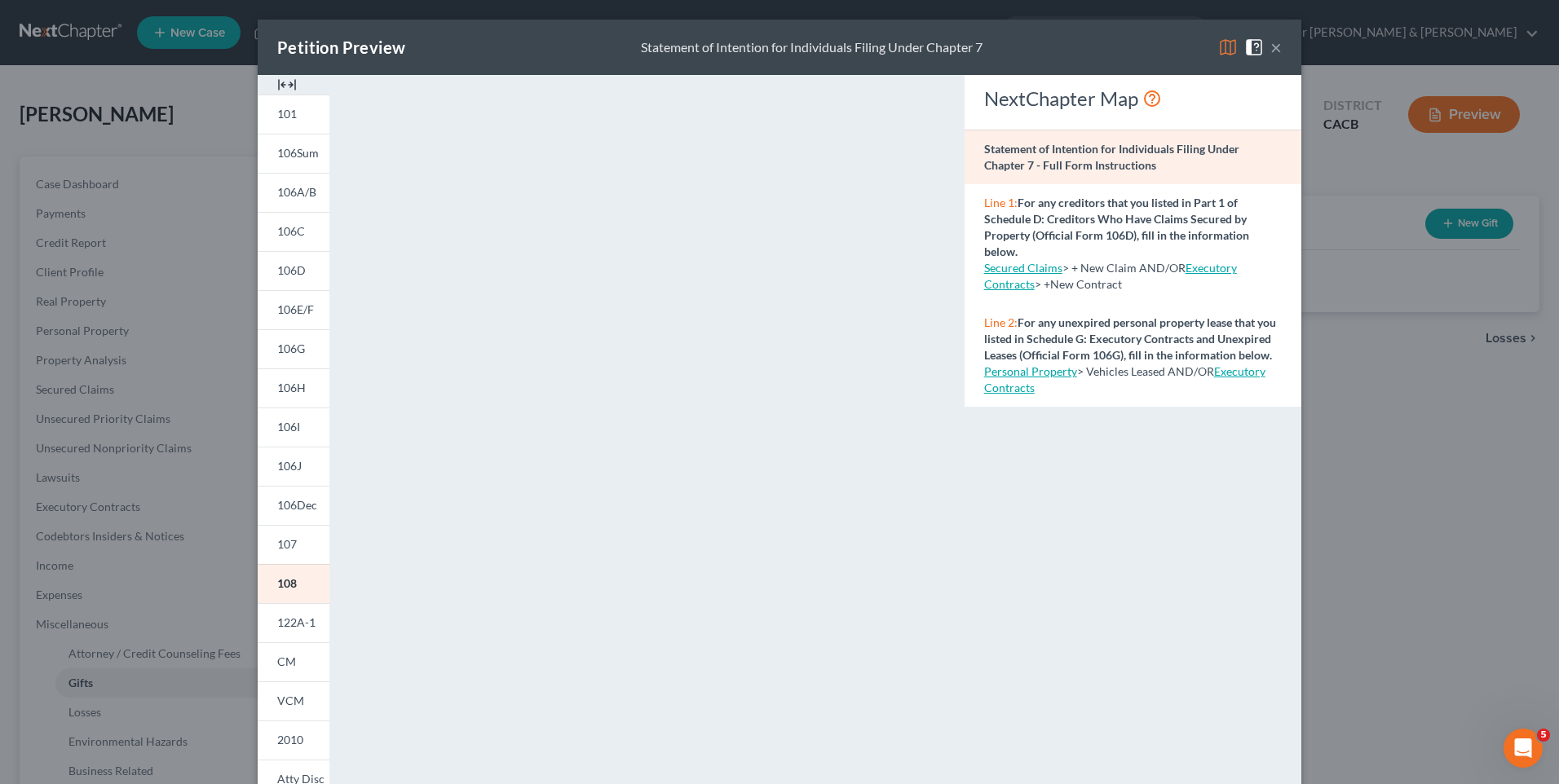
click at [1271, 46] on button "×" at bounding box center [1276, 47] width 11 height 20
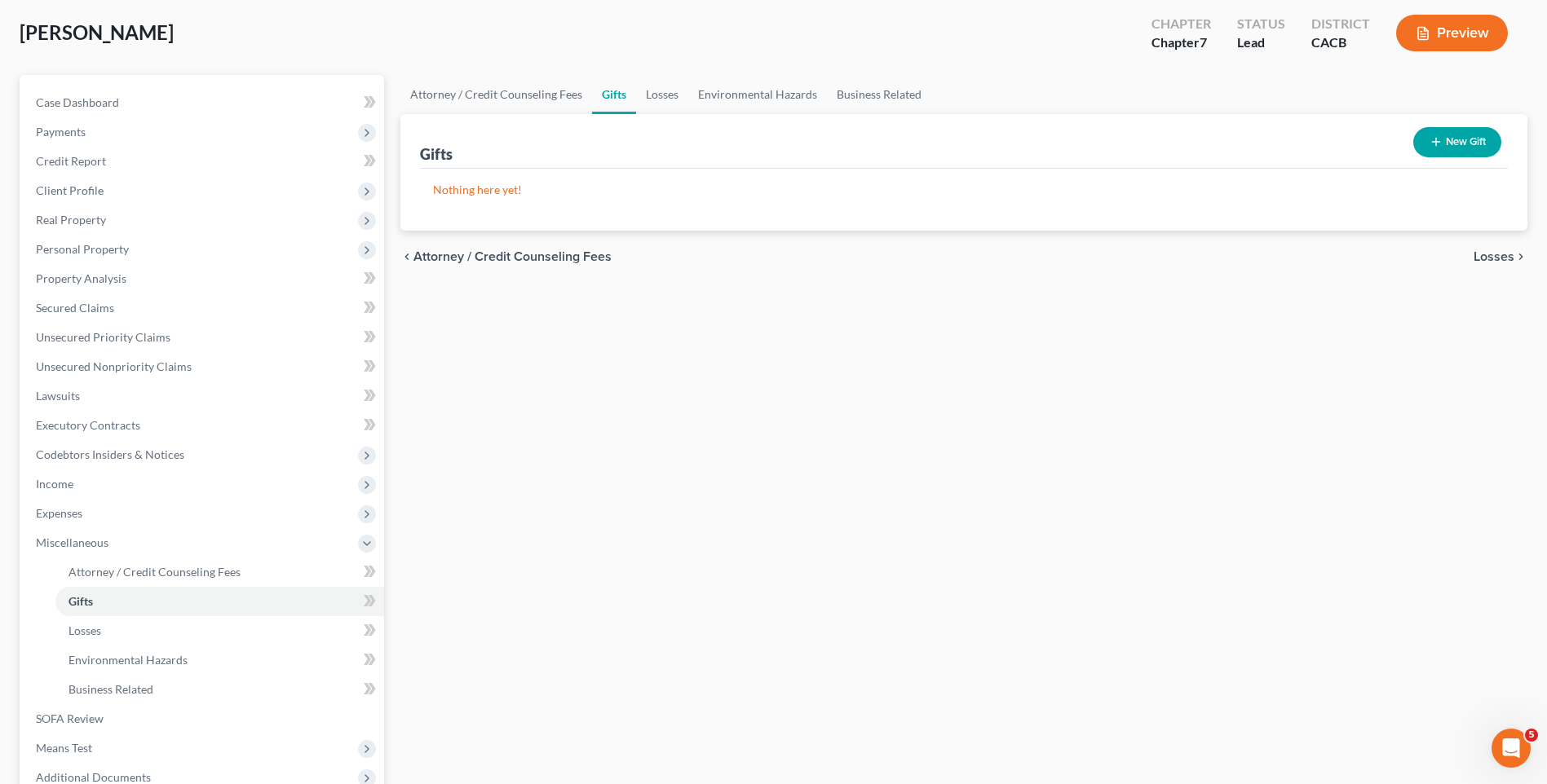
scroll to position [82, 0]
click at [174, 575] on span "Attorney / Credit Counseling Fees" at bounding box center [155, 572] width 172 height 14
select select "2"
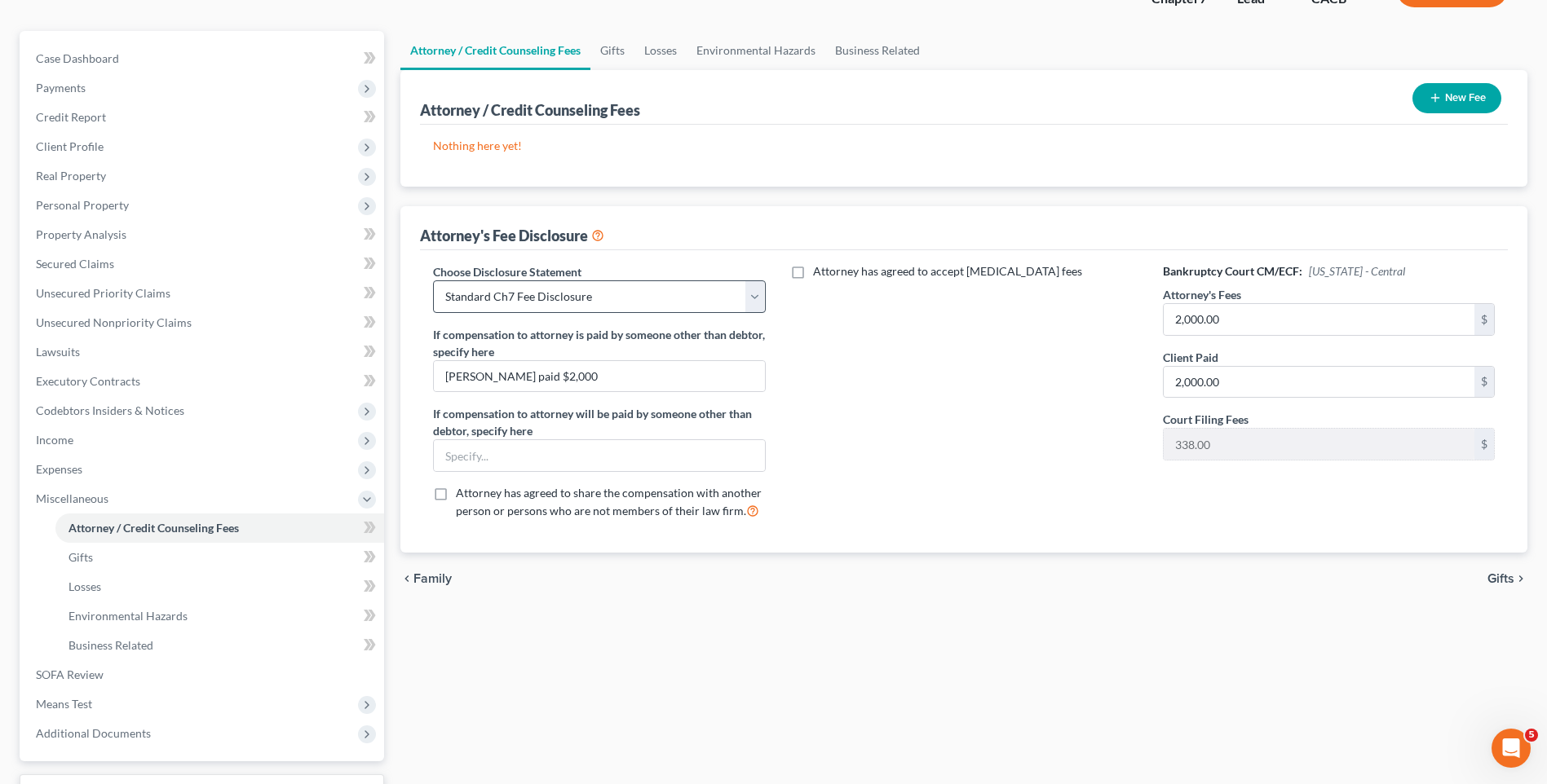
scroll to position [82, 0]
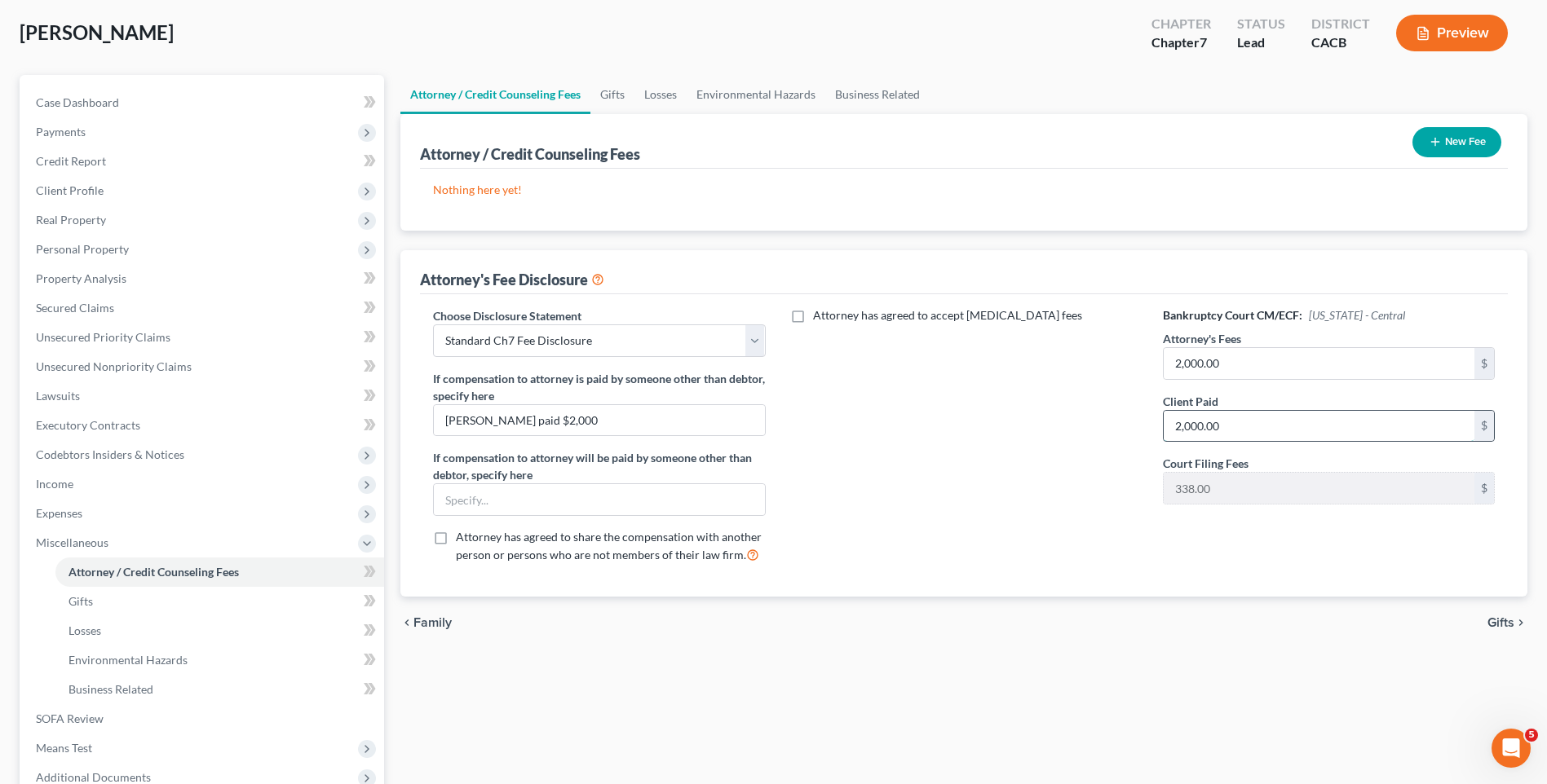
click at [1284, 423] on input "2,000.00" at bounding box center [1318, 427] width 310 height 31
type input "0"
click at [1492, 624] on span "Gifts" at bounding box center [1501, 622] width 27 height 13
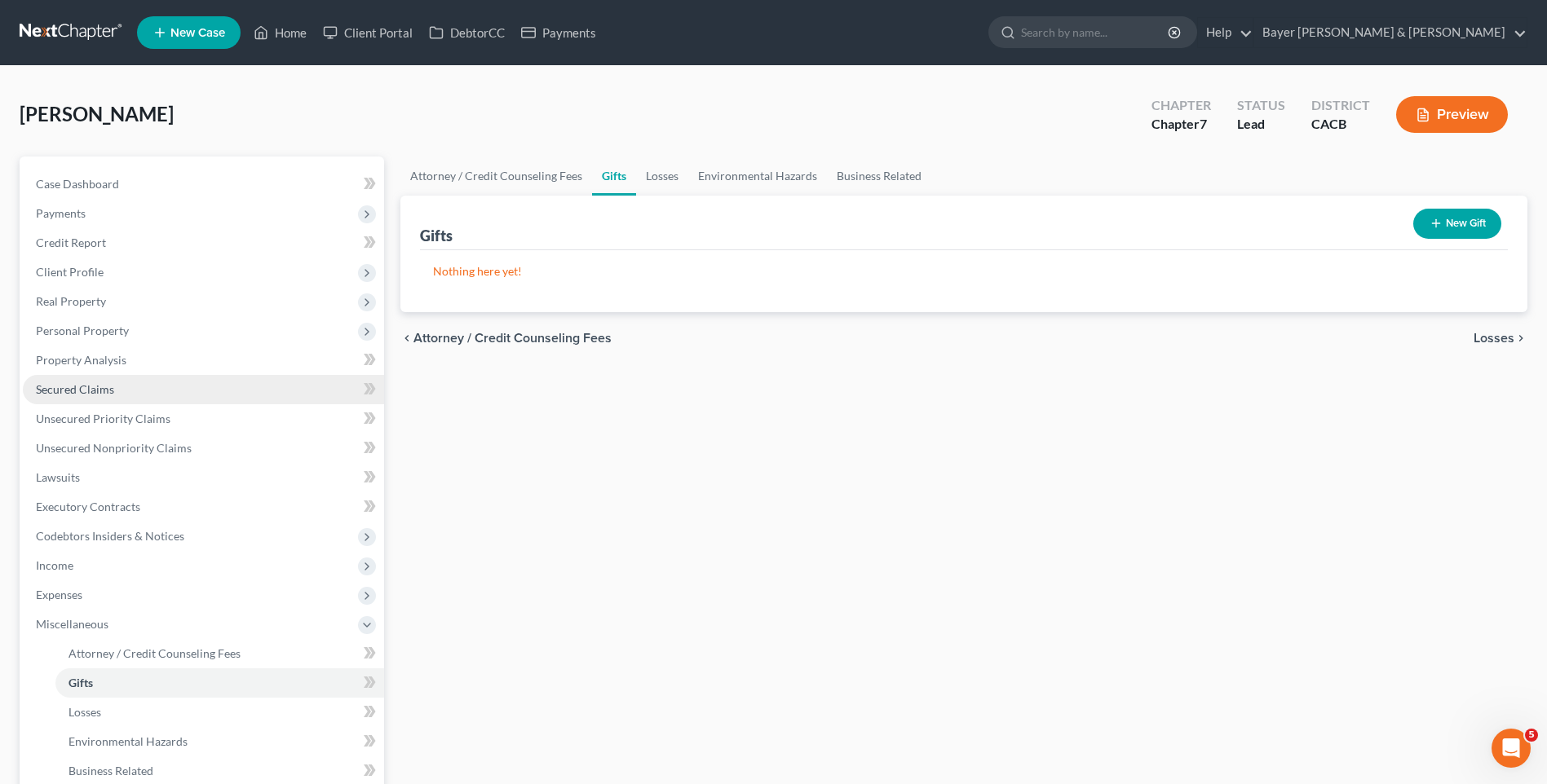
click at [96, 380] on link "Secured Claims" at bounding box center [203, 389] width 362 height 30
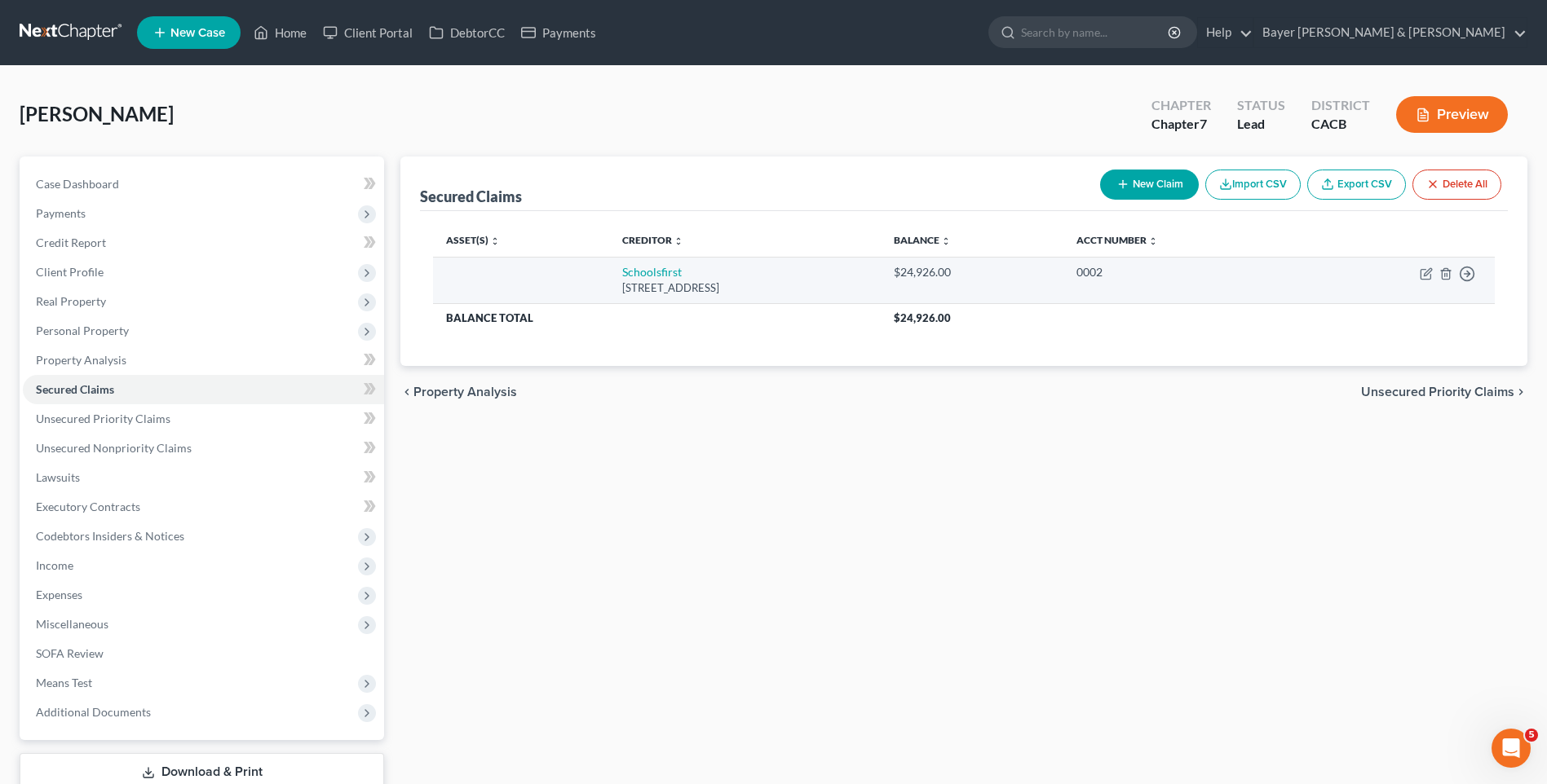
click at [656, 269] on td "Schoolsfirst [STREET_ADDRESS]" at bounding box center [745, 279] width 271 height 46
click at [642, 275] on link "Schoolsfirst" at bounding box center [652, 272] width 59 height 14
select select "4"
select select "0"
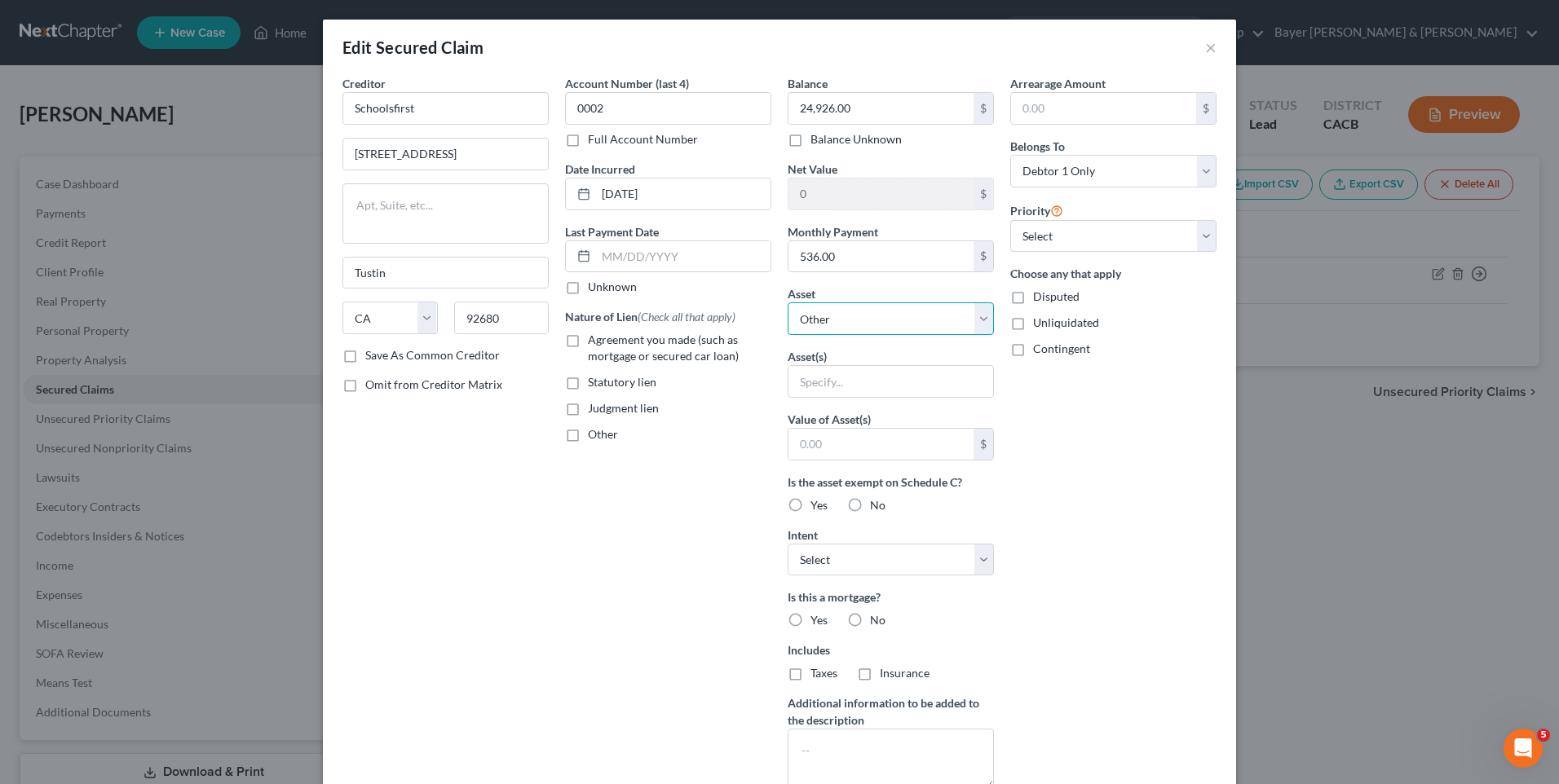
drag, startPoint x: 835, startPoint y: 321, endPoint x: 831, endPoint y: 332, distance: 11.7
click at [835, 321] on select "Select Other Multiple Assets 2022 Toyota GR 86 - $0.0 Household Goods - TV $300…" at bounding box center [890, 319] width 206 height 33
click at [788, 302] on select "Select Other Multiple Assets 2022 Toyota GR 86 - $0.0 Household Goods - TV $300…" at bounding box center [890, 319] width 206 height 33
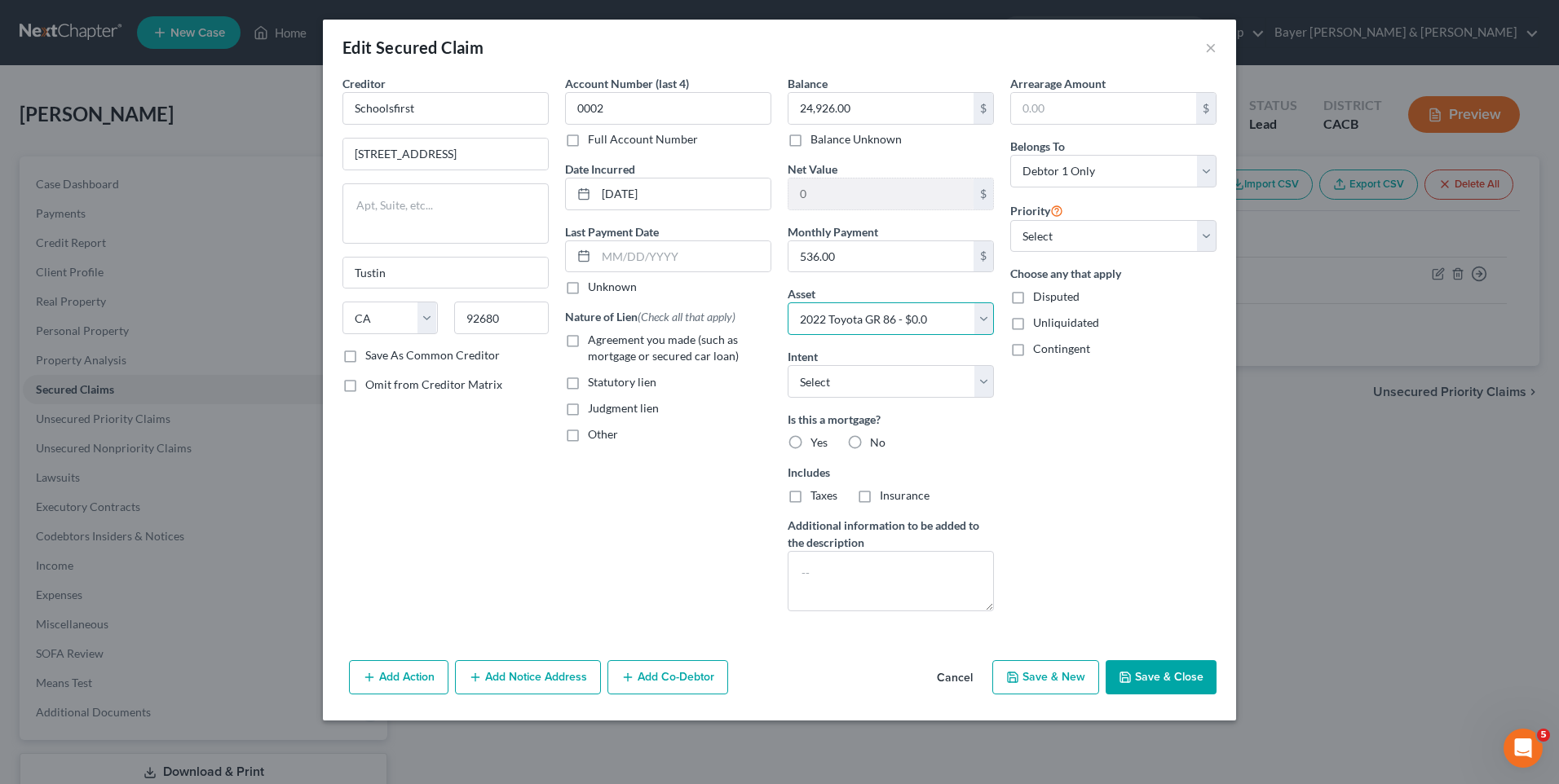
click at [940, 315] on select "Select Other Multiple Assets 2022 Toyota GR 86 - $0.0 Household Goods - TV $300…" at bounding box center [890, 319] width 206 height 33
click at [938, 315] on select "Select Other Multiple Assets 2022 Toyota GR 86 - $0.0 Household Goods - TV $300…" at bounding box center [890, 319] width 206 height 33
select select "0"
click at [788, 302] on select "Select Other Multiple Assets 2022 Toyota GR 86 - $0.0 Household Goods - TV $300…" at bounding box center [890, 319] width 206 height 33
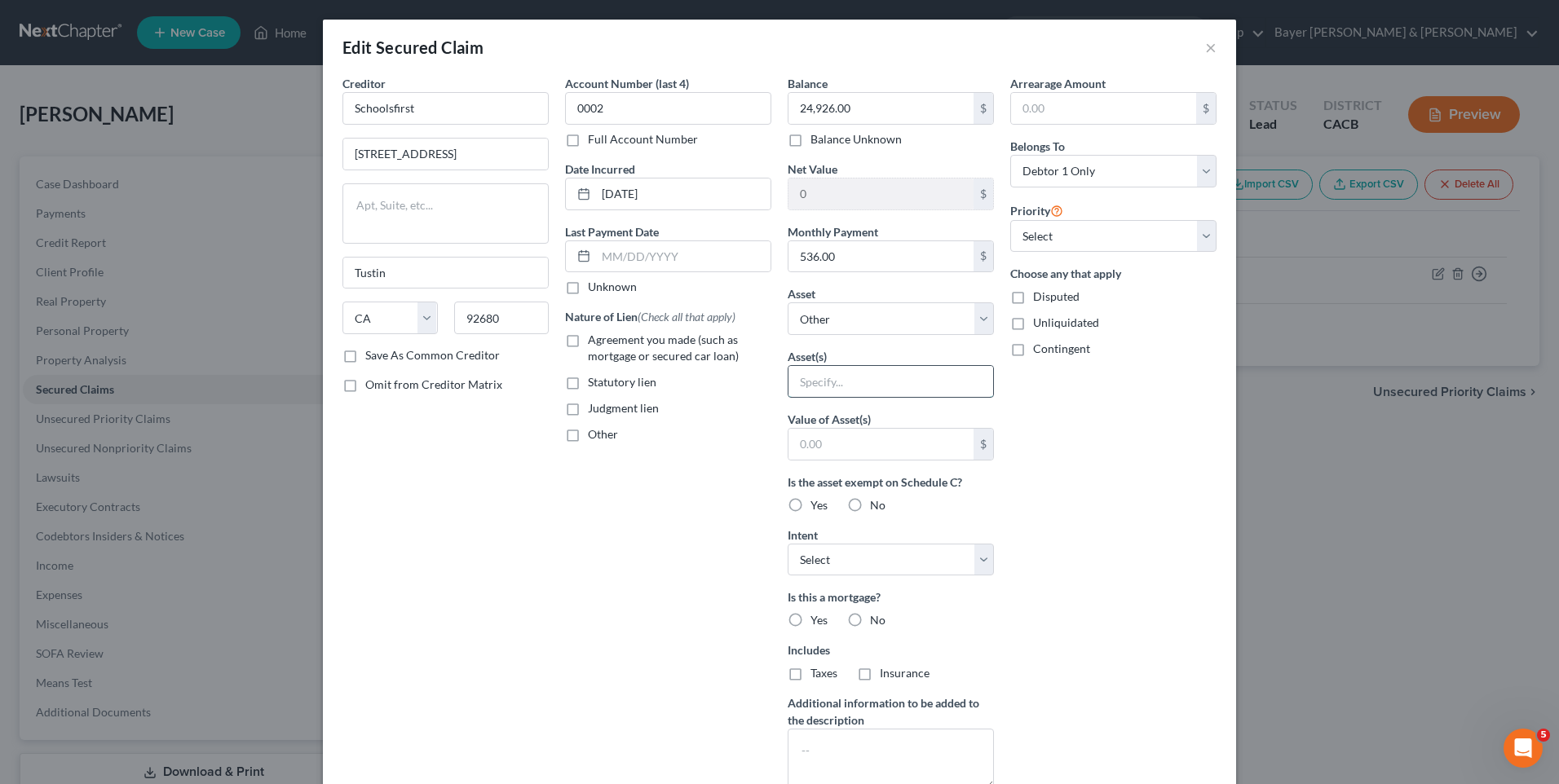
click at [851, 385] on input "text" at bounding box center [890, 382] width 204 height 31
type input "2022 Toyota GR 86 lease"
click at [629, 540] on div "Account Number (last 4) 0002 Full Account Number Date Incurred [DATE] Last Paym…" at bounding box center [669, 438] width 223 height 728
click at [1098, 415] on div "Arrearage Amount $ Belongs To * Select Debtor 1 Only Debtor 2 Only Debtor 1 And…" at bounding box center [1114, 438] width 223 height 728
click at [901, 446] on input "text" at bounding box center [881, 444] width 185 height 31
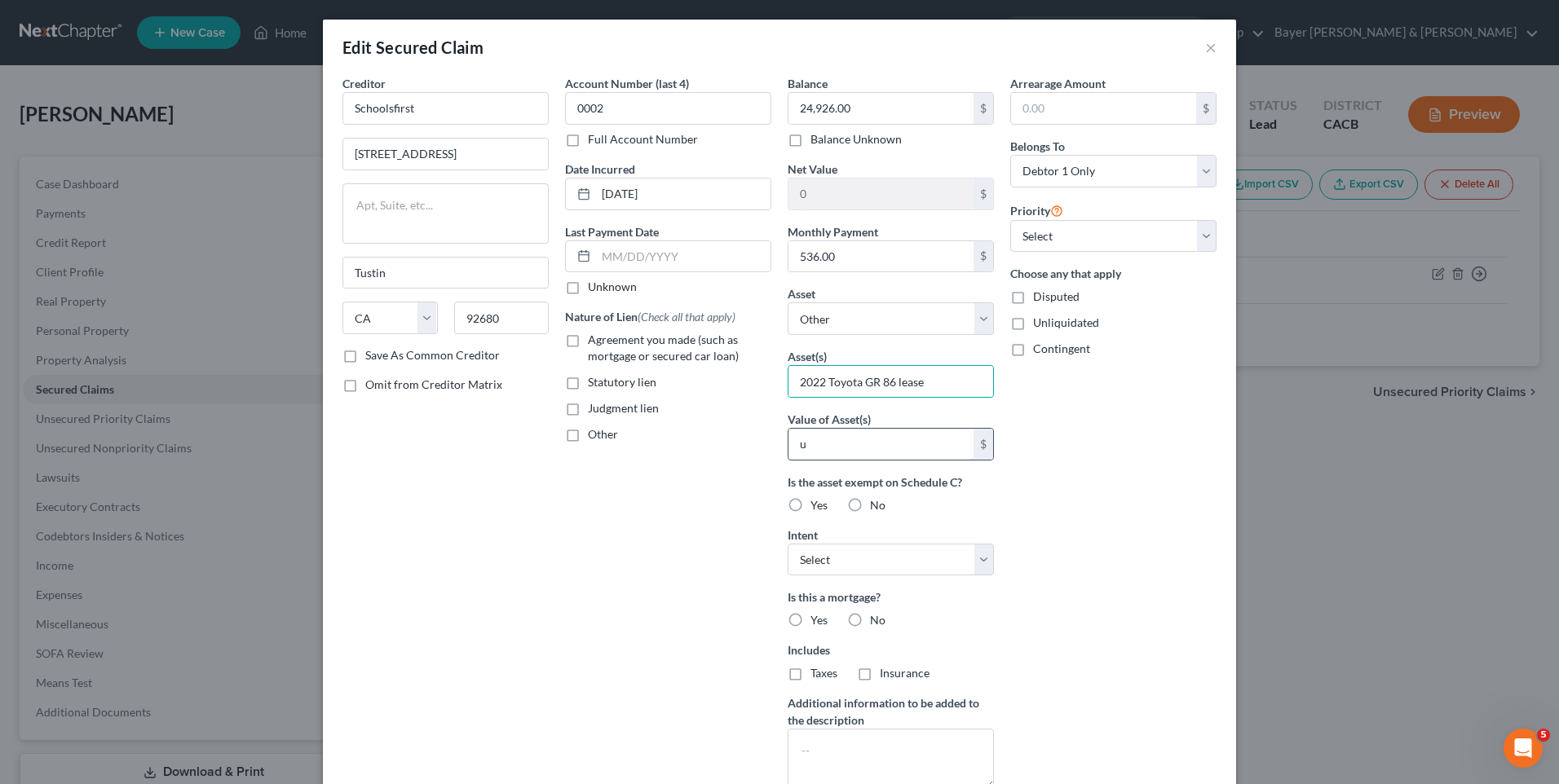
type input "0"
click at [1063, 424] on div "Arrearage Amount $ Belongs To * Select Debtor 1 Only Debtor 2 Only Debtor 1 And…" at bounding box center [1114, 438] width 223 height 728
drag, startPoint x: 1037, startPoint y: 235, endPoint x: 1031, endPoint y: 255, distance: 20.9
click at [1037, 235] on select "Select 1st 2nd 3rd 4th 5th 6th 7th 8th 9th 10th 11th 12th 13th 14th 15th 16th 1…" at bounding box center [1113, 236] width 206 height 33
select select "0"
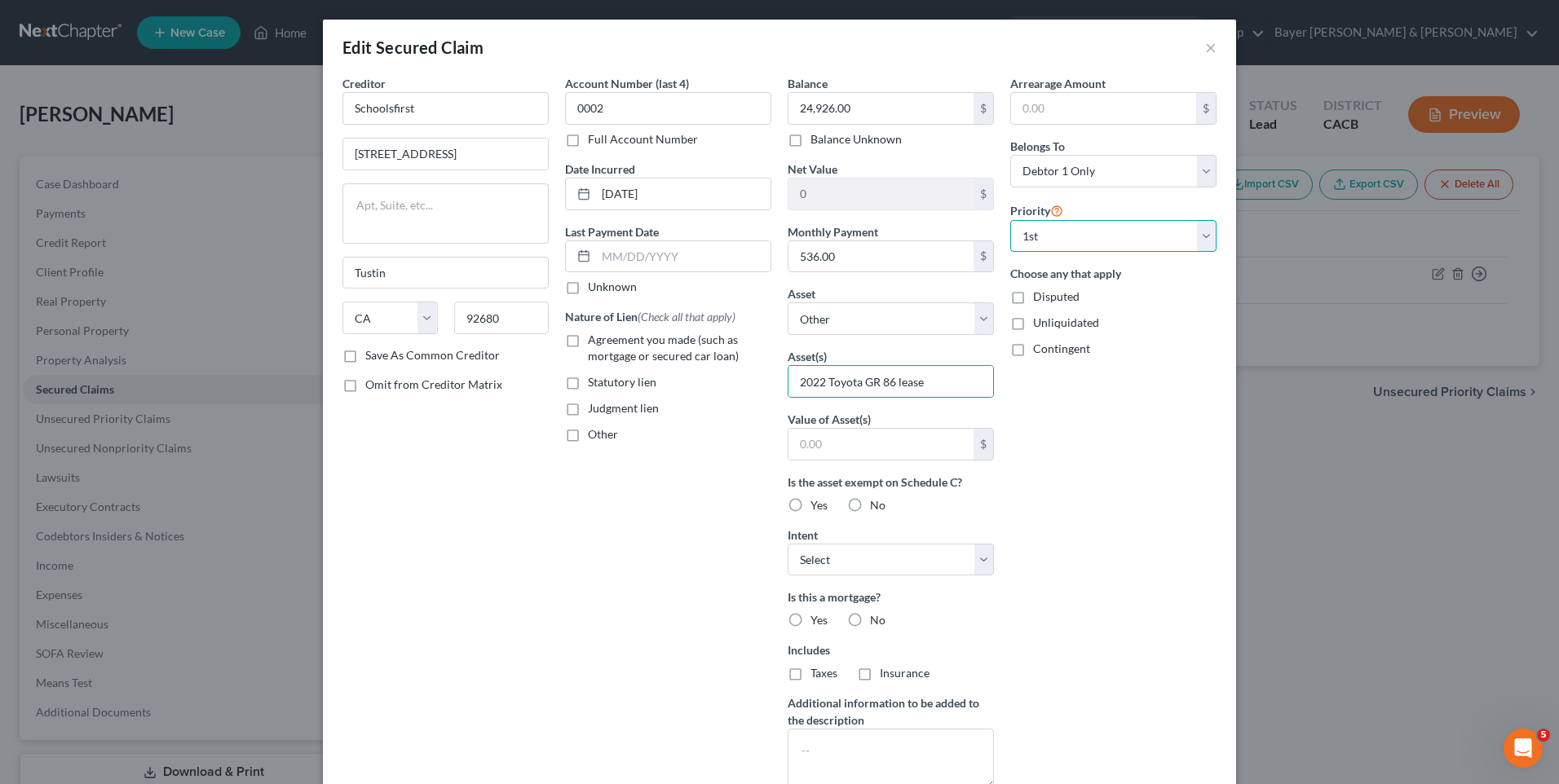
click at [1010, 220] on select "Select 1st 2nd 3rd 4th 5th 6th 7th 8th 9th 10th 11th 12th 13th 14th 15th 16th 1…" at bounding box center [1113, 236] width 206 height 33
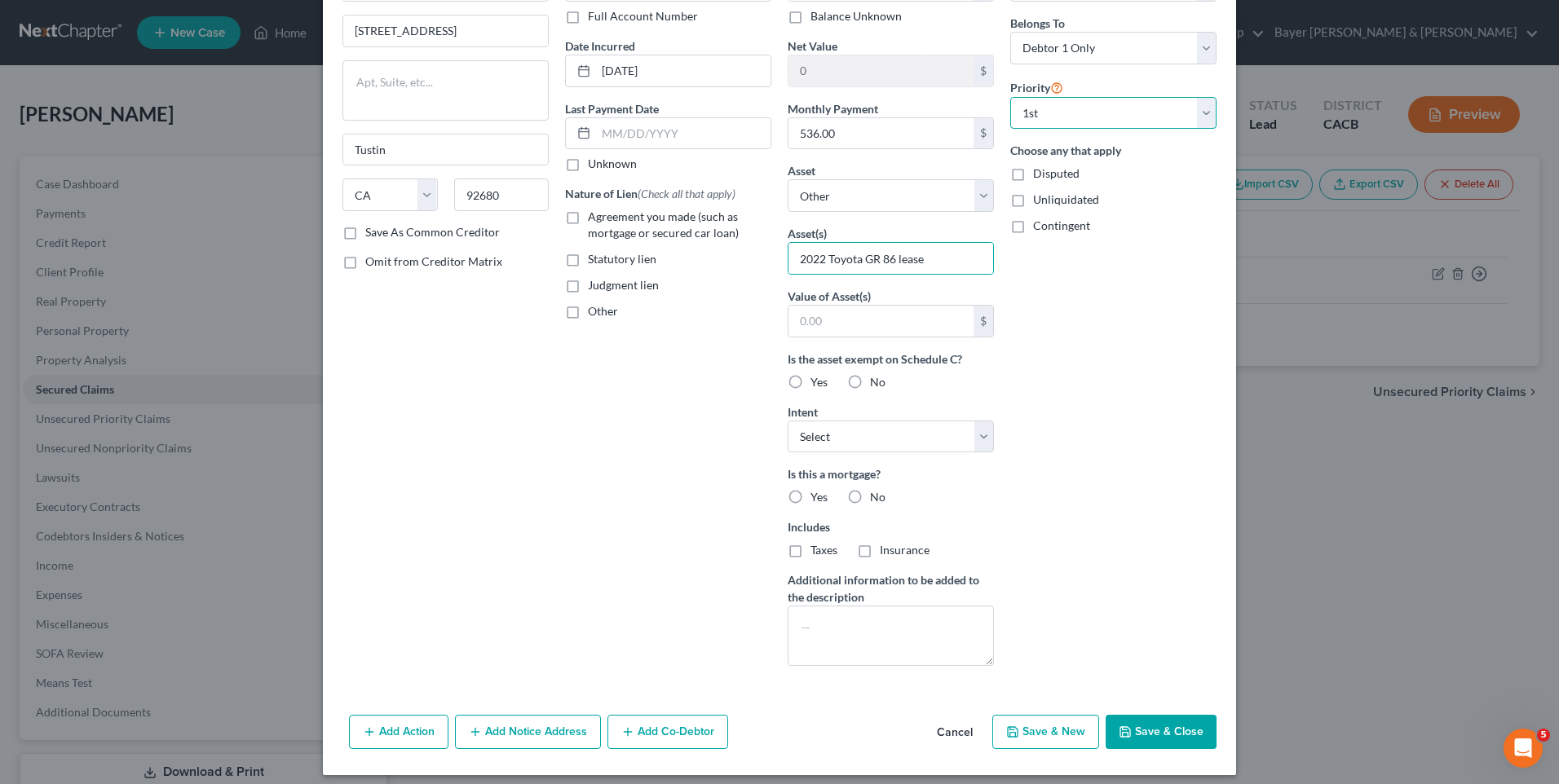
scroll to position [134, 0]
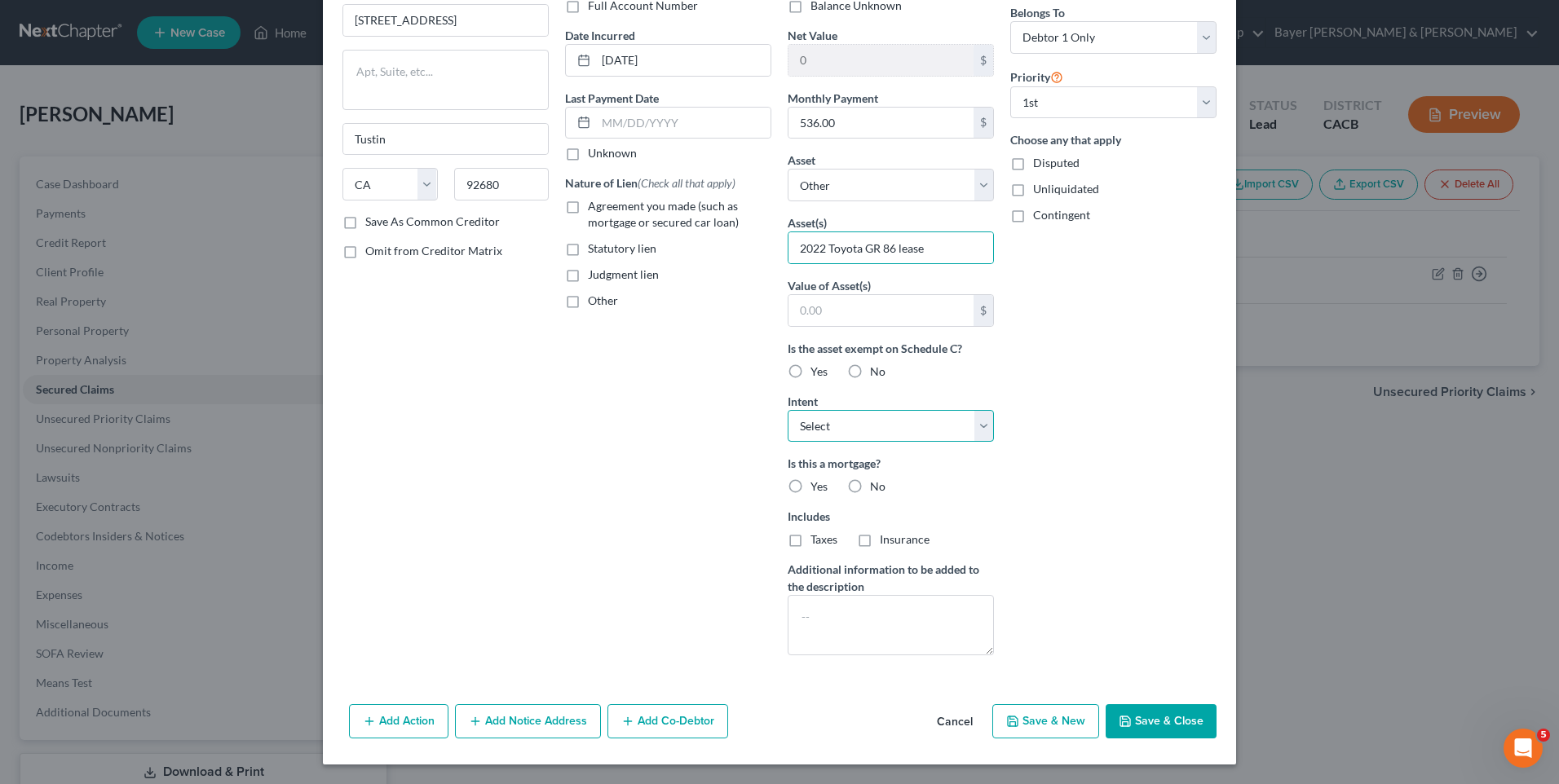
click at [863, 427] on select "Select Surrender Redeem Reaffirm Avoid Other" at bounding box center [890, 427] width 206 height 33
click at [863, 426] on select "Select Surrender Redeem Reaffirm Avoid Other" at bounding box center [890, 427] width 206 height 33
click at [870, 484] on label "No" at bounding box center [878, 487] width 16 height 17
click at [876, 484] on input "No" at bounding box center [882, 484] width 10 height 10
radio input "true"
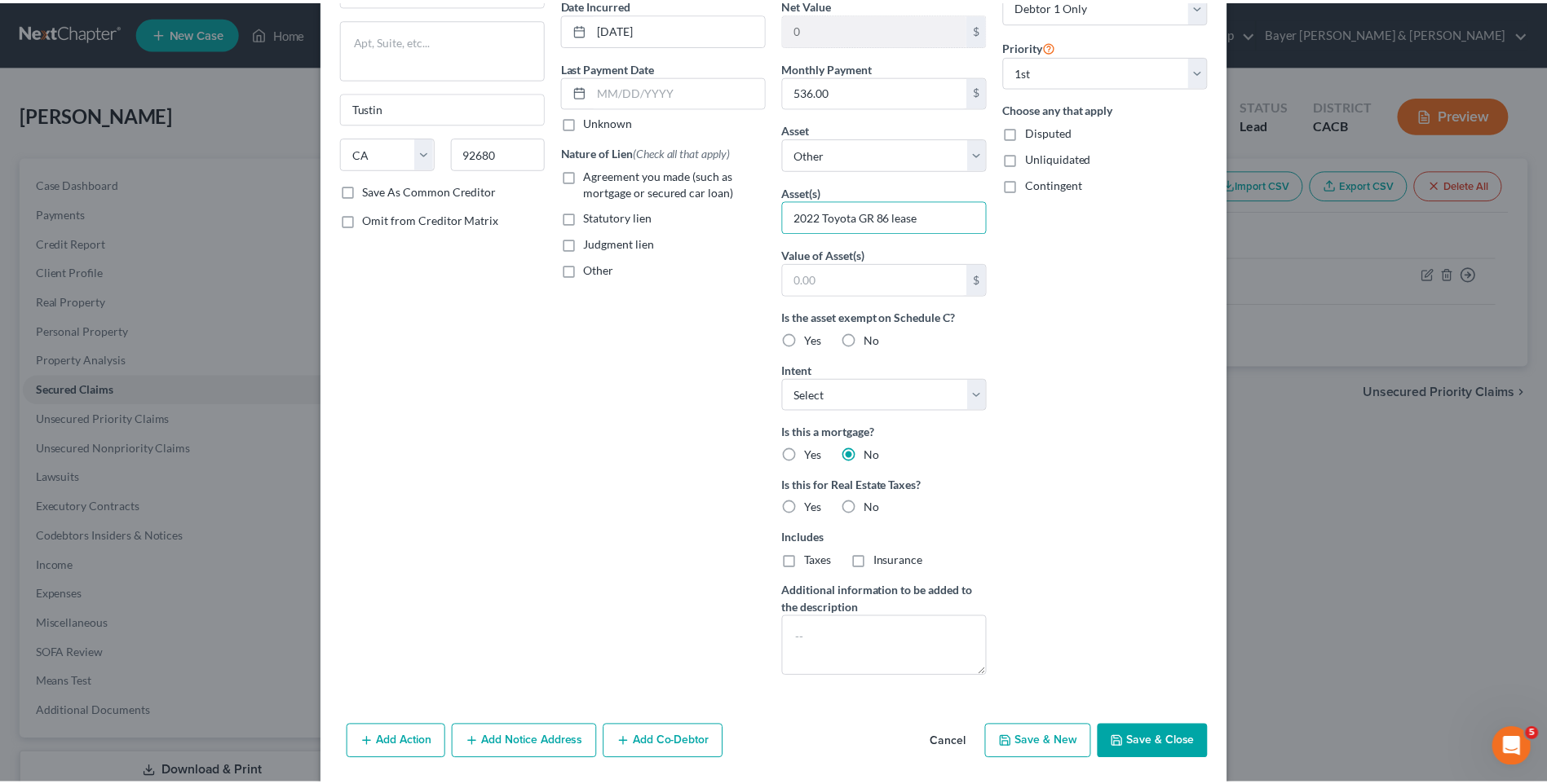
scroll to position [187, 0]
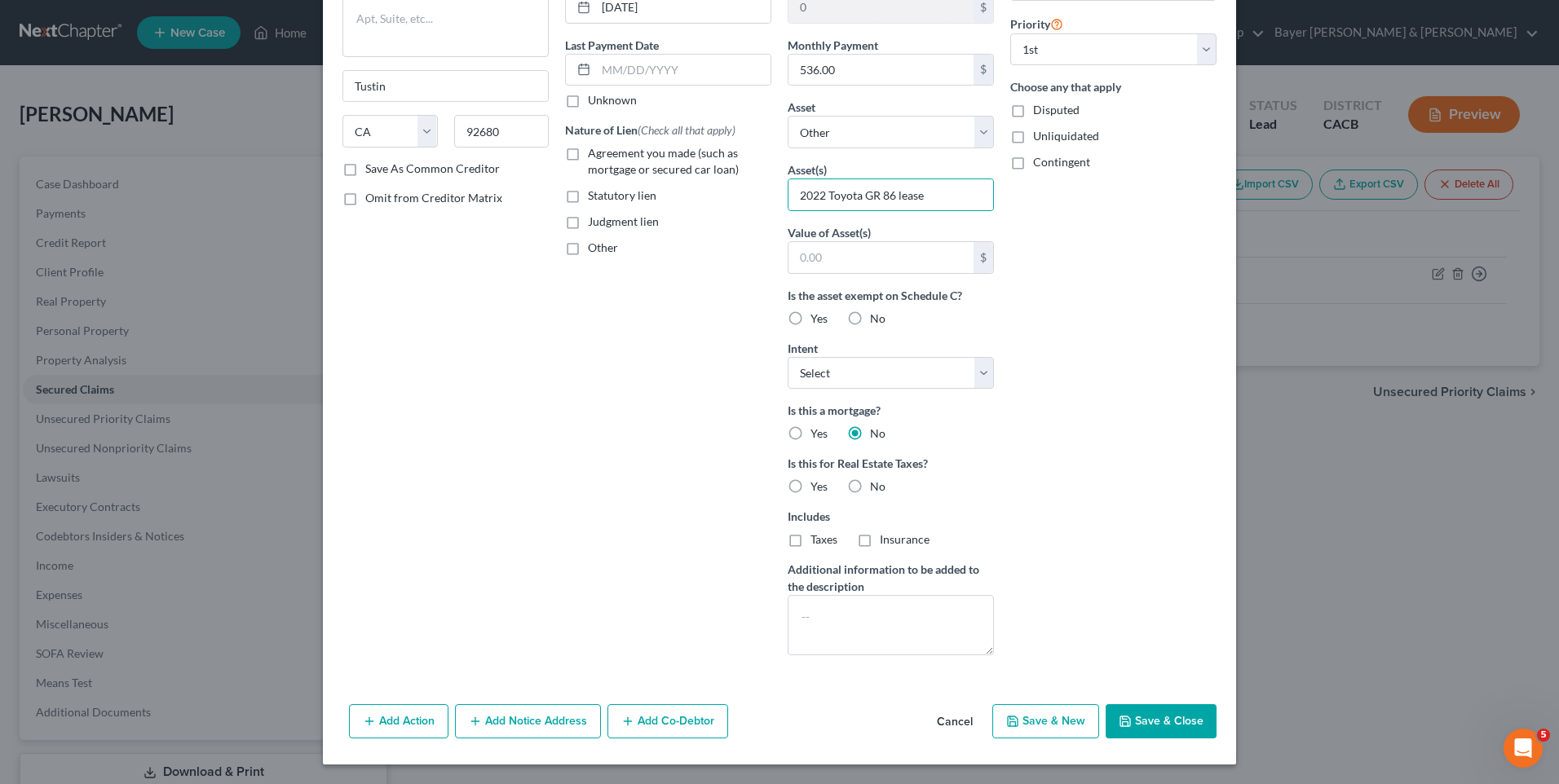
drag, startPoint x: 1132, startPoint y: 722, endPoint x: 1143, endPoint y: 716, distance: 12.5
click at [1132, 721] on button "Save & Close" at bounding box center [1162, 721] width 111 height 34
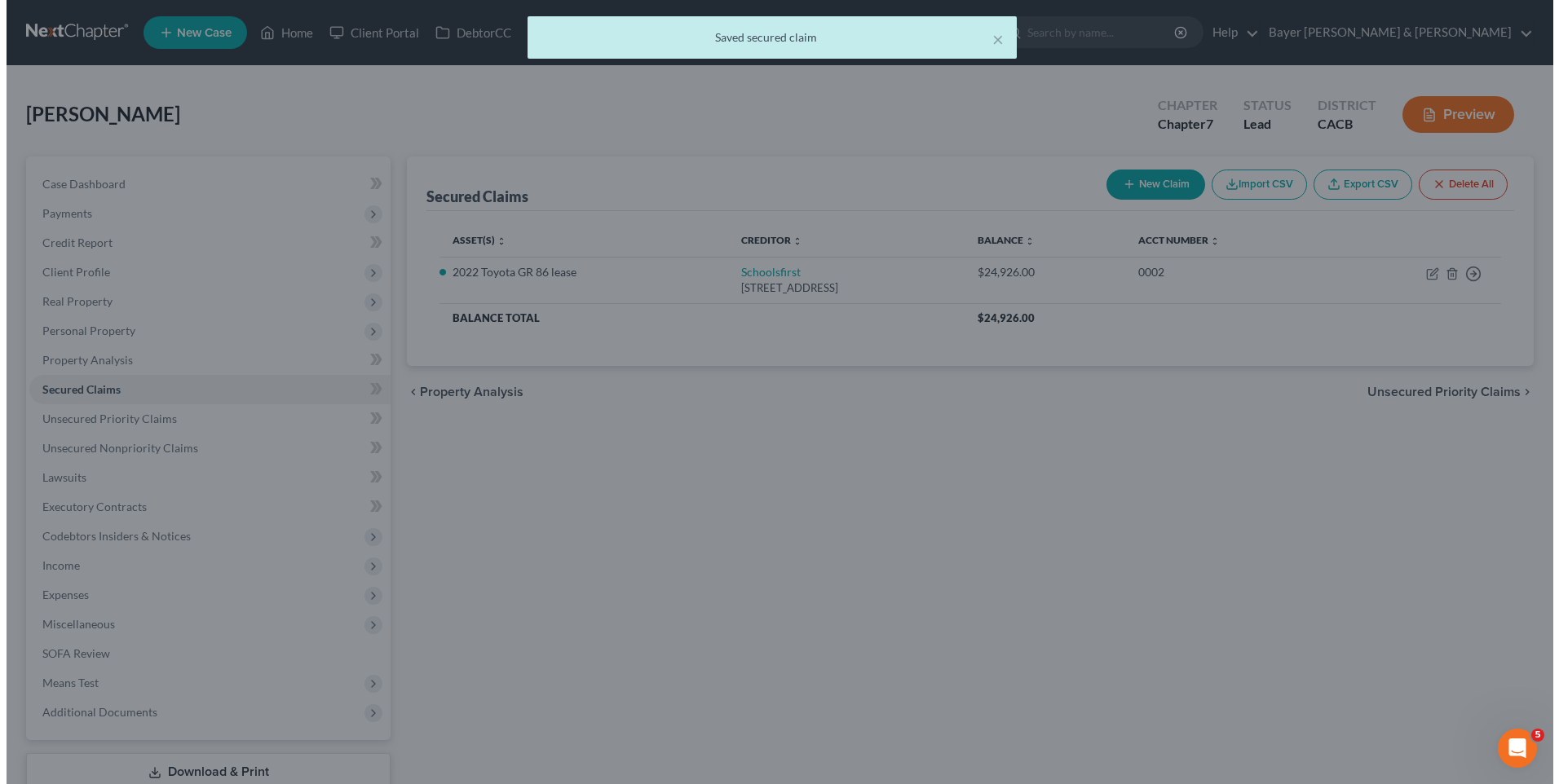
scroll to position [0, 0]
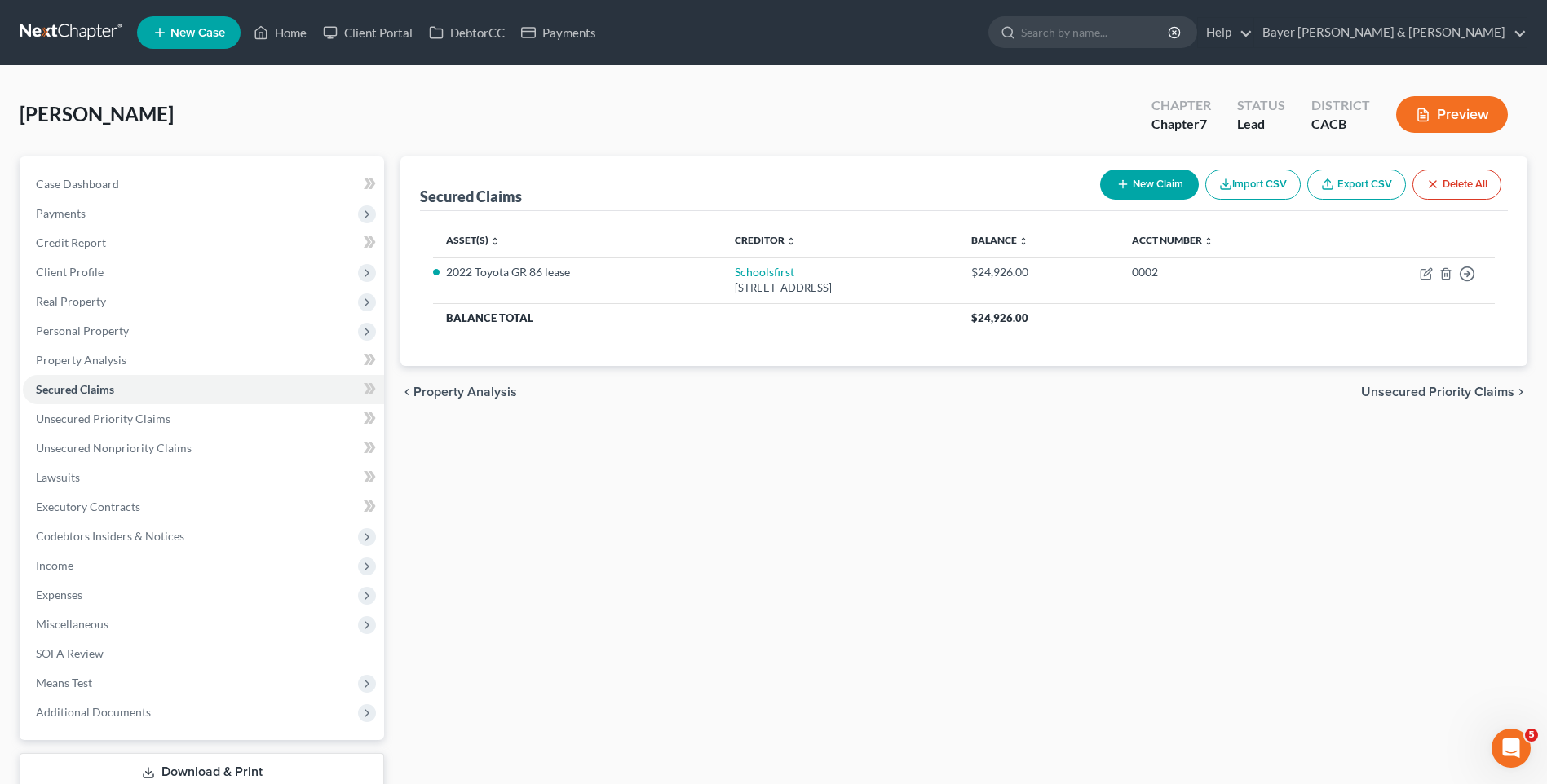
click at [1439, 119] on button "Preview" at bounding box center [1452, 115] width 112 height 37
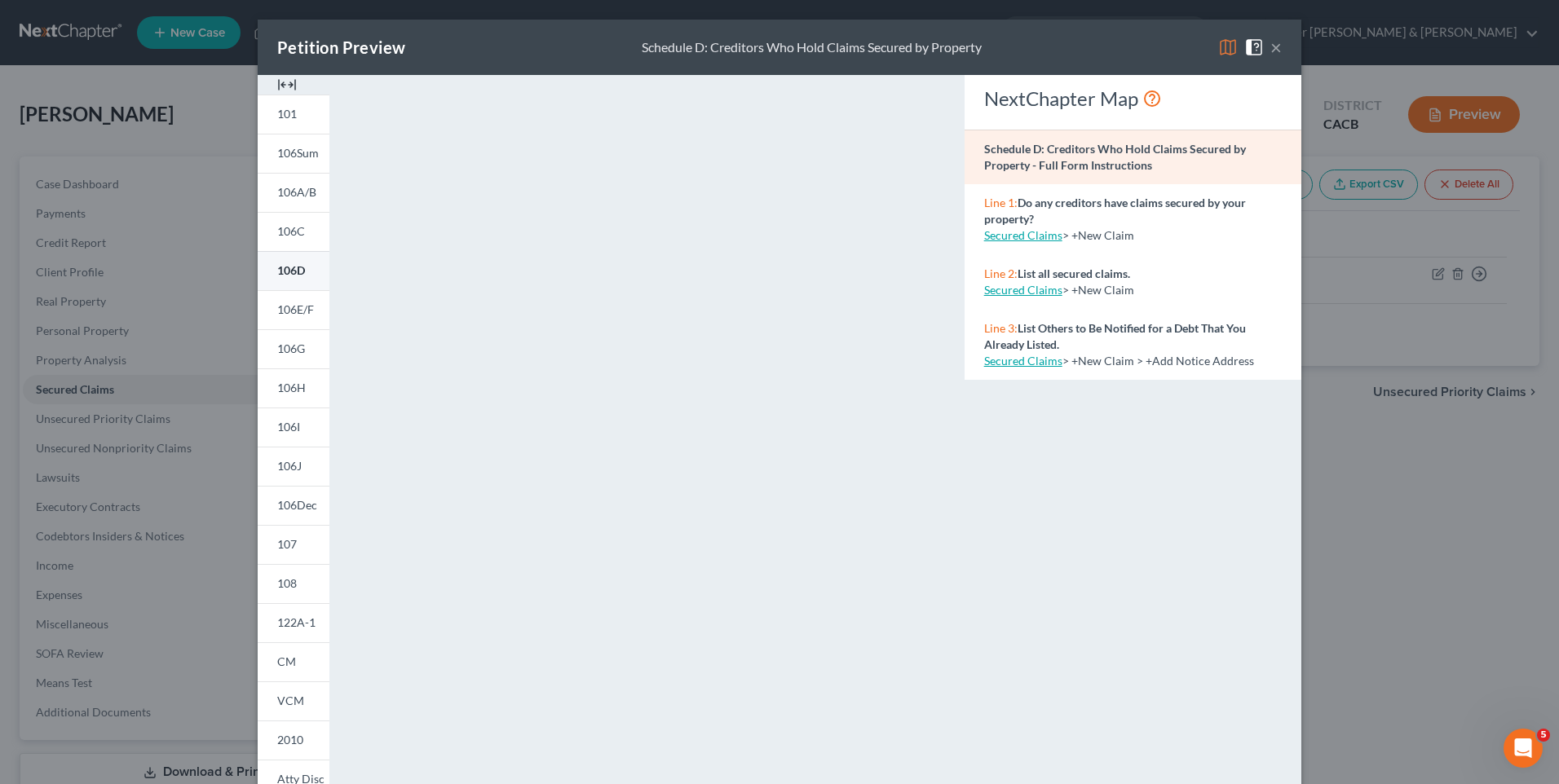
click at [295, 266] on span "106D" at bounding box center [291, 270] width 28 height 14
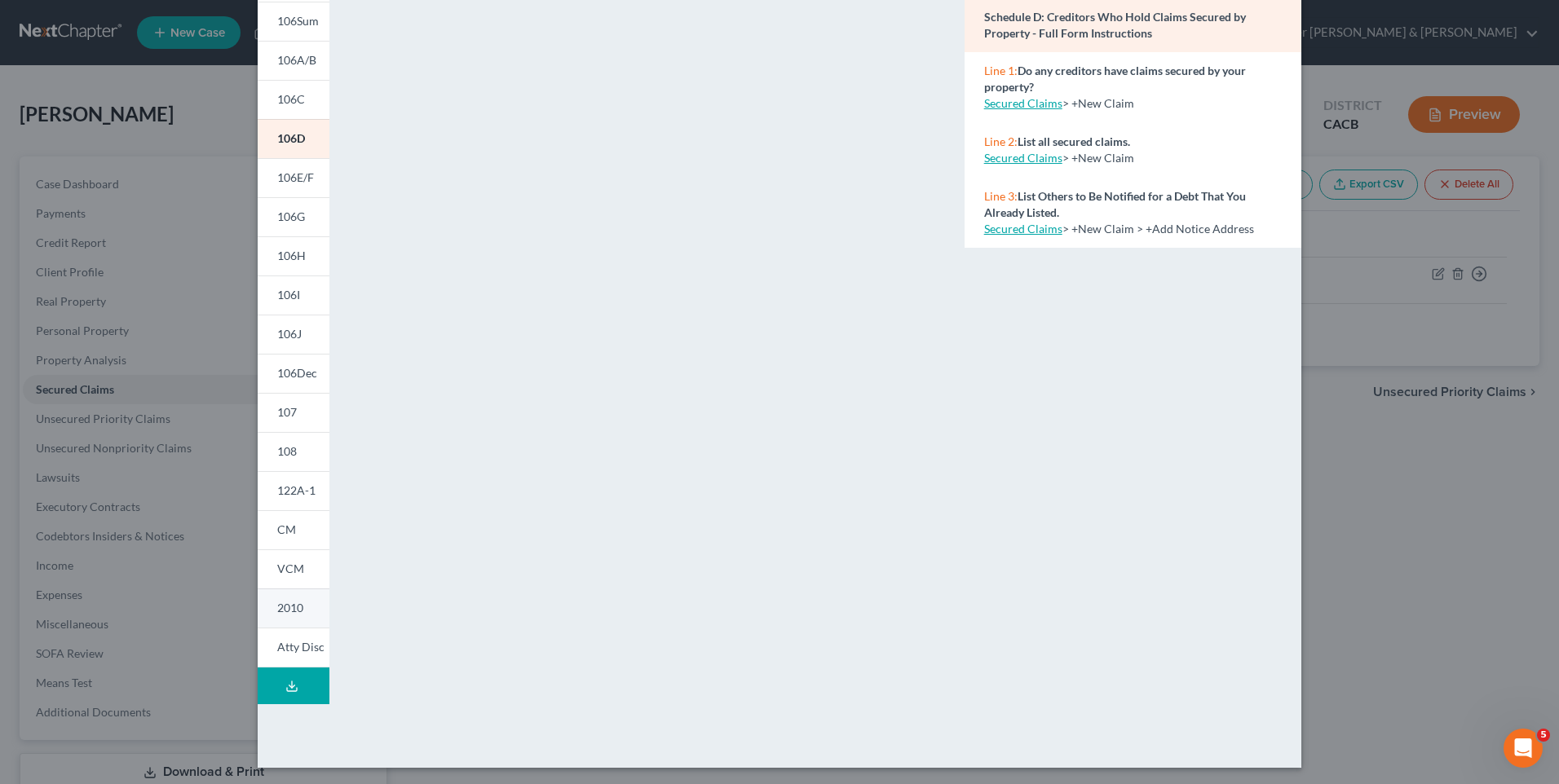
scroll to position [136, 0]
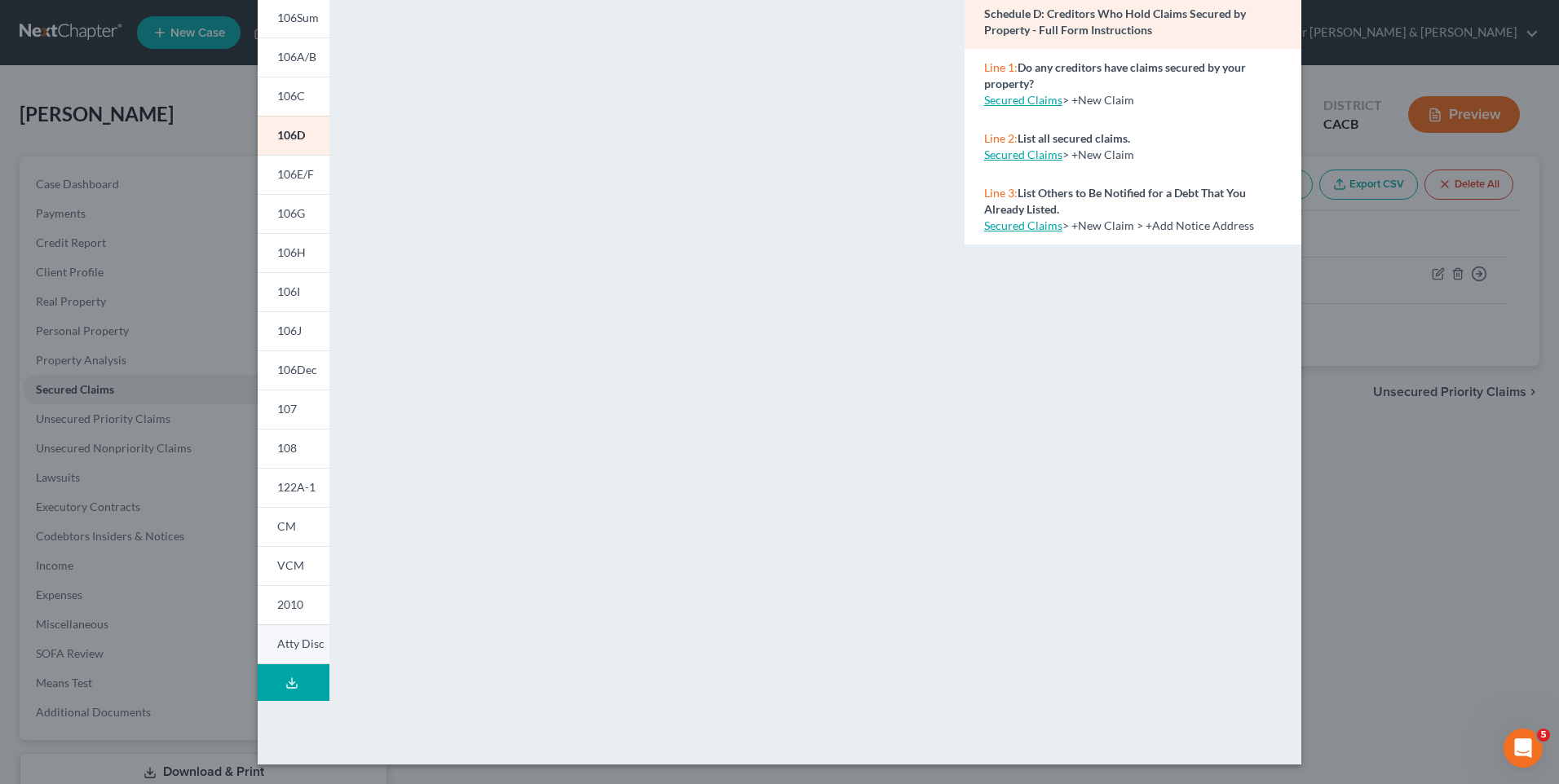
click at [295, 648] on span "Atty Disc" at bounding box center [301, 644] width 47 height 14
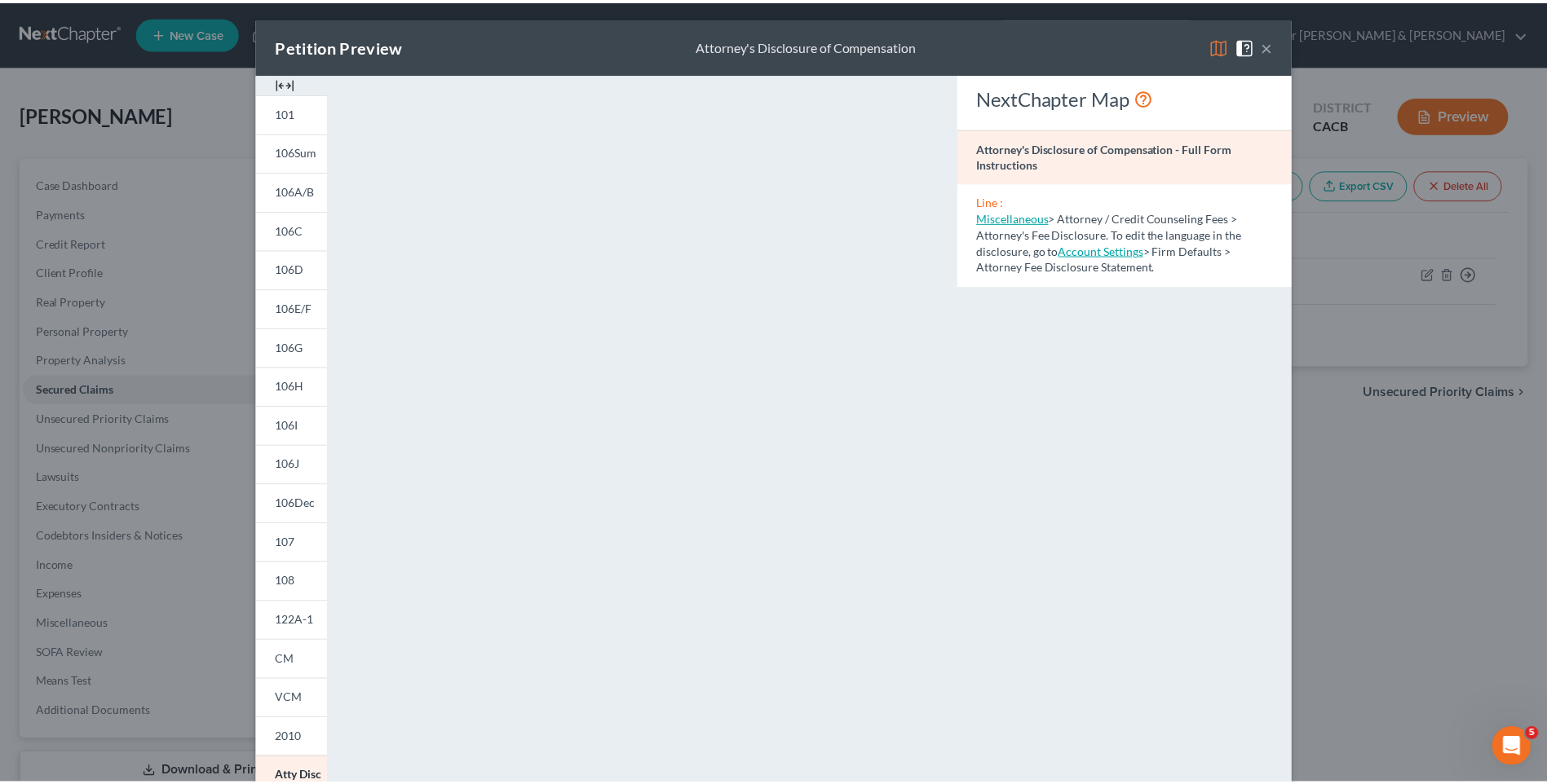
scroll to position [0, 0]
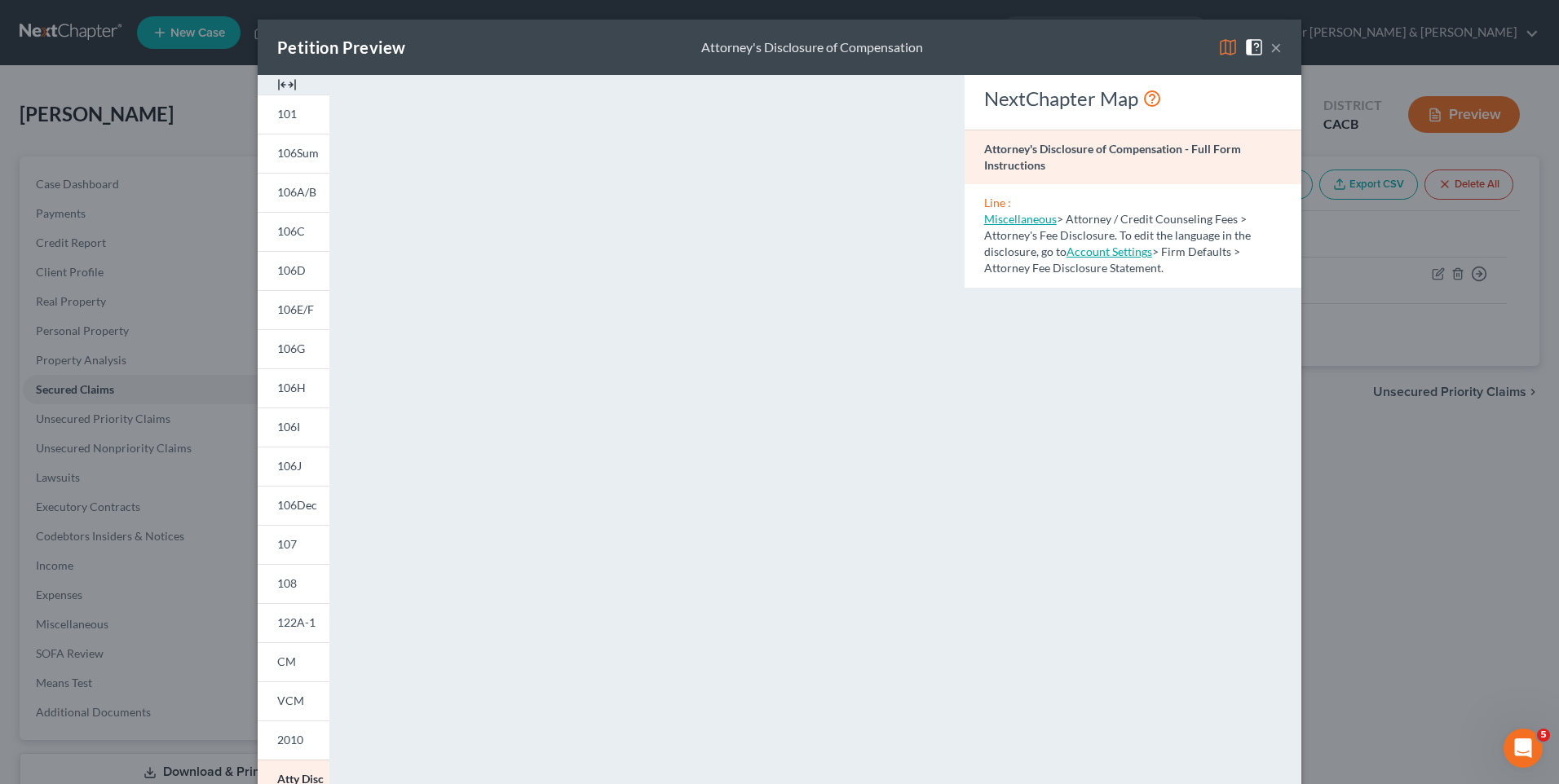
click at [1270, 46] on button "×" at bounding box center [1276, 47] width 11 height 20
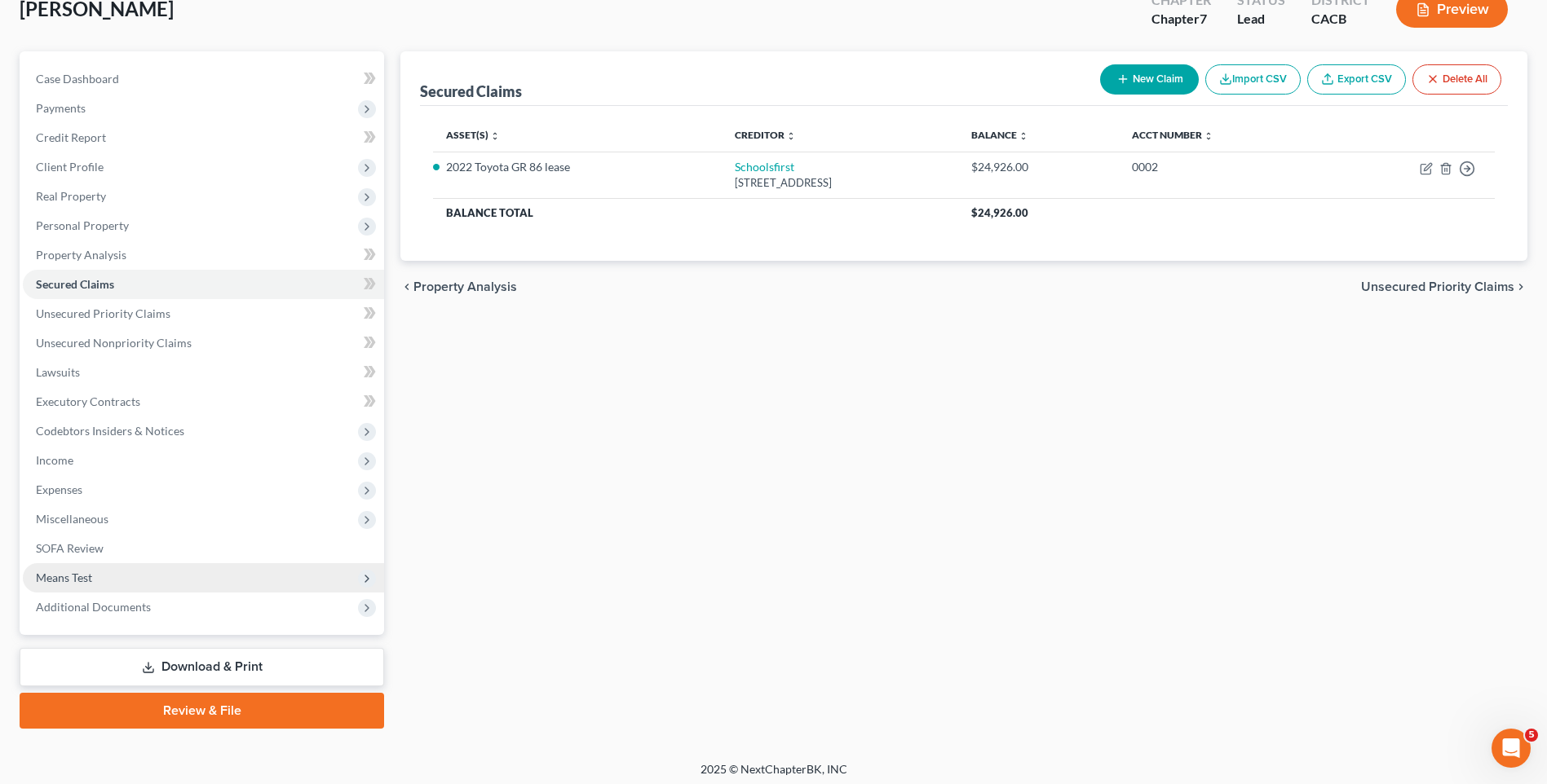
scroll to position [112, 0]
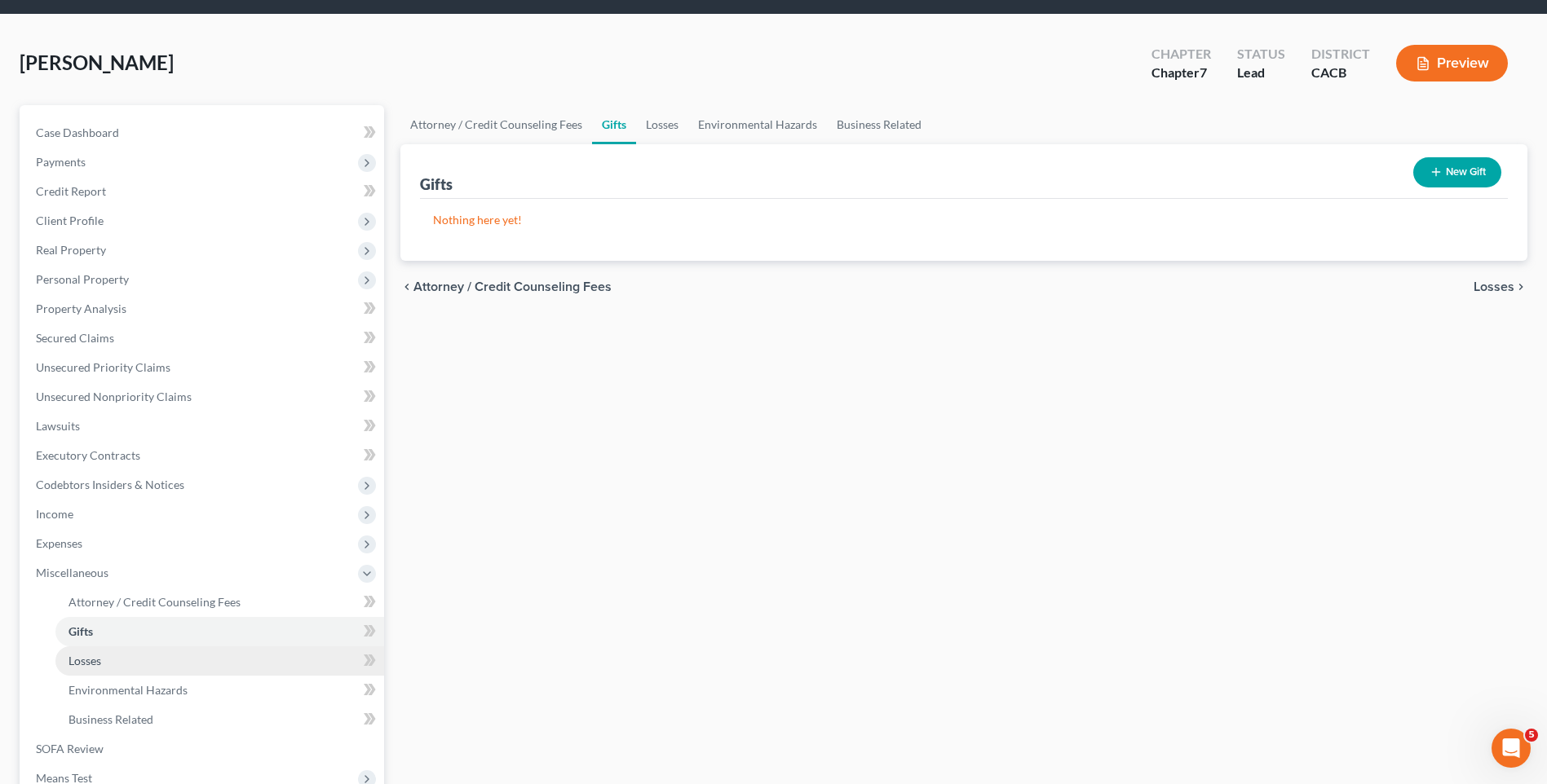
scroll to position [258, 0]
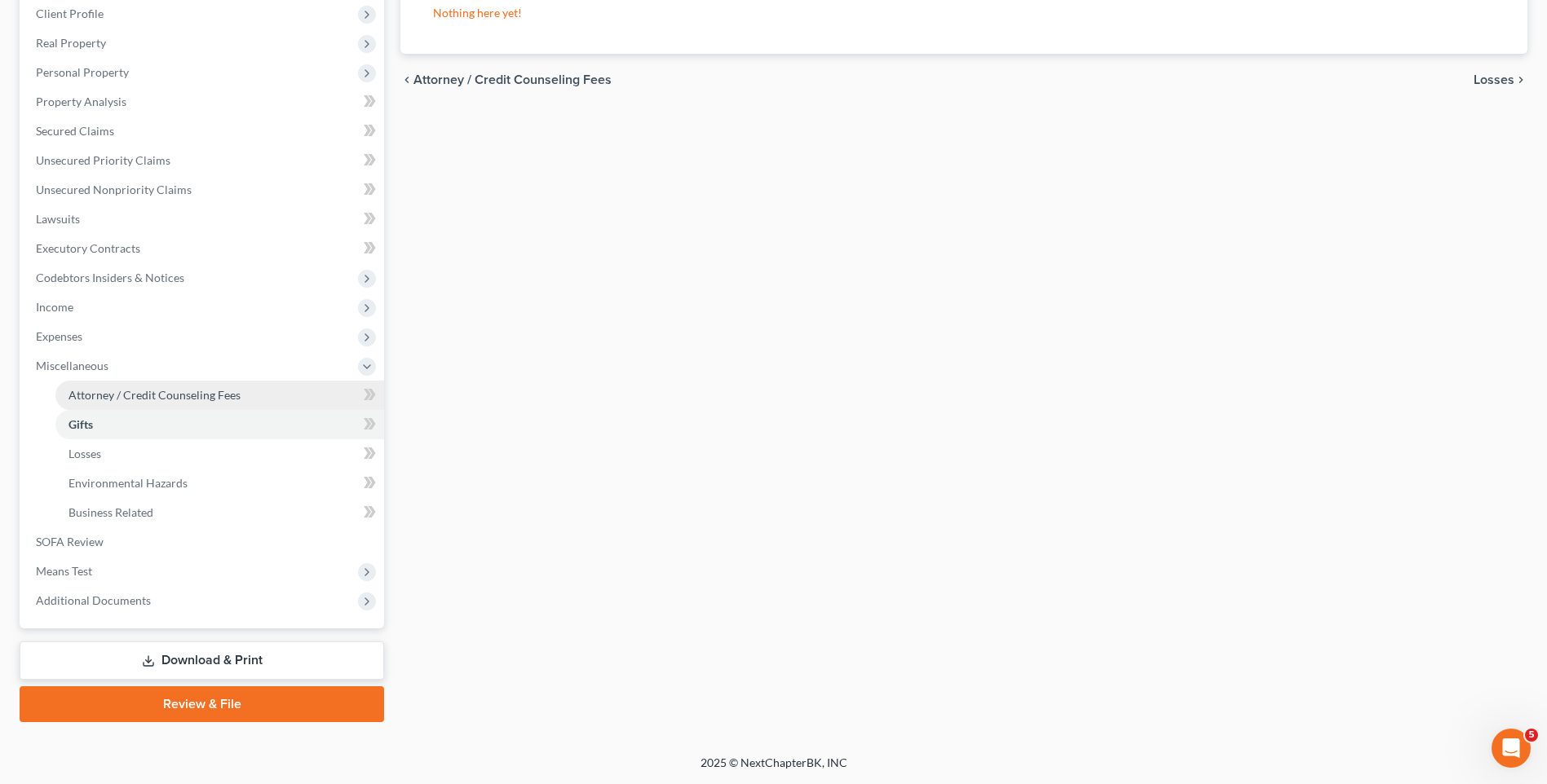
click at [137, 392] on span "Attorney / Credit Counseling Fees" at bounding box center [155, 395] width 172 height 14
select select "2"
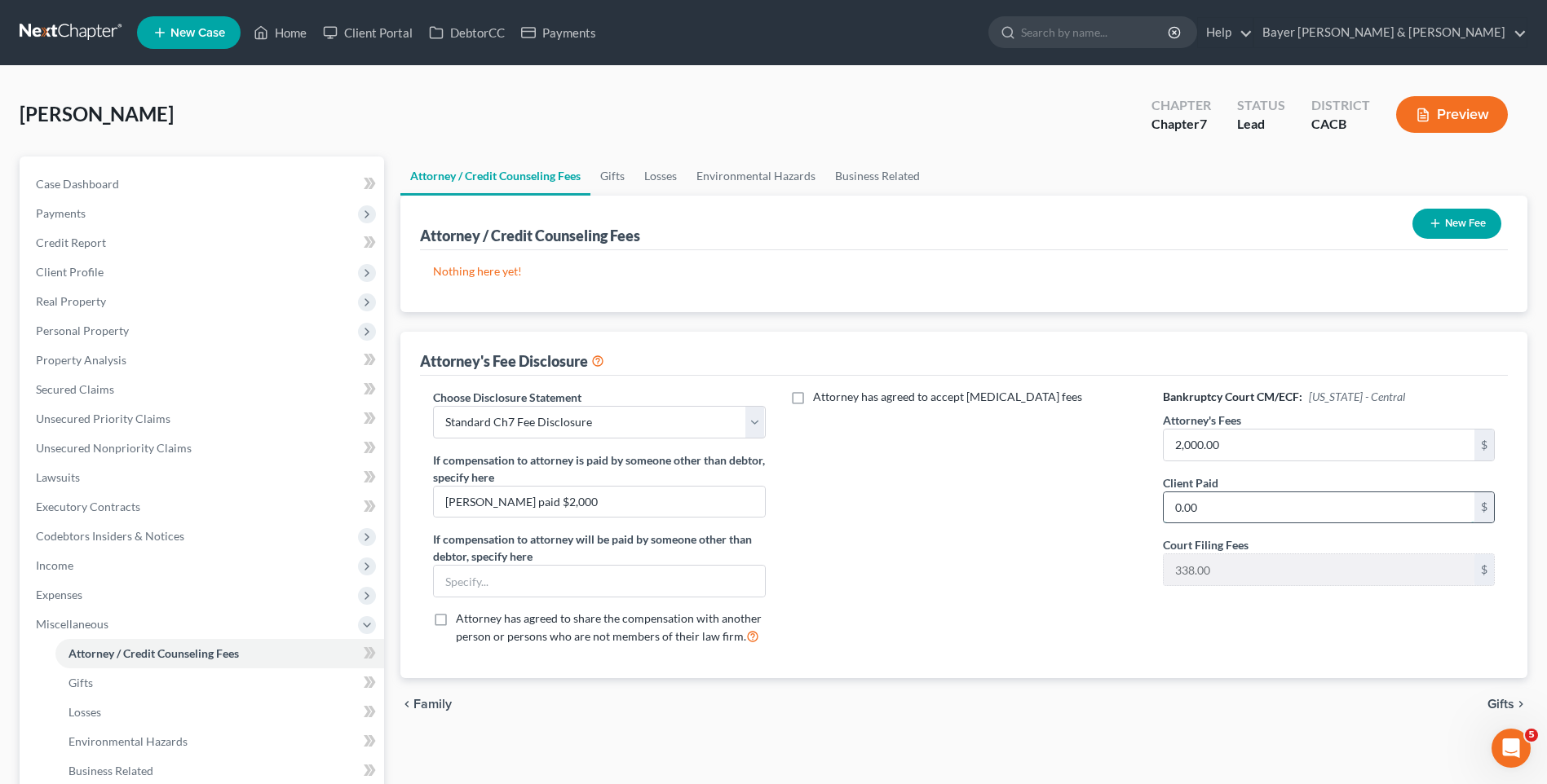
click at [1250, 502] on input "0.00" at bounding box center [1318, 508] width 310 height 31
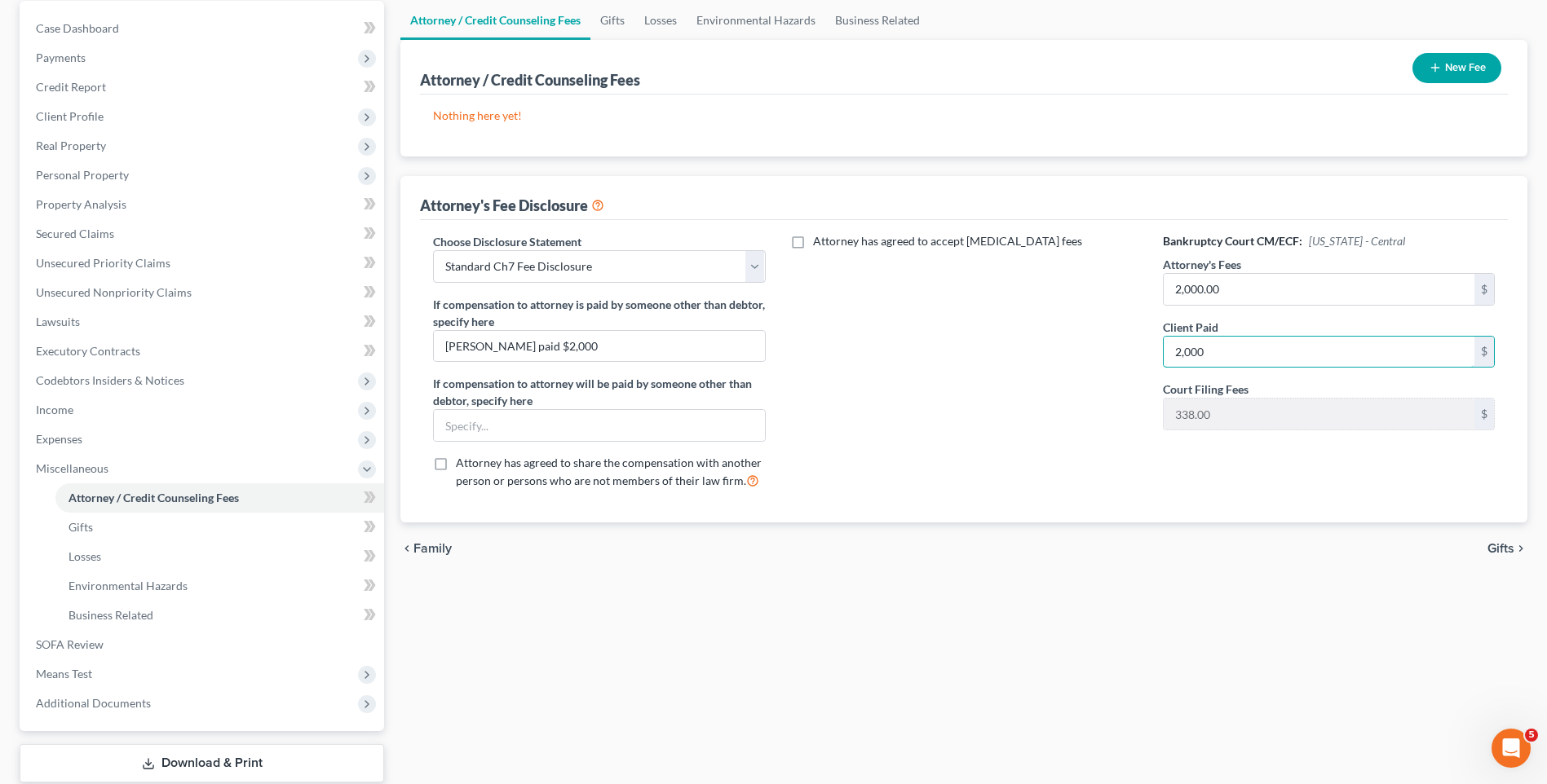
scroll to position [163, 0]
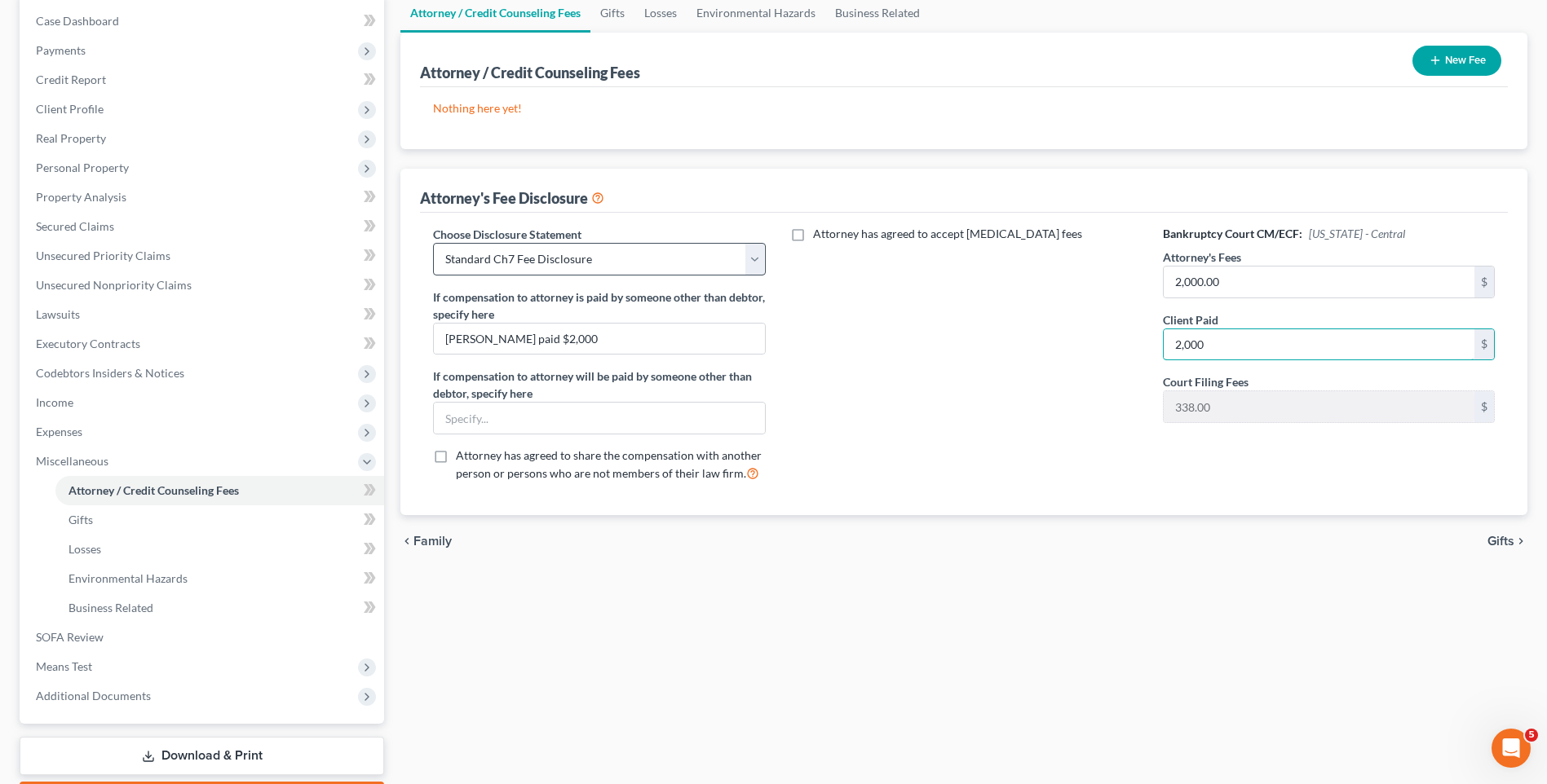
type input "2,000"
click at [560, 261] on select "Select Substitution in Ch 7 (when UST requests docs) Chapter 11 Standard Ch7 Fe…" at bounding box center [599, 260] width 332 height 33
drag, startPoint x: 560, startPoint y: 260, endPoint x: 572, endPoint y: 263, distance: 12.4
click at [560, 260] on select "Select Substitution in Ch 7 (when UST requests docs) Chapter 11 Standard Ch7 Fe…" at bounding box center [599, 260] width 332 height 33
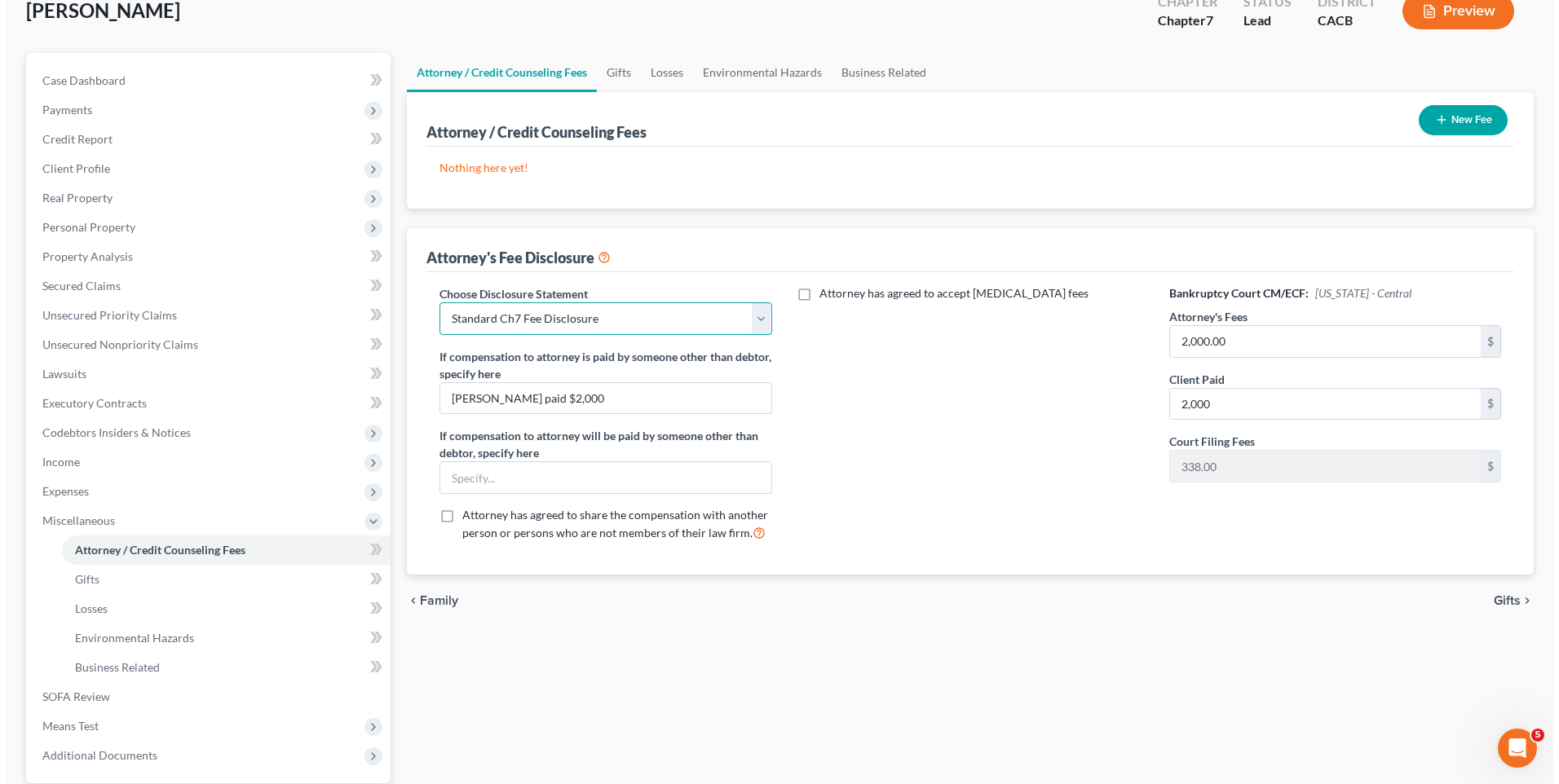
scroll to position [0, 0]
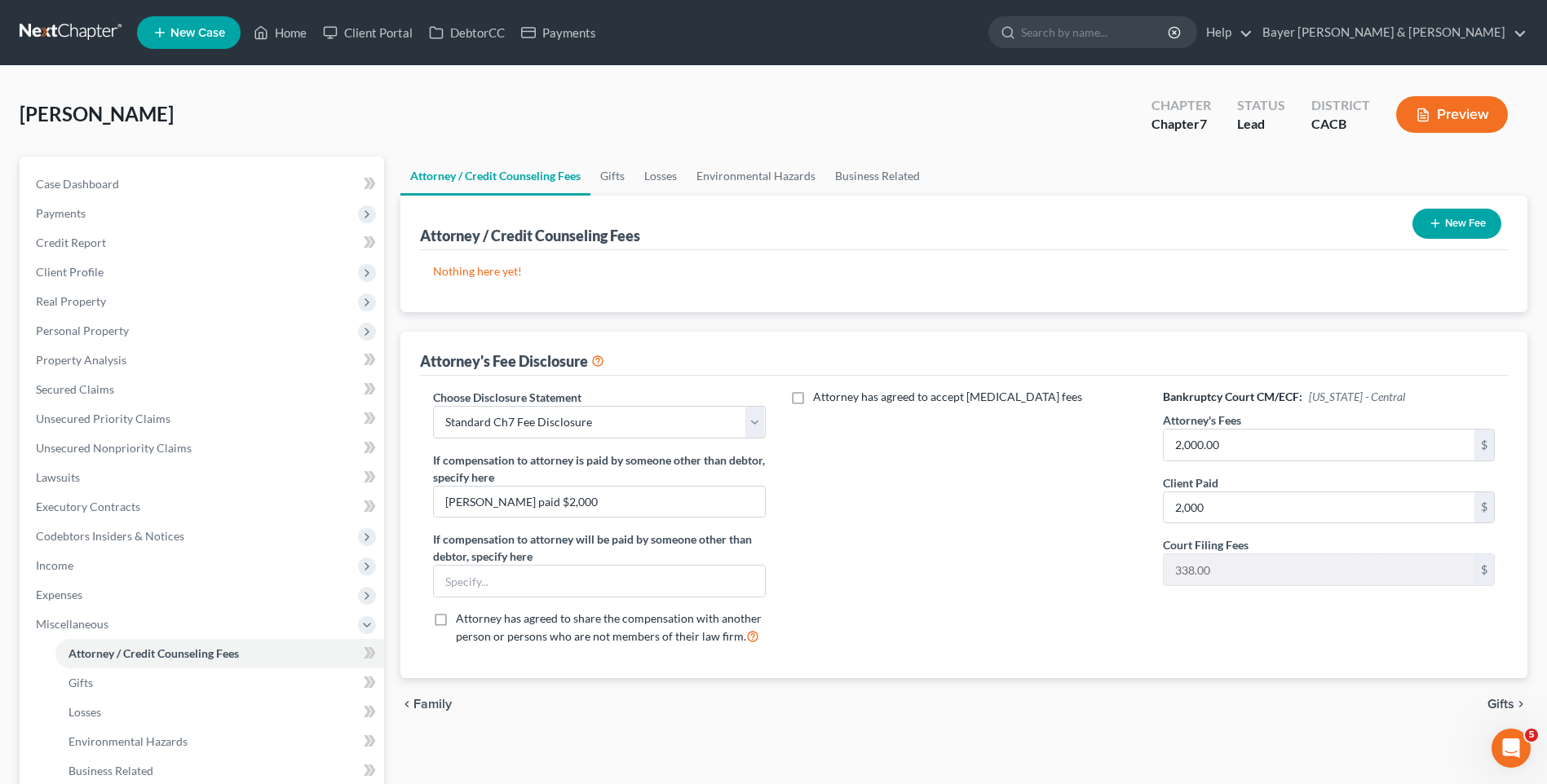
click at [1441, 112] on button "Preview" at bounding box center [1452, 115] width 112 height 37
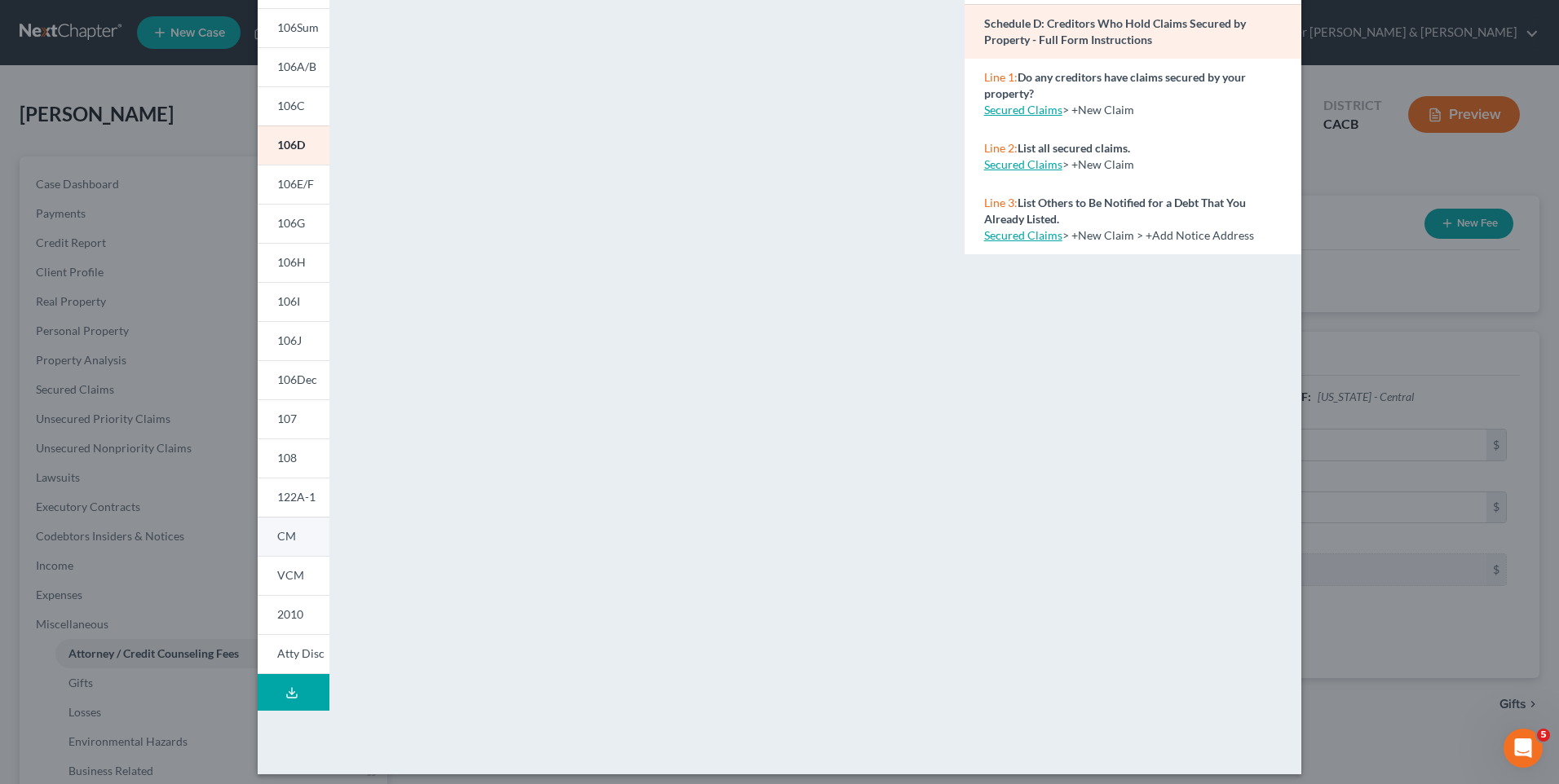
scroll to position [136, 0]
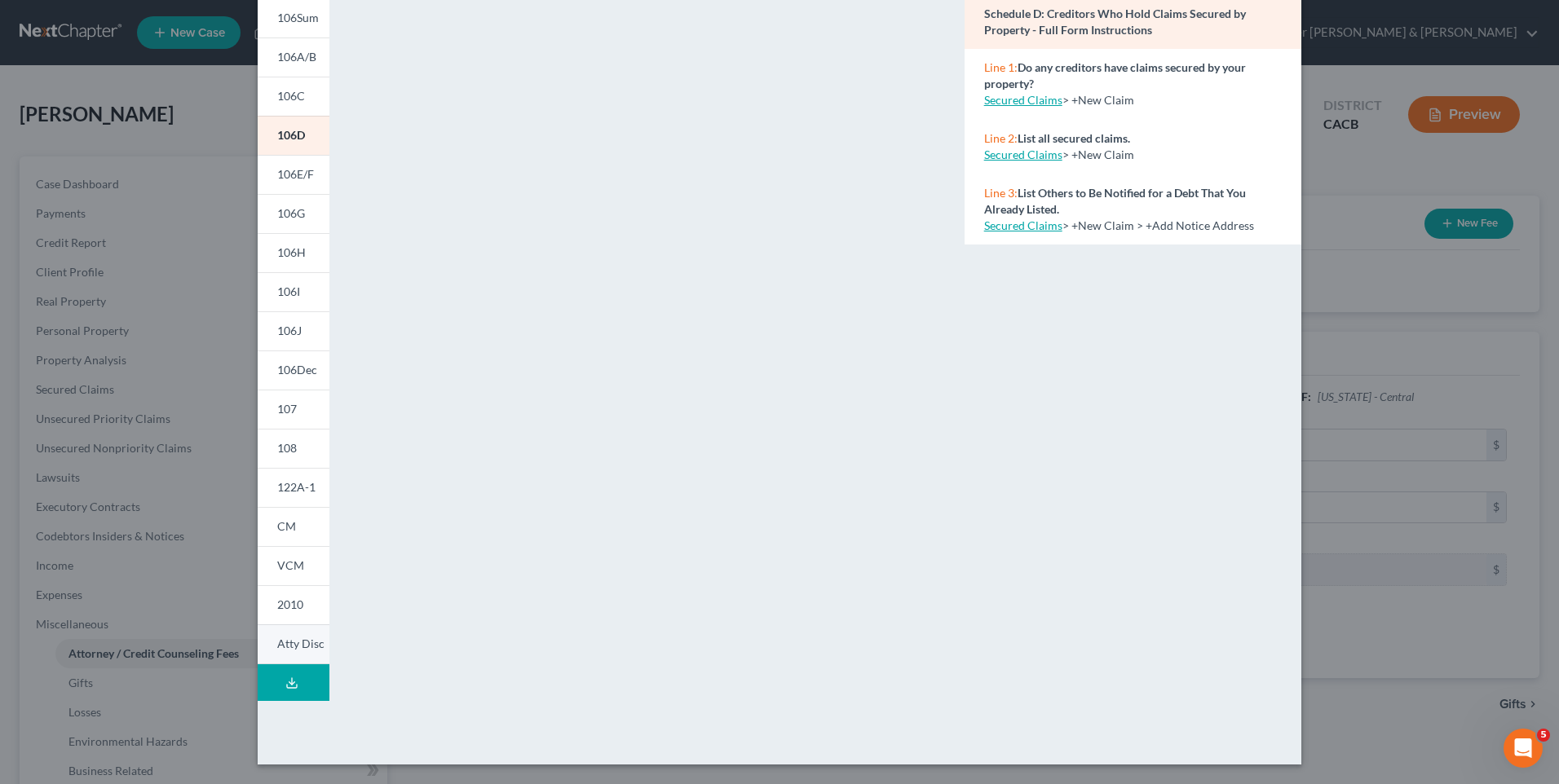
click at [312, 649] on span "Atty Disc" at bounding box center [301, 644] width 47 height 14
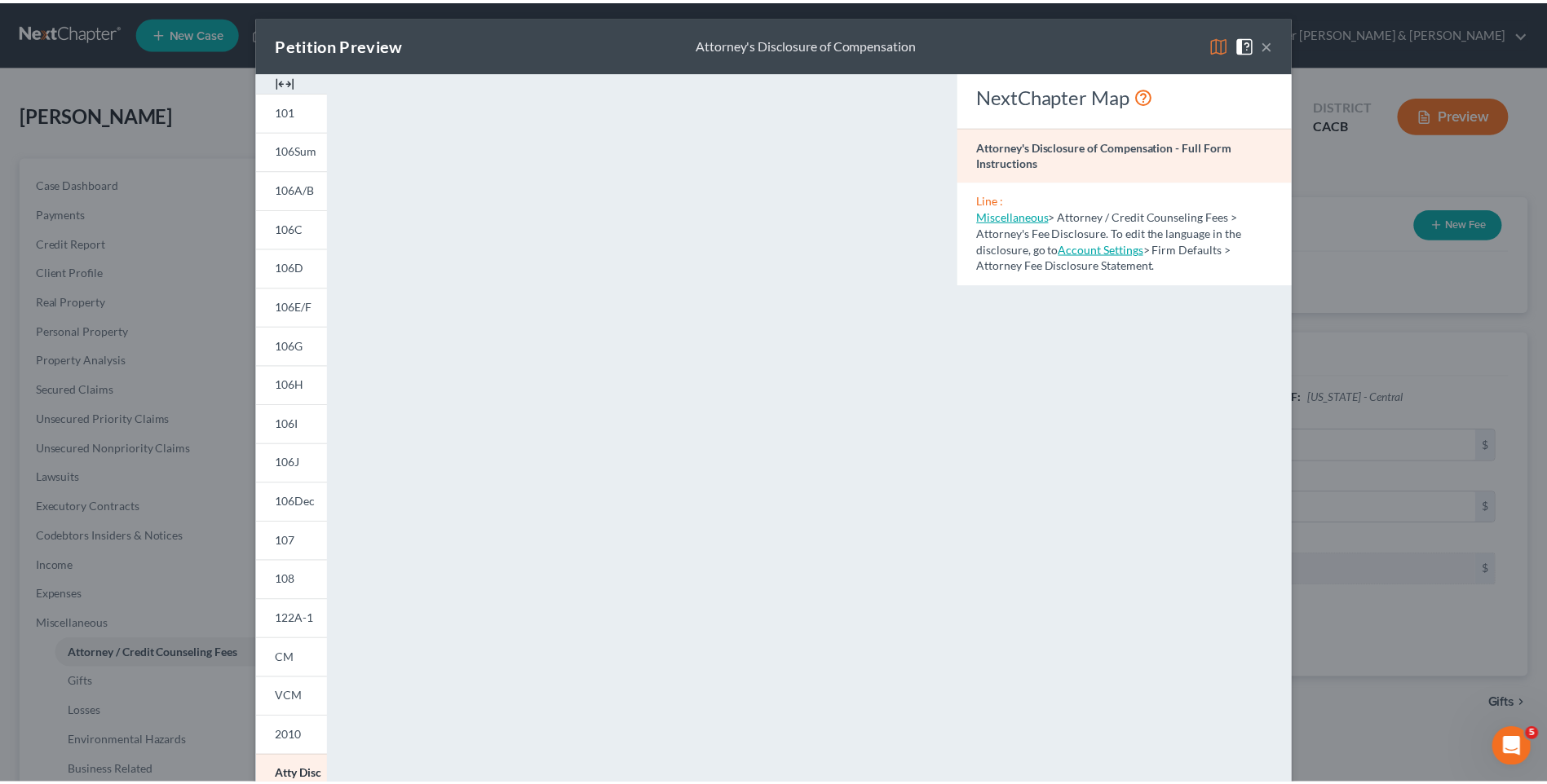
scroll to position [0, 0]
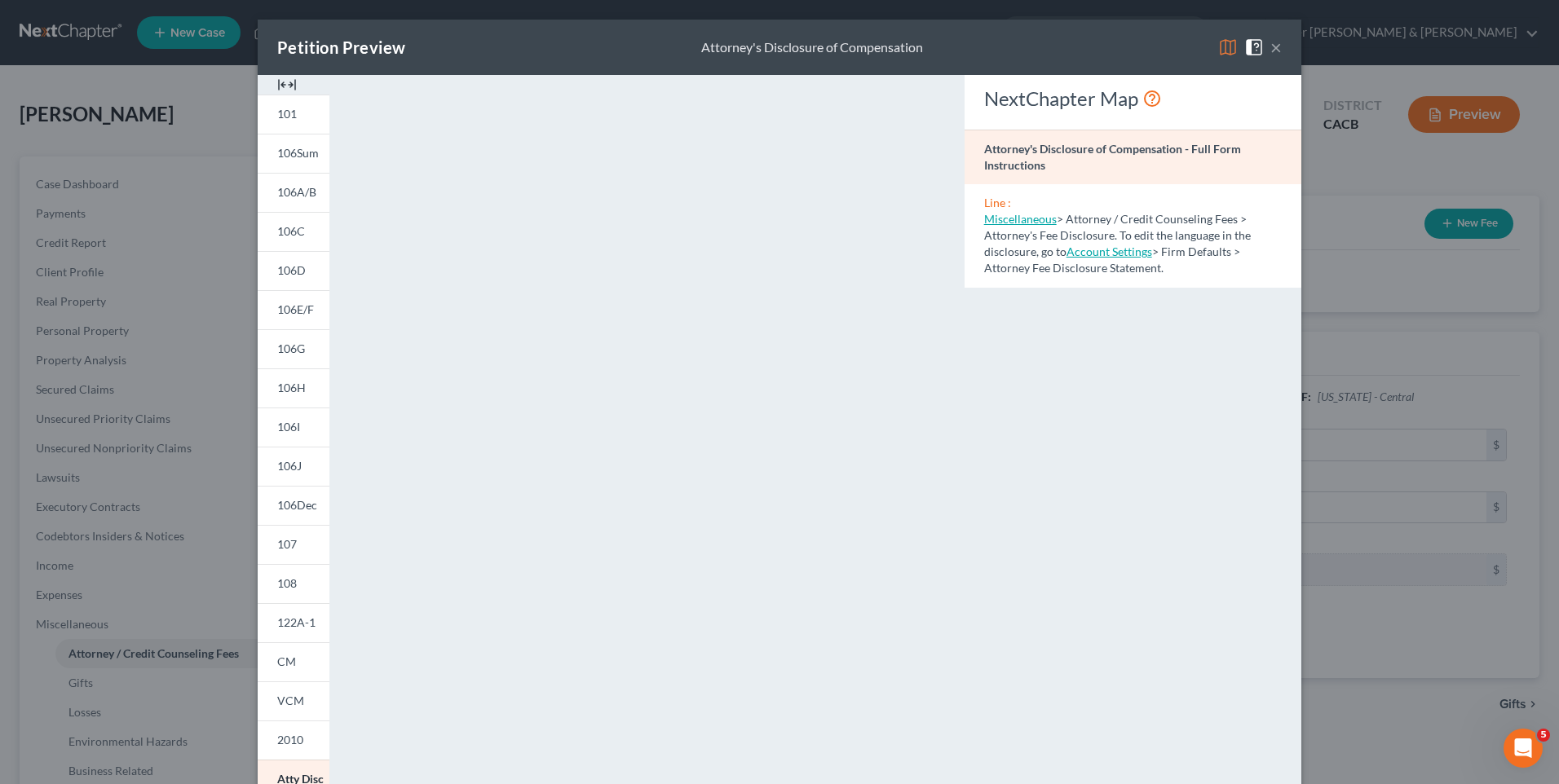
click at [1270, 49] on button "×" at bounding box center [1276, 47] width 11 height 20
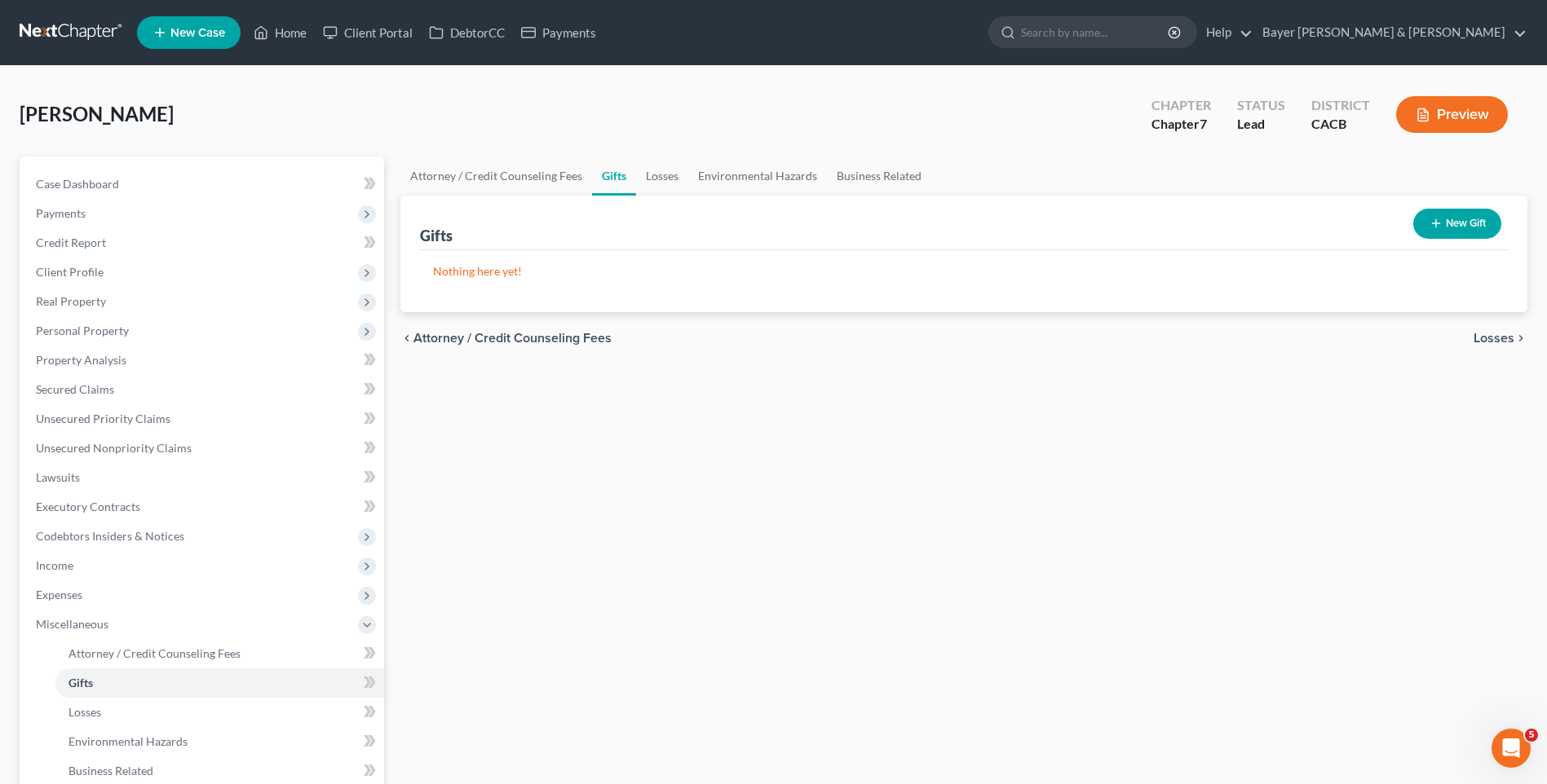
scroll to position [258, 0]
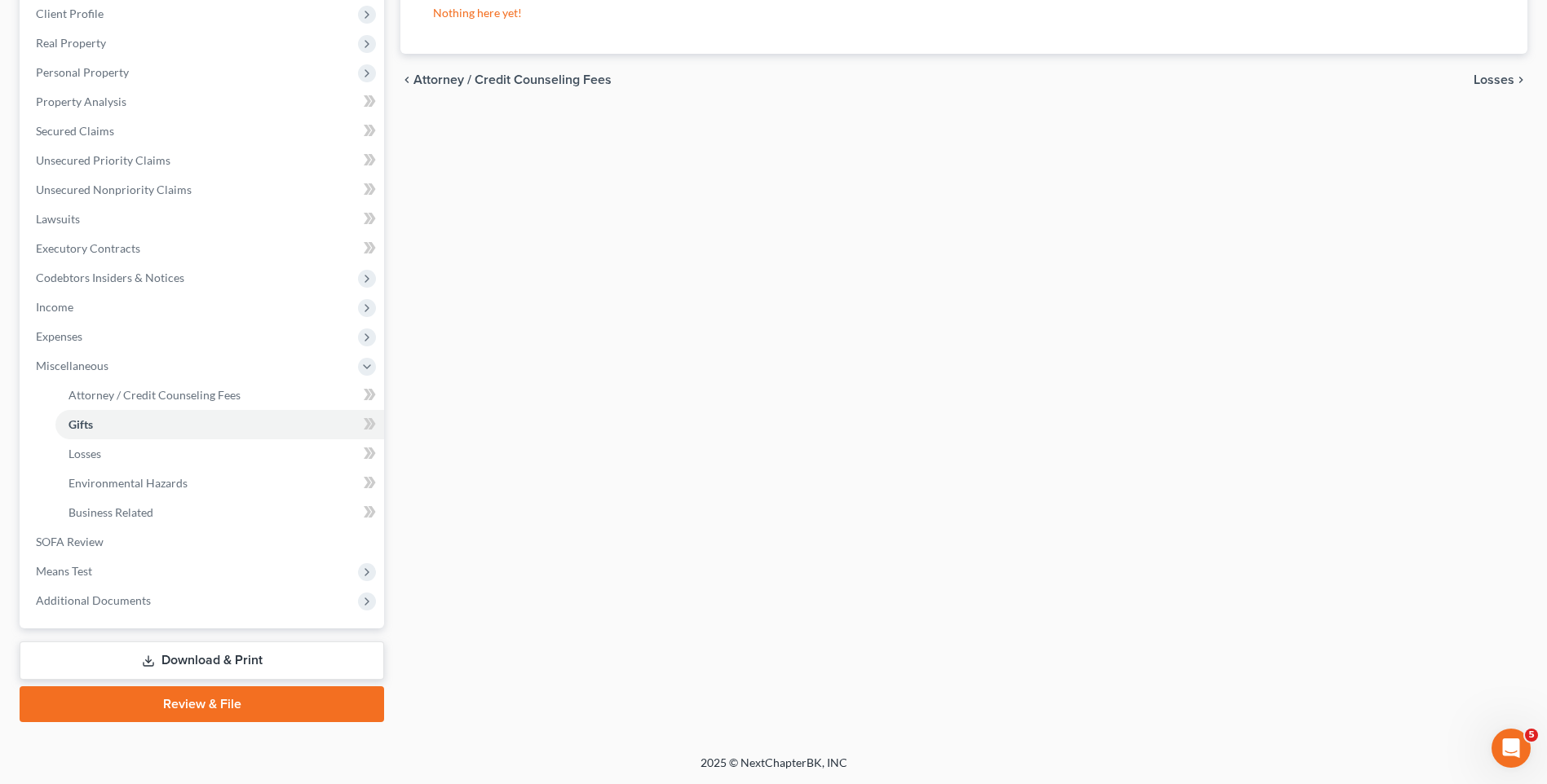
select select "2"
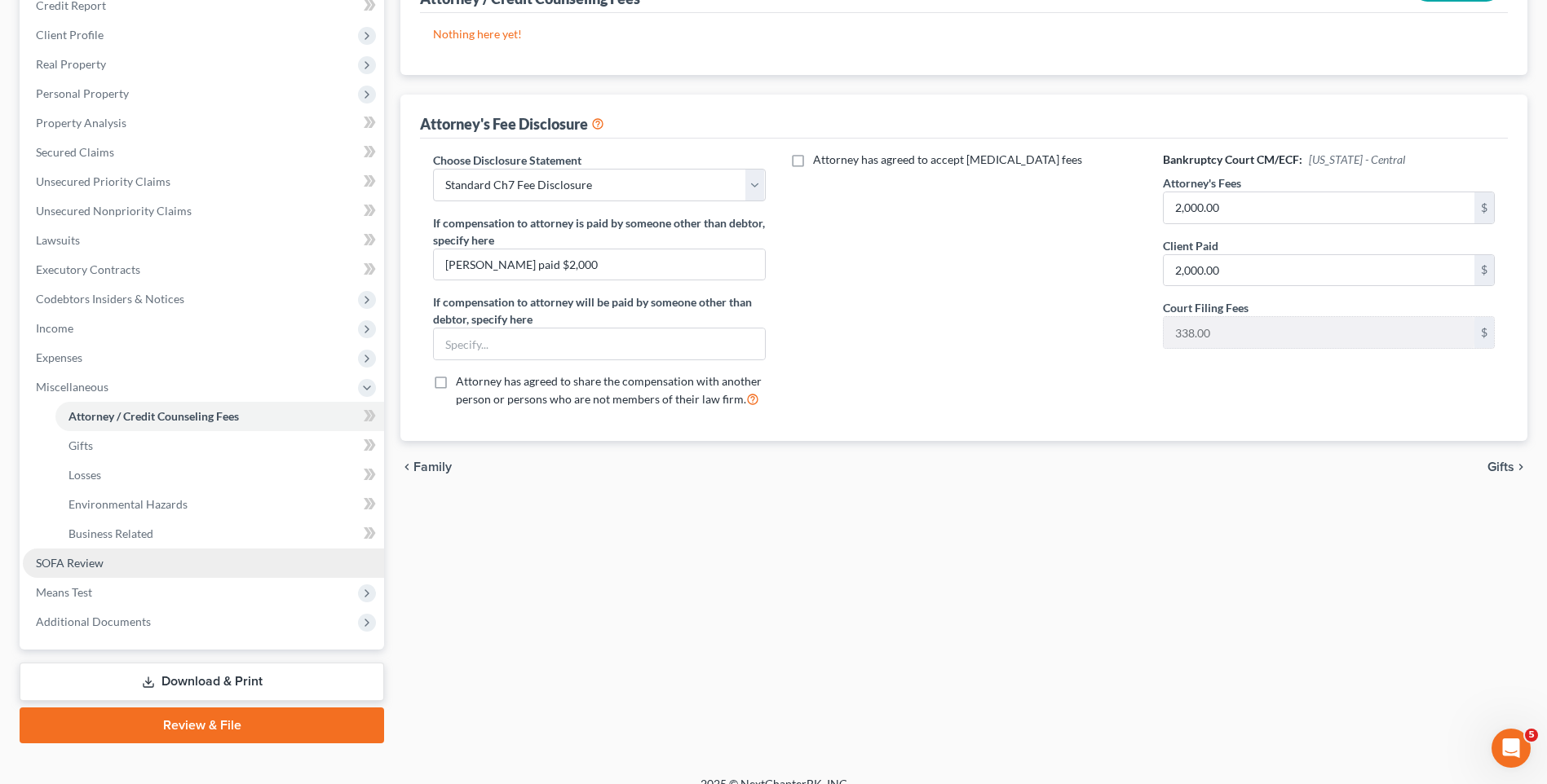
scroll to position [258, 0]
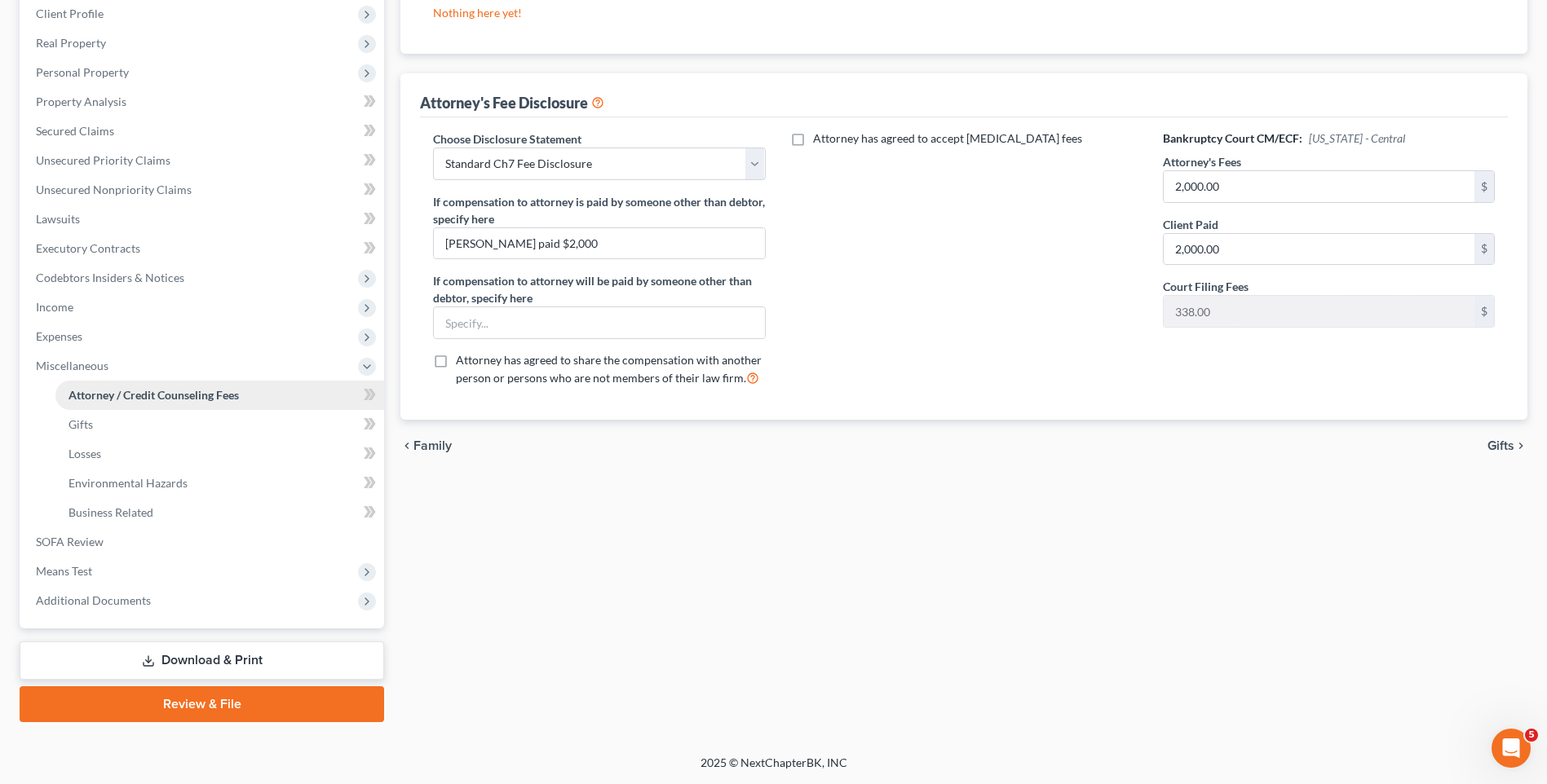
click at [109, 397] on span "Attorney / Credit Counseling Fees" at bounding box center [154, 395] width 170 height 14
